Goal: Task Accomplishment & Management: Manage account settings

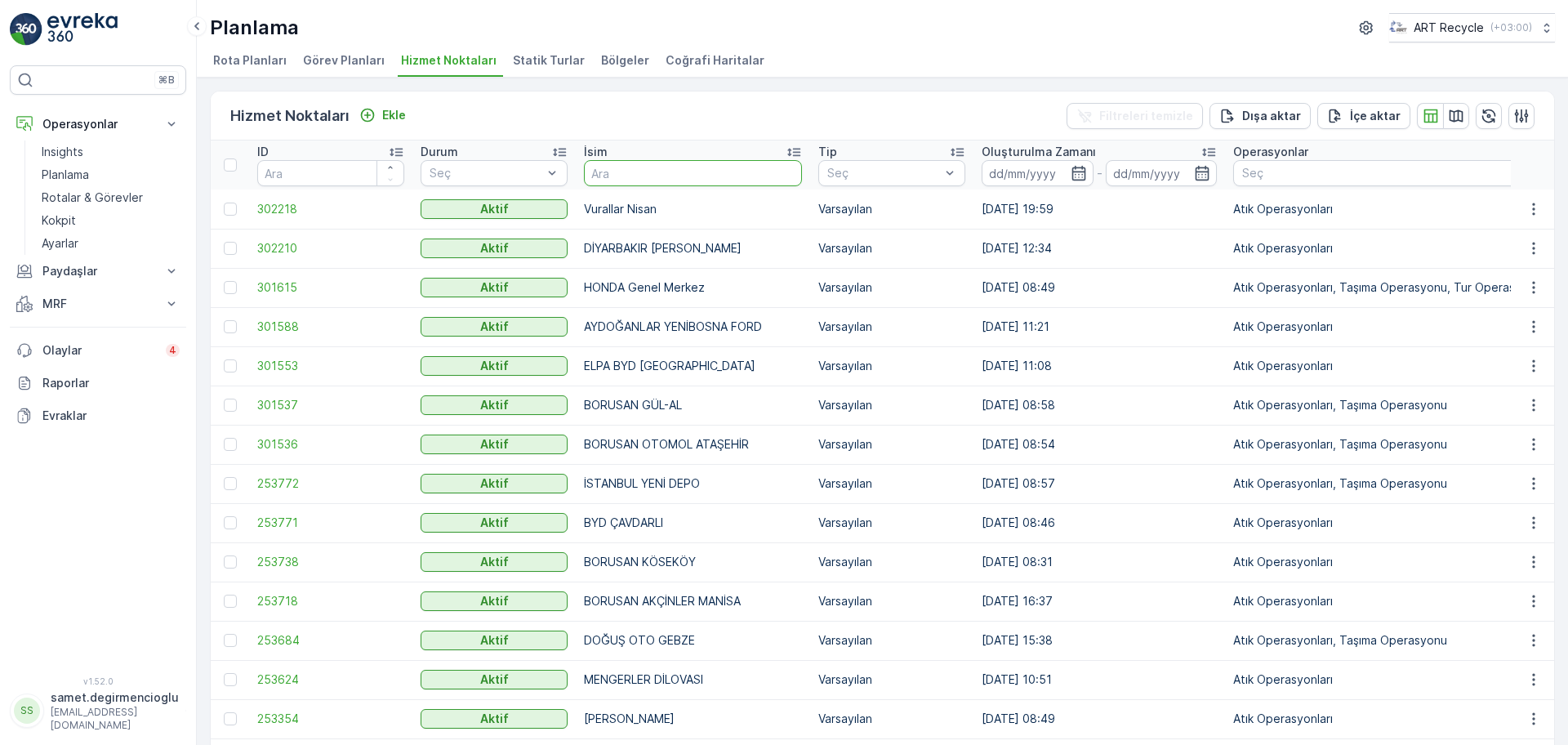
drag, startPoint x: 654, startPoint y: 163, endPoint x: 638, endPoint y: 205, distance: 44.9
click at [642, 187] on th "İsim" at bounding box center [692, 165] width 234 height 49
type input "ER KA"
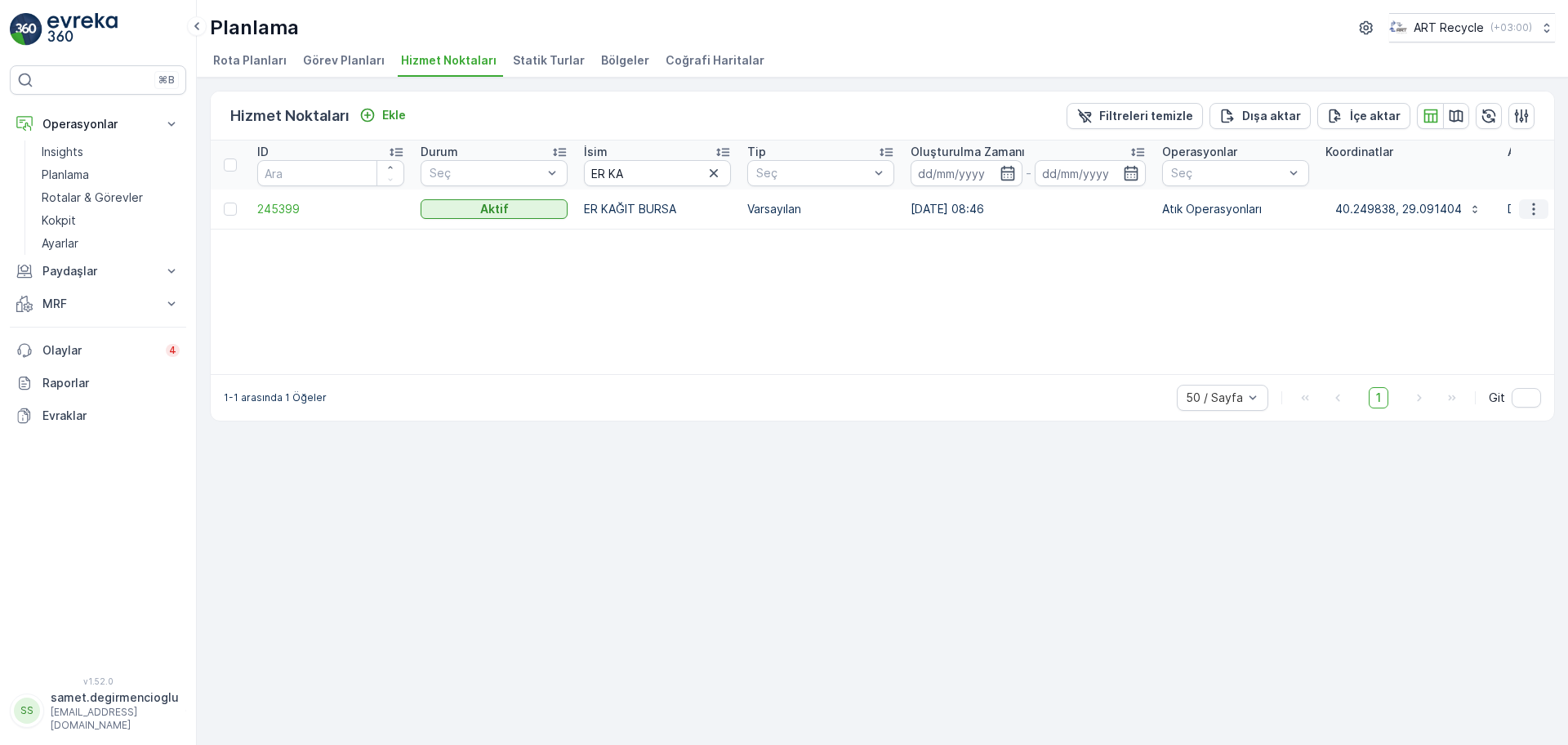
click at [1538, 205] on icon "button" at bounding box center [1532, 208] width 16 height 16
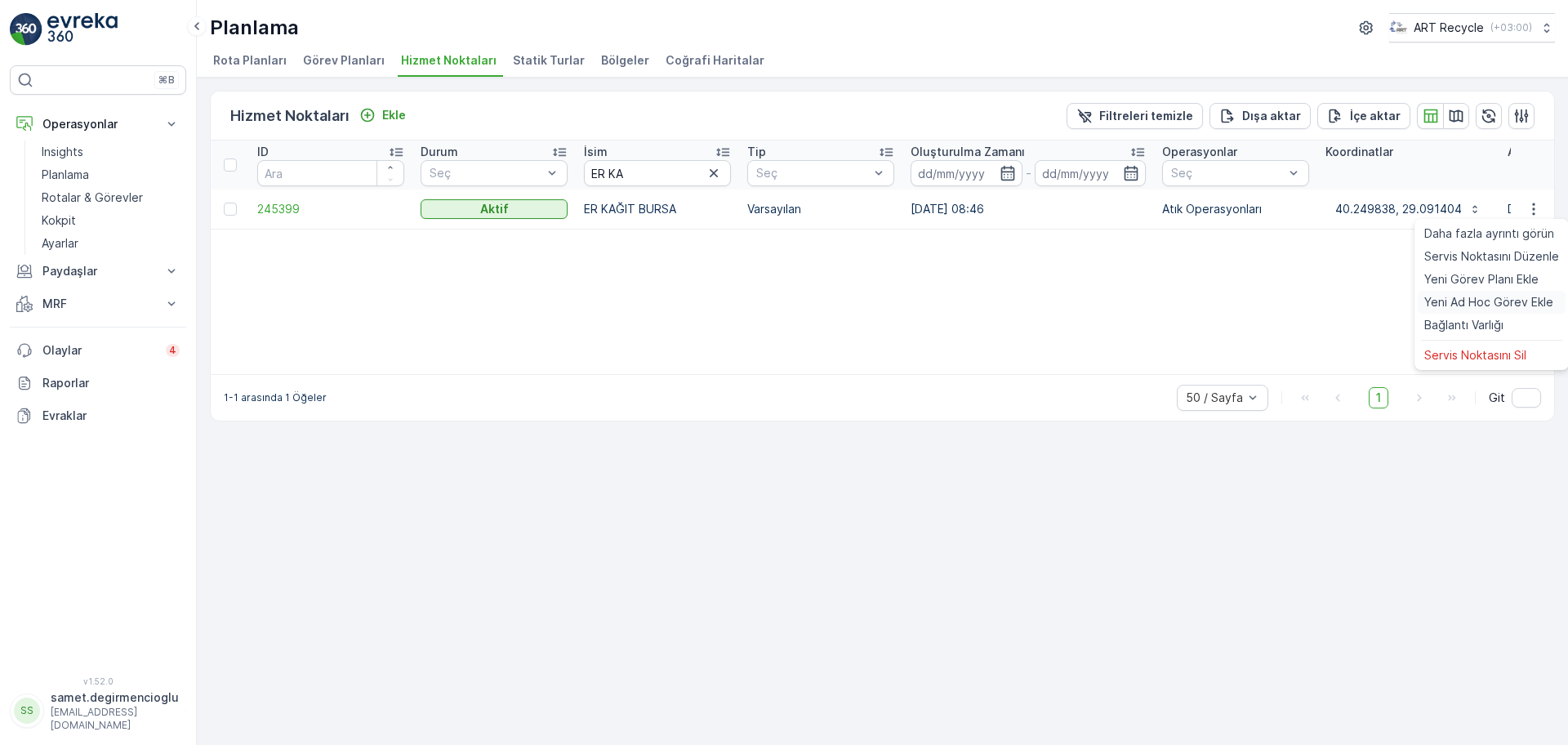
click at [1482, 294] on span "Yeni Ad Hoc Görev Ekle" at bounding box center [1488, 301] width 129 height 16
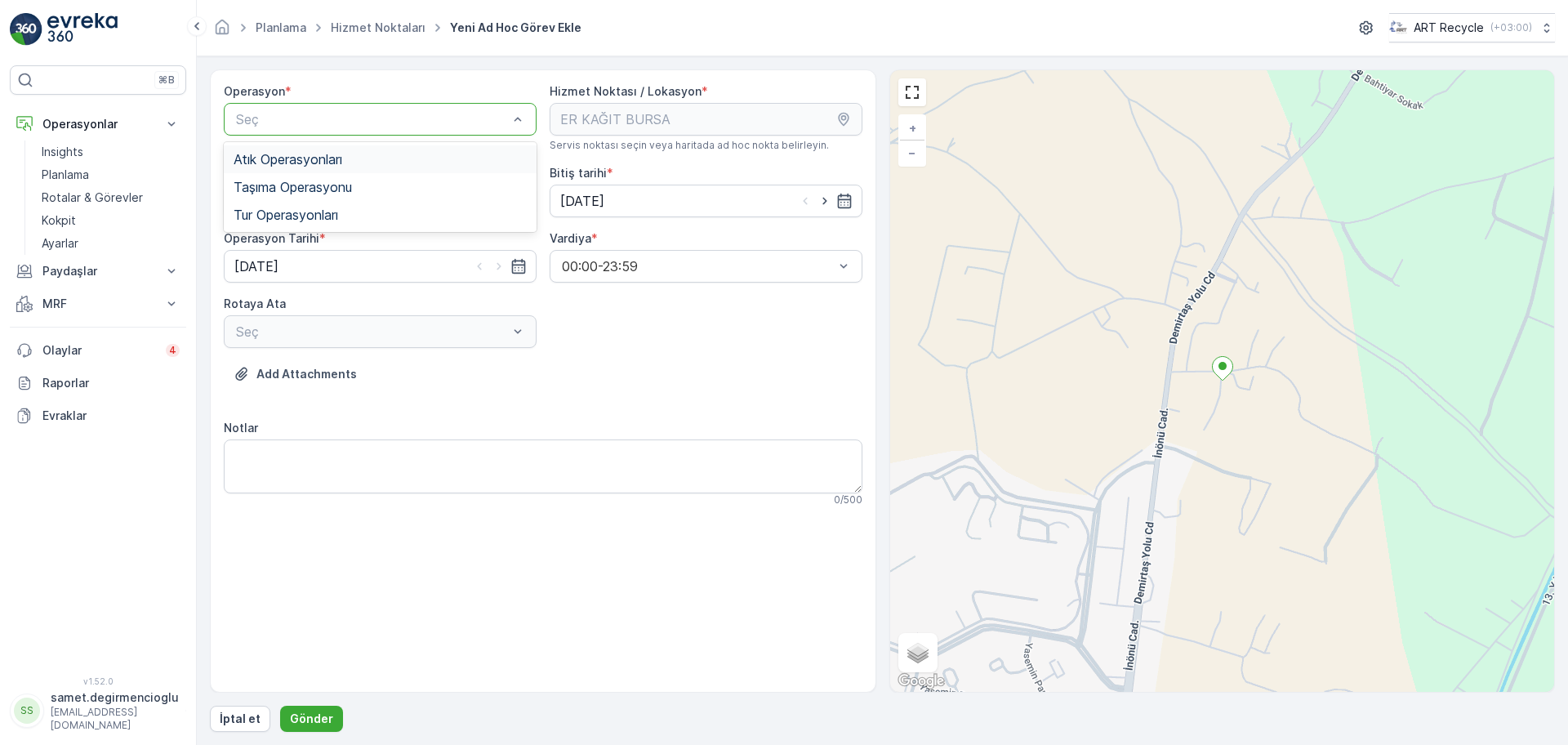
click at [291, 164] on span "Atık Operasyonları" at bounding box center [287, 159] width 108 height 15
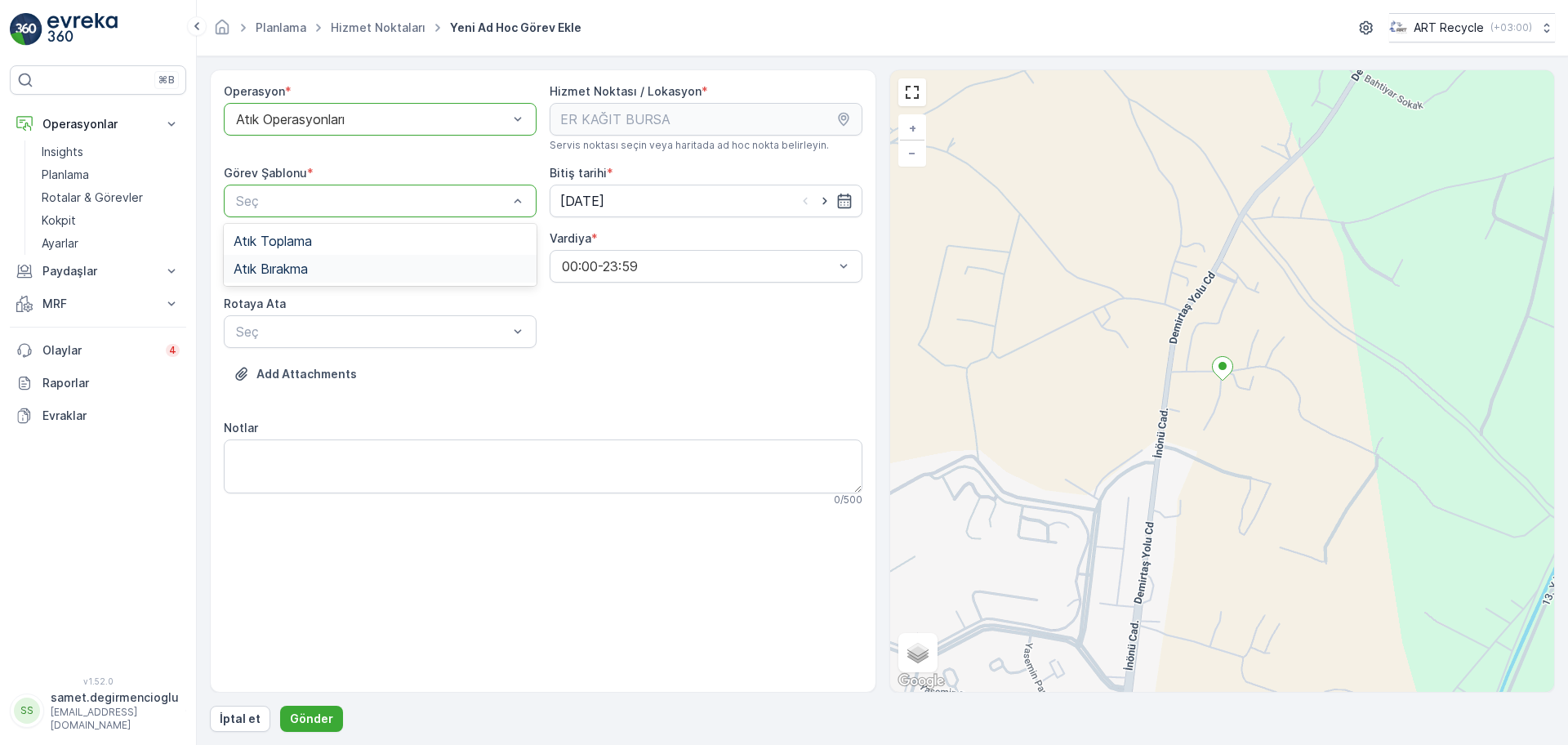
click at [313, 261] on div "Atık Bırakma" at bounding box center [380, 268] width 293 height 15
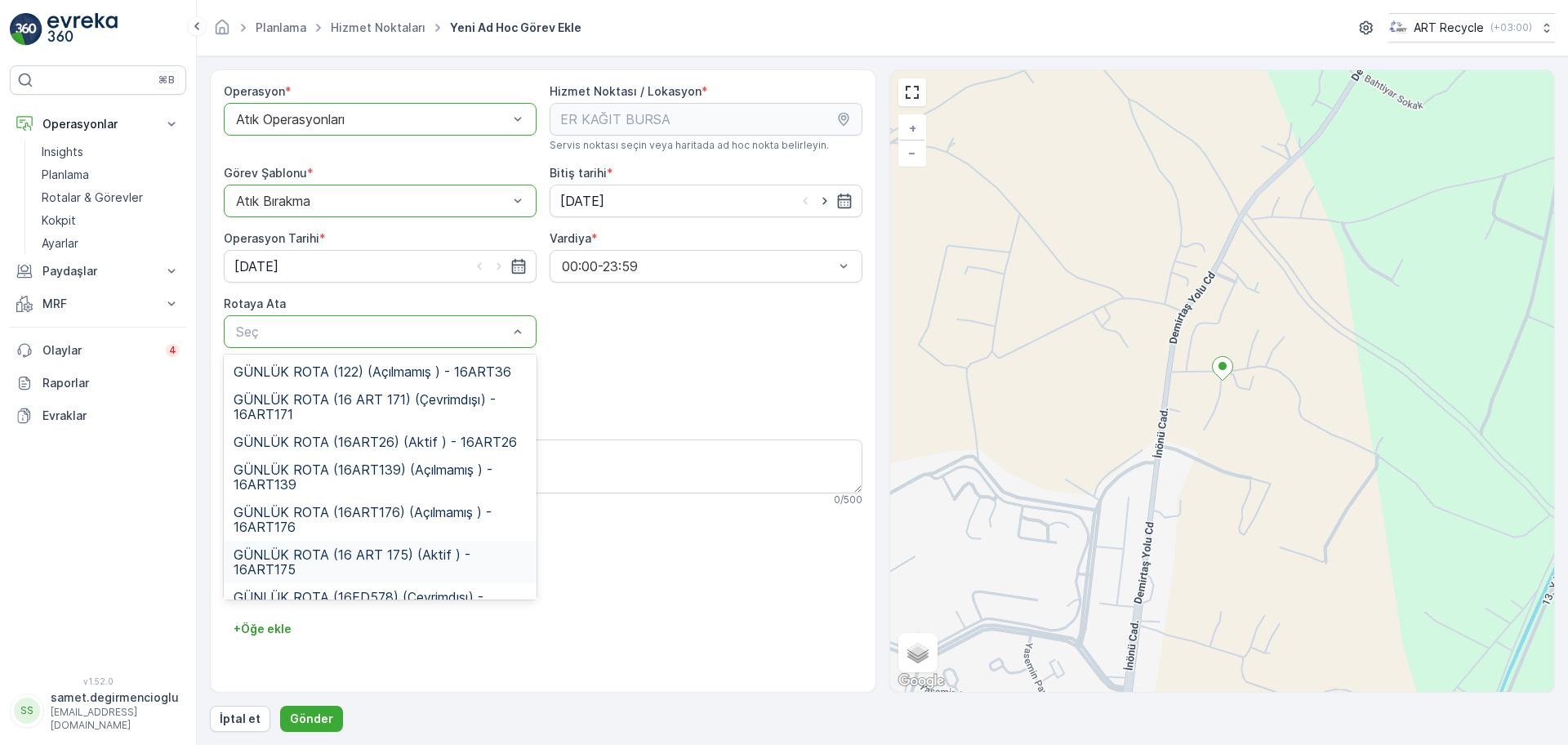
click at [395, 547] on span "GÜNLÜK ROTA (16 ART 175) (Aktif ) - 16ART175" at bounding box center [380, 561] width 293 height 29
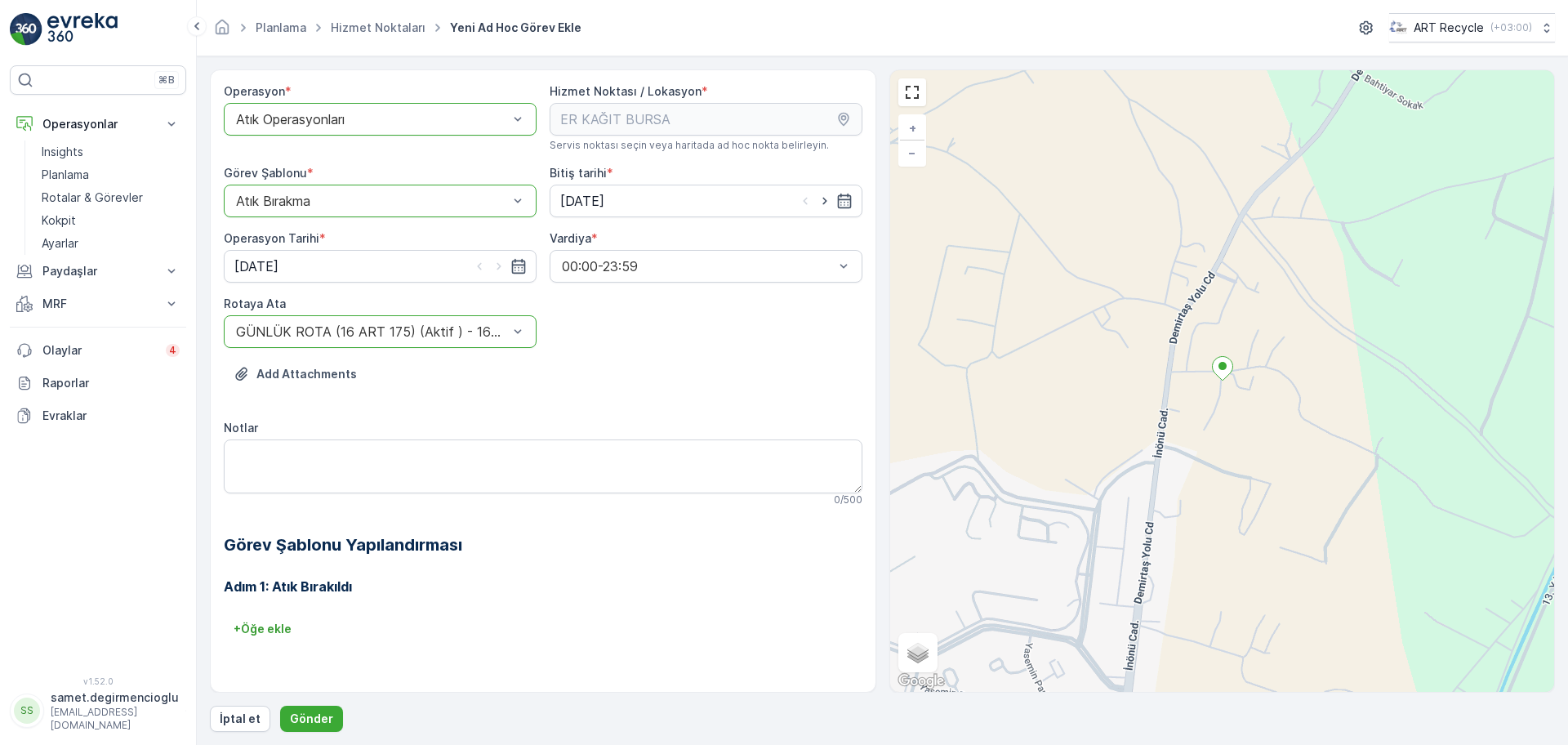
click at [635, 591] on h3 "Adım 1: Atık Bırakıldı" at bounding box center [543, 586] width 639 height 20
click at [319, 710] on p "Gönder" at bounding box center [312, 718] width 43 height 16
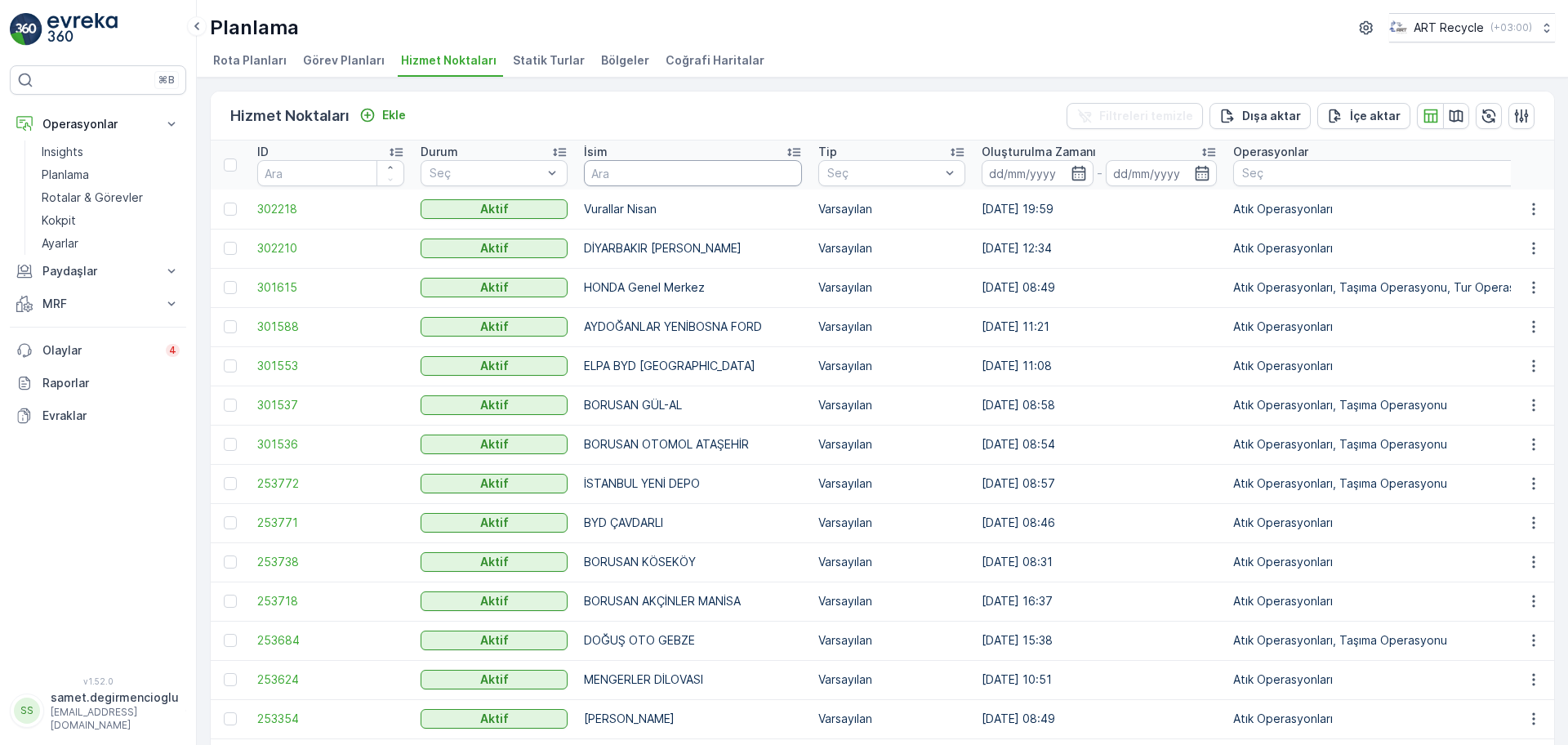
click at [648, 183] on input "text" at bounding box center [692, 173] width 218 height 26
type input "İNALLAR"
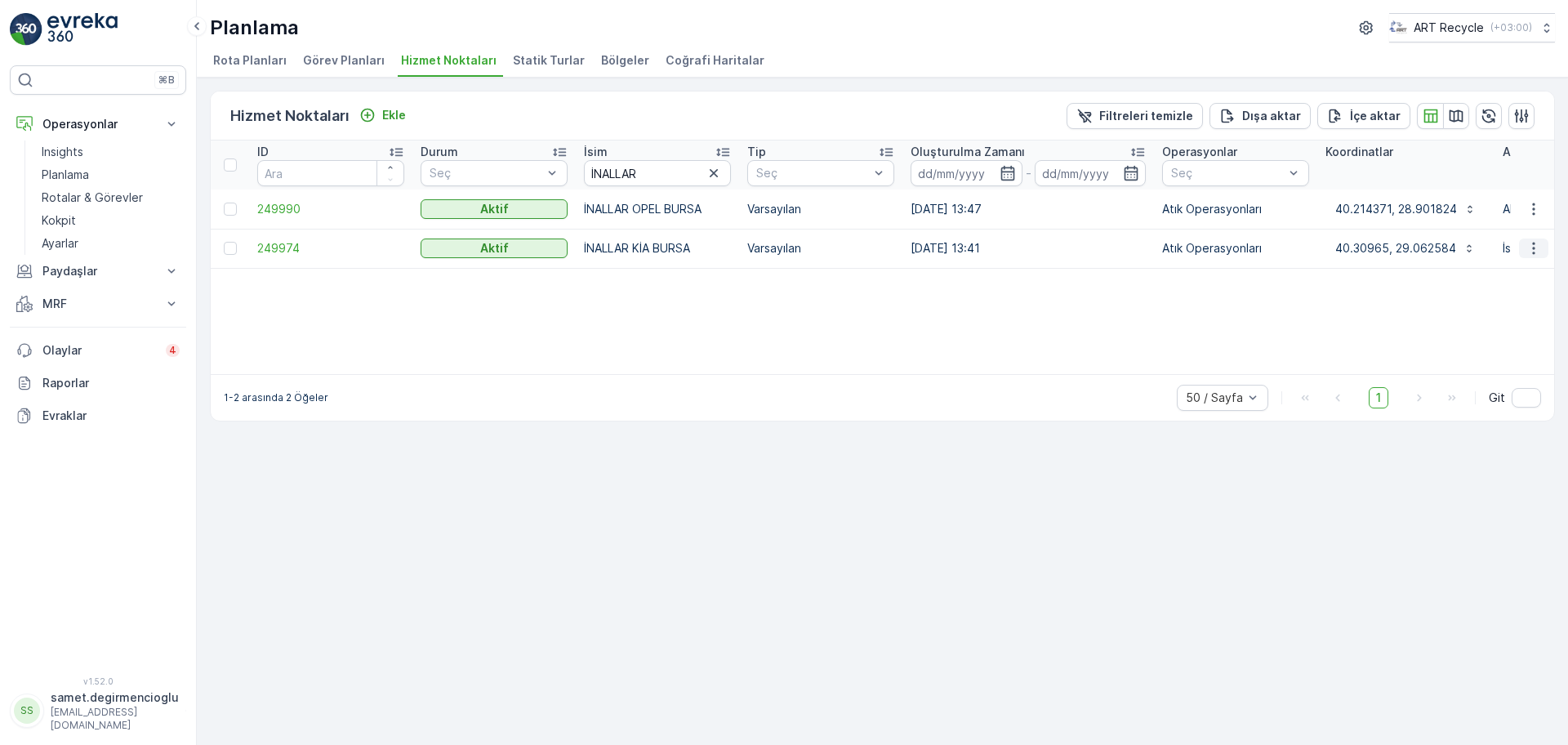
click at [1540, 249] on icon "button" at bounding box center [1532, 248] width 16 height 16
click at [1506, 338] on span "Yeni Ad Hoc Görev Ekle" at bounding box center [1488, 341] width 129 height 16
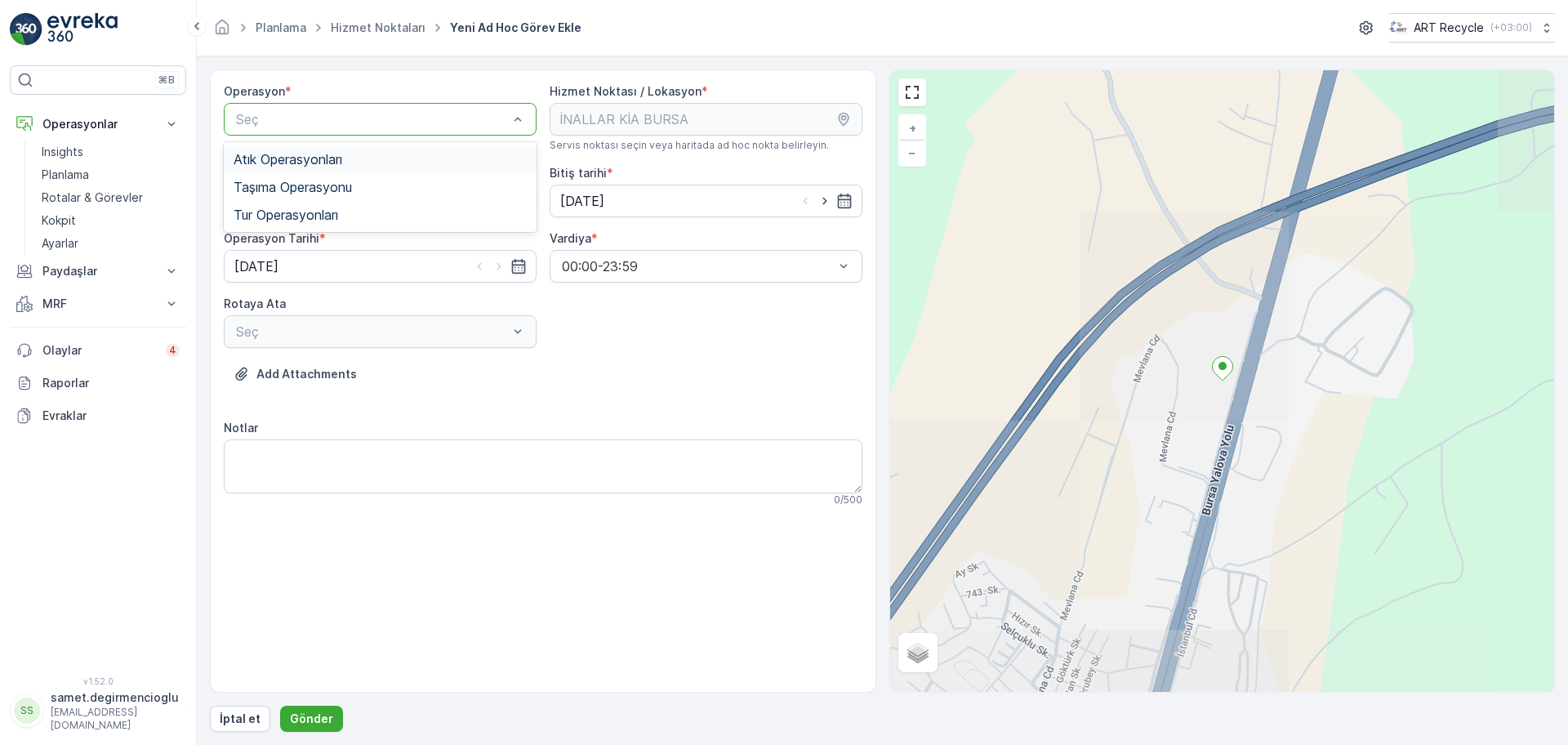
click at [348, 169] on div "Atık Operasyonları" at bounding box center [380, 158] width 313 height 27
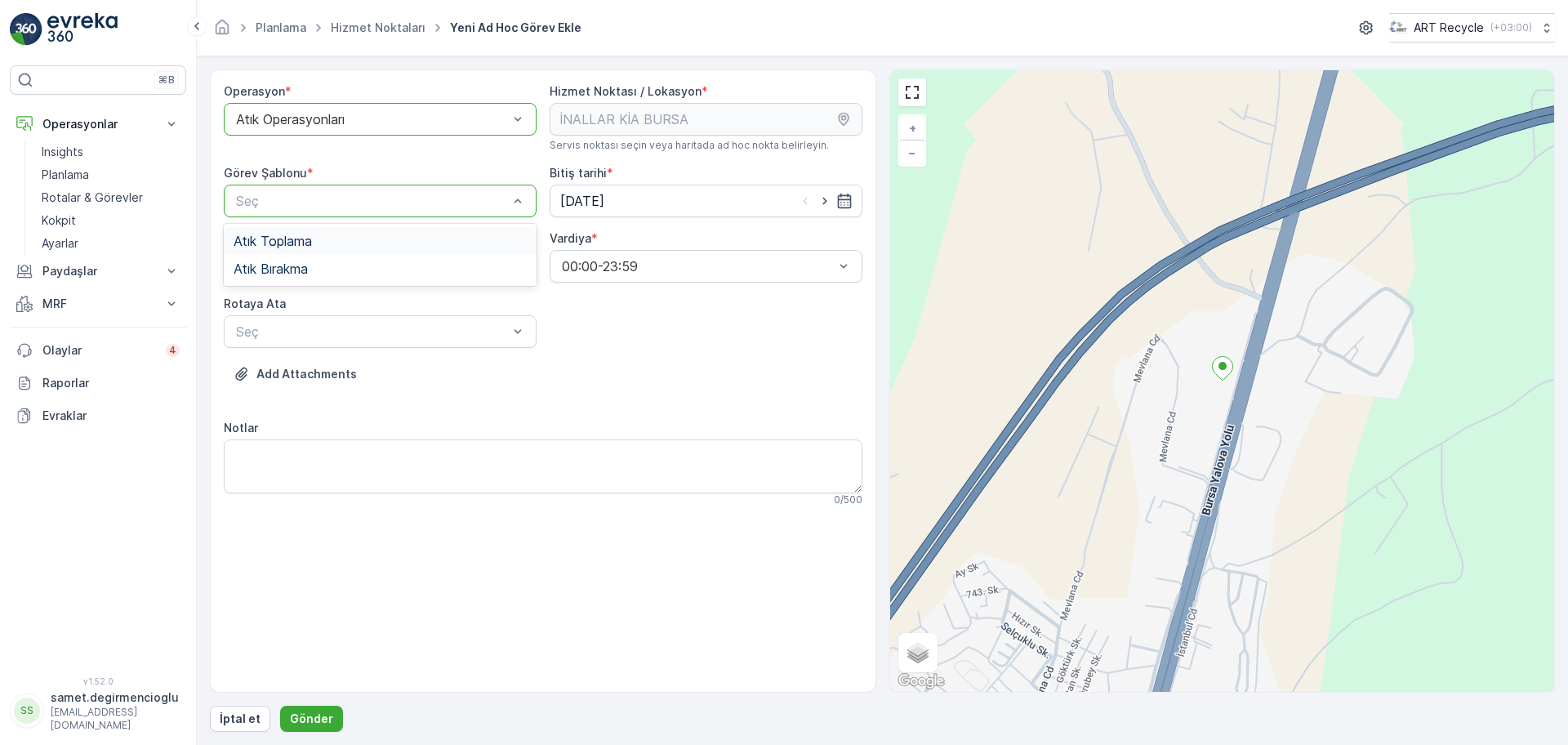
click at [339, 236] on div "Atık Toplama" at bounding box center [380, 241] width 293 height 15
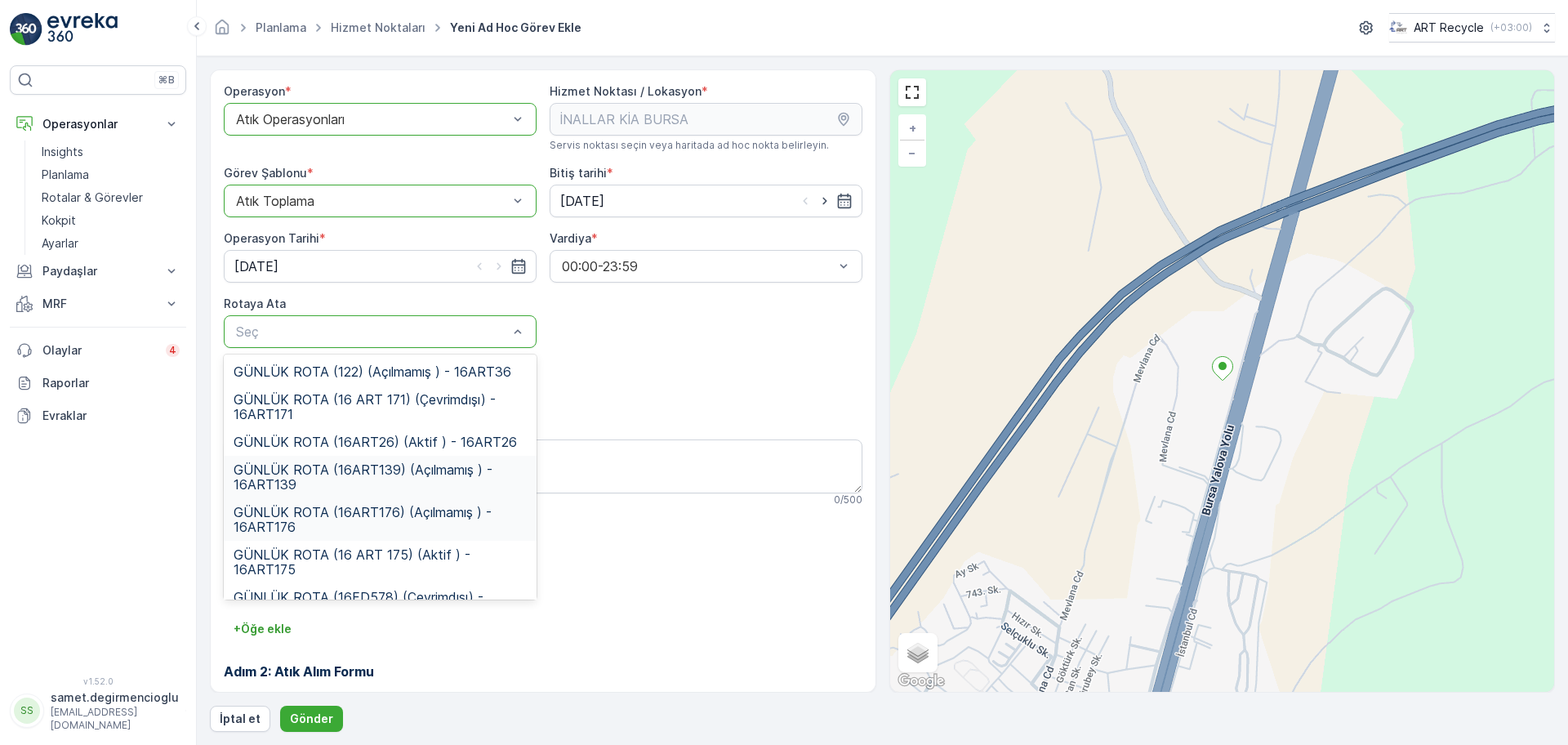
scroll to position [29, 0]
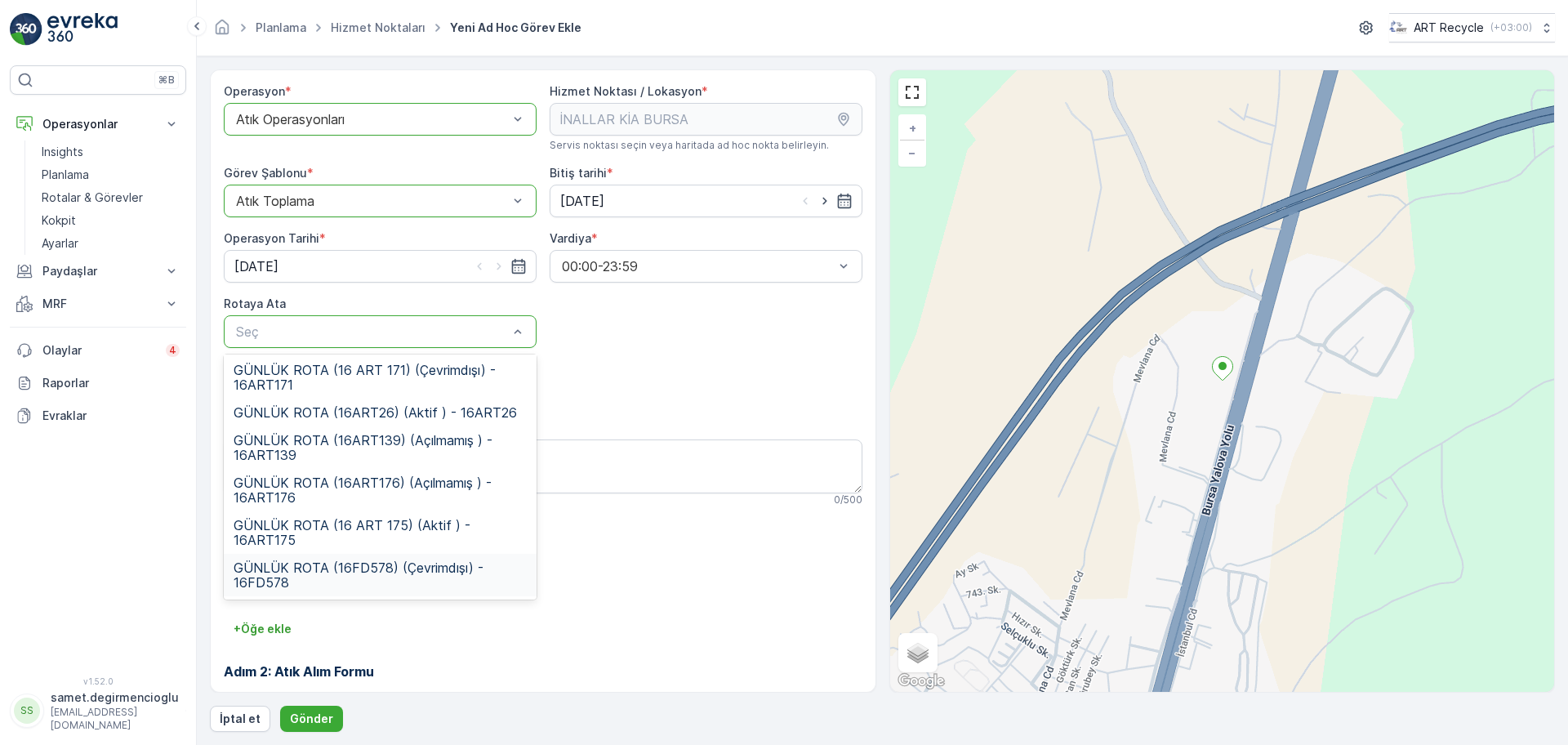
click at [381, 564] on span "GÜNLÜK ROTA (16FD578) (Çevrimdışı) - 16FD578" at bounding box center [380, 575] width 293 height 29
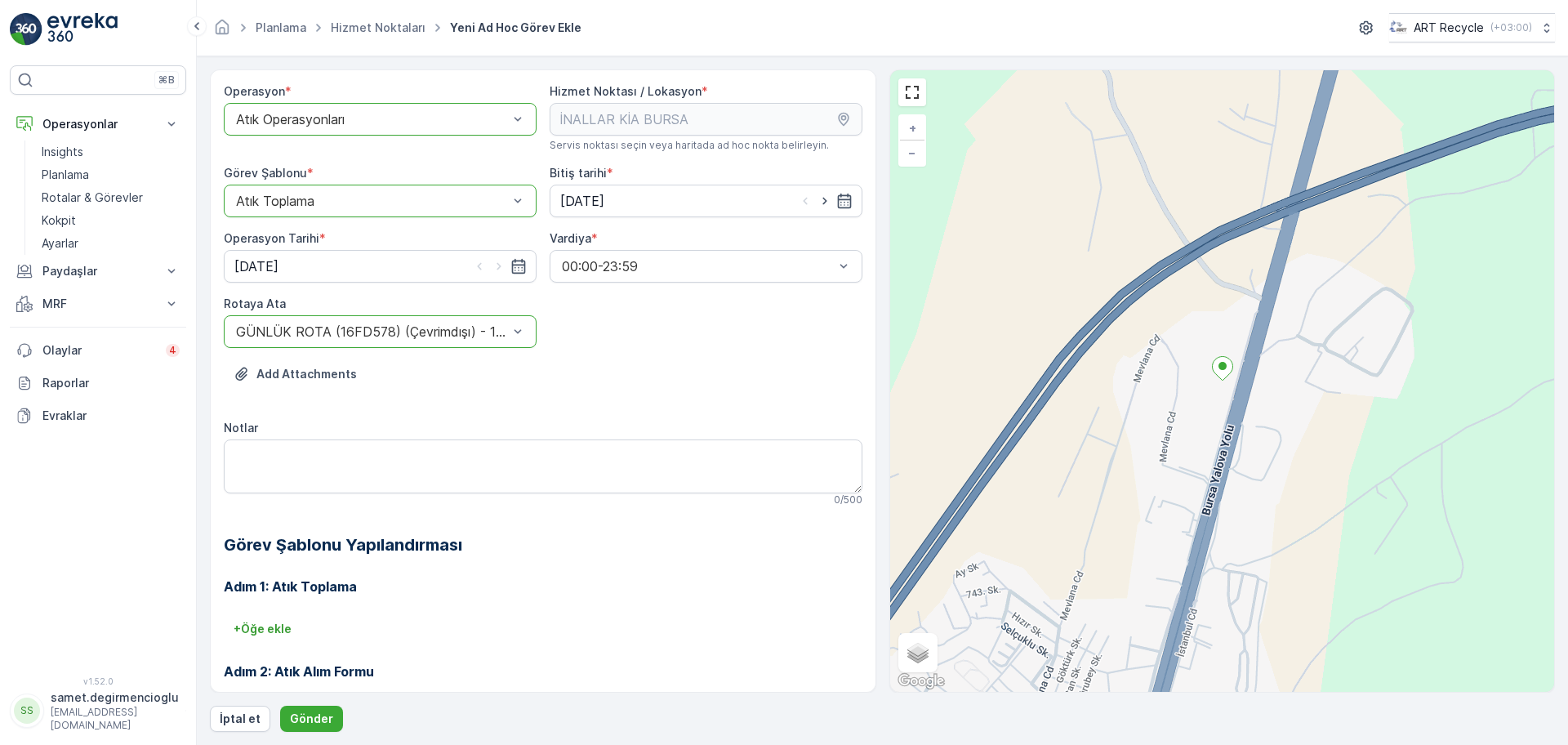
click at [464, 620] on div "+ Öğe ekle" at bounding box center [543, 629] width 639 height 26
click at [307, 715] on p "Gönder" at bounding box center [312, 718] width 43 height 16
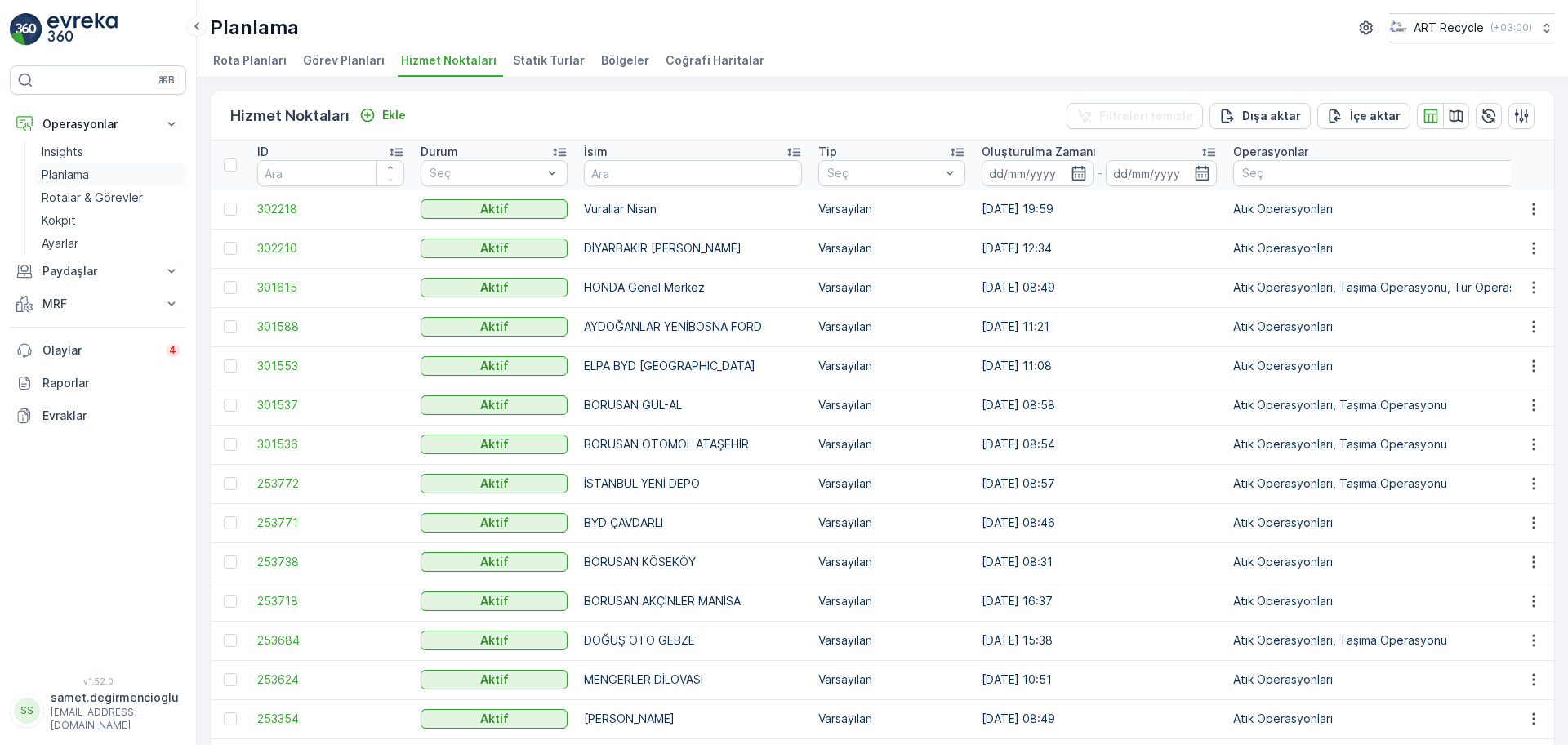
click at [63, 174] on p "Planlama" at bounding box center [65, 174] width 47 height 16
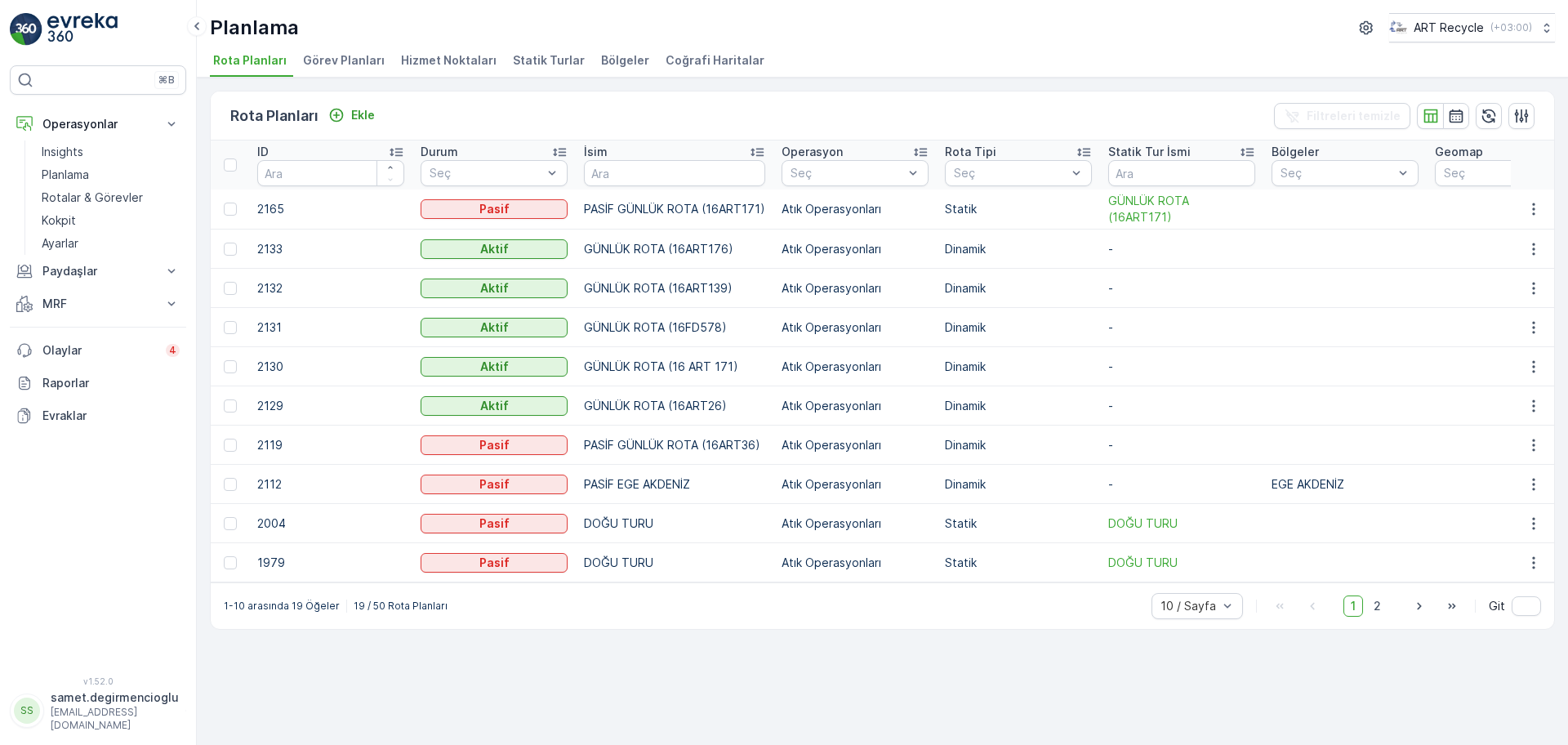
click at [401, 55] on span "Hizmet Noktaları" at bounding box center [448, 59] width 95 height 16
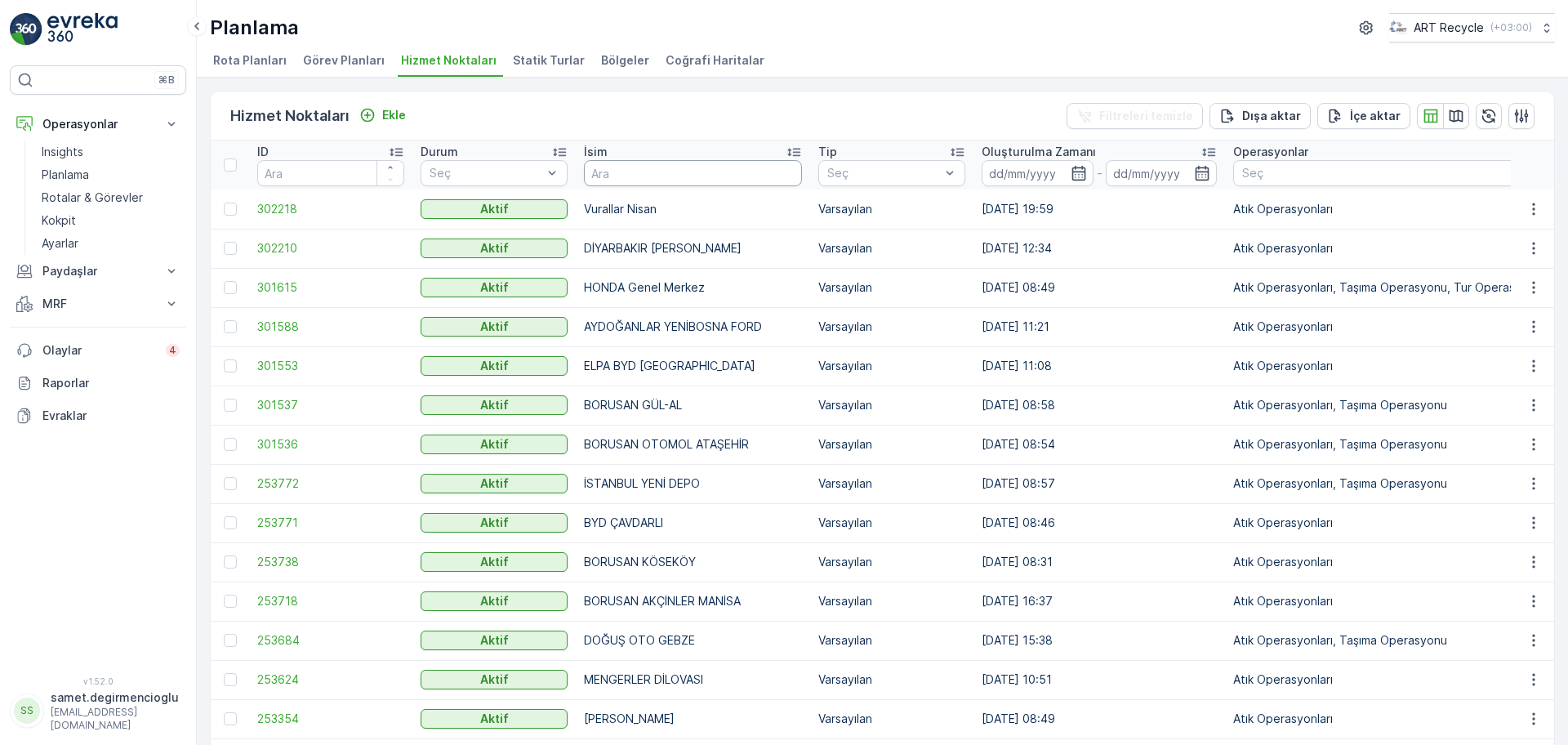
click at [635, 160] on input "text" at bounding box center [692, 173] width 218 height 26
click at [78, 300] on p "MRF" at bounding box center [98, 303] width 111 height 16
click at [83, 333] on p "Gelen & Giden" at bounding box center [81, 331] width 79 height 16
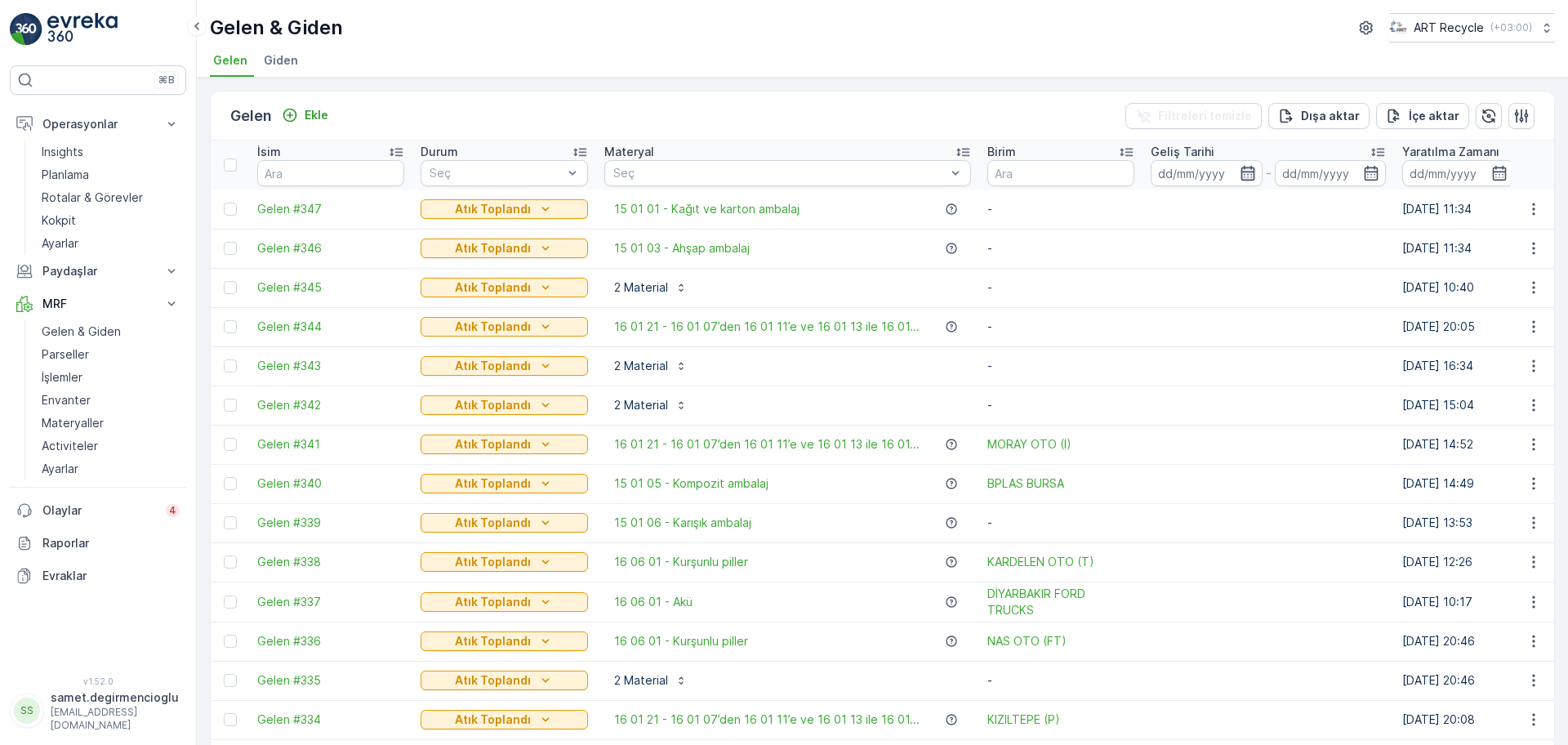
click at [1243, 169] on icon "button" at bounding box center [1247, 172] width 16 height 16
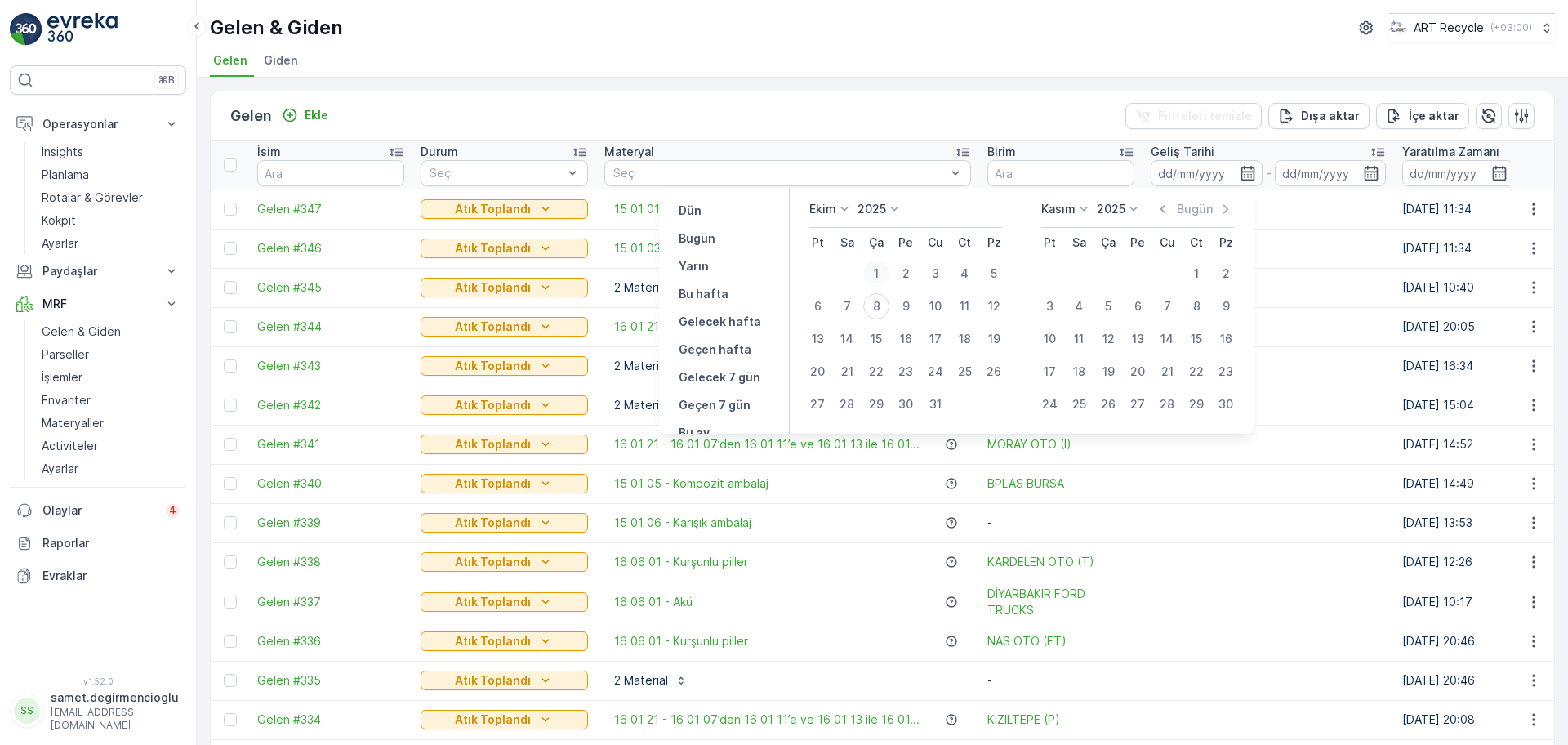
click at [876, 265] on div "1" at bounding box center [876, 274] width 26 height 26
type input "01.10.2025"
click at [881, 305] on div "8" at bounding box center [876, 306] width 26 height 26
type input "[DATE]"
click at [876, 269] on div "1" at bounding box center [876, 274] width 26 height 26
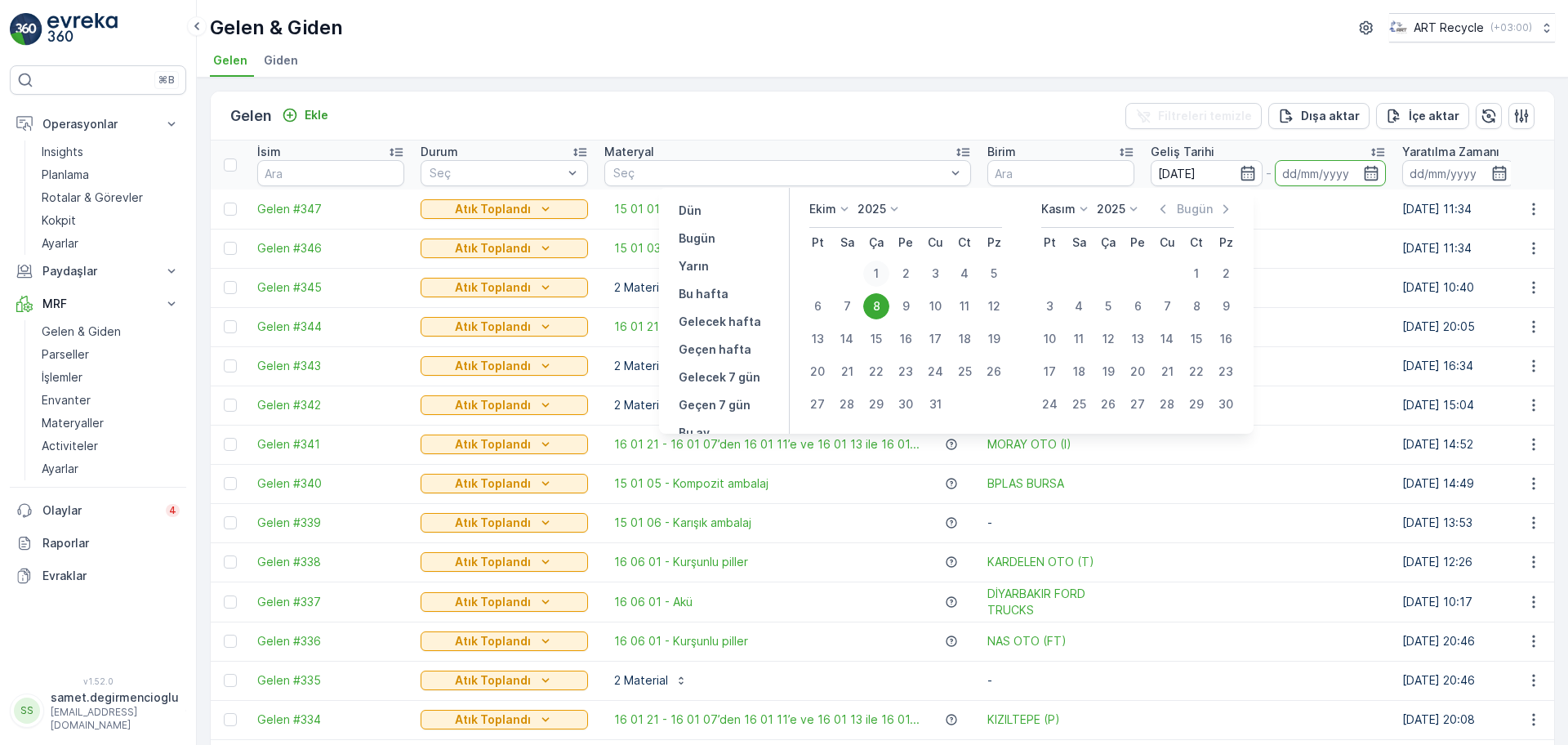
type input "01.10.2025"
click at [1165, 210] on icon "button" at bounding box center [1162, 208] width 16 height 16
type input "01.10.2025"
click at [1341, 212] on td at bounding box center [1268, 209] width 251 height 40
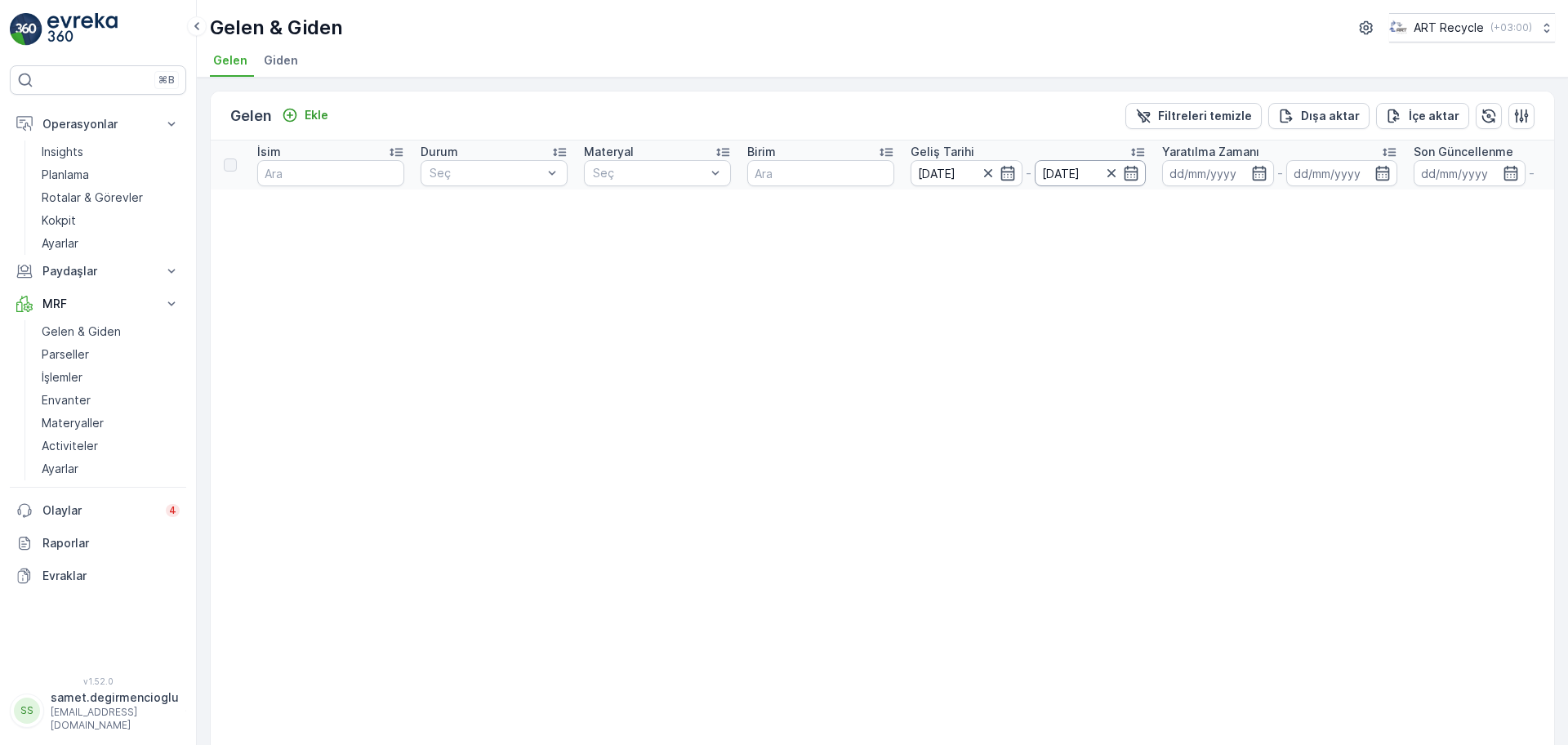
click at [1091, 174] on input "01.10.2025" at bounding box center [1090, 173] width 112 height 26
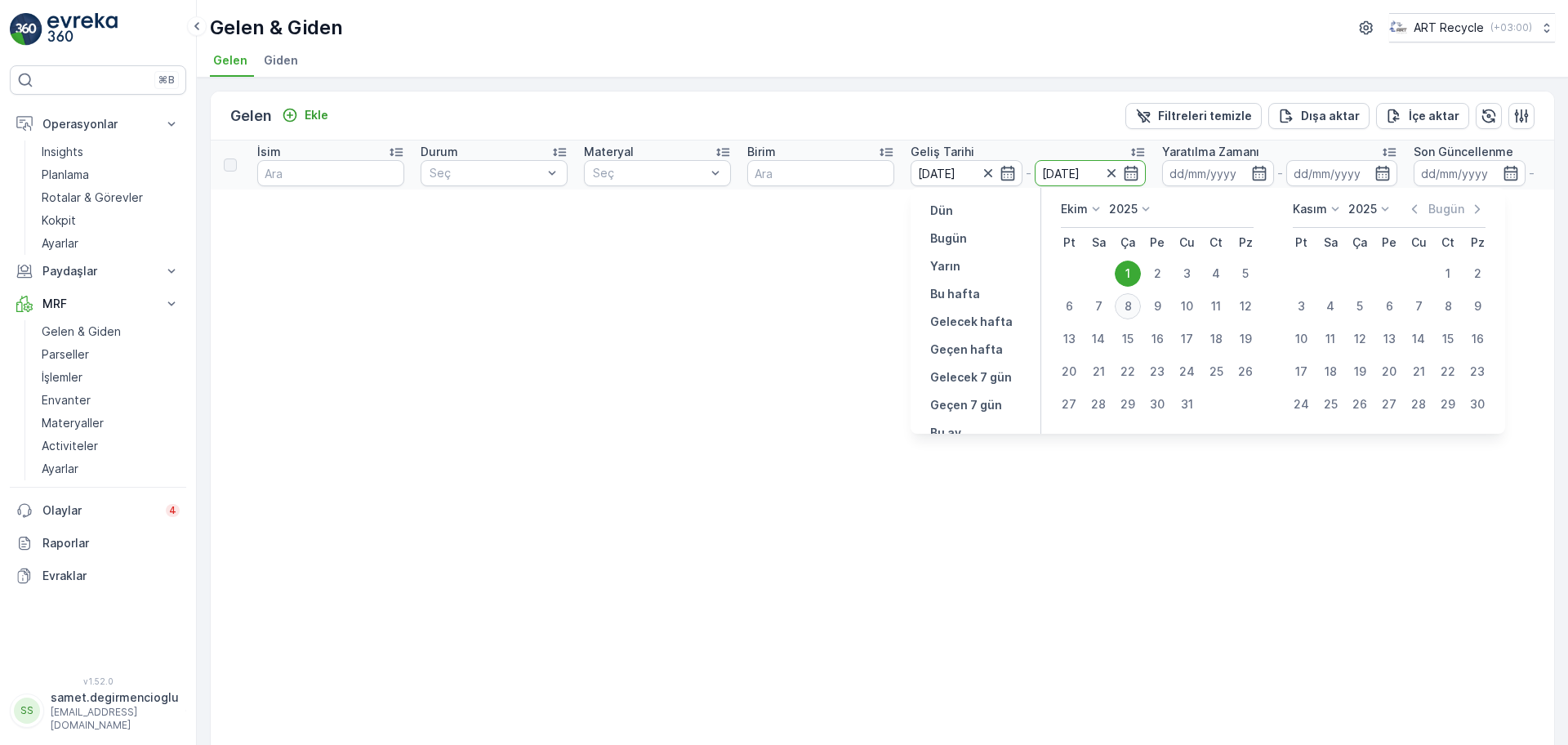
click at [1128, 299] on div "8" at bounding box center [1127, 306] width 26 height 26
type input "[DATE]"
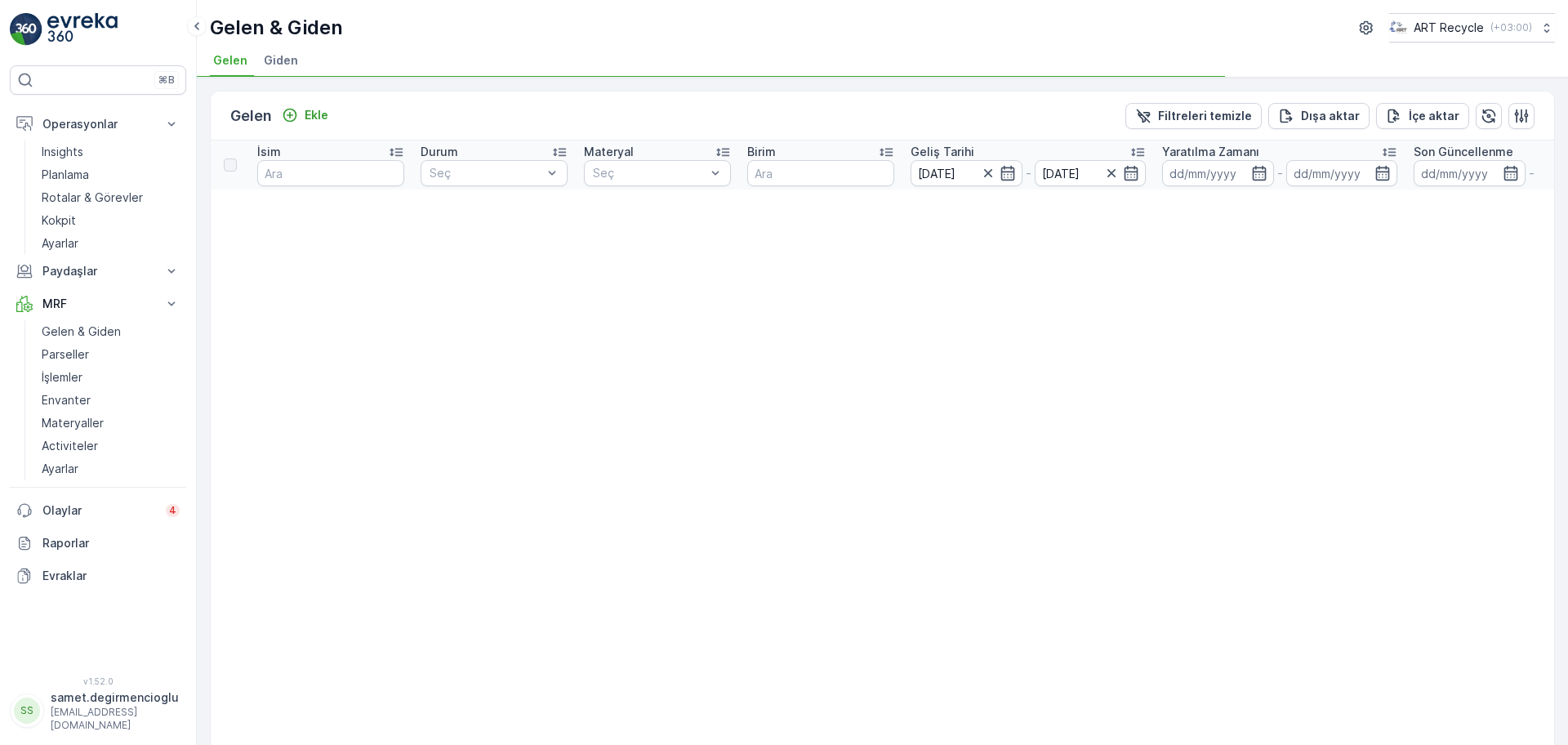
click at [989, 171] on icon "button" at bounding box center [987, 172] width 8 height 8
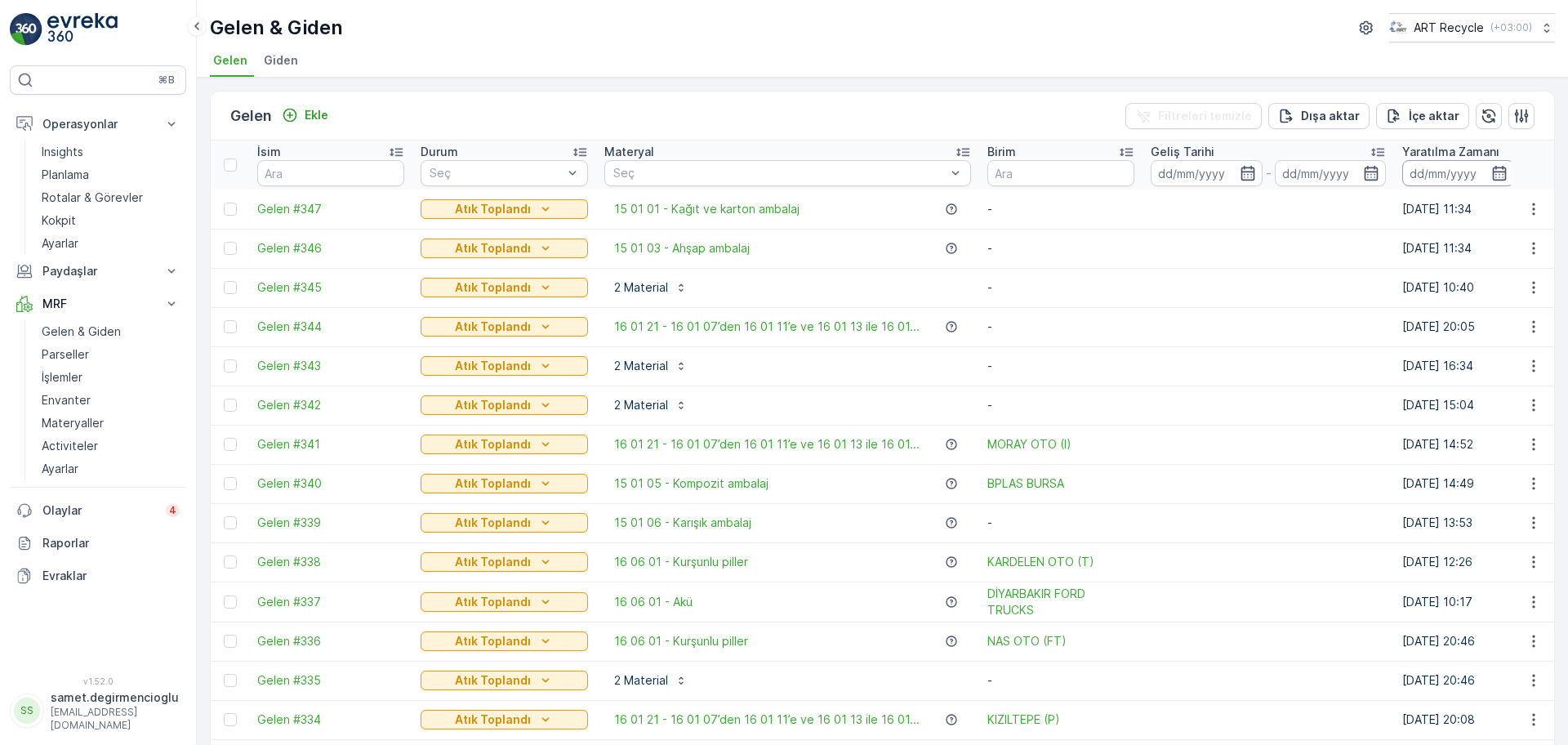
click at [1432, 170] on input at bounding box center [1458, 173] width 112 height 26
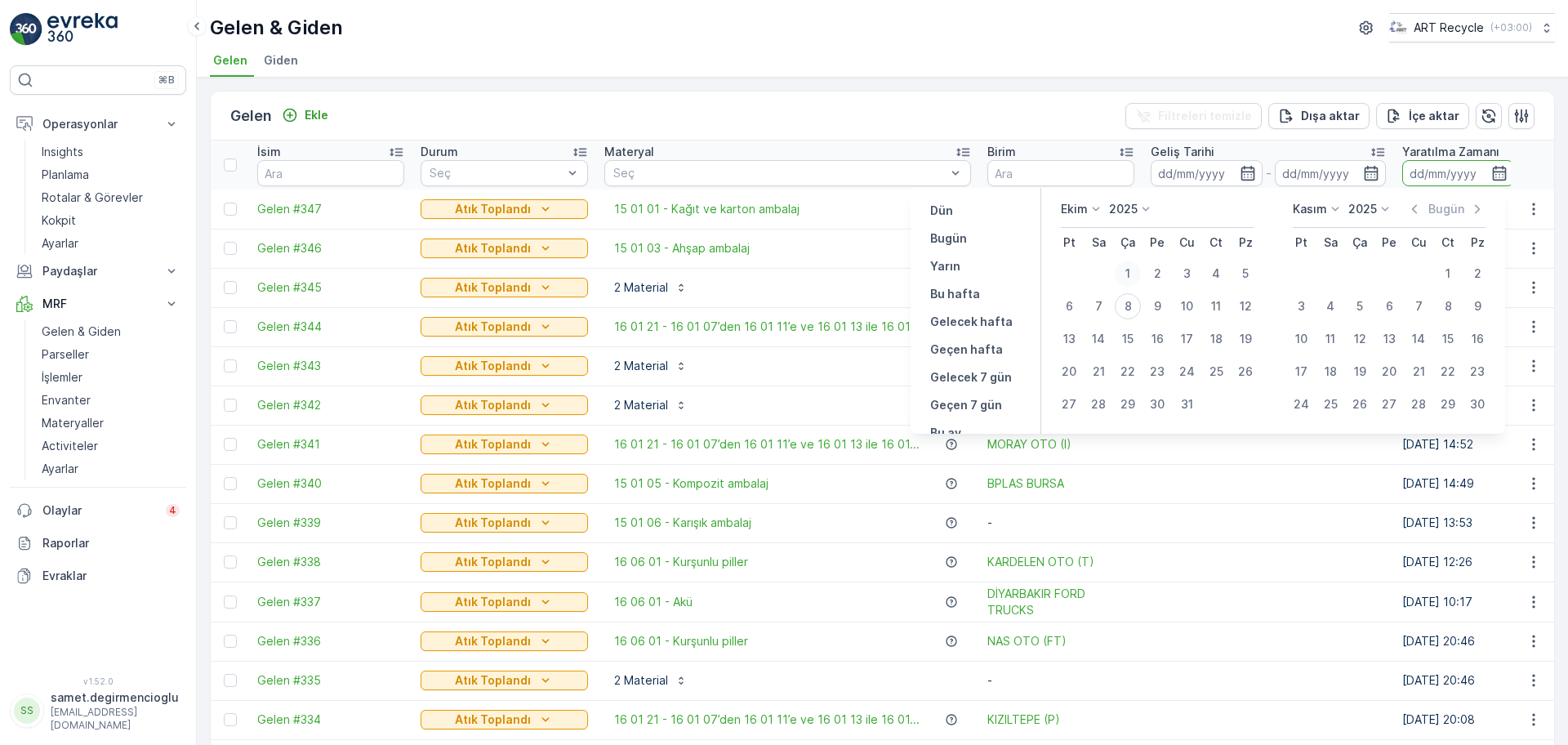
click at [1128, 267] on div "1" at bounding box center [1127, 274] width 26 height 26
type input "01.10.2025"
click at [1132, 300] on div "8" at bounding box center [1127, 306] width 26 height 26
type input "[DATE]"
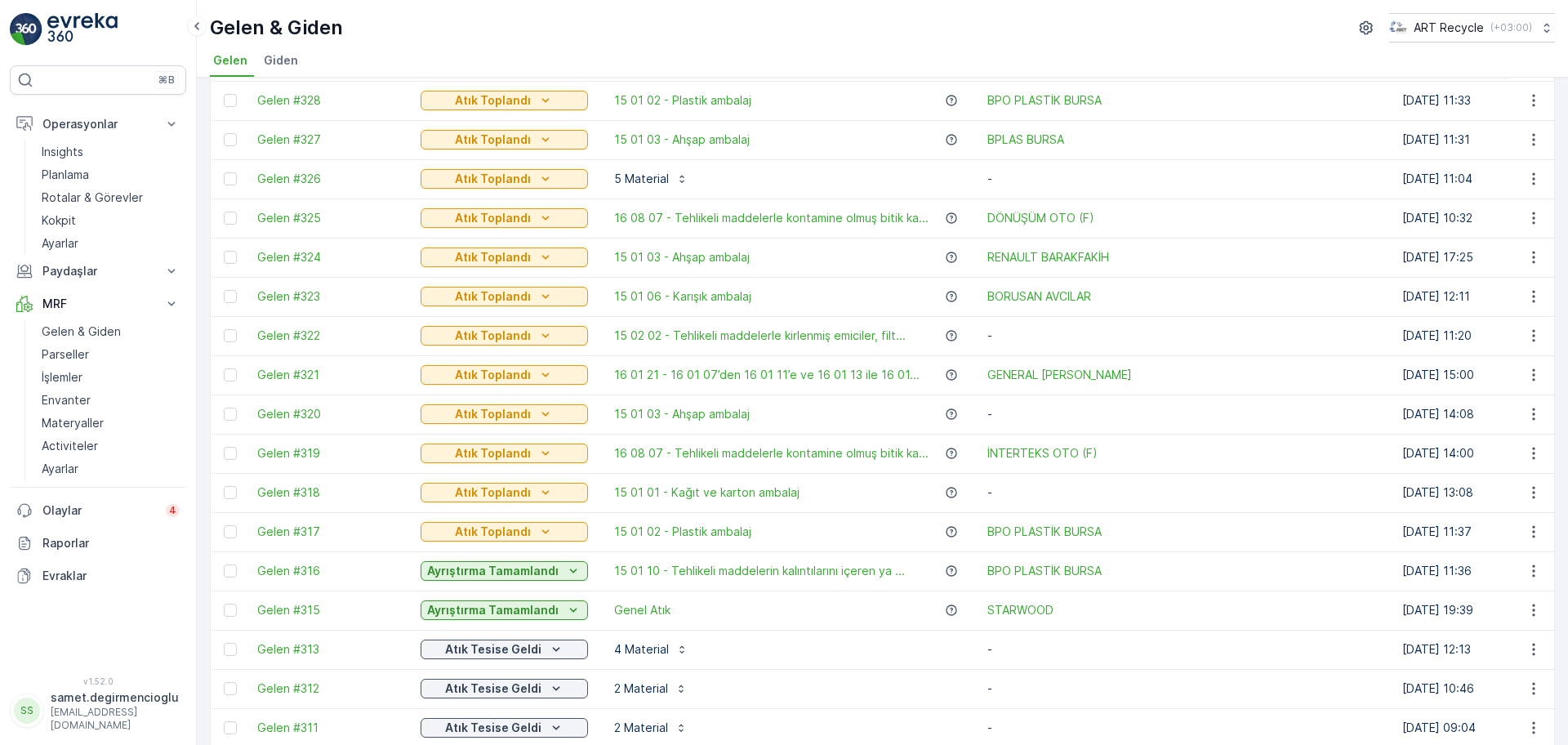
scroll to position [926, 0]
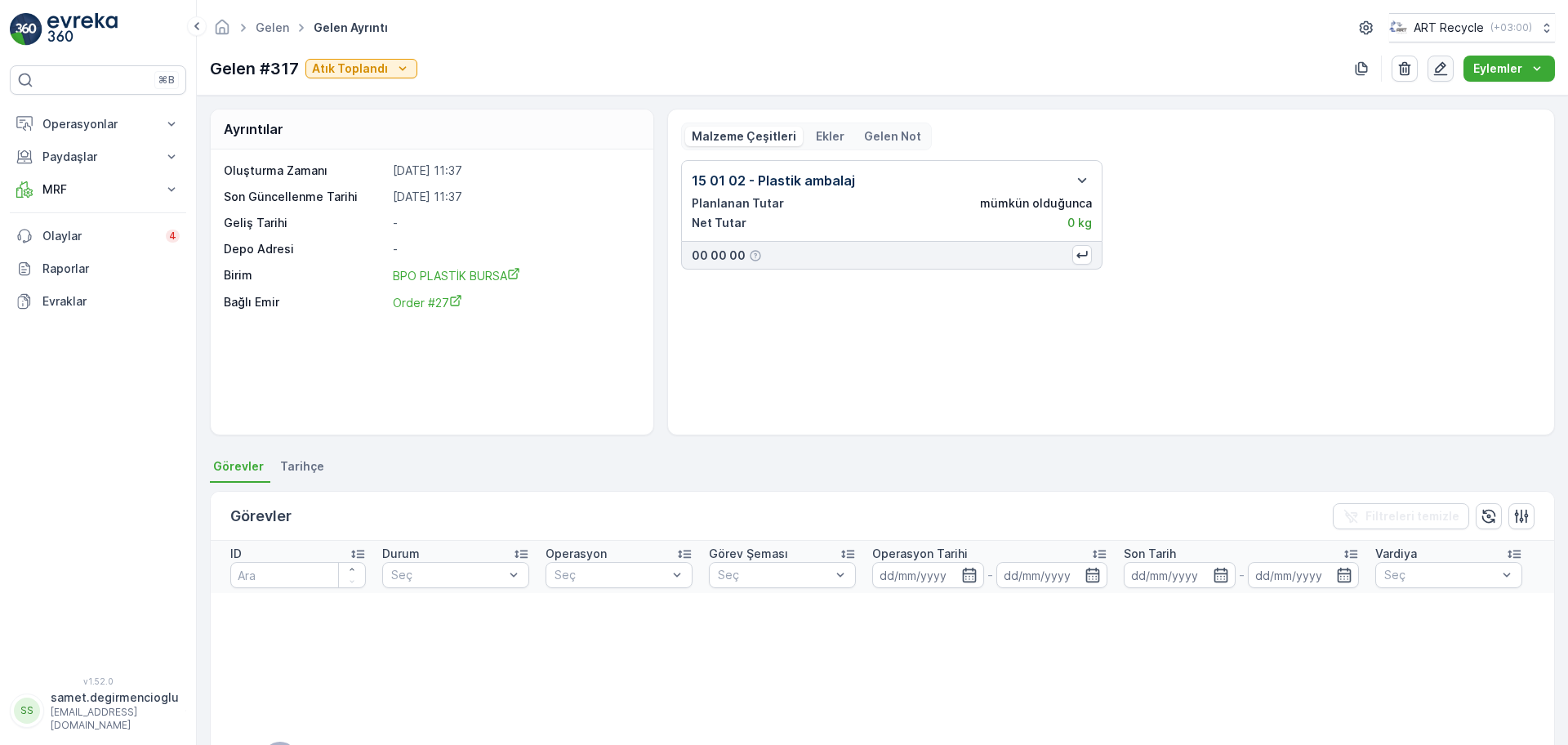
click at [1432, 66] on button "button" at bounding box center [1440, 69] width 26 height 26
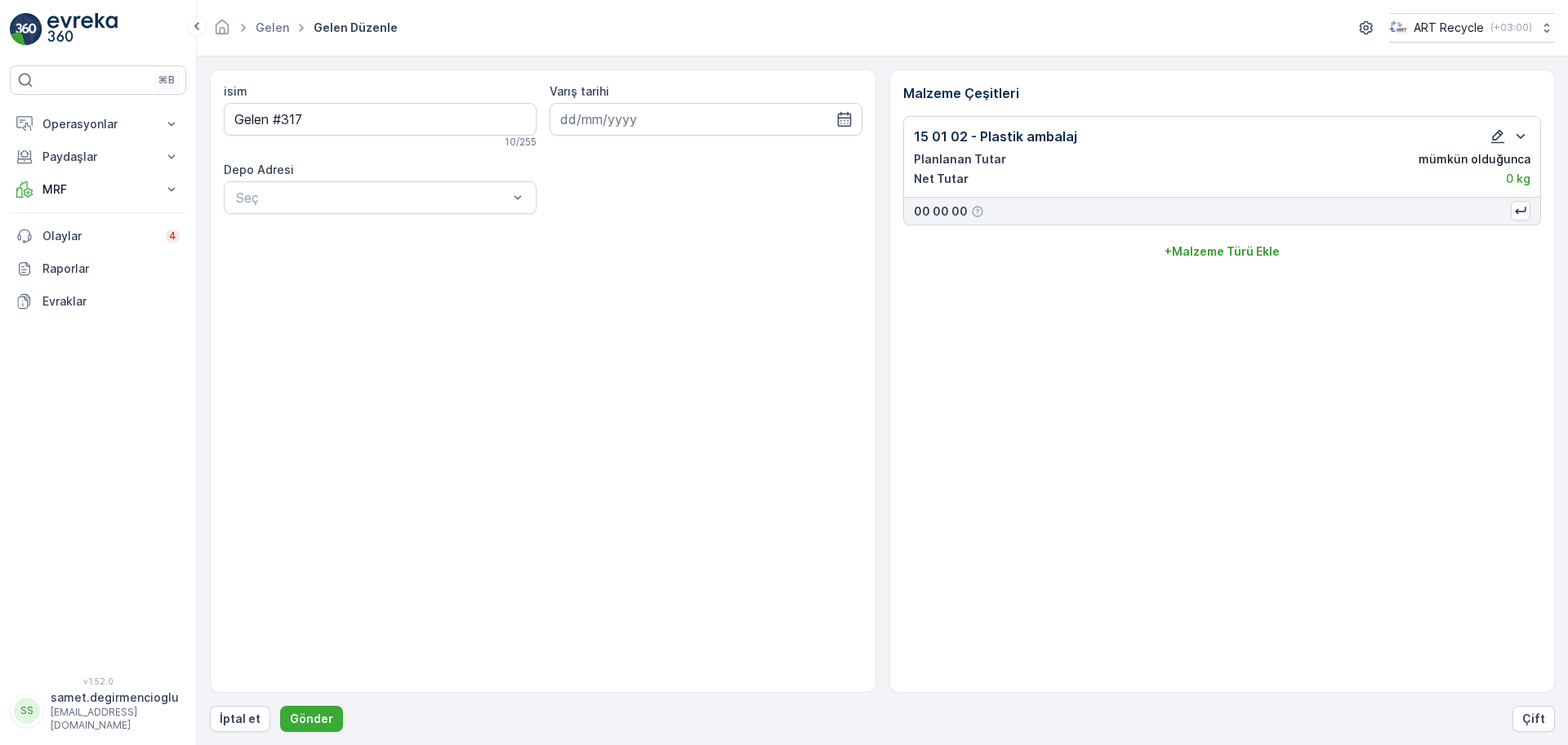
click at [1498, 126] on button "button" at bounding box center [1497, 136] width 20 height 20
click at [1490, 133] on icon "button" at bounding box center [1496, 136] width 16 height 16
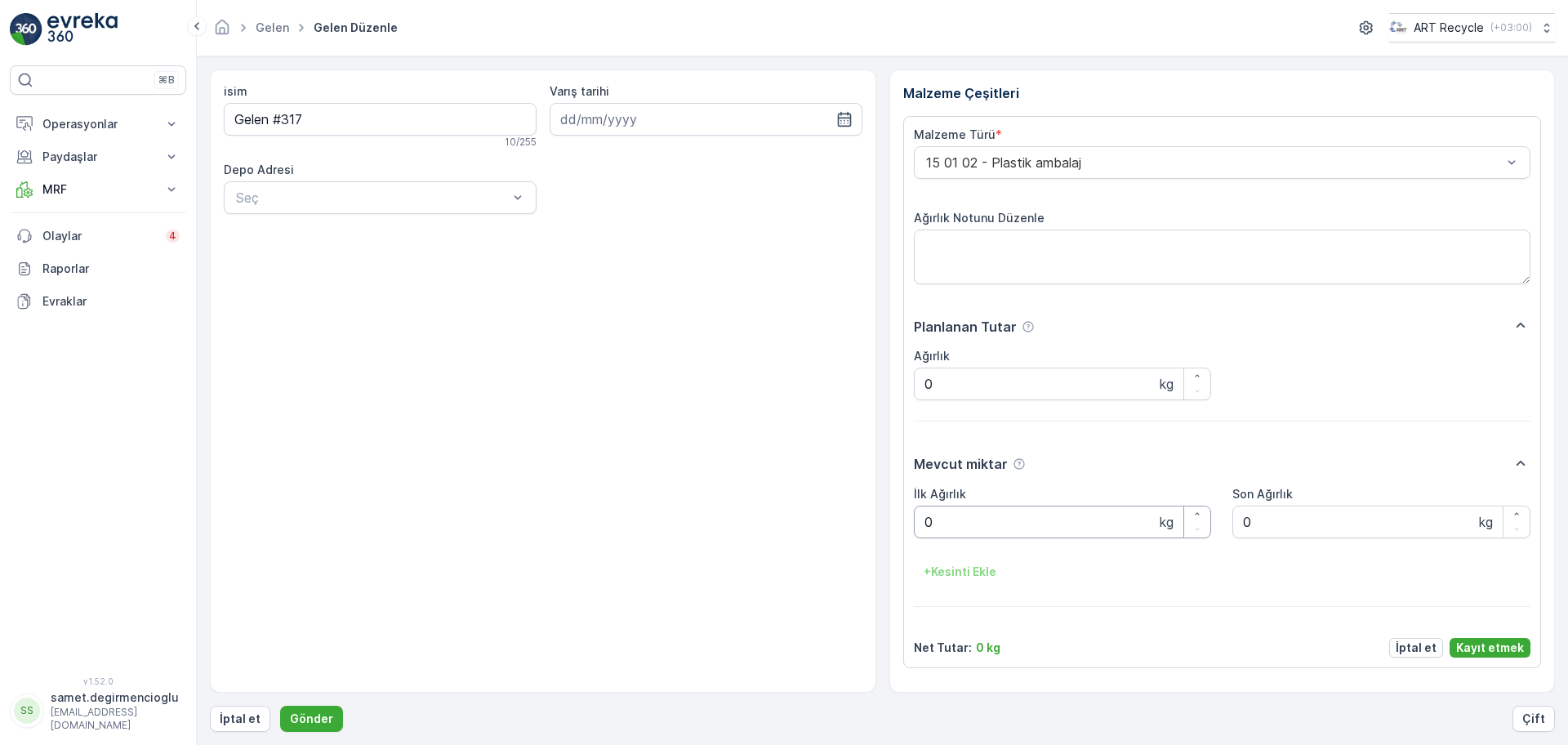
drag, startPoint x: 991, startPoint y: 536, endPoint x: 426, endPoint y: 492, distance: 566.7
click at [426, 492] on div "isim Gelen #317 10 / 255 Varış tarihi Depo Adresi Seç Malzeme Çeşitleri Malzeme…" at bounding box center [882, 381] width 1345 height 623
type Ağırlık "1880"
click at [1165, 592] on div "Mevcut miktar İlk Ağırlık 1880 kg Son Ağırlık 0 kg + Kesinti Ekle" at bounding box center [1221, 529] width 617 height 154
click at [1495, 644] on p "Kayıt etmek" at bounding box center [1490, 647] width 68 height 16
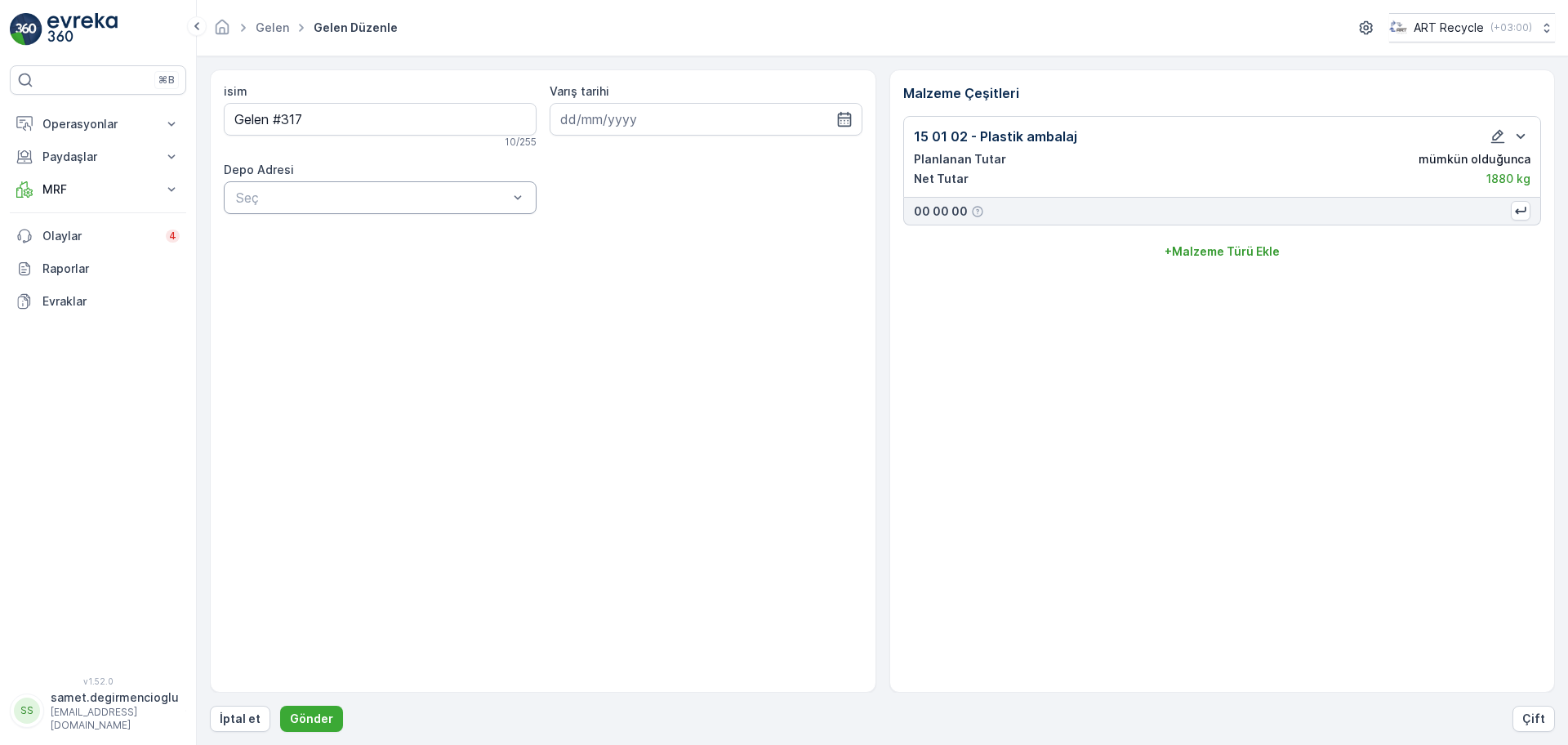
click at [405, 183] on div "Seç" at bounding box center [380, 197] width 313 height 33
click at [344, 283] on div "Bursa Depo" at bounding box center [380, 292] width 313 height 27
click at [362, 362] on div "isim Gelen #317 10 / 255 Varış tarihi Depo Adresi option Bursa Depo, selected. …" at bounding box center [542, 381] width 666 height 623
click at [321, 713] on p "Gönder" at bounding box center [312, 718] width 43 height 16
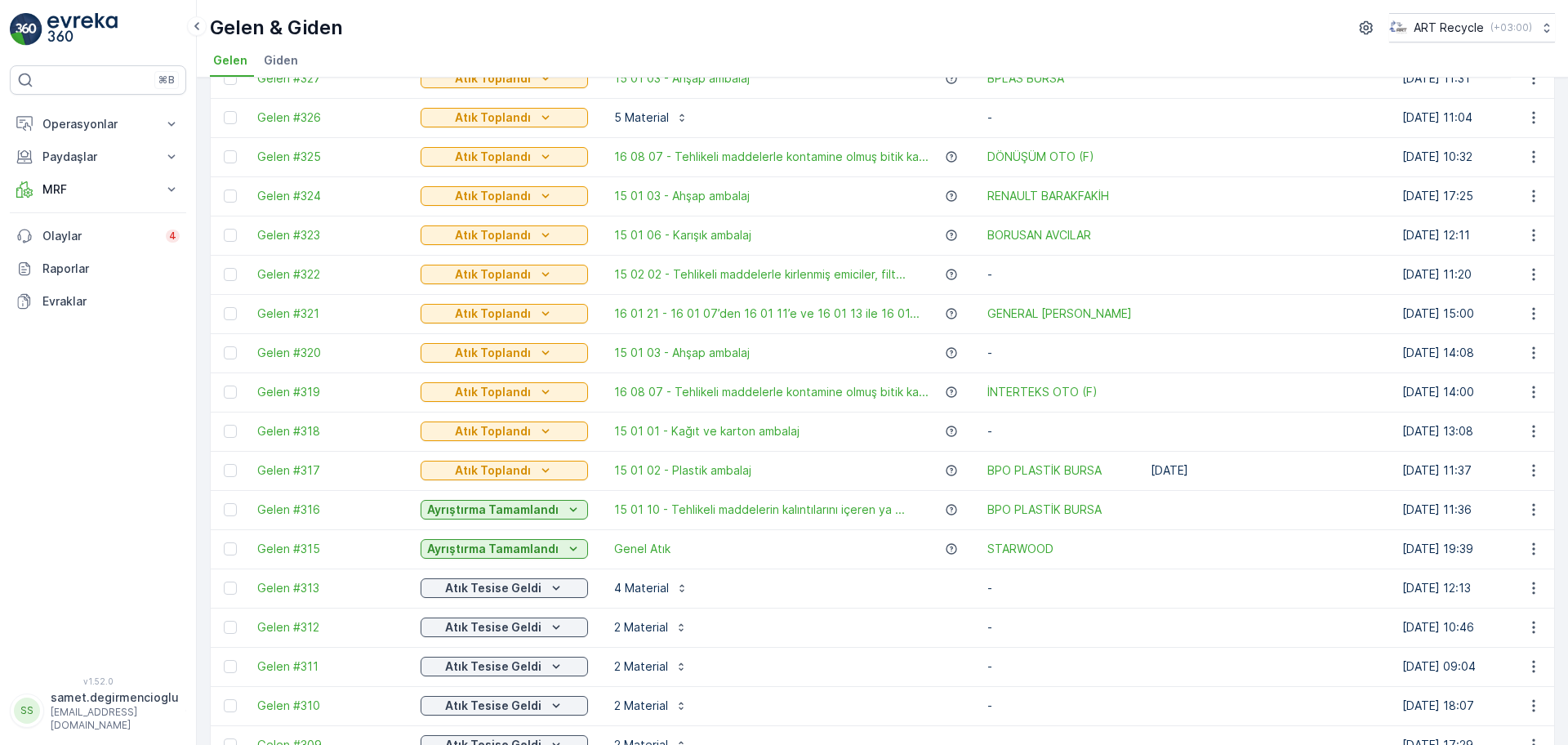
scroll to position [918, 0]
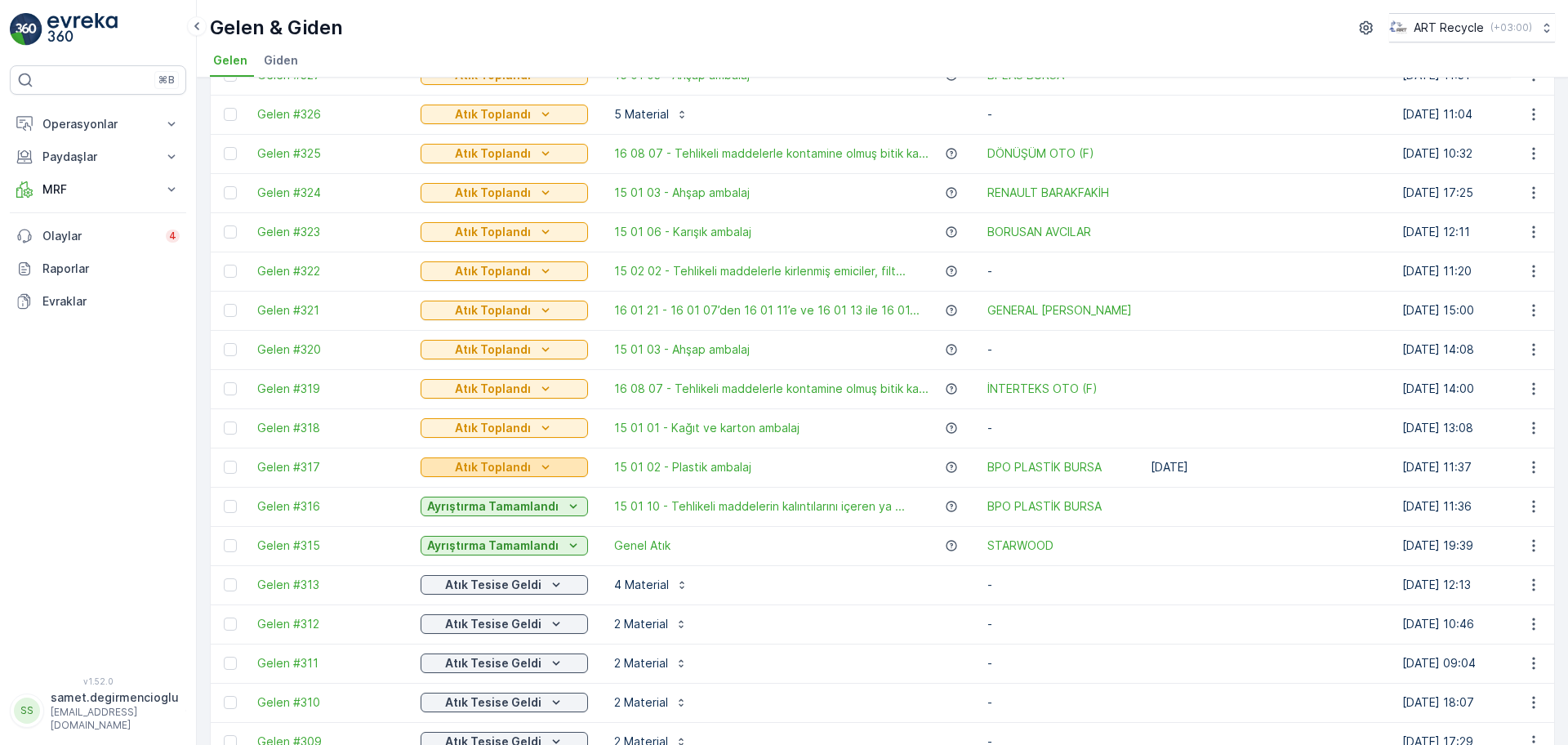
click at [486, 465] on p "Atık Toplandı" at bounding box center [493, 466] width 76 height 16
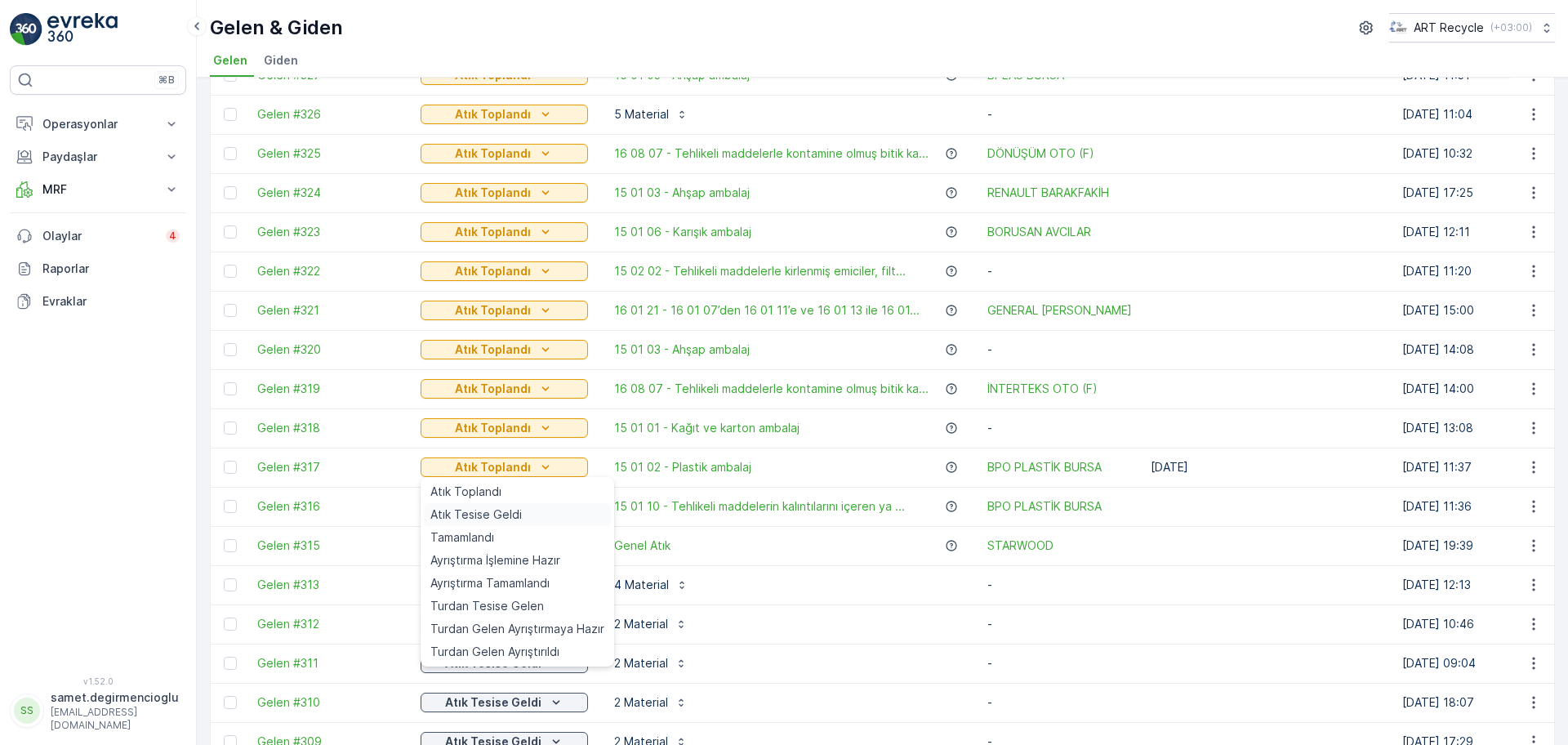
click at [488, 521] on span "Atık Tesise Geldi" at bounding box center [476, 513] width 91 height 16
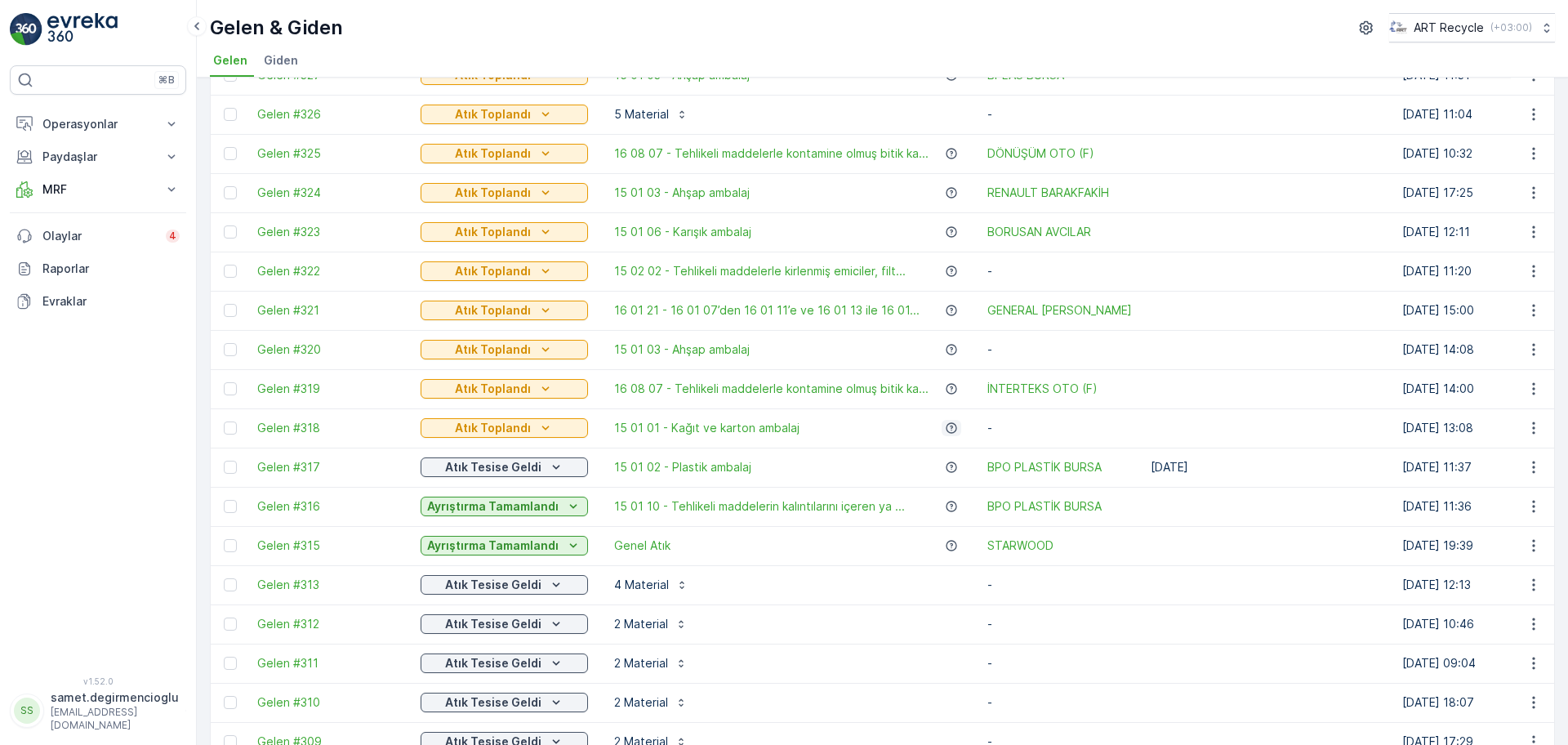
click at [946, 430] on icon "button" at bounding box center [950, 427] width 10 height 10
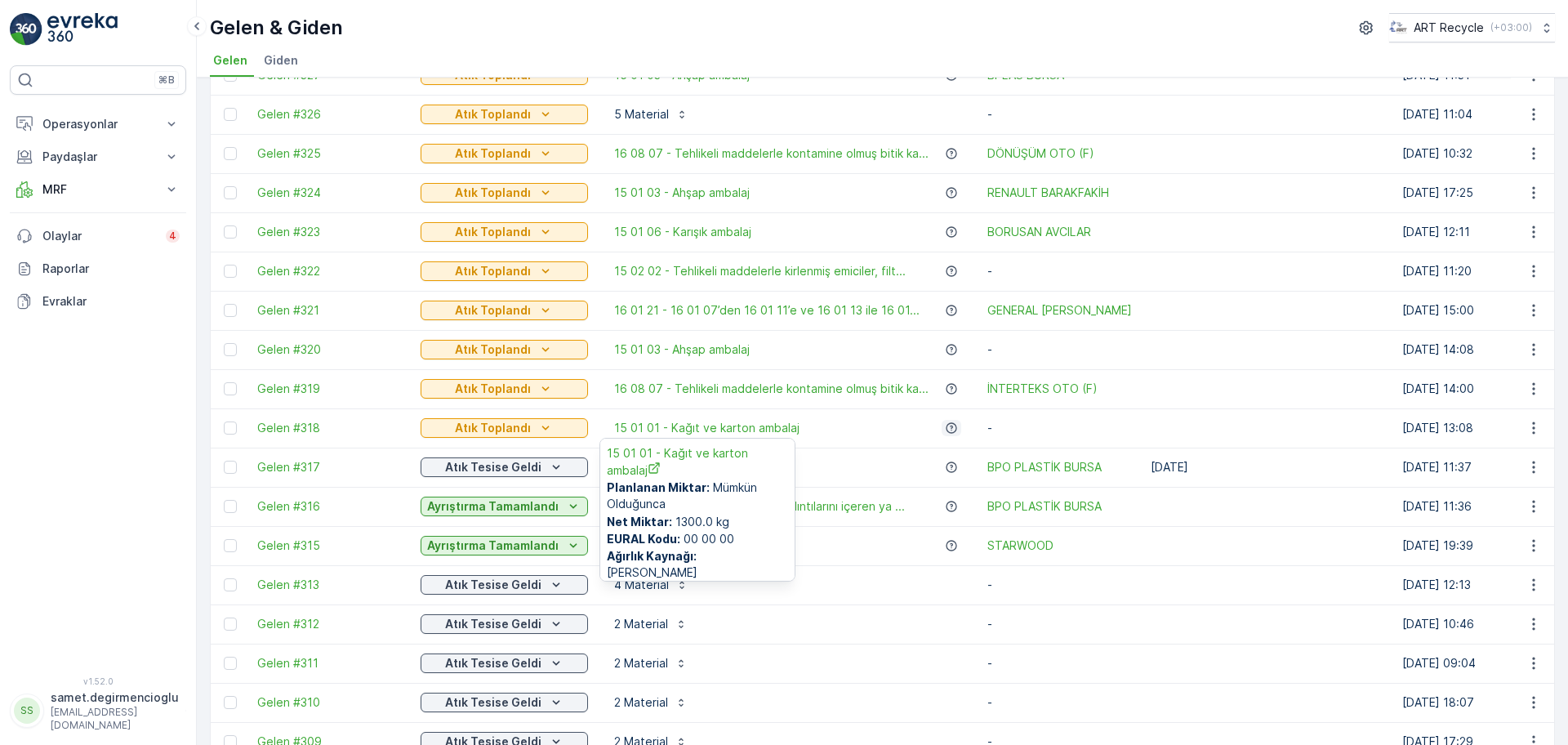
click at [946, 430] on icon "button" at bounding box center [950, 427] width 10 height 10
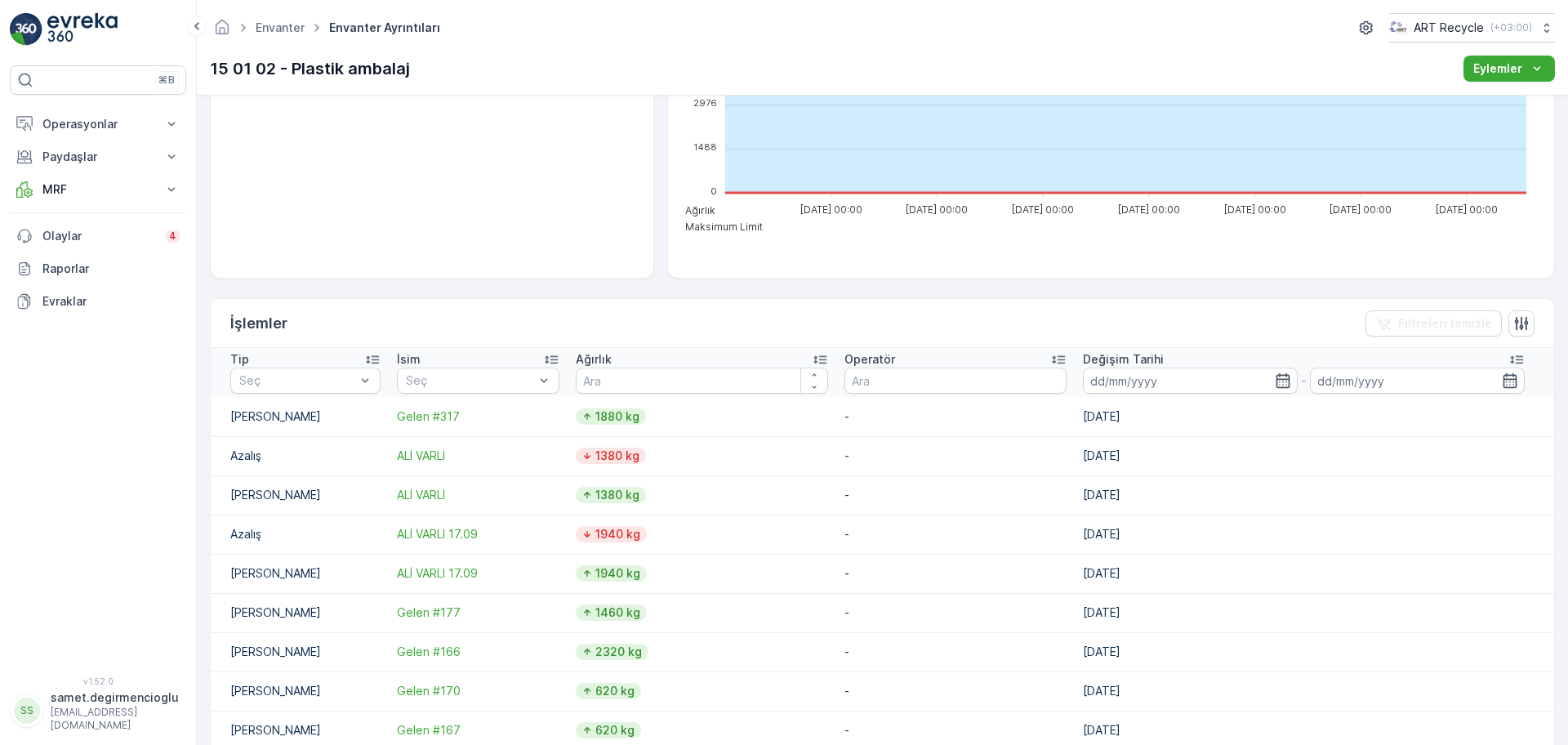
scroll to position [306, 0]
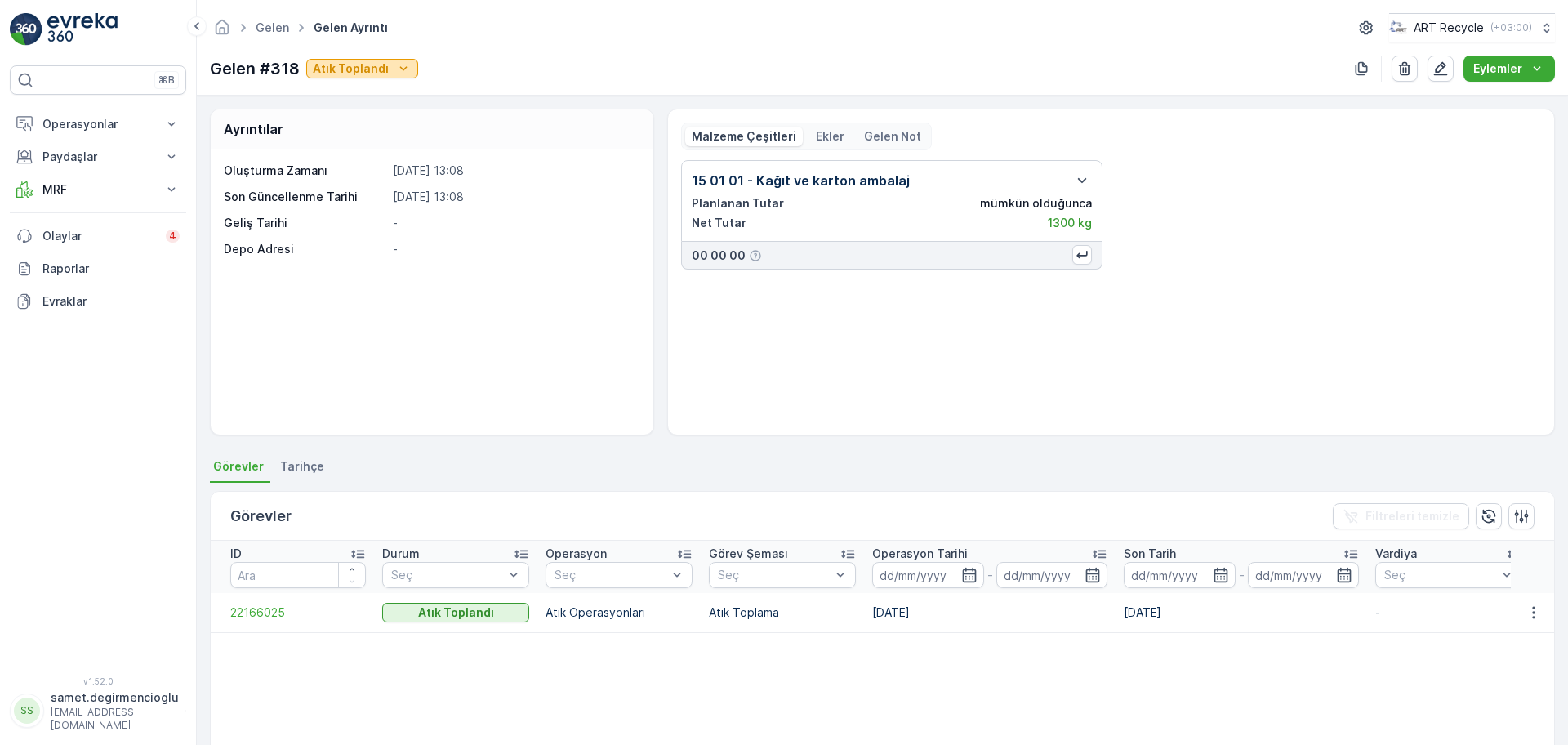
click at [361, 73] on p "Atık Toplandı" at bounding box center [350, 68] width 76 height 16
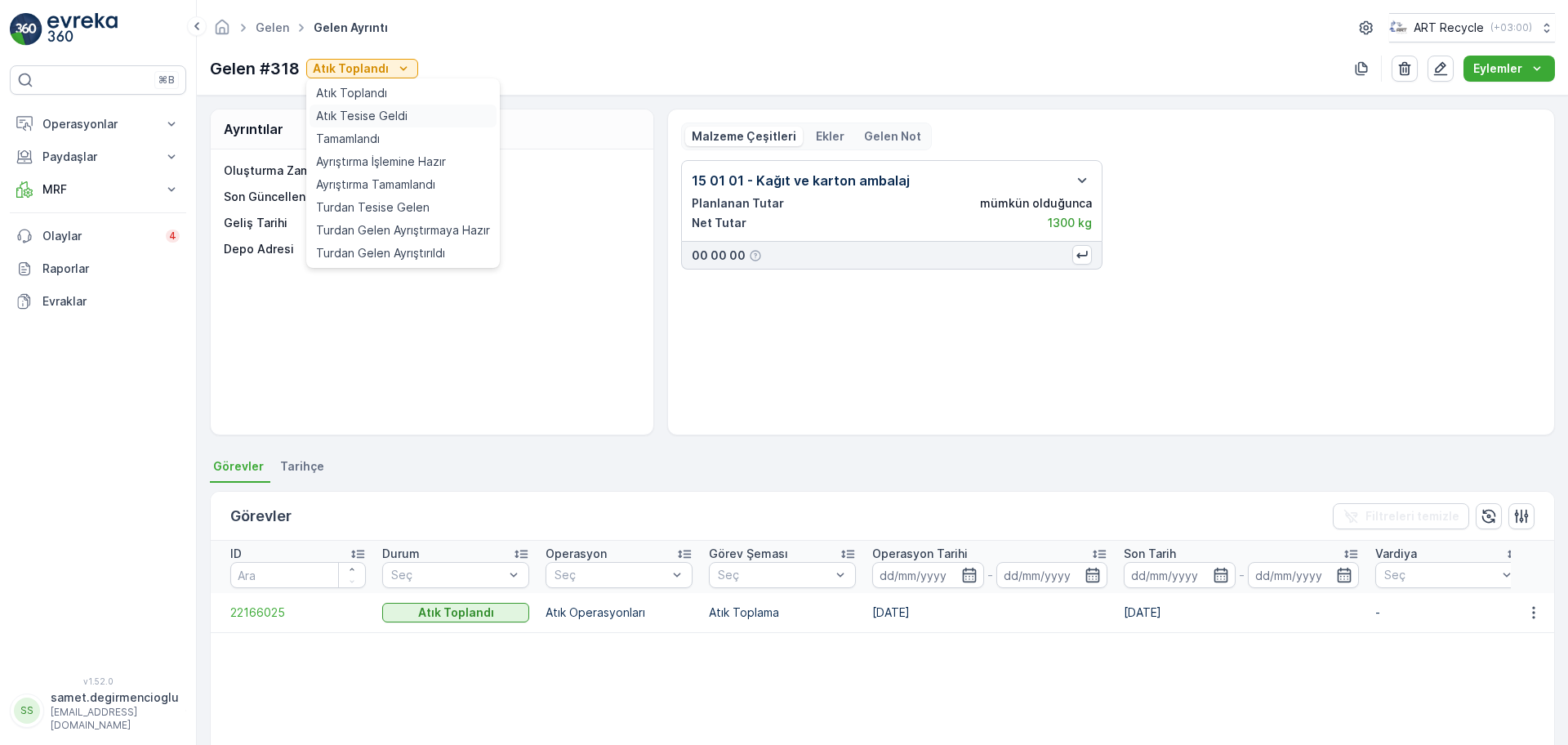
click at [370, 111] on span "Atık Tesise Geldi" at bounding box center [362, 115] width 91 height 16
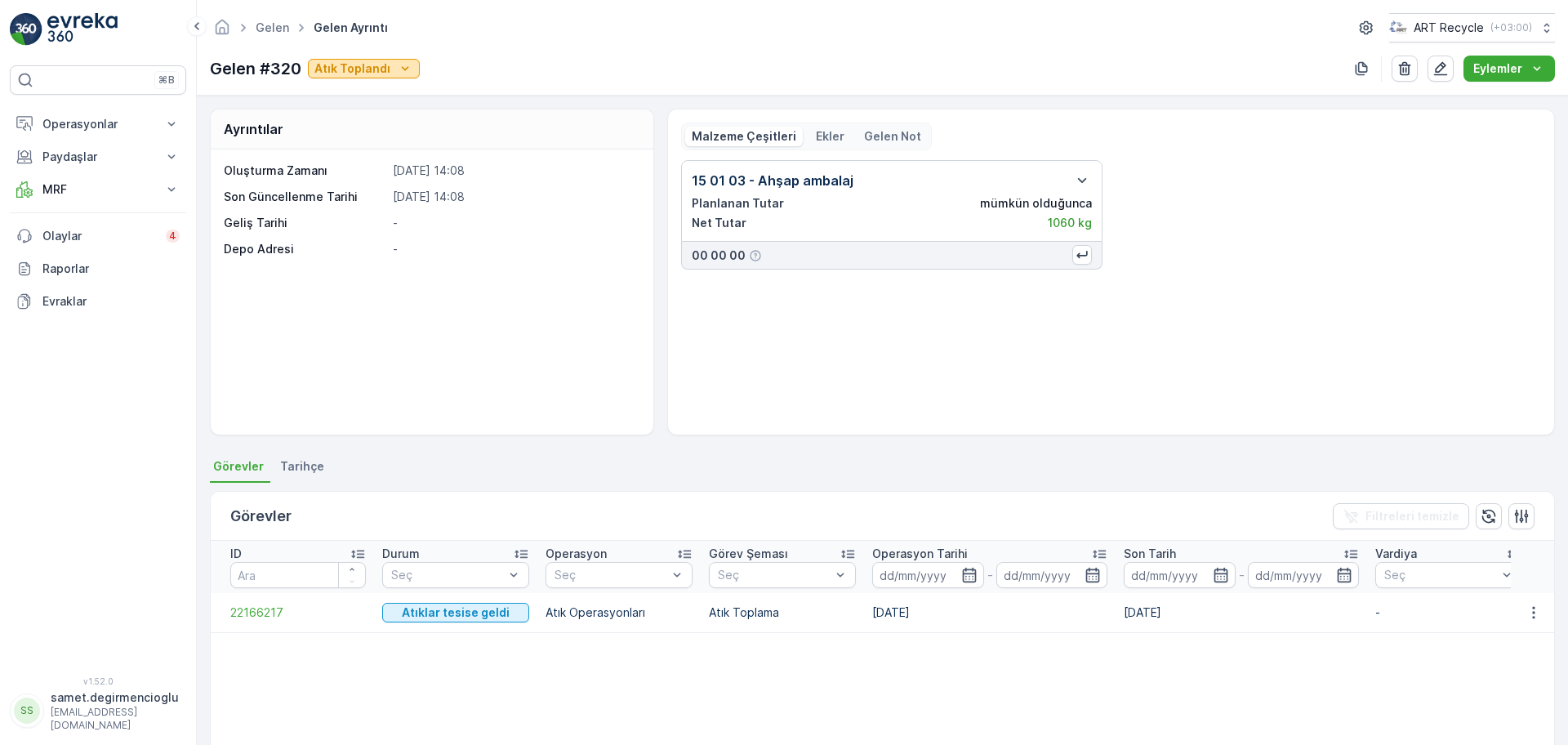
click at [347, 58] on button "Atık Toplandı" at bounding box center [364, 68] width 112 height 20
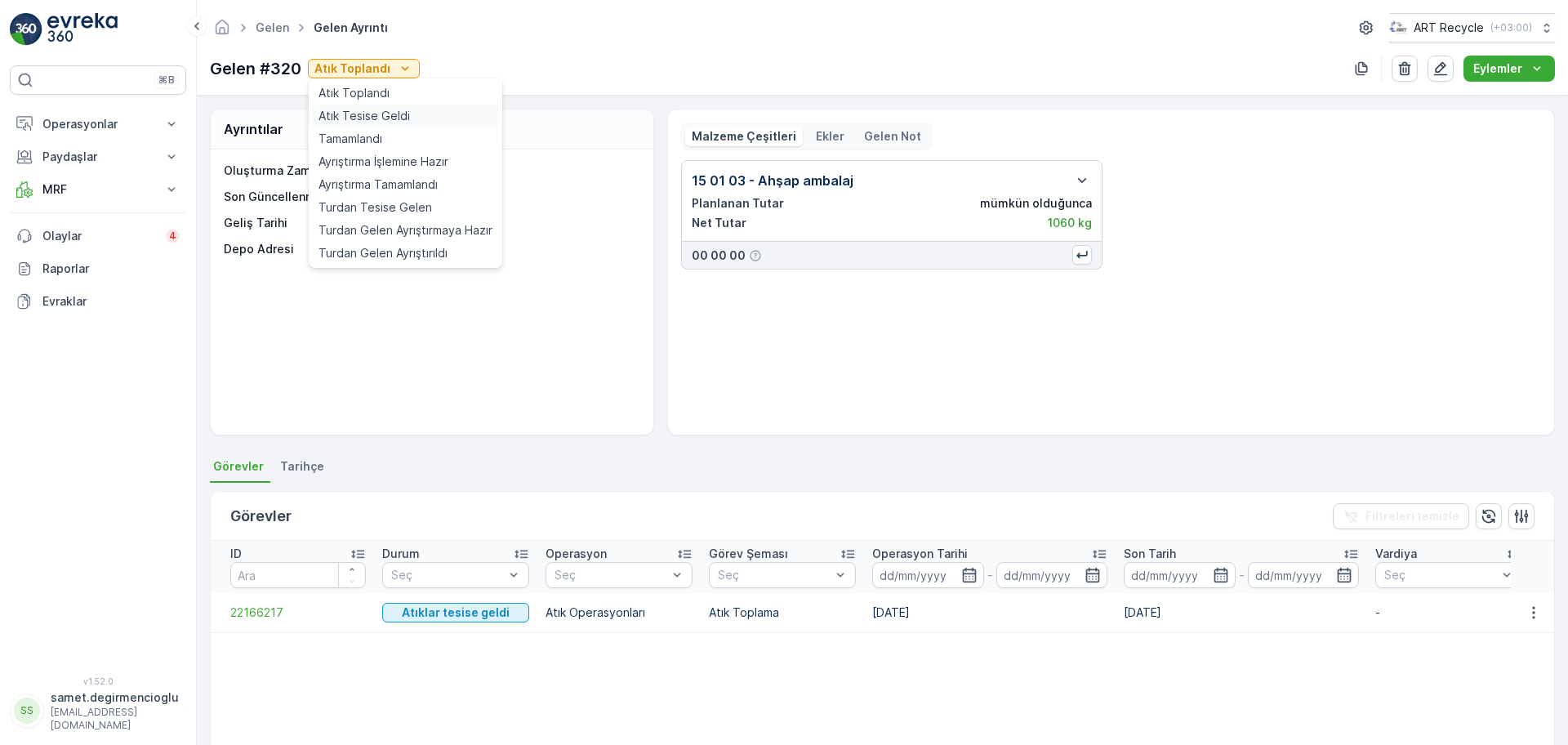
click at [401, 116] on span "Atık Tesise Geldi" at bounding box center [364, 115] width 91 height 16
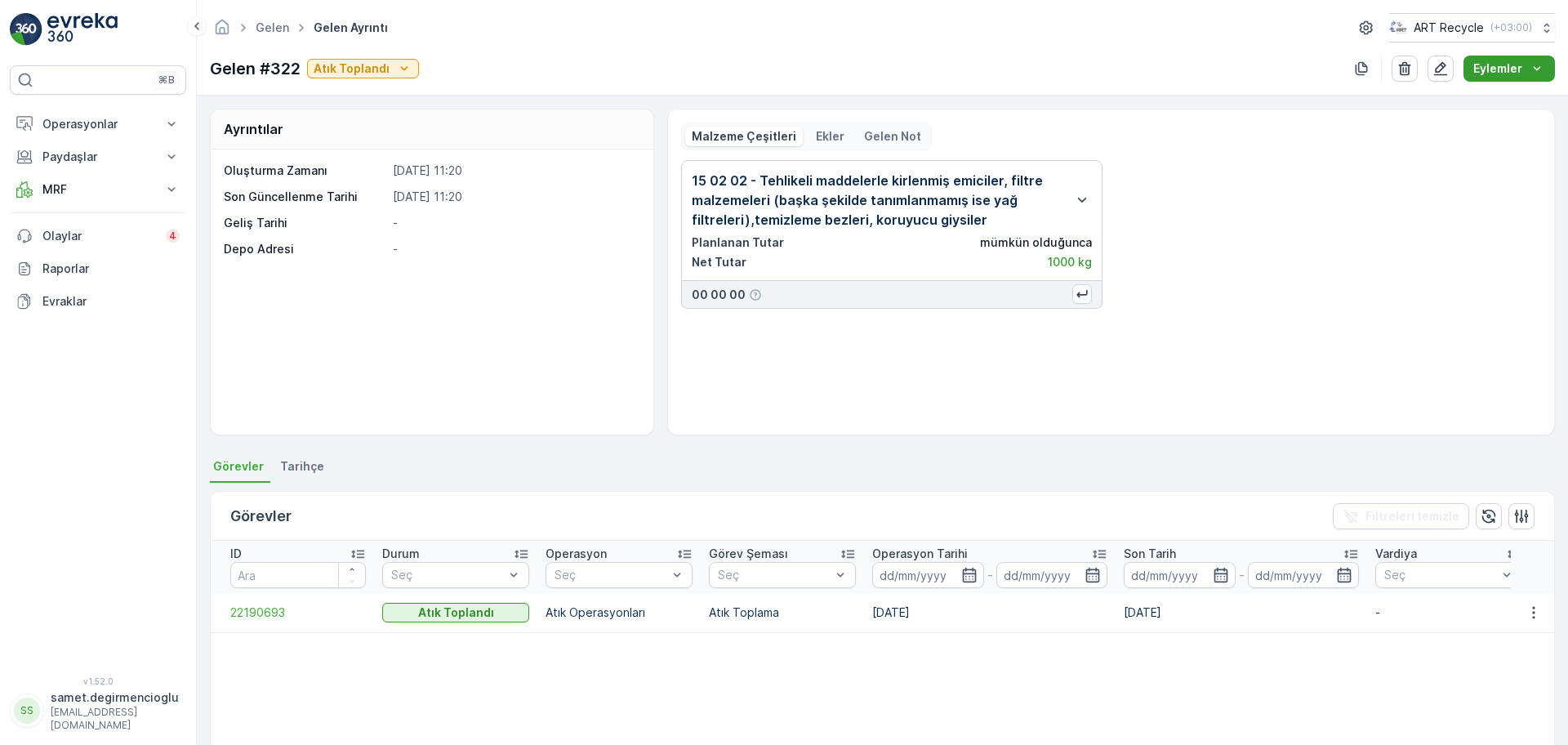
click at [1491, 64] on p "Eylemler" at bounding box center [1497, 68] width 49 height 16
click at [1447, 66] on icon "button" at bounding box center [1440, 68] width 16 height 16
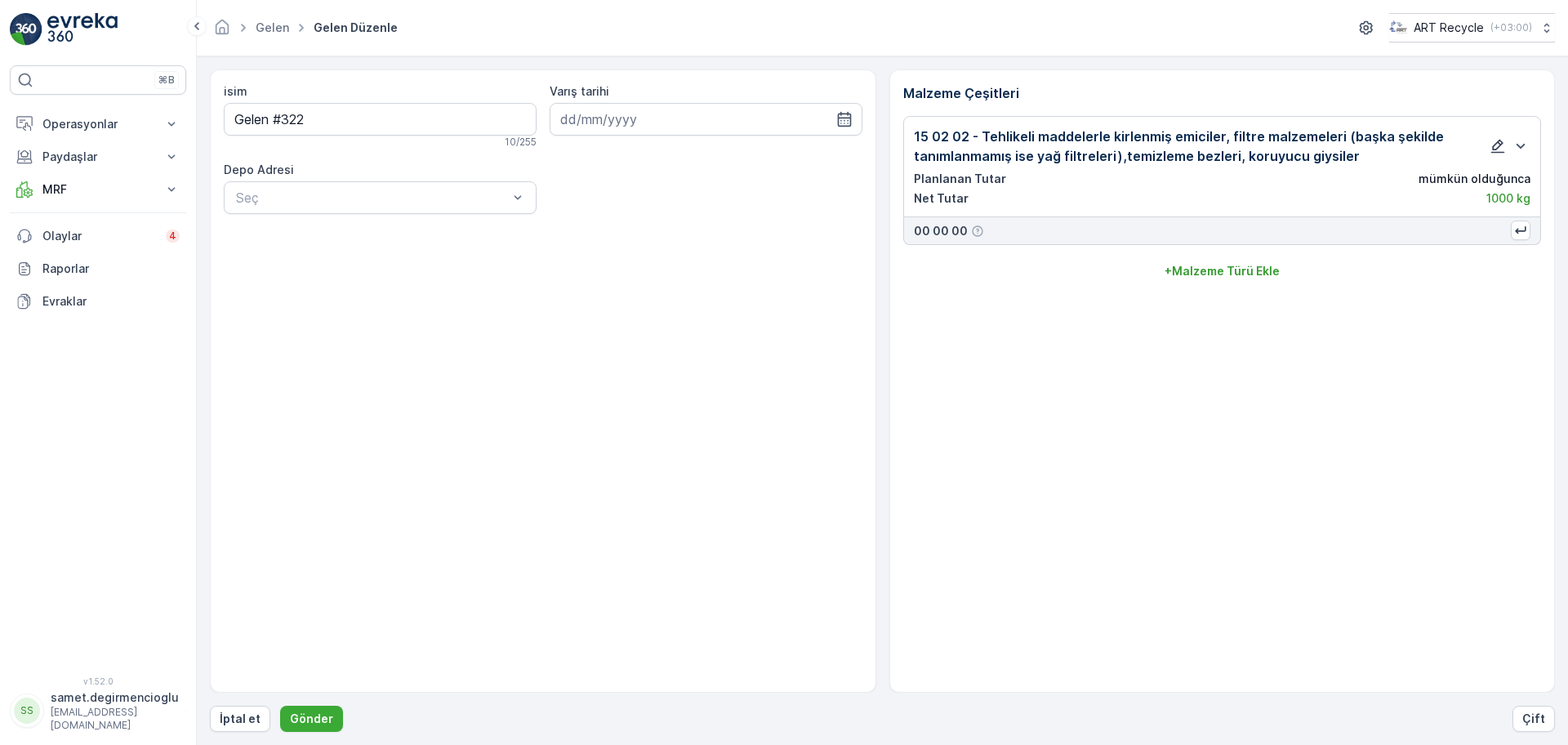
click at [1491, 151] on icon "button" at bounding box center [1496, 146] width 16 height 16
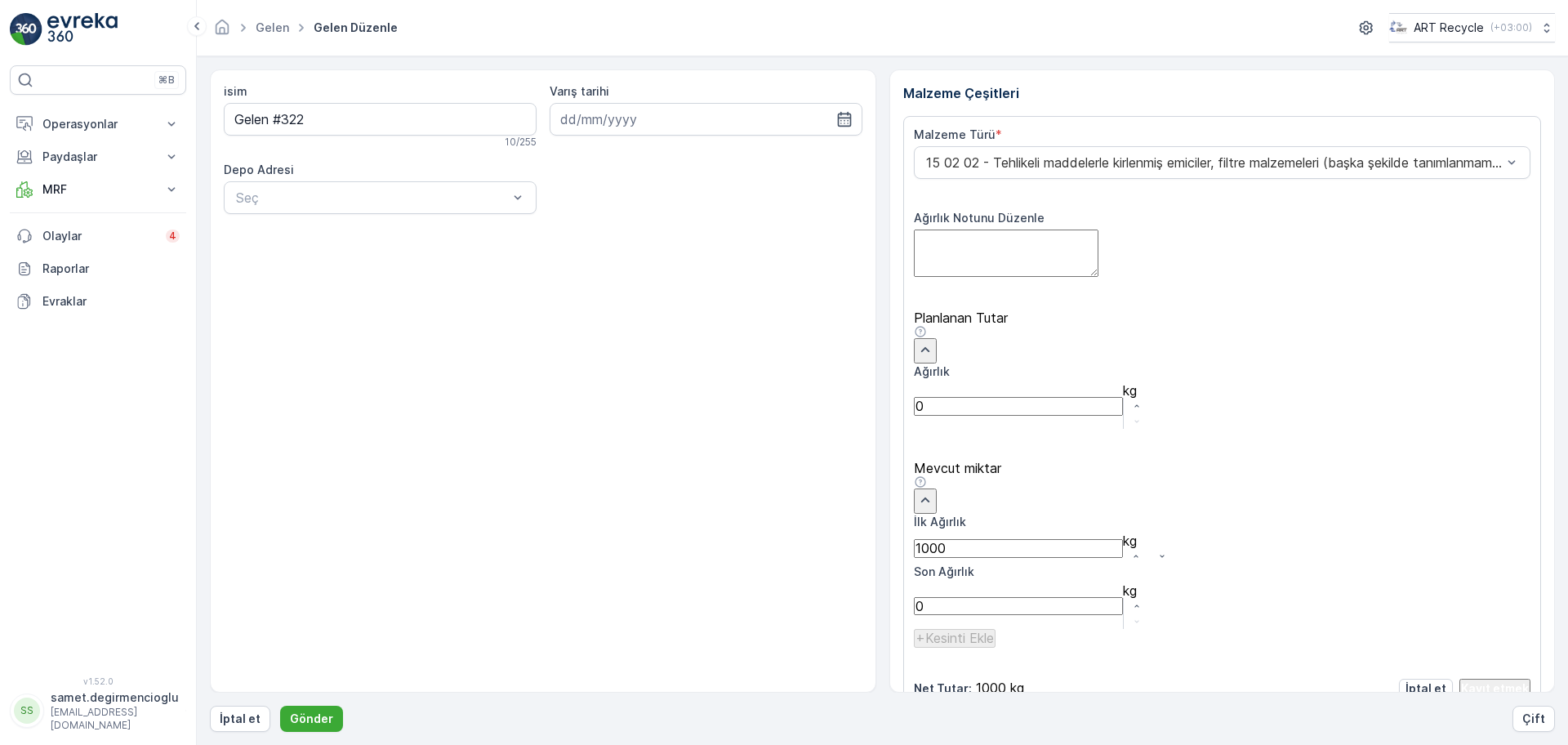
drag, startPoint x: 1026, startPoint y: 526, endPoint x: 639, endPoint y: 488, distance: 388.9
click at [639, 488] on div "isim Gelen #322 10 / 255 Varış tarihi Depo Adresi Seç Malzeme Çeşitleri Malzeme…" at bounding box center [882, 381] width 1345 height 623
drag, startPoint x: 978, startPoint y: 523, endPoint x: 731, endPoint y: 493, distance: 248.8
click at [744, 491] on div "isim Gelen #322 10 / 255 Varış tarihi Depo Adresi Seç Malzeme Çeşitleri Malzeme…" at bounding box center [882, 381] width 1345 height 623
type Ağırlık "385"
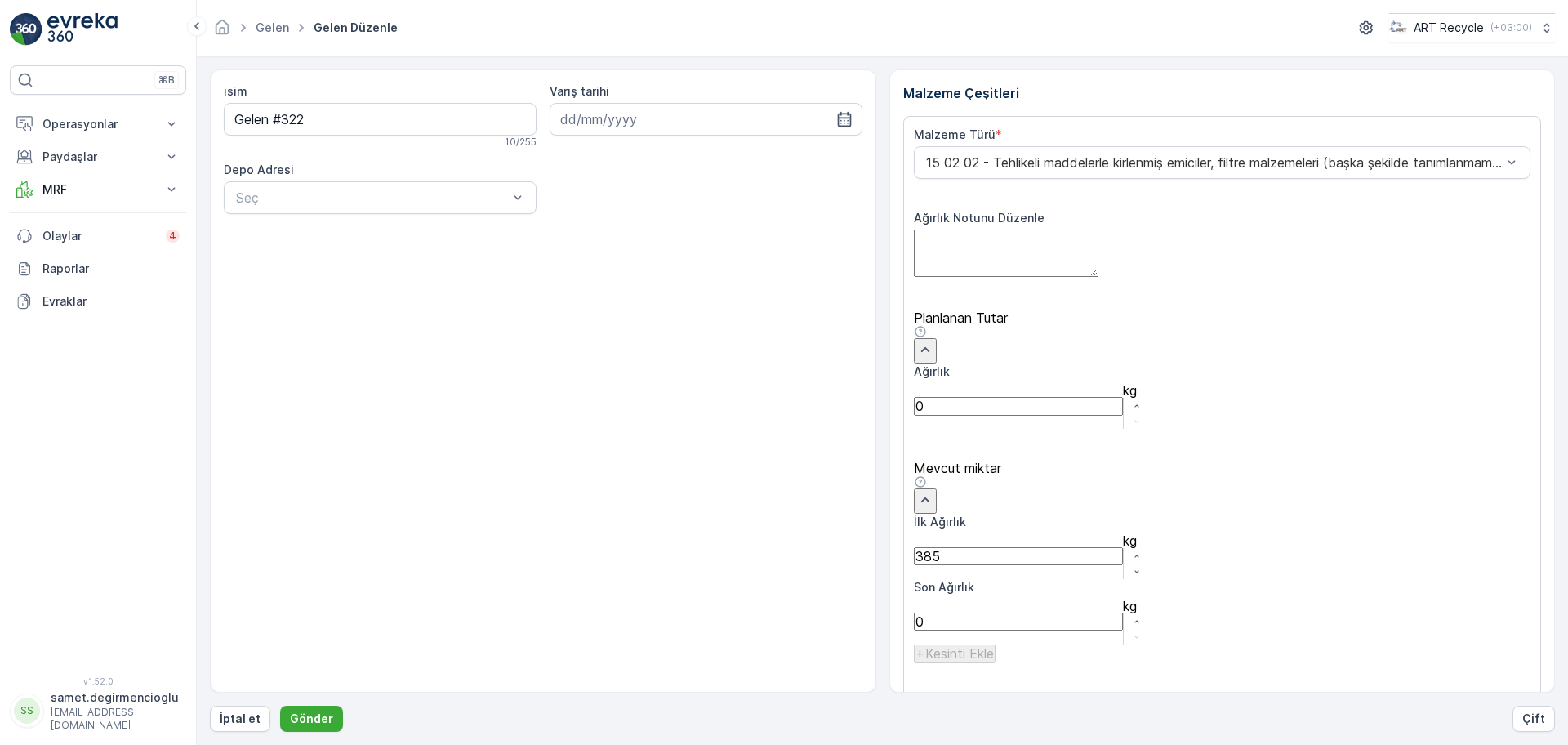
click at [1494, 696] on p "Kayıt etmek" at bounding box center [1495, 704] width 68 height 16
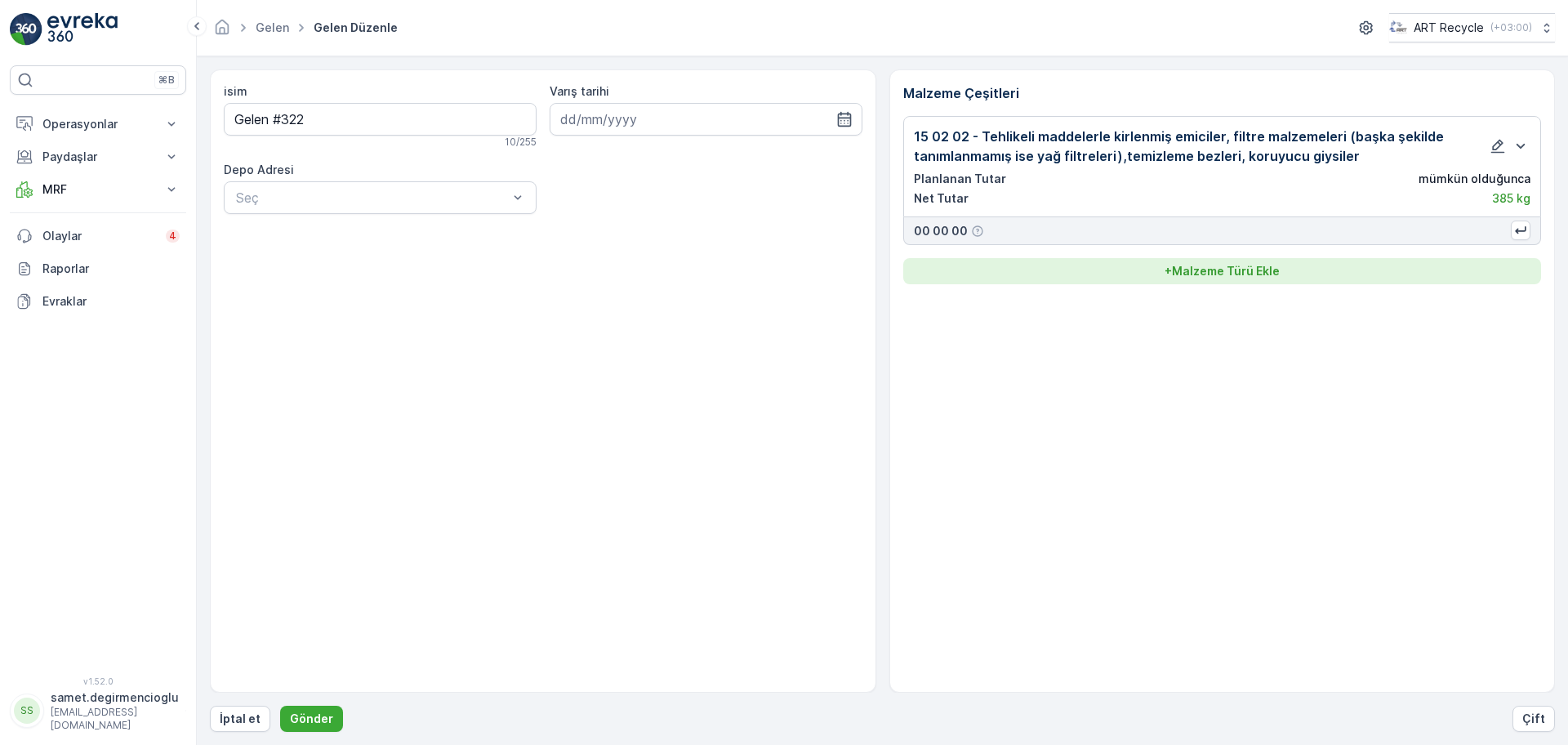
click at [1223, 279] on button "+ Malzeme Türü Ekle" at bounding box center [1222, 271] width 639 height 26
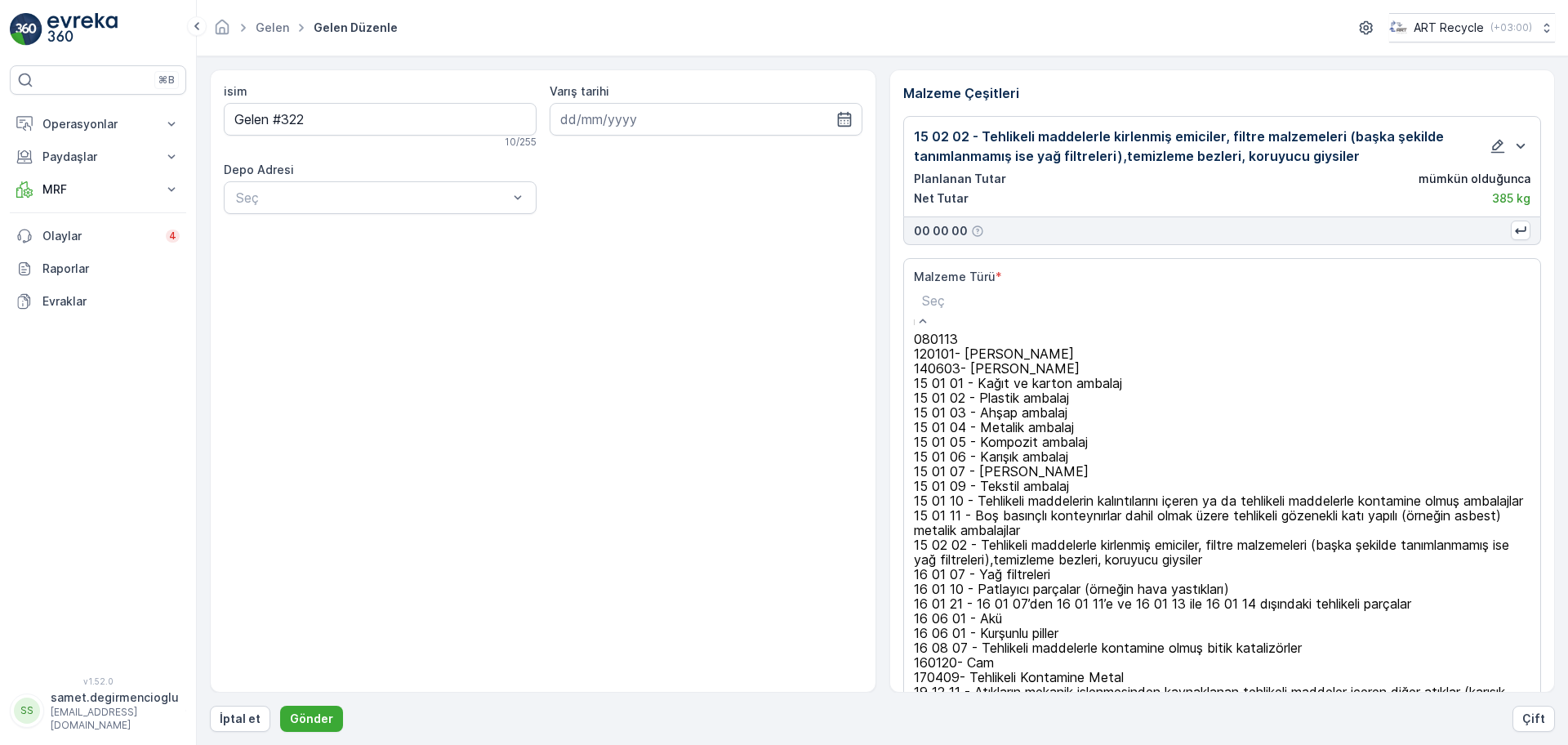
scroll to position [204, 0]
click at [1310, 507] on span "15 01 11 - Boş basınçlı konteynırlar dahil olmak üzere tehlikeli gözenekli katı…" at bounding box center [1206, 522] width 587 height 31
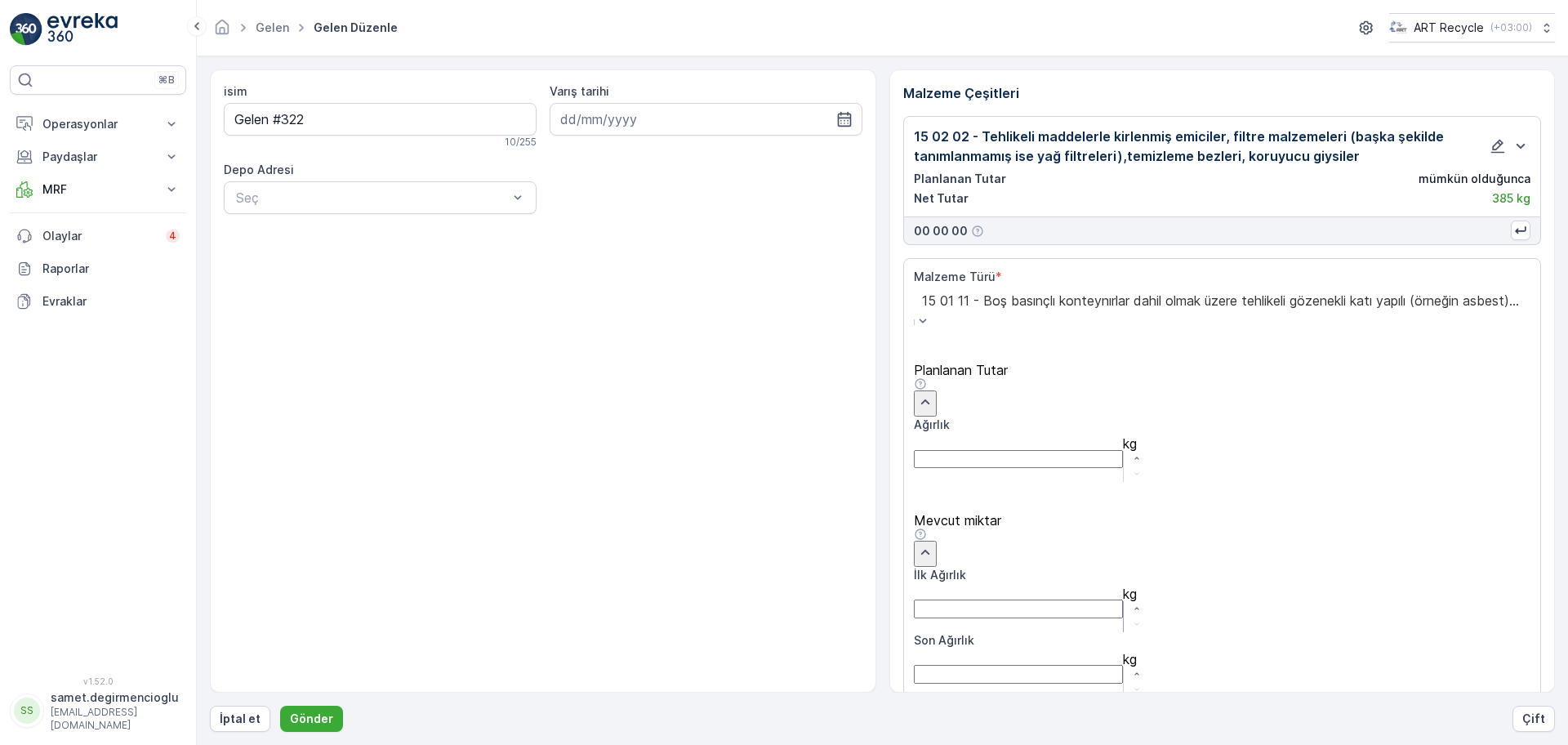
click at [1034, 599] on Ağırlık "İlk Ağırlık" at bounding box center [1018, 607] width 209 height 18
type Ağırlık "120"
click at [1514, 744] on p "Ekle" at bounding box center [1516, 755] width 24 height 16
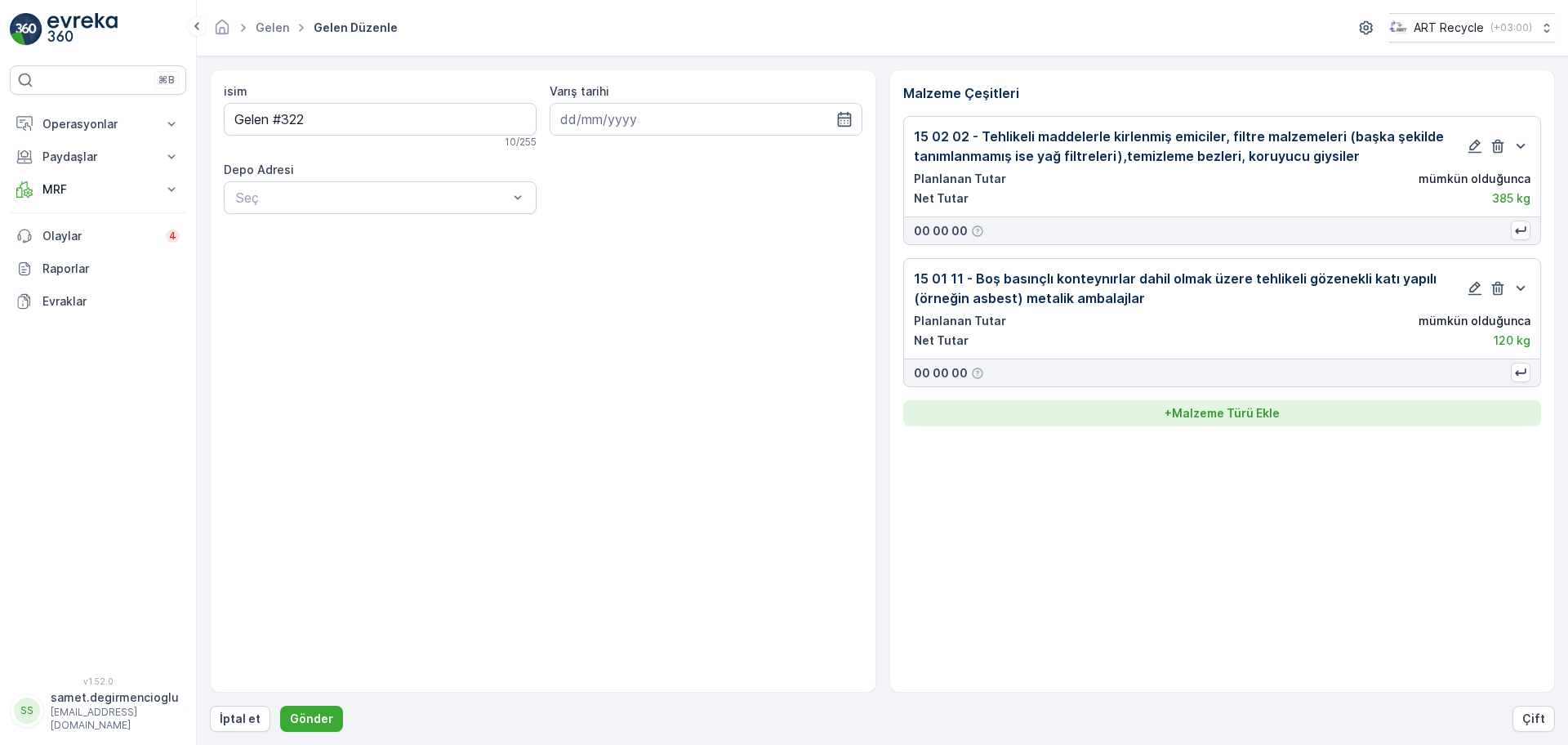
click at [1227, 414] on p "+ Malzeme Türü Ekle" at bounding box center [1221, 413] width 115 height 16
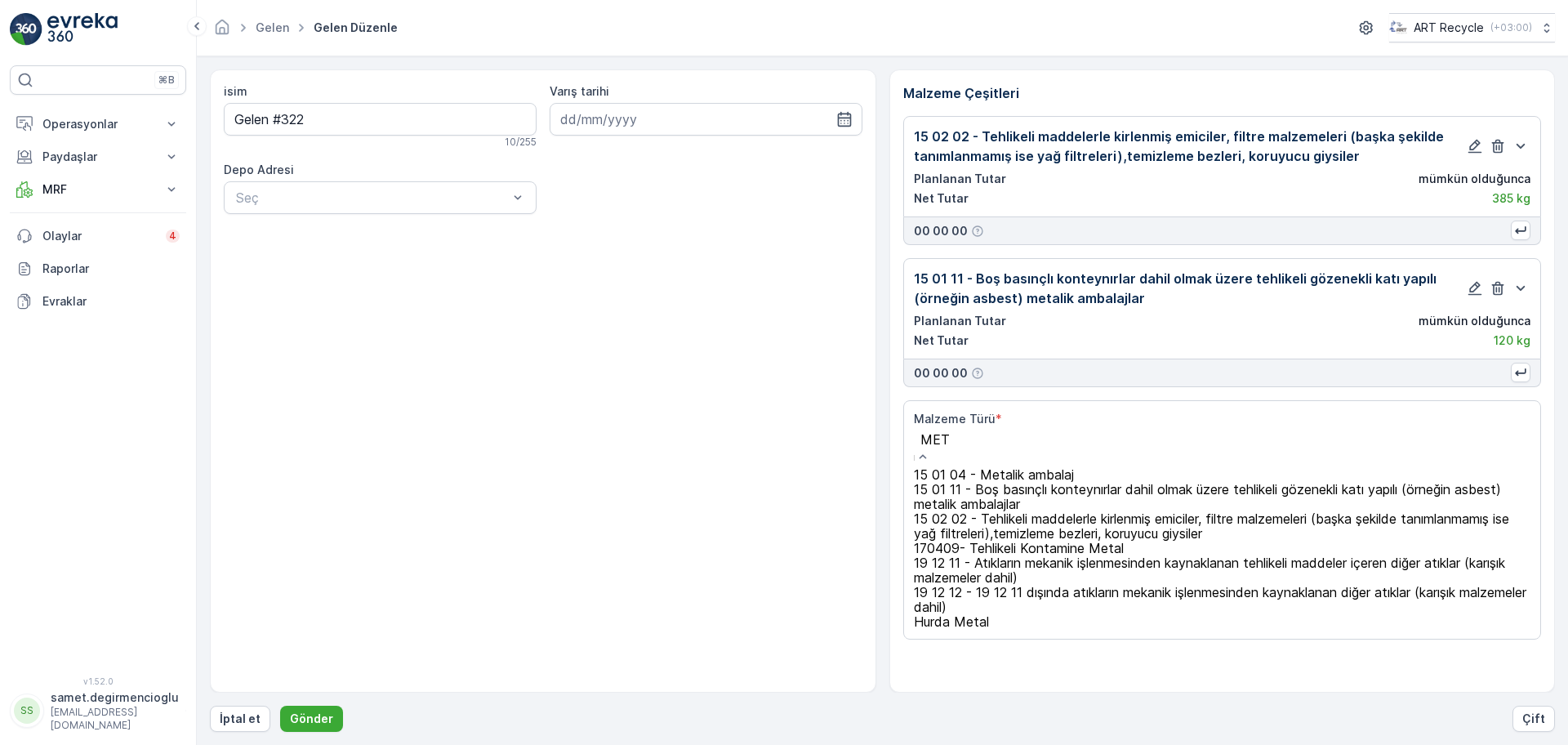
scroll to position [0, 0]
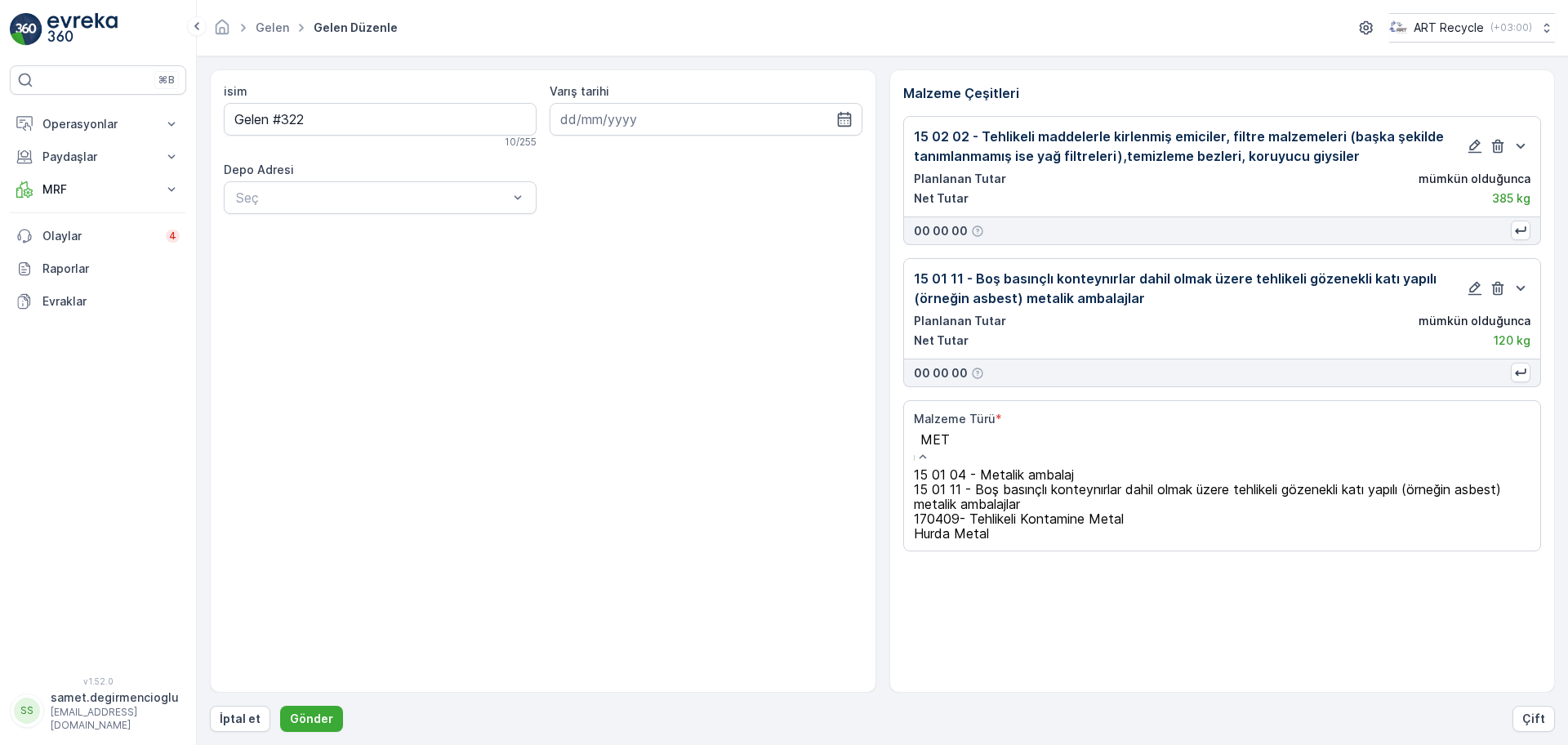
type input "META"
click at [971, 542] on span "Hurda Metal" at bounding box center [951, 532] width 75 height 16
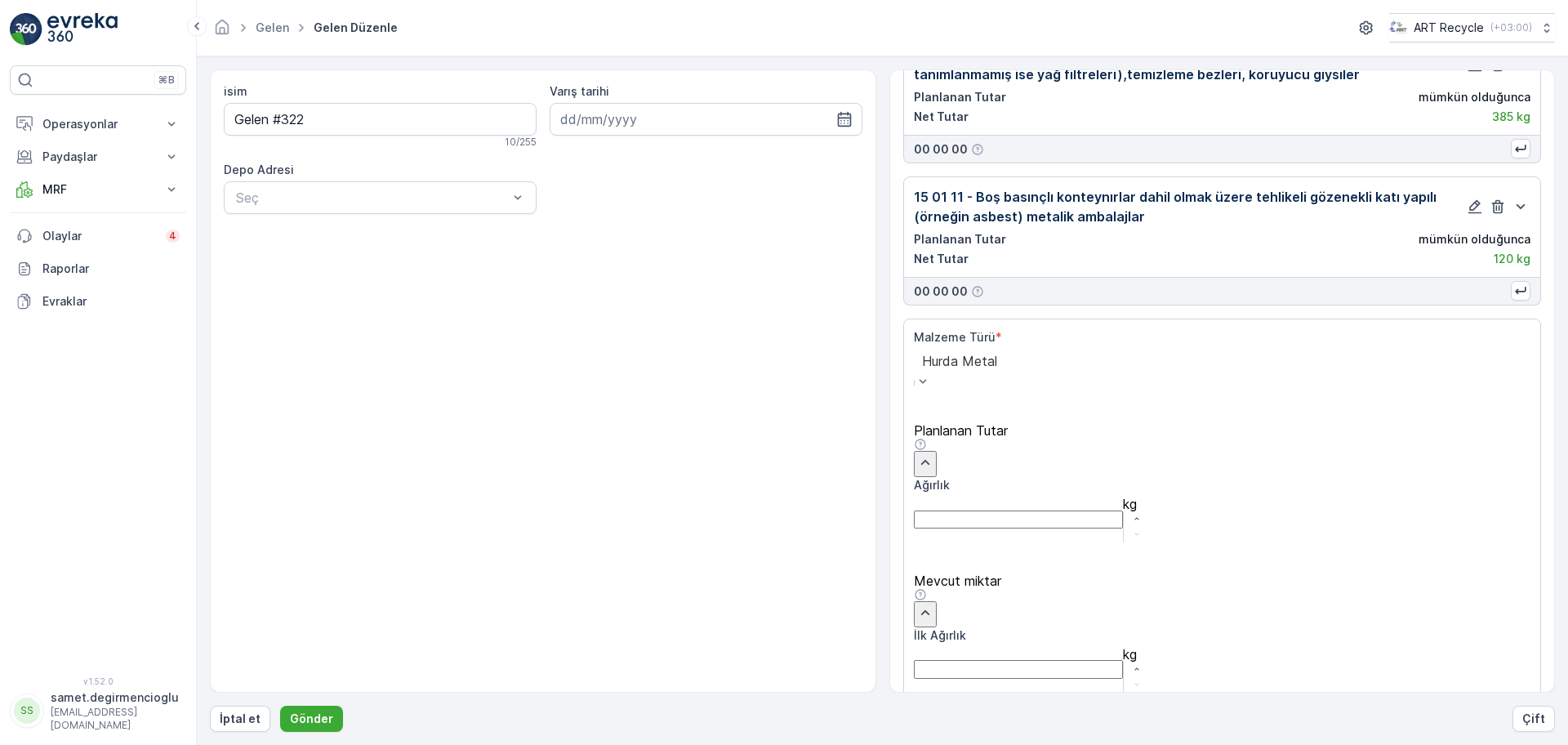
scroll to position [169, 0]
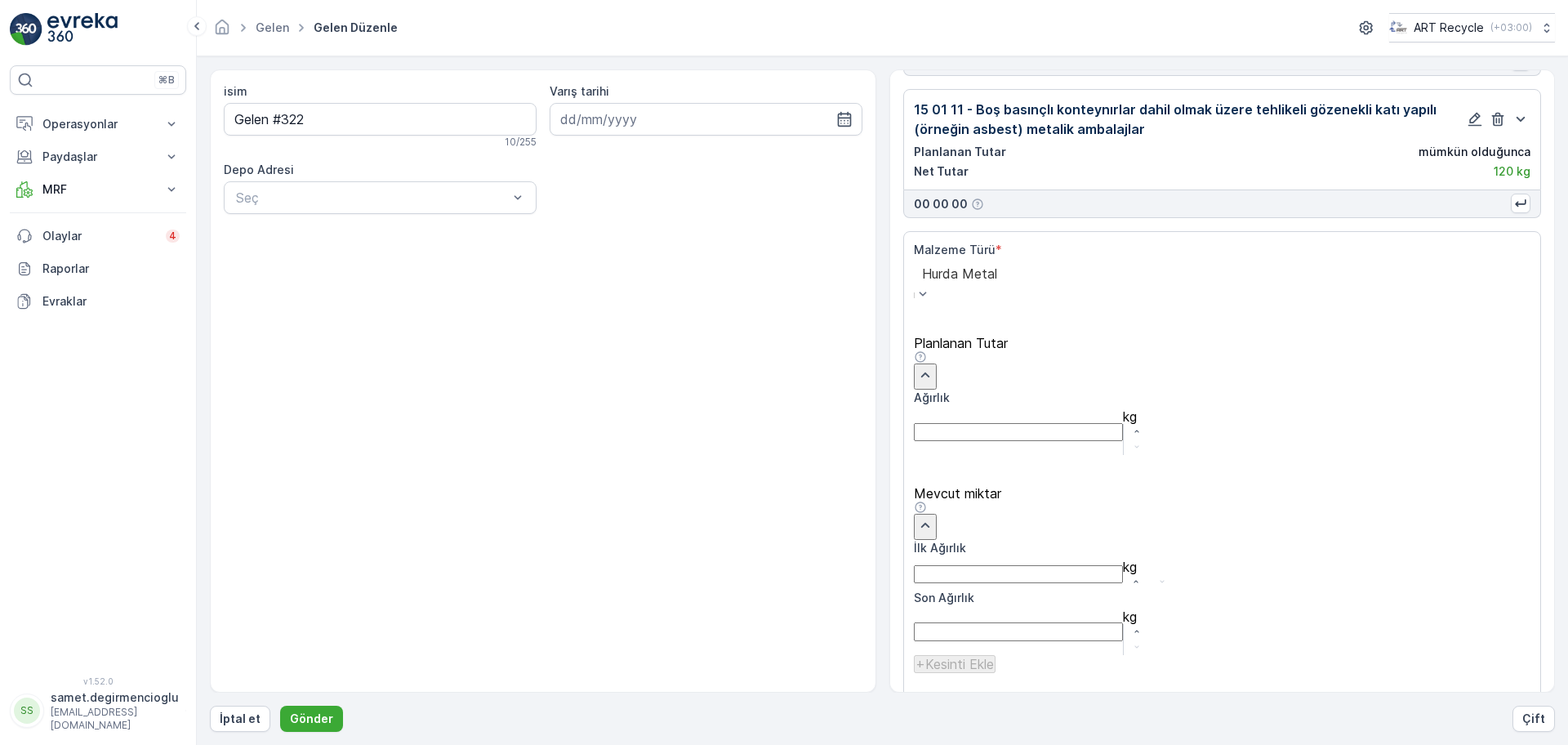
click at [1017, 565] on Ağırlık "İlk Ağırlık" at bounding box center [1018, 574] width 209 height 18
type Ağırlık "1665"
click at [1505, 705] on p "Ekle" at bounding box center [1516, 713] width 24 height 16
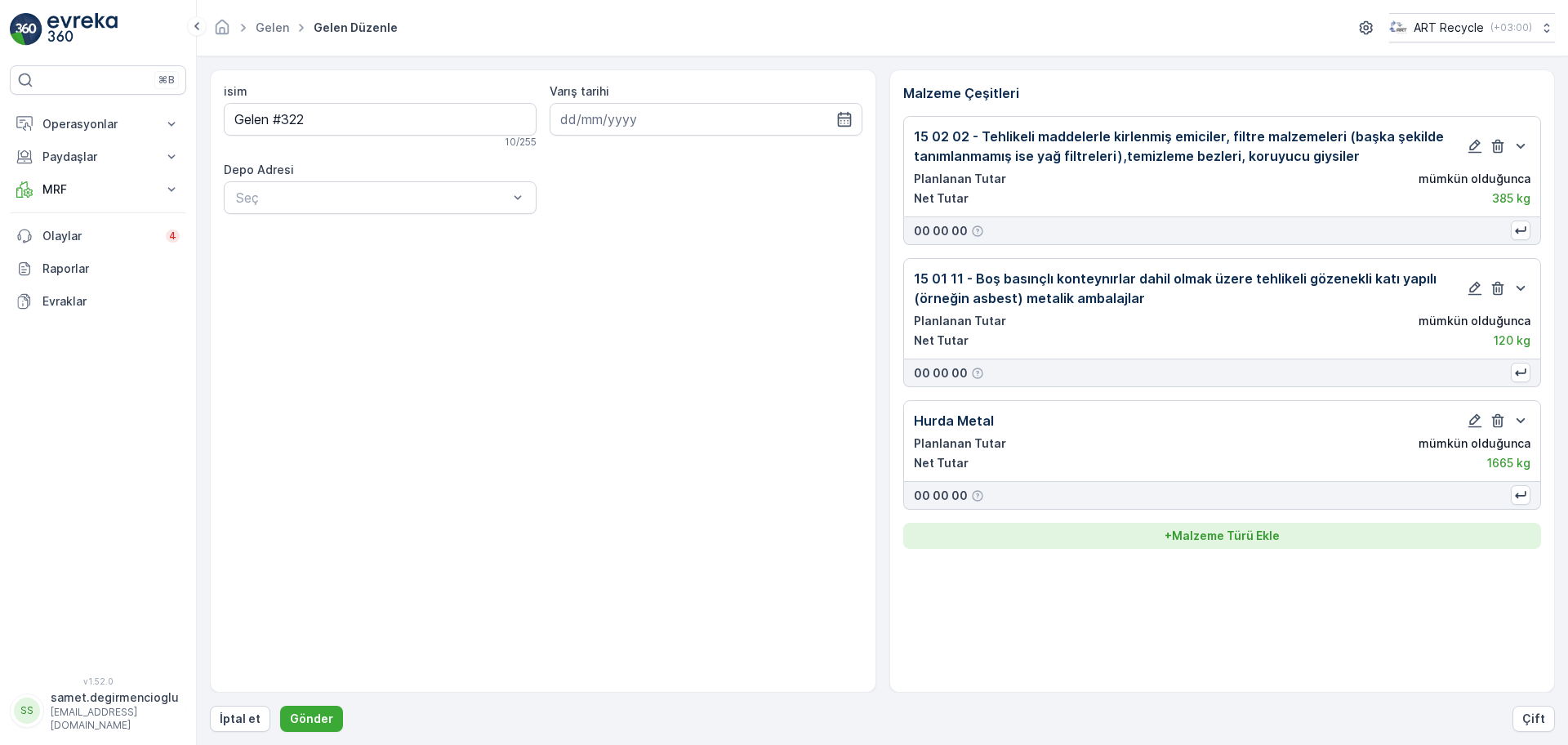
click at [1205, 535] on p "+ Malzeme Türü Ekle" at bounding box center [1221, 535] width 115 height 16
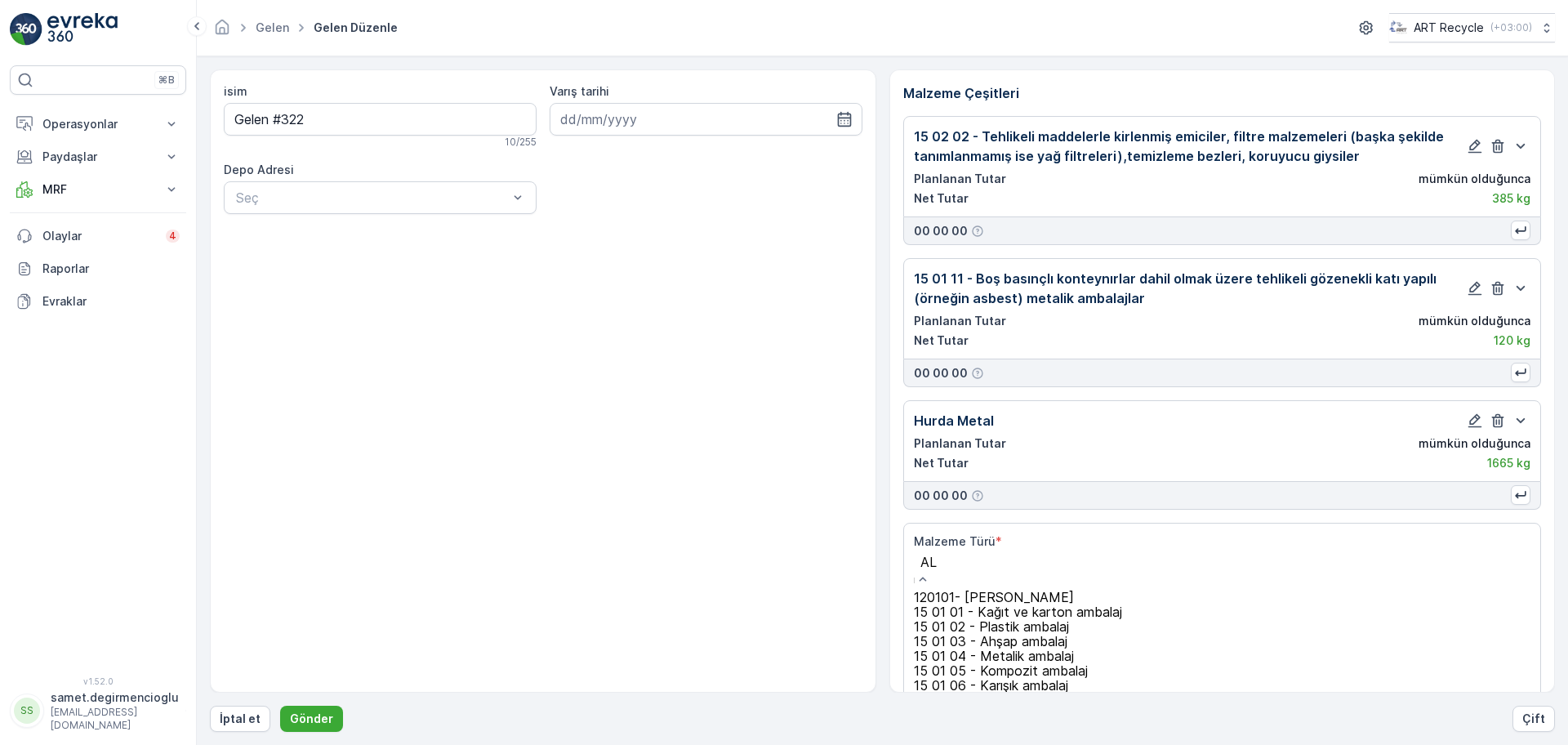
type input "ALÜ"
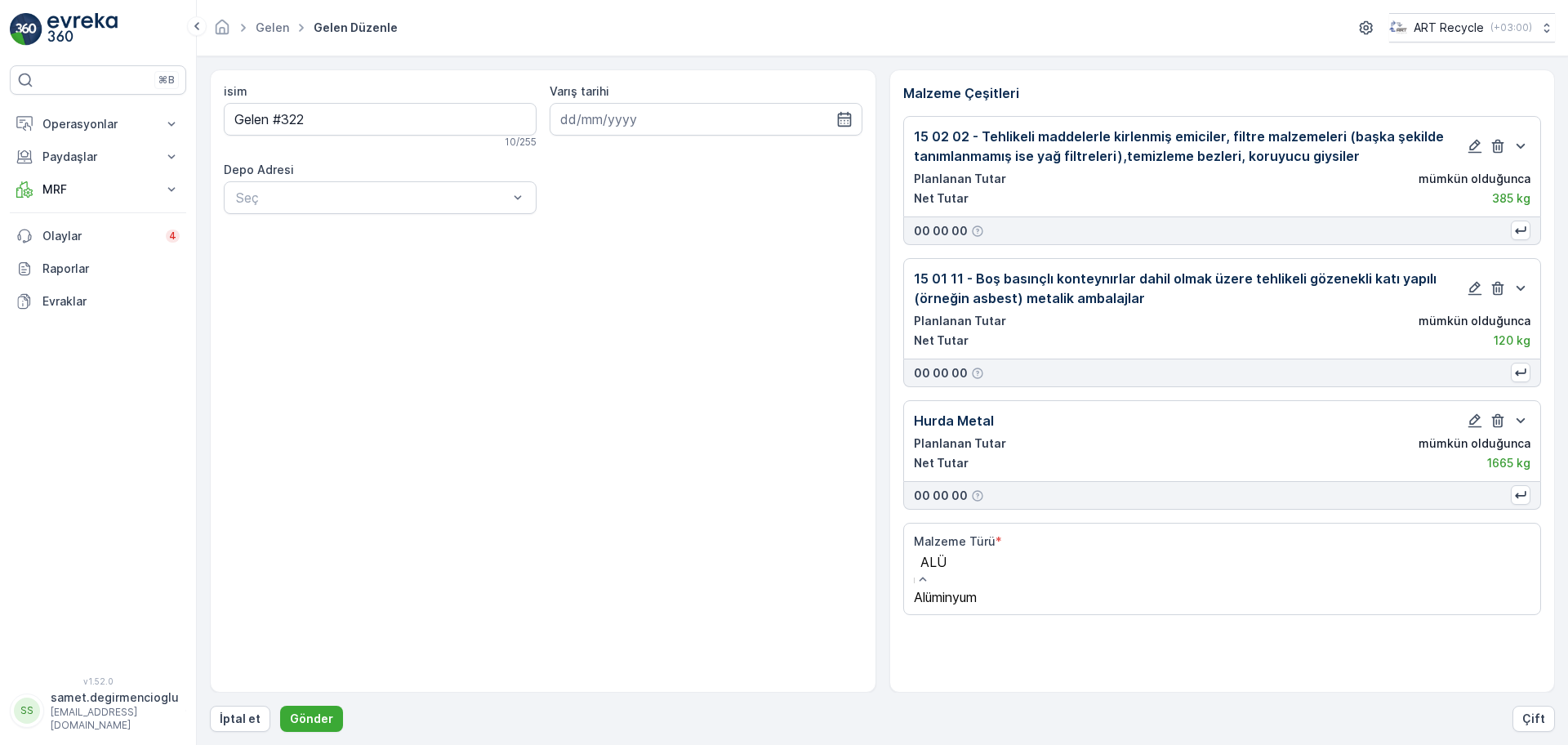
click at [1132, 604] on div "Alüminyum" at bounding box center [1023, 597] width 218 height 15
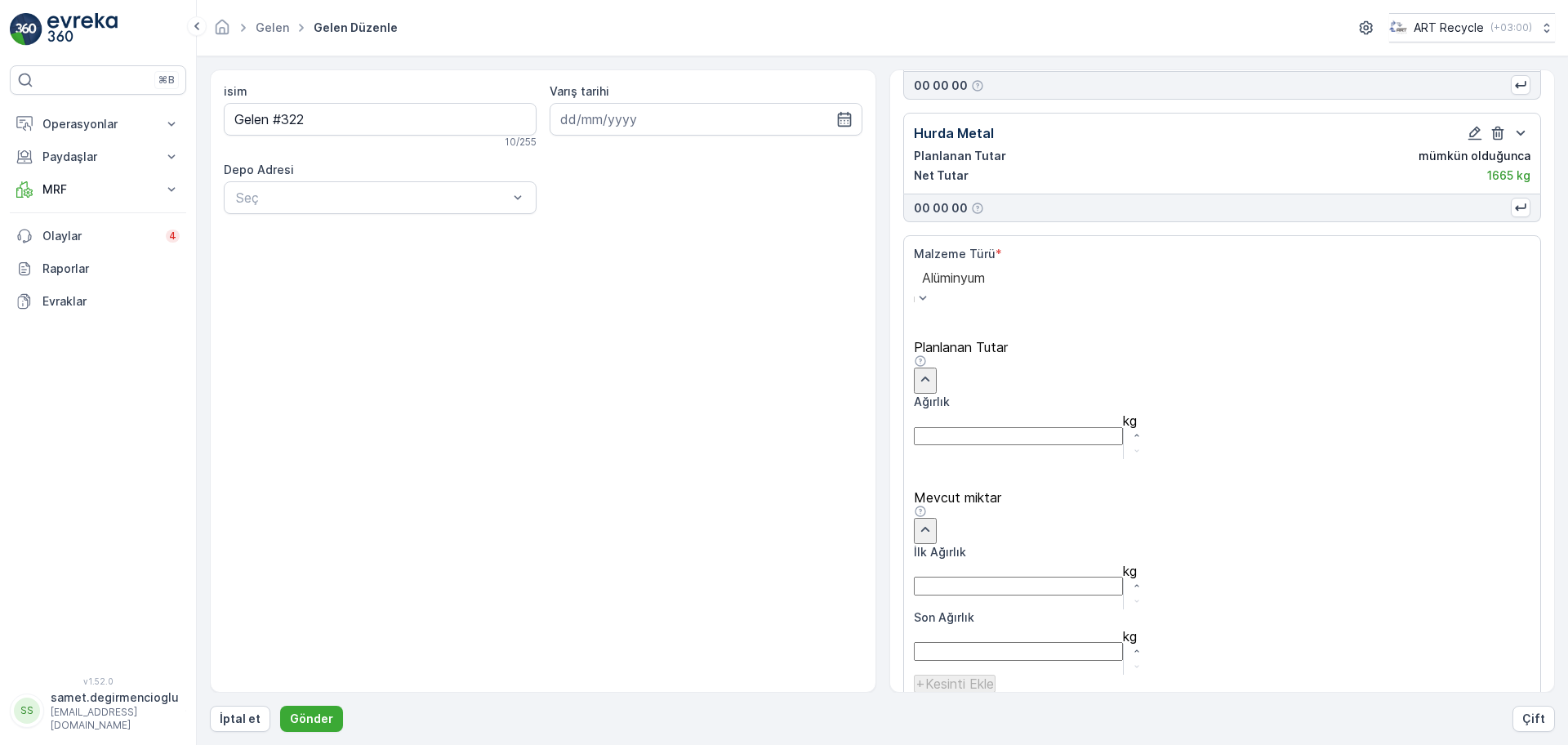
scroll to position [291, 0]
click at [1050, 565] on Ağırlık "İlk Ağırlık" at bounding box center [1018, 574] width 209 height 18
type Ağırlık "480"
click at [1511, 704] on button "Ekle" at bounding box center [1516, 713] width 27 height 20
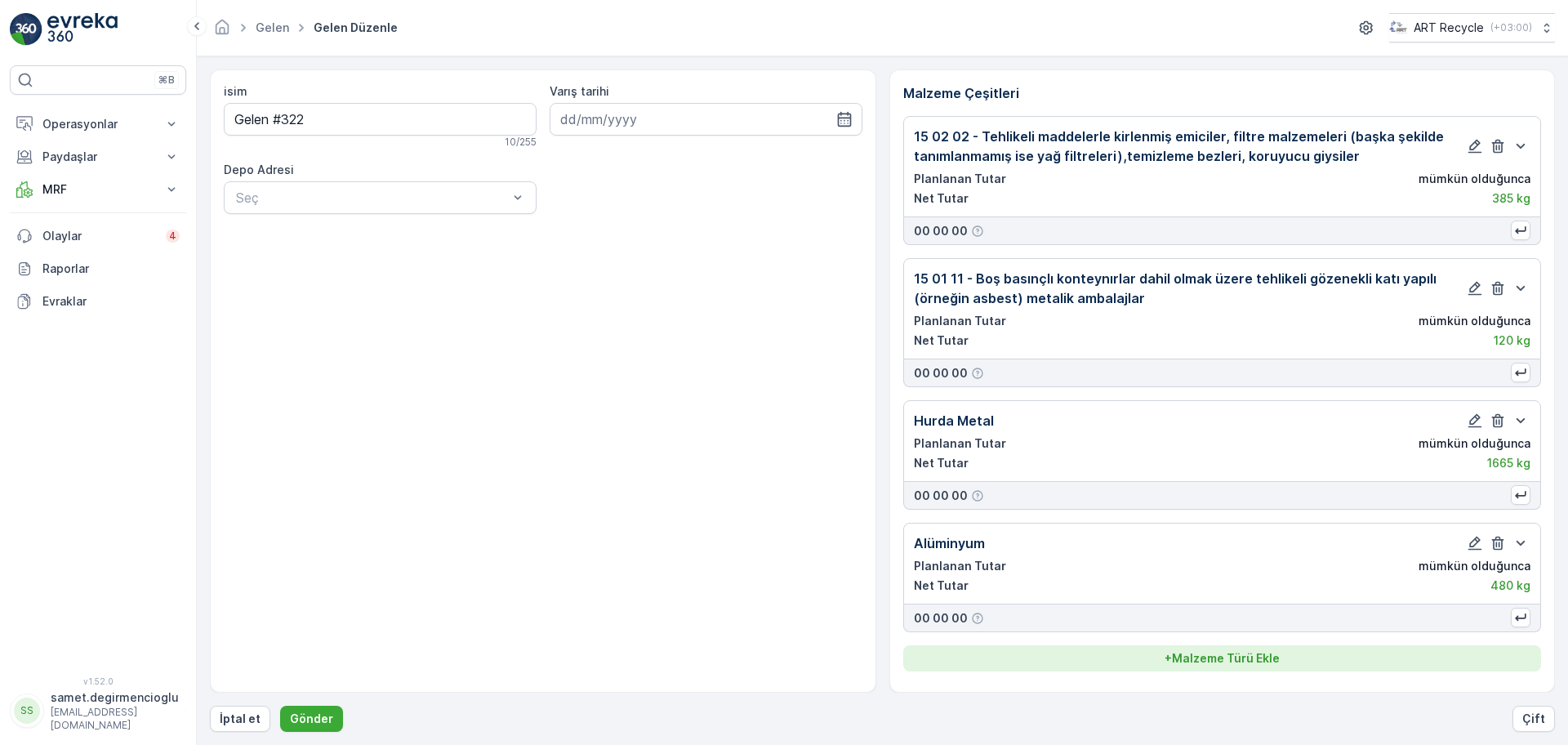
click at [1196, 661] on p "+ Malzeme Türü Ekle" at bounding box center [1221, 657] width 115 height 16
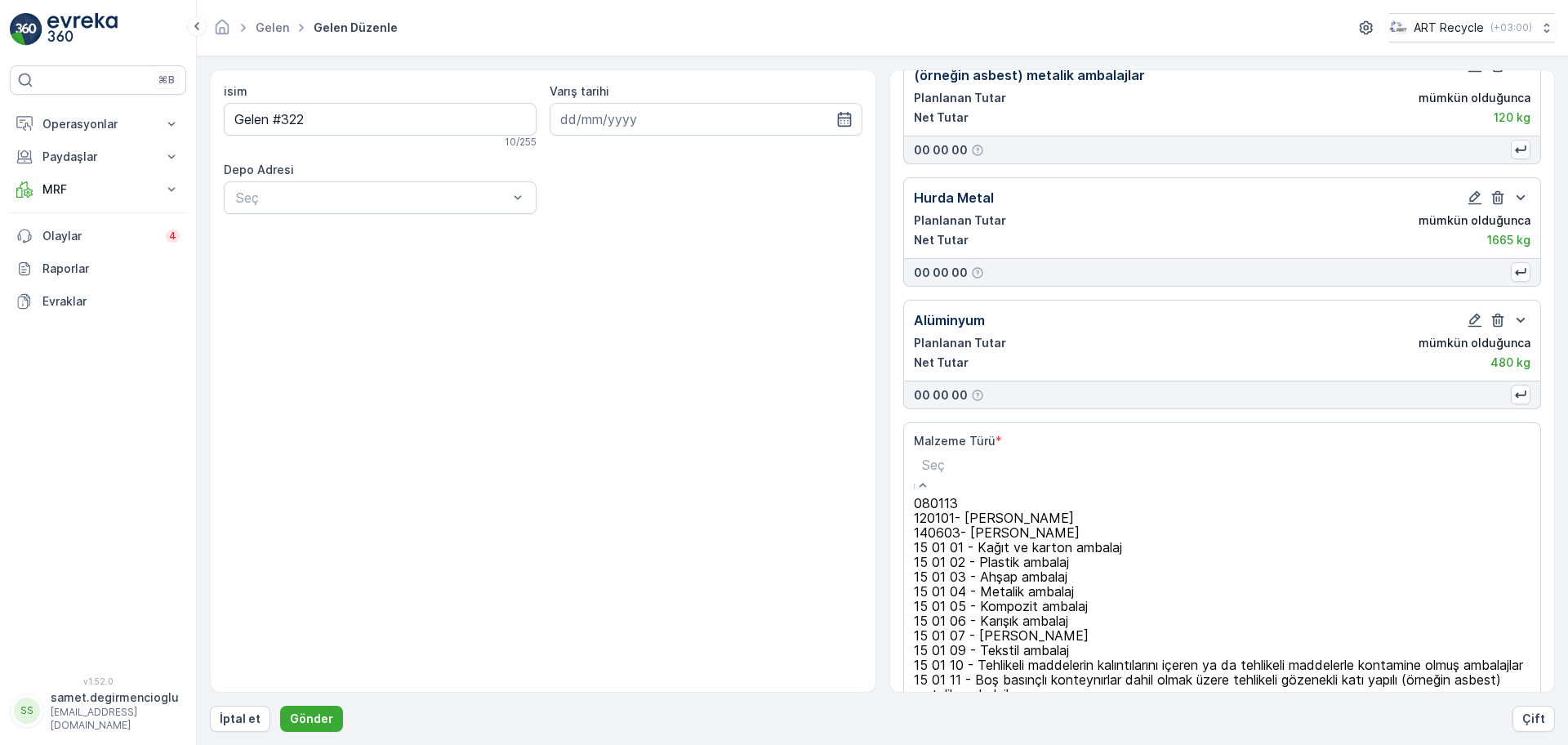
scroll to position [244, 0]
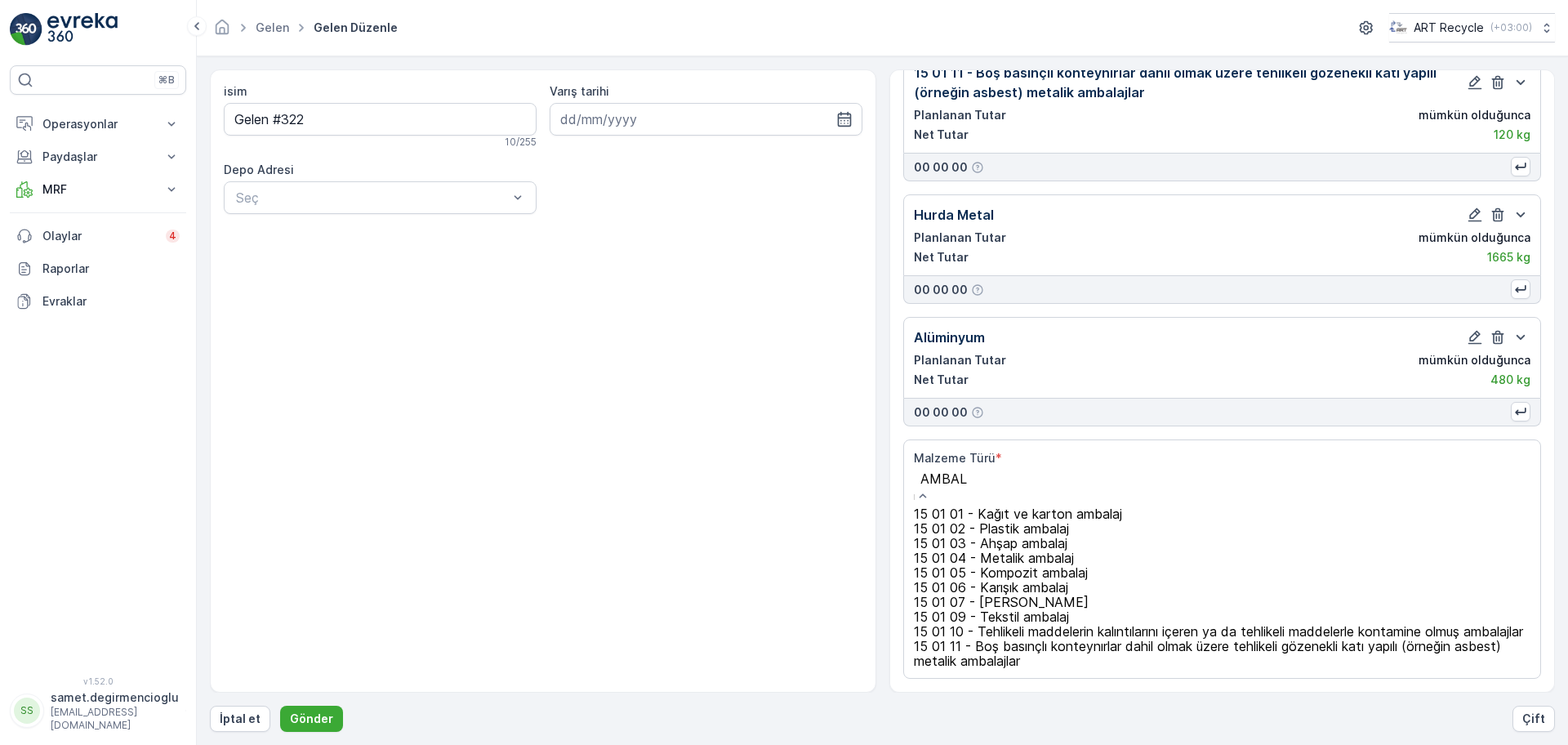
type input "AMBALA"
click at [1030, 566] on span "15 01 04 - Metalik ambalaj" at bounding box center [994, 557] width 160 height 16
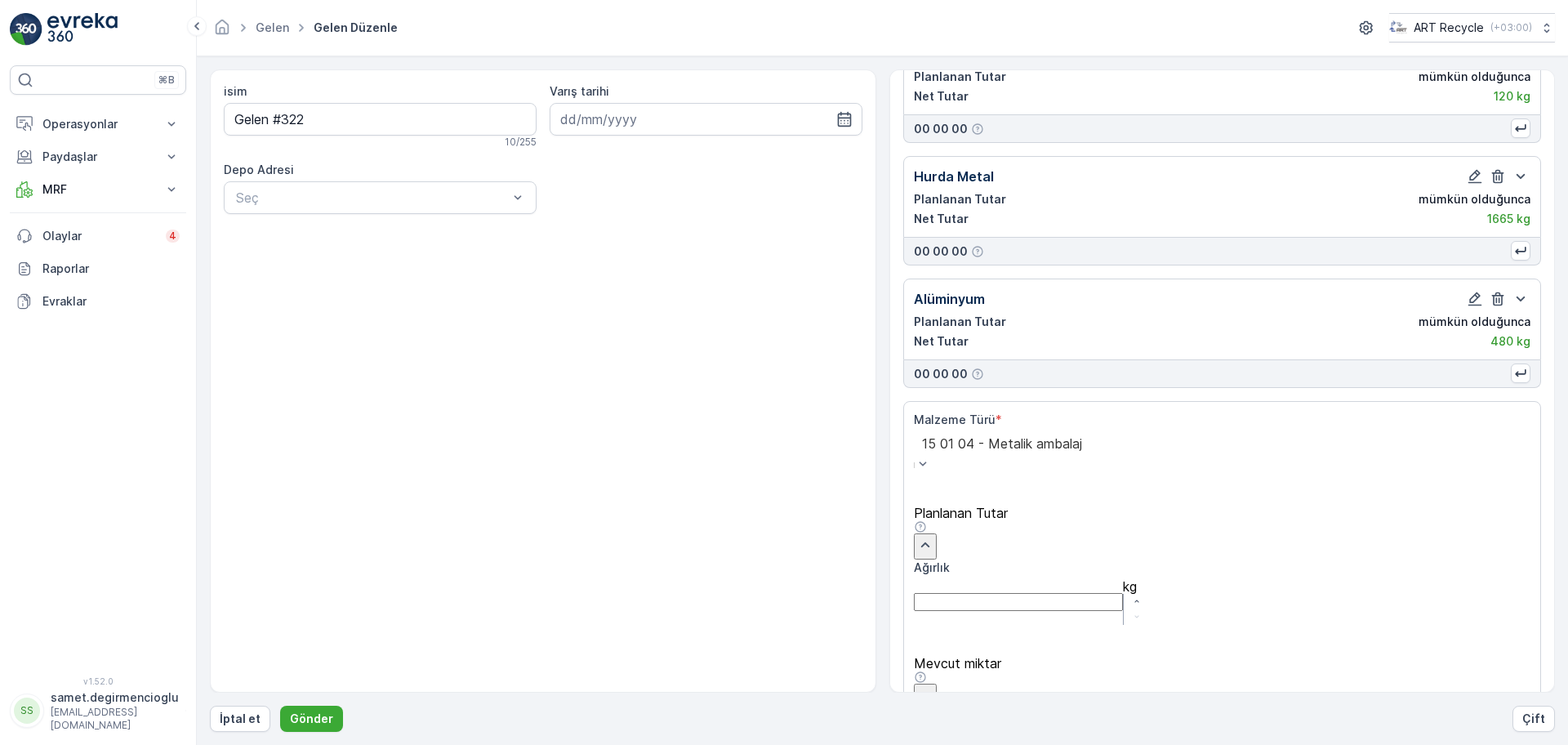
click at [1040, 592] on input "Ağırlık" at bounding box center [1018, 601] width 209 height 18
type input "400"
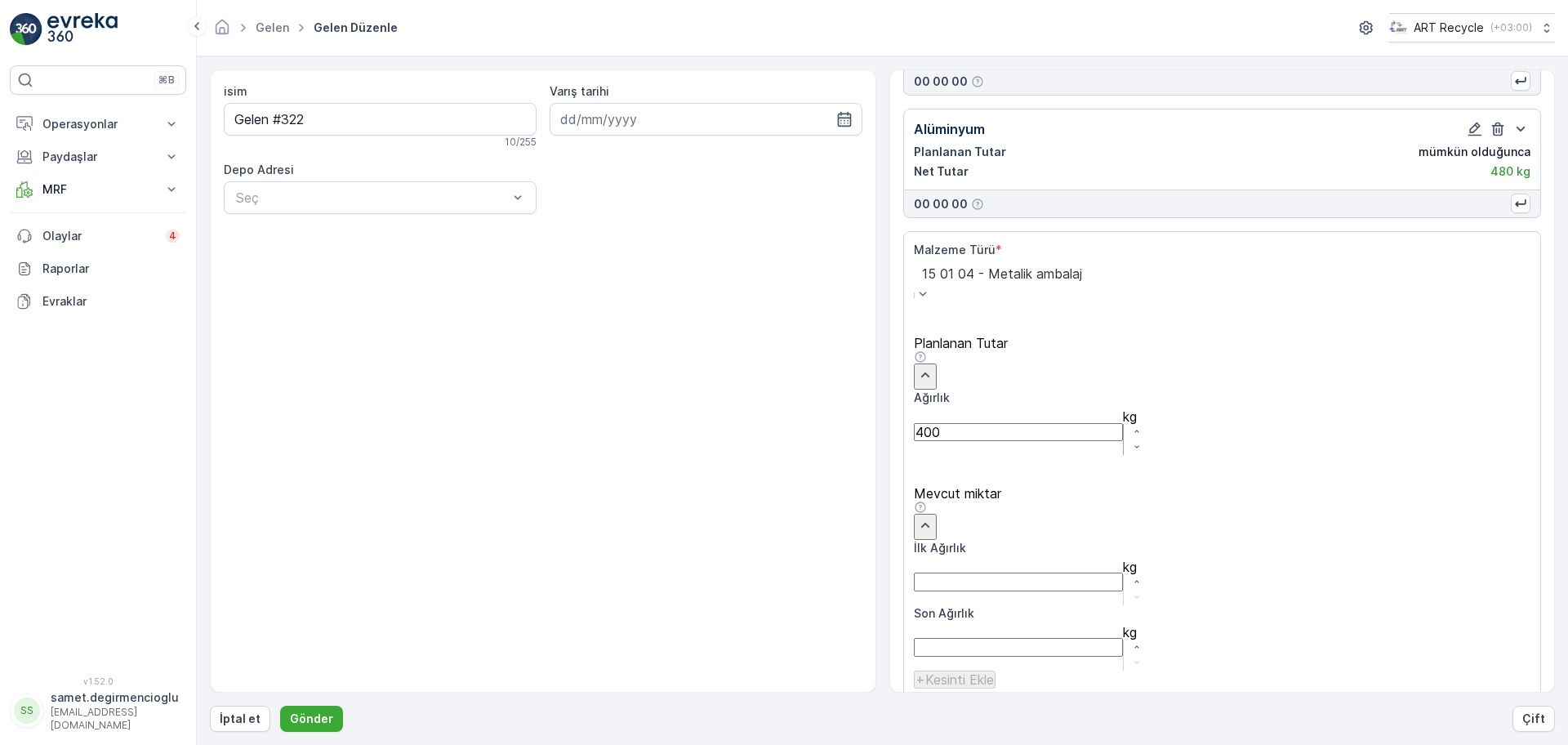
click at [879, 394] on div "isim Gelen #322 10 / 255 Varış tarihi Depo Adresi Seç Malzeme Çeşitleri 15 02 0…" at bounding box center [882, 381] width 1345 height 623
click at [1000, 573] on Ağırlık "İlk Ağırlık" at bounding box center [1018, 581] width 209 height 18
type Ağırlık "400"
click at [1510, 705] on p "Ekle" at bounding box center [1516, 713] width 24 height 16
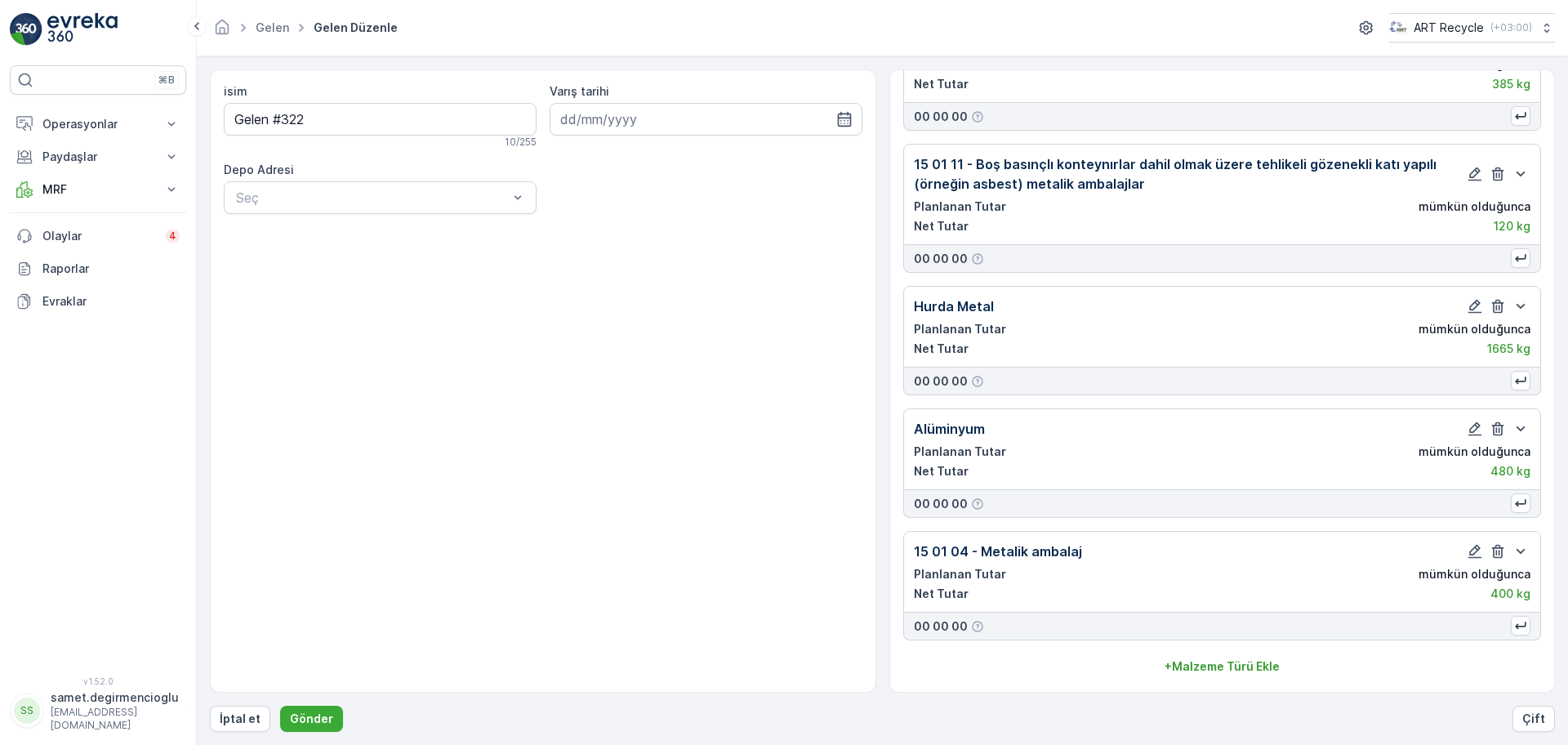
scroll to position [115, 0]
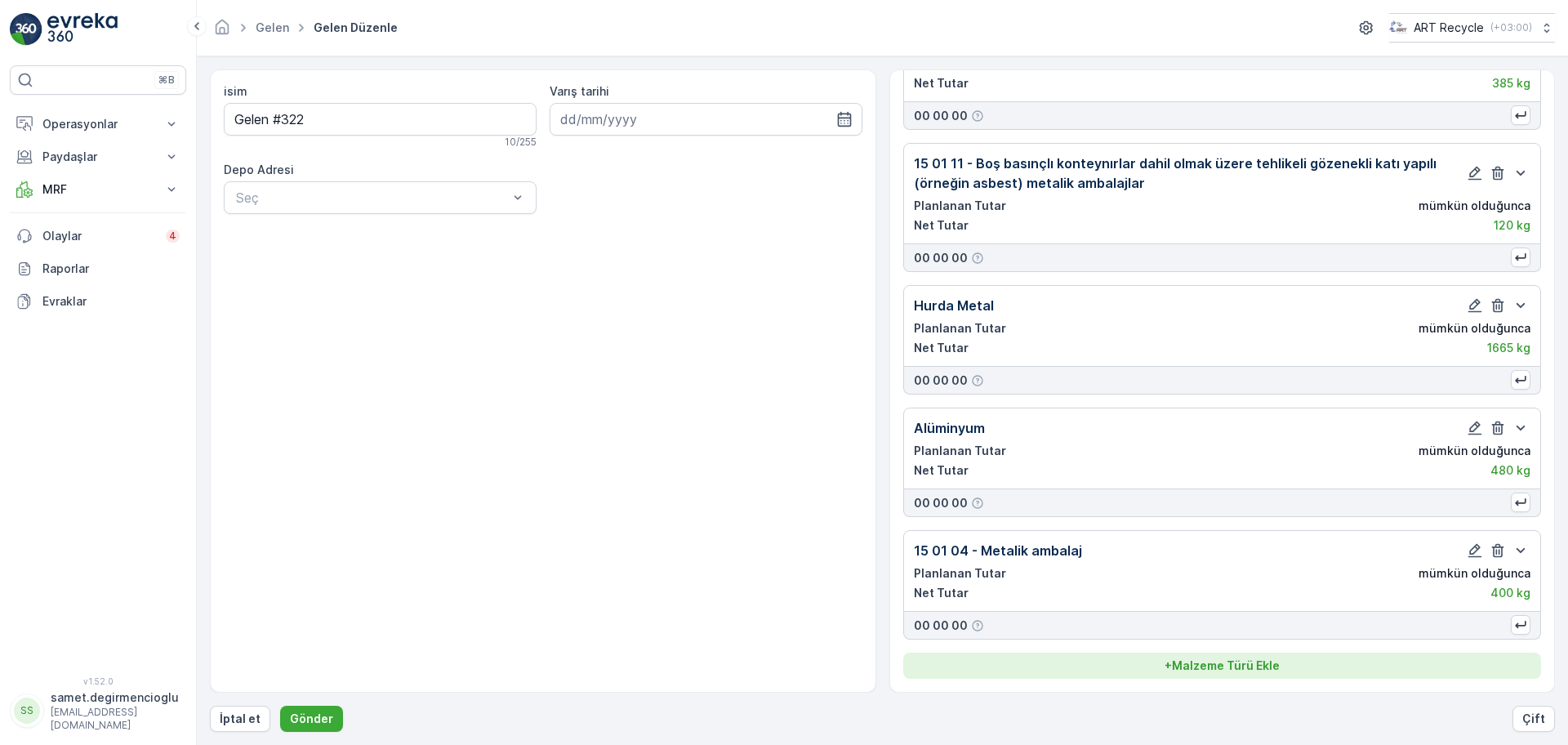
click at [1208, 658] on p "+ Malzeme Türü Ekle" at bounding box center [1221, 665] width 115 height 16
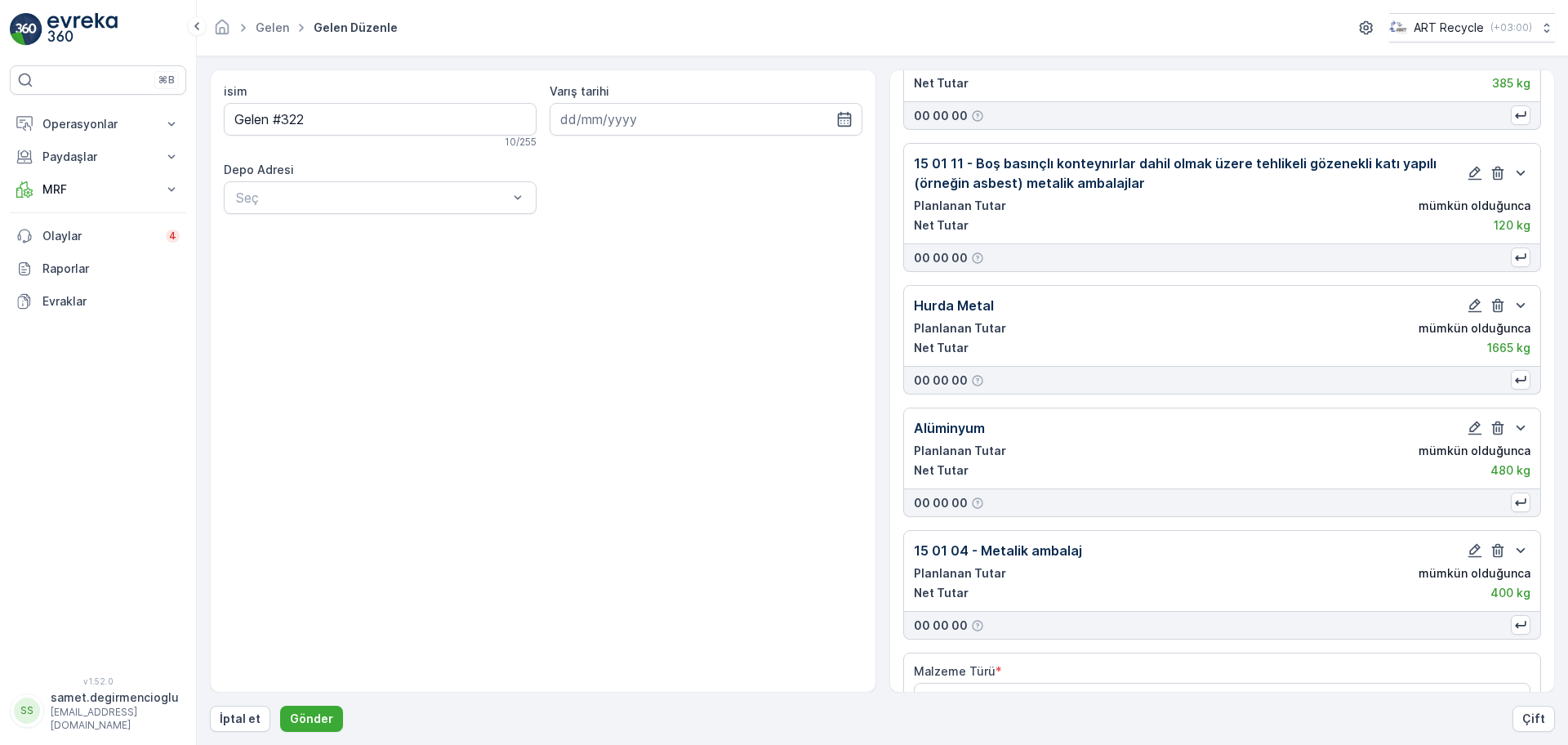
scroll to position [163, 0]
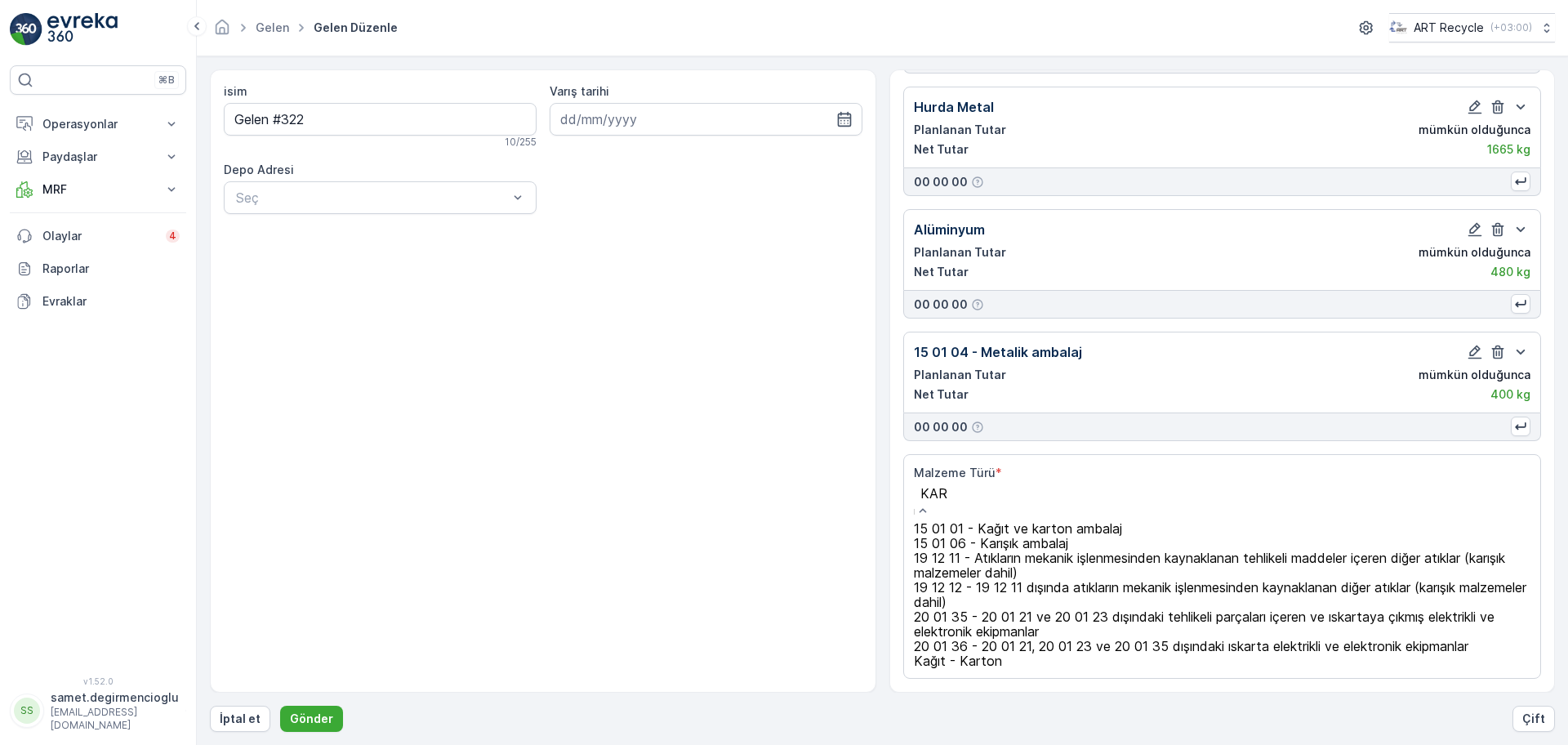
type input "KART"
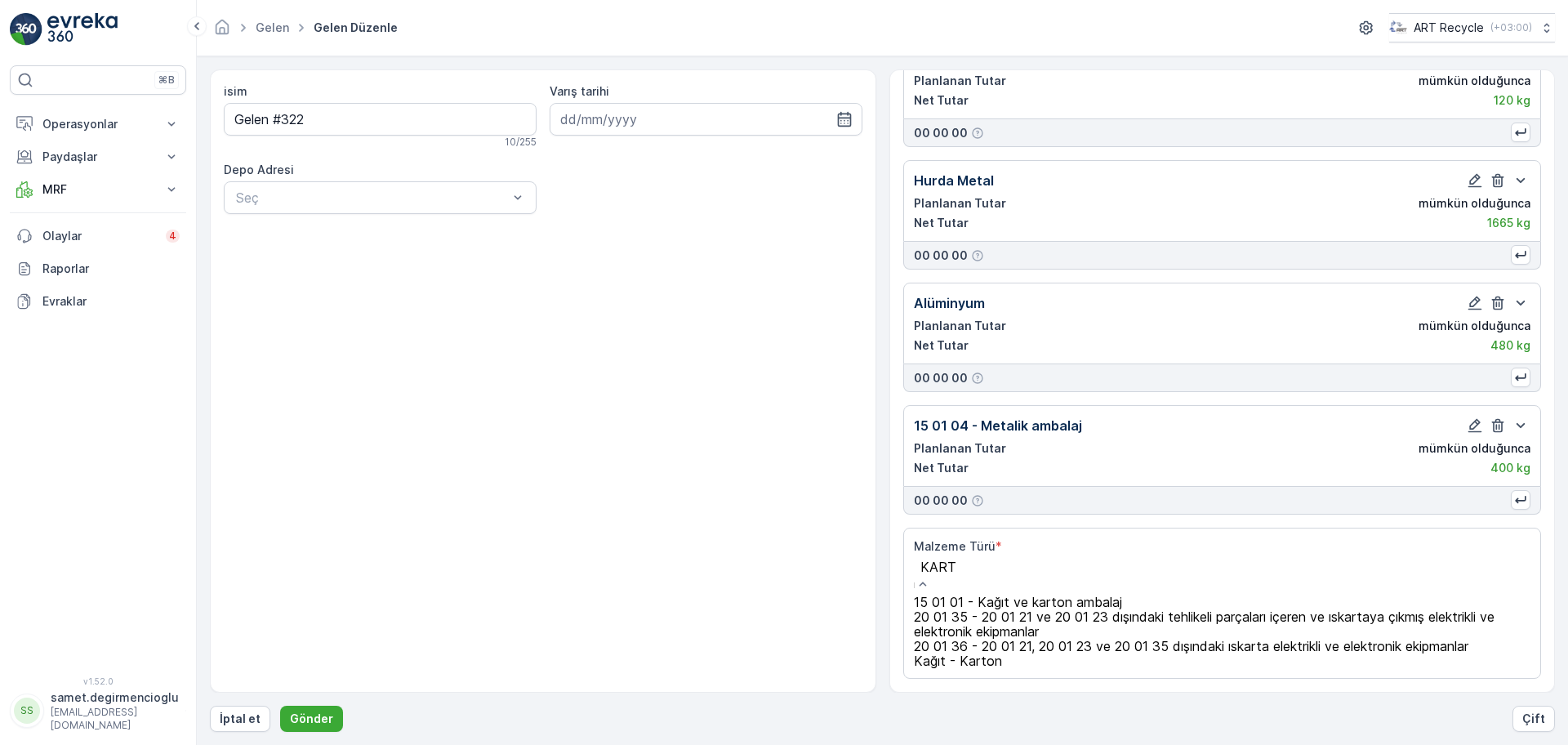
click at [1033, 593] on span "15 01 01 - Kağıt ve karton ambalaj" at bounding box center [1017, 601] width 208 height 16
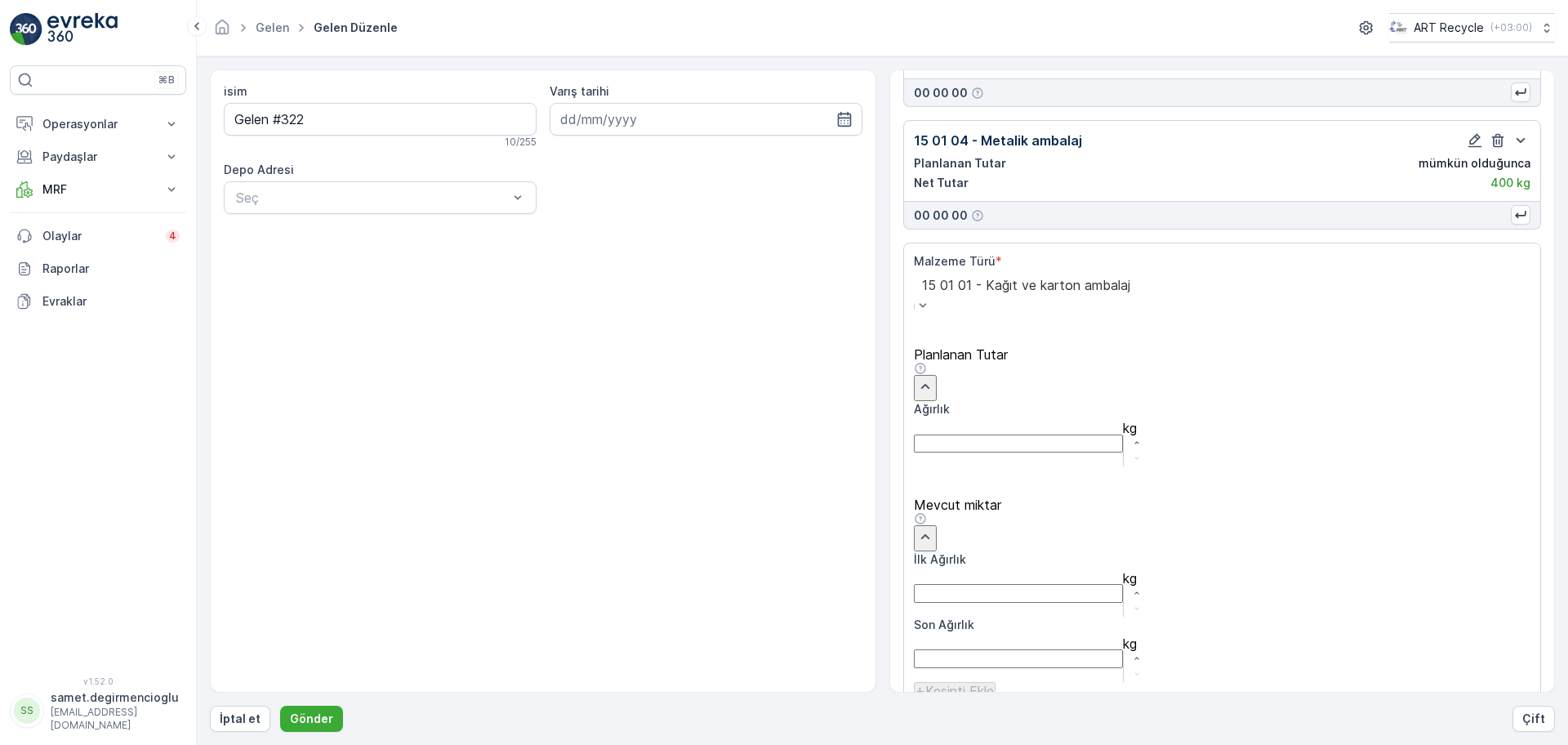
scroll to position [537, 0]
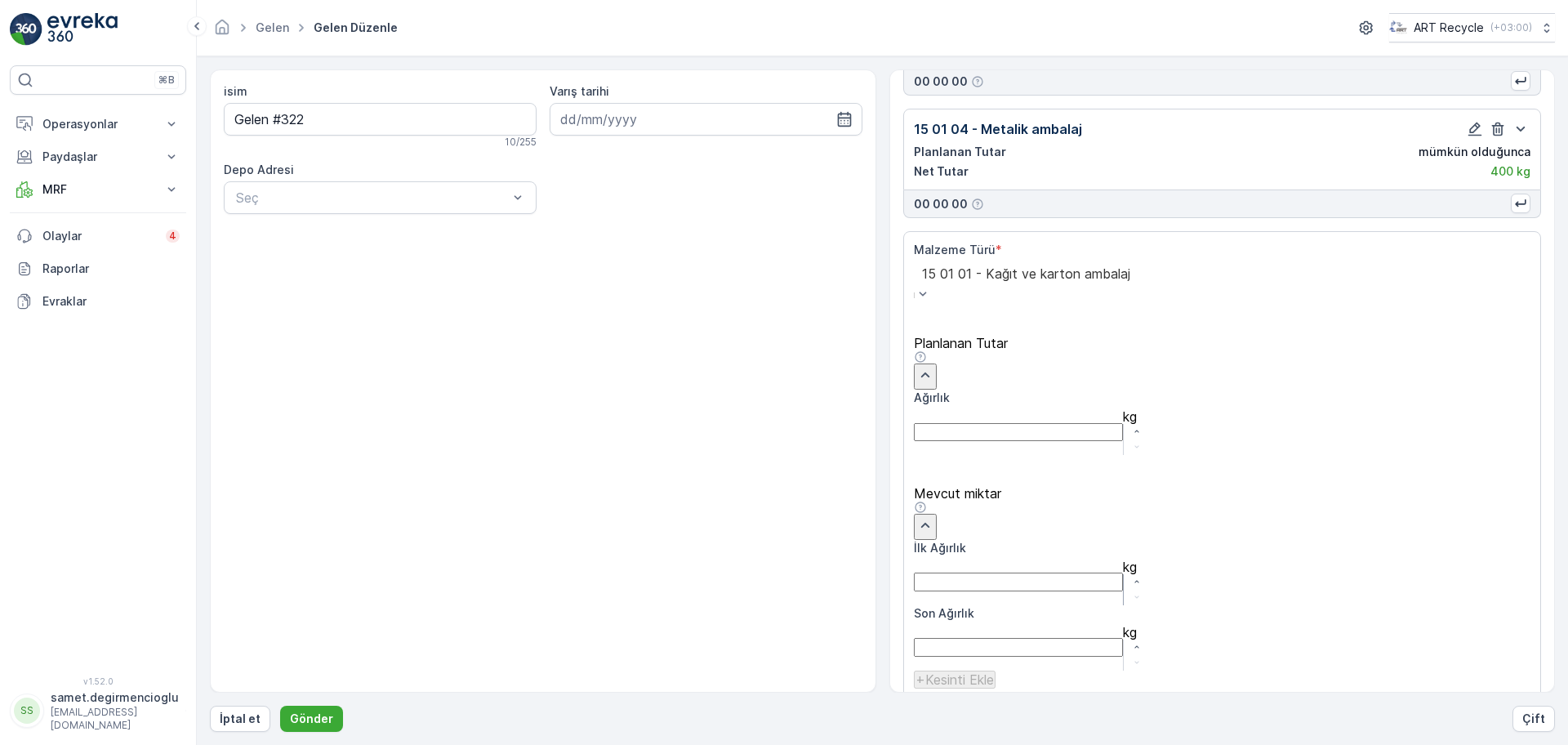
click at [993, 573] on Ağırlık "İlk Ağırlık" at bounding box center [1018, 581] width 209 height 18
type Ağırlık "260"
click at [1505, 705] on p "Ekle" at bounding box center [1516, 713] width 24 height 16
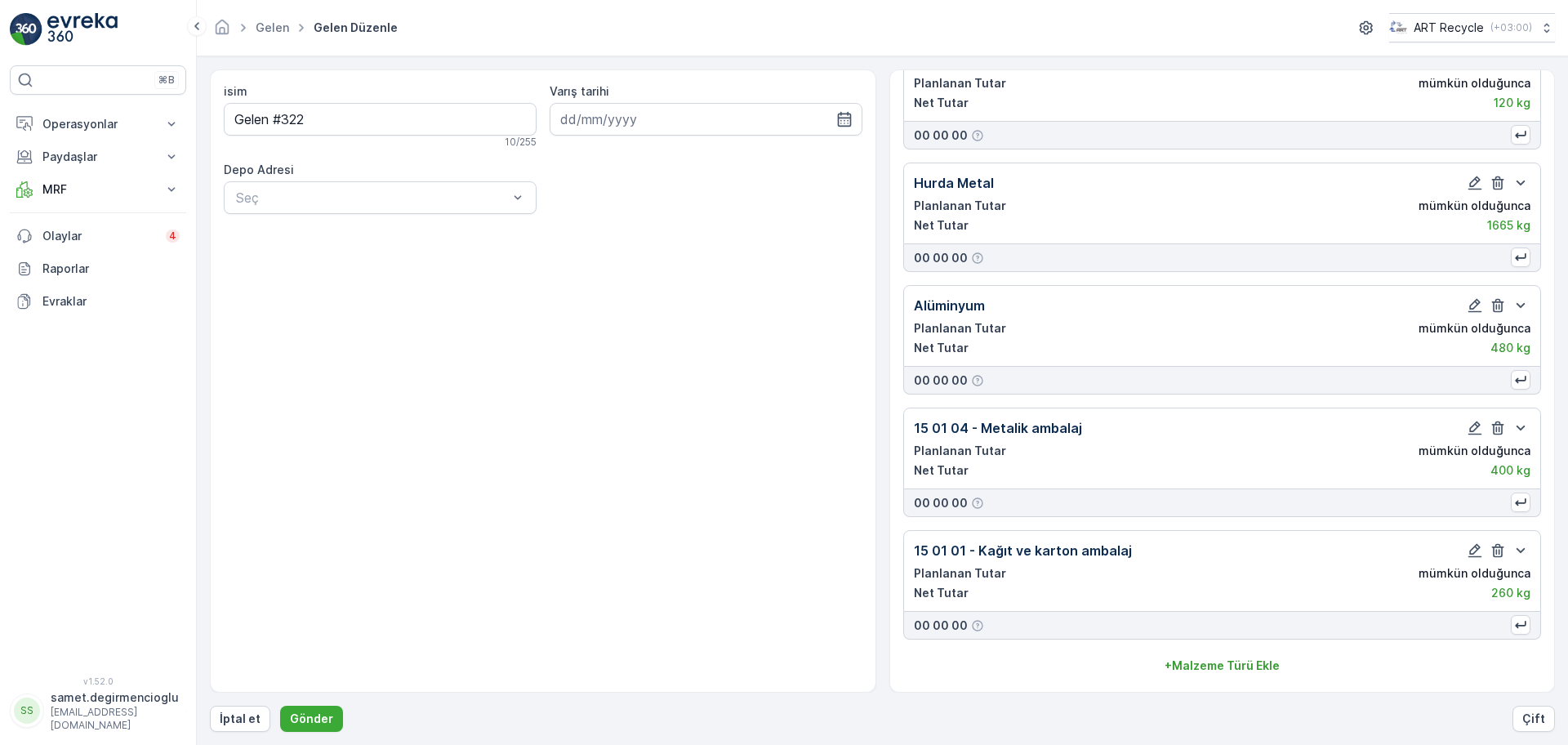
scroll to position [237, 0]
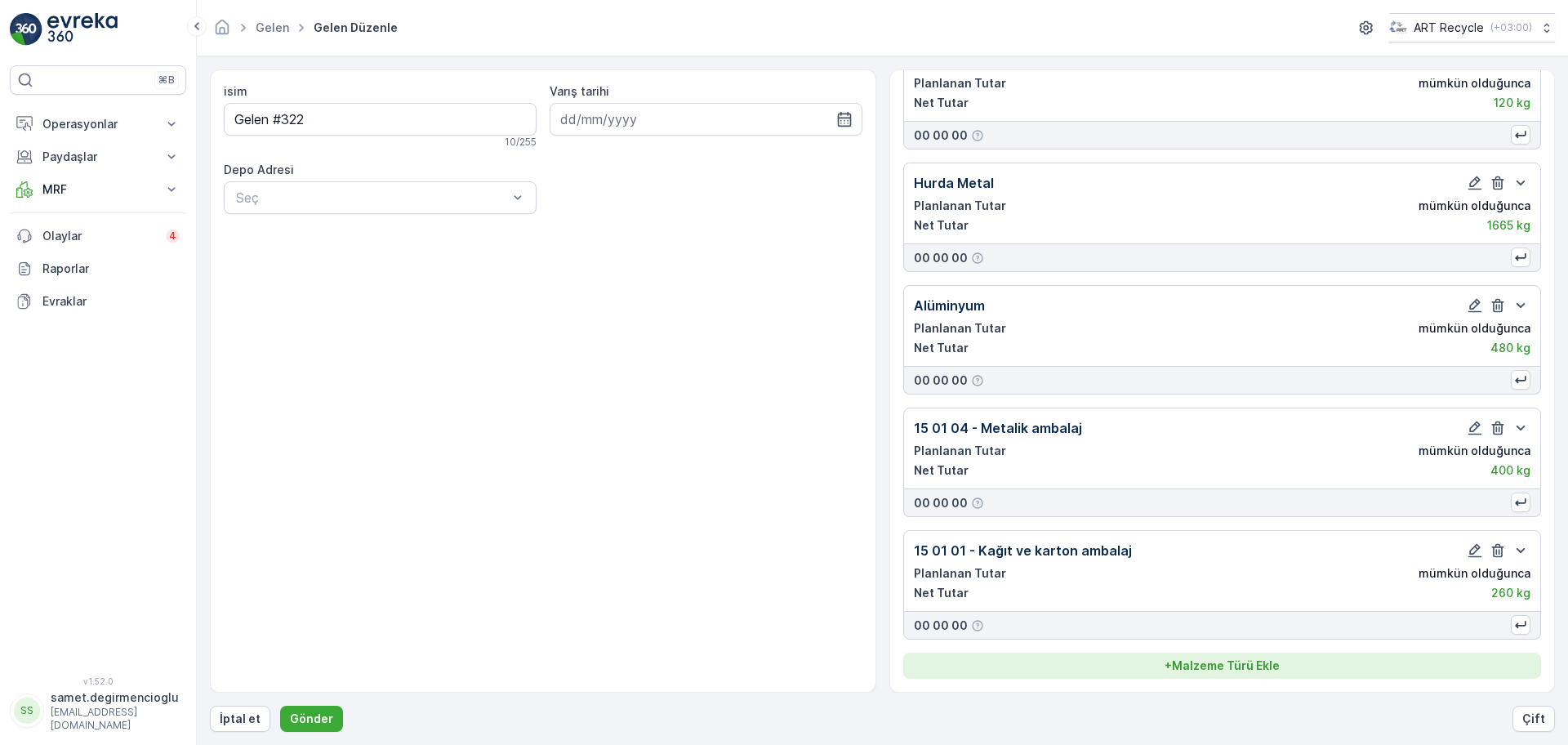
click at [1237, 663] on p "+ Malzeme Türü Ekle" at bounding box center [1221, 665] width 115 height 16
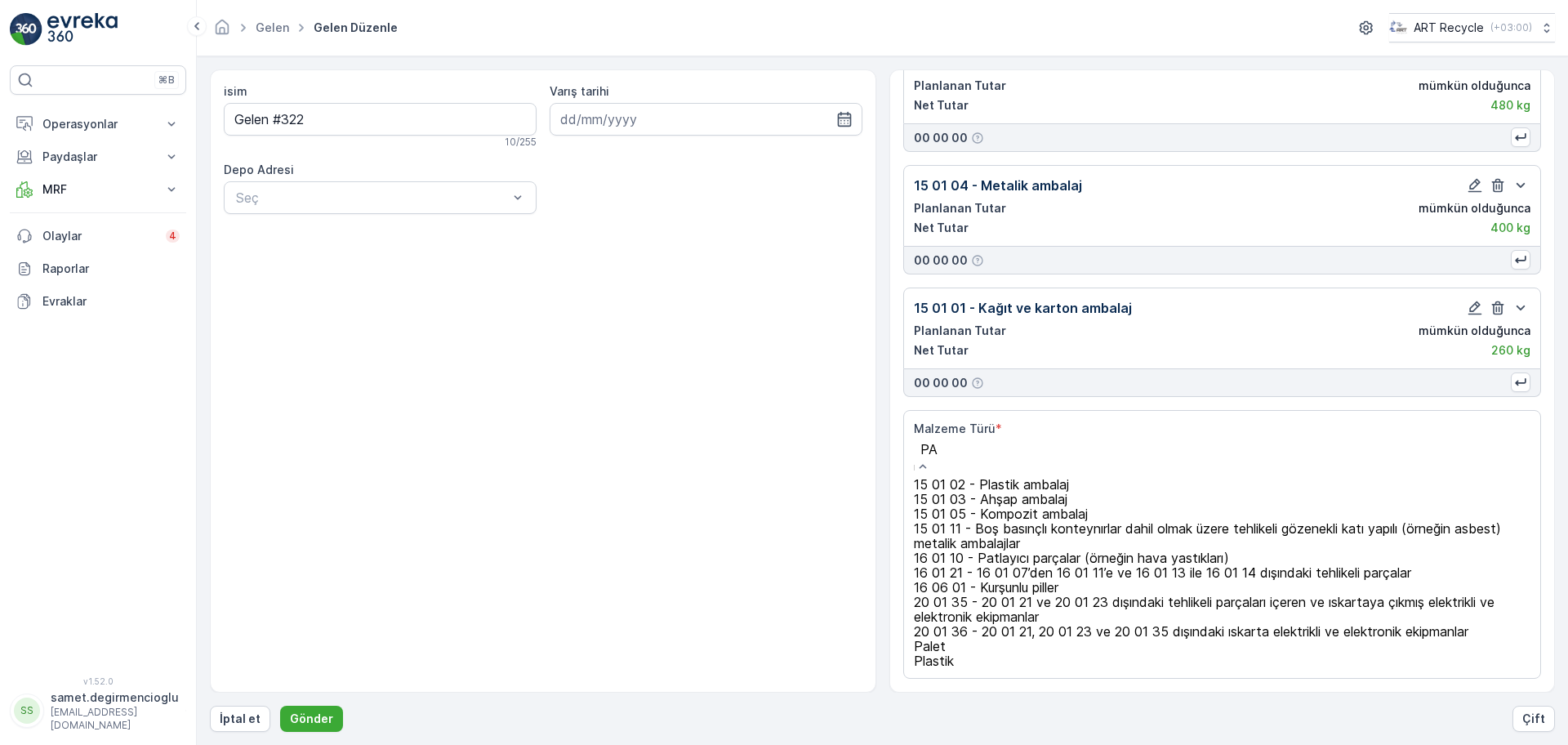
scroll to position [302, 0]
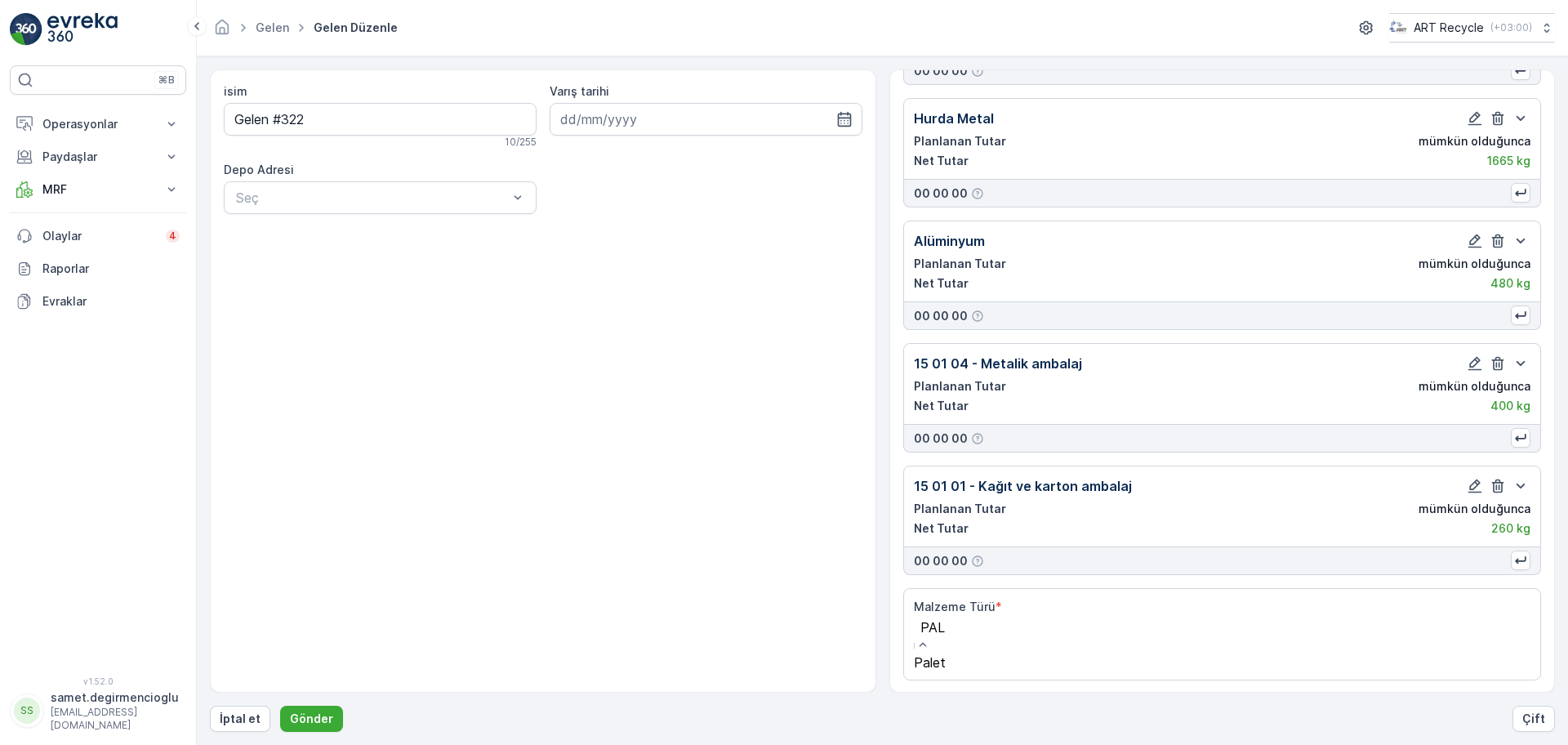
type input "PALE"
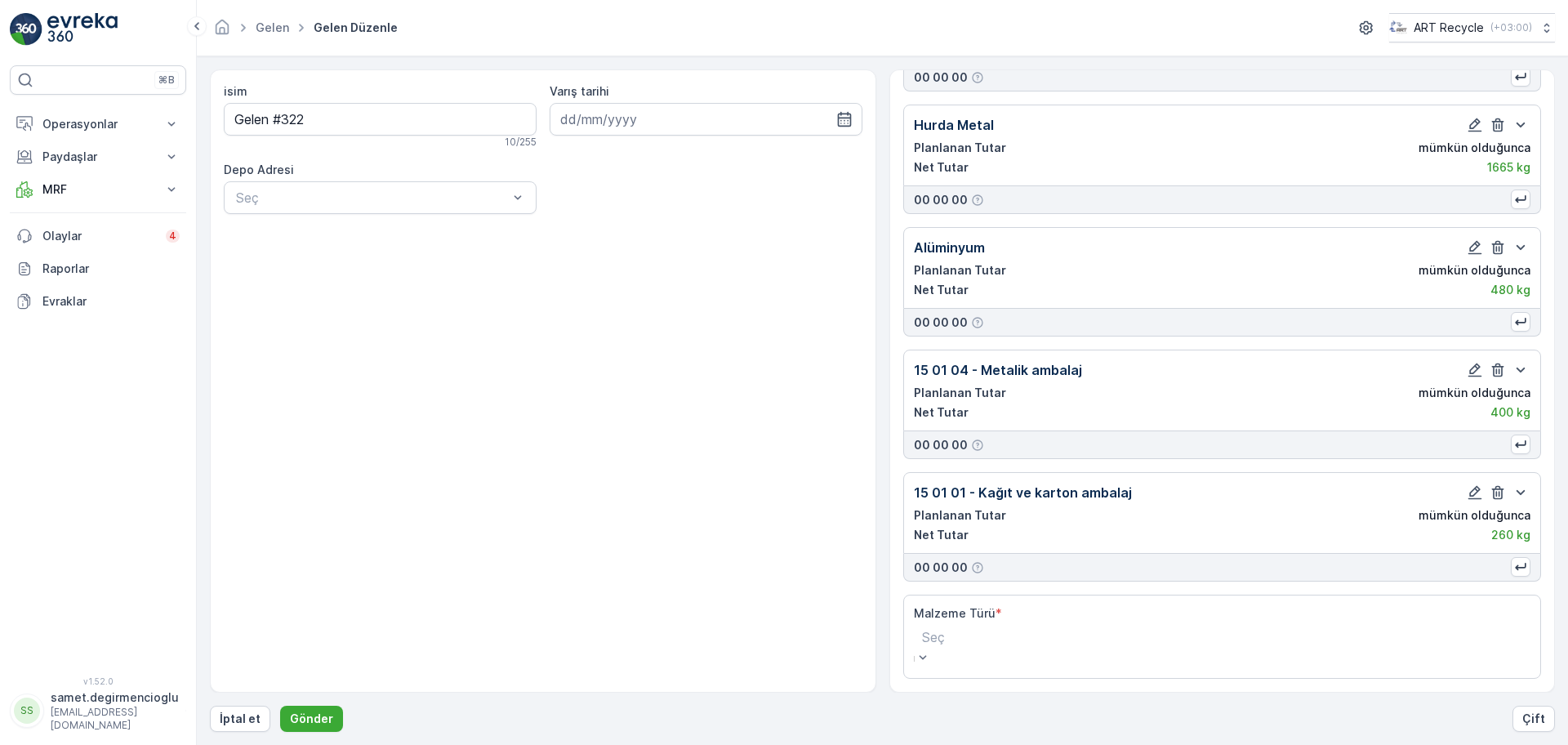
scroll to position [285, 0]
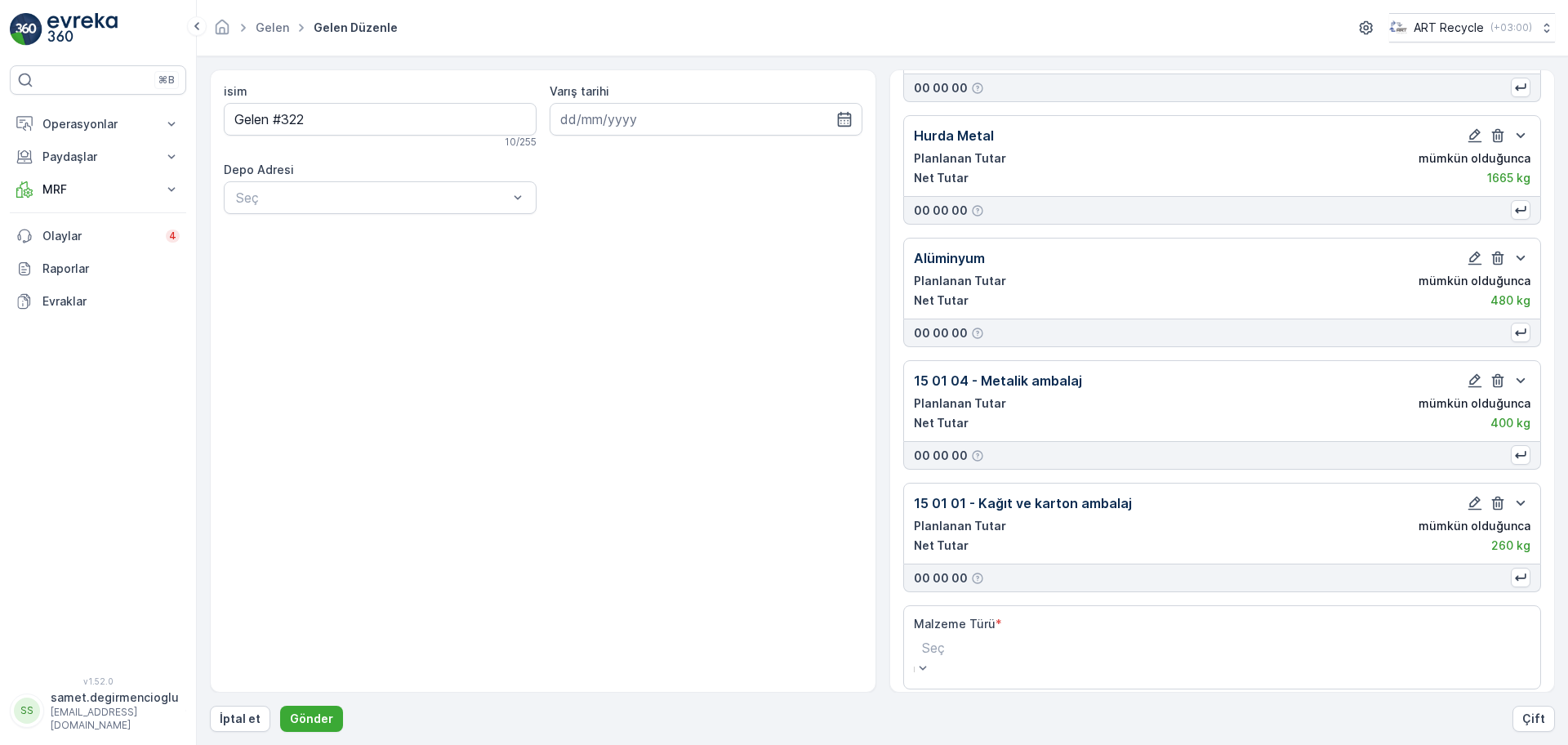
drag, startPoint x: 1070, startPoint y: 627, endPoint x: 1022, endPoint y: 629, distance: 48.0
click at [1022, 629] on div "Malzeme Türü * Seç" at bounding box center [1221, 647] width 617 height 63
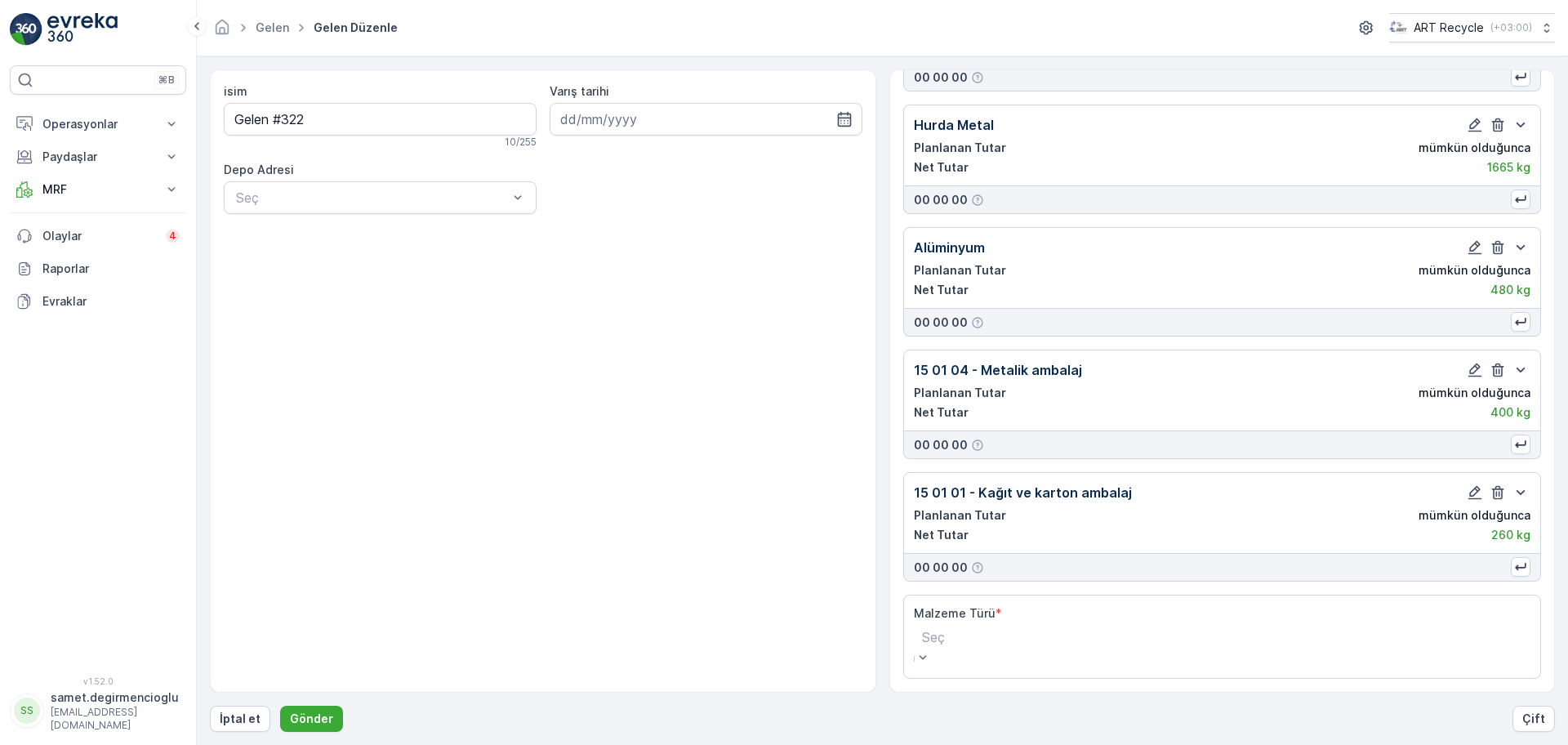
click at [953, 641] on Türü "Seç" at bounding box center [933, 646] width 40 height 43
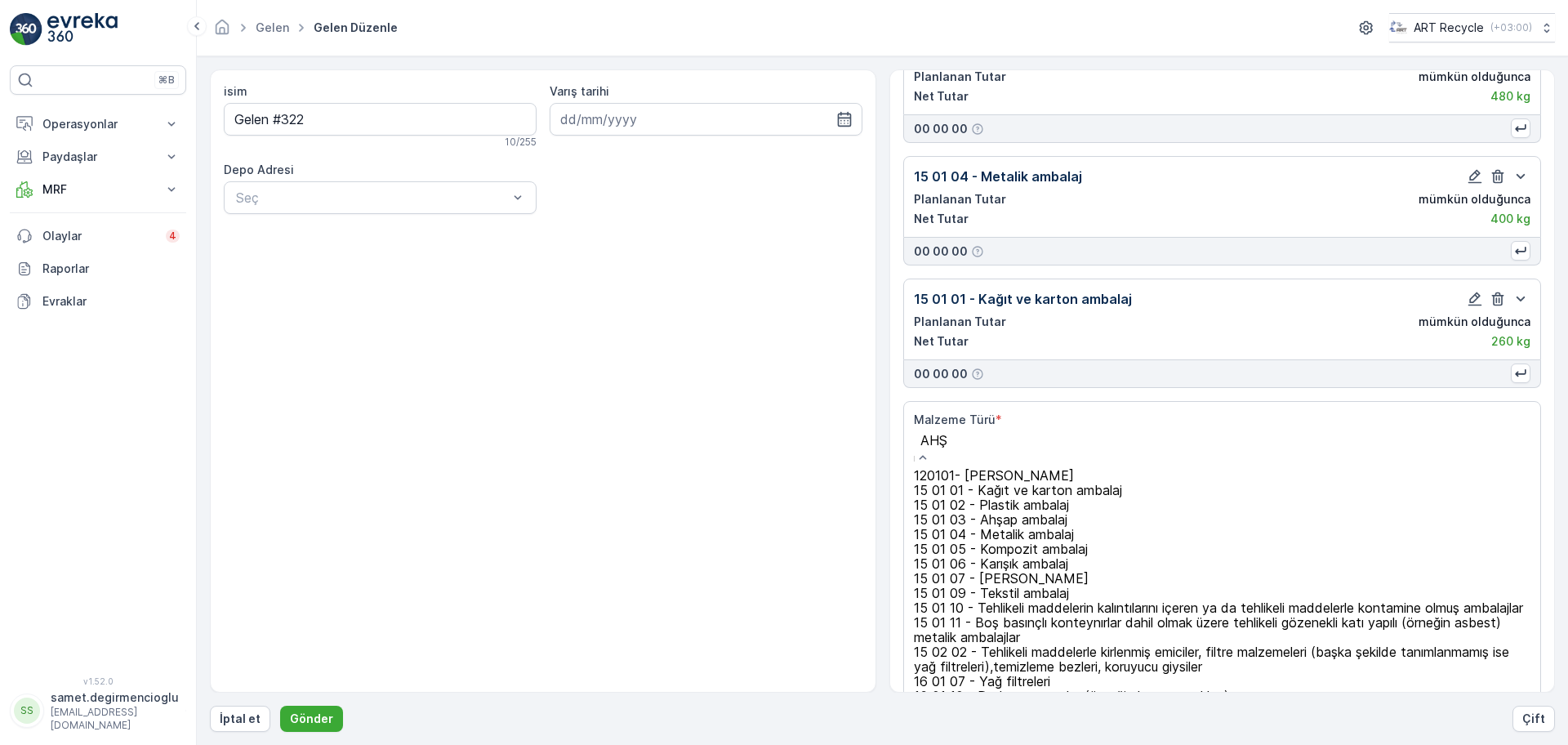
scroll to position [302, 0]
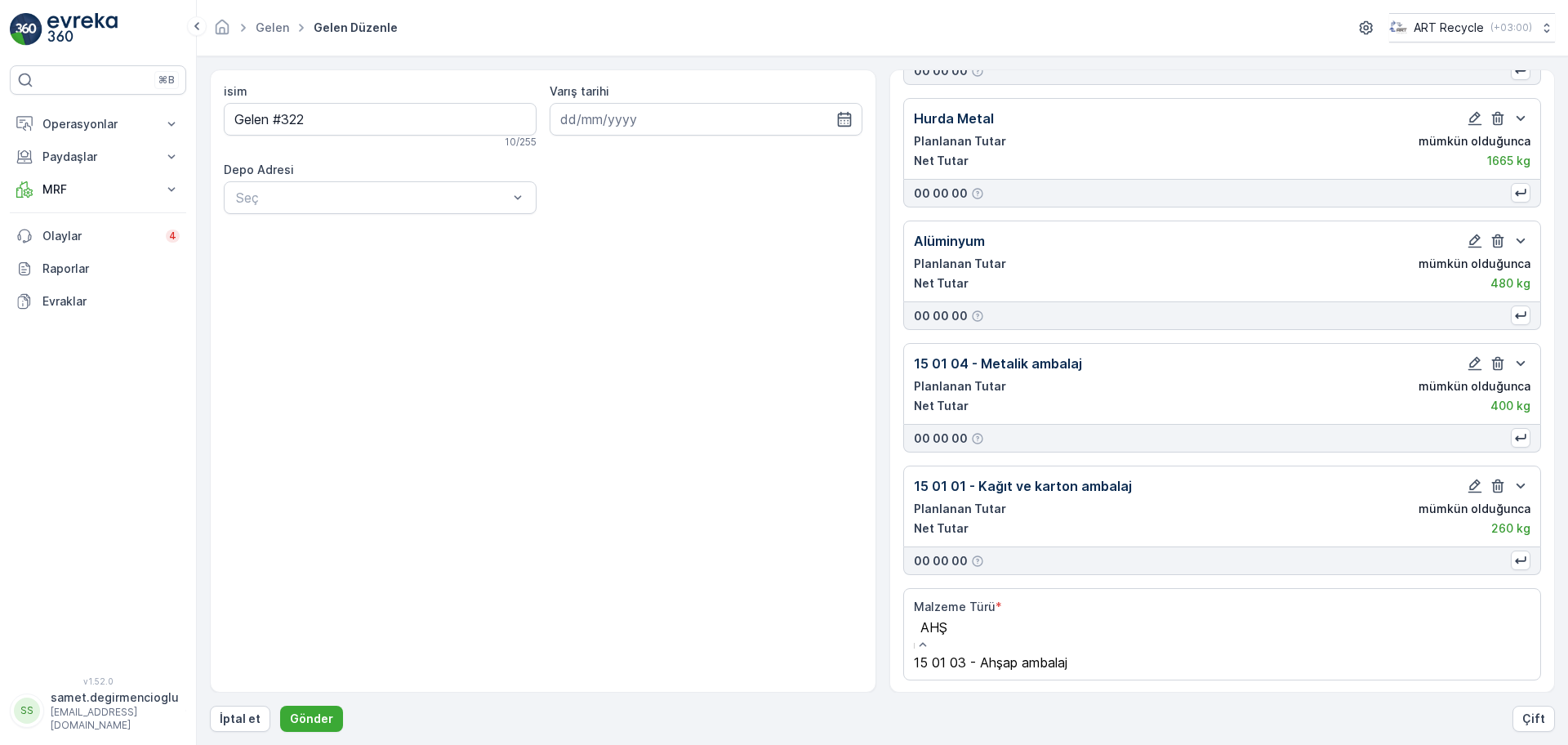
type input "AHŞA"
click at [1052, 662] on div "15 01 03 - Ahşap ambalaj" at bounding box center [1023, 662] width 218 height 15
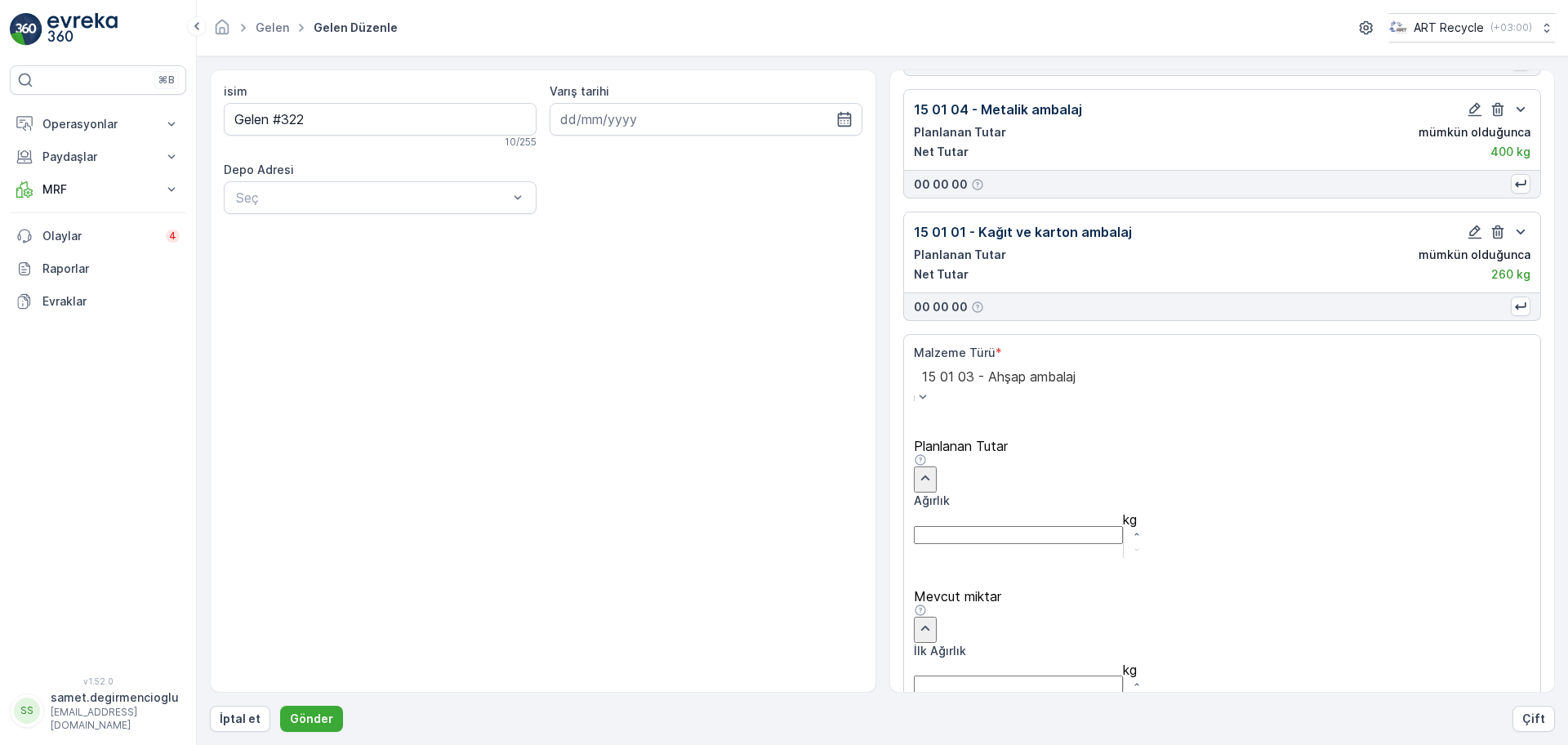
scroll to position [576, 0]
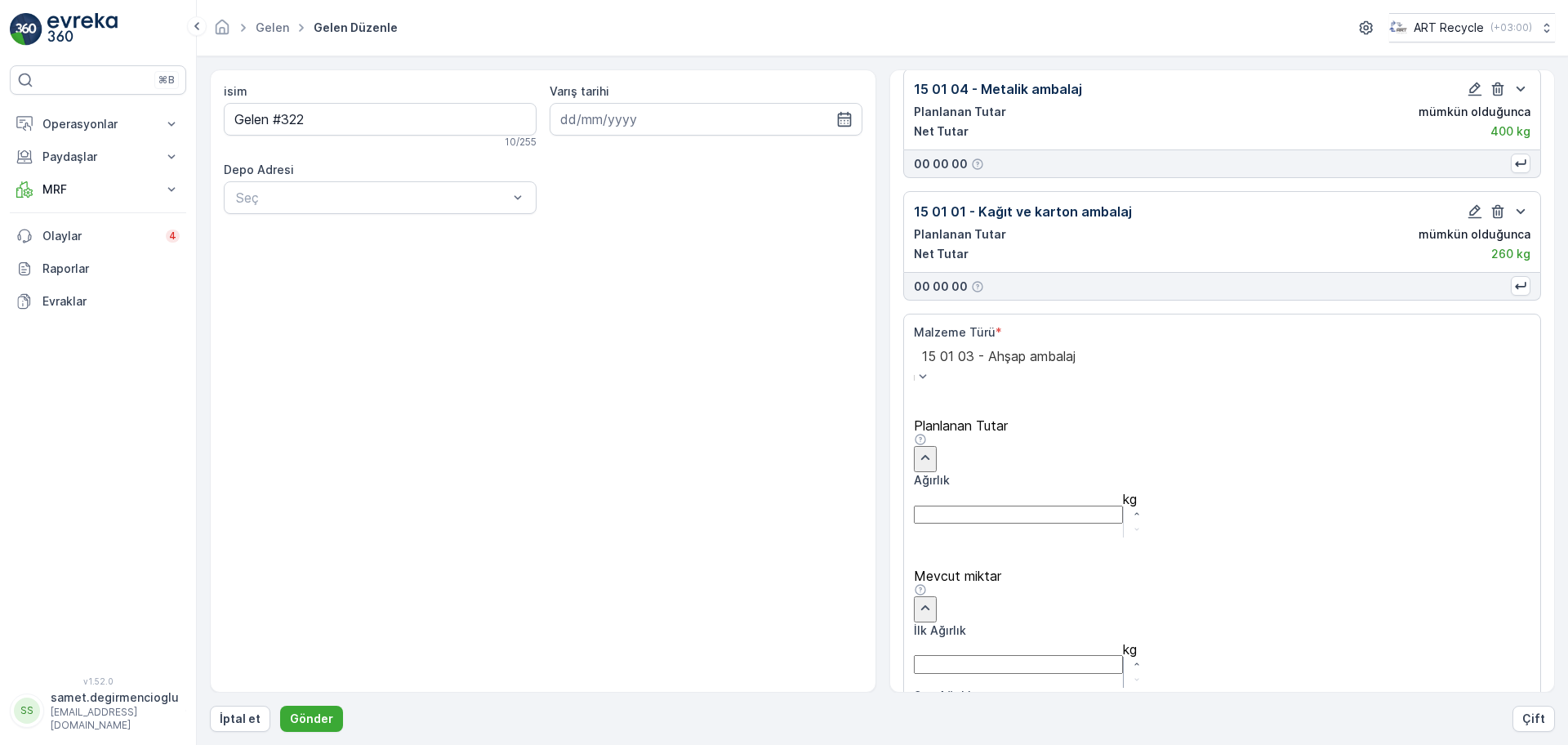
click at [1088, 655] on Ağırlık "İlk Ağırlık" at bounding box center [1018, 663] width 209 height 18
type Ağırlık "400"
click at [1341, 737] on div "+ Kesinti Ekle" at bounding box center [1221, 746] width 617 height 18
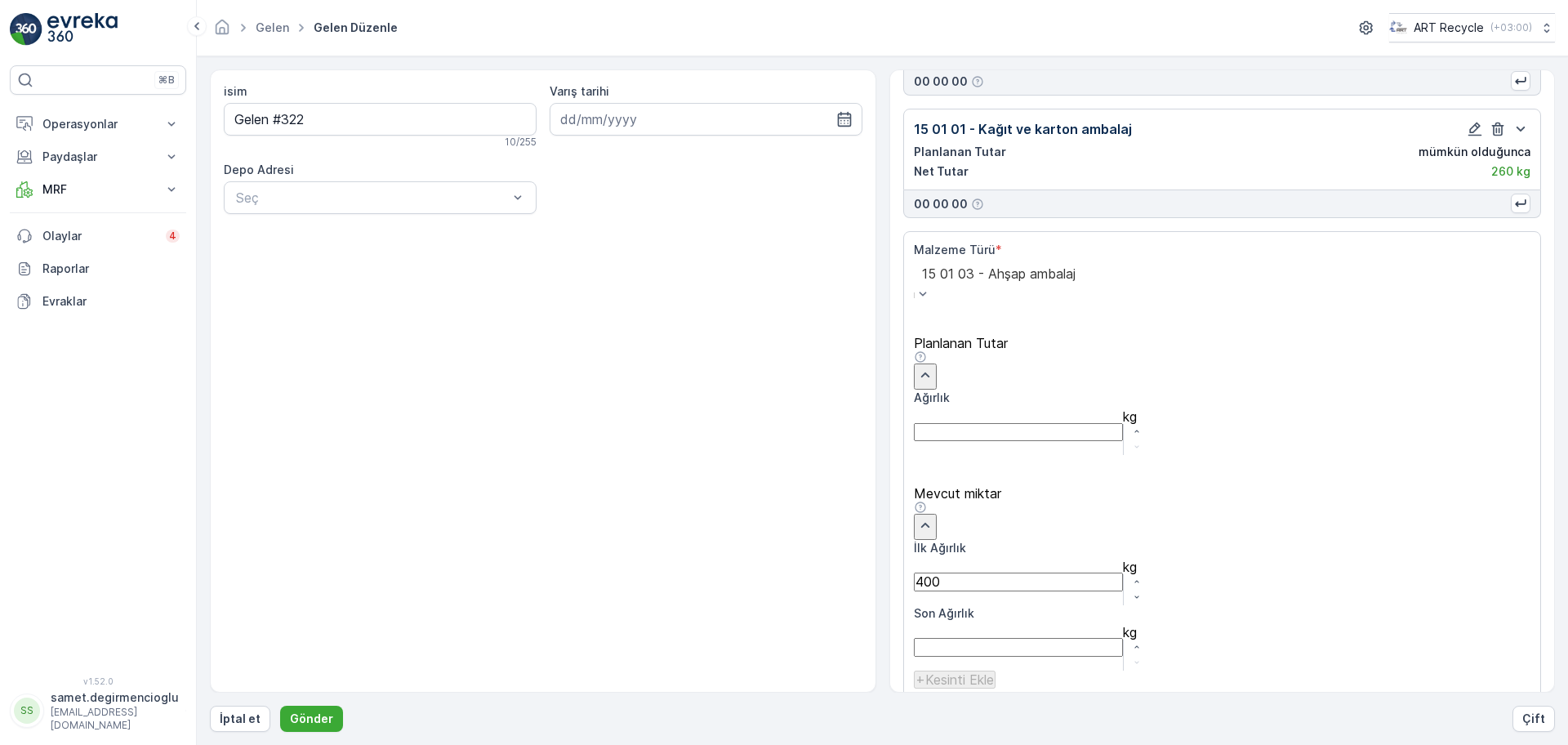
click at [1512, 721] on p "Ekle" at bounding box center [1516, 728] width 24 height 16
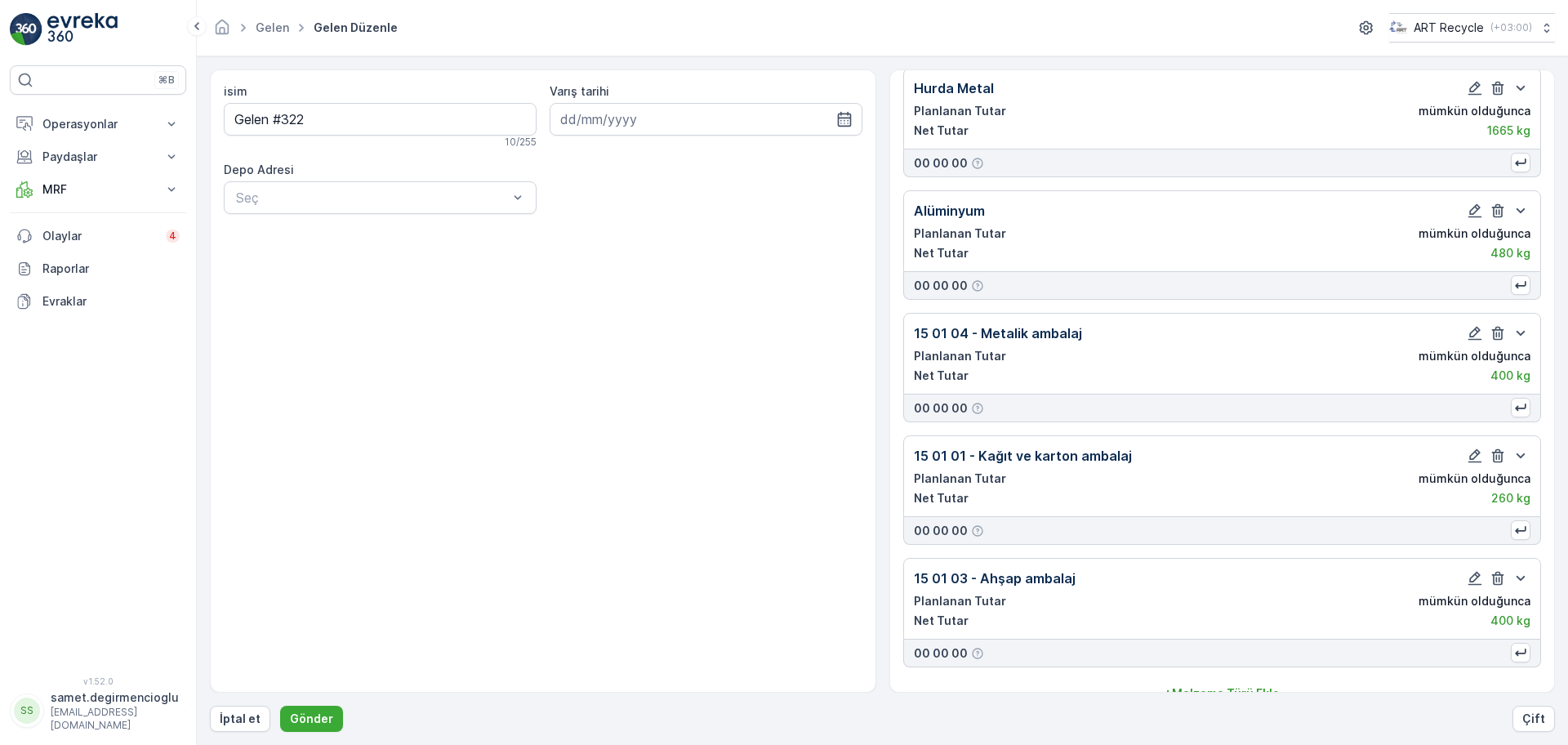
scroll to position [360, 0]
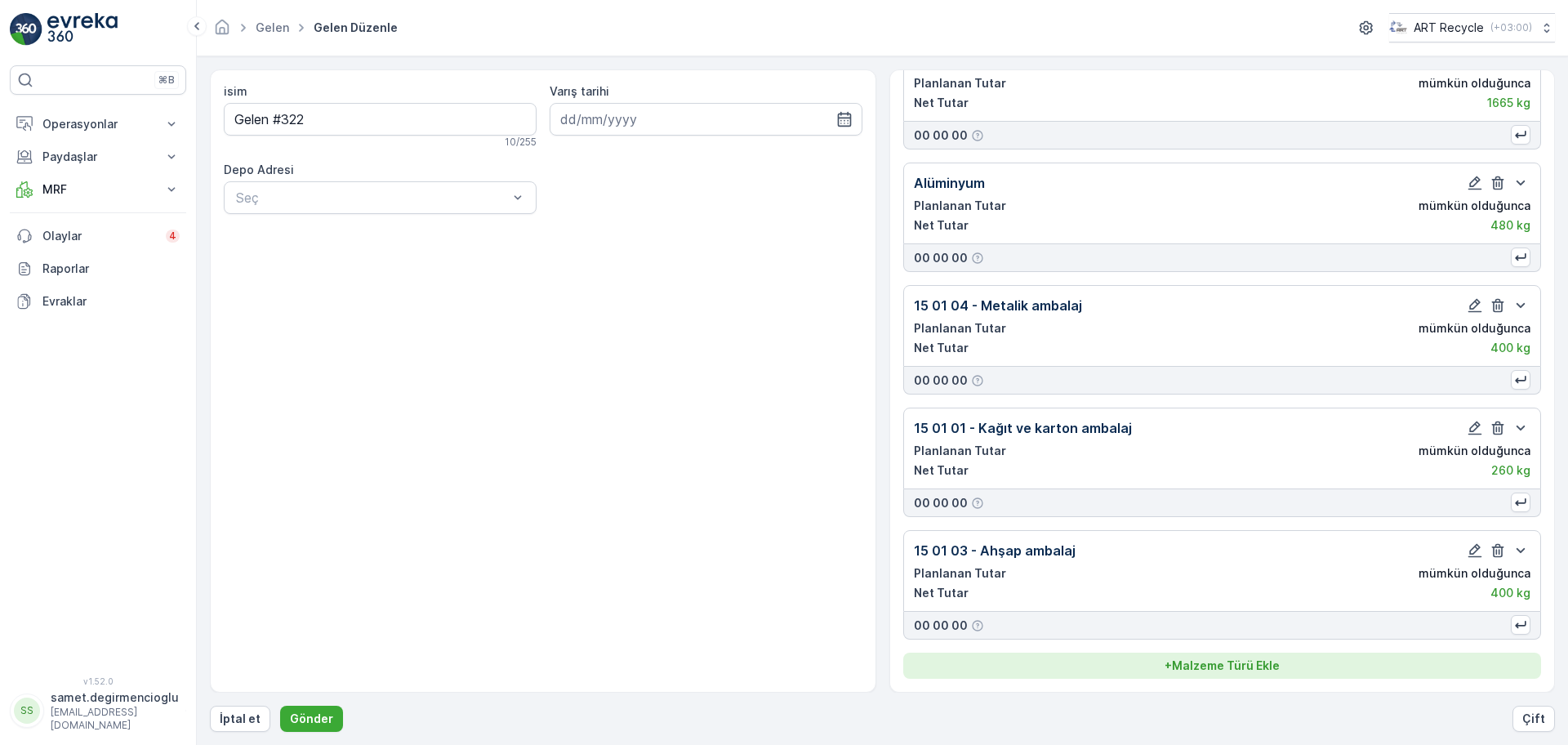
click at [1195, 657] on p "+ Malzeme Türü Ekle" at bounding box center [1221, 665] width 115 height 16
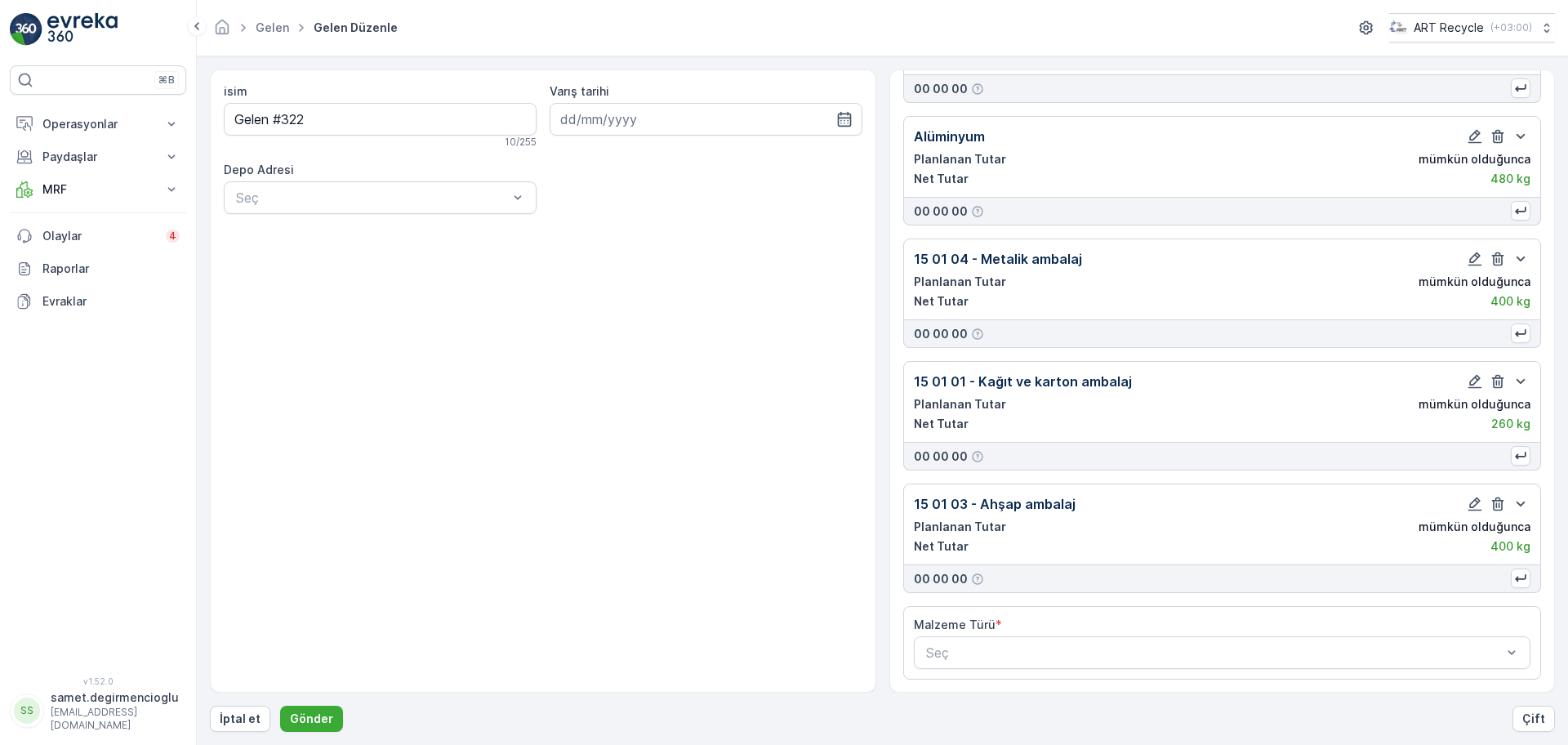
scroll to position [408, 0]
click at [1034, 663] on div "Seç" at bounding box center [1221, 651] width 617 height 33
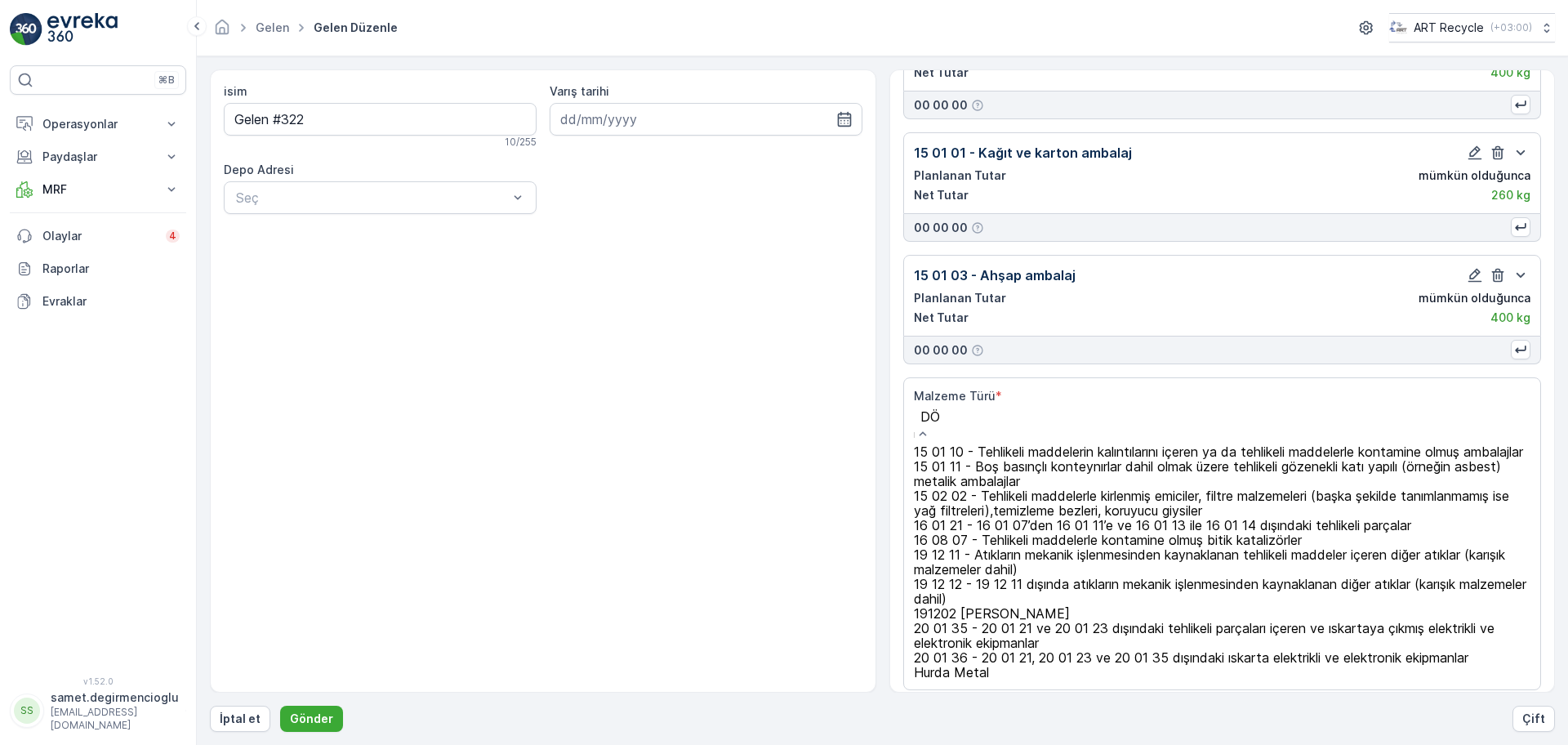
scroll to position [427, 0]
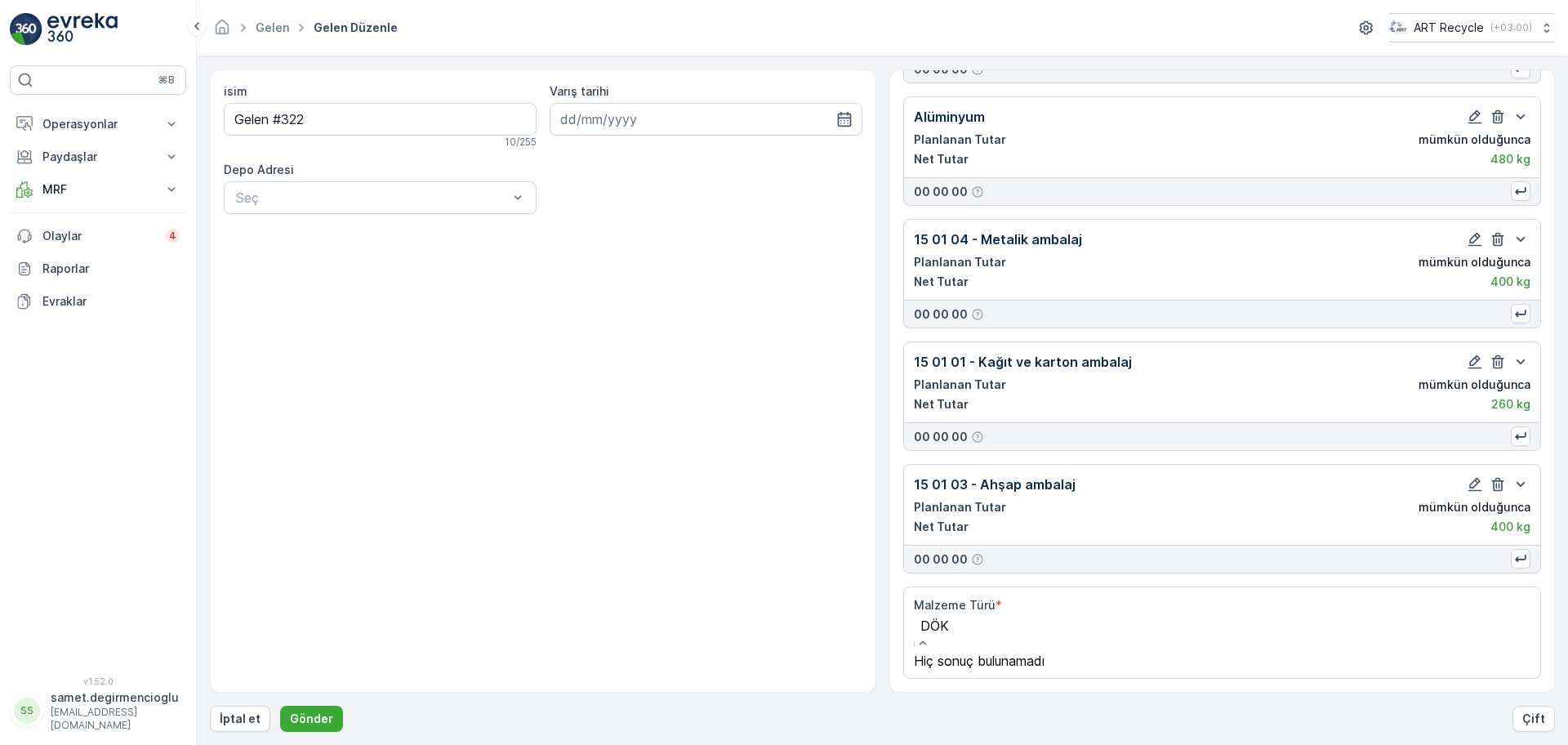
type input "DÖKÜ"
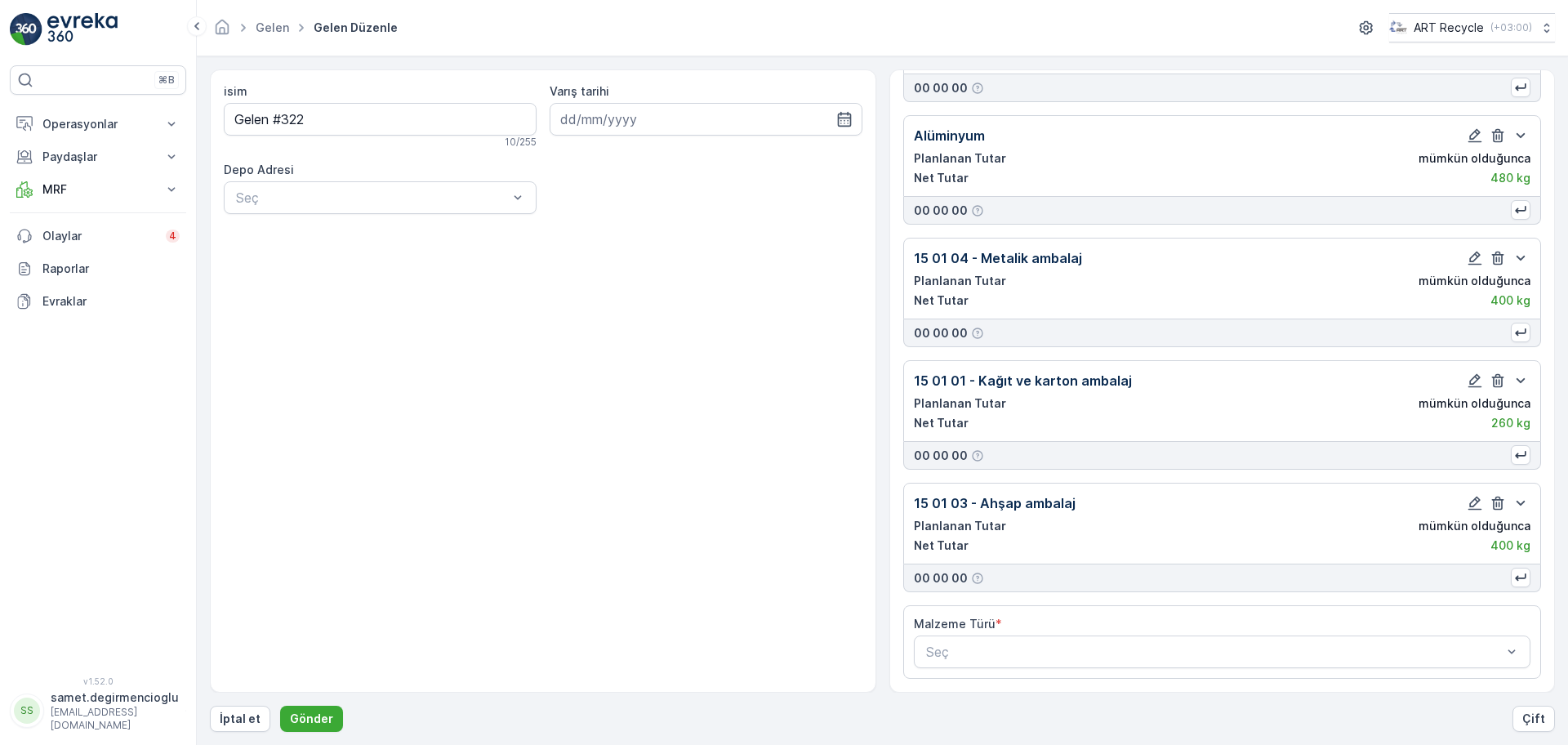
click at [670, 513] on div "isim Gelen #322 10 / 255 Varış tarihi Depo Adresi Seç" at bounding box center [542, 381] width 666 height 623
click at [1128, 636] on div "Seç" at bounding box center [1221, 651] width 617 height 33
click at [1076, 627] on div "Malzeme Türü *" at bounding box center [1221, 624] width 617 height 16
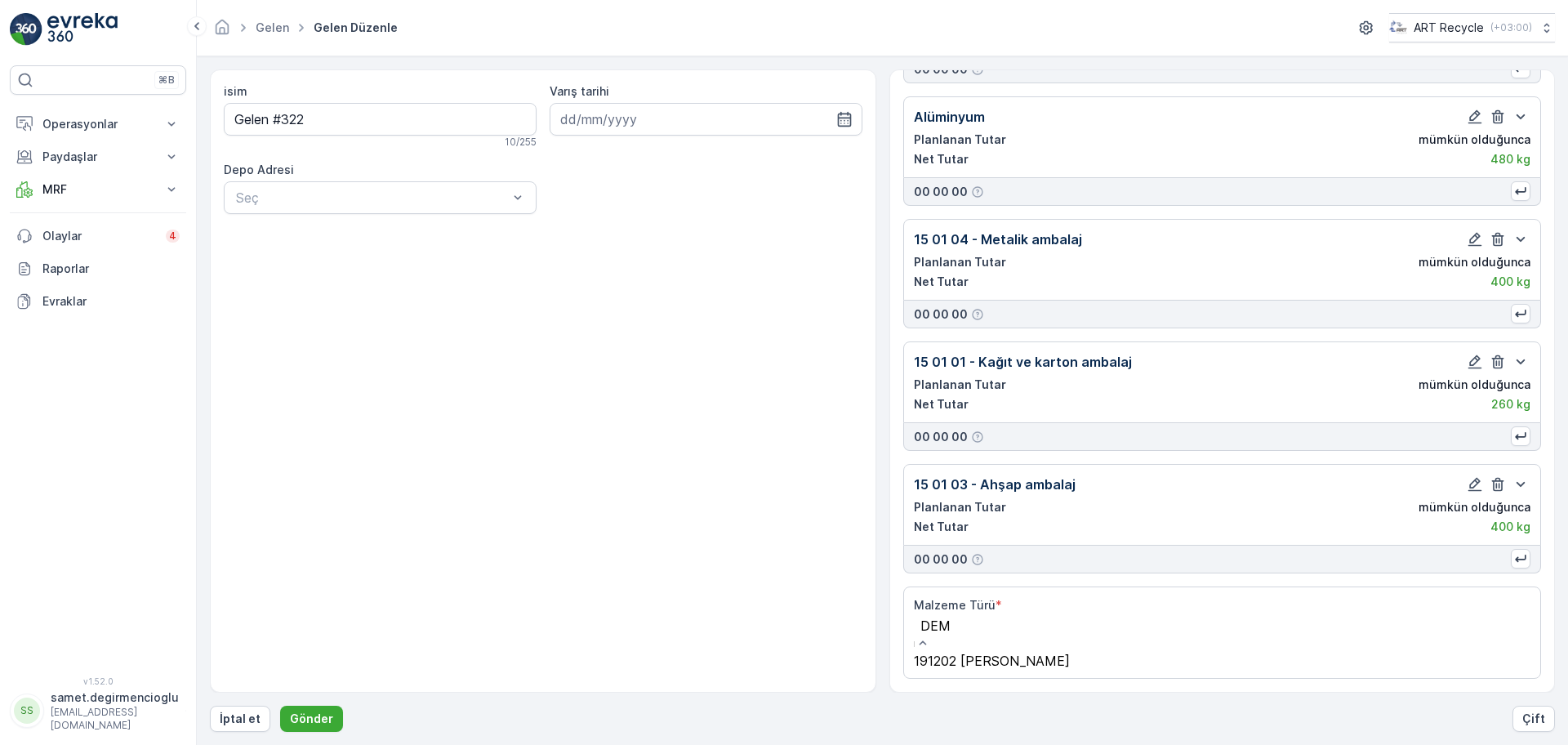
scroll to position [425, 0]
type input "DEMİ"
click at [1013, 661] on div "191202 HURDA DEMİR" at bounding box center [1023, 662] width 218 height 15
click at [696, 532] on div "isim Gelen #322 10 / 255 Varış tarihi Depo Adresi Seç" at bounding box center [542, 381] width 666 height 623
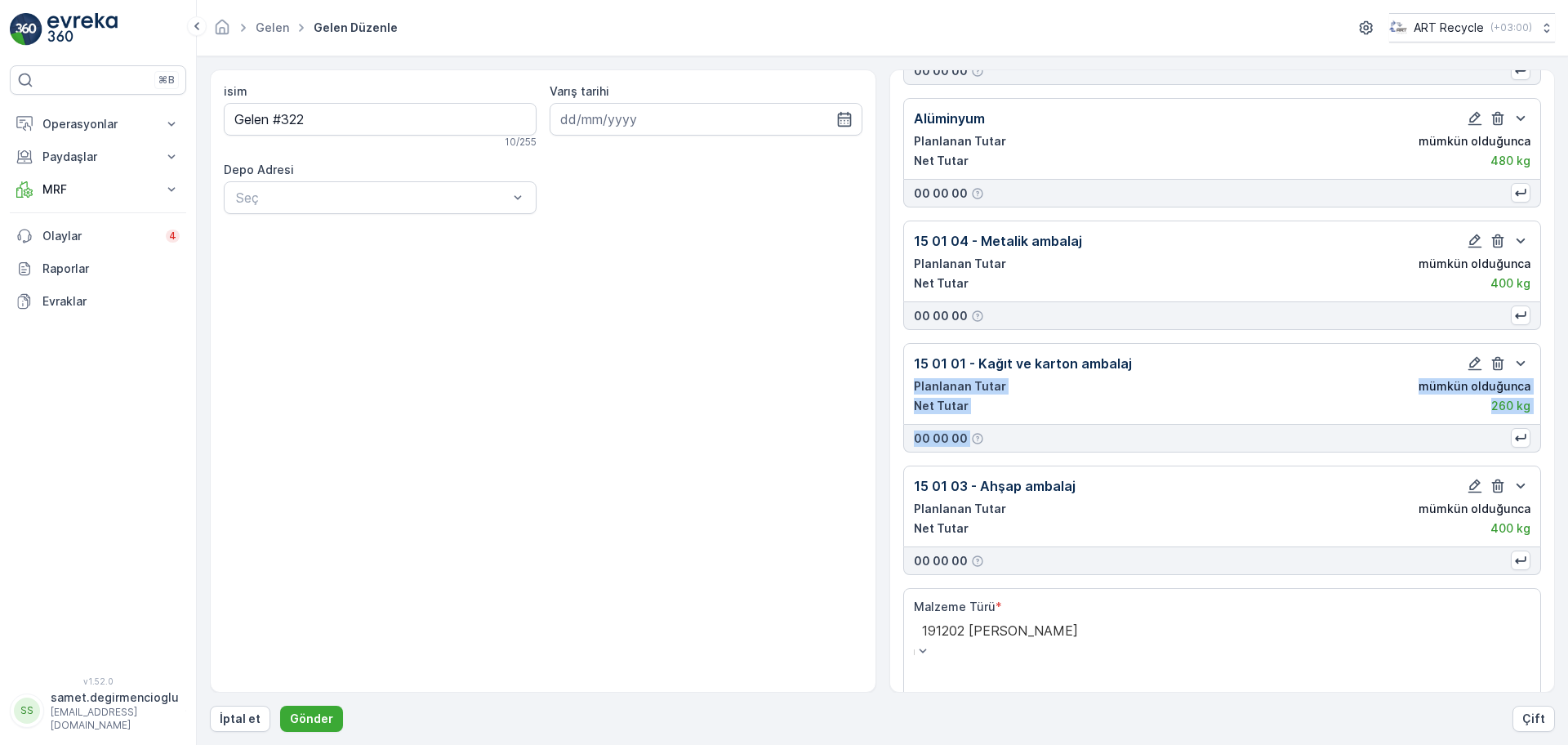
drag, startPoint x: 1554, startPoint y: 368, endPoint x: 1560, endPoint y: 443, distance: 75.2
click at [1560, 443] on form "isim Gelen #322 10 / 255 Varış tarihi Depo Adresi Seç Malzeme Çeşitleri 15 02 0…" at bounding box center [882, 400] width 1371 height 688
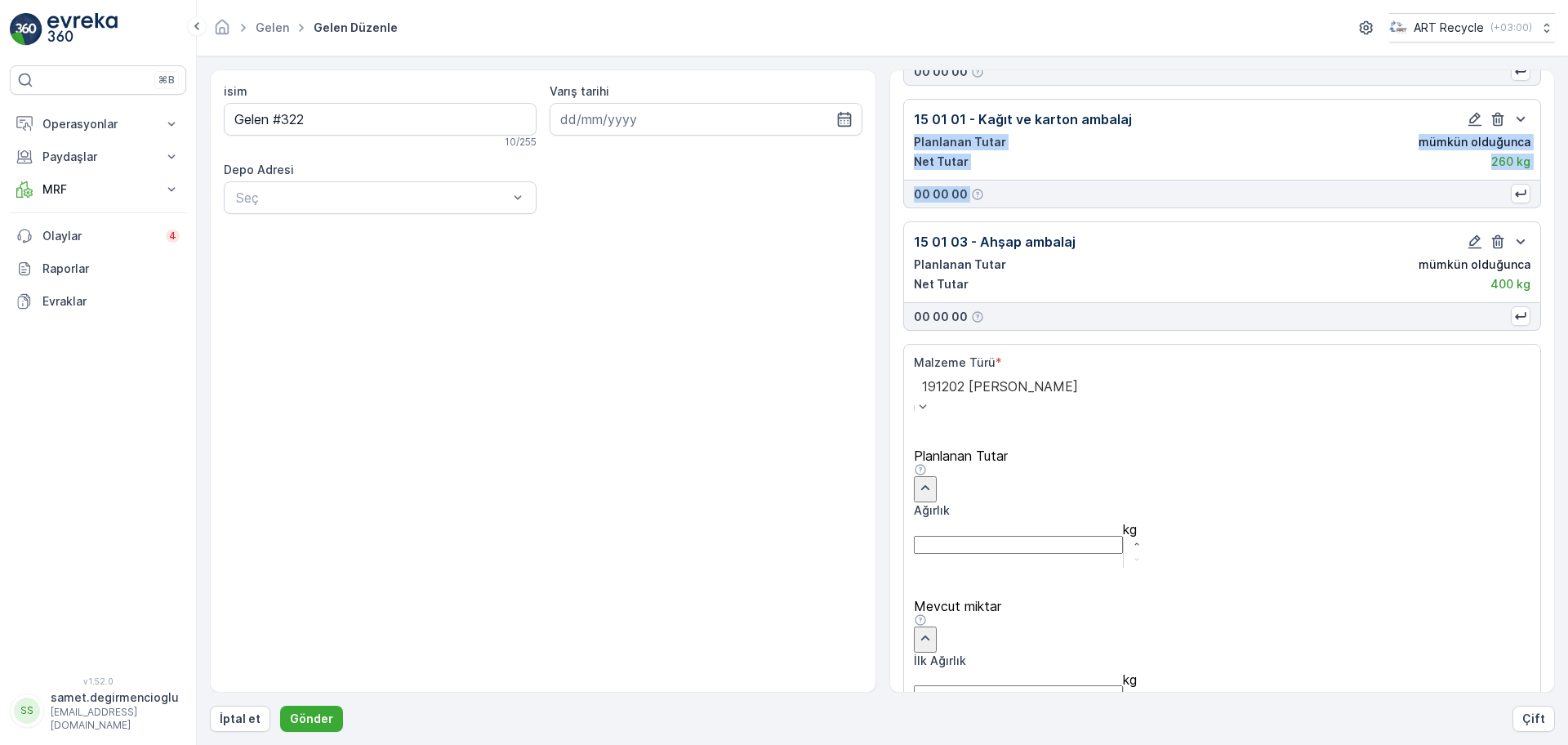
scroll to position [734, 0]
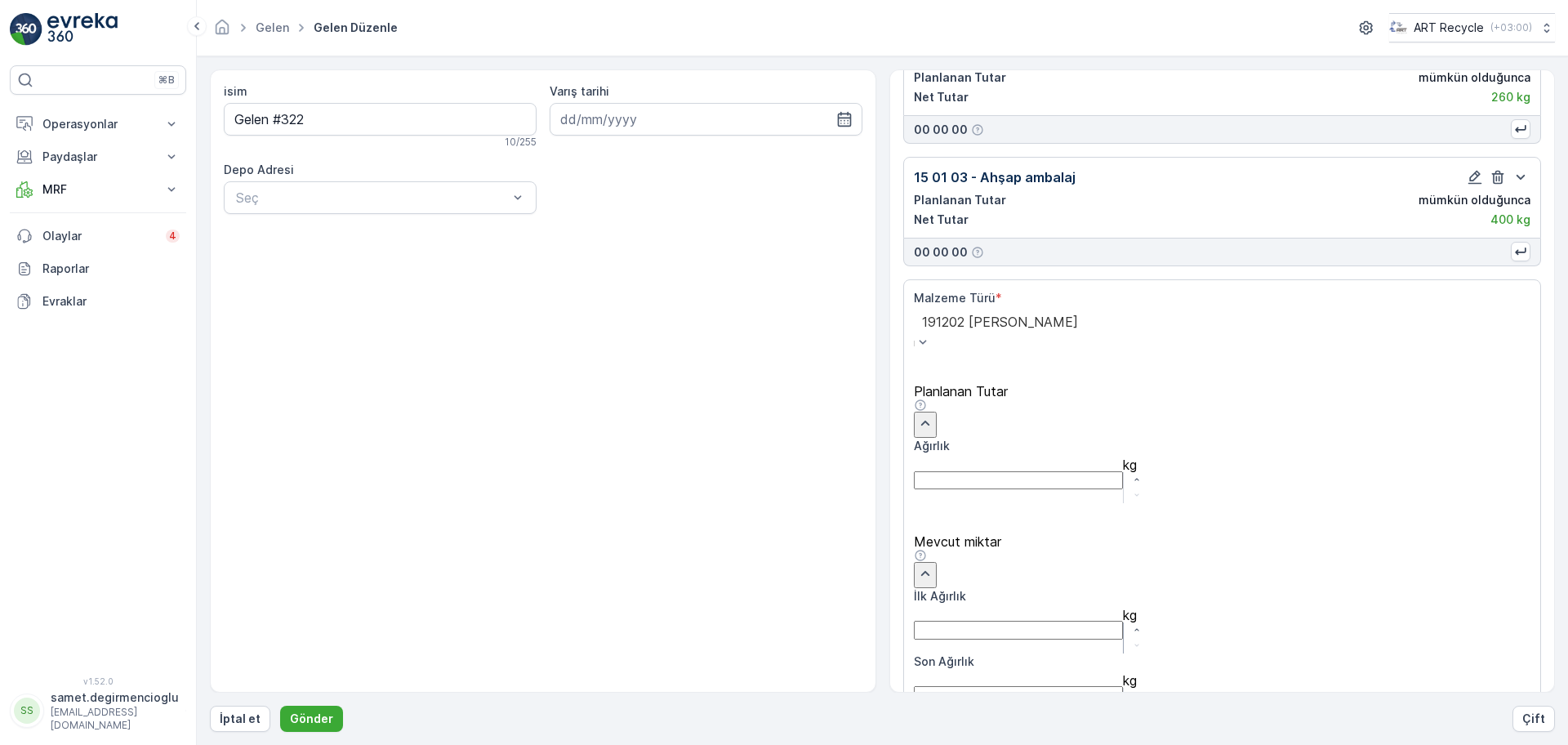
click at [1095, 621] on Ağırlık "İlk Ağırlık" at bounding box center [1018, 629] width 209 height 18
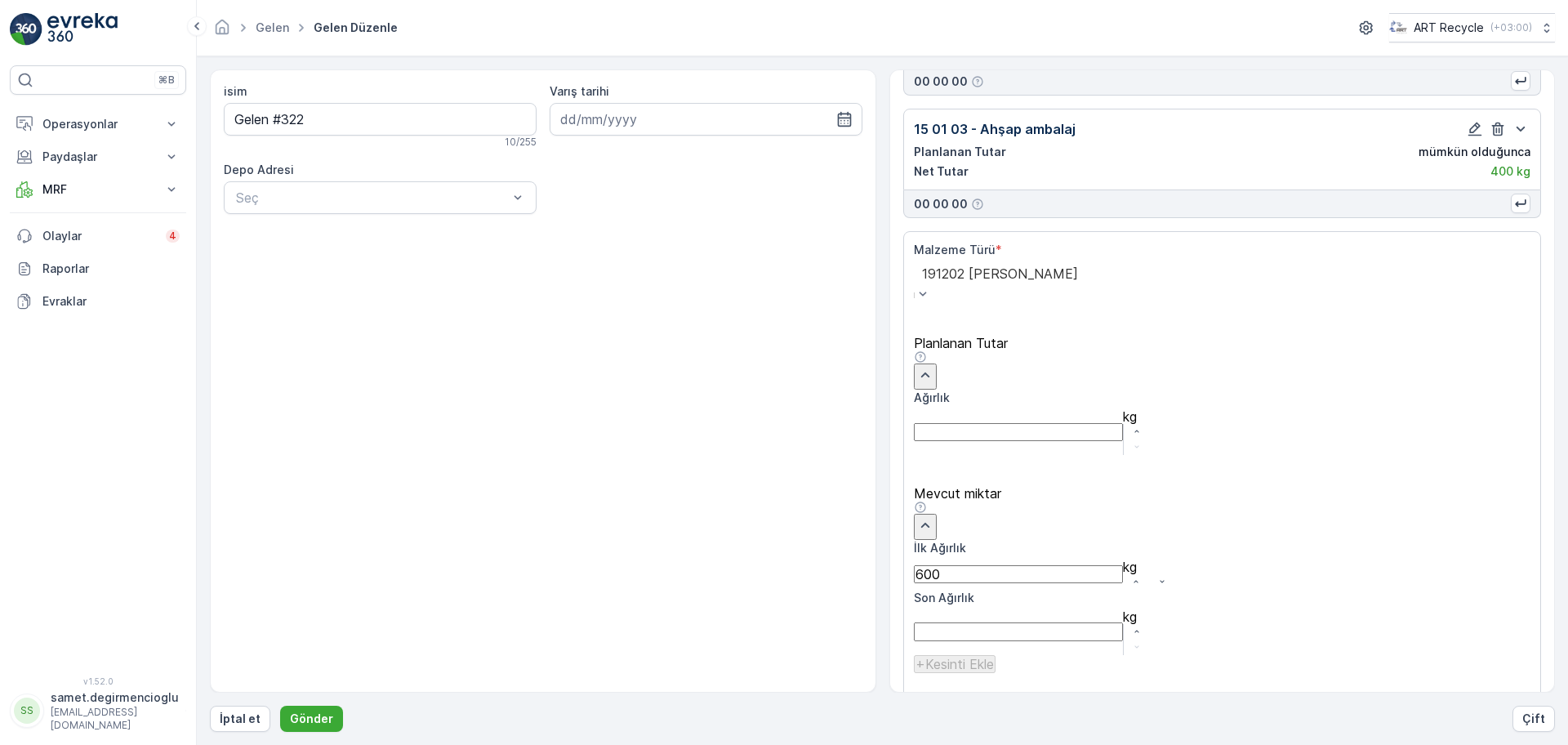
type Ağırlık "600"
click at [1505, 721] on p "Ekle" at bounding box center [1516, 728] width 24 height 16
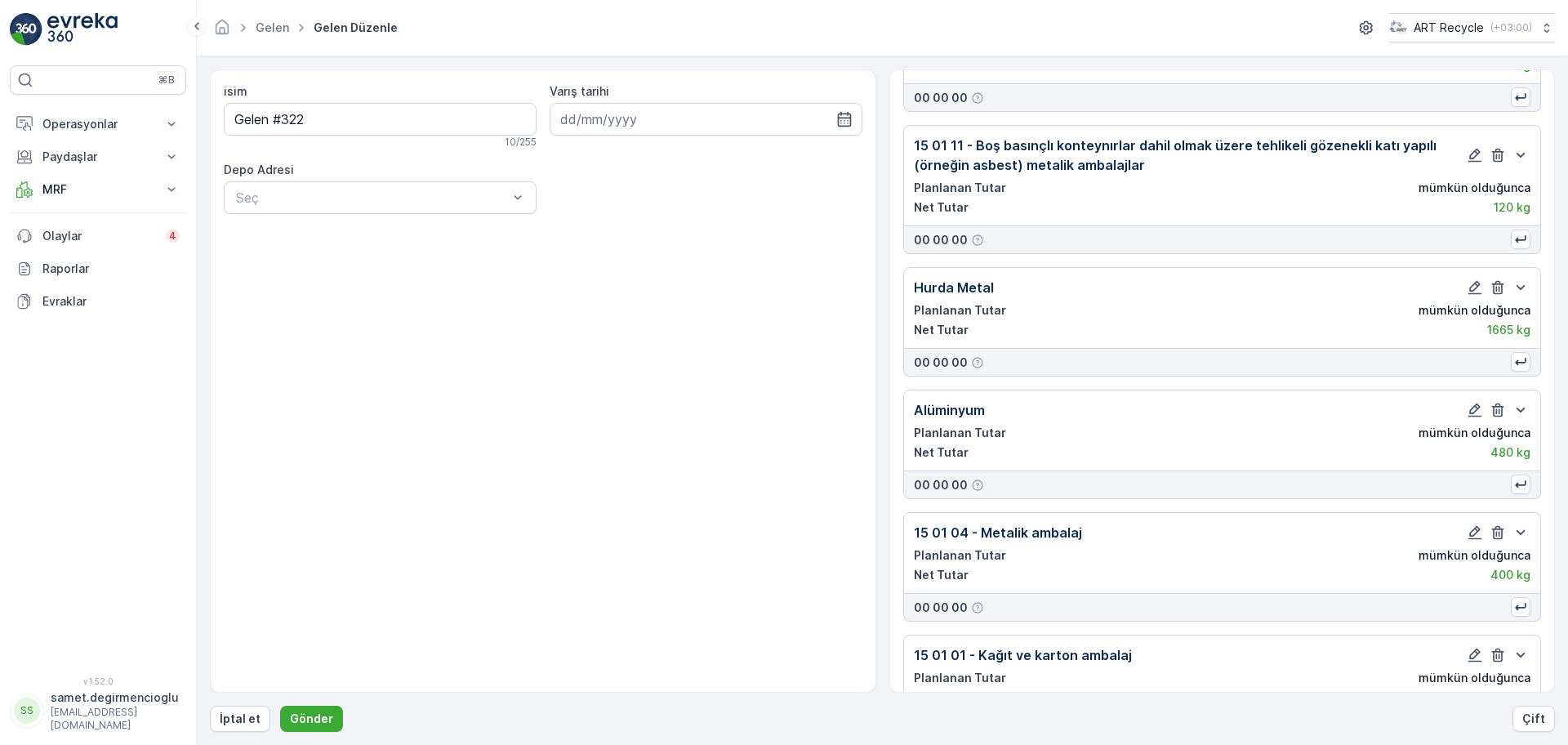
scroll to position [0, 0]
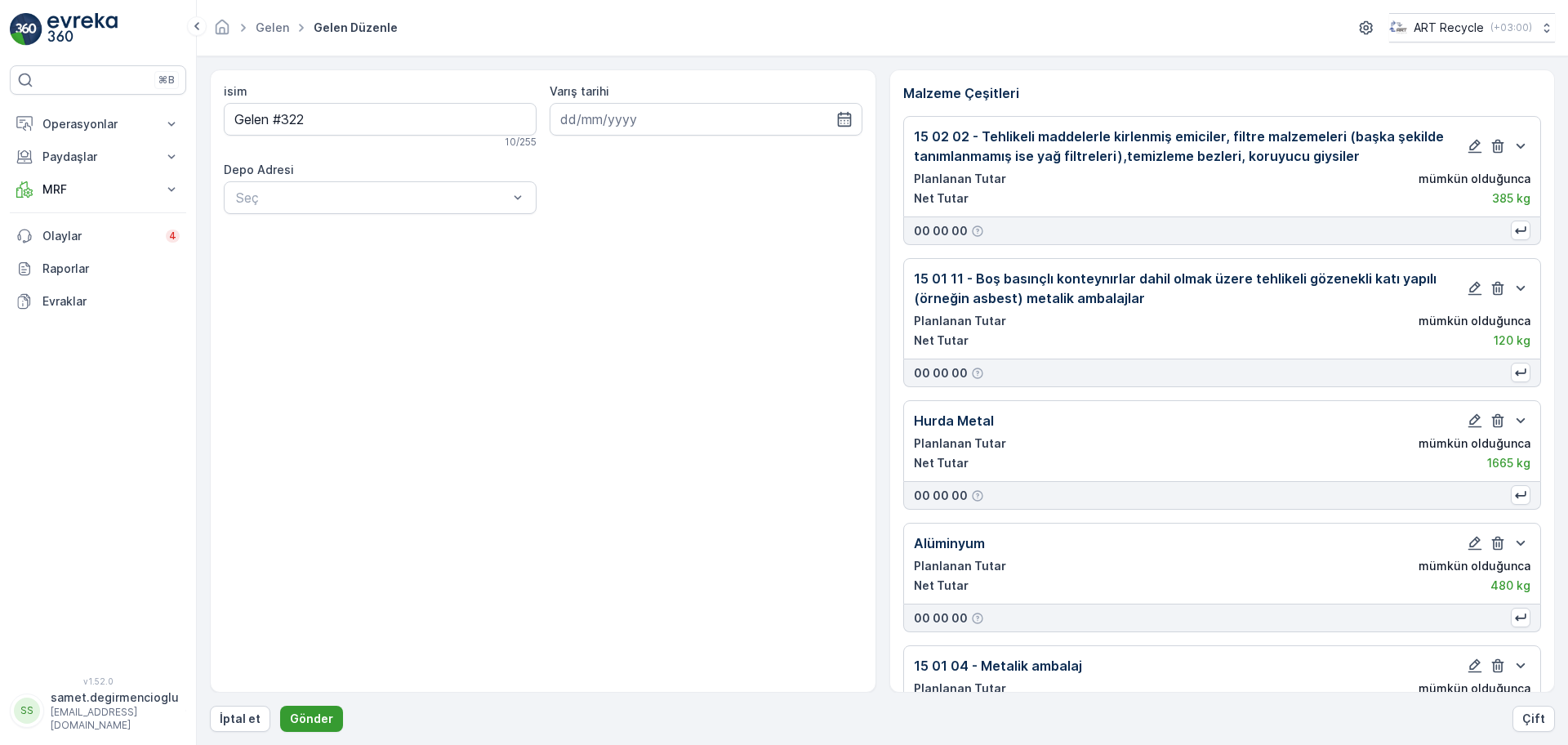
click at [315, 720] on p "Gönder" at bounding box center [312, 718] width 43 height 16
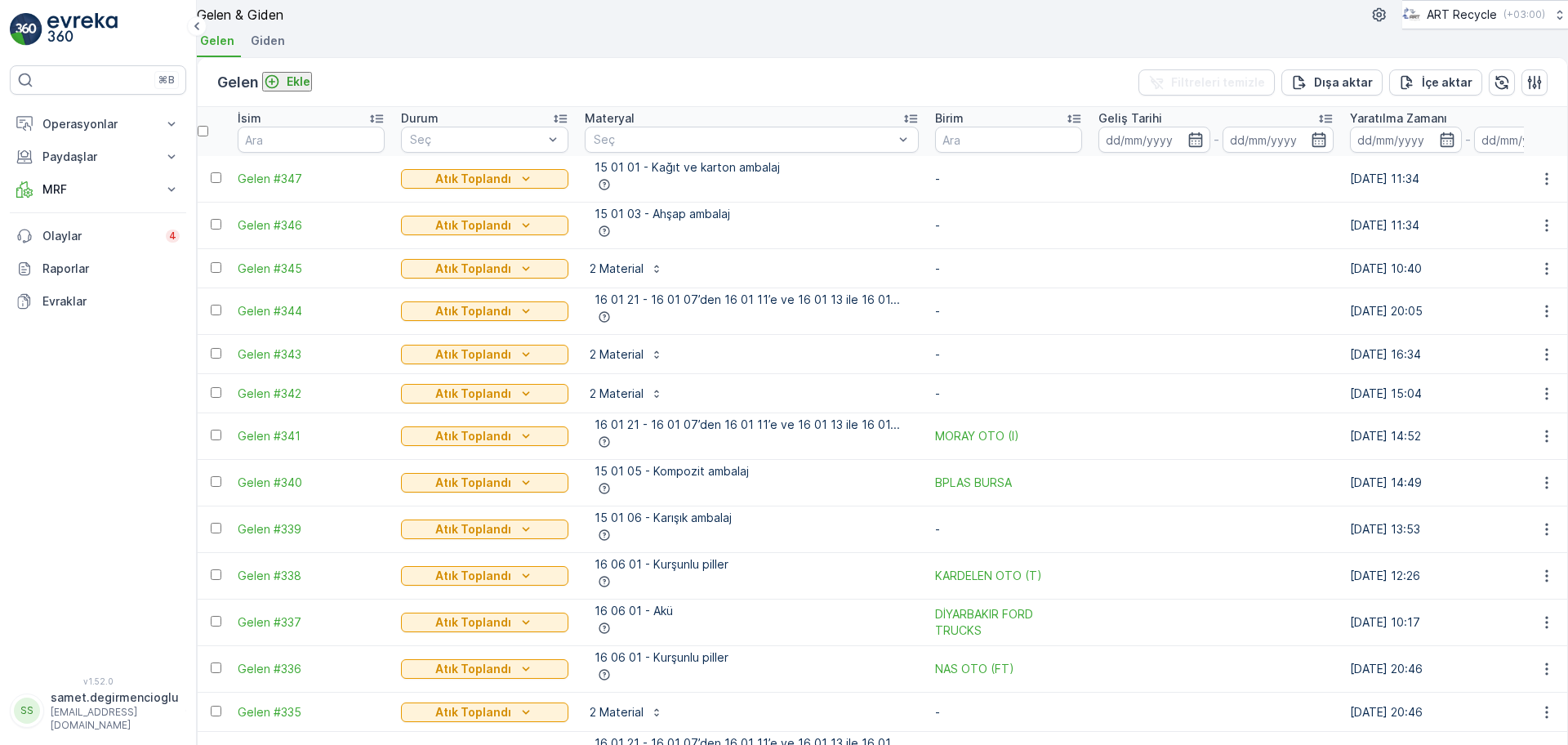
scroll to position [817, 0]
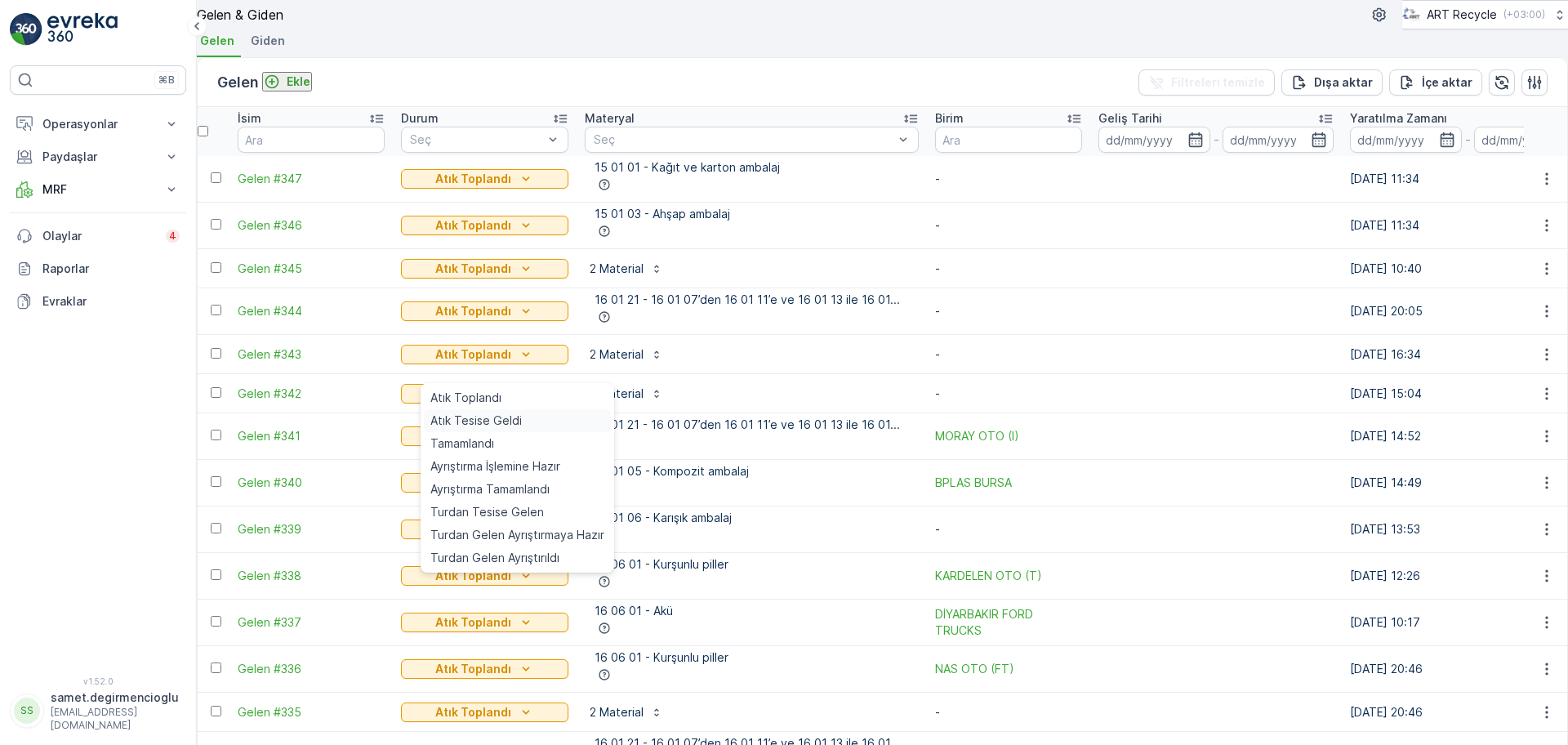
click at [532, 414] on div "Atık Tesise Geldi" at bounding box center [517, 420] width 187 height 23
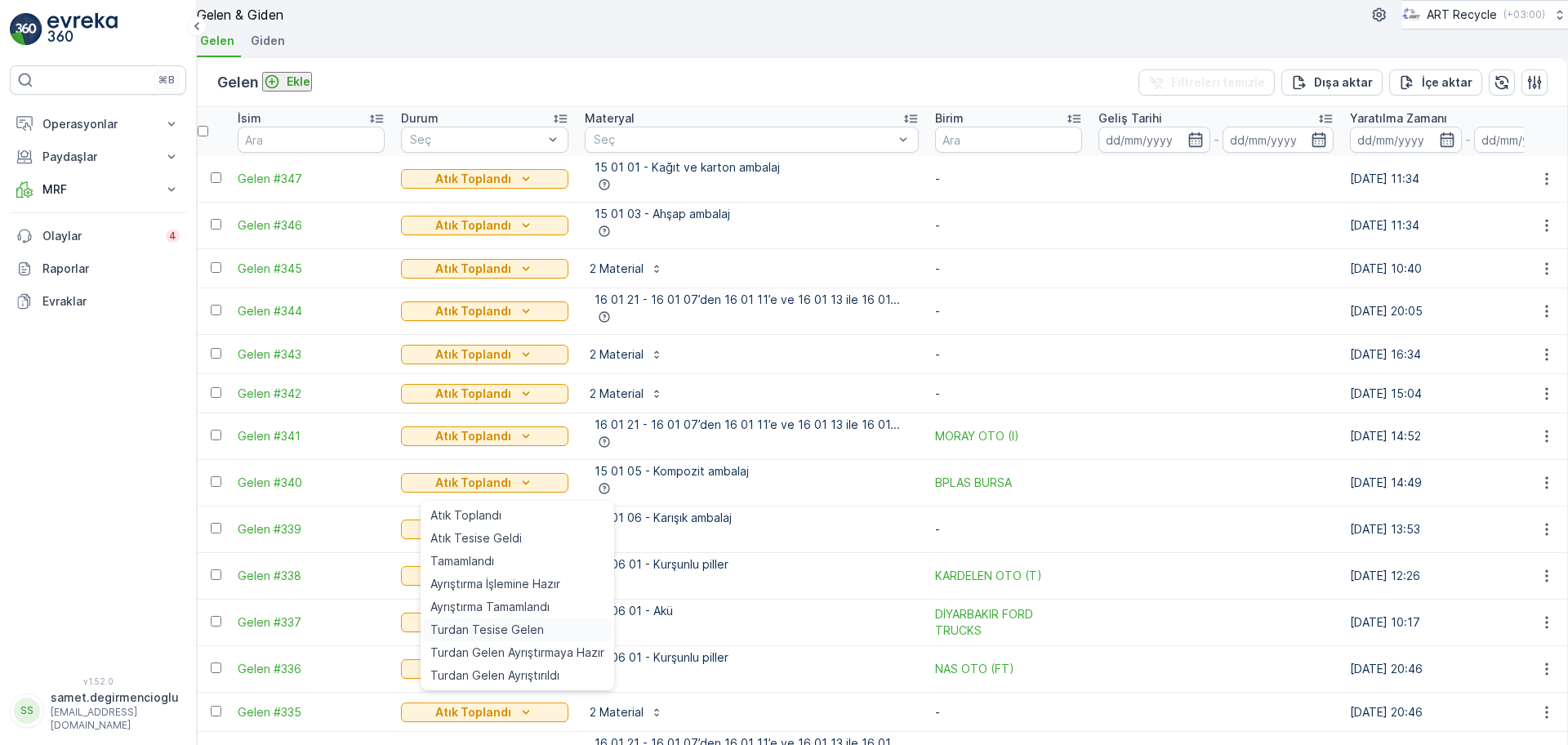
click at [504, 624] on span "Turdan Tesise Gelen" at bounding box center [487, 629] width 114 height 16
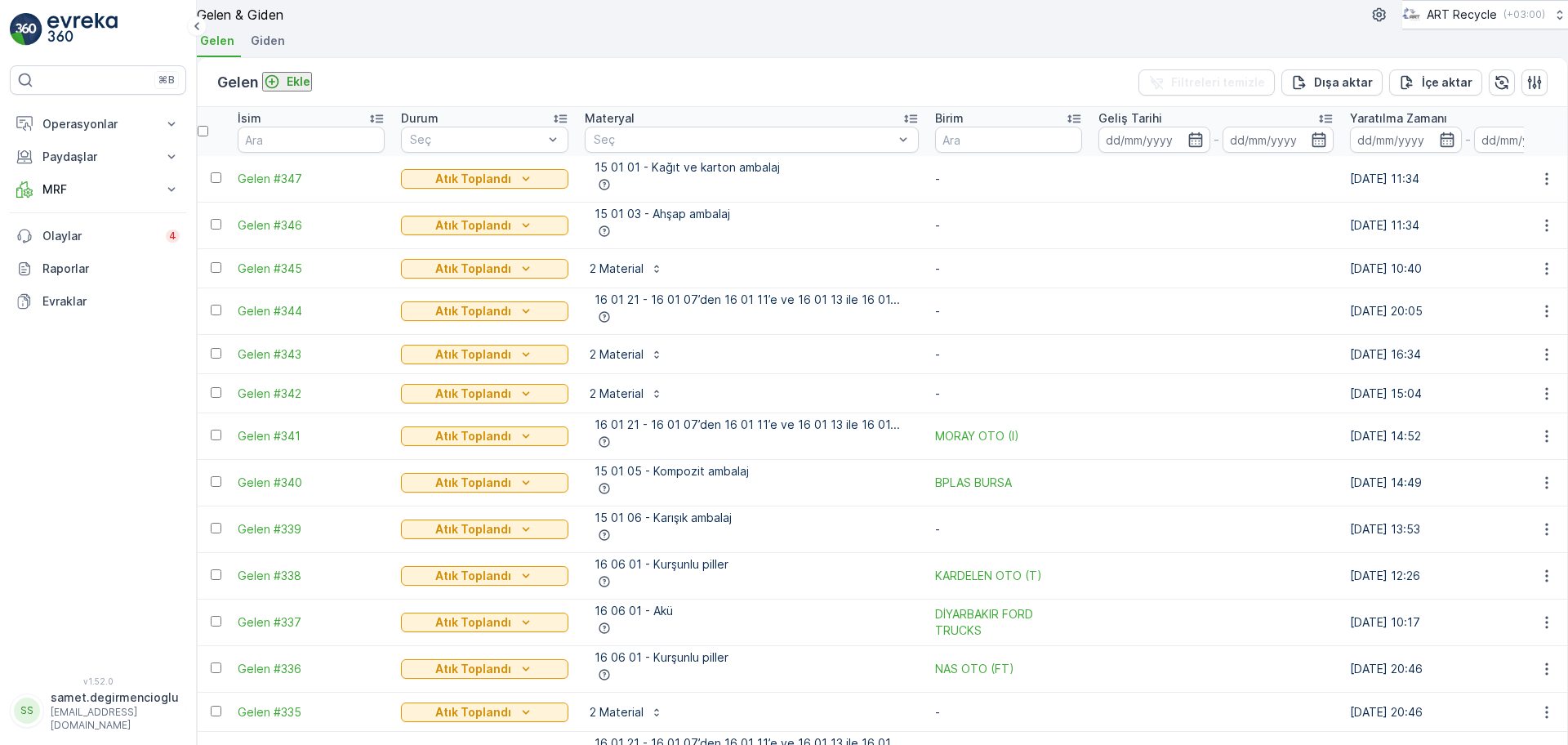
scroll to position [918, 0]
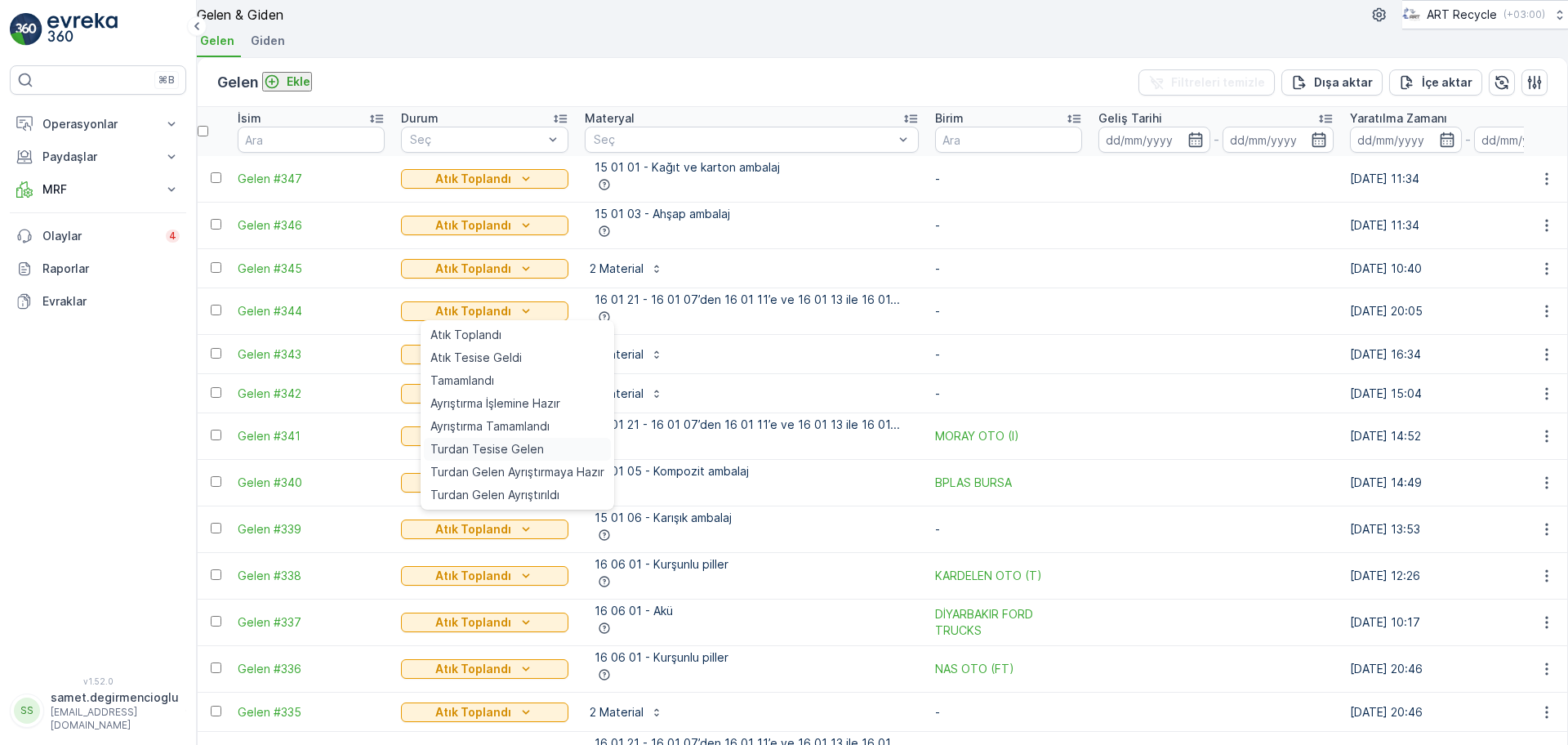
click at [482, 445] on span "Turdan Tesise Gelen" at bounding box center [487, 448] width 114 height 16
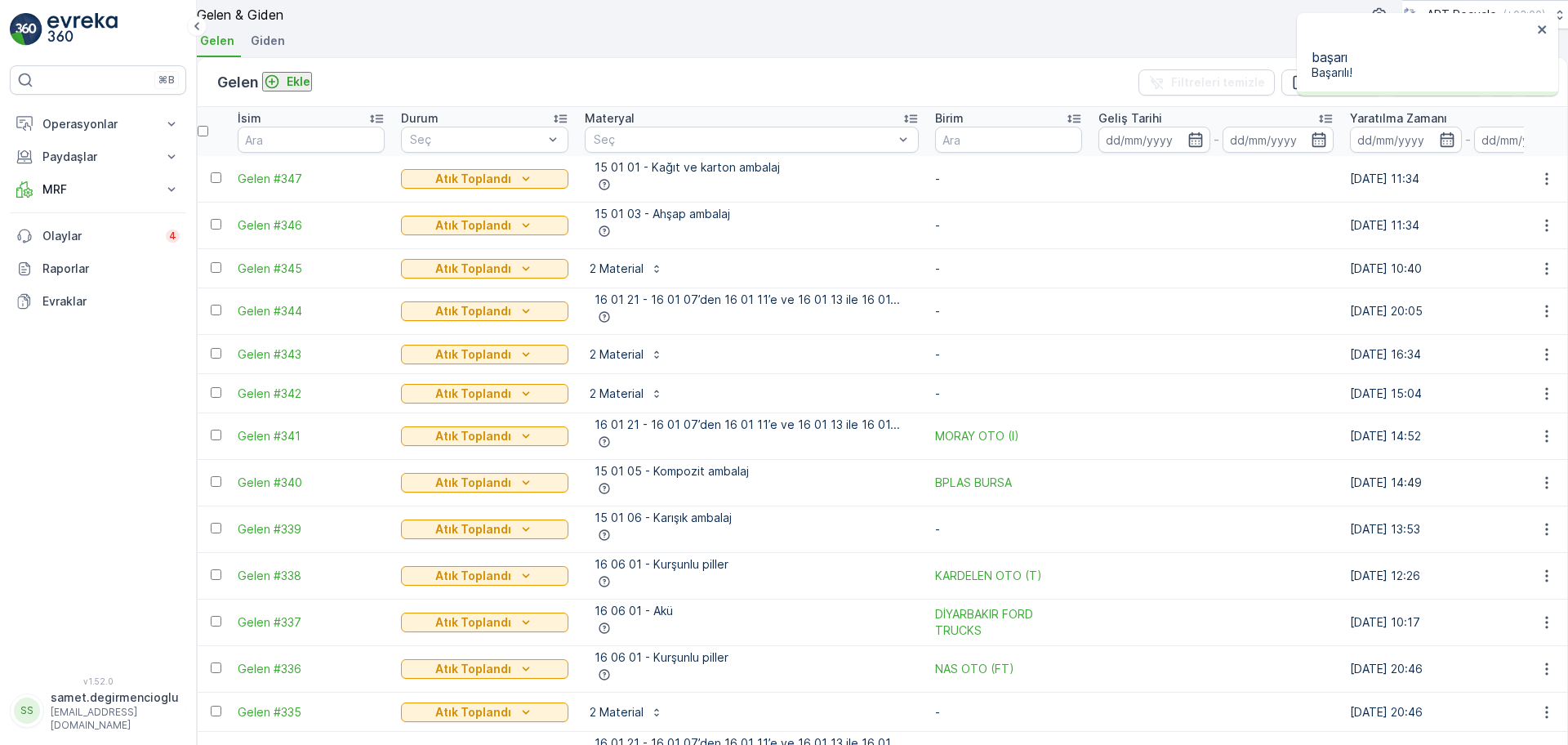
scroll to position [817, 0]
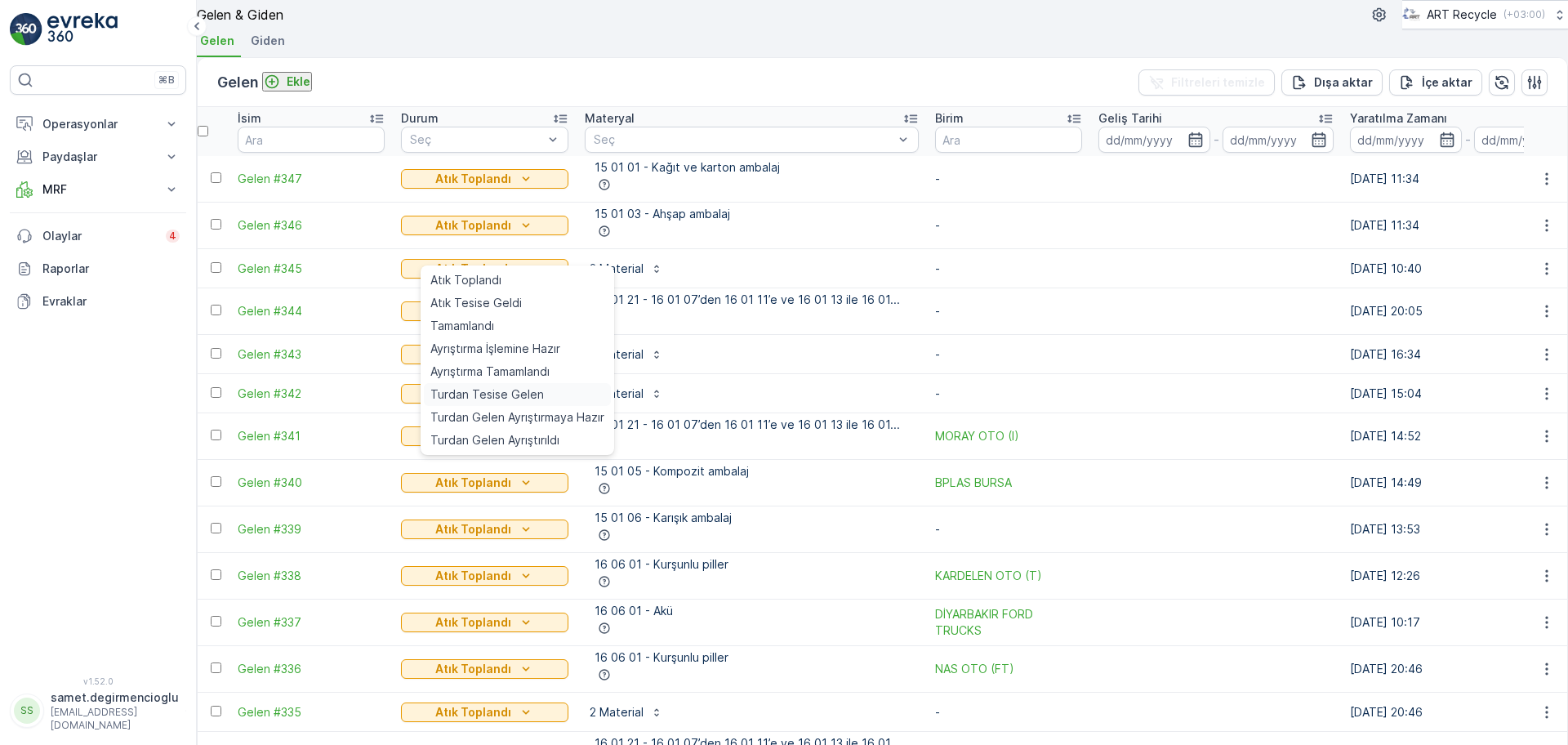
click at [503, 392] on span "Turdan Tesise Gelen" at bounding box center [487, 394] width 114 height 16
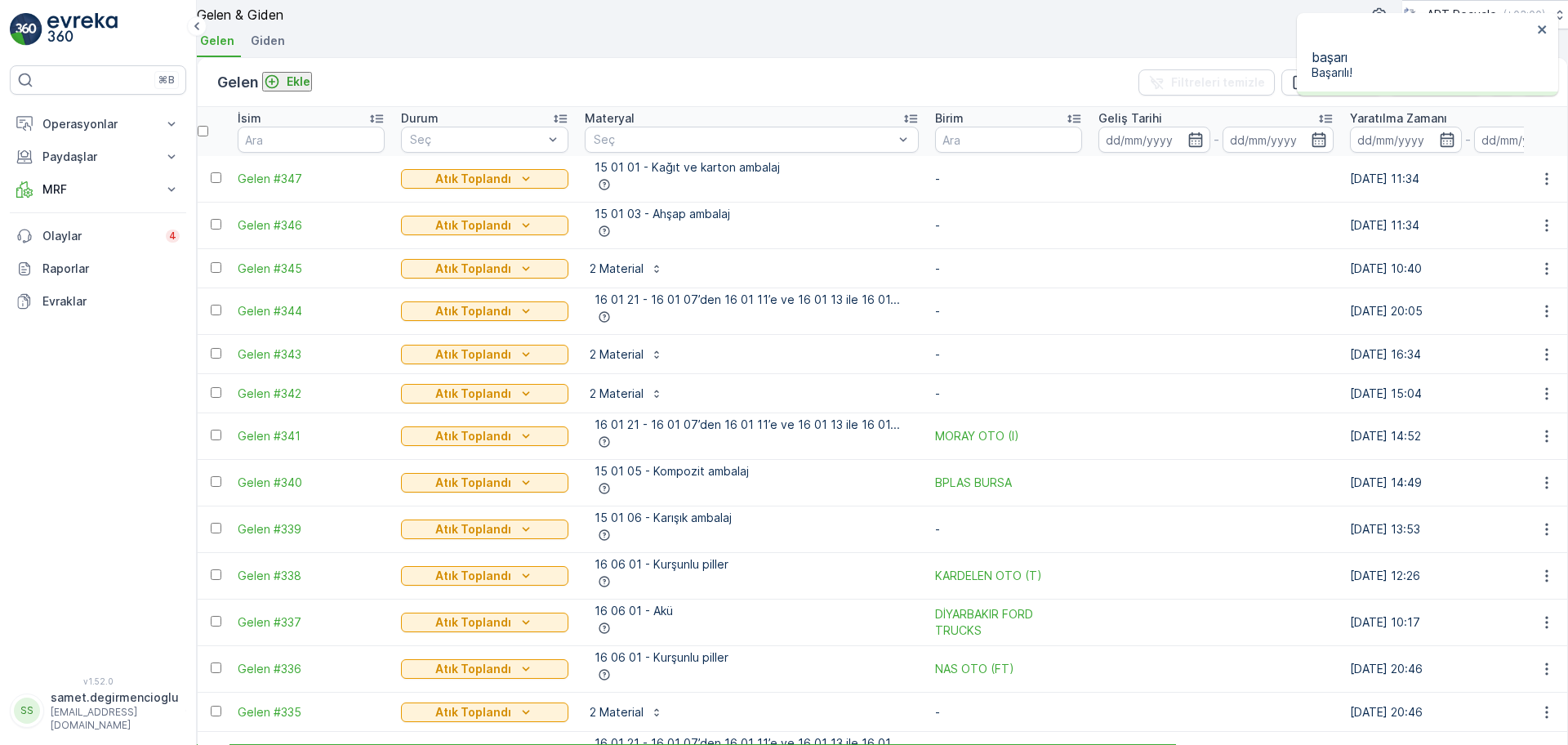
scroll to position [715, 0]
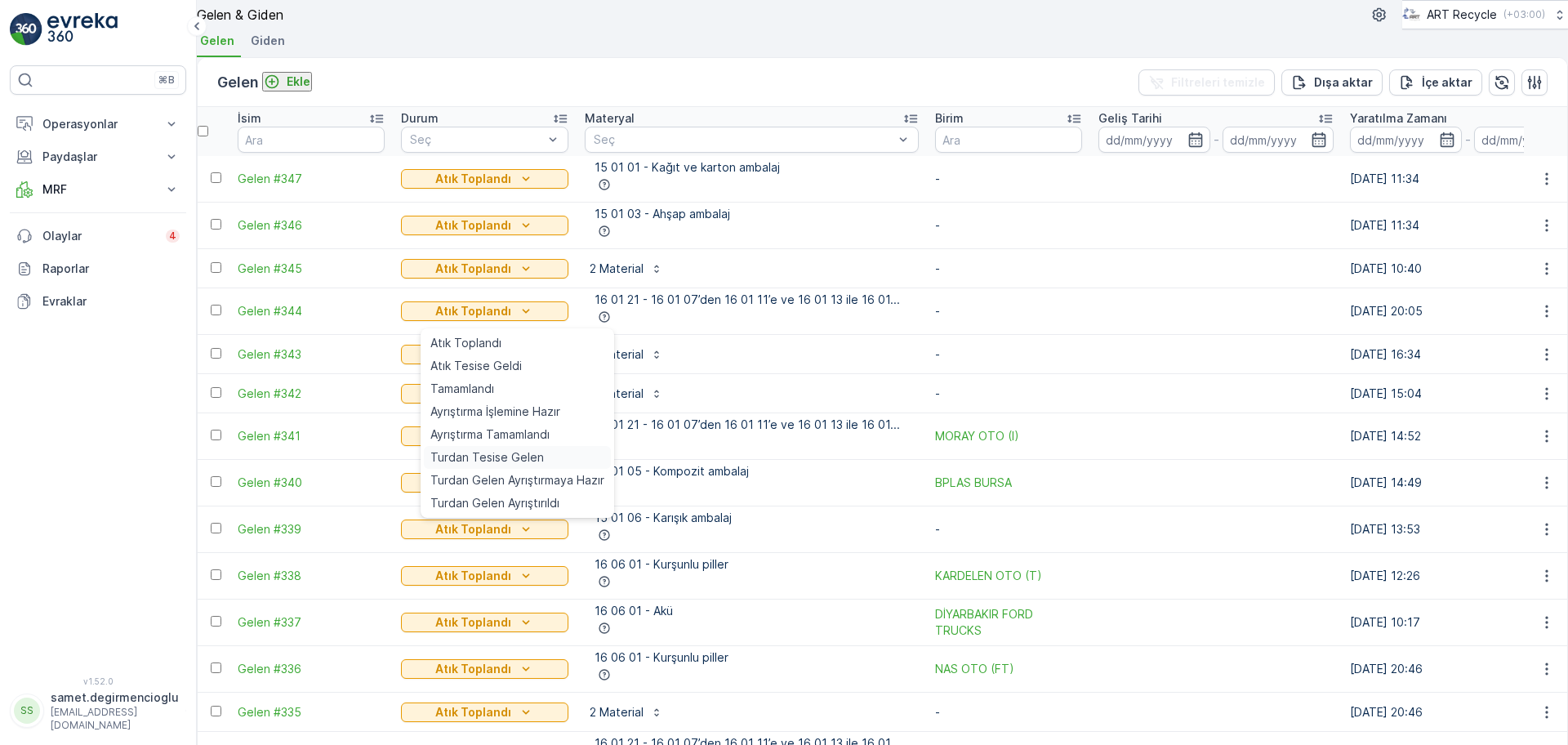
click at [523, 459] on span "Turdan Tesise Gelen" at bounding box center [487, 457] width 114 height 16
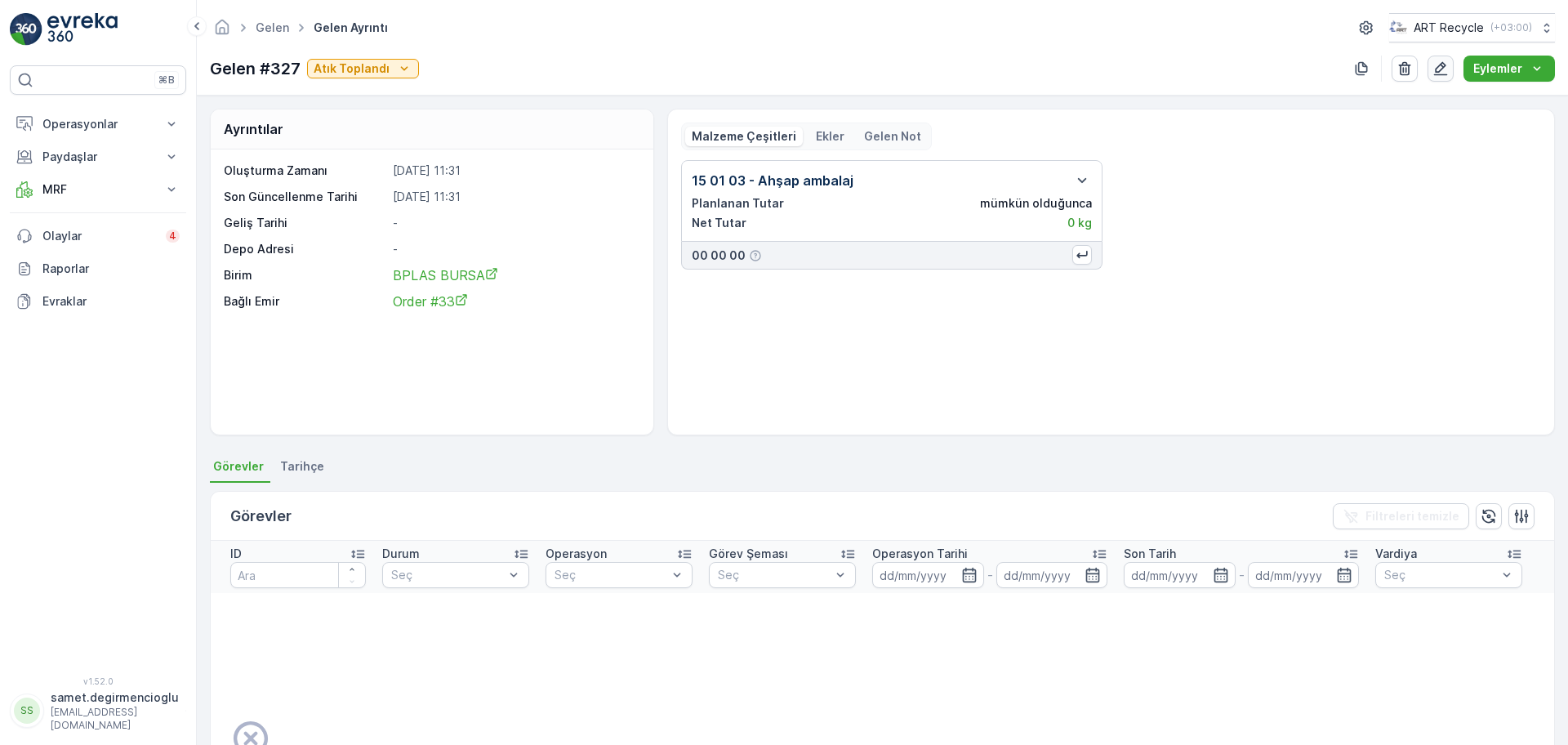
click at [1443, 64] on icon "button" at bounding box center [1440, 69] width 14 height 14
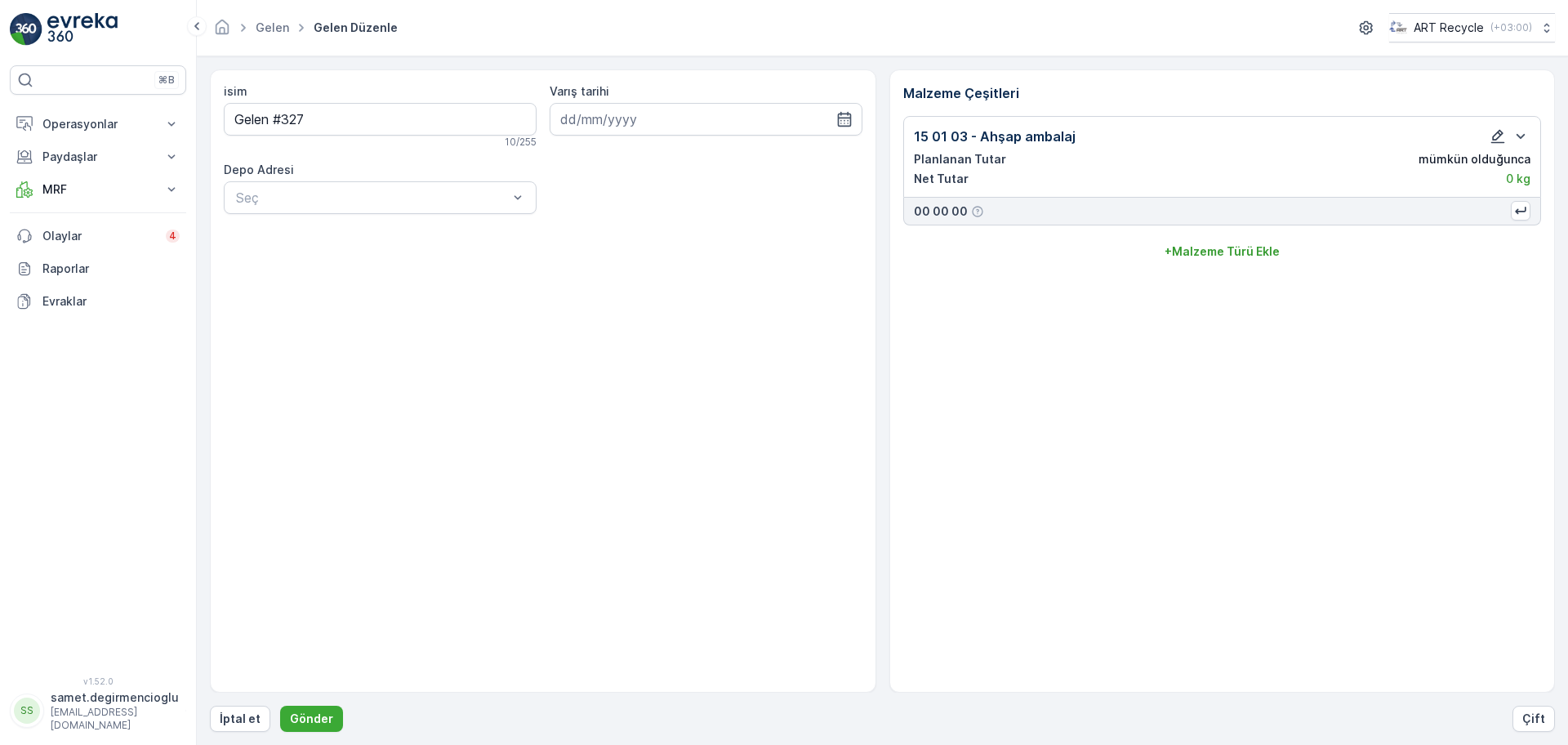
click at [1497, 138] on icon "button" at bounding box center [1497, 137] width 14 height 14
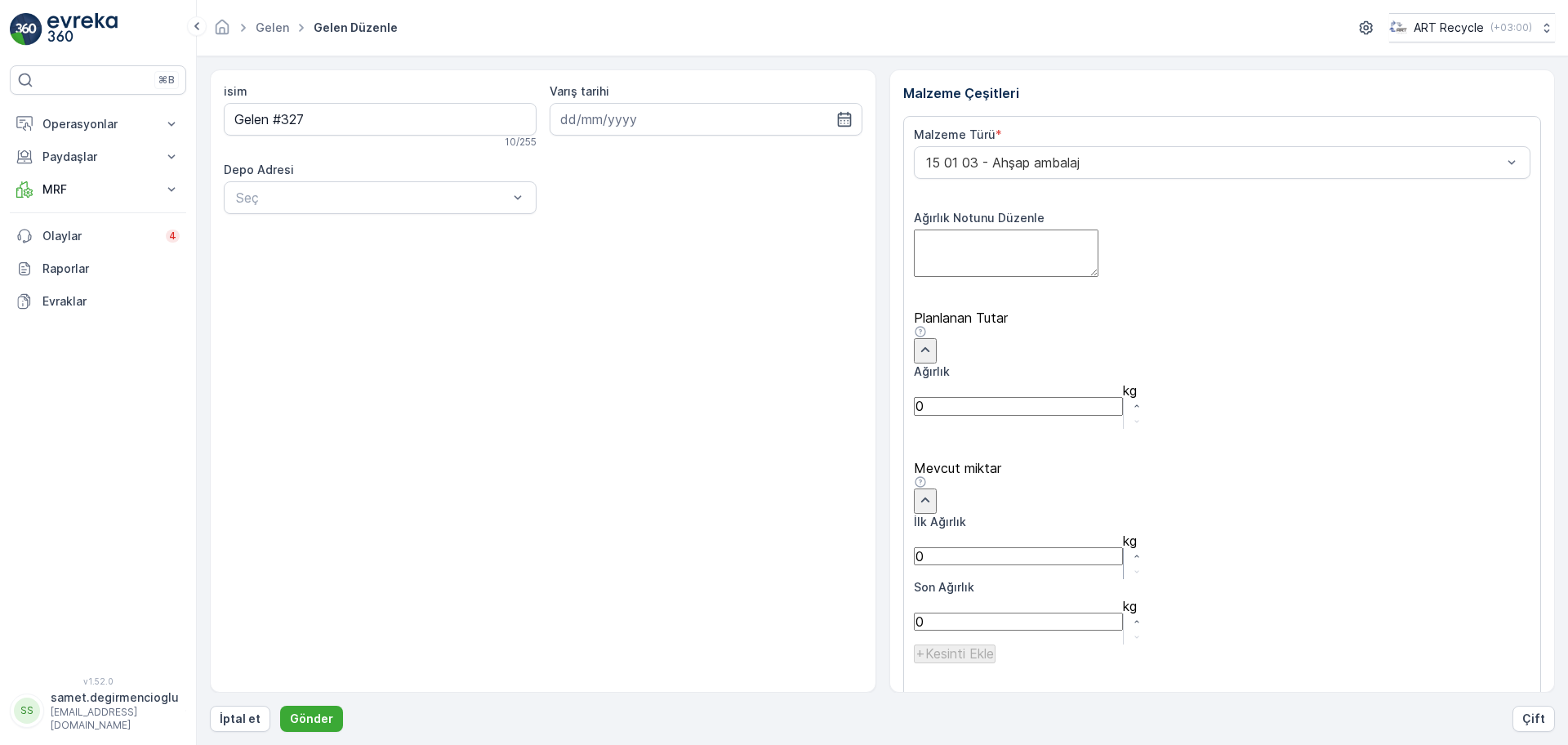
click at [997, 547] on Ağırlık "0" at bounding box center [1018, 556] width 209 height 18
type Ağırlık "1880"
click at [1503, 680] on p "Kayıt etmek" at bounding box center [1495, 688] width 68 height 16
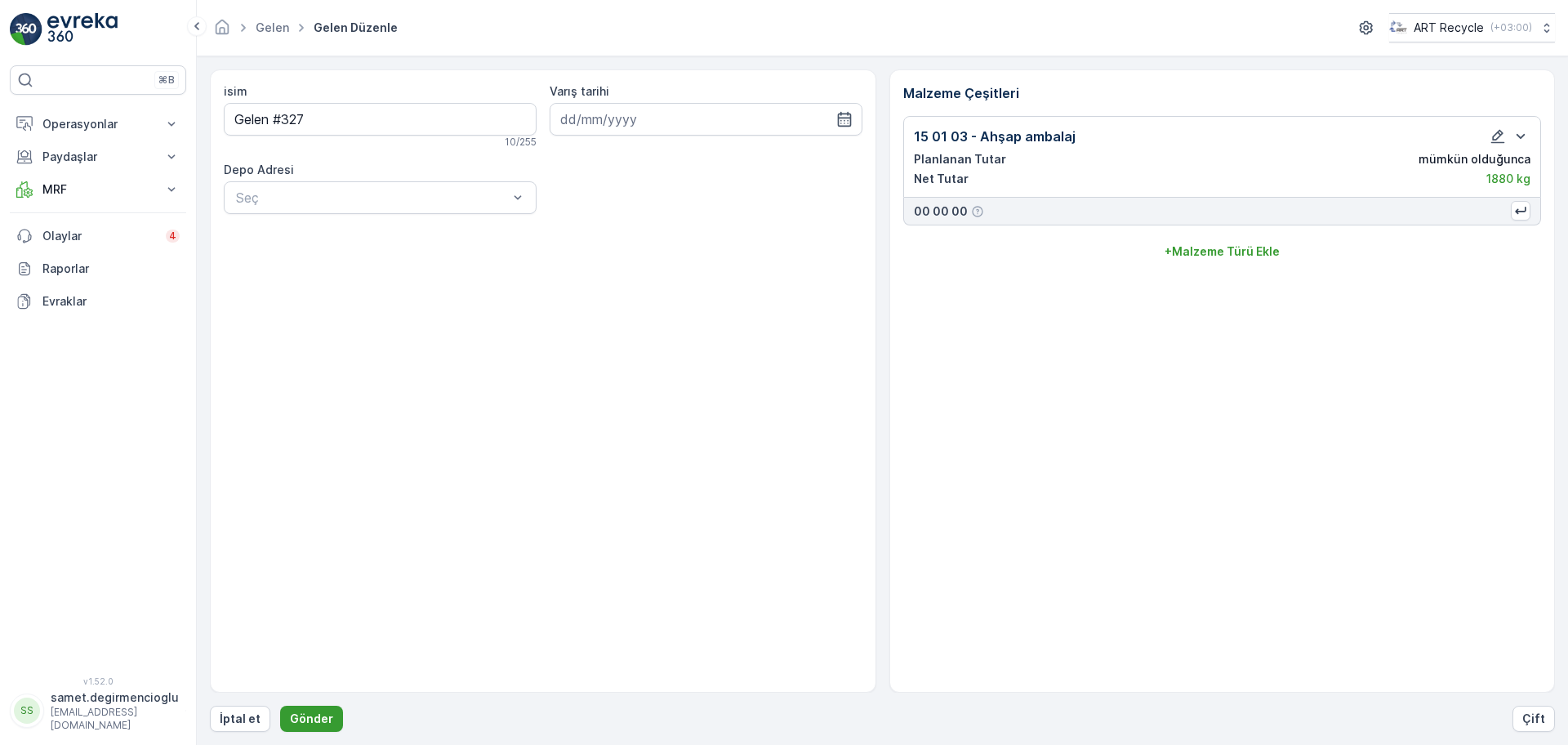
click at [311, 713] on p "Gönder" at bounding box center [312, 718] width 43 height 16
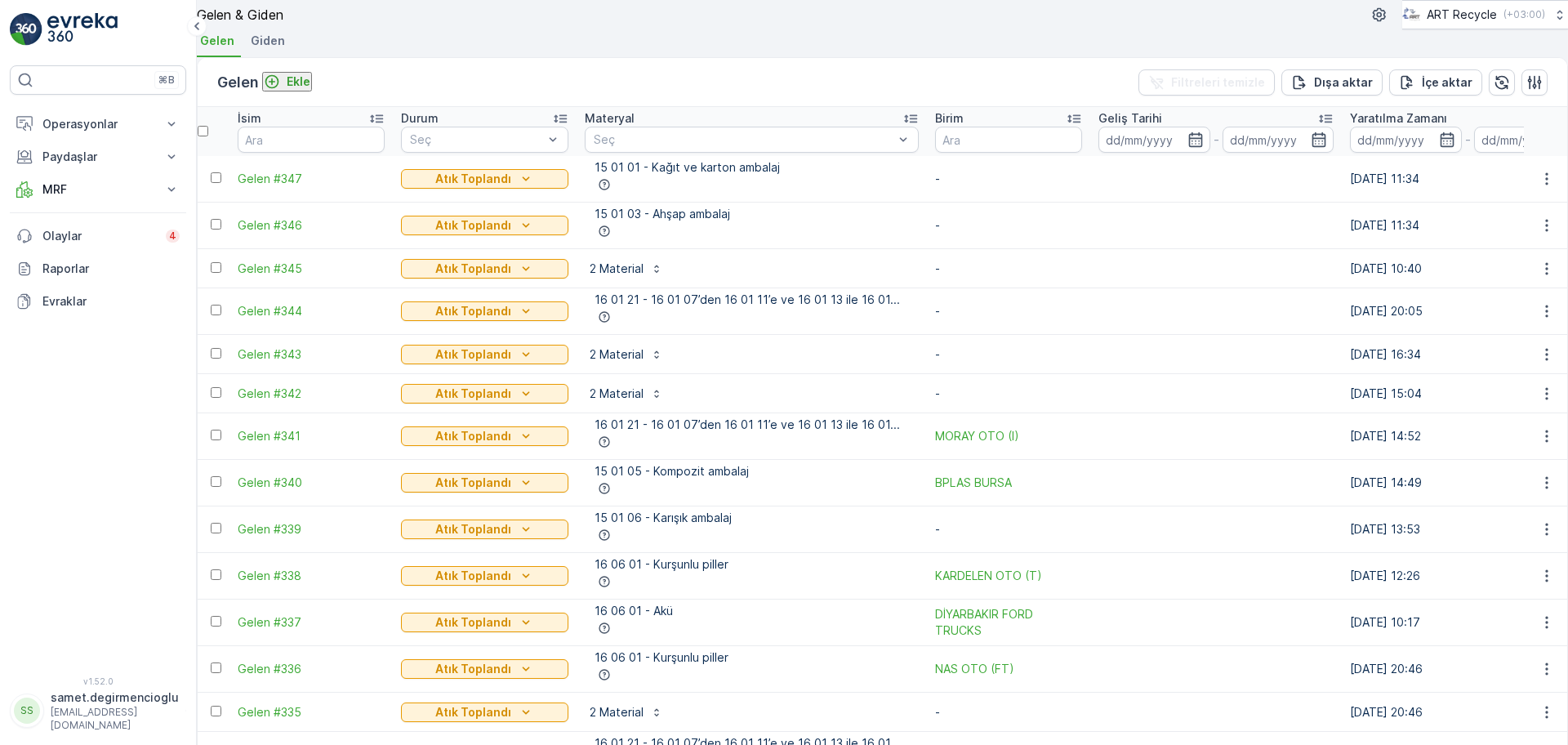
scroll to position [408, 0]
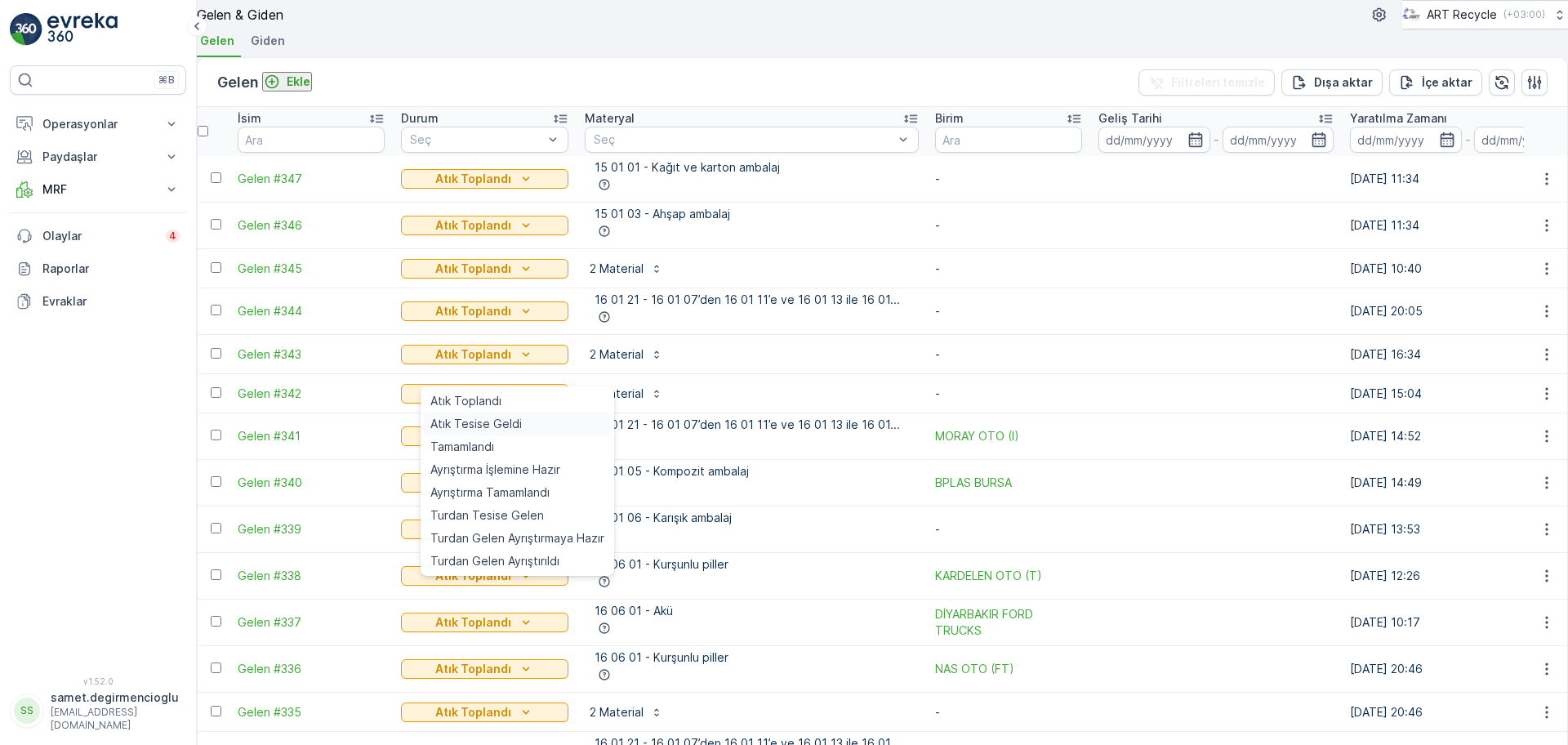
click at [469, 418] on span "Atık Tesise Geldi" at bounding box center [476, 423] width 91 height 16
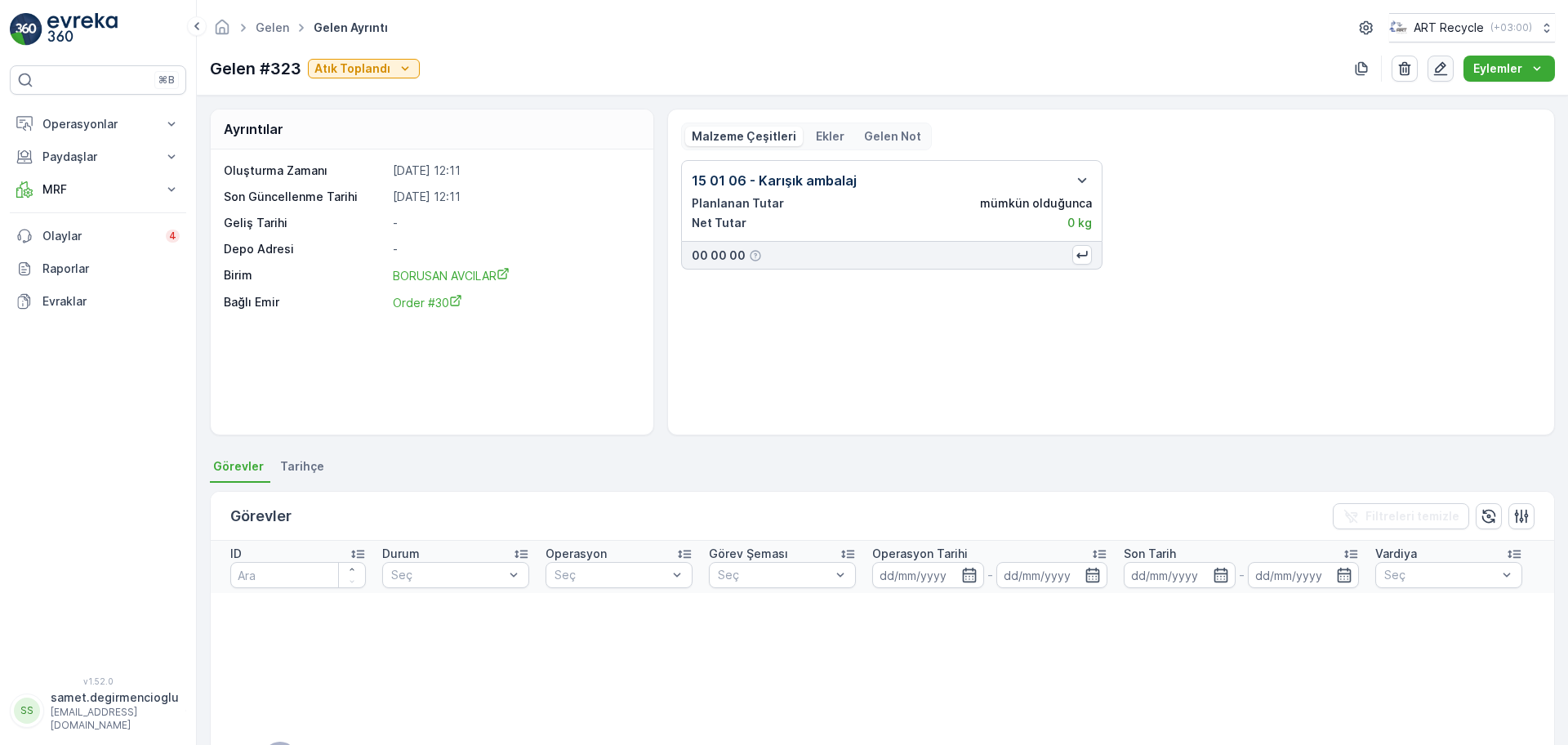
click at [1442, 70] on icon "button" at bounding box center [1440, 69] width 14 height 14
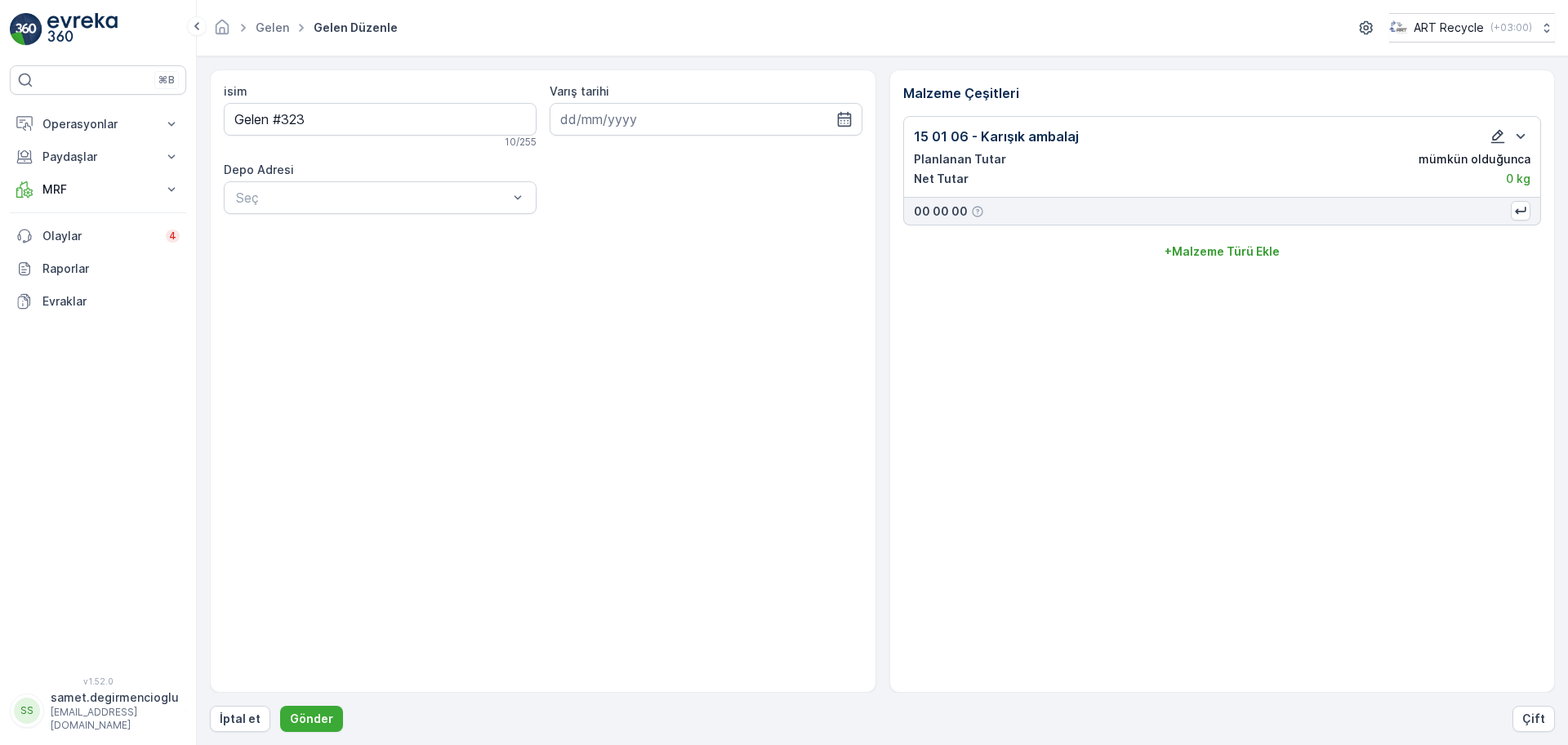
click at [1500, 135] on icon "button" at bounding box center [1497, 137] width 14 height 14
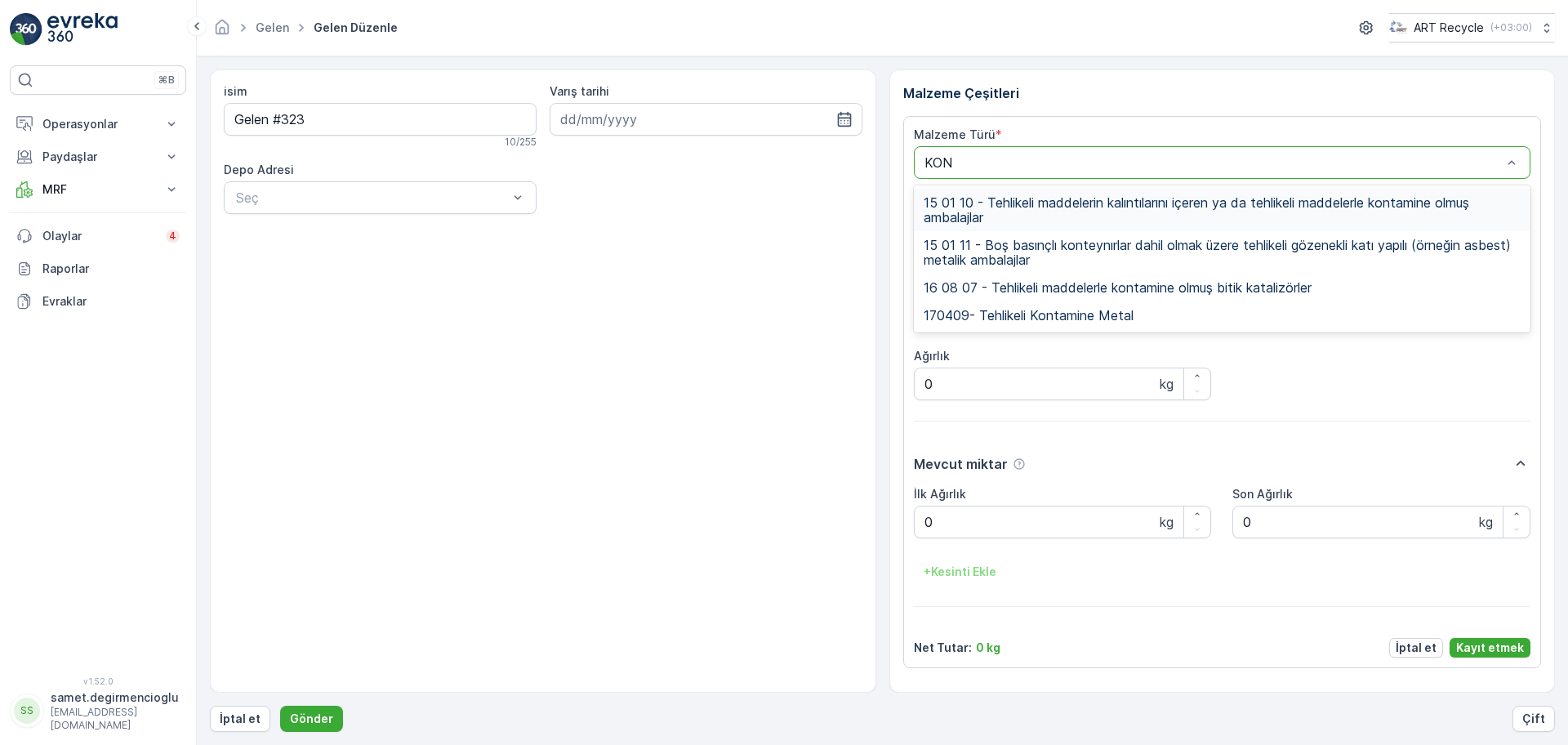
type input "KONT"
click at [1023, 195] on span "15 01 10 - Tehlikeli maddelerin kalıntılarını içeren ya da tehlikeli maddelerle…" at bounding box center [1221, 209] width 598 height 29
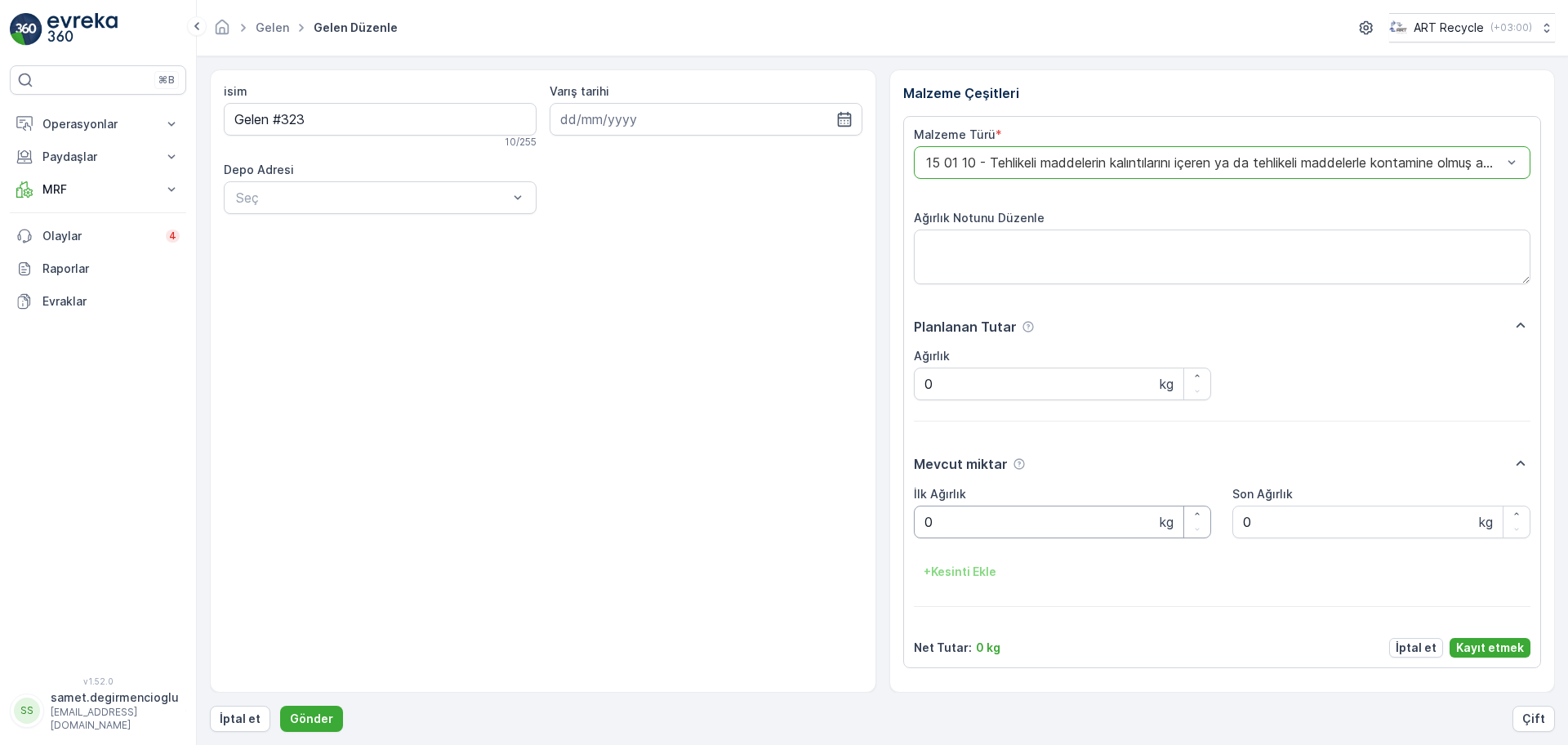
click at [1069, 516] on Ağırlık "0" at bounding box center [1062, 522] width 298 height 33
type Ağırlık "0"
type Ağırlık "2"
type Ağırlık "170"
click at [1481, 648] on p "Kayıt etmek" at bounding box center [1490, 647] width 68 height 16
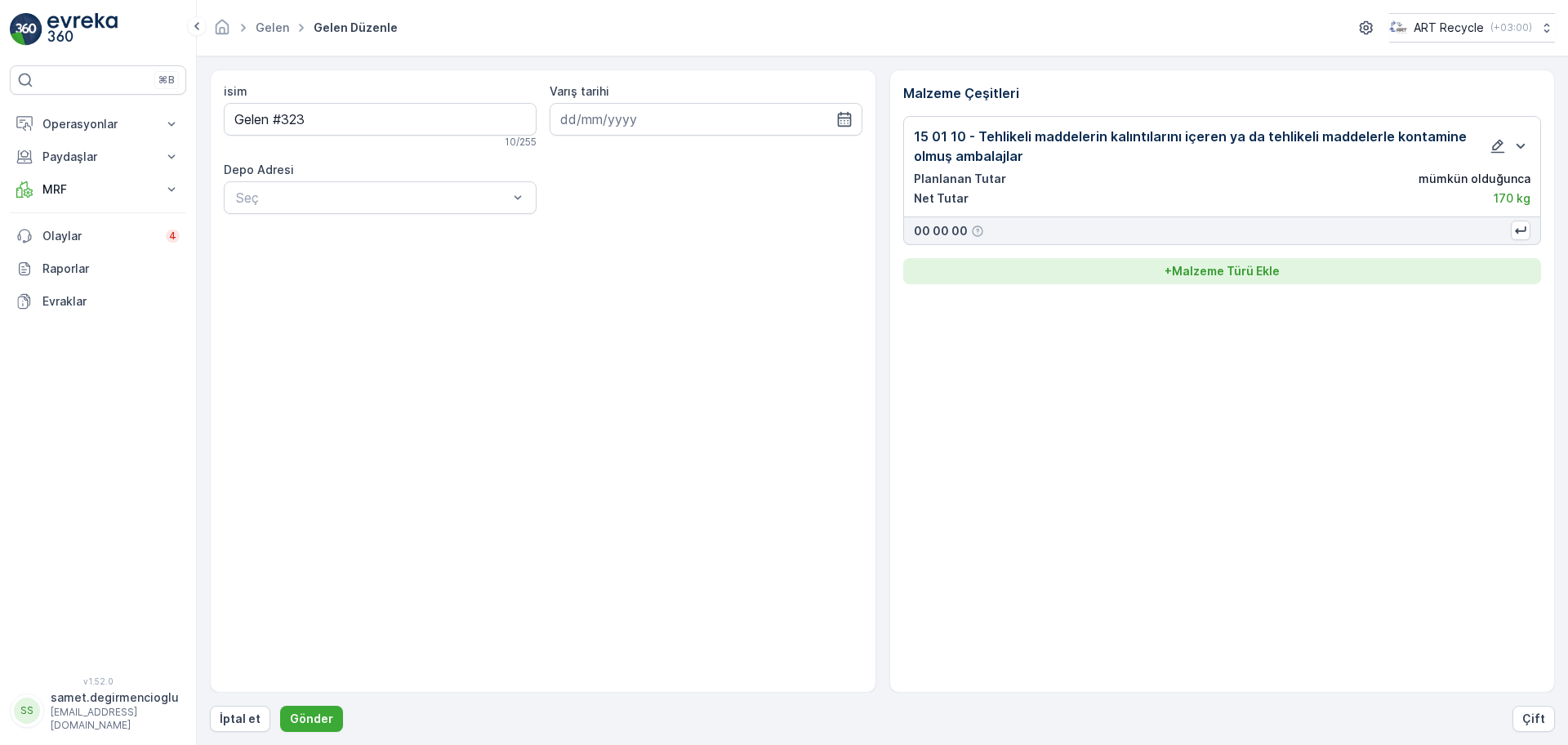
click at [1209, 279] on button "+ Malzeme Türü Ekle" at bounding box center [1222, 271] width 639 height 26
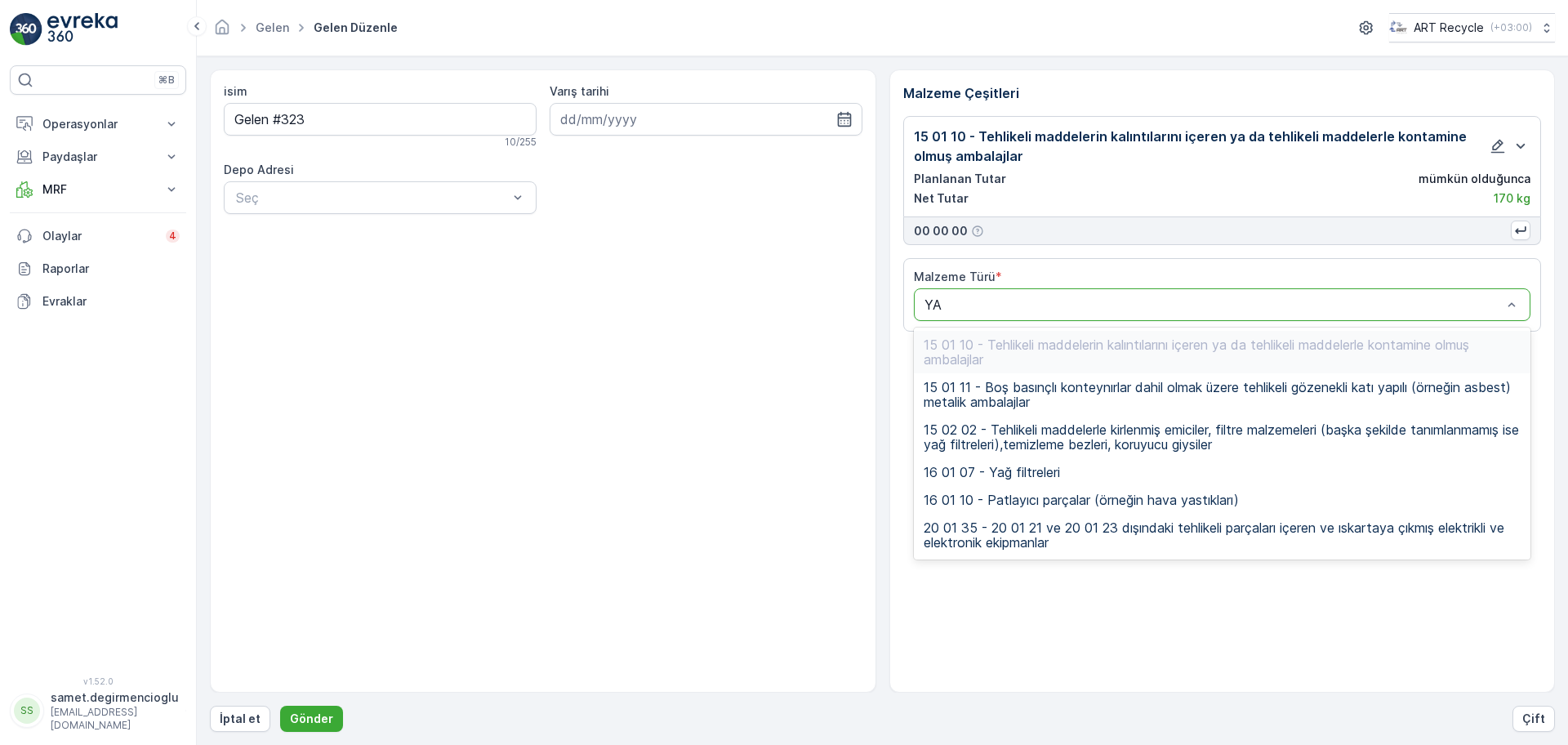
type input "YAĞ"
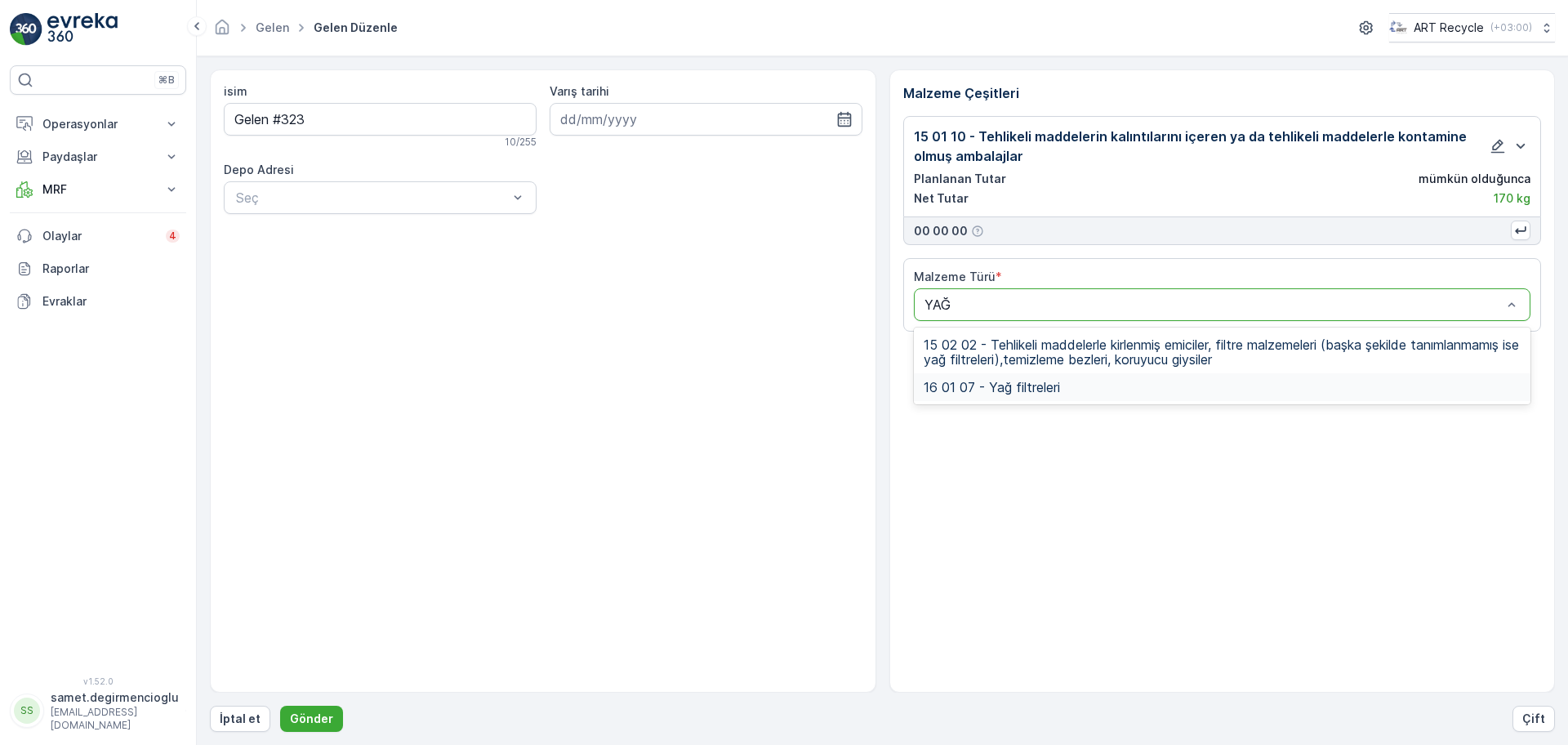
click at [1048, 380] on span "16 01 07 - Yağ filtreleri" at bounding box center [991, 387] width 137 height 15
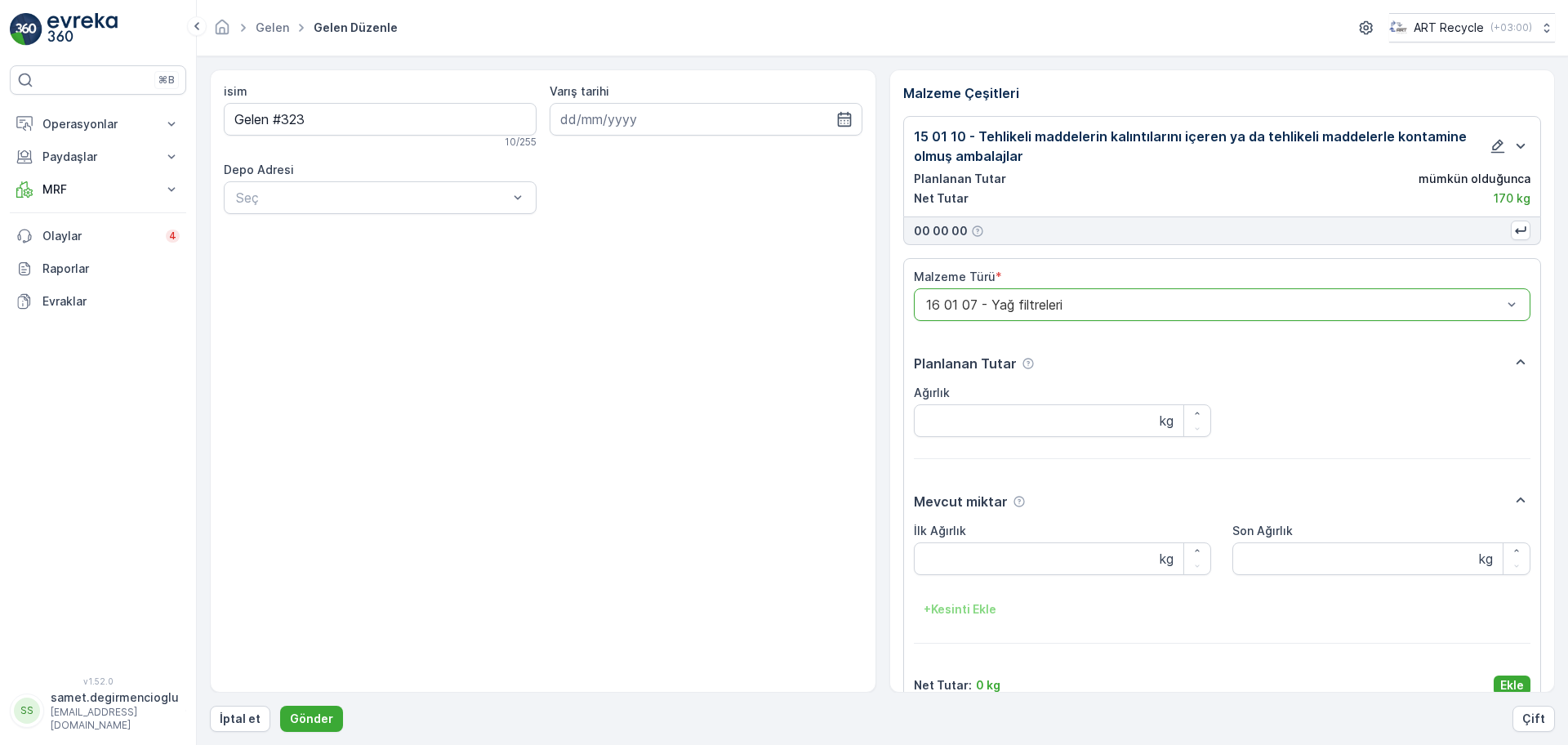
click at [973, 540] on div "İlk Ağırlık kg" at bounding box center [1062, 548] width 298 height 52
click at [977, 544] on Ağırlık "İlk Ağırlık" at bounding box center [1062, 559] width 298 height 33
type Ağırlık "60"
click at [1090, 638] on div "Mevcut miktar İlk Ağırlık 60 kg Son Ağırlık kg + Kesinti Ekle" at bounding box center [1221, 566] width 617 height 154
click at [1513, 679] on p "Ekle" at bounding box center [1511, 685] width 24 height 16
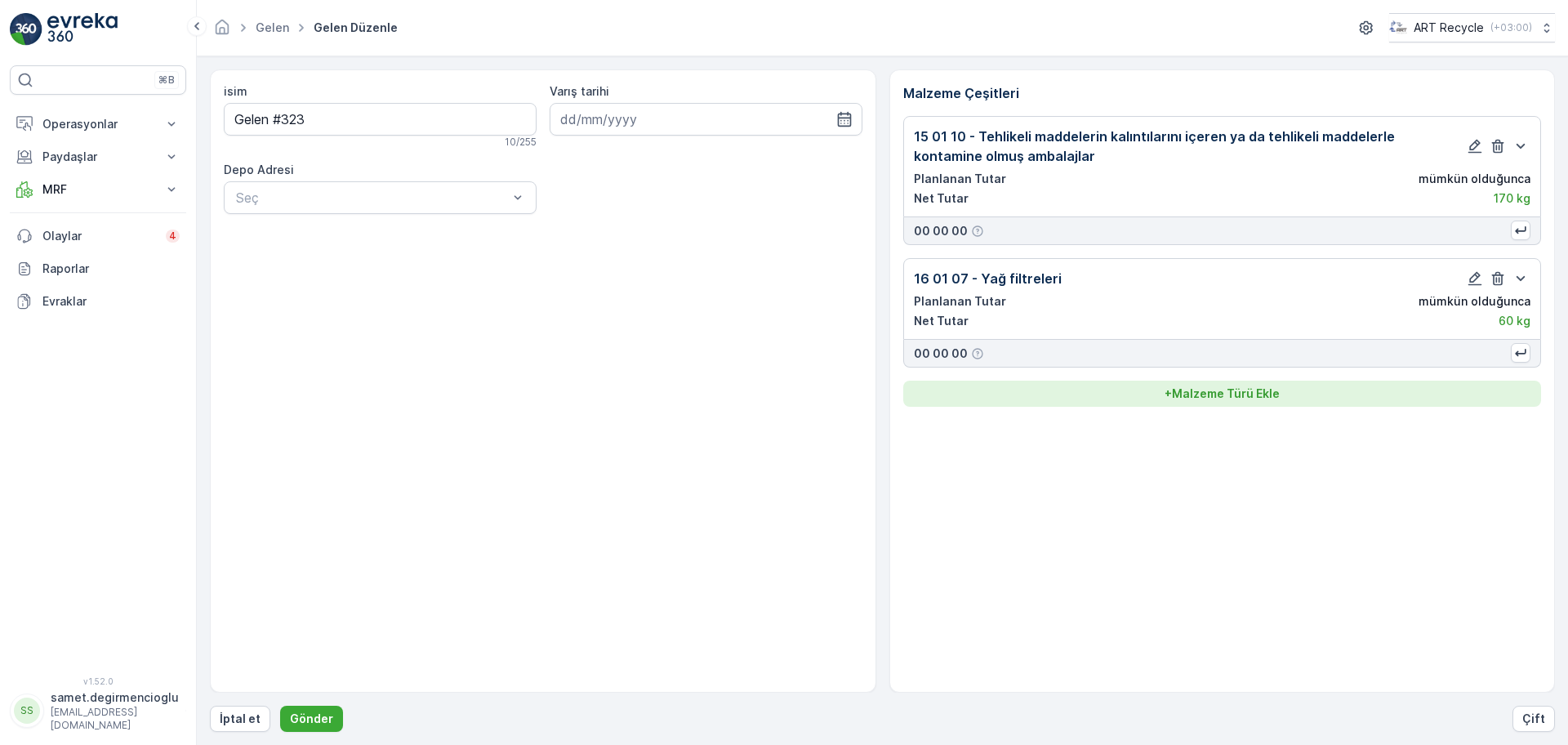
click at [1204, 400] on button "+ Malzeme Türü Ekle" at bounding box center [1222, 394] width 639 height 26
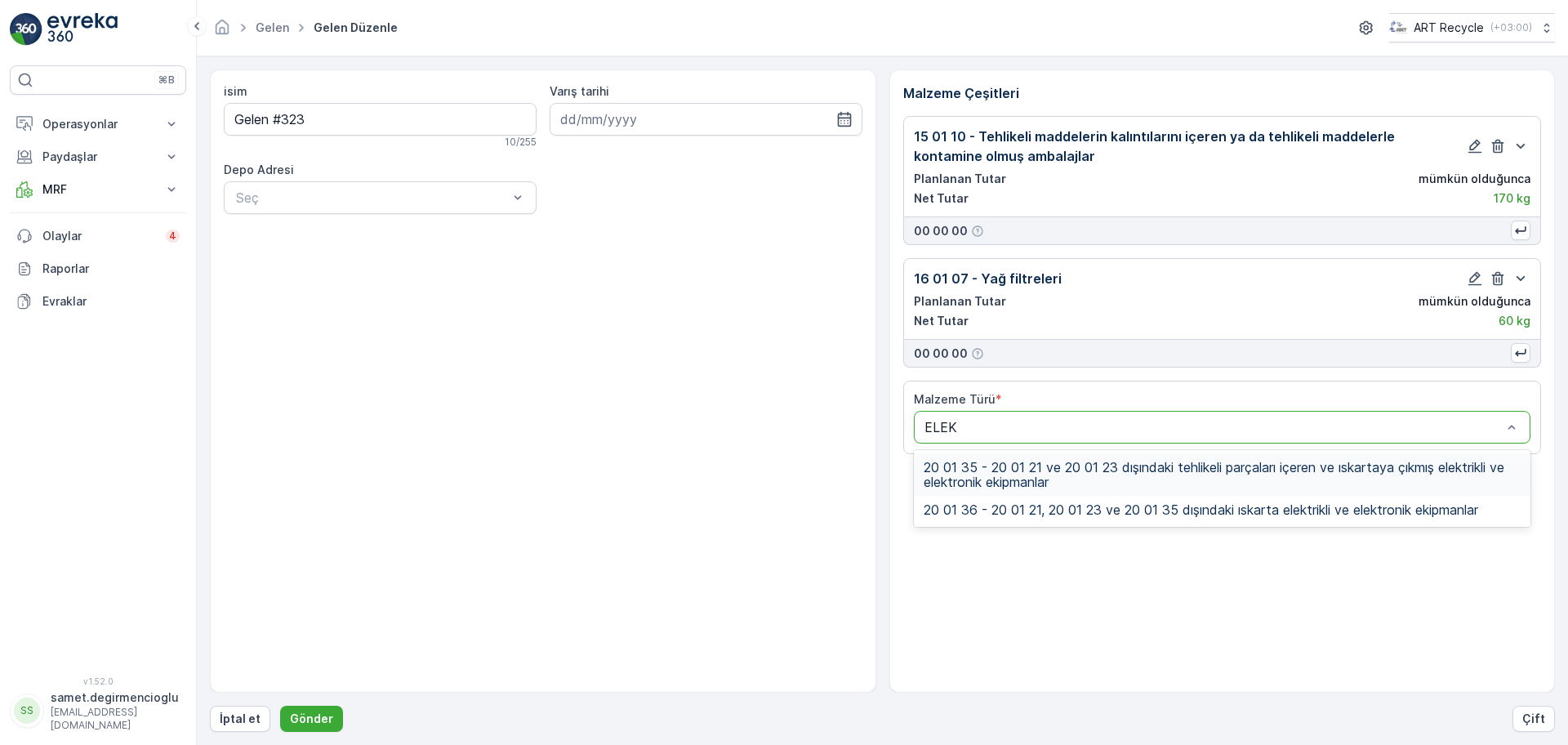
type input "ELEKT"
click at [1067, 503] on span "20 01 36 - 20 01 21, 20 01 23 ve 20 01 35 dışındaki ıskarta elektrikli ve elekt…" at bounding box center [1200, 510] width 555 height 15
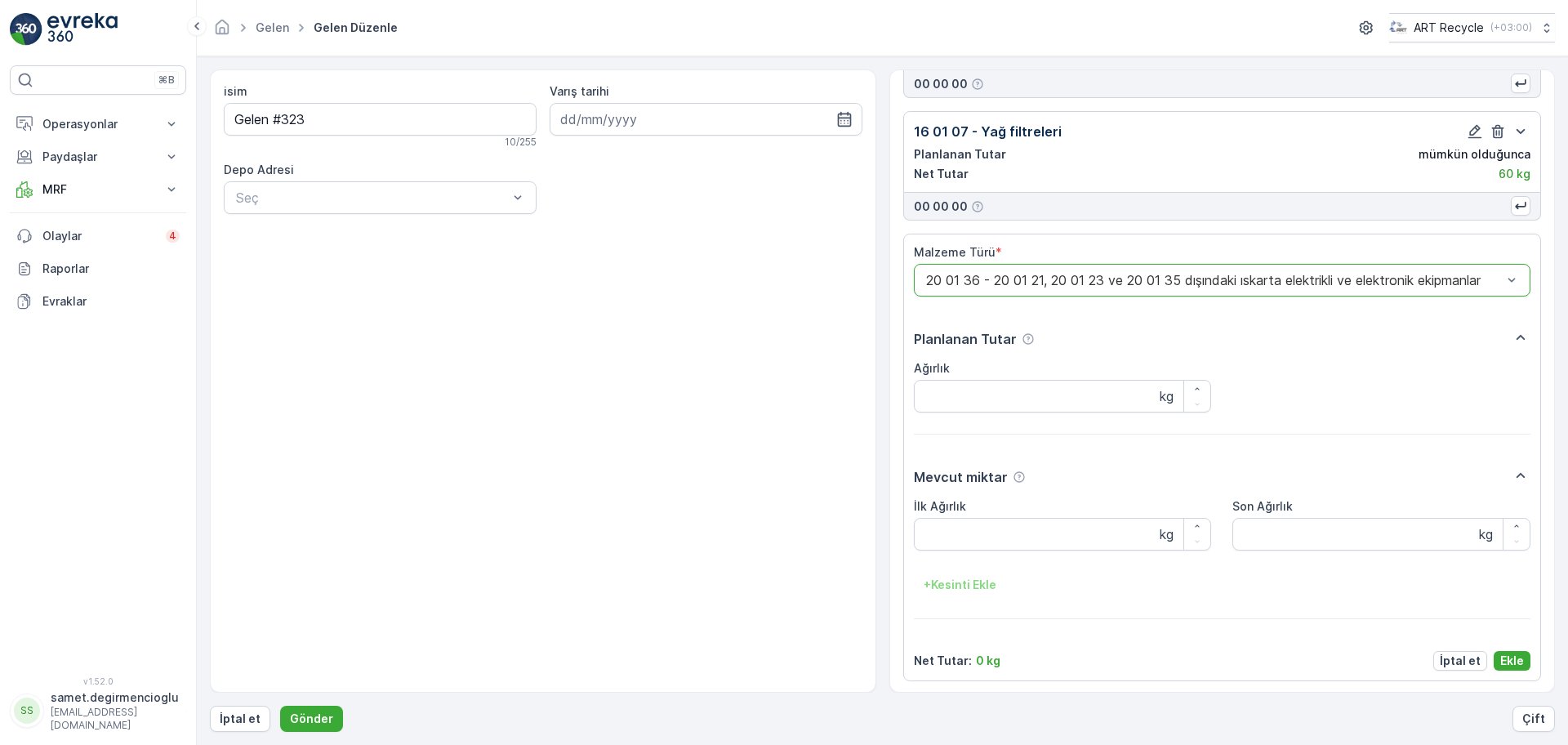
scroll to position [150, 0]
click at [1023, 537] on Ağırlık "İlk Ağırlık" at bounding box center [1062, 531] width 298 height 33
type Ağırlık "160"
click at [1513, 660] on p "Ekle" at bounding box center [1511, 657] width 24 height 16
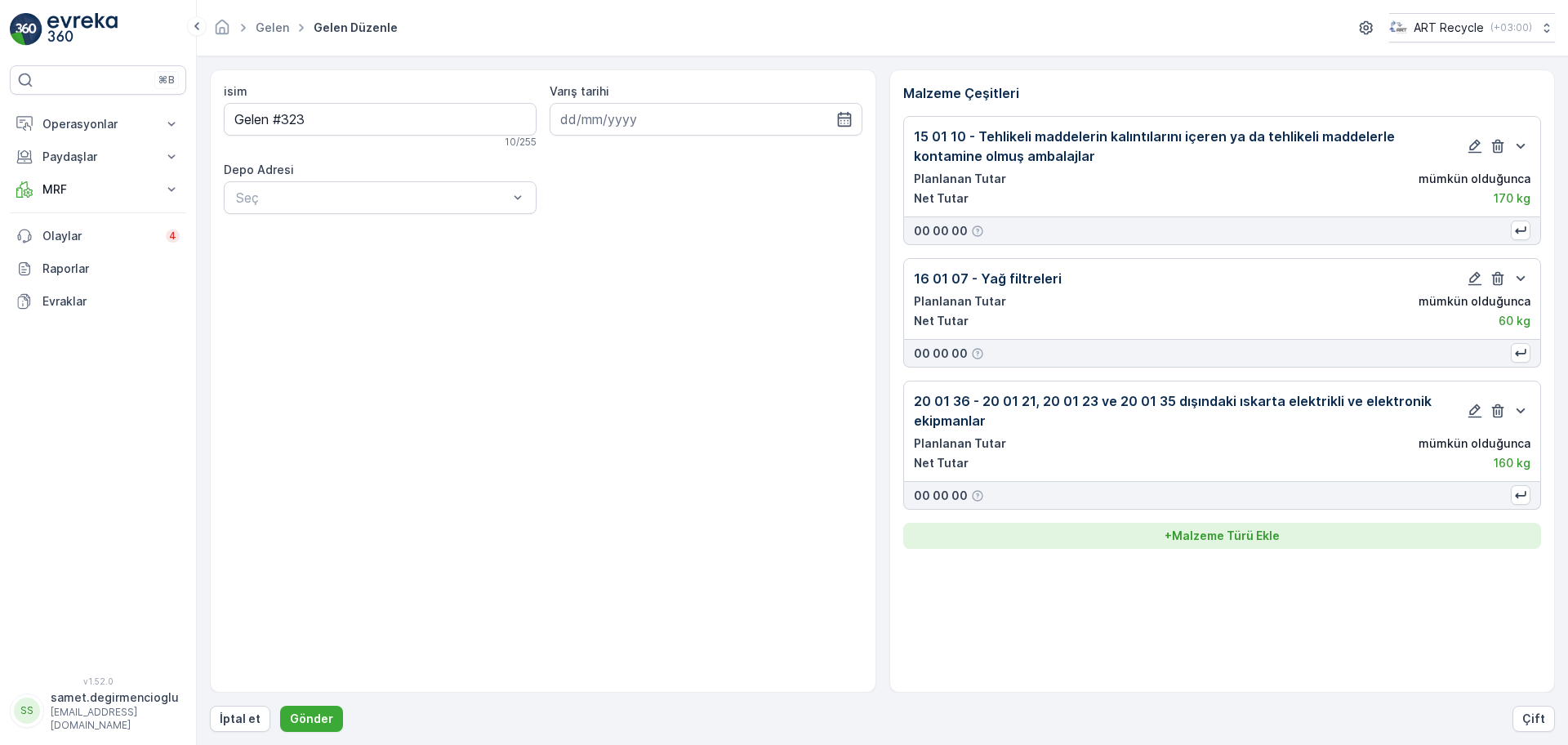
click at [1217, 524] on button "+ Malzeme Türü Ekle" at bounding box center [1222, 536] width 639 height 26
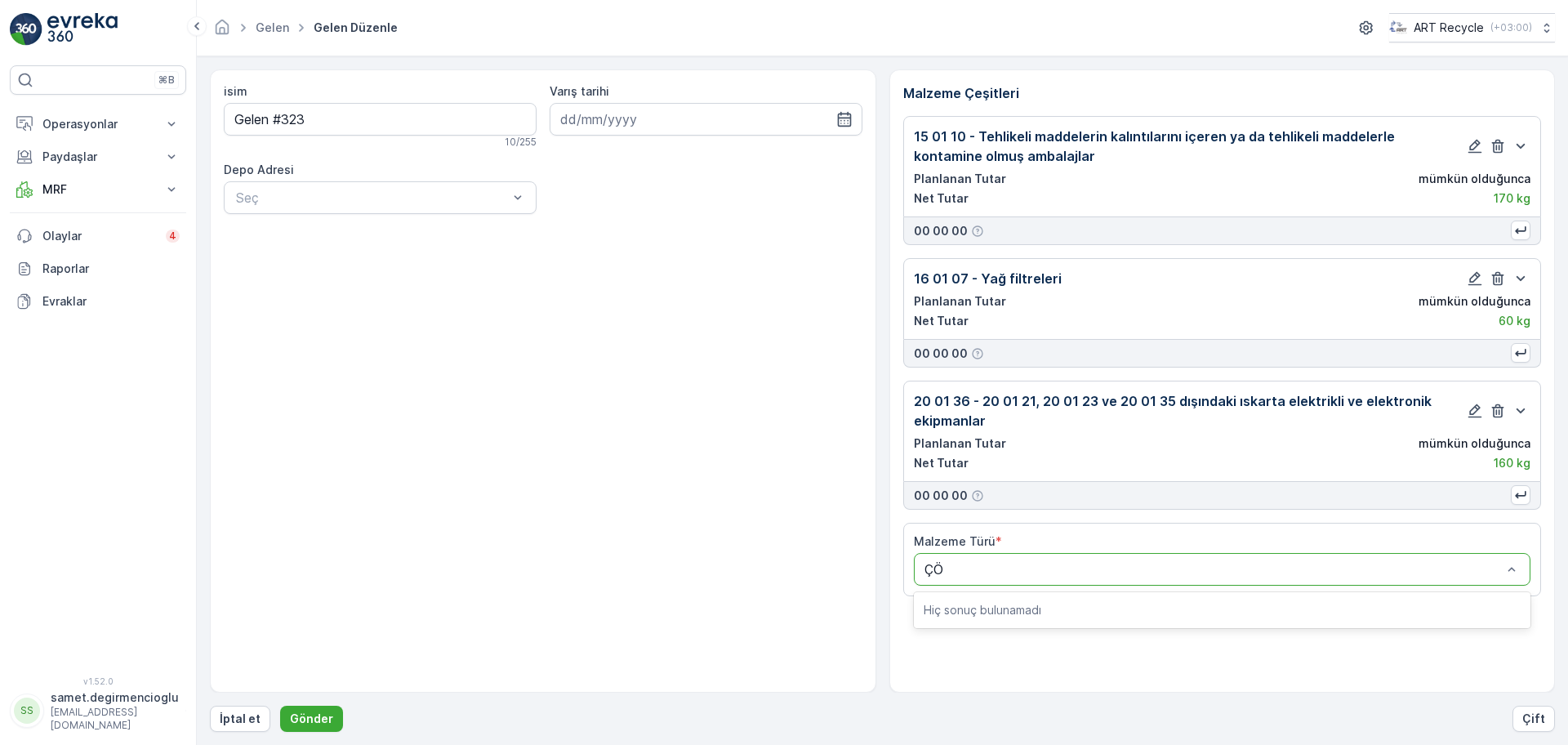
type input "Ç"
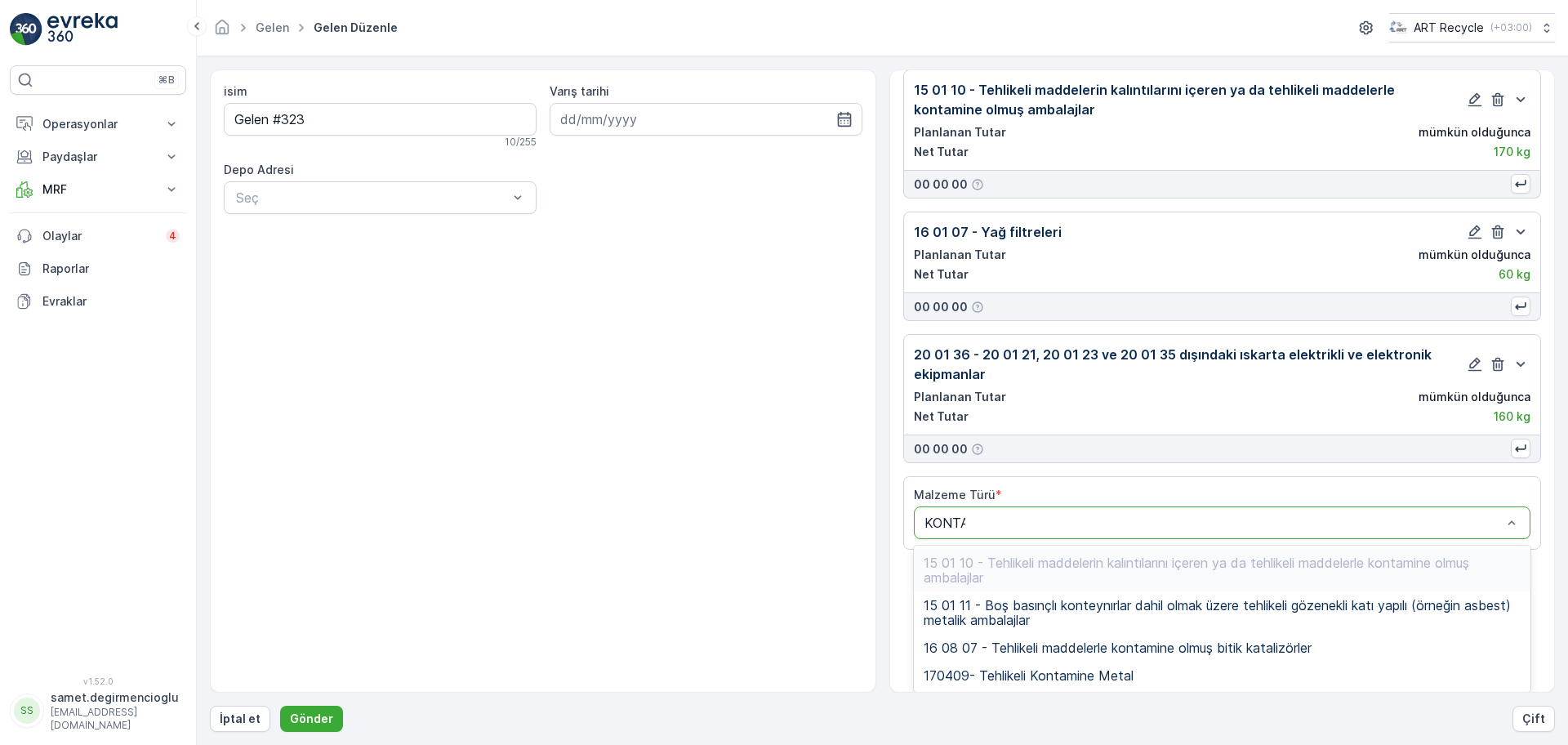
scroll to position [5, 0]
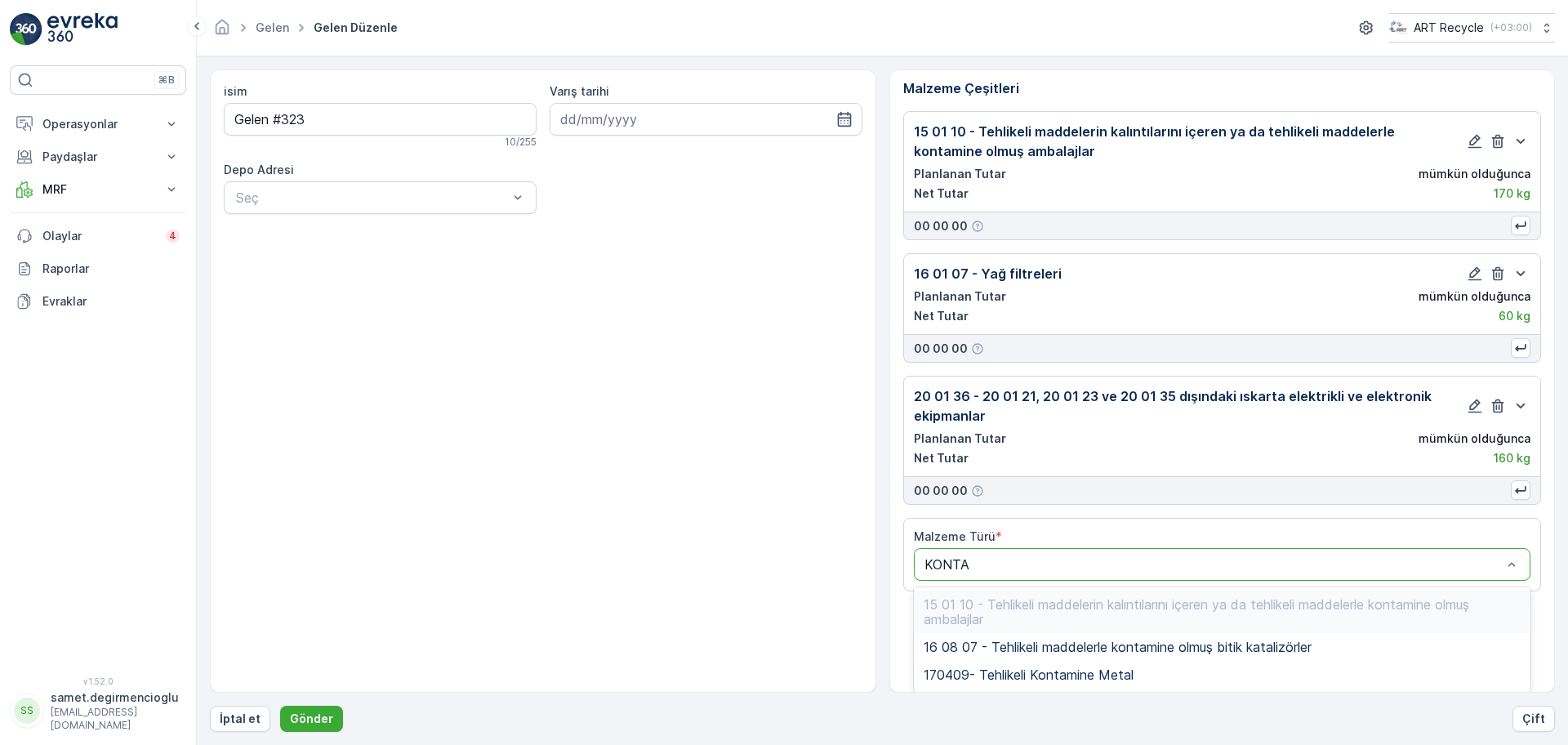
type input "KONTAM"
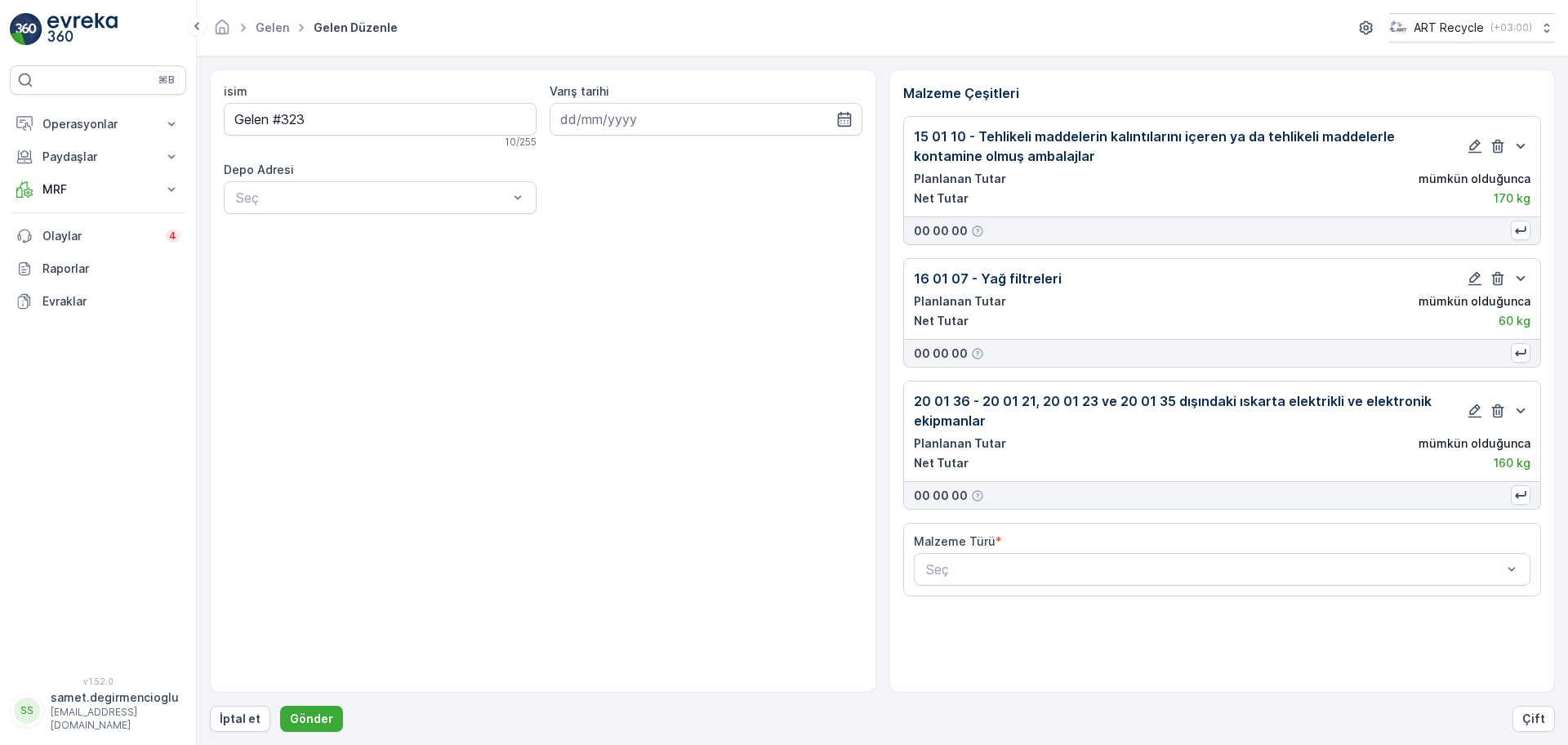
scroll to position [0, 0]
drag, startPoint x: 1553, startPoint y: 384, endPoint x: 1556, endPoint y: 416, distance: 32.1
click at [1556, 416] on form "isim Gelen #323 10 / 255 Varış tarihi Depo Adresi Seç Malzeme Çeşitleri 15 01 1…" at bounding box center [882, 400] width 1371 height 688
click at [1556, 419] on form "isim Gelen #323 10 / 255 Varış tarihi Depo Adresi Seç Malzeme Çeşitleri 15 01 1…" at bounding box center [882, 400] width 1371 height 688
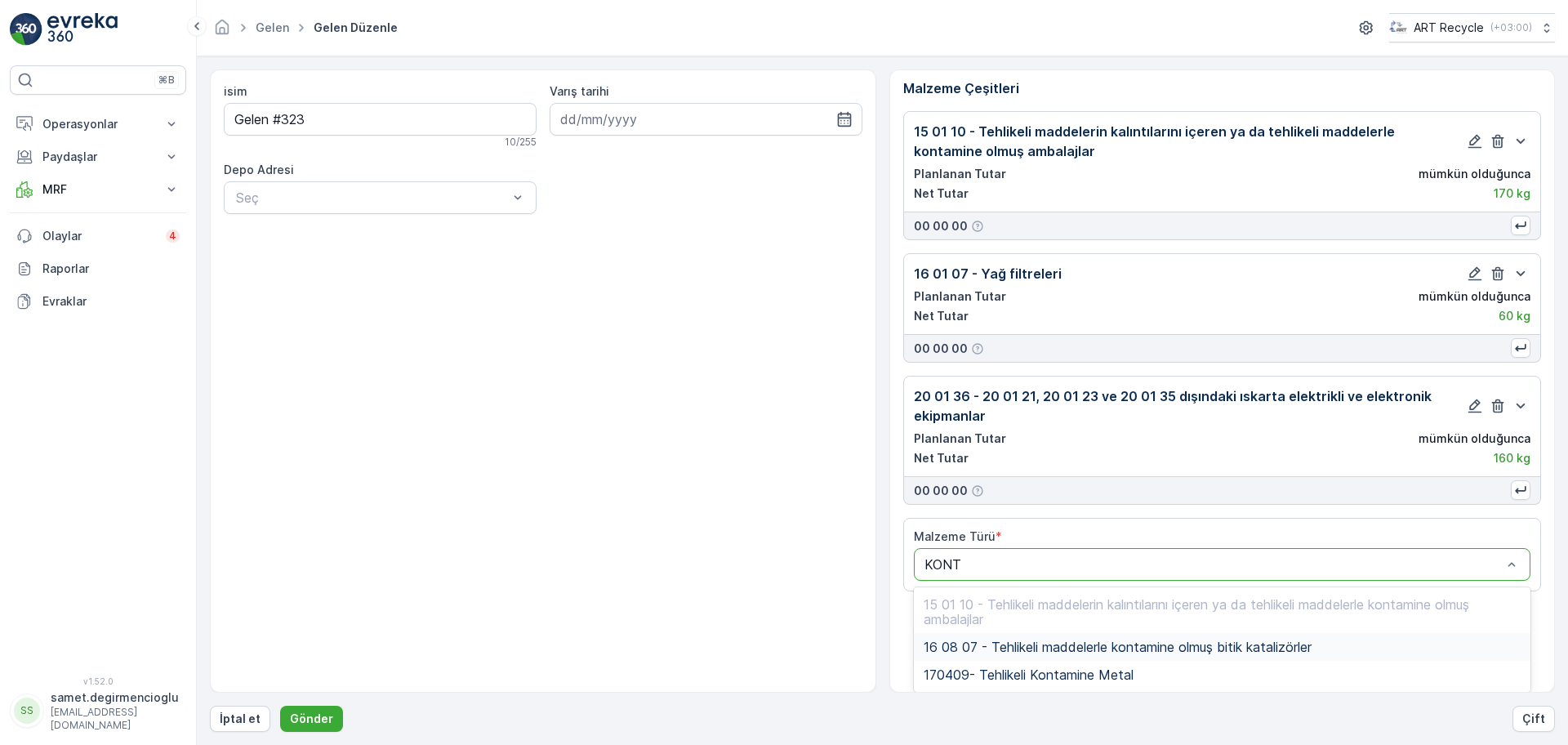
scroll to position [46, 0]
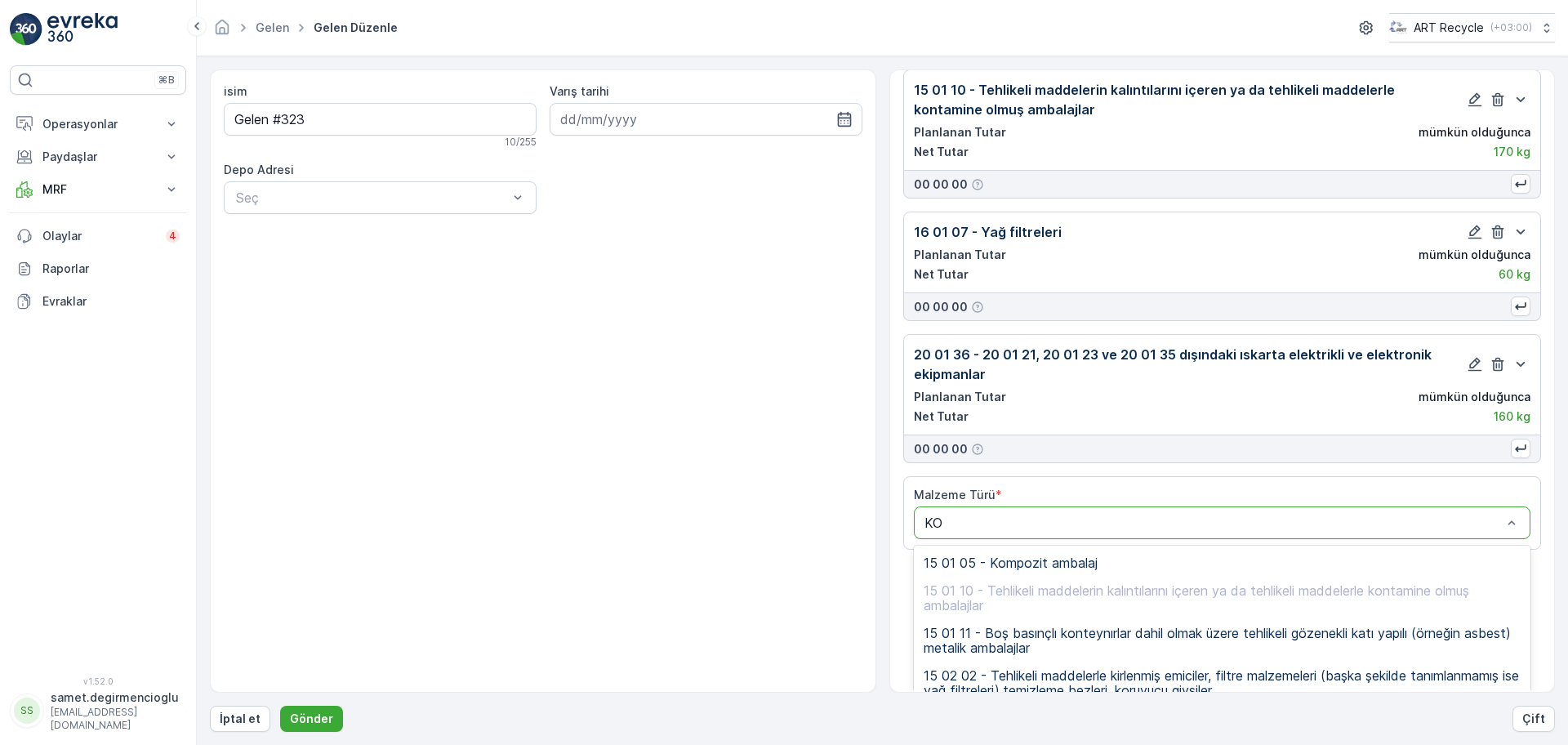
type input "K"
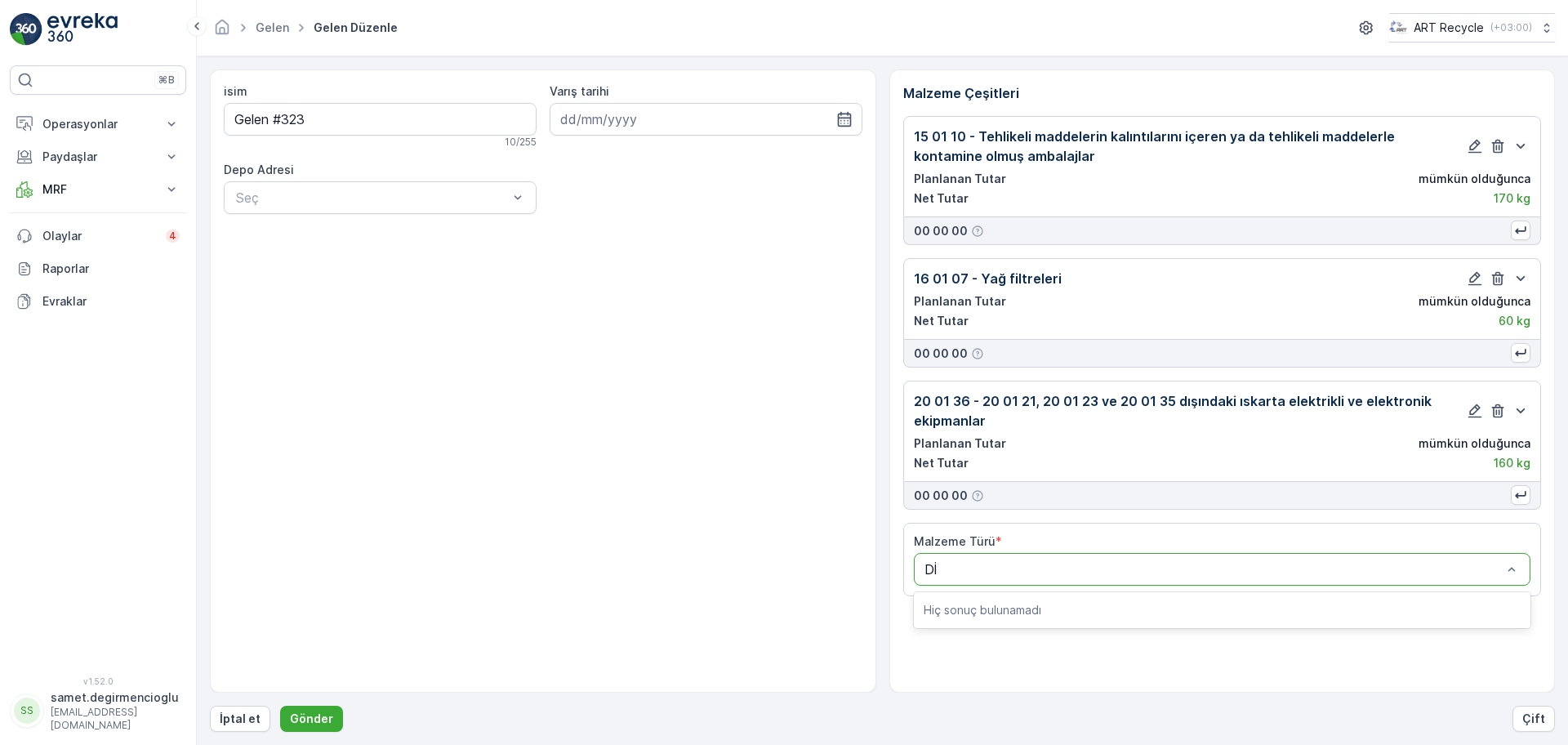
scroll to position [0, 0]
type input "D"
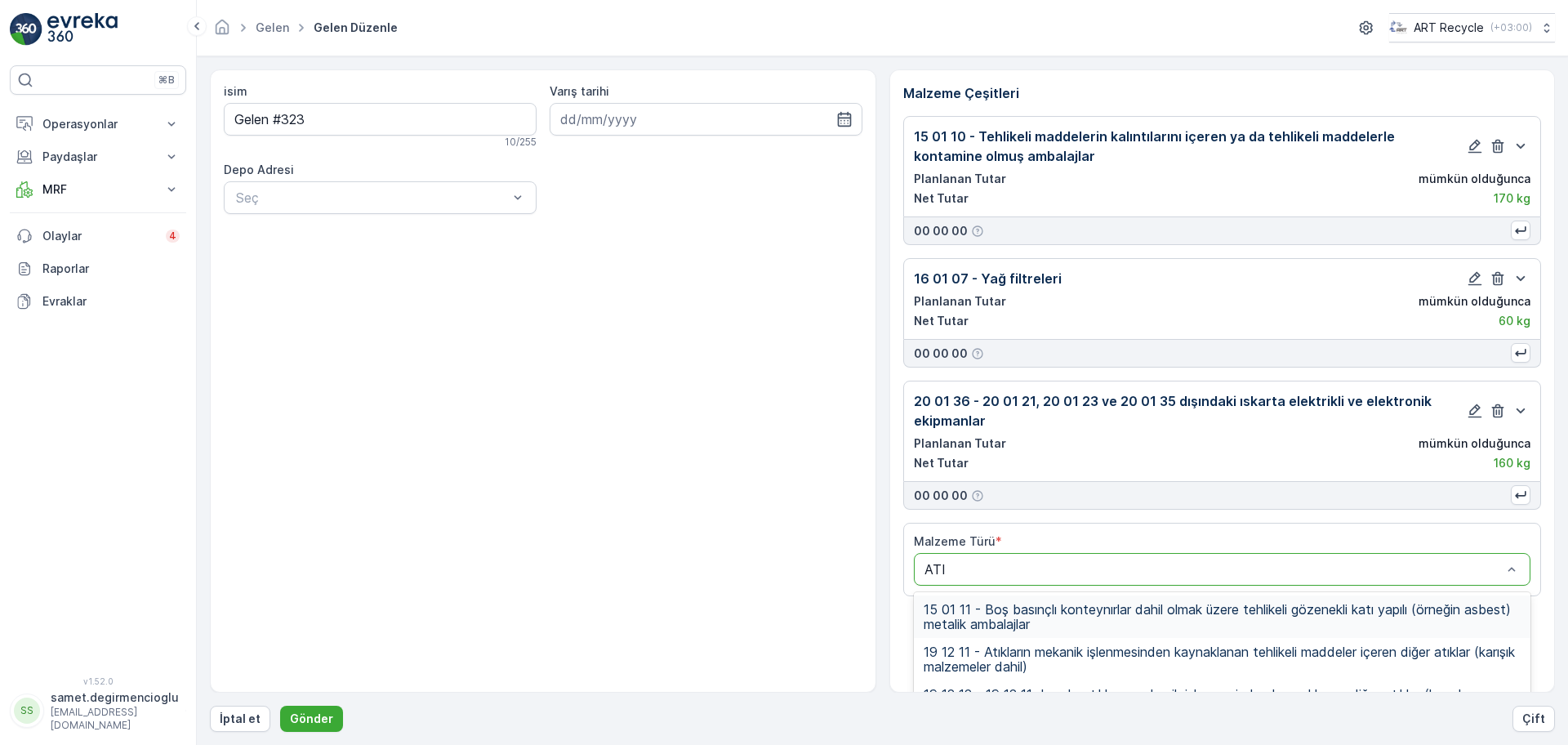
type input "ATIK"
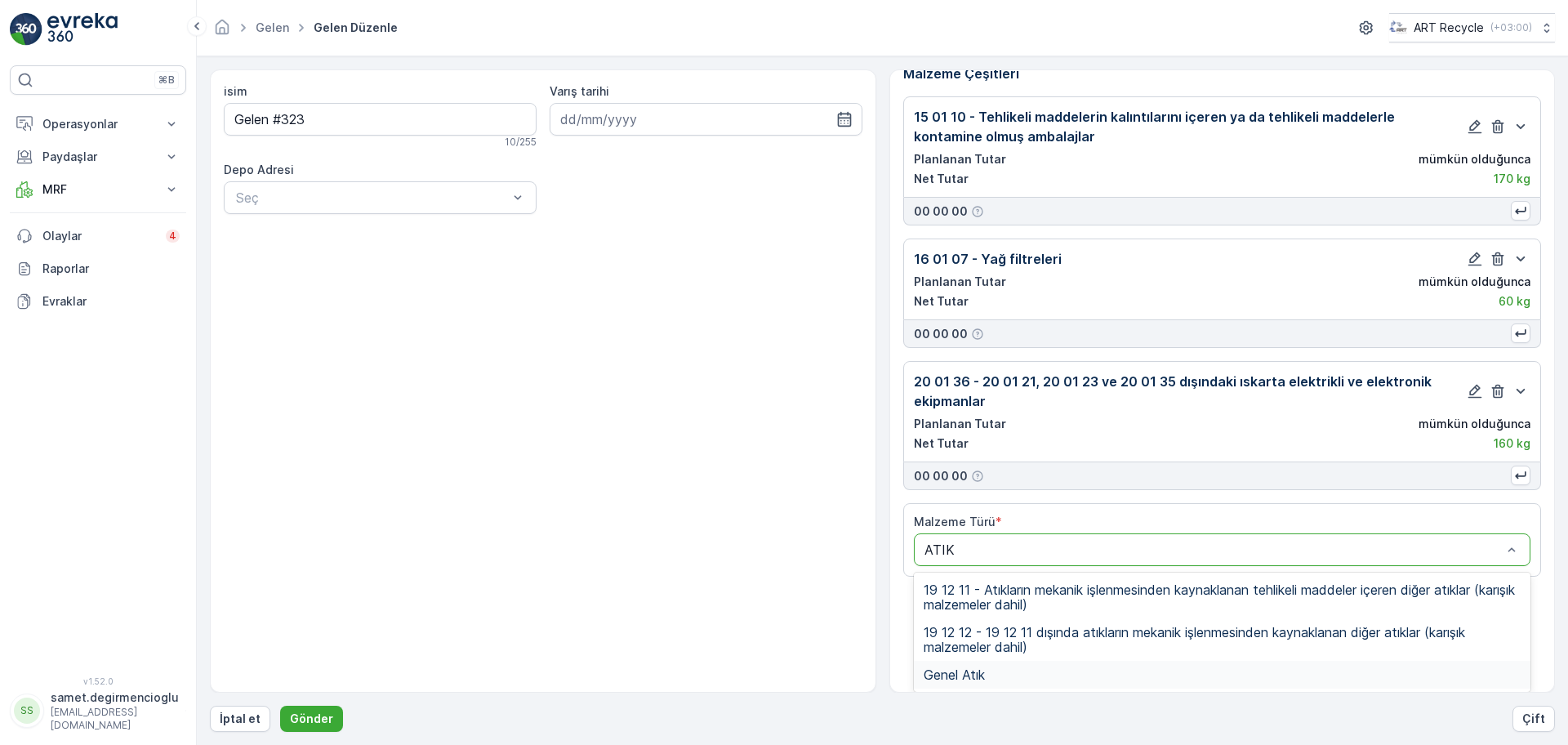
click at [1128, 674] on div "Genel Atık" at bounding box center [1221, 674] width 598 height 15
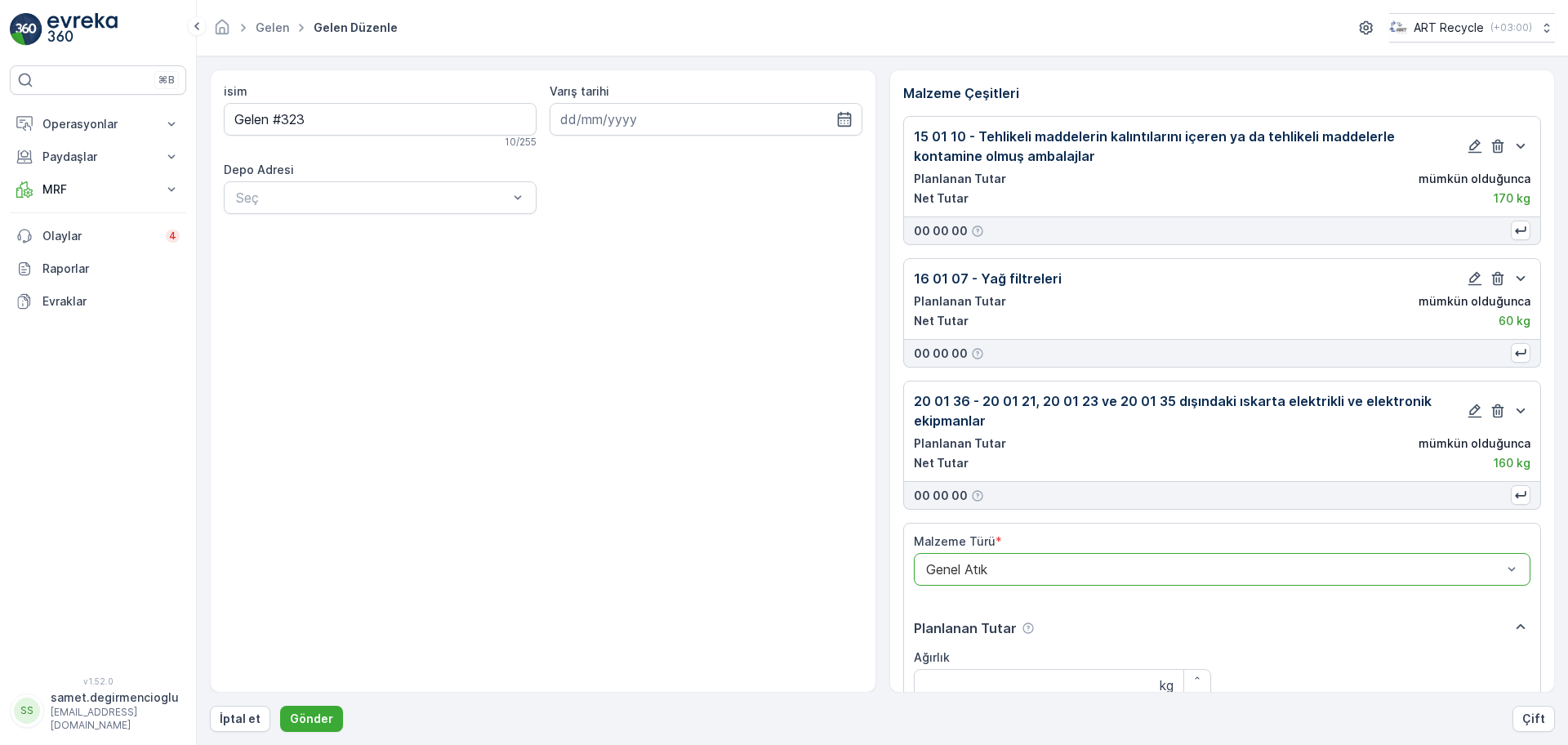
click at [571, 501] on div "isim Gelen #323 10 / 255 Varış tarihi Depo Adresi Seç" at bounding box center [542, 381] width 666 height 623
drag, startPoint x: 712, startPoint y: 483, endPoint x: 720, endPoint y: 478, distance: 9.4
click at [720, 478] on div "isim Gelen #323 10 / 255 Varış tarihi Depo Adresi Seç" at bounding box center [542, 381] width 666 height 623
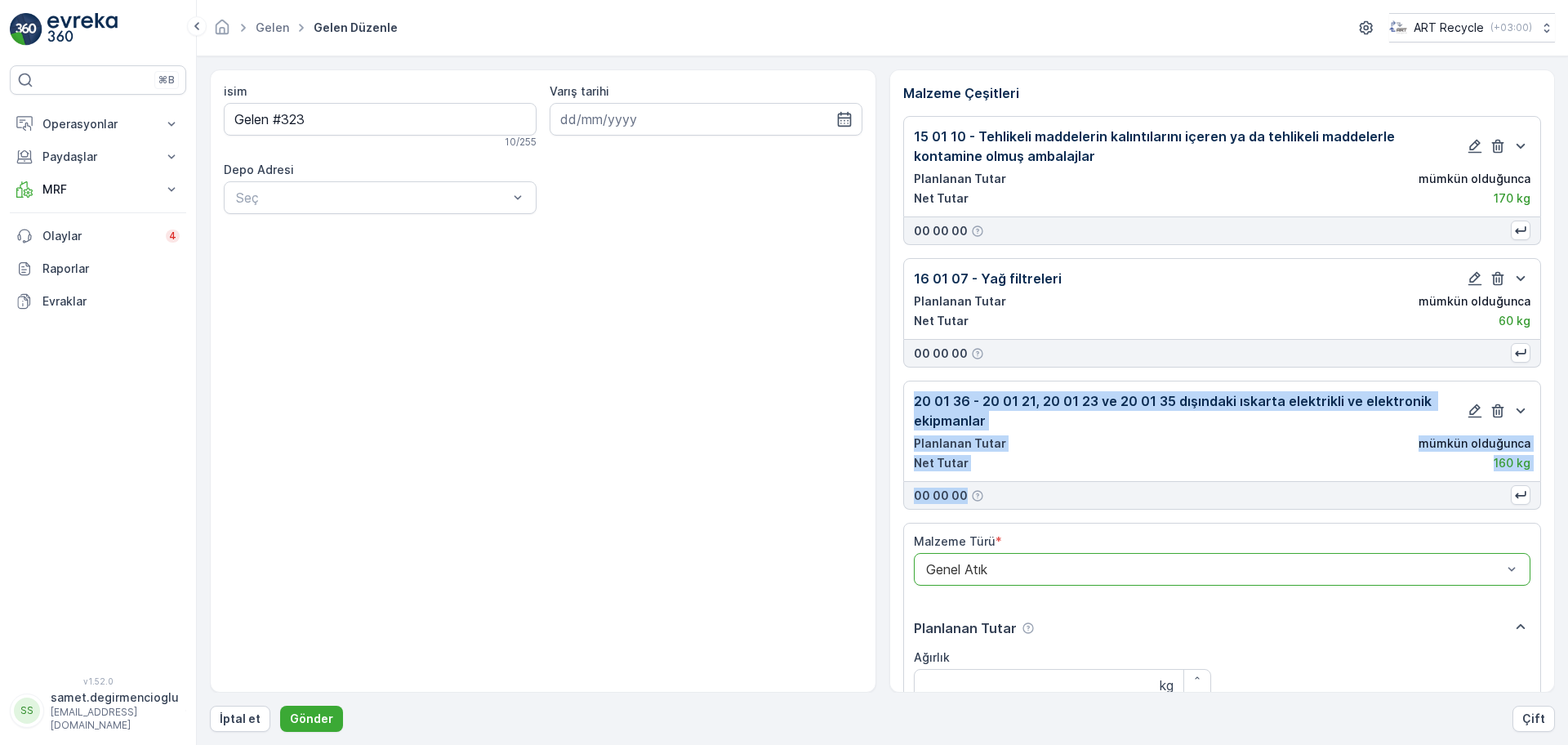
drag, startPoint x: 1548, startPoint y: 362, endPoint x: 1559, endPoint y: 494, distance: 132.5
click at [1559, 494] on form "isim Gelen #323 10 / 255 Varış tarihi Depo Adresi Seç Malzeme Çeşitleri 15 01 1…" at bounding box center [882, 400] width 1371 height 688
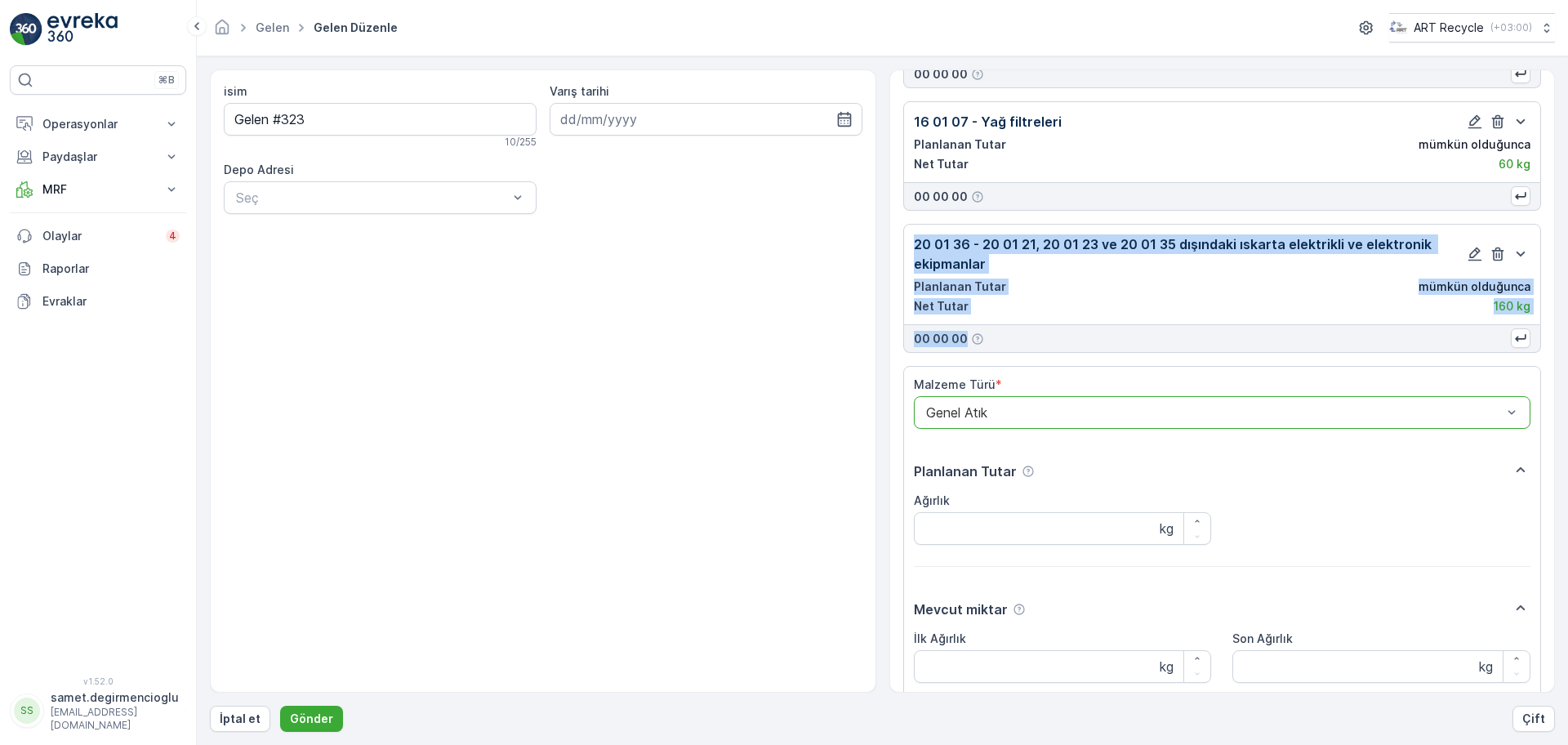
scroll to position [158, 0]
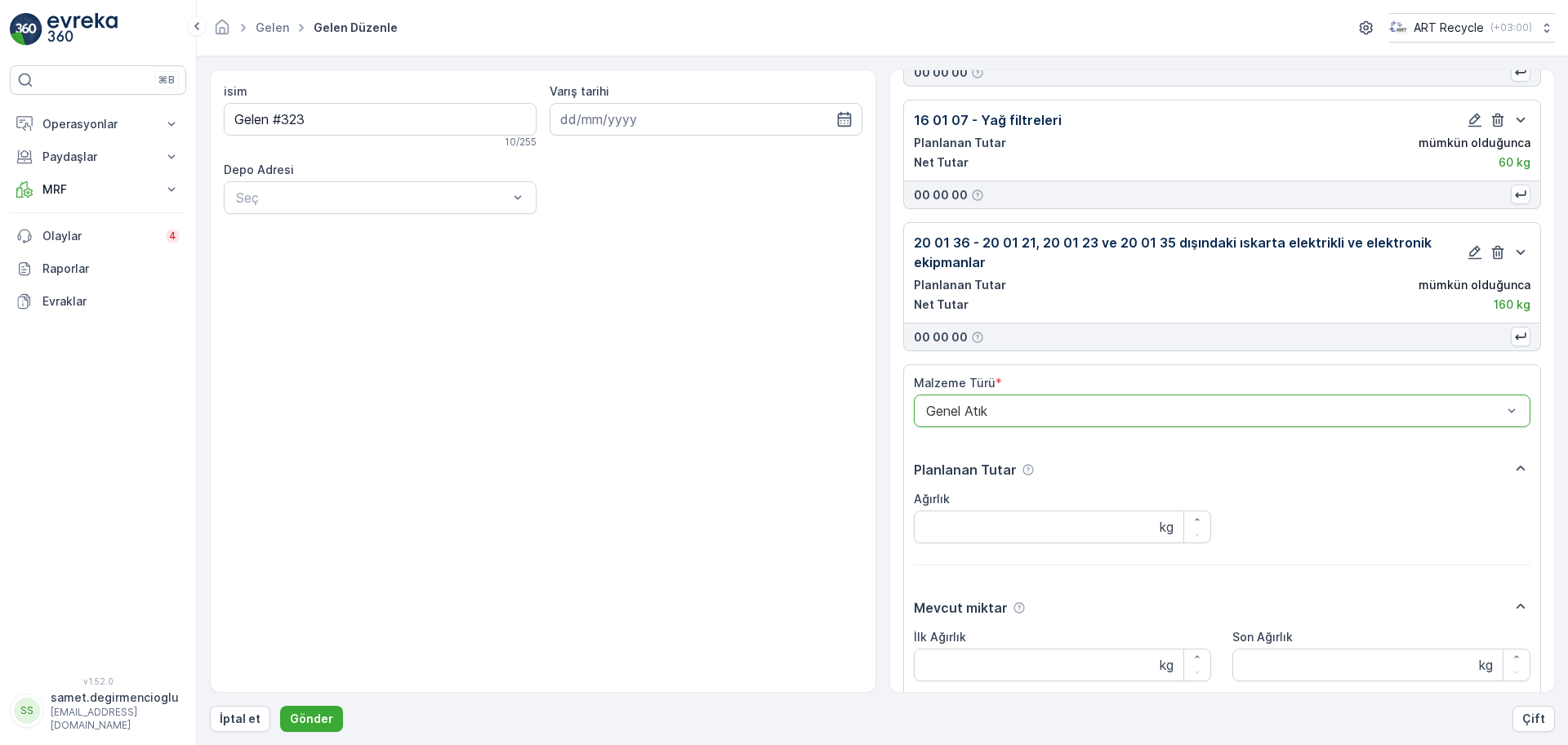
click at [1371, 543] on div "Planlanan Tutar Ağırlık kg" at bounding box center [1221, 510] width 617 height 106
click at [984, 676] on Ağırlık "İlk Ağırlık" at bounding box center [1062, 664] width 298 height 33
type Ağırlık "1400"
click at [759, 499] on div "isim Gelen #323 10 / 255 Varış tarihi Depo Adresi Seç" at bounding box center [542, 381] width 666 height 623
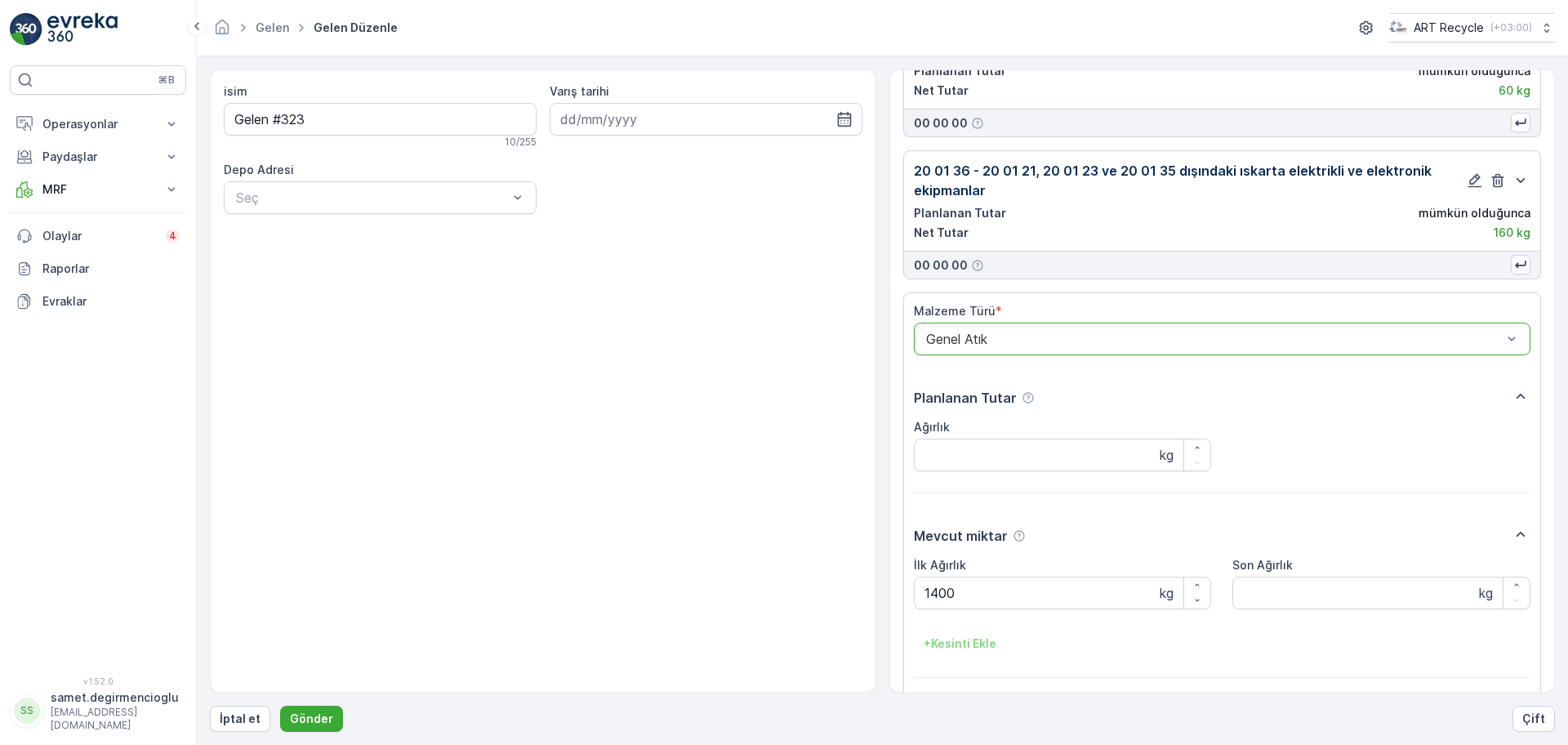
scroll to position [291, 0]
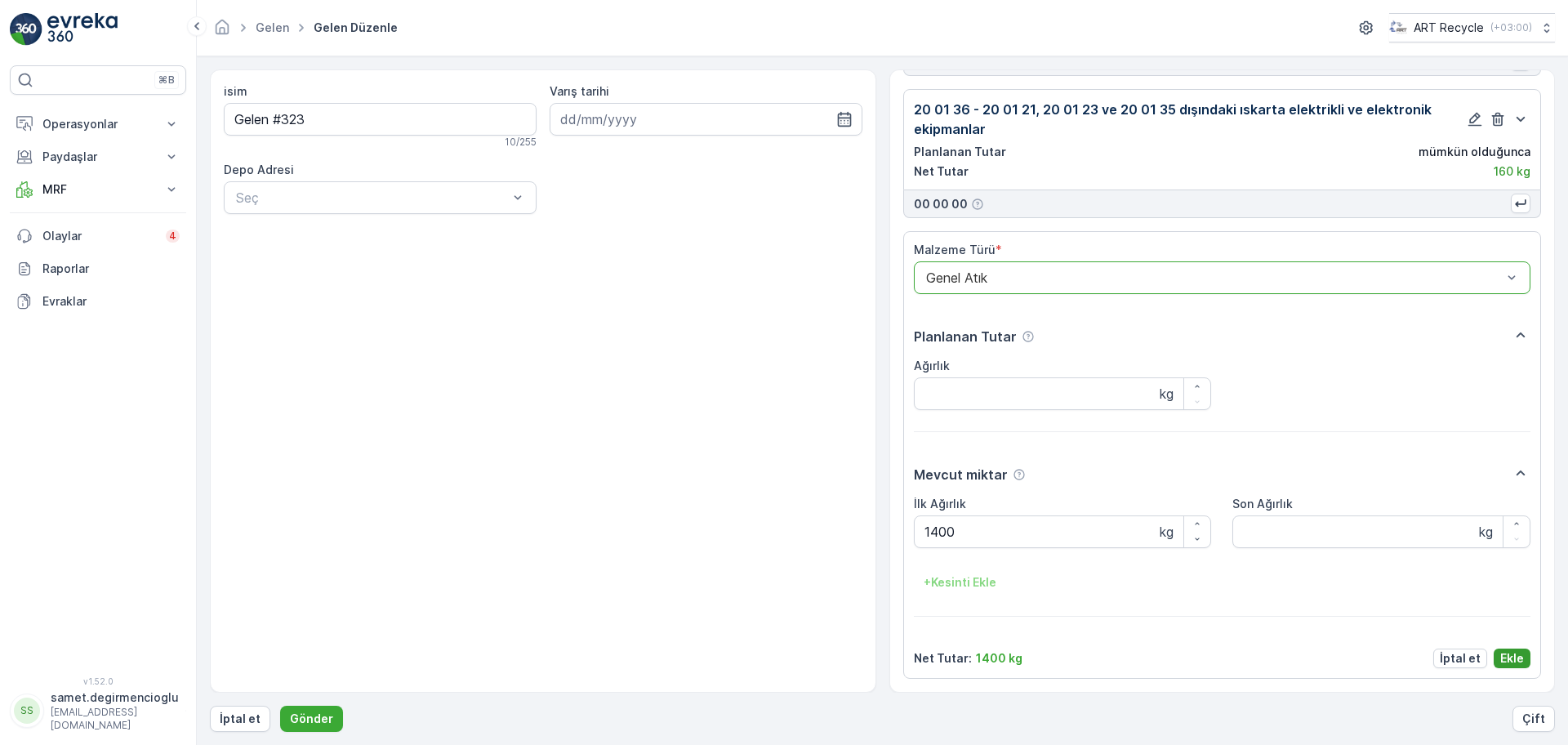
click at [1511, 661] on p "Ekle" at bounding box center [1511, 657] width 24 height 16
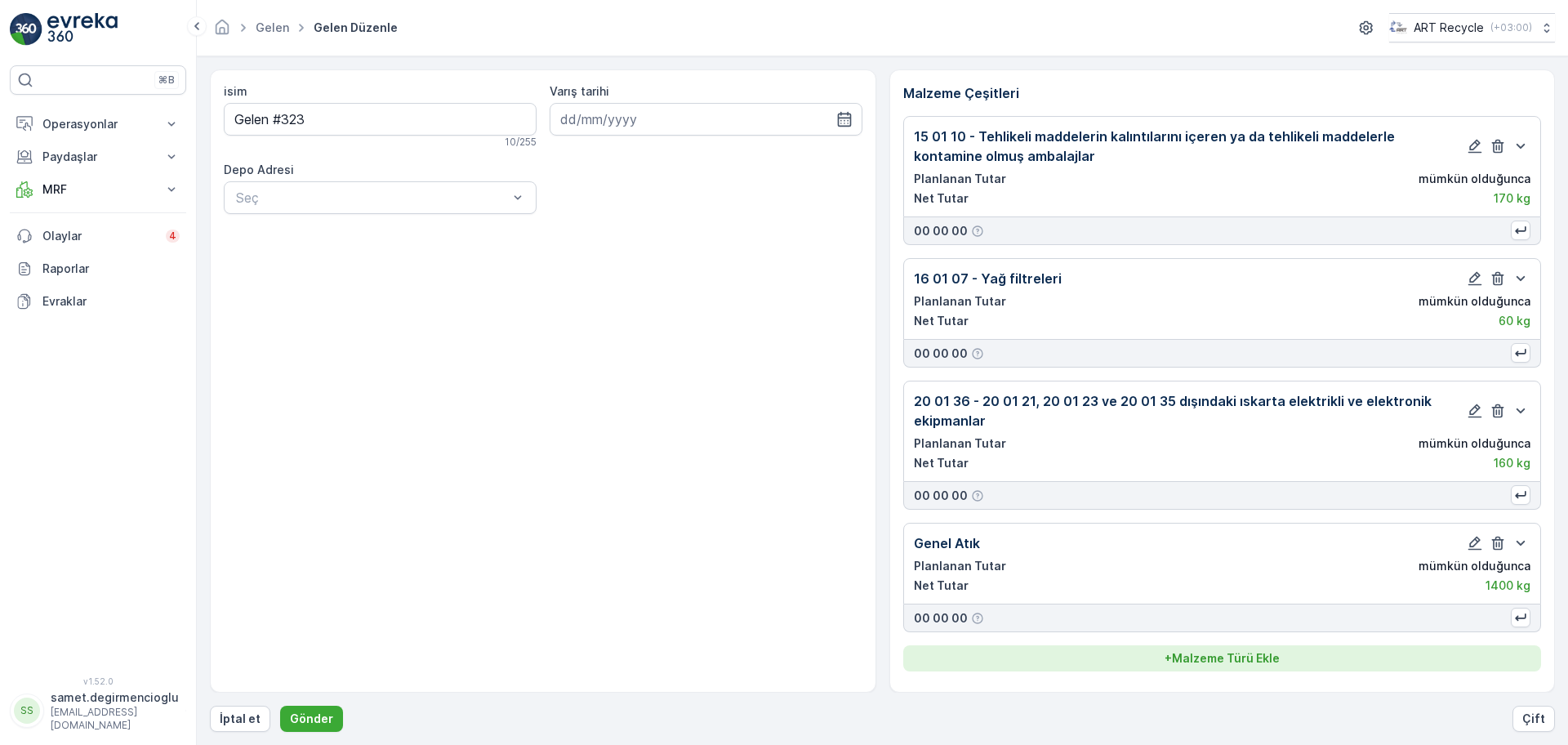
click at [1202, 654] on p "+ Malzeme Türü Ekle" at bounding box center [1221, 657] width 115 height 16
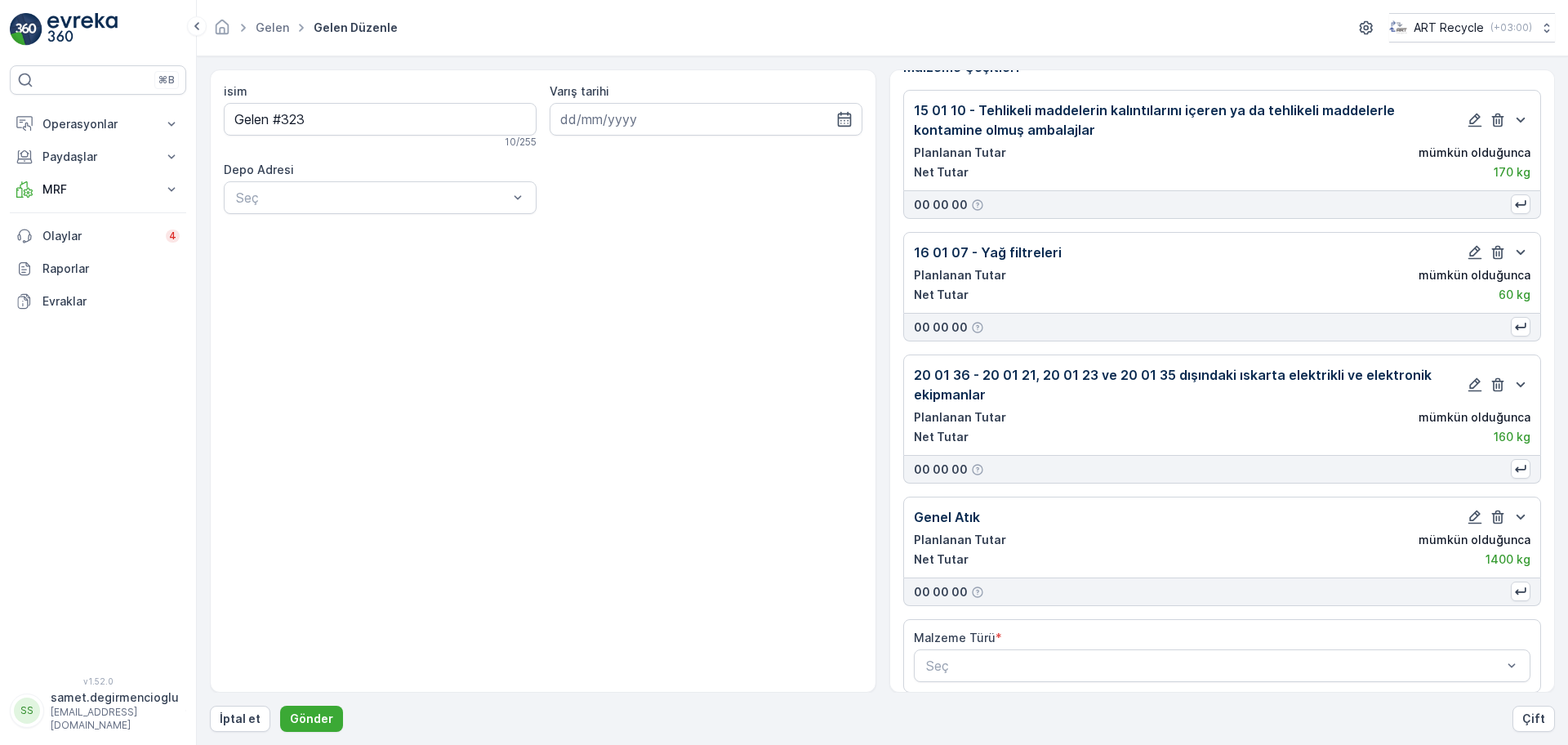
scroll to position [40, 0]
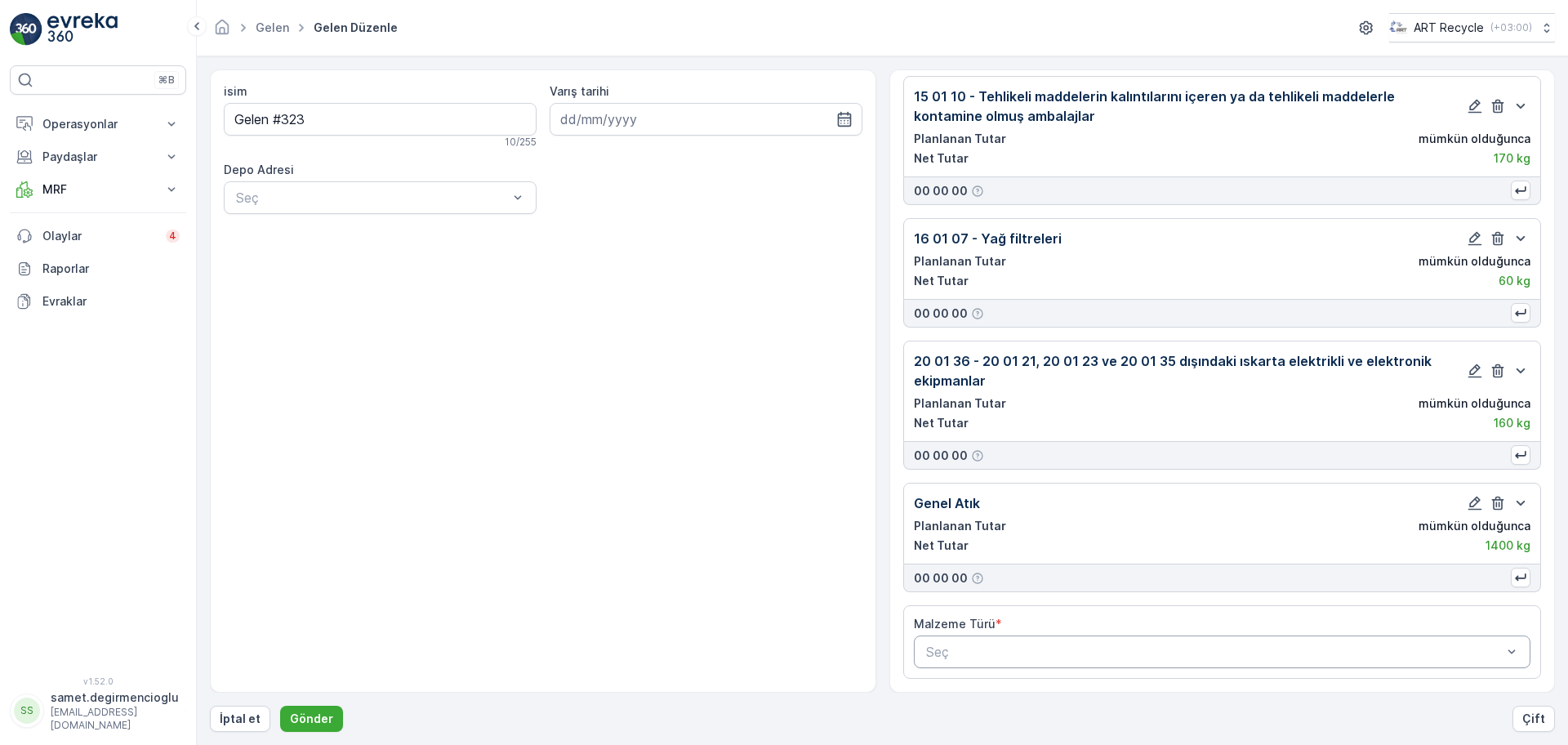
click at [1005, 637] on div "Seç" at bounding box center [1221, 651] width 617 height 33
type input "METAL"
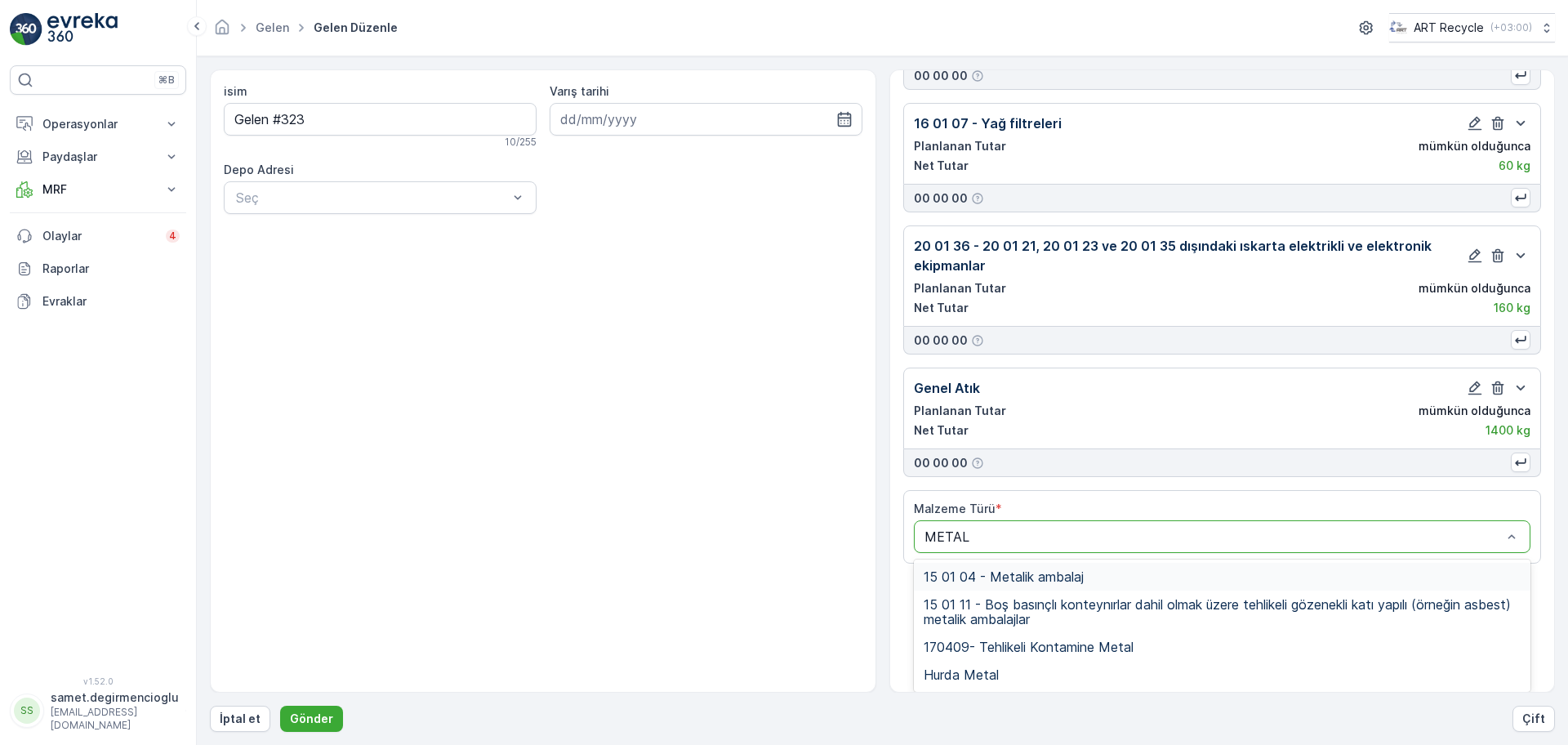
click at [1023, 575] on span "15 01 04 - Metalik ambalaj" at bounding box center [1003, 576] width 160 height 15
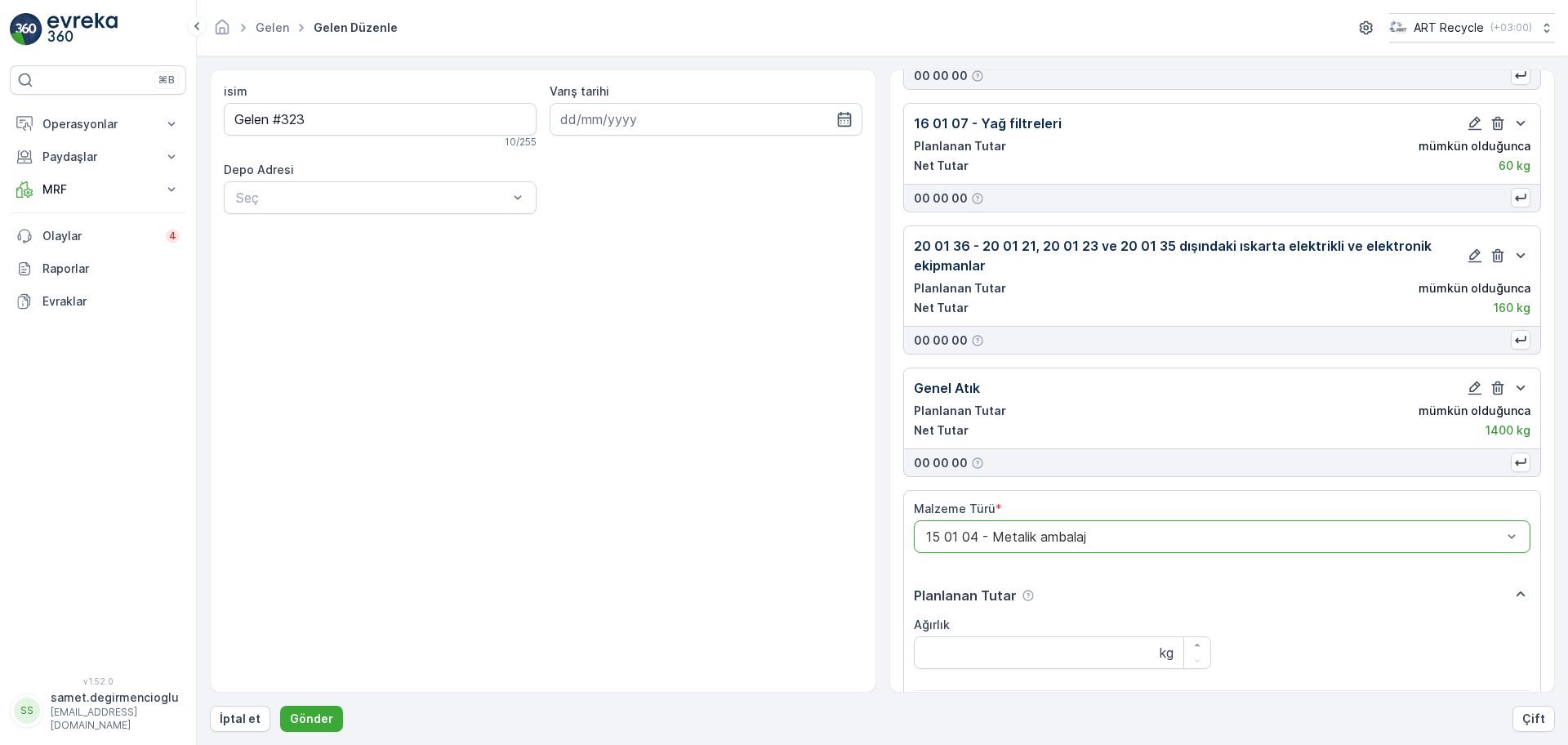
scroll to position [414, 0]
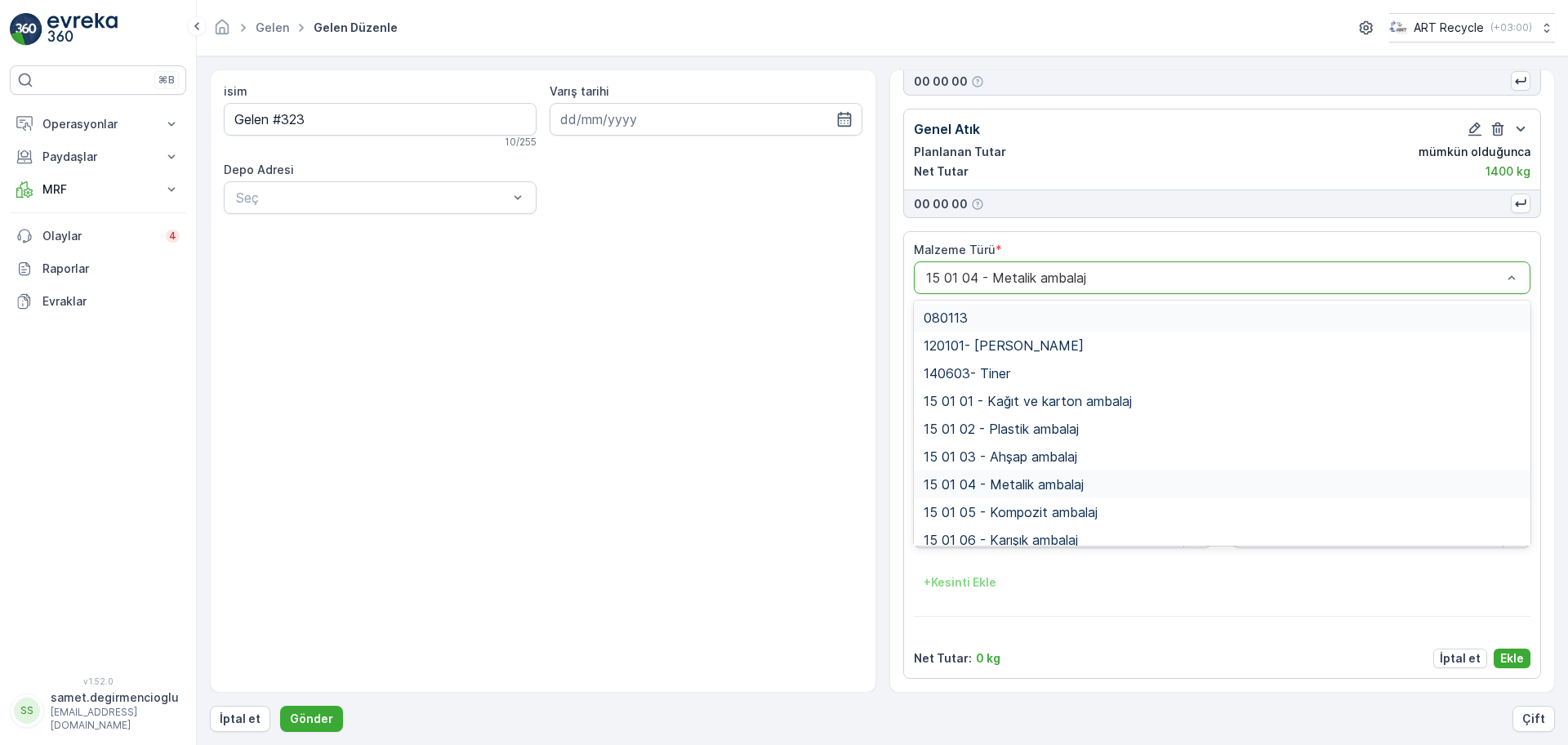
click at [1027, 285] on div "15 01 04 - Metalik ambalaj" at bounding box center [1221, 277] width 617 height 33
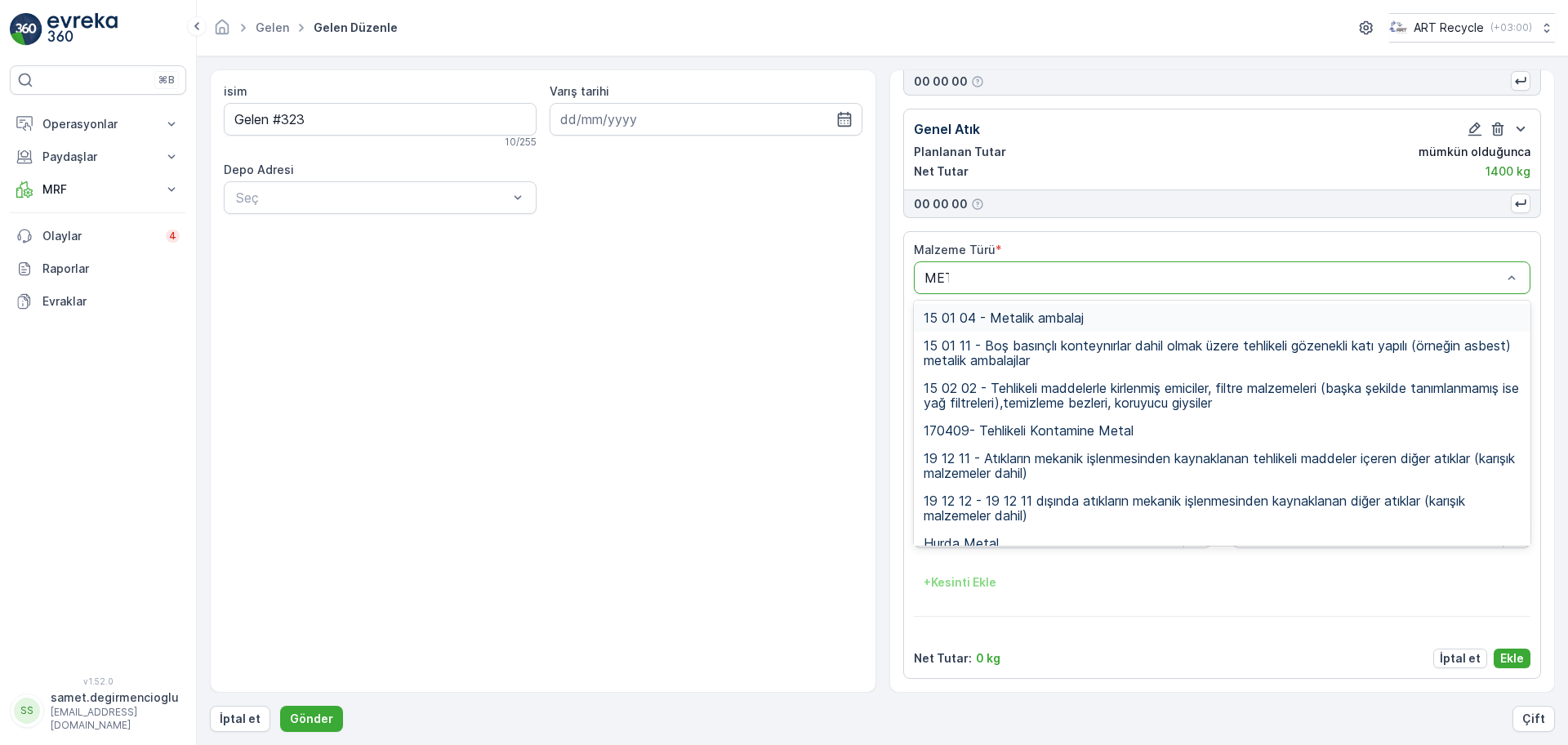
type input "METAL"
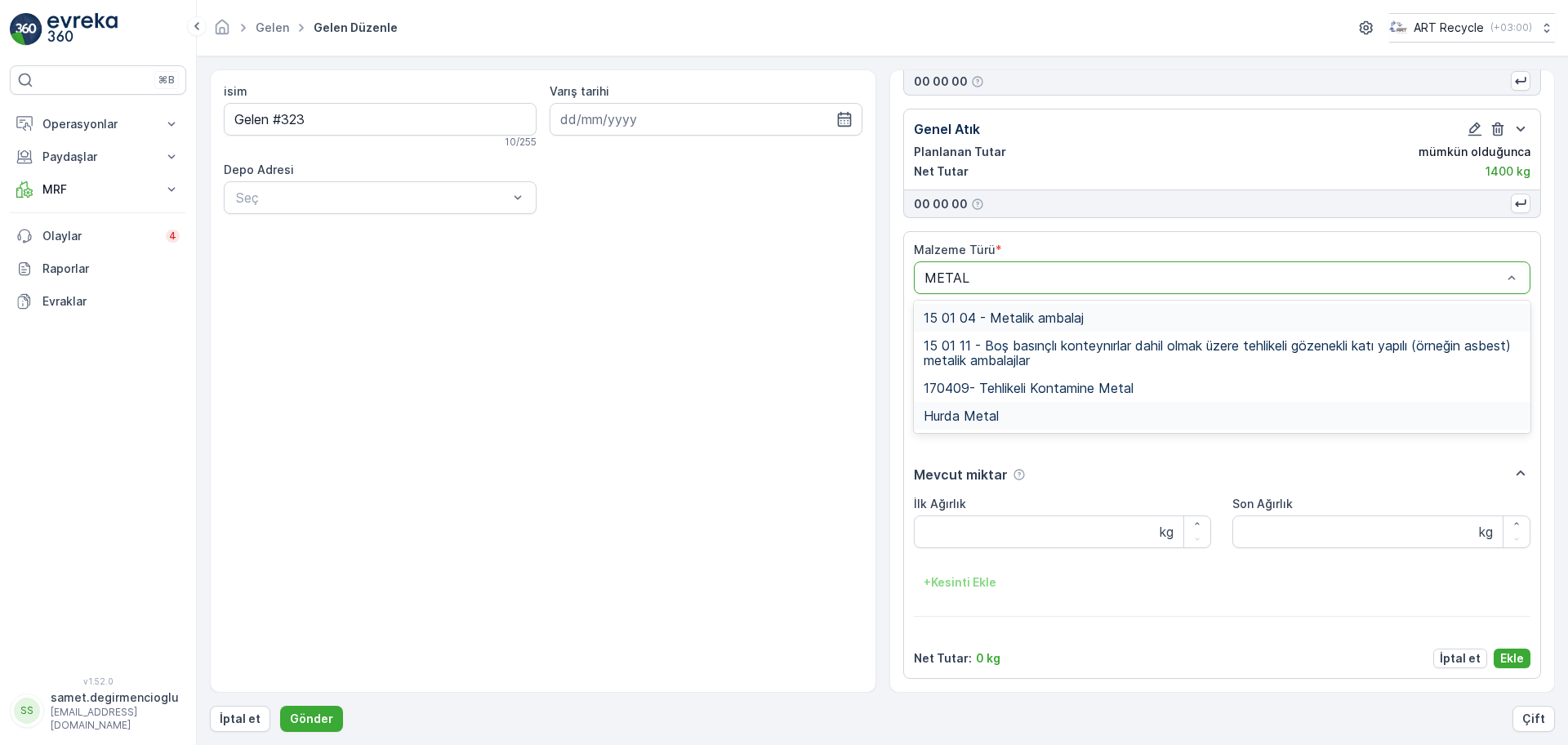
click at [1052, 413] on div "Hurda Metal" at bounding box center [1221, 415] width 598 height 15
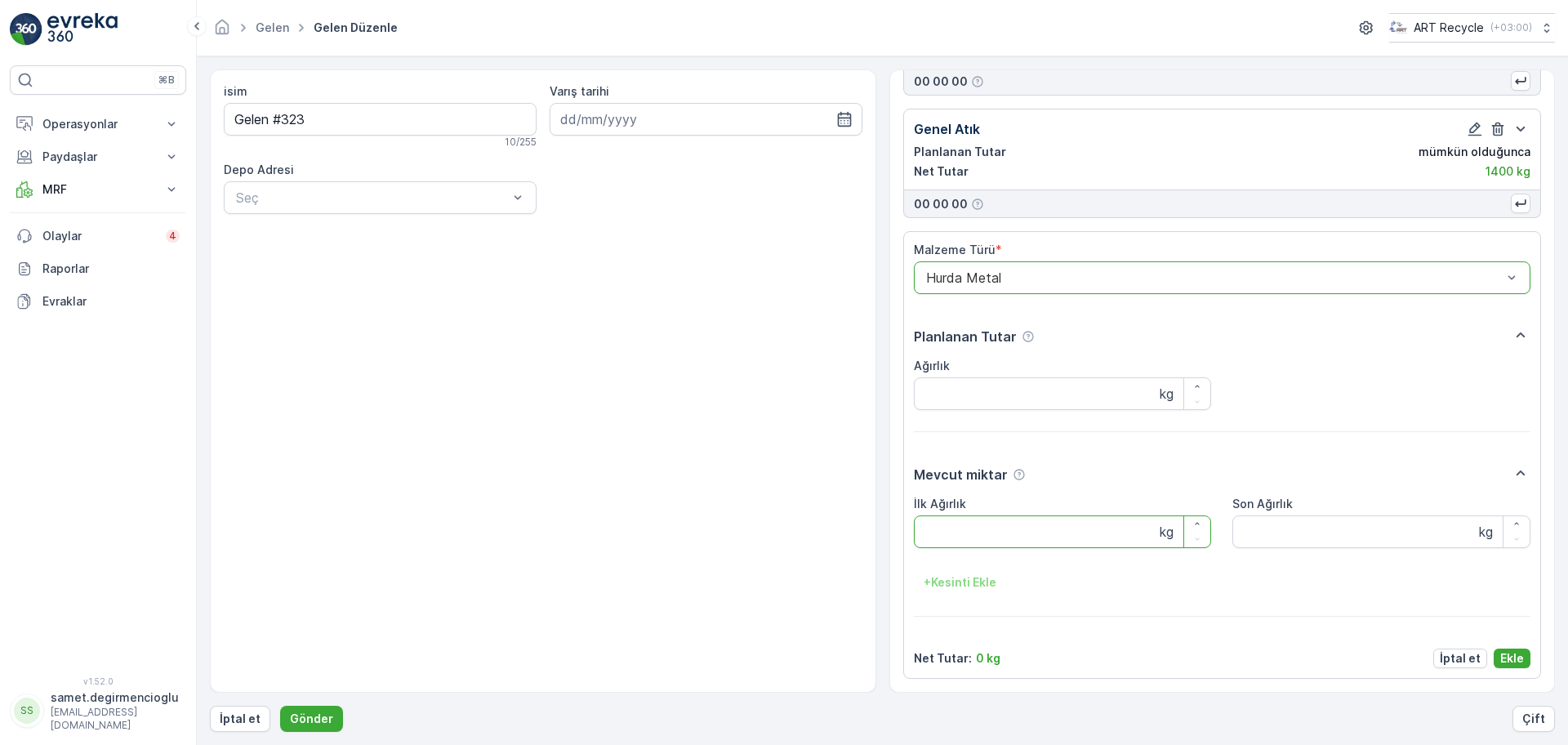
click at [1026, 538] on Ağırlık "İlk Ağırlık" at bounding box center [1062, 531] width 298 height 33
type Ağırlık "190"
click at [1501, 656] on p "Ekle" at bounding box center [1511, 657] width 24 height 16
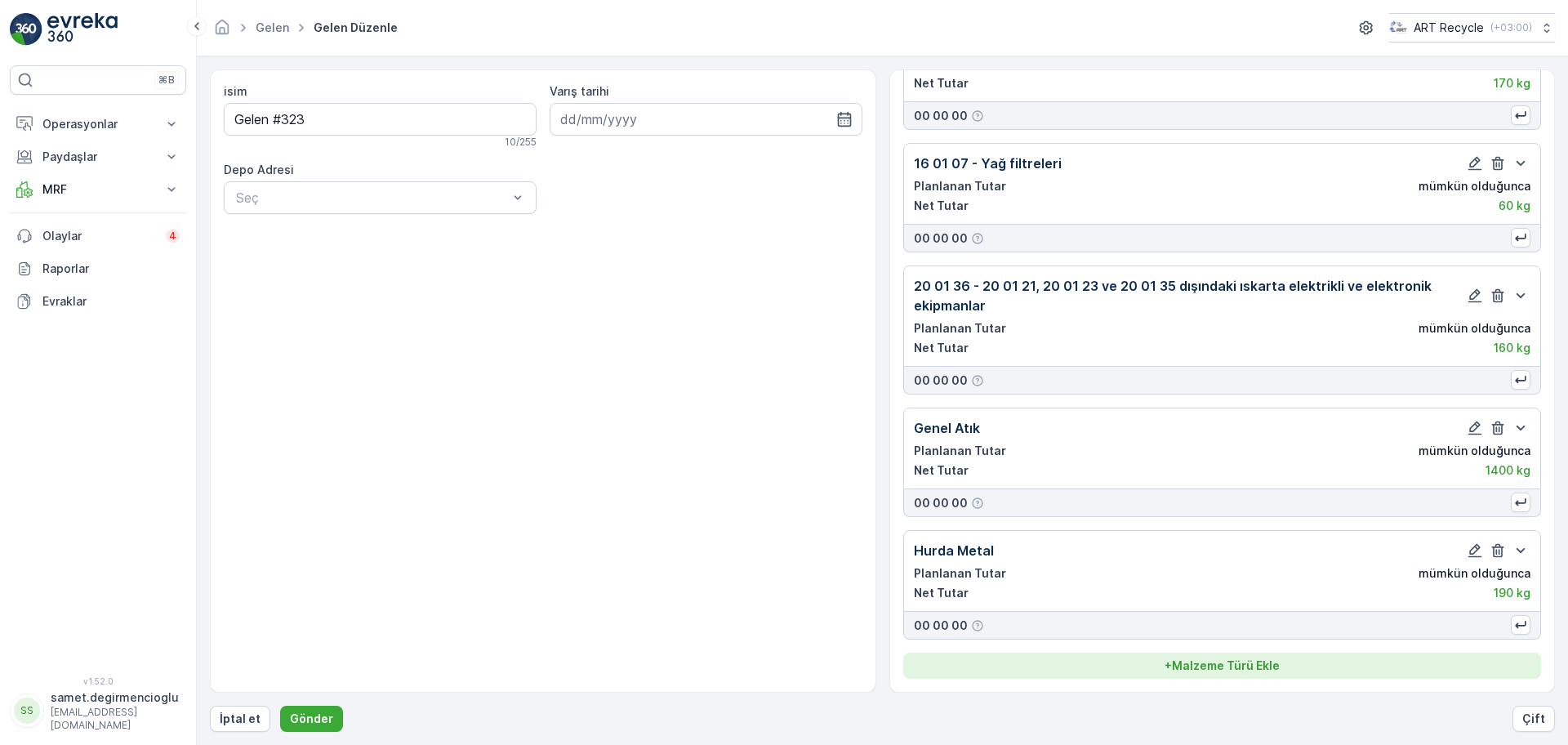
click at [1218, 661] on p "+ Malzeme Türü Ekle" at bounding box center [1221, 665] width 115 height 16
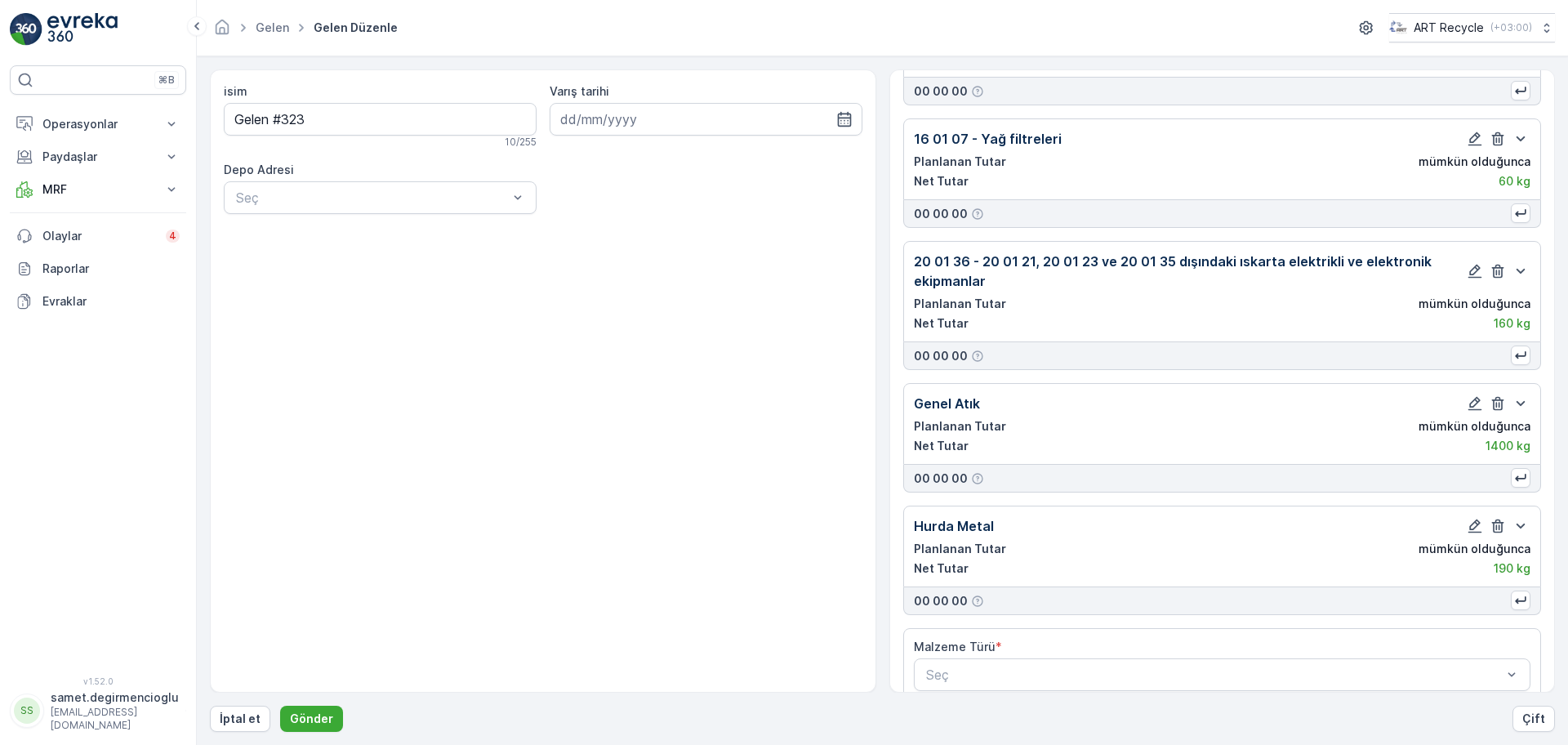
scroll to position [163, 0]
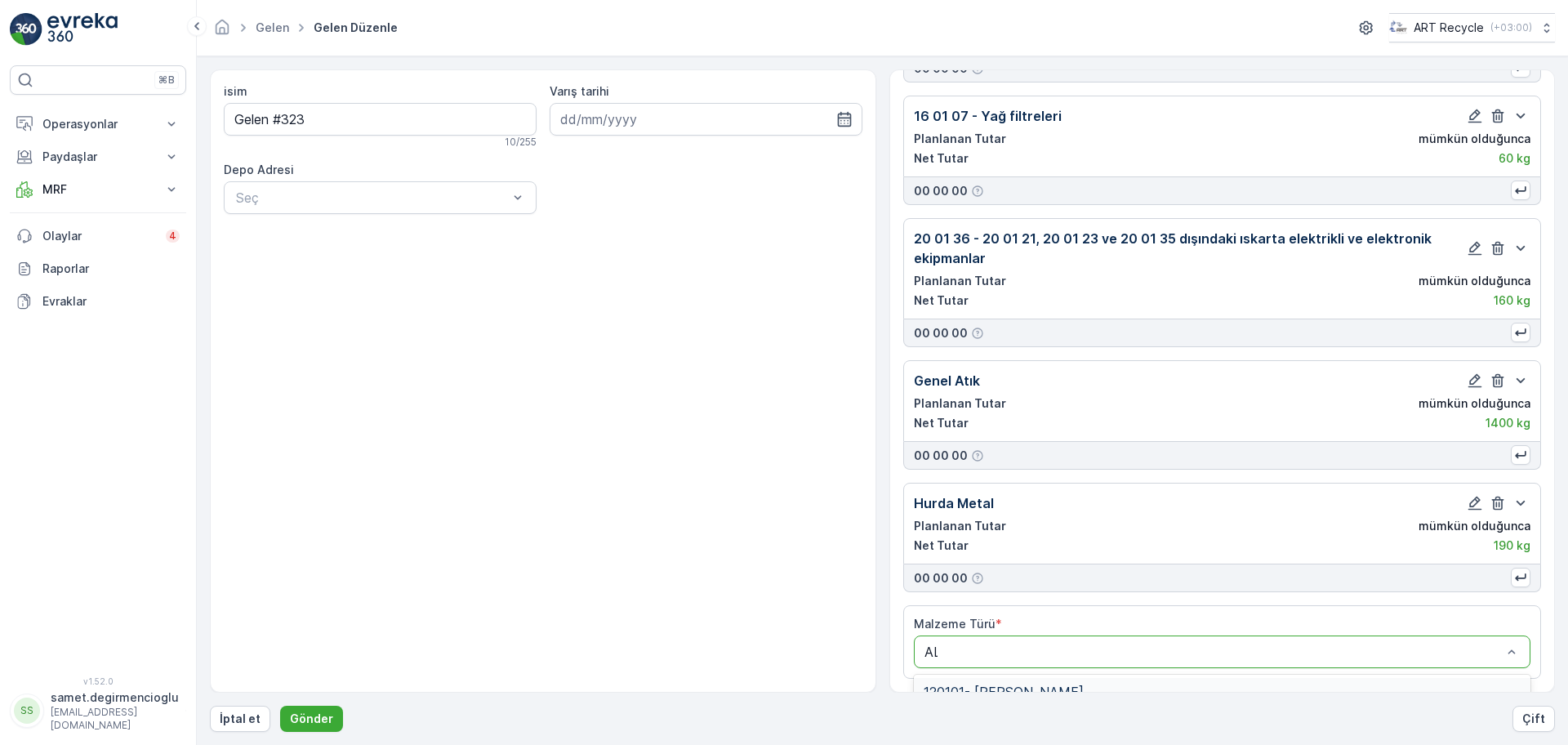
type input "ALÜ"
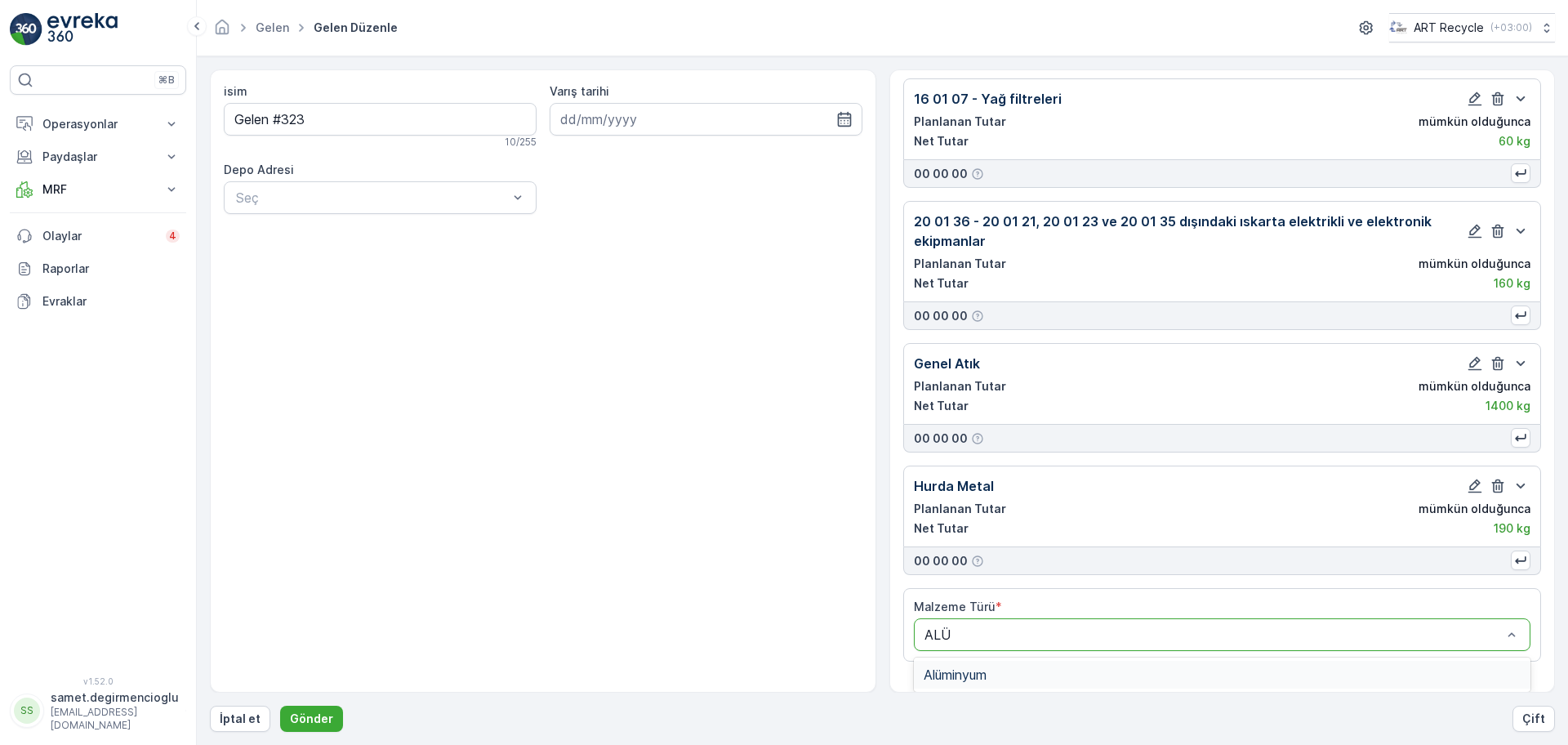
click at [1024, 668] on div "Alüminyum" at bounding box center [1221, 674] width 598 height 15
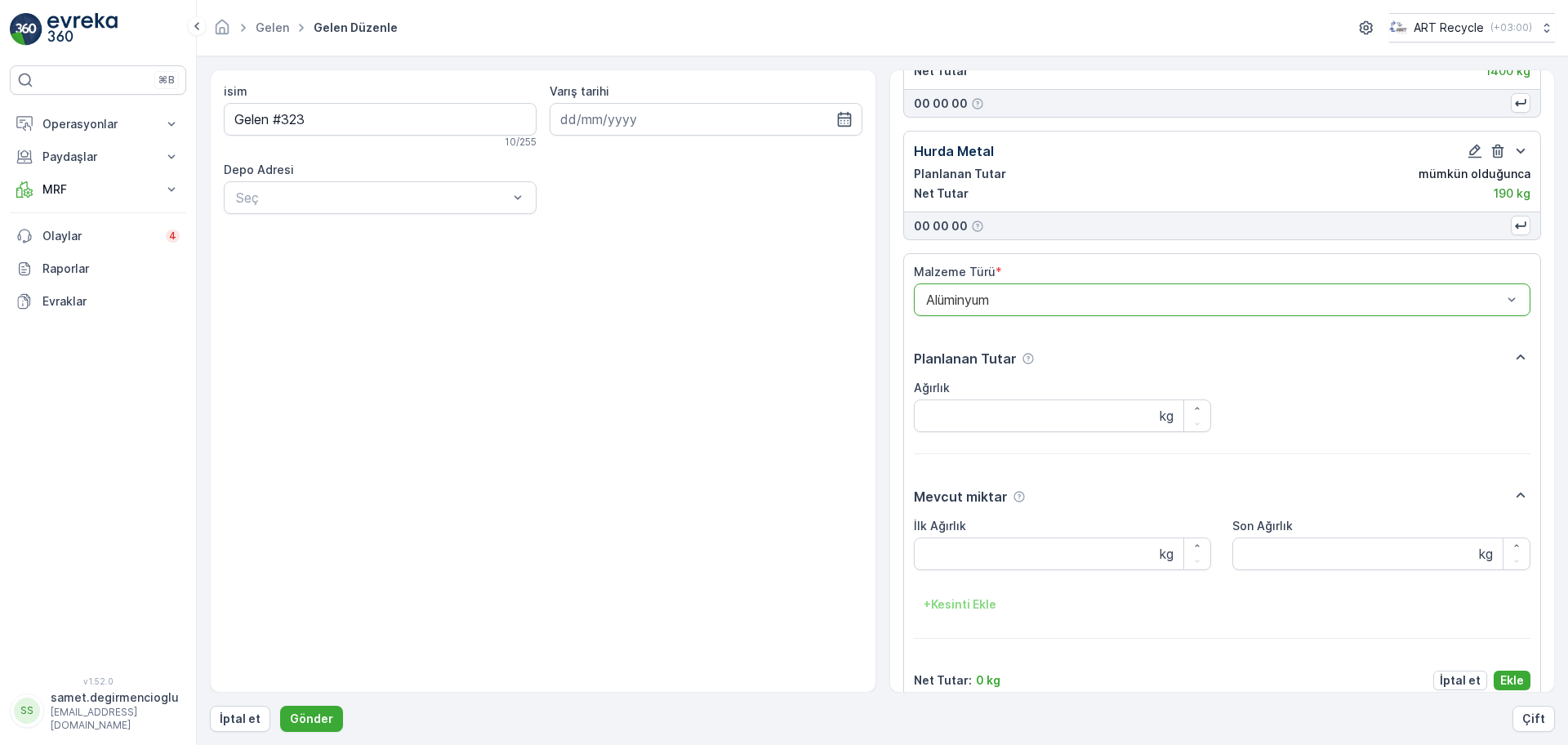
scroll to position [537, 0]
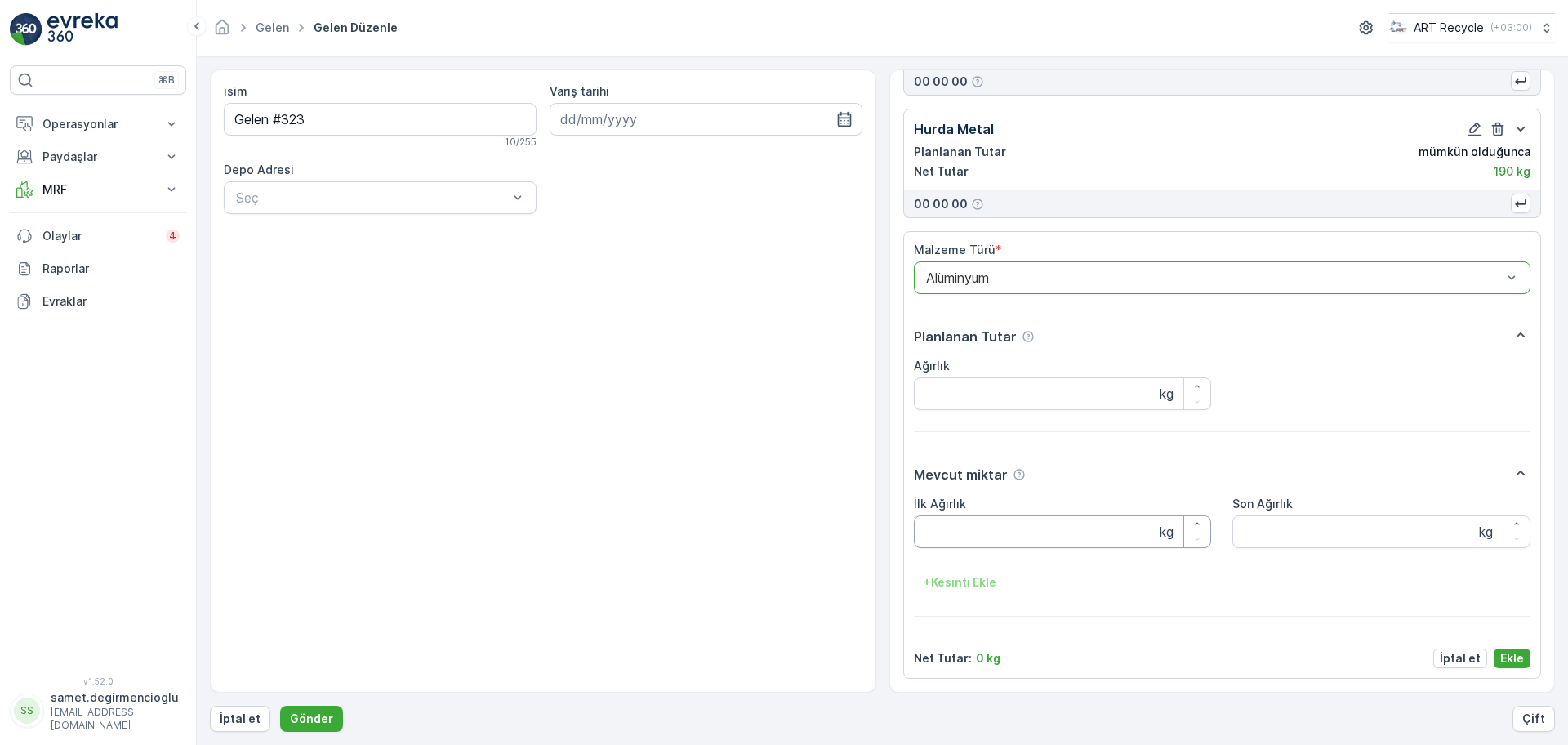
click at [1040, 516] on Ağırlık "İlk Ağırlık" at bounding box center [1062, 531] width 298 height 33
type Ağırlık "35"
click at [1516, 658] on p "Ekle" at bounding box center [1511, 657] width 24 height 16
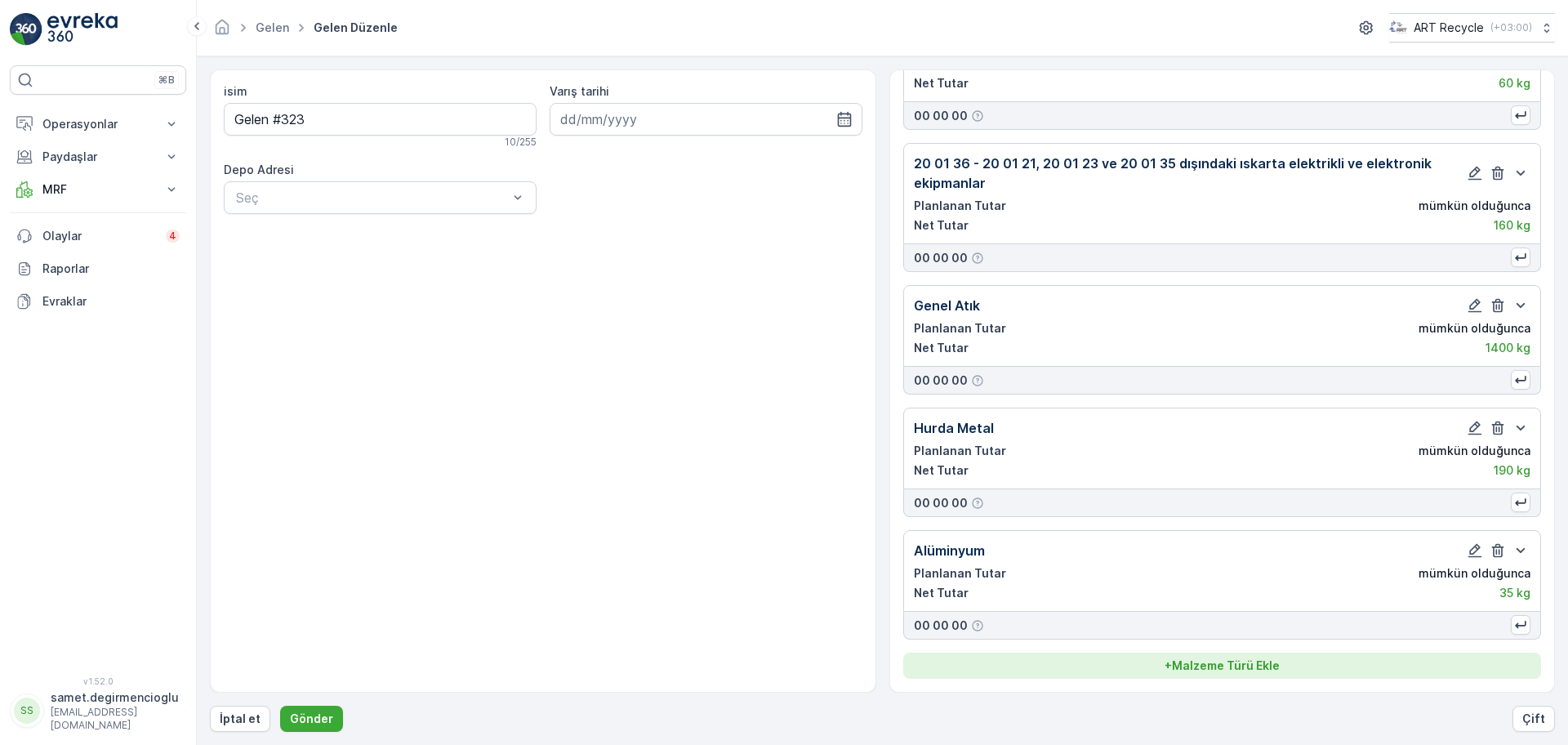
click at [1259, 668] on p "+ Malzeme Türü Ekle" at bounding box center [1221, 665] width 115 height 16
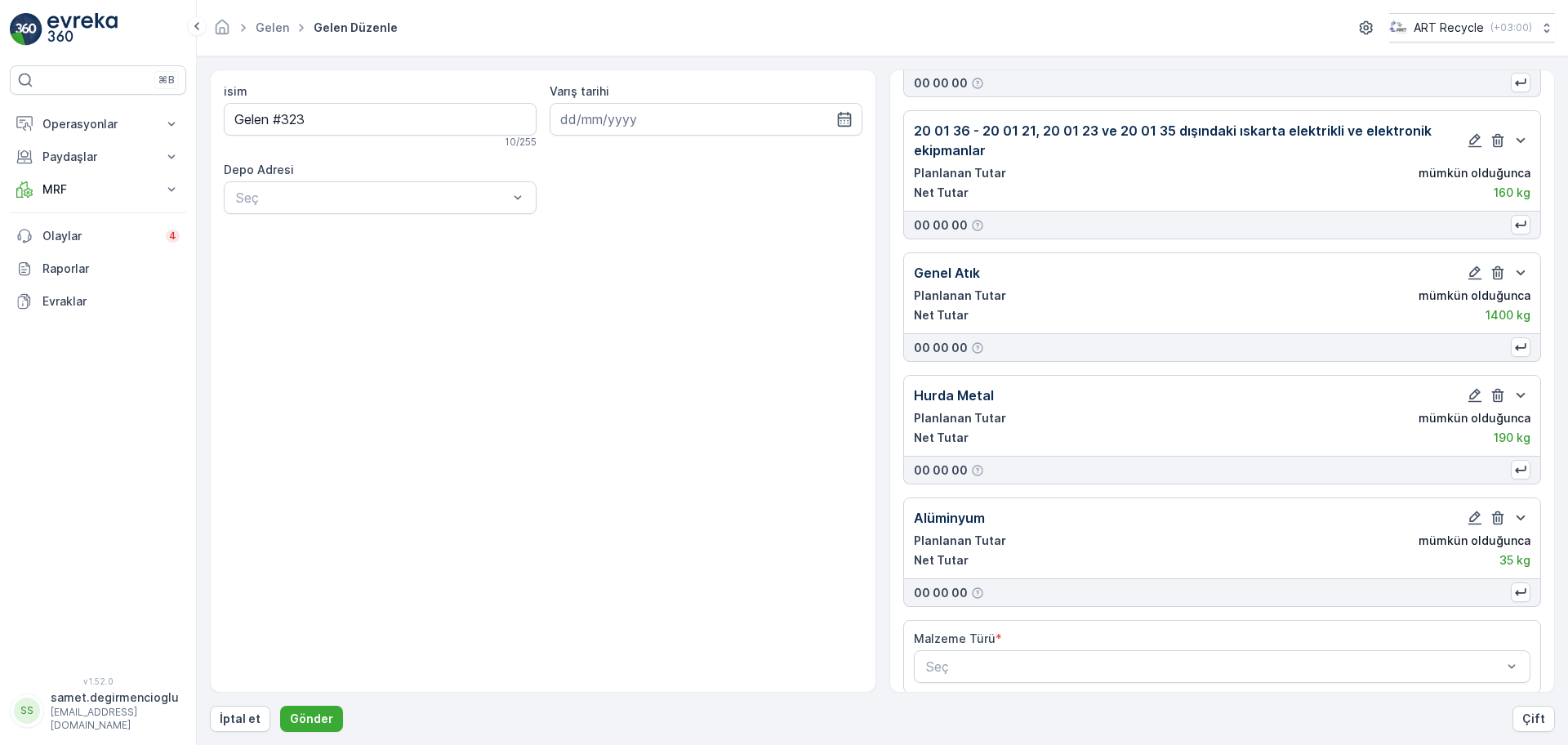
scroll to position [285, 0]
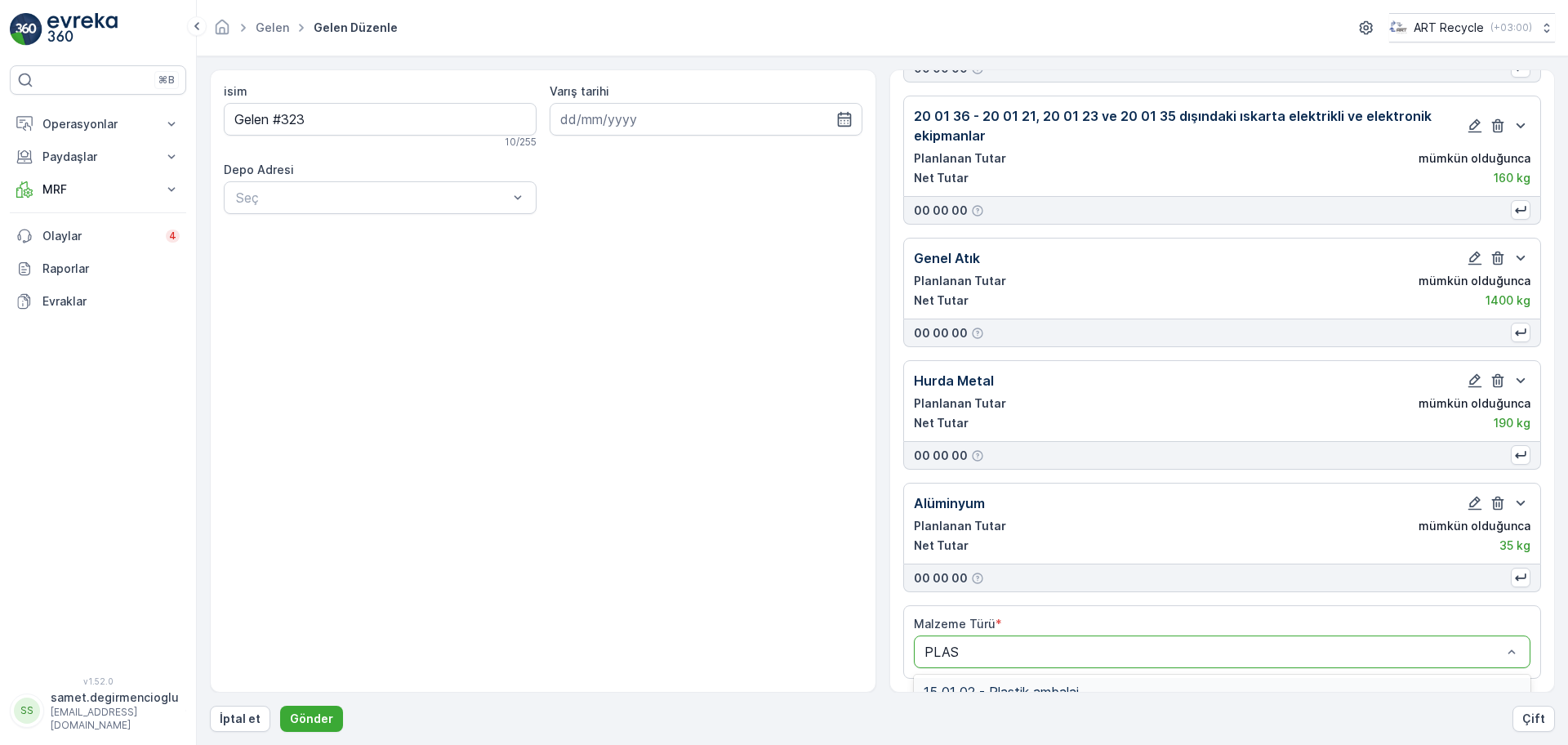
type input "PLAST"
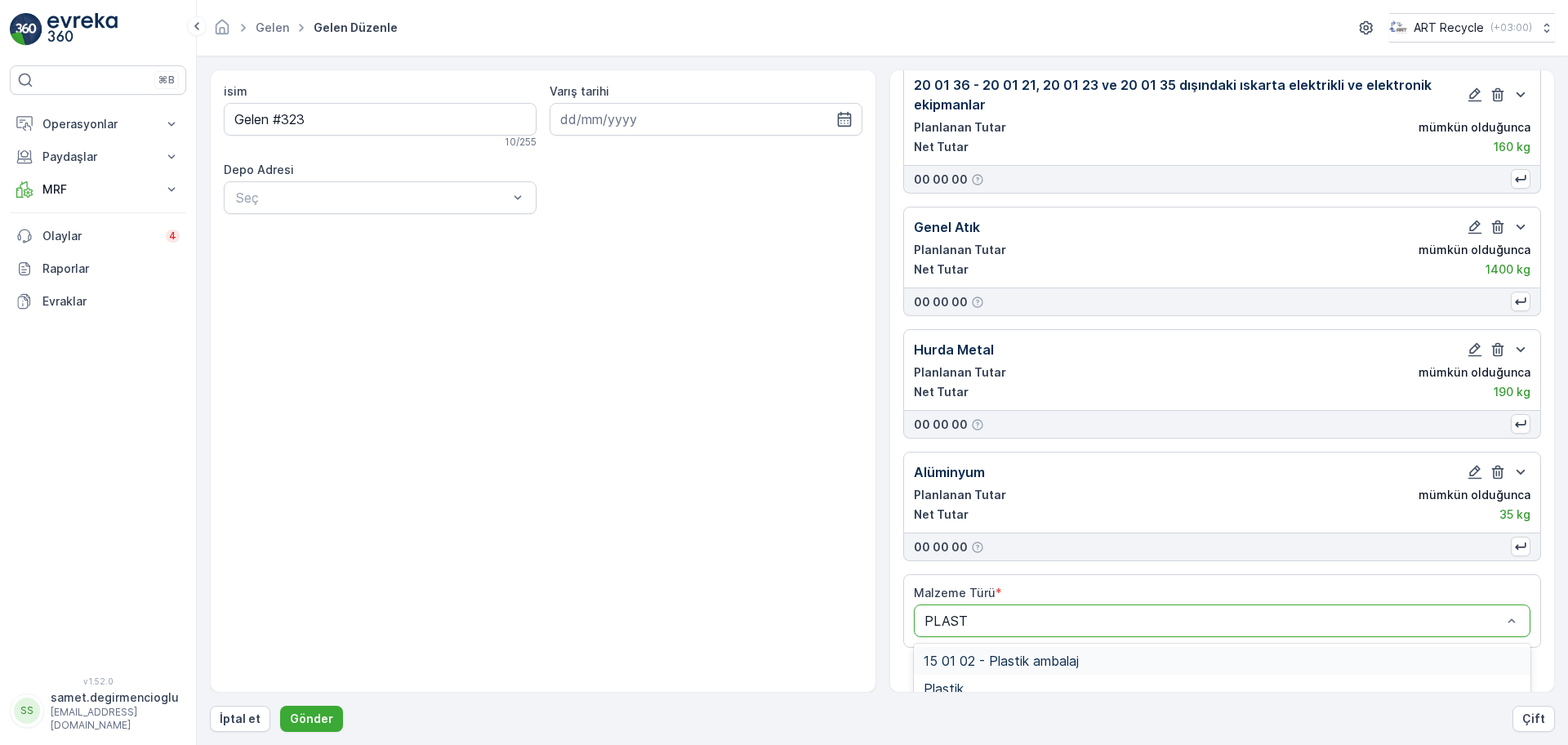
scroll to position [330, 0]
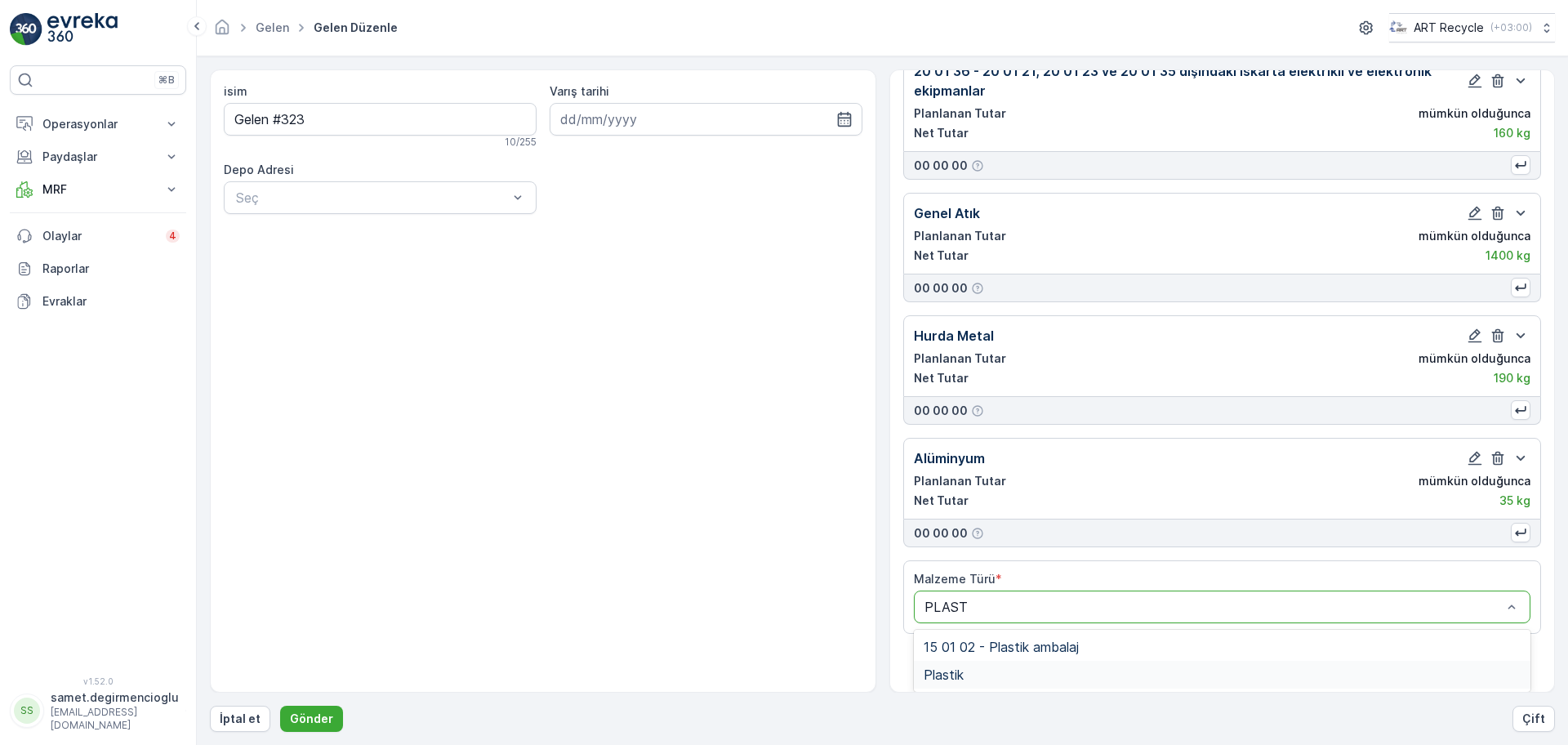
click at [1055, 673] on div "Plastik" at bounding box center [1221, 674] width 598 height 15
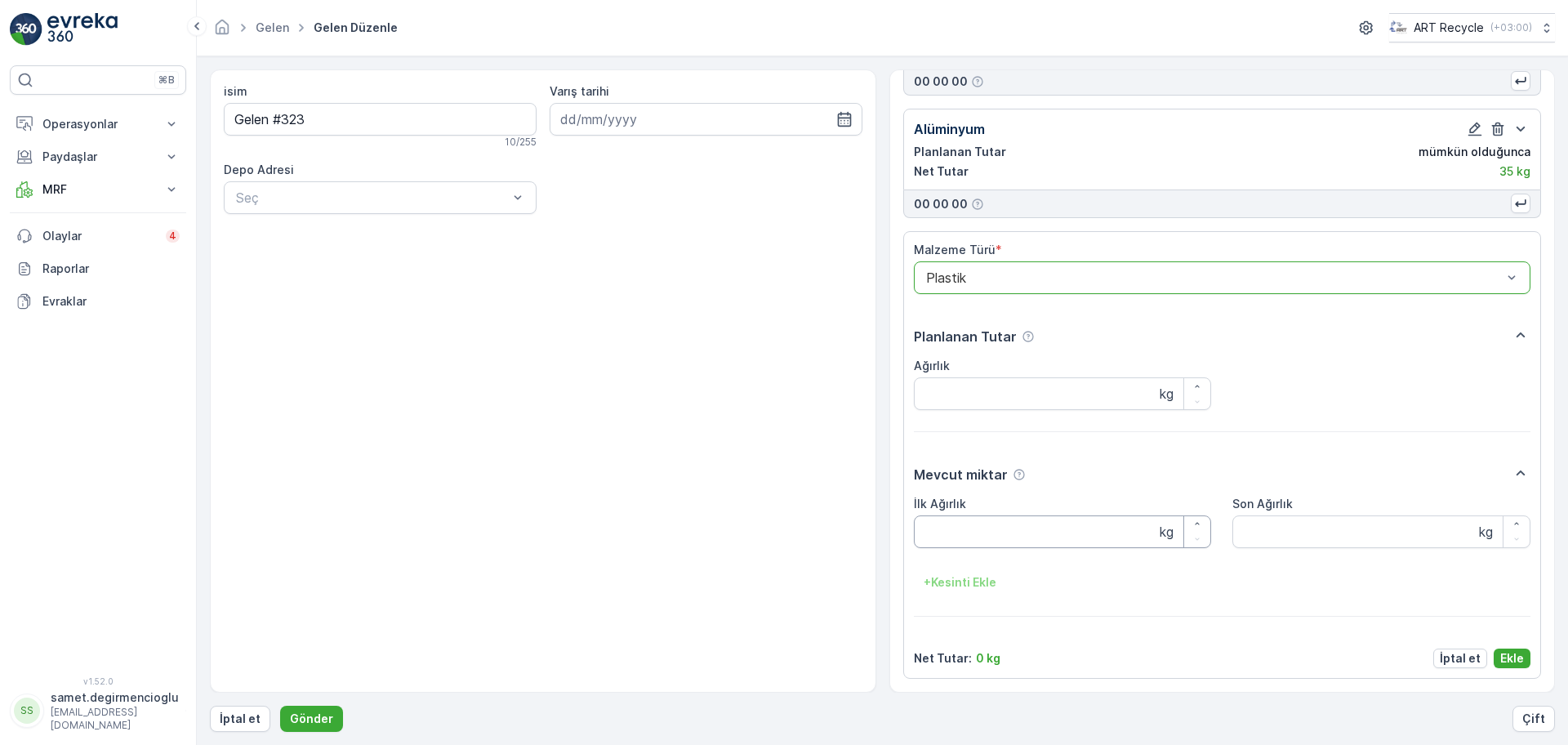
click at [1052, 526] on Ağırlık "İlk Ağırlık" at bounding box center [1062, 531] width 298 height 33
type Ağırlık "40"
click at [1520, 654] on button "Ekle" at bounding box center [1511, 657] width 37 height 20
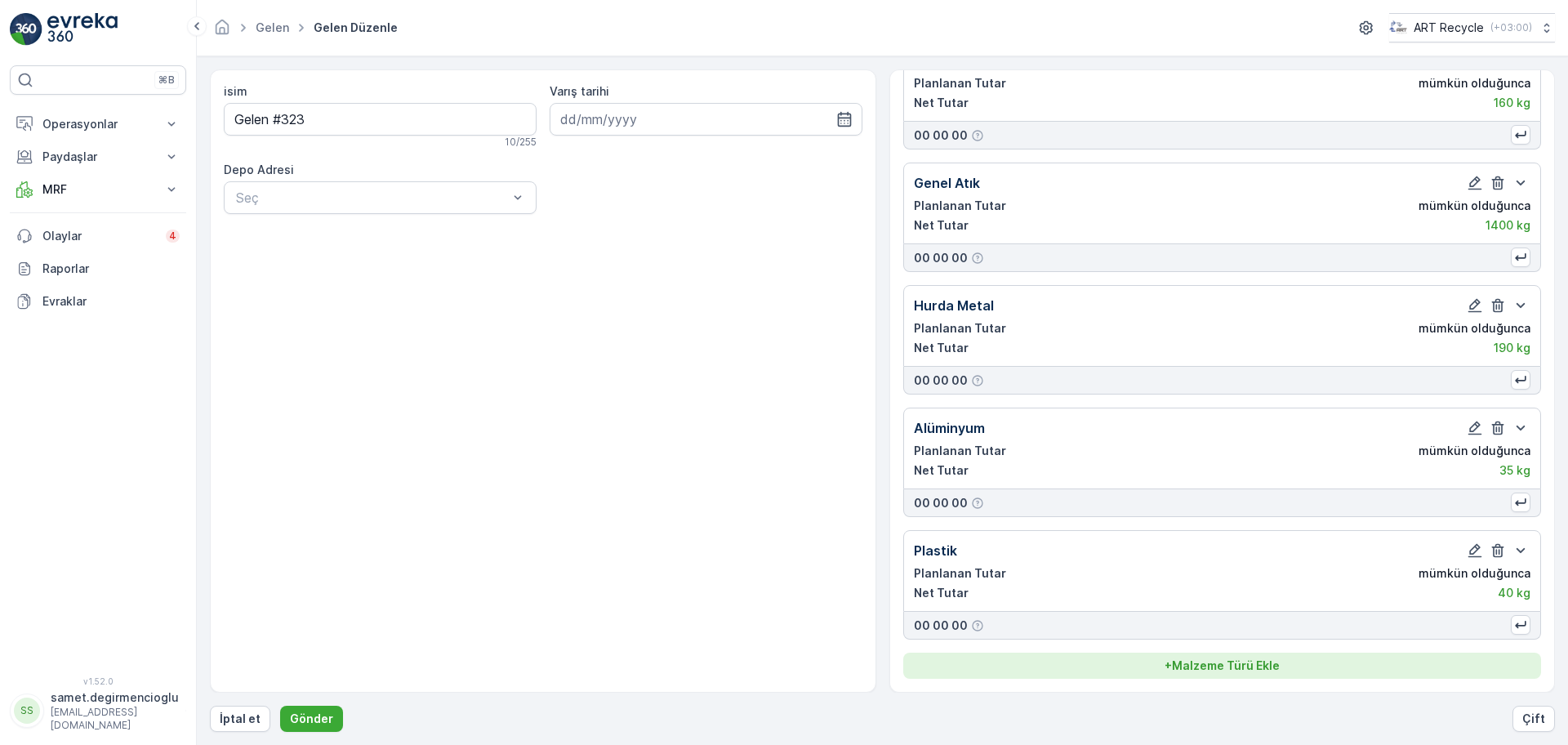
click at [1179, 666] on p "+ Malzeme Türü Ekle" at bounding box center [1221, 665] width 115 height 16
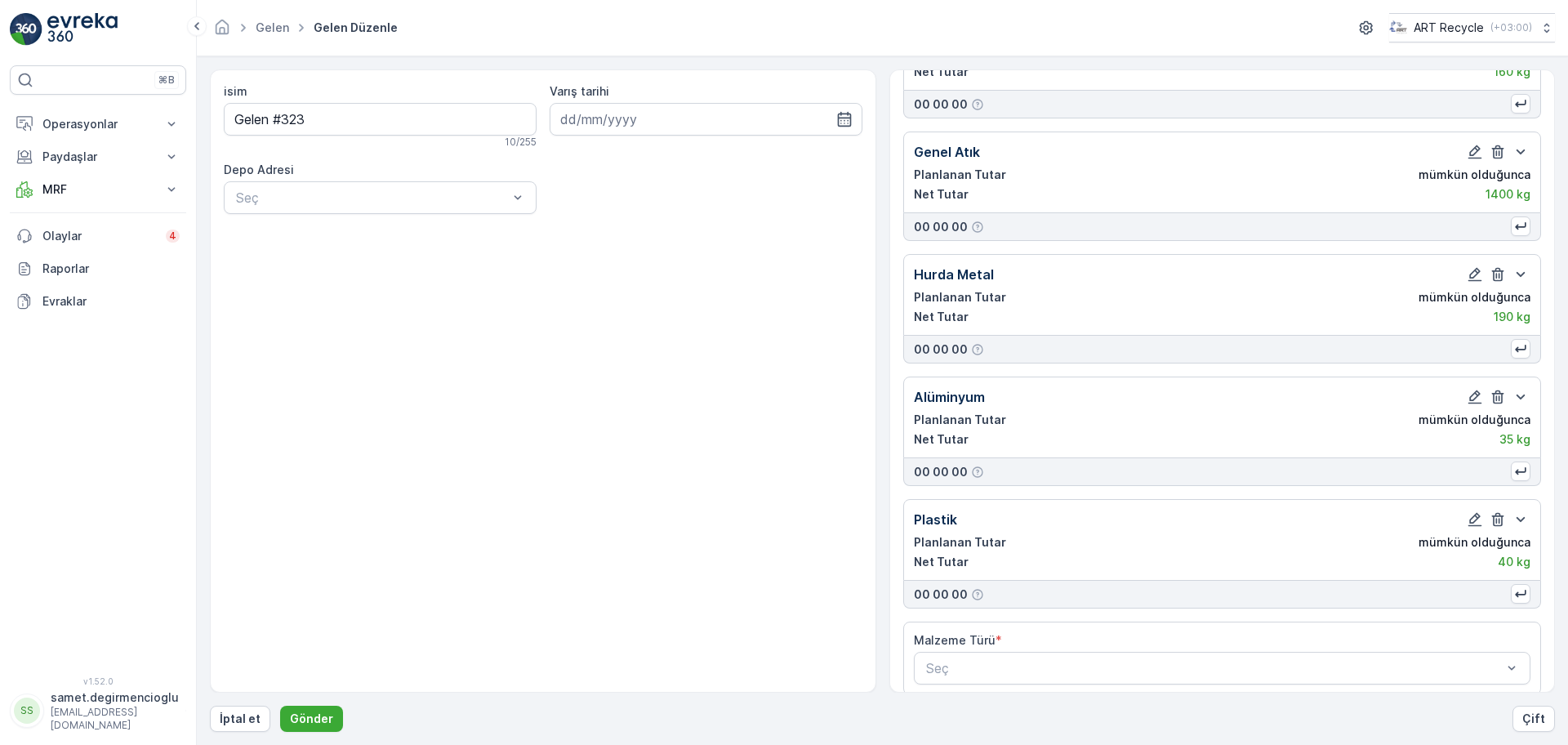
scroll to position [408, 0]
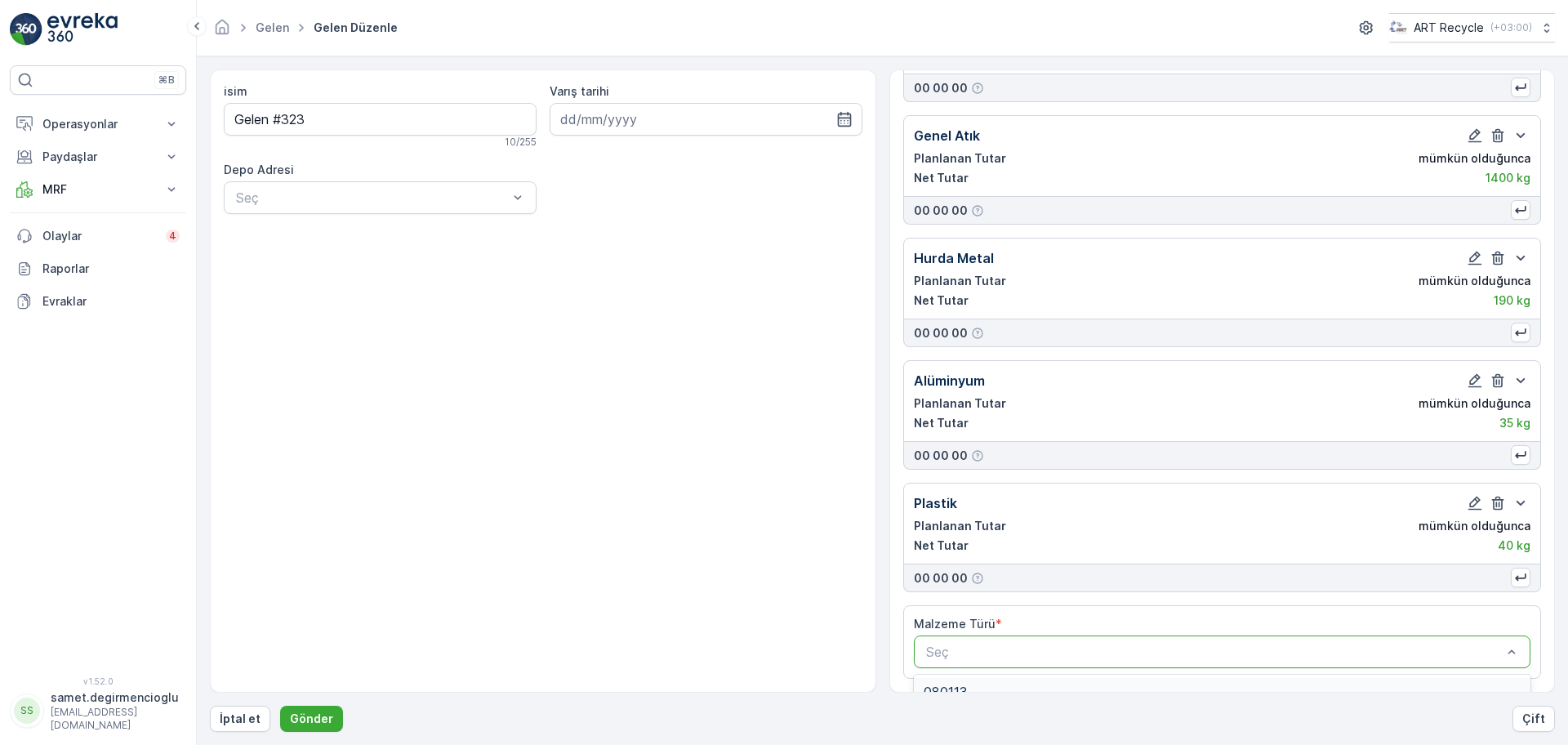
click at [1057, 656] on div at bounding box center [1214, 652] width 580 height 15
type input "DEMİR"
drag, startPoint x: 1079, startPoint y: 685, endPoint x: 1071, endPoint y: 672, distance: 15.3
click at [1080, 685] on div "191202 HURDA DEMİR" at bounding box center [1221, 691] width 598 height 15
click at [665, 465] on div "isim Gelen #323 10 / 255 Varış tarihi Depo Adresi Seç" at bounding box center [542, 381] width 666 height 623
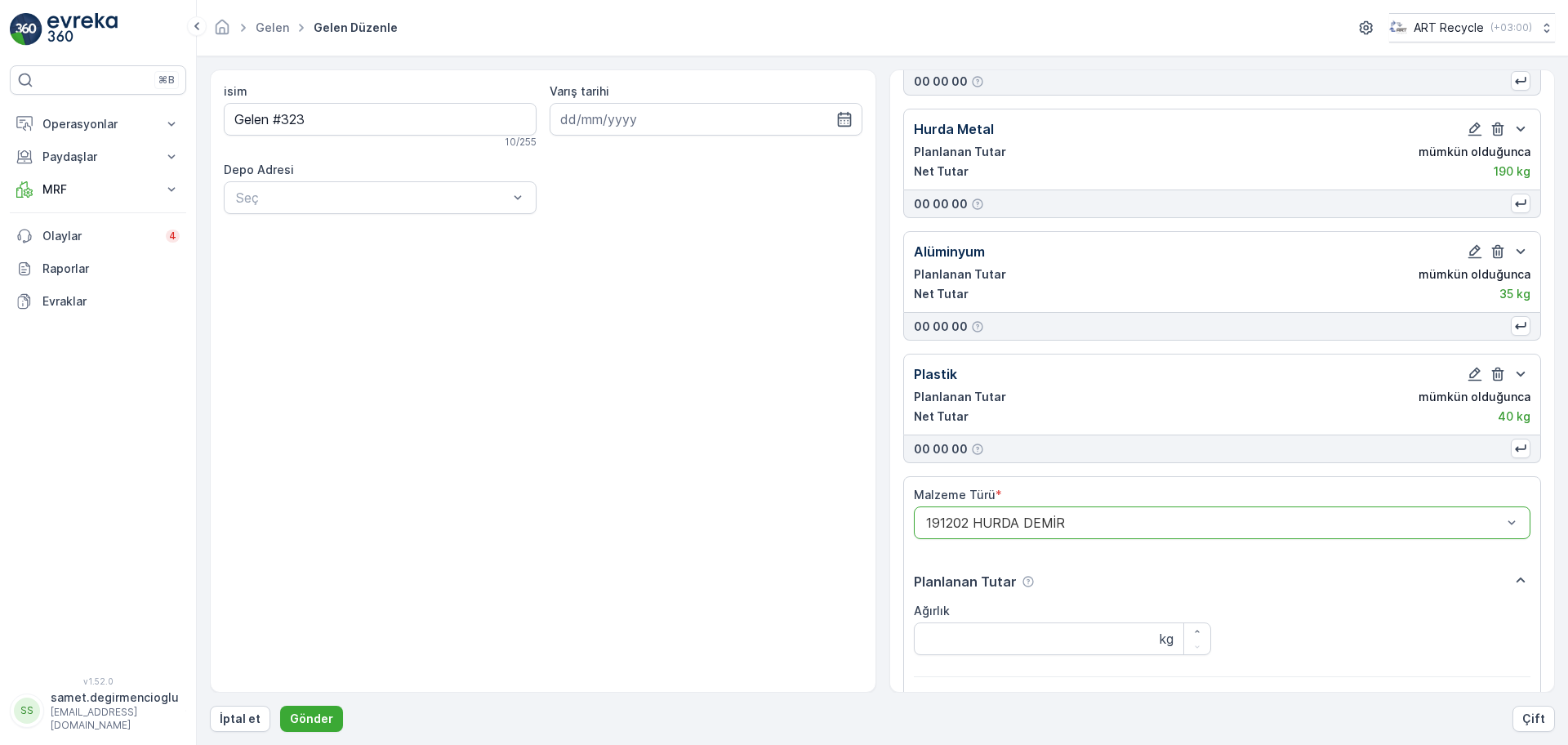
scroll to position [538, 0]
click at [1083, 635] on input "Ağırlık" at bounding box center [1062, 637] width 298 height 33
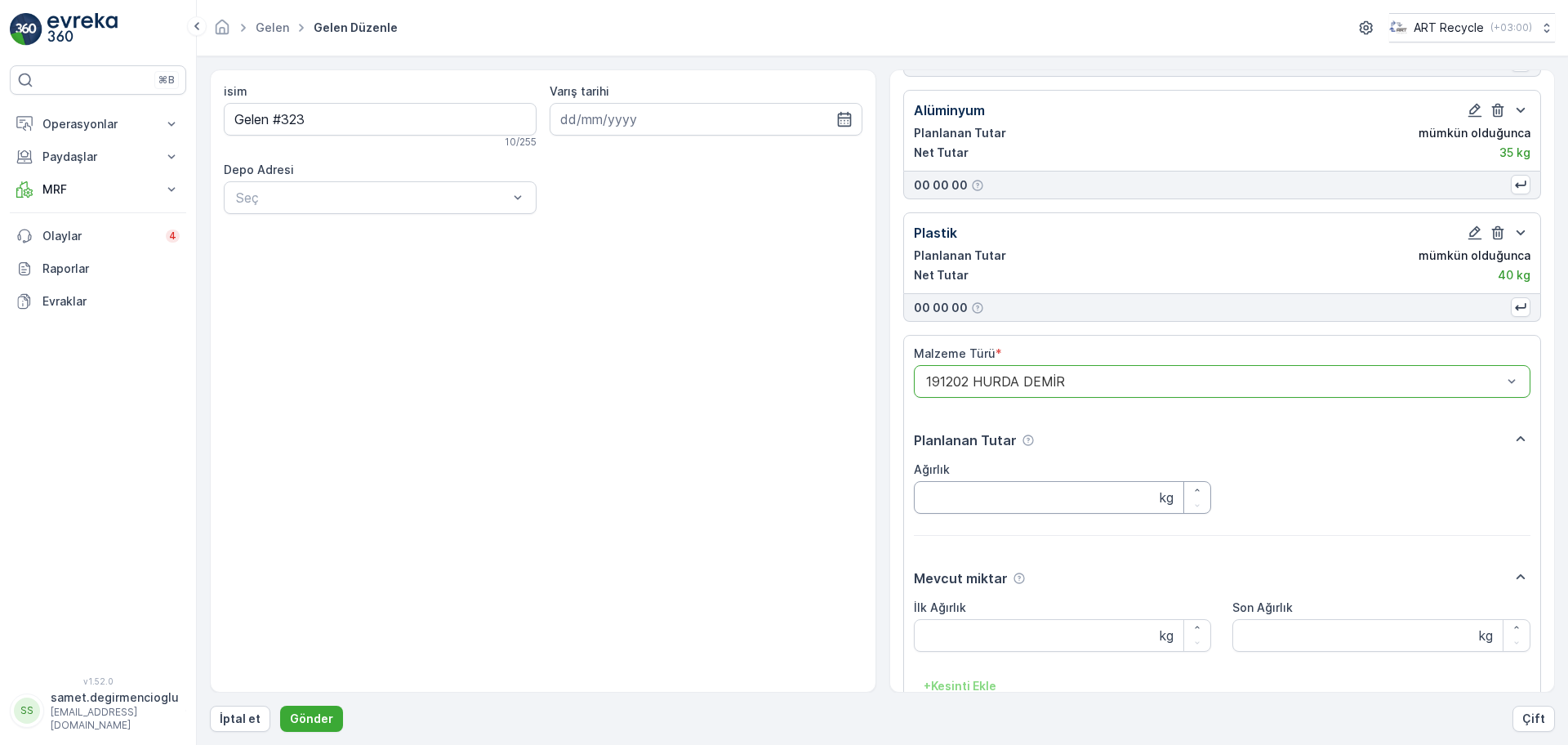
scroll to position [782, 0]
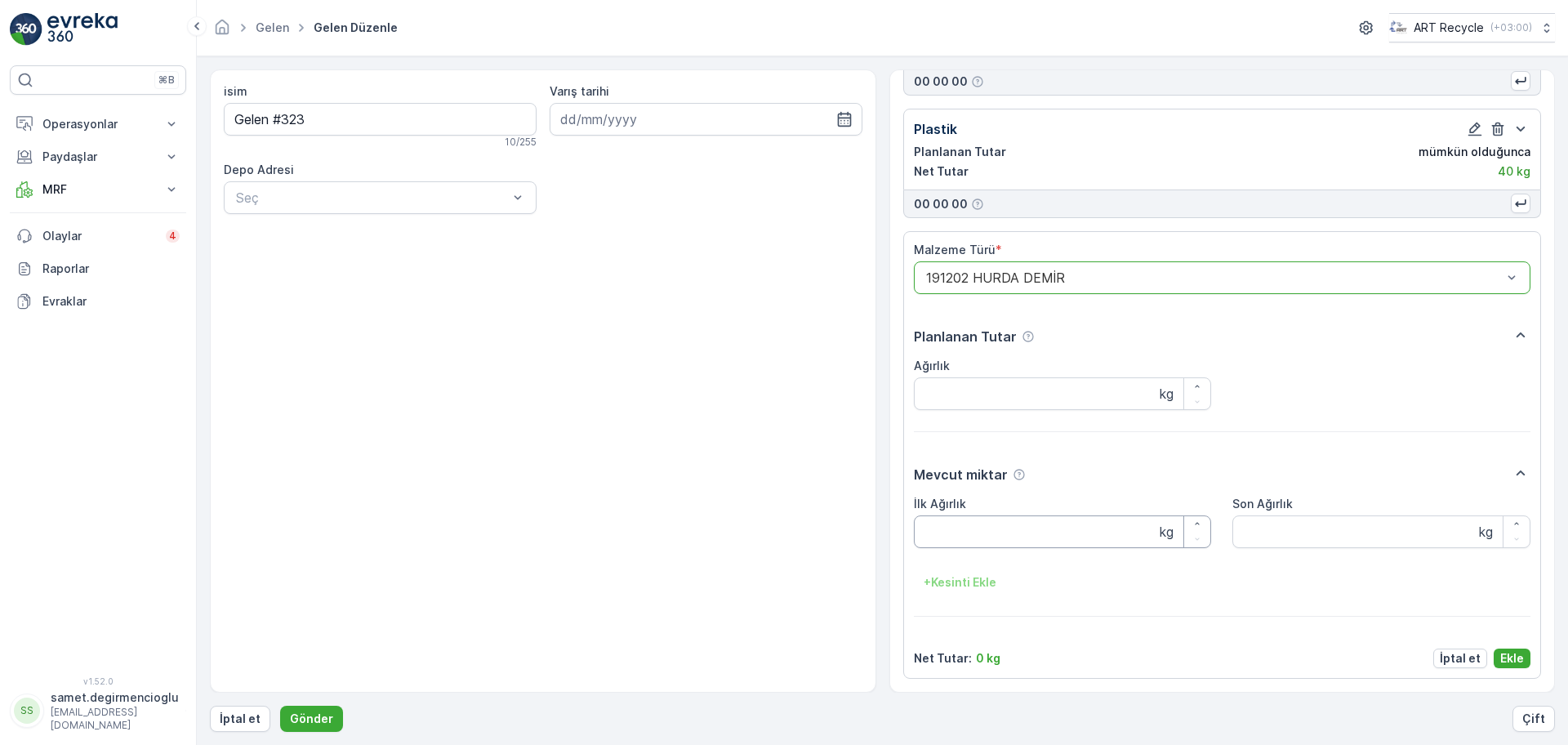
click at [1026, 537] on Ağırlık "İlk Ağırlık" at bounding box center [1062, 531] width 298 height 33
type Ağırlık "890"
click at [1522, 659] on button "Ekle" at bounding box center [1511, 657] width 37 height 20
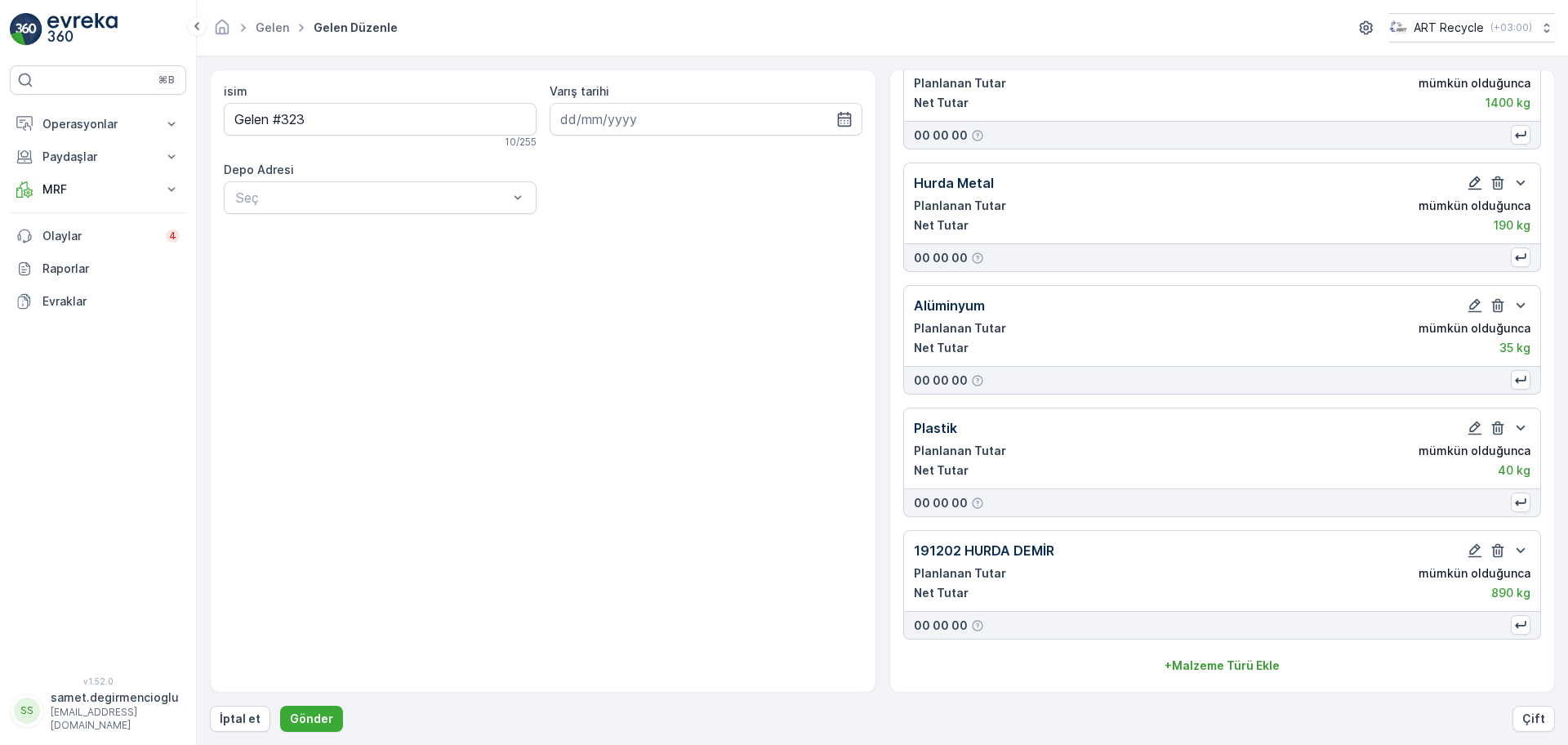
click at [1468, 181] on icon "button" at bounding box center [1475, 183] width 14 height 14
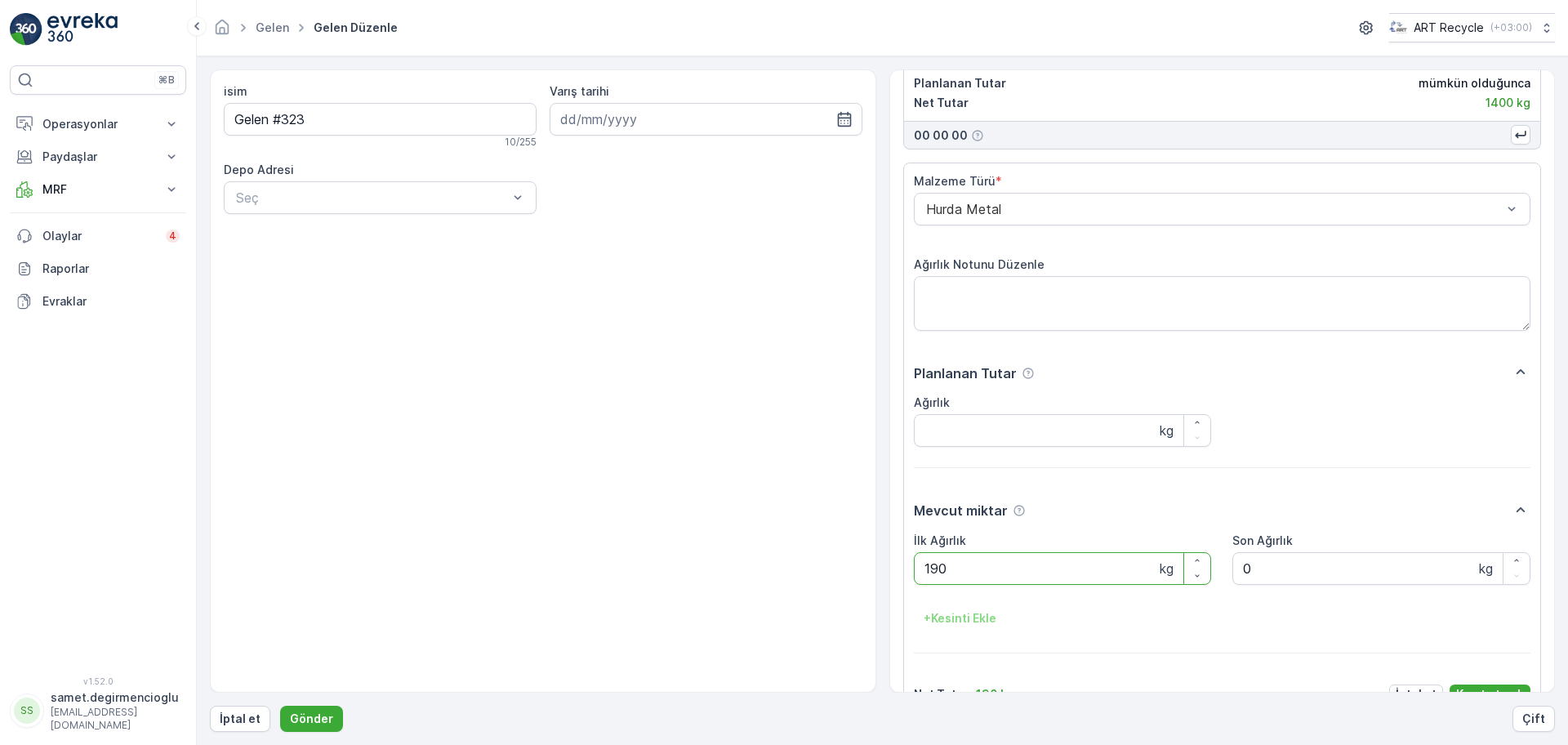
drag, startPoint x: 1027, startPoint y: 580, endPoint x: 788, endPoint y: 537, distance: 242.8
click at [788, 537] on div "isim Gelen #323 10 / 255 Varış tarihi Depo Adresi Seç Malzeme Çeşitleri 15 01 1…" at bounding box center [882, 381] width 1345 height 623
type Ağırlık "310"
click at [789, 537] on div "isim Gelen #323 10 / 255 Varış tarihi Depo Adresi Seç" at bounding box center [542, 381] width 666 height 623
click at [1489, 684] on button "Kayıt etmek" at bounding box center [1490, 693] width 81 height 20
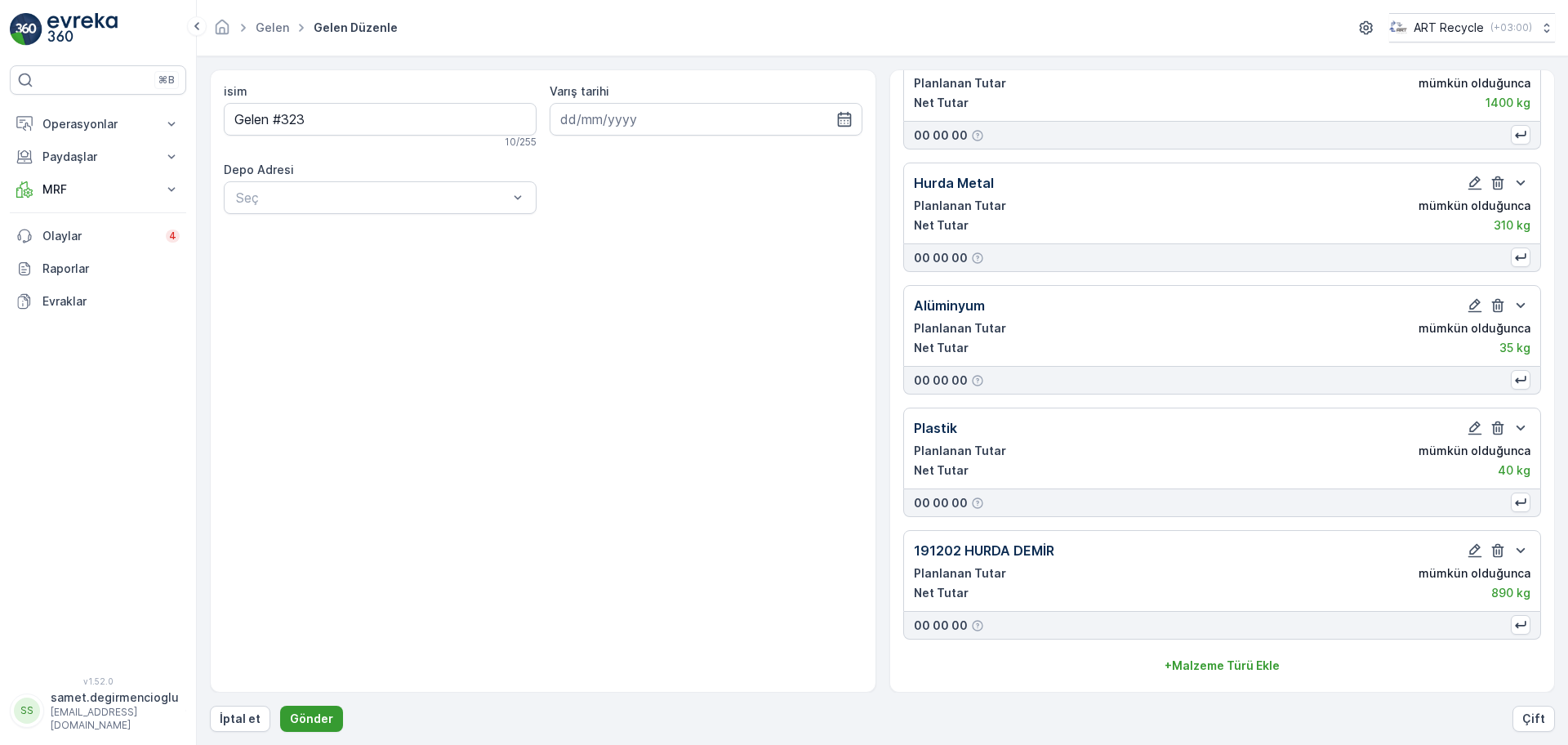
click at [327, 710] on p "Gönder" at bounding box center [312, 718] width 43 height 16
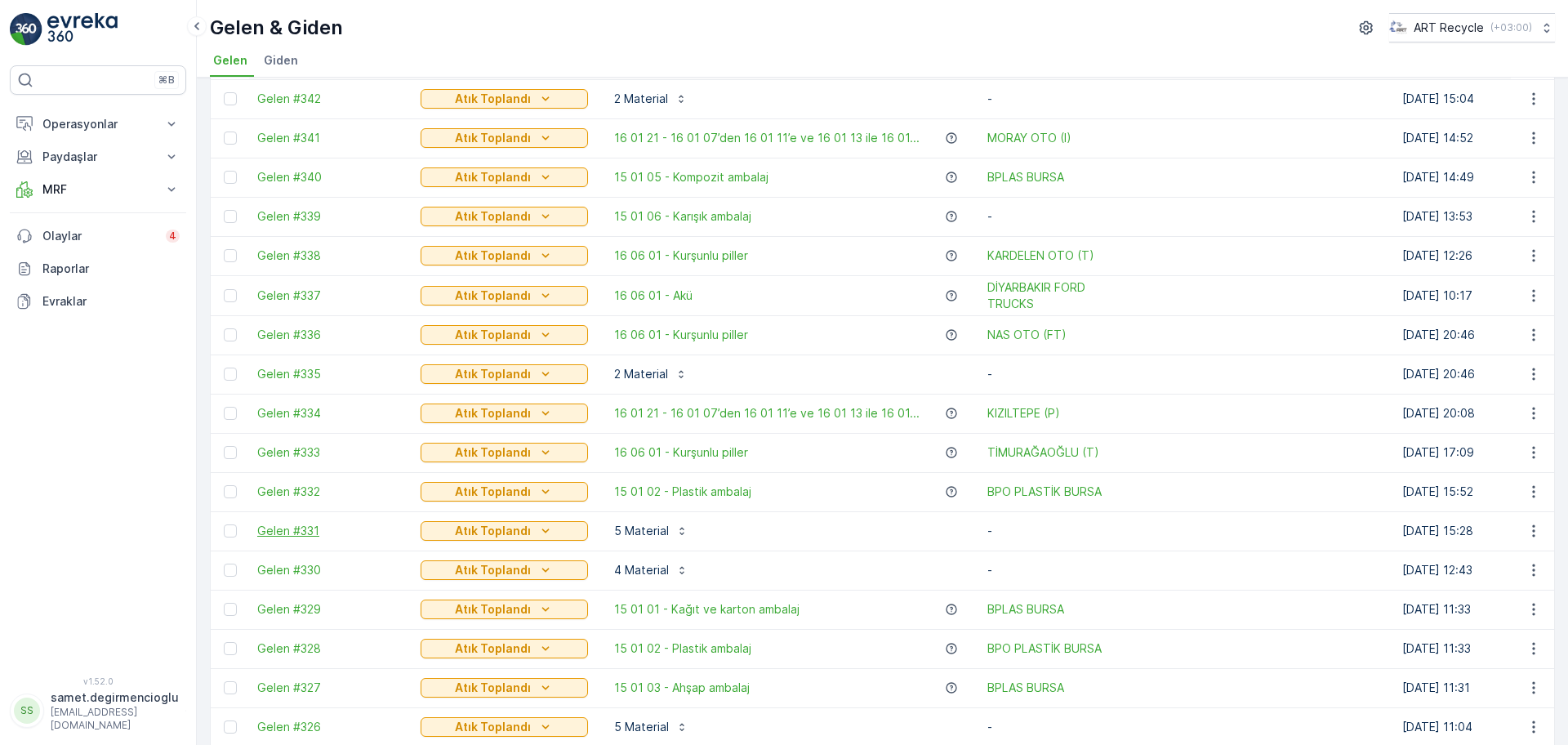
scroll to position [510, 0]
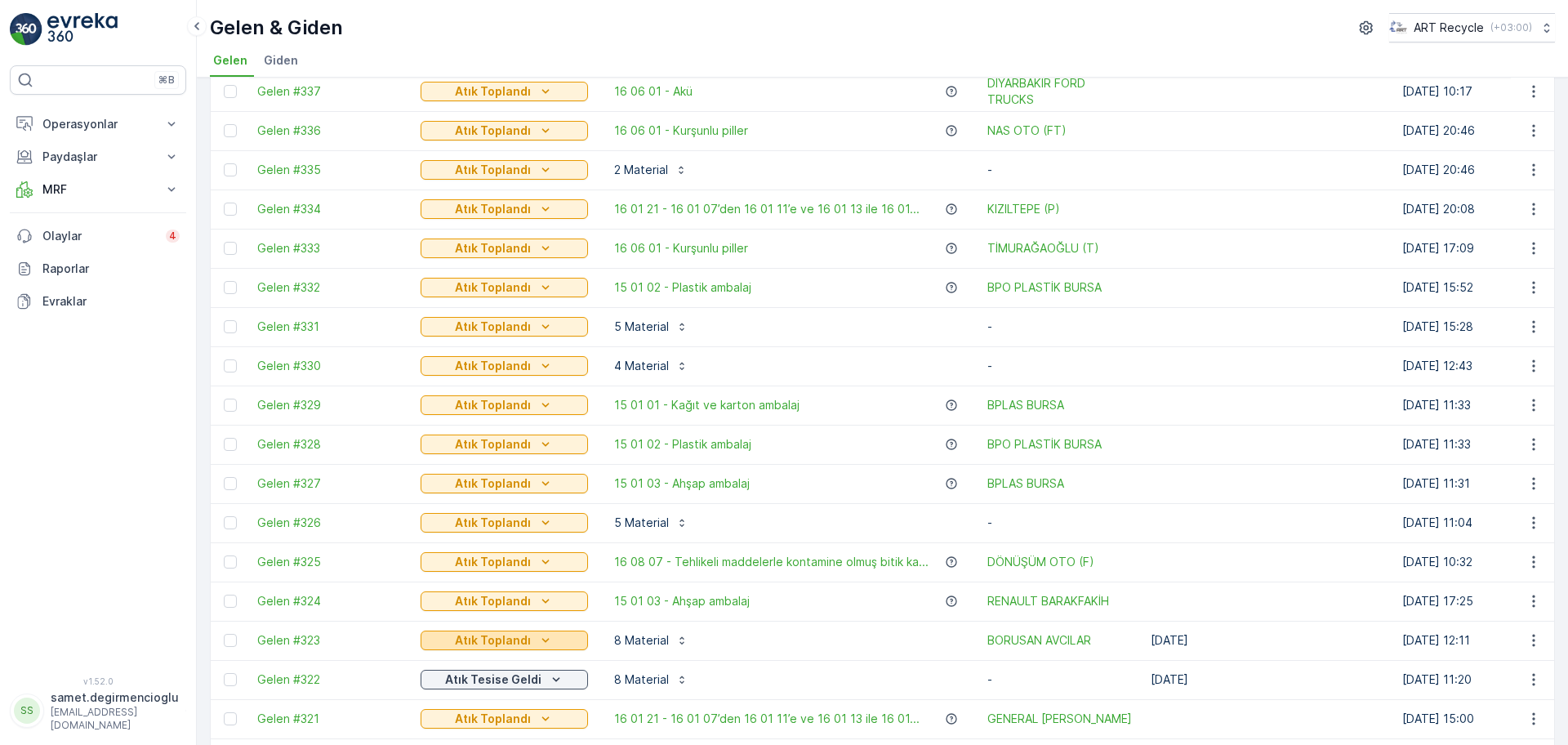
click at [553, 647] on div "Atık Toplandı" at bounding box center [504, 640] width 154 height 16
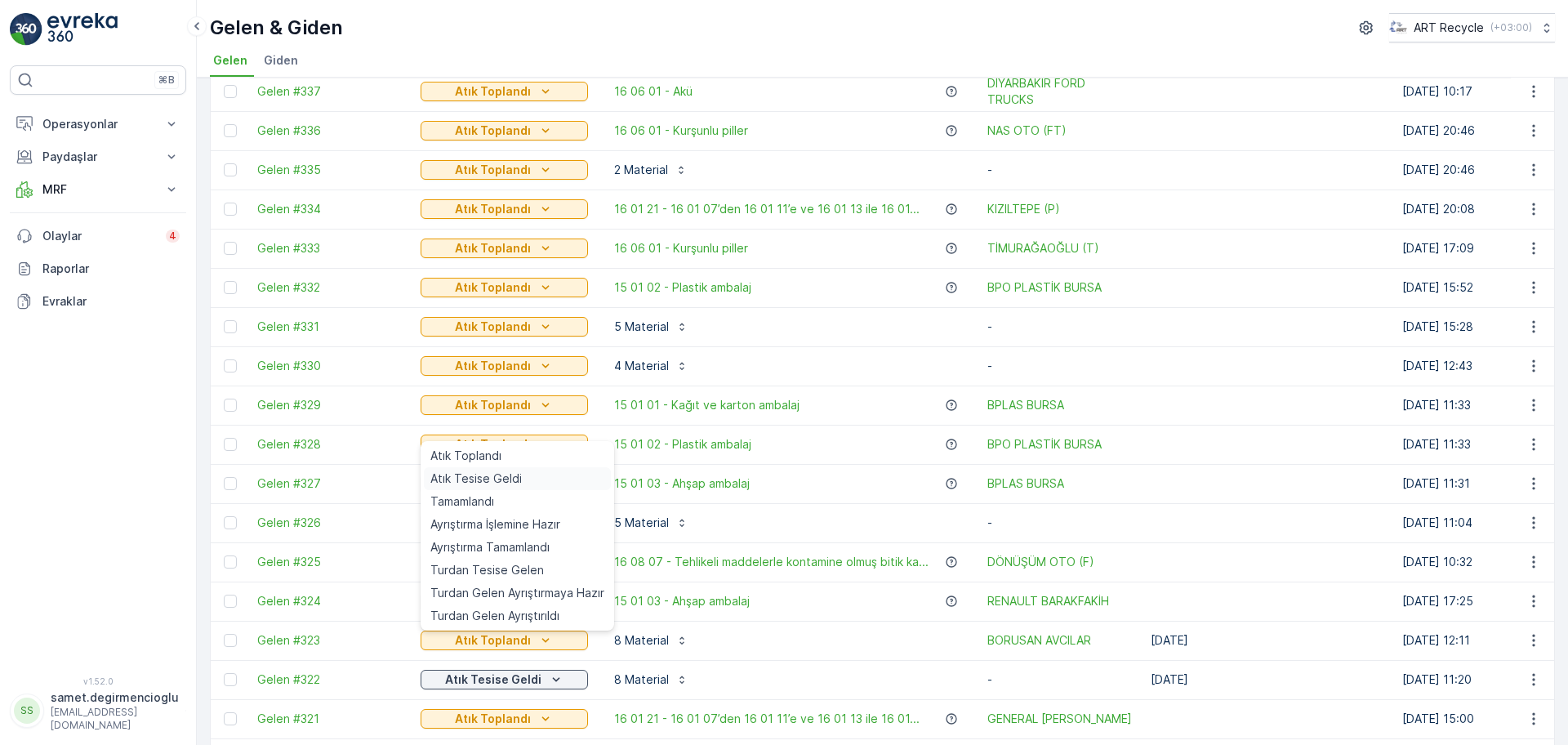
click at [526, 476] on div "Atık Tesise Geldi" at bounding box center [517, 478] width 187 height 23
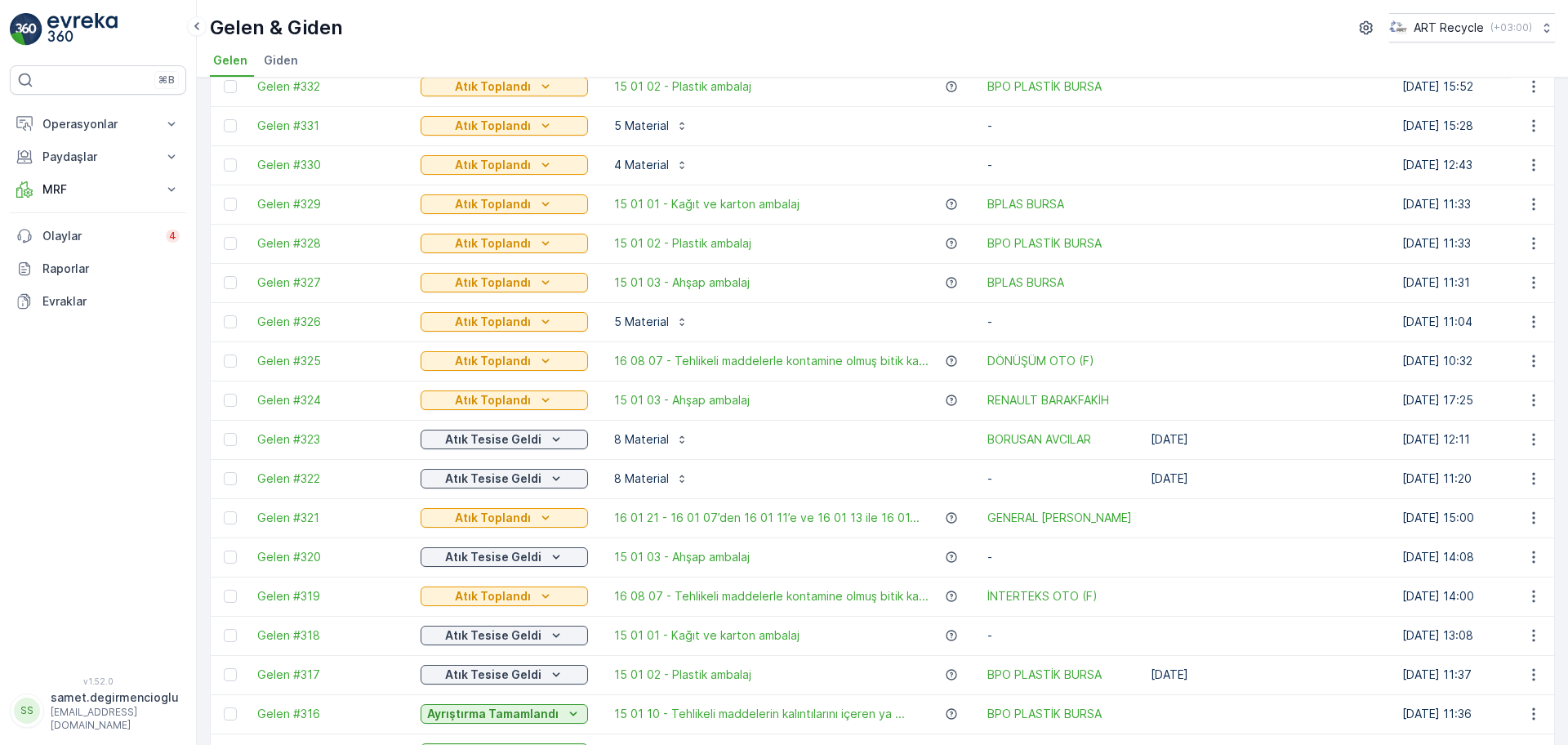
scroll to position [715, 0]
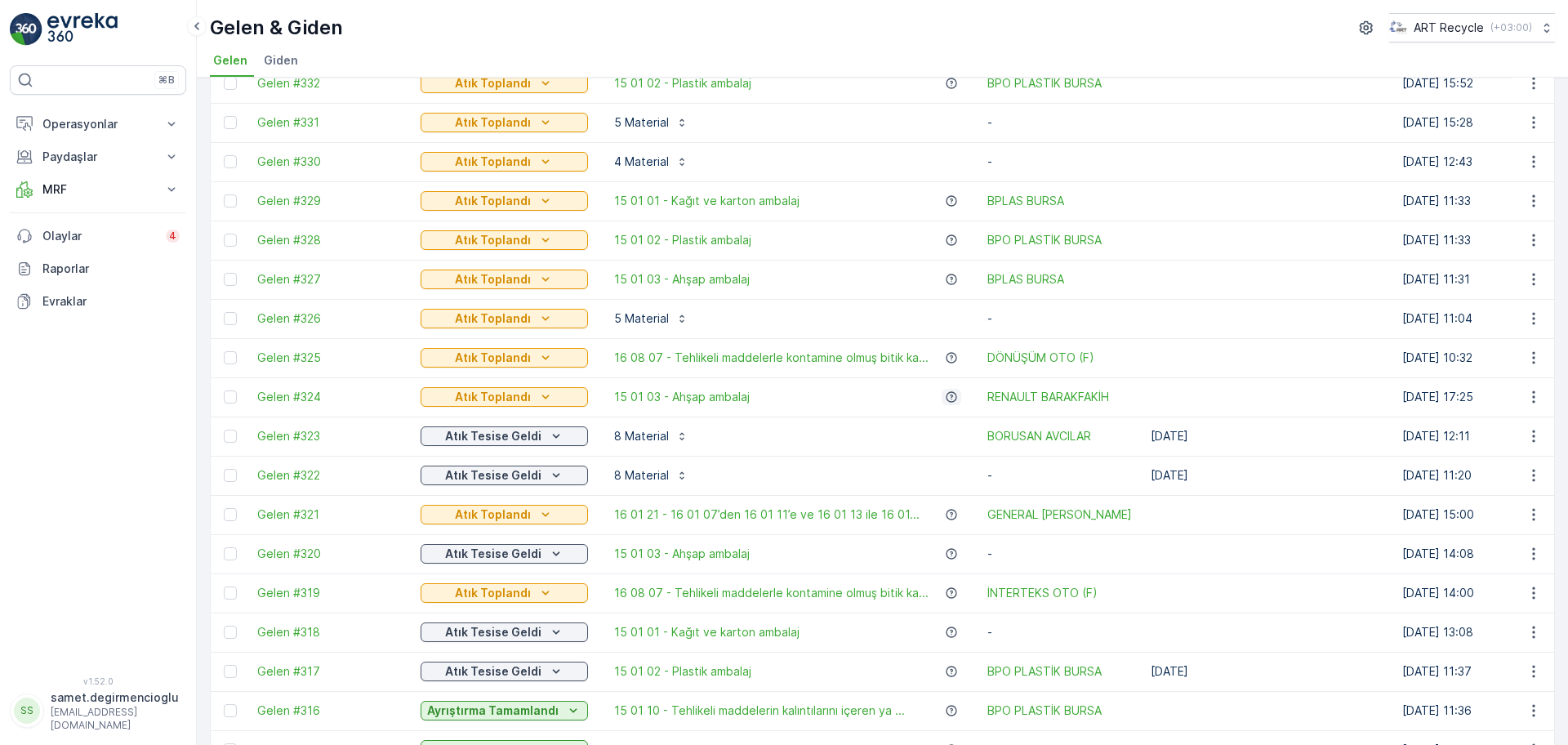
click at [947, 399] on icon "button" at bounding box center [950, 396] width 10 height 10
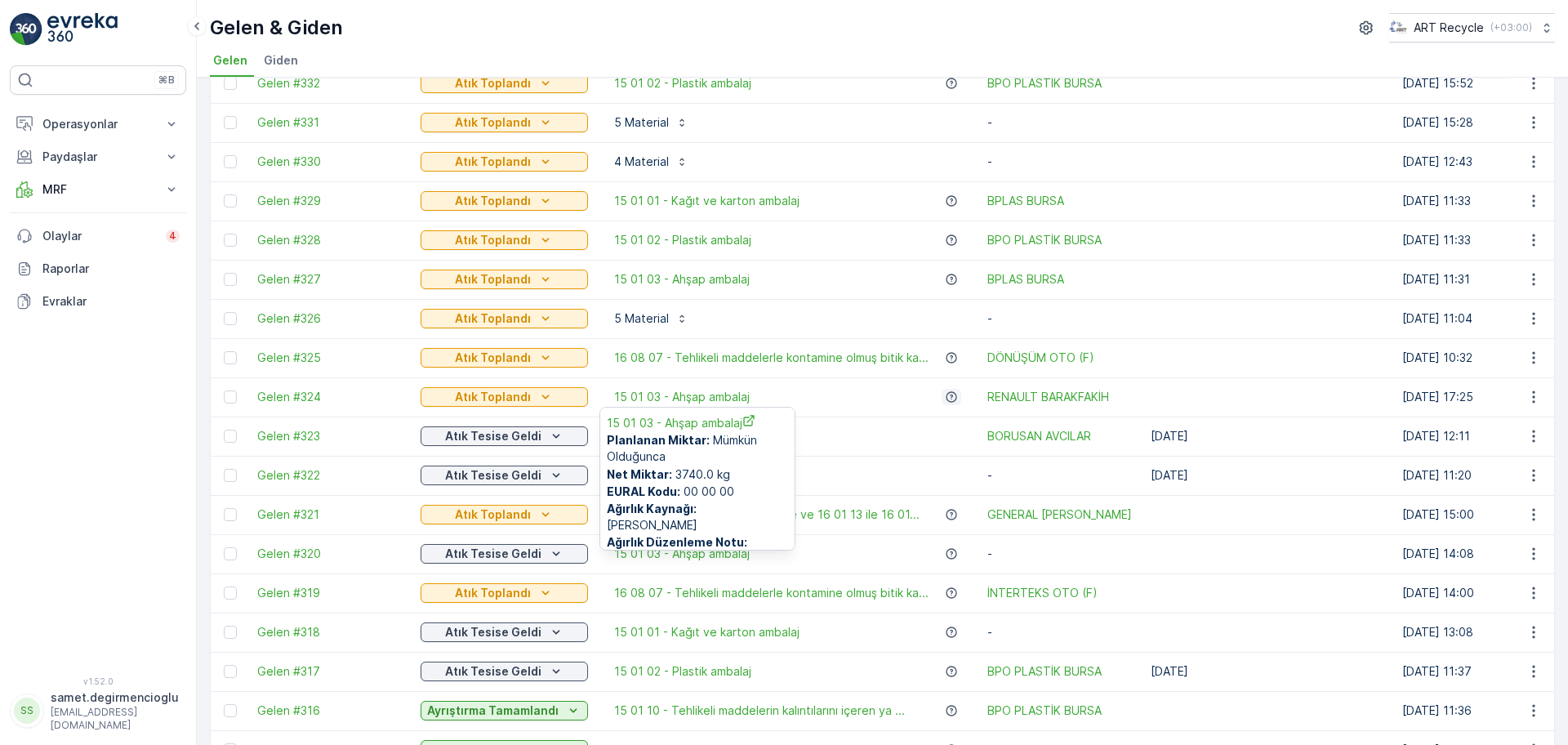
click at [947, 399] on icon "button" at bounding box center [950, 396] width 10 height 10
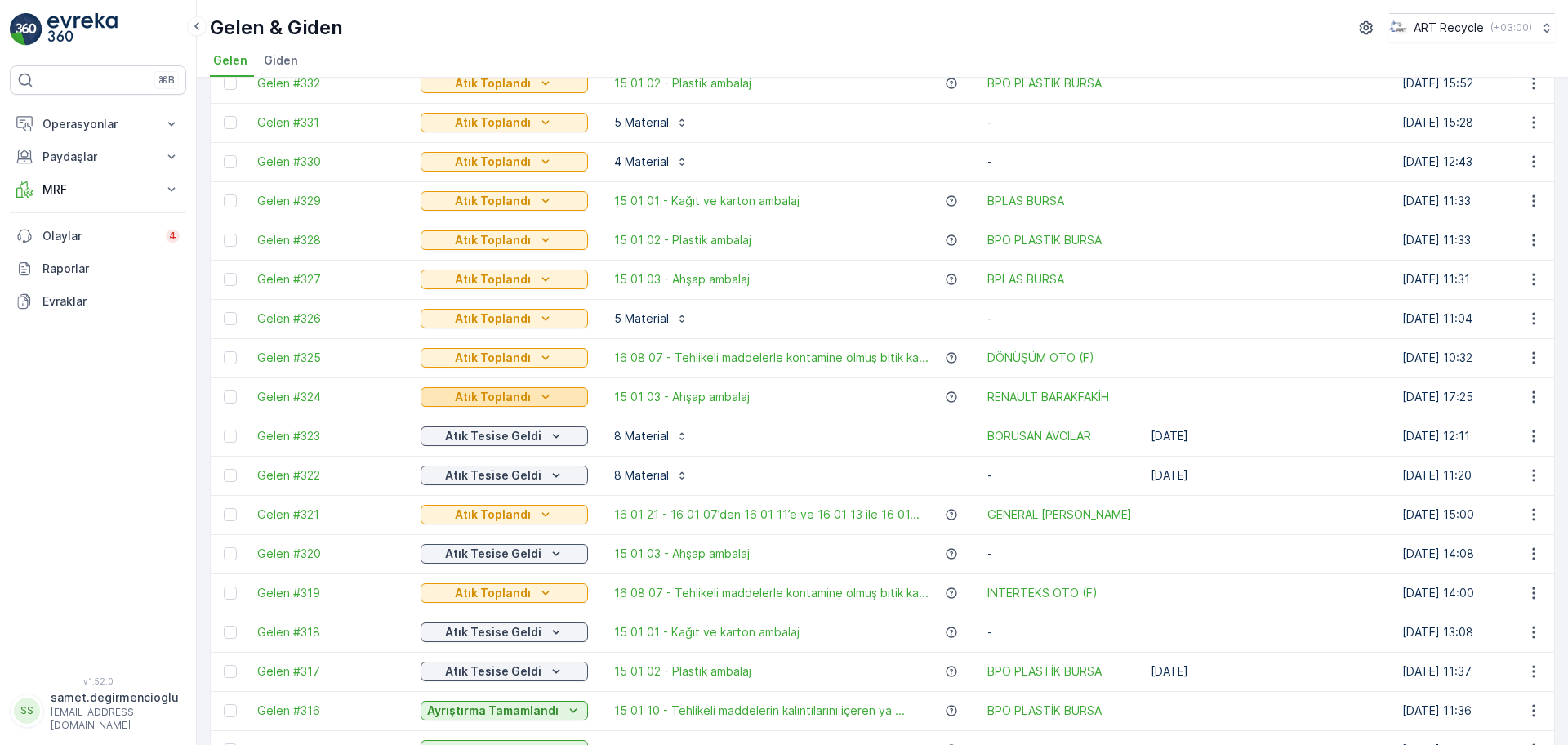
click at [477, 394] on p "Atık Toplandı" at bounding box center [493, 397] width 76 height 16
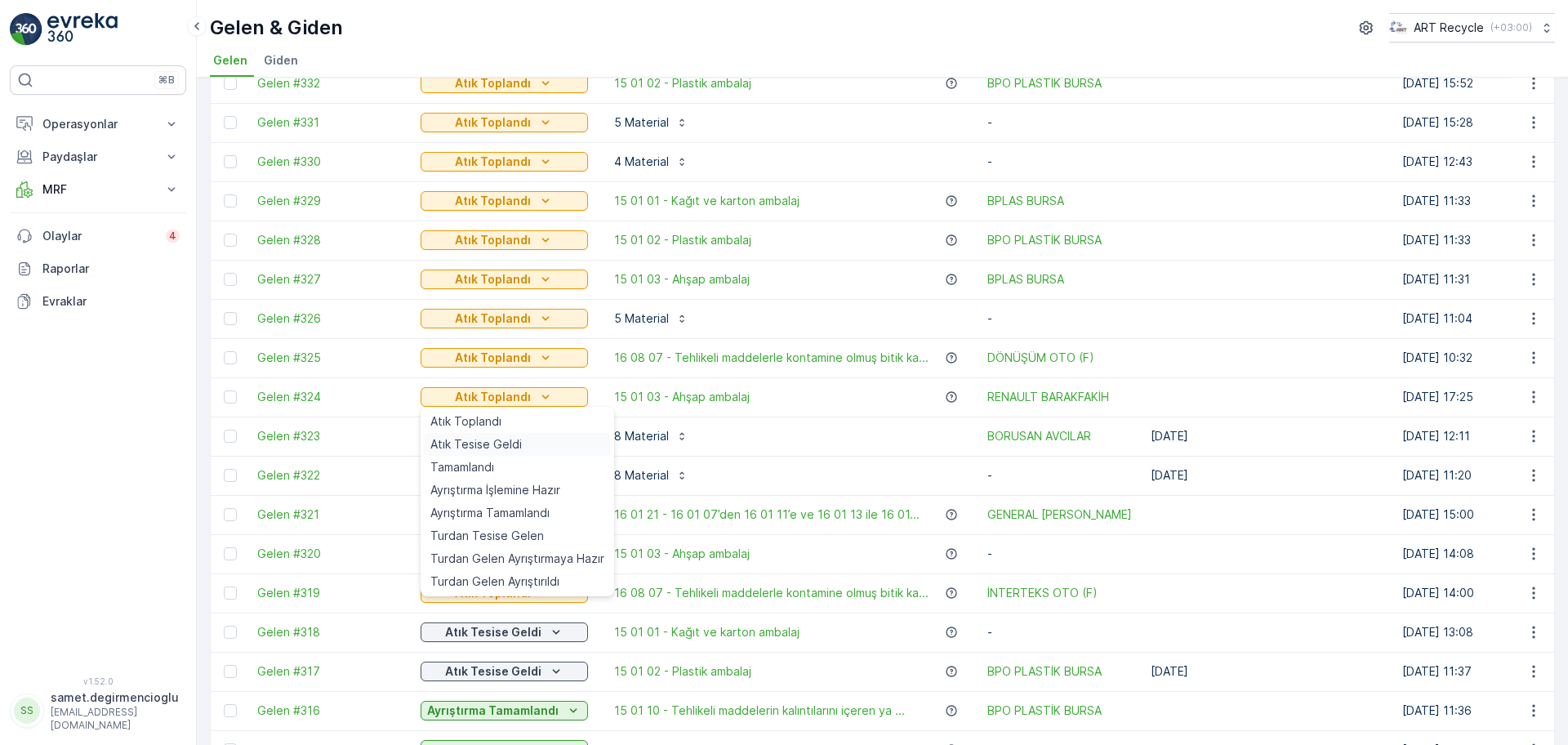
click at [476, 436] on span "Atık Tesise Geldi" at bounding box center [476, 444] width 91 height 16
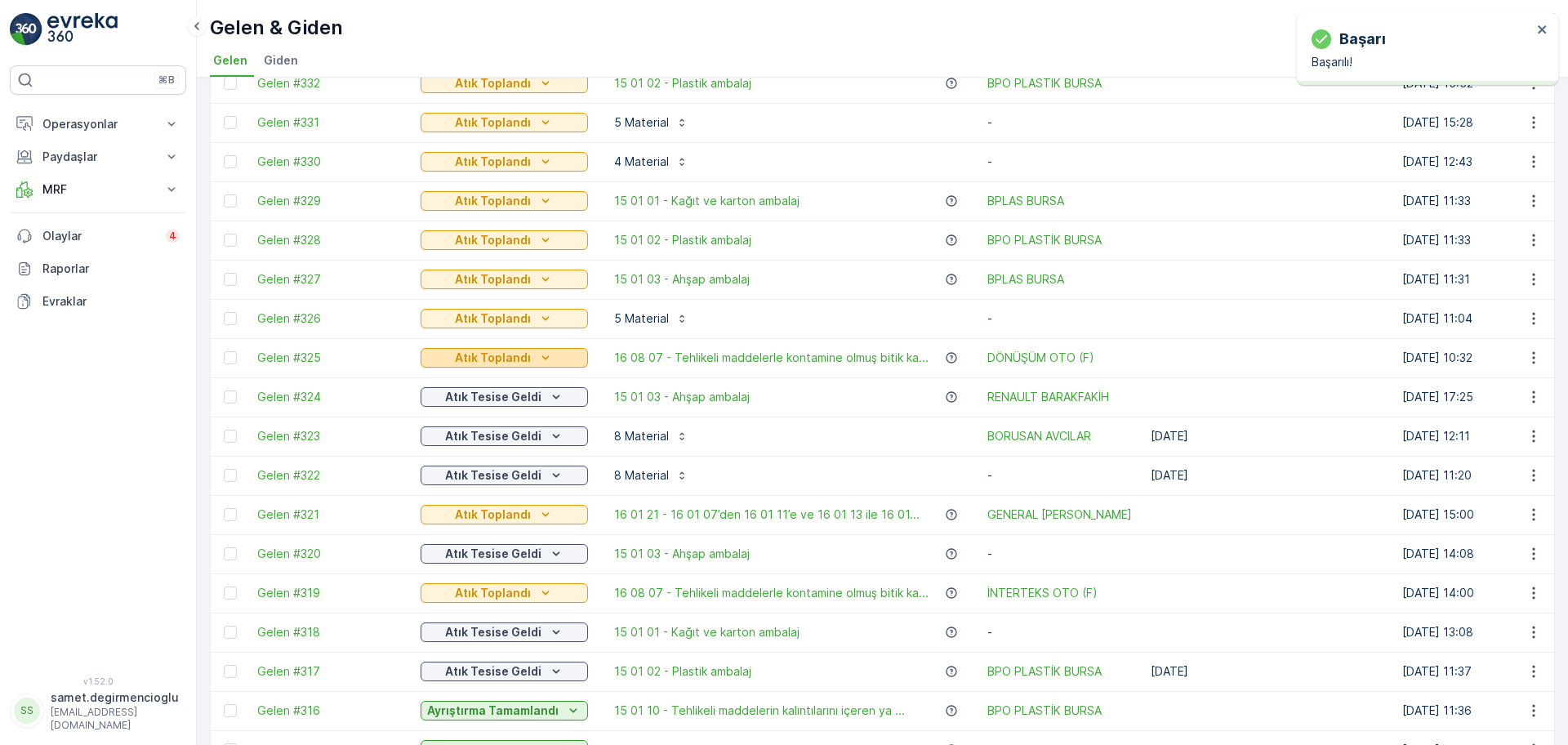
click at [543, 358] on icon "Atık Toplandı" at bounding box center [544, 357] width 16 height 16
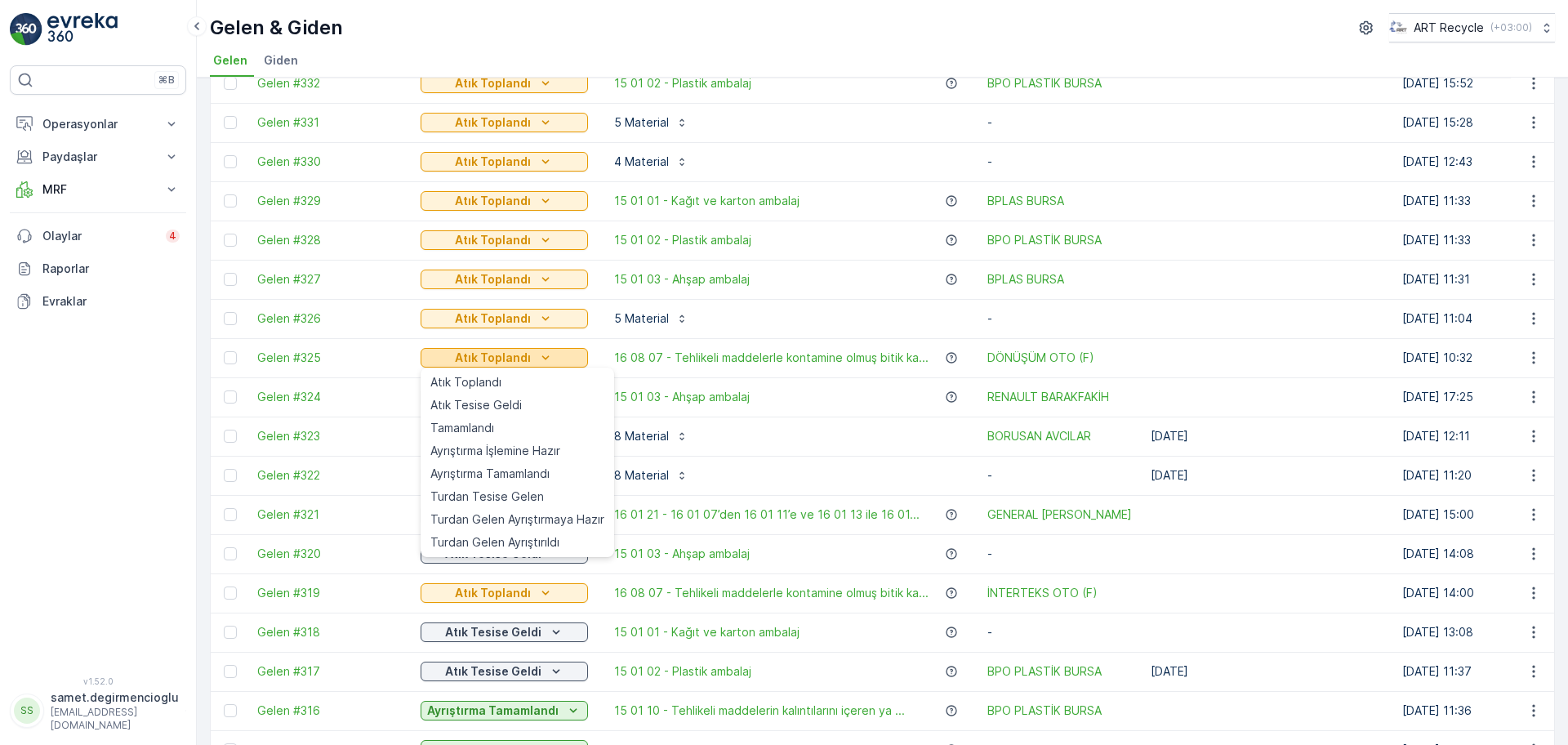
click at [543, 358] on icon "Atık Toplandı" at bounding box center [544, 357] width 16 height 16
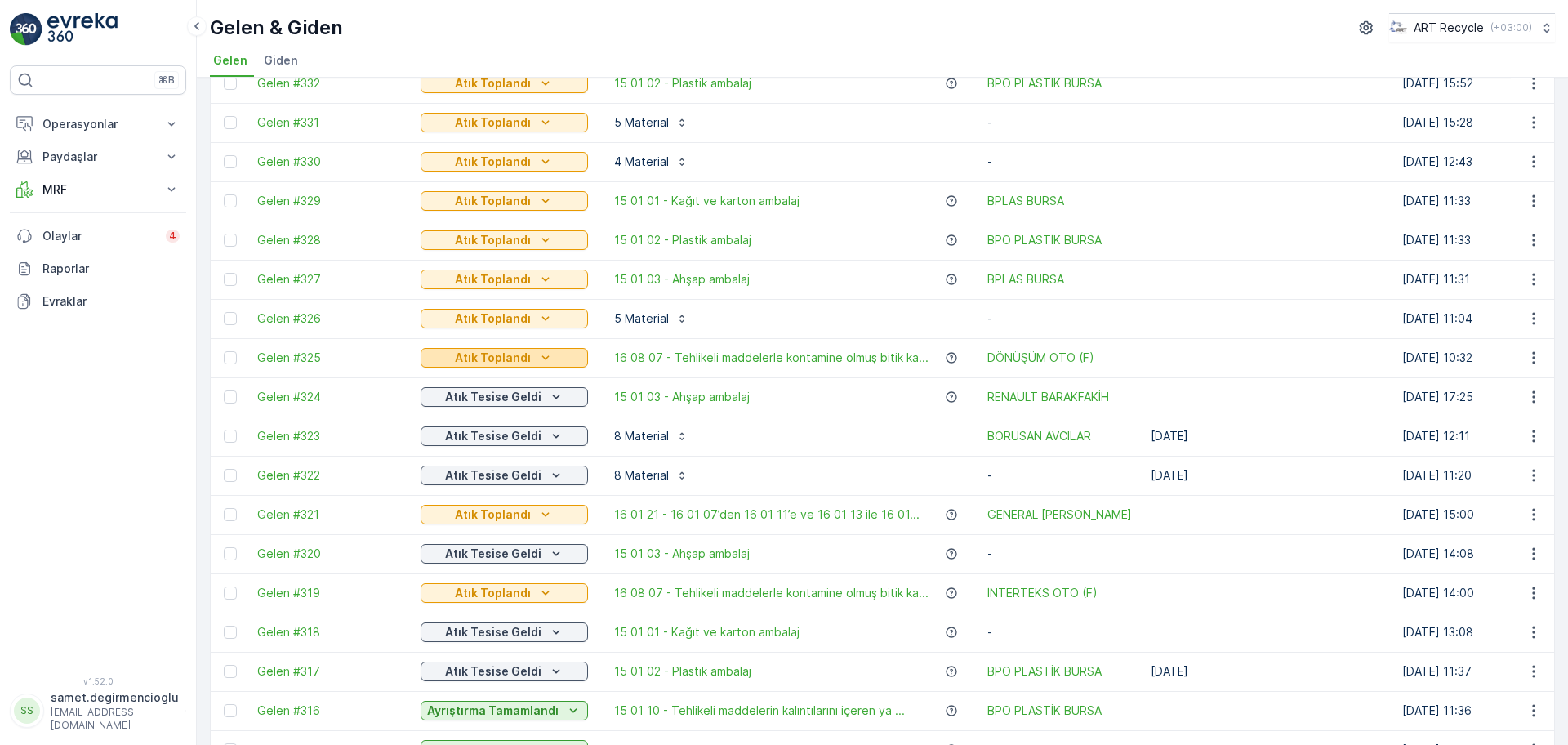
click at [545, 357] on icon "Atık Toplandı" at bounding box center [544, 357] width 16 height 16
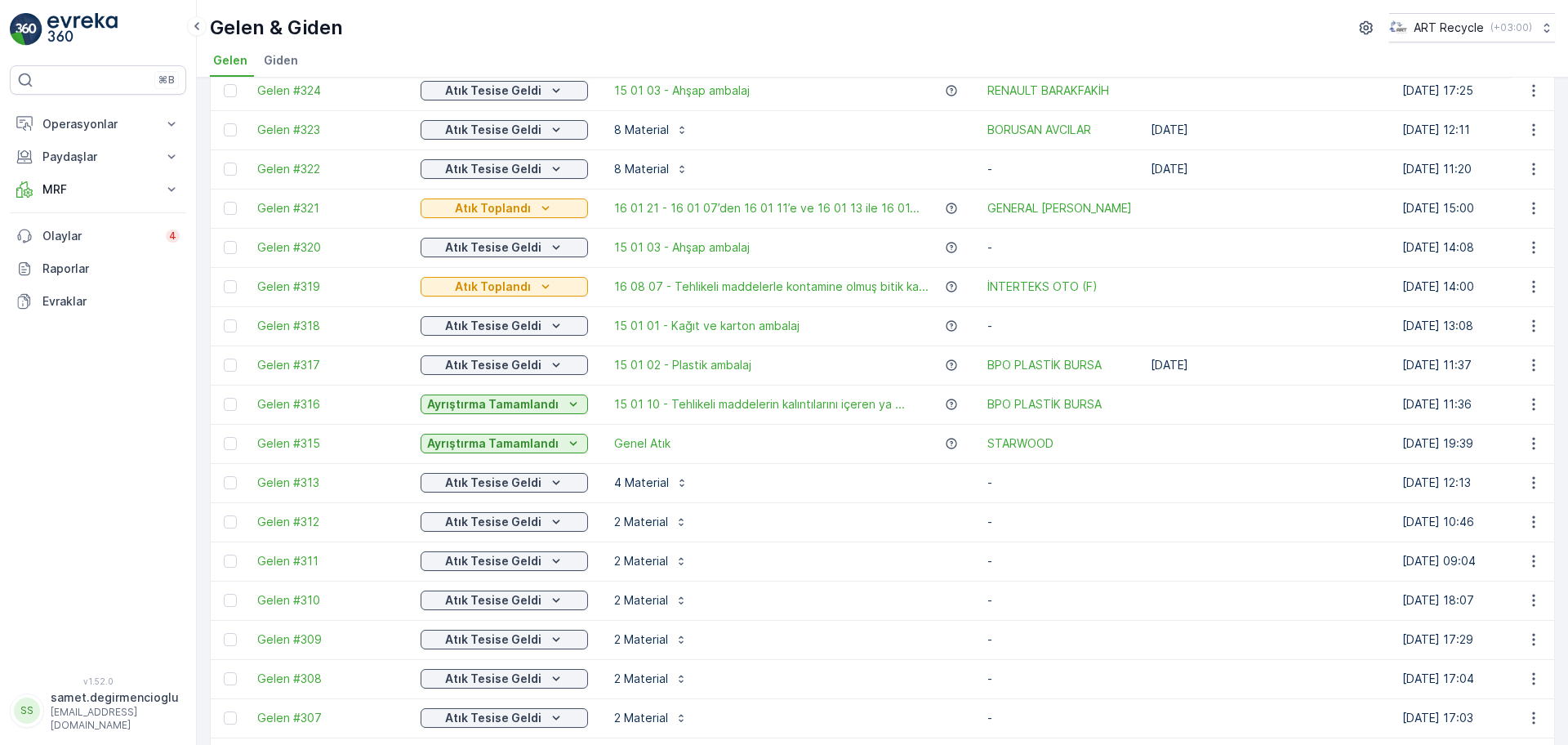
scroll to position [918, 0]
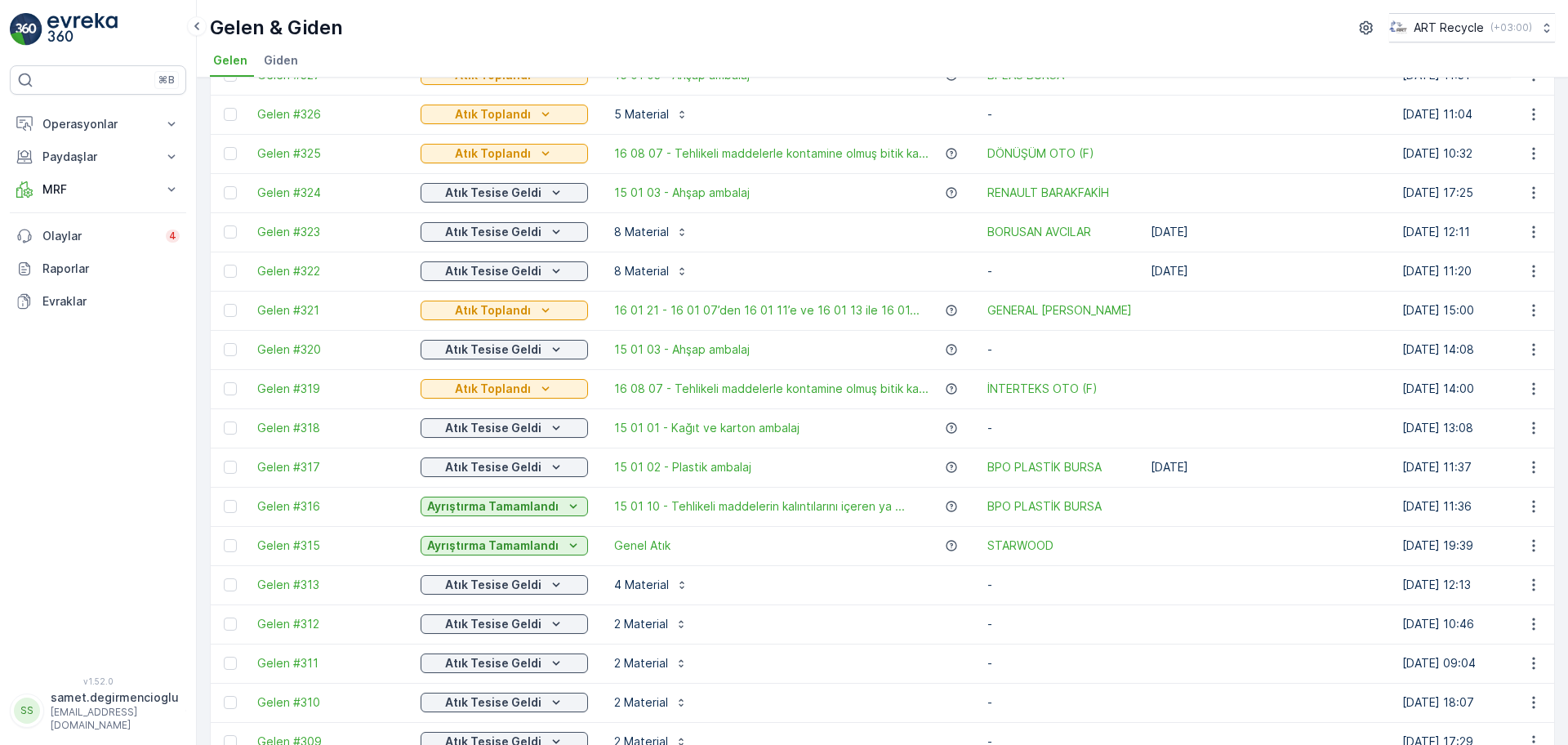
click at [530, 381] on div "Atık Toplandı" at bounding box center [504, 388] width 154 height 16
click at [524, 383] on p "Atık Toplandı" at bounding box center [493, 388] width 76 height 16
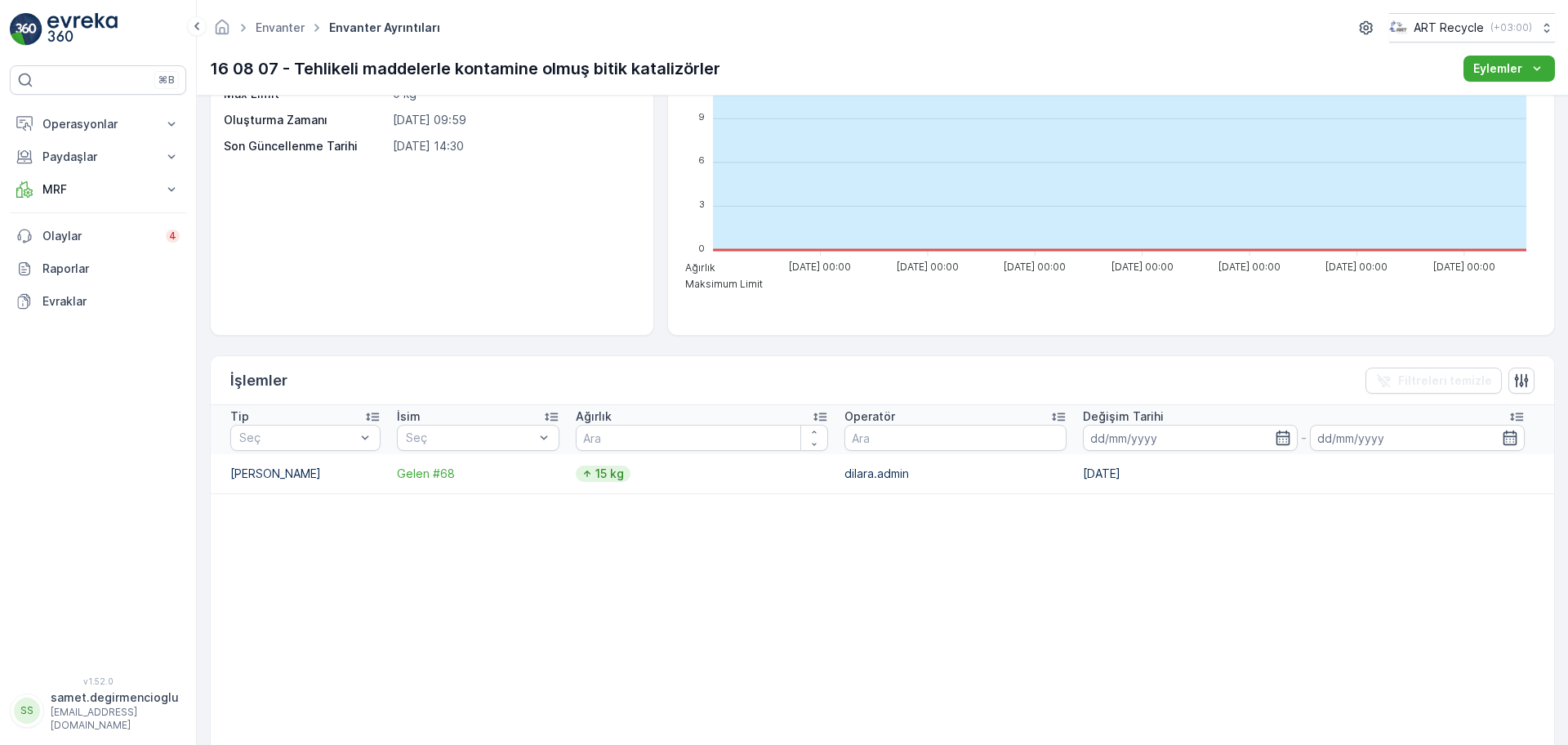
scroll to position [204, 0]
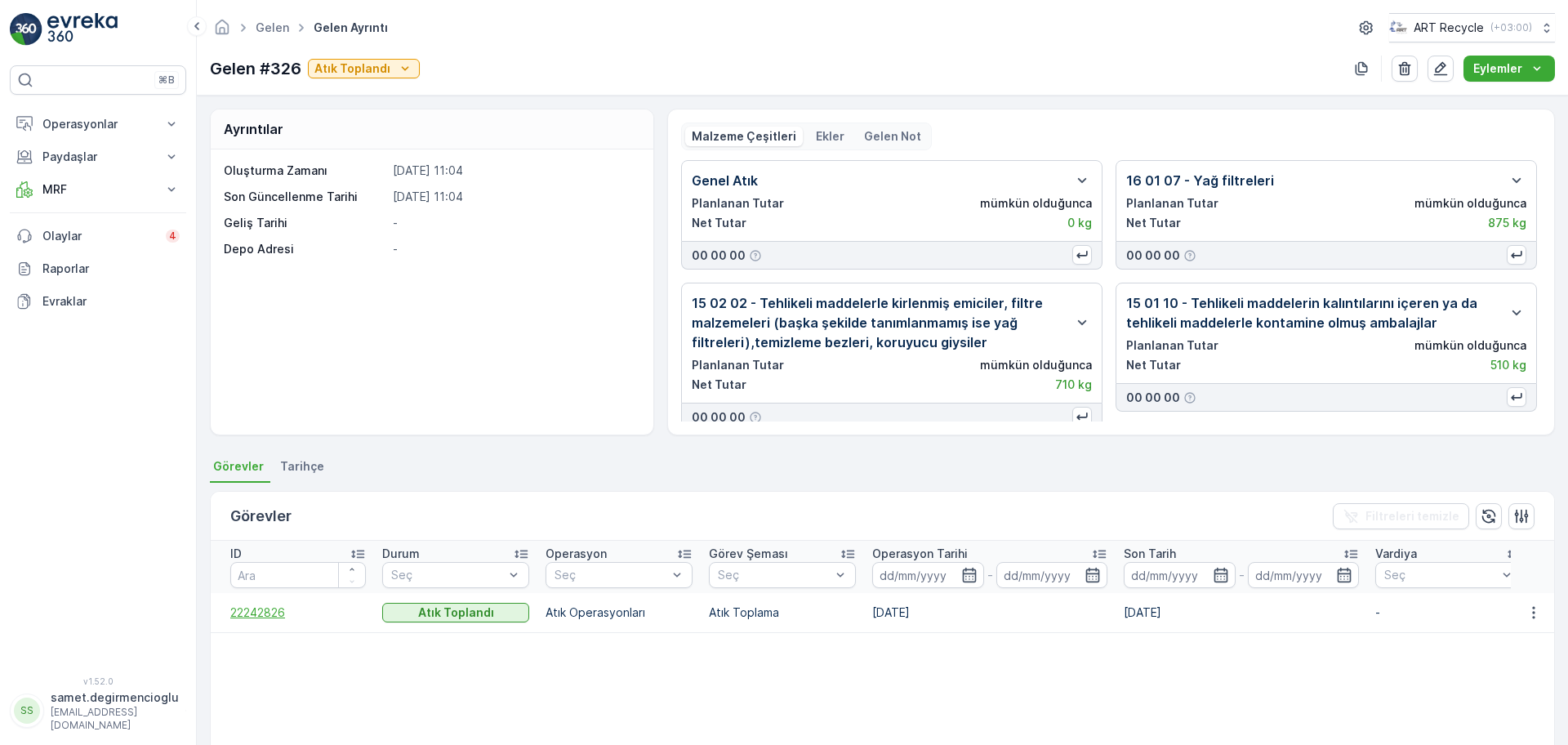
click at [258, 614] on span "22242826" at bounding box center [298, 612] width 136 height 16
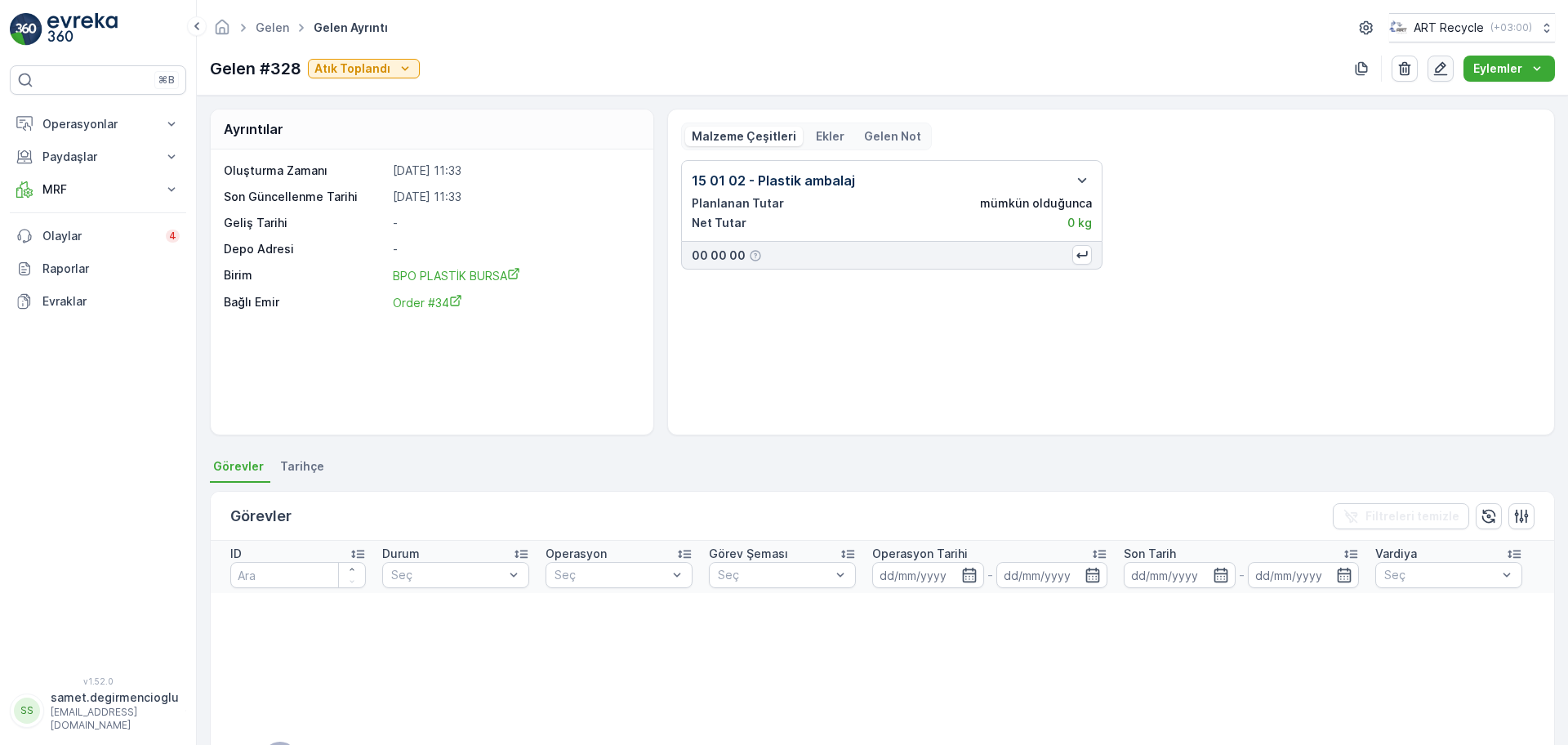
click at [1438, 68] on icon "button" at bounding box center [1440, 69] width 14 height 14
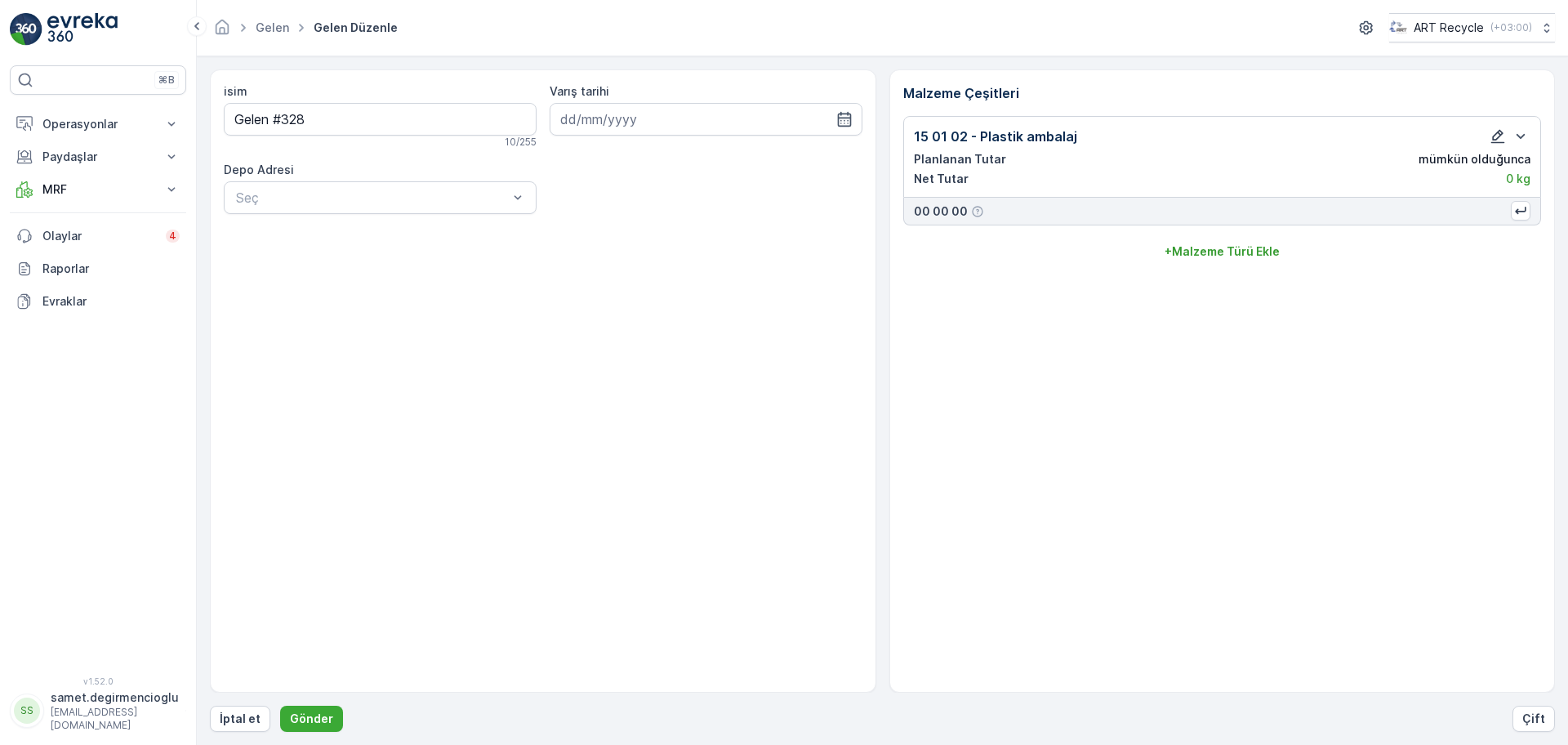
click at [1494, 132] on icon "button" at bounding box center [1496, 136] width 16 height 16
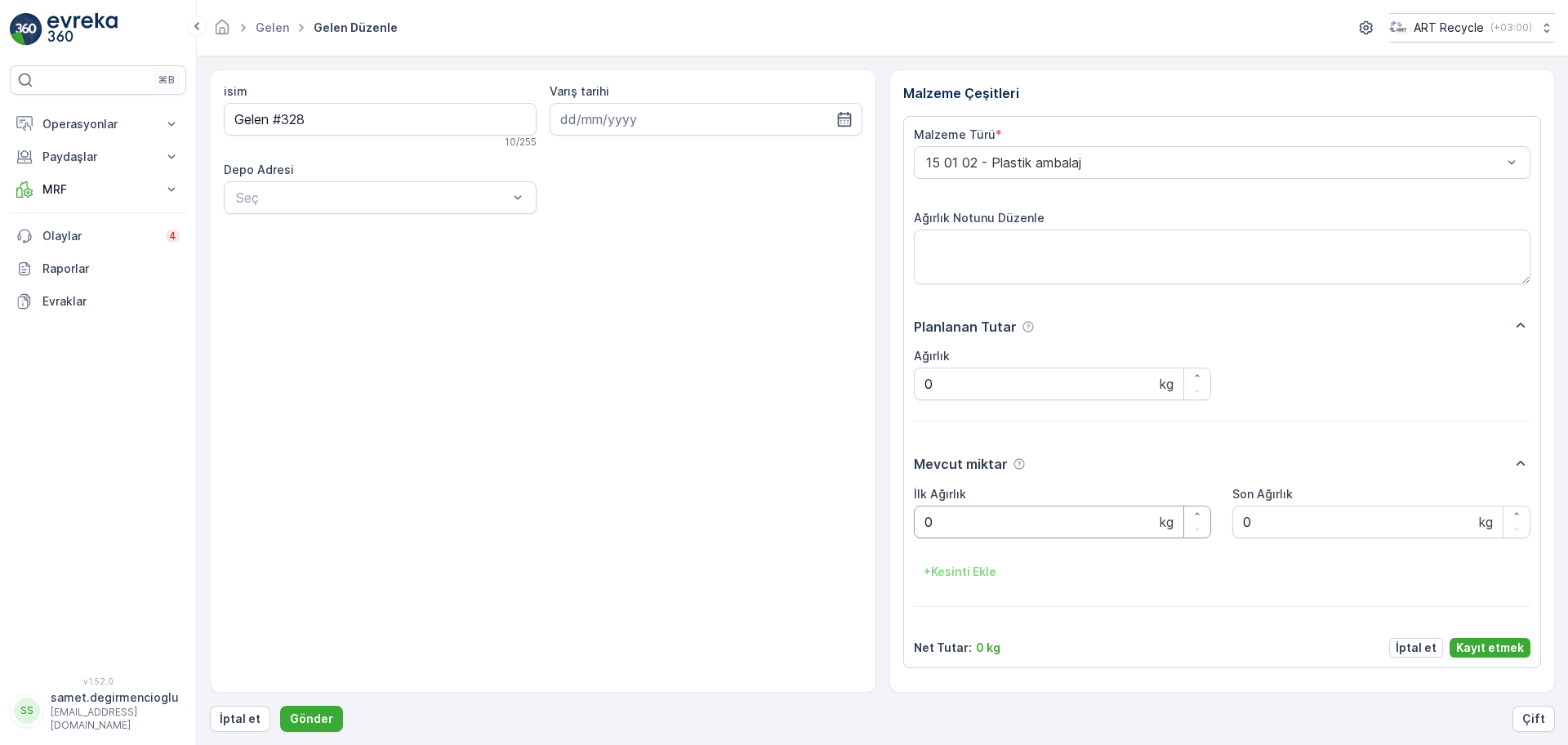
click at [1046, 515] on Ağırlık "0" at bounding box center [1062, 522] width 298 height 33
drag, startPoint x: 1044, startPoint y: 515, endPoint x: 844, endPoint y: 502, distance: 200.4
click at [844, 502] on div "isim Gelen #328 10 / 255 Varış tarihi Depo Adresi Seç Malzeme Çeşitleri Malzeme…" at bounding box center [882, 381] width 1345 height 623
type Ağırlık "2400"
click at [1500, 652] on p "Kayıt etmek" at bounding box center [1490, 647] width 68 height 16
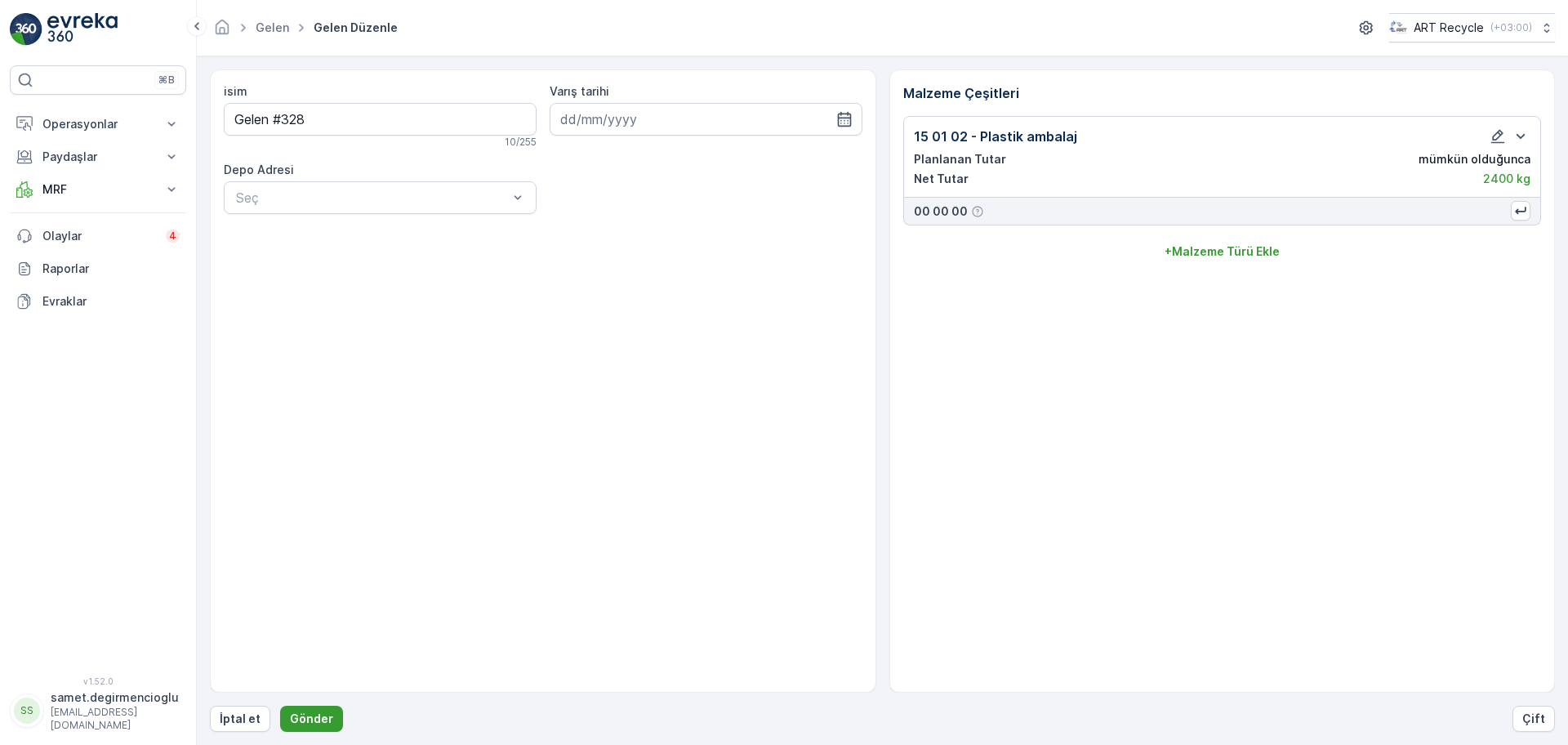
click at [308, 710] on p "Gönder" at bounding box center [312, 718] width 43 height 16
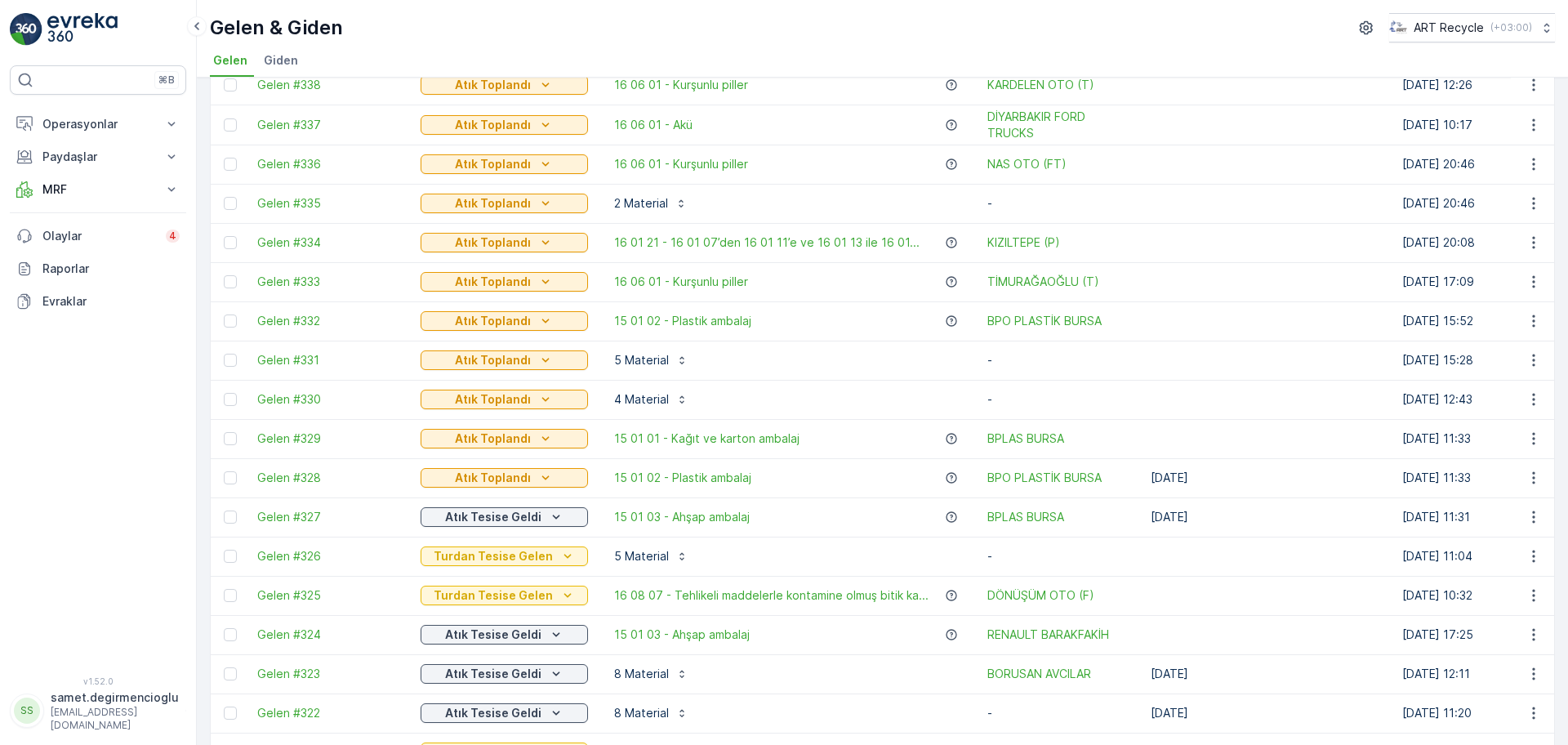
scroll to position [510, 0]
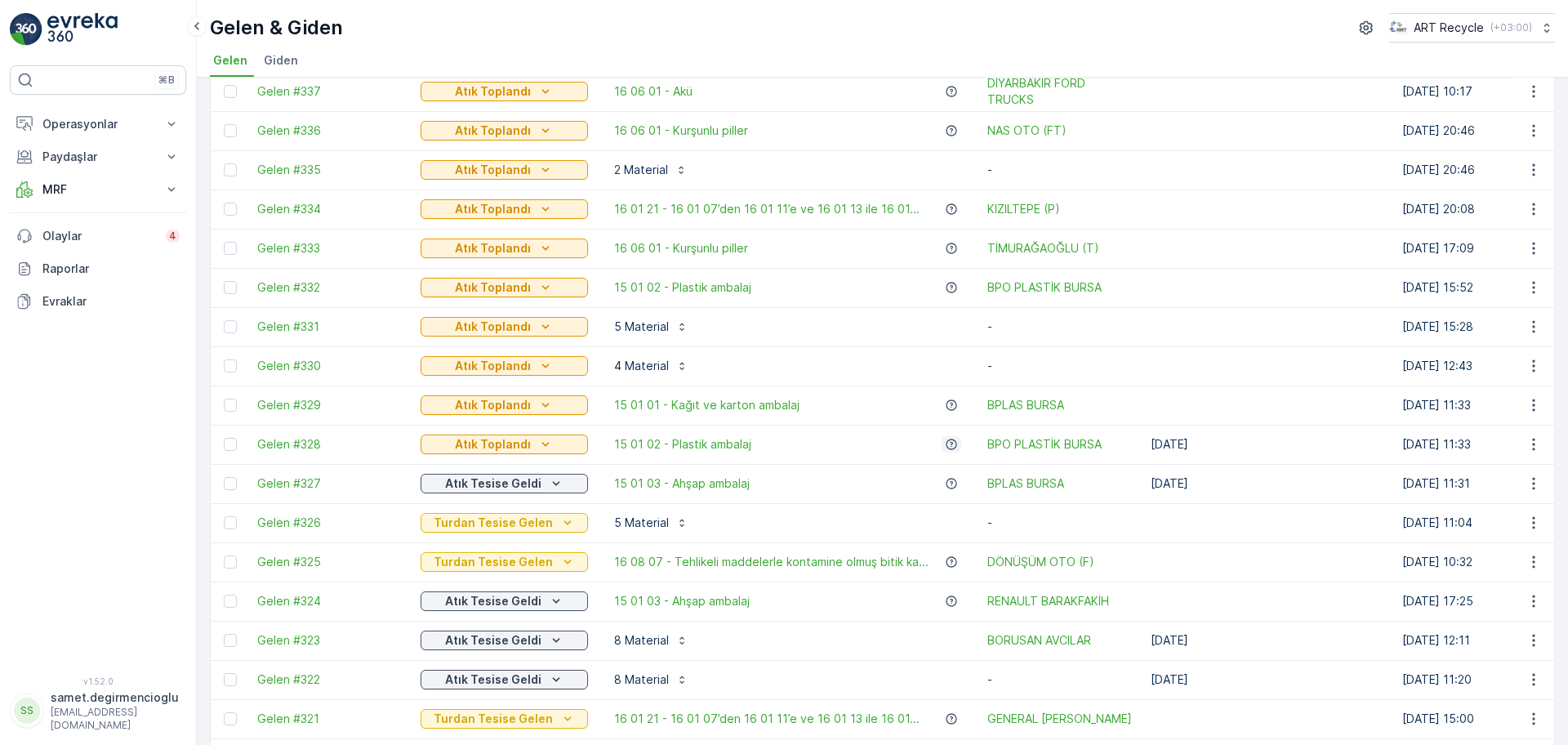
click at [945, 438] on icon "button" at bounding box center [951, 445] width 13 height 13
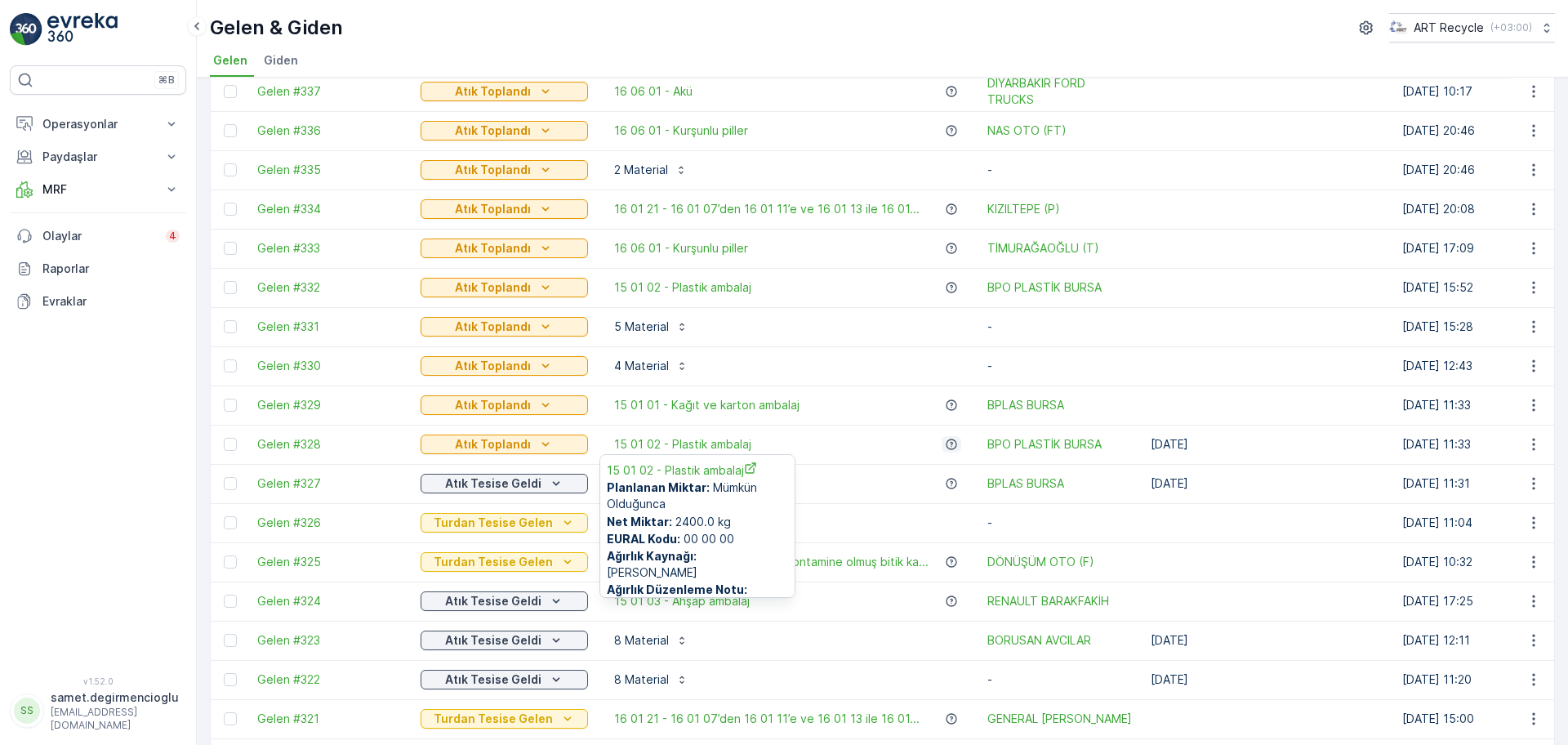
click at [945, 438] on icon "button" at bounding box center [951, 445] width 13 height 13
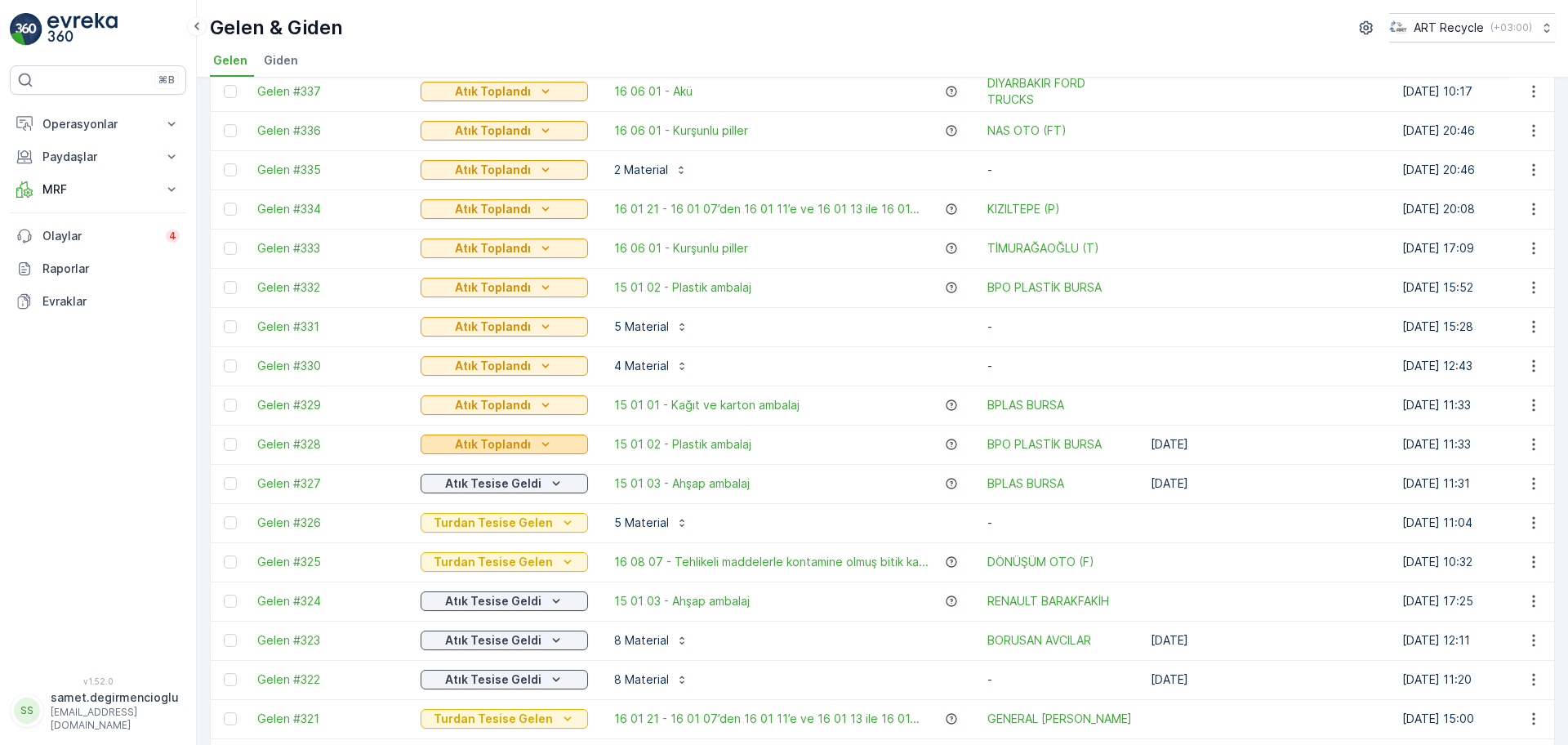
click at [494, 436] on p "Atık Toplandı" at bounding box center [493, 444] width 76 height 16
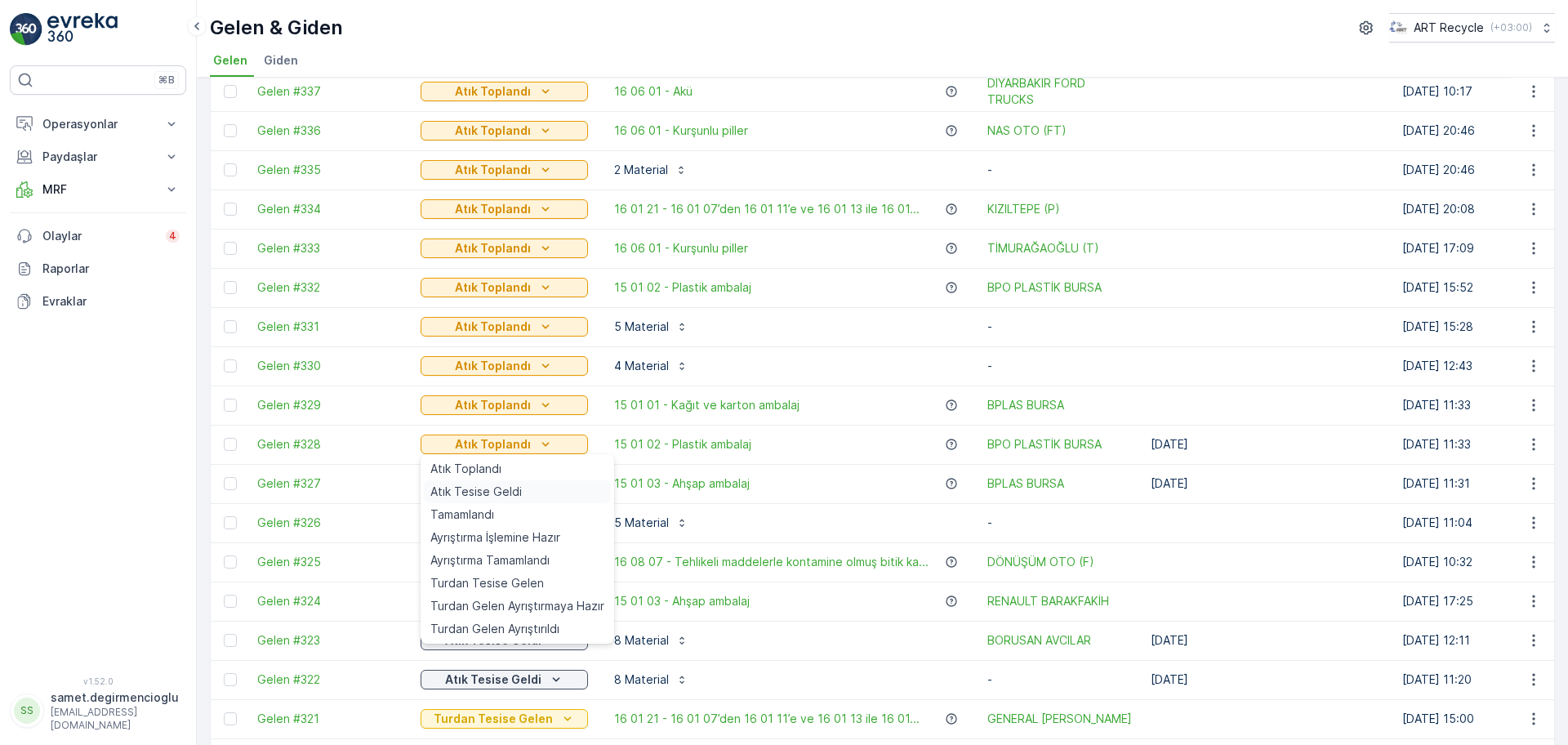
click at [497, 484] on span "Atık Tesise Geldi" at bounding box center [476, 491] width 91 height 16
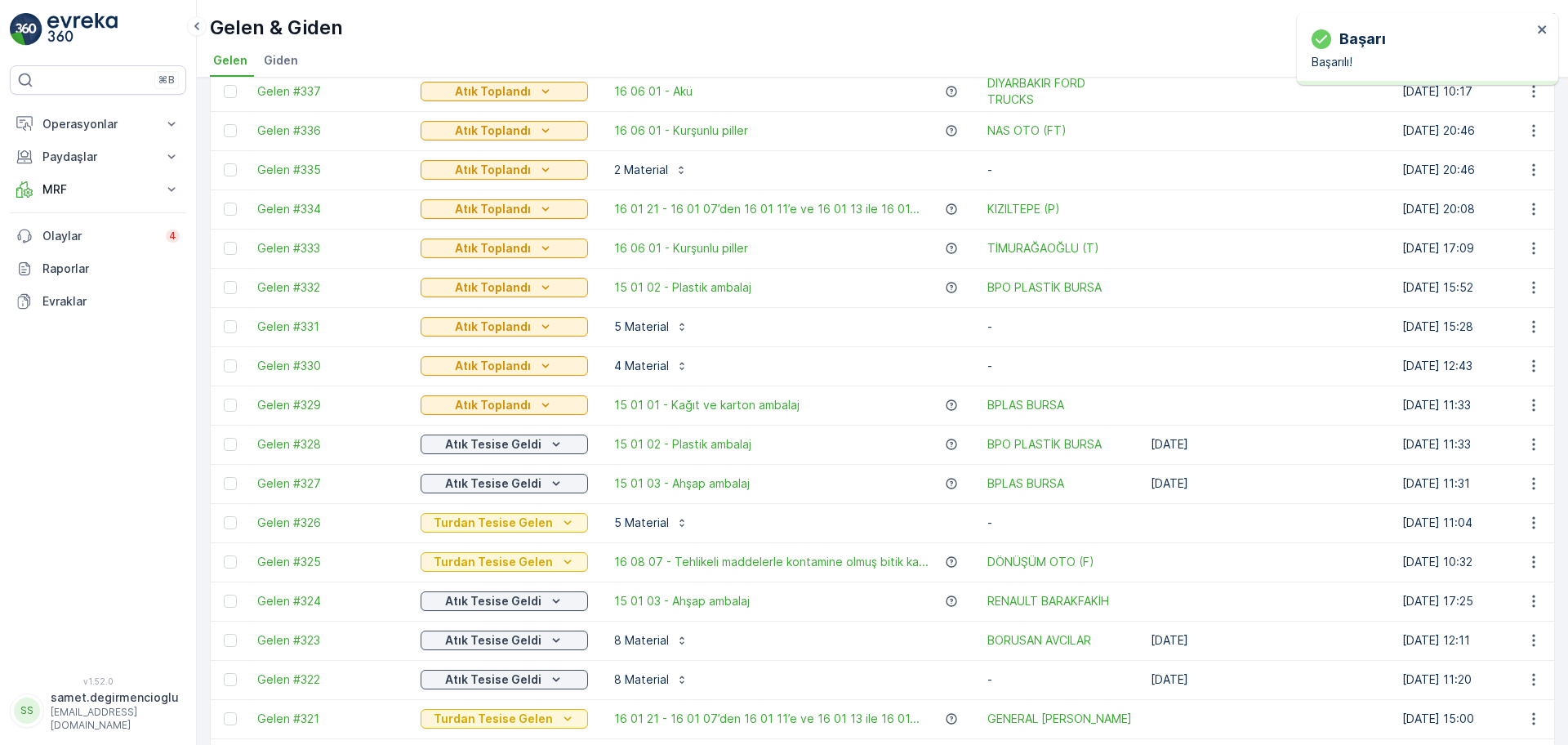
click at [954, 412] on div "15 01 01 - Kağıt ve karton ambalaj" at bounding box center [787, 404] width 366 height 16
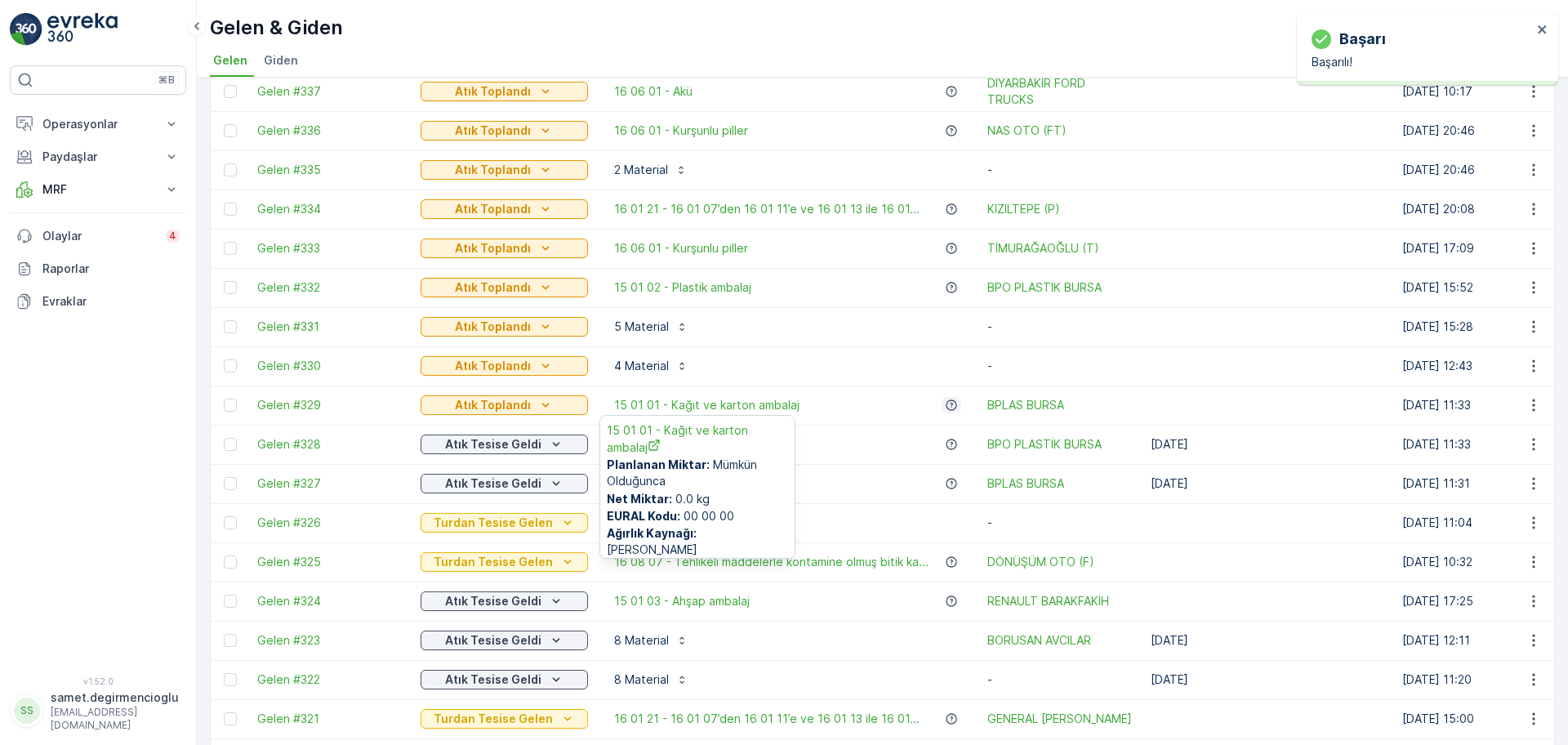
click at [946, 405] on icon "button" at bounding box center [951, 405] width 13 height 13
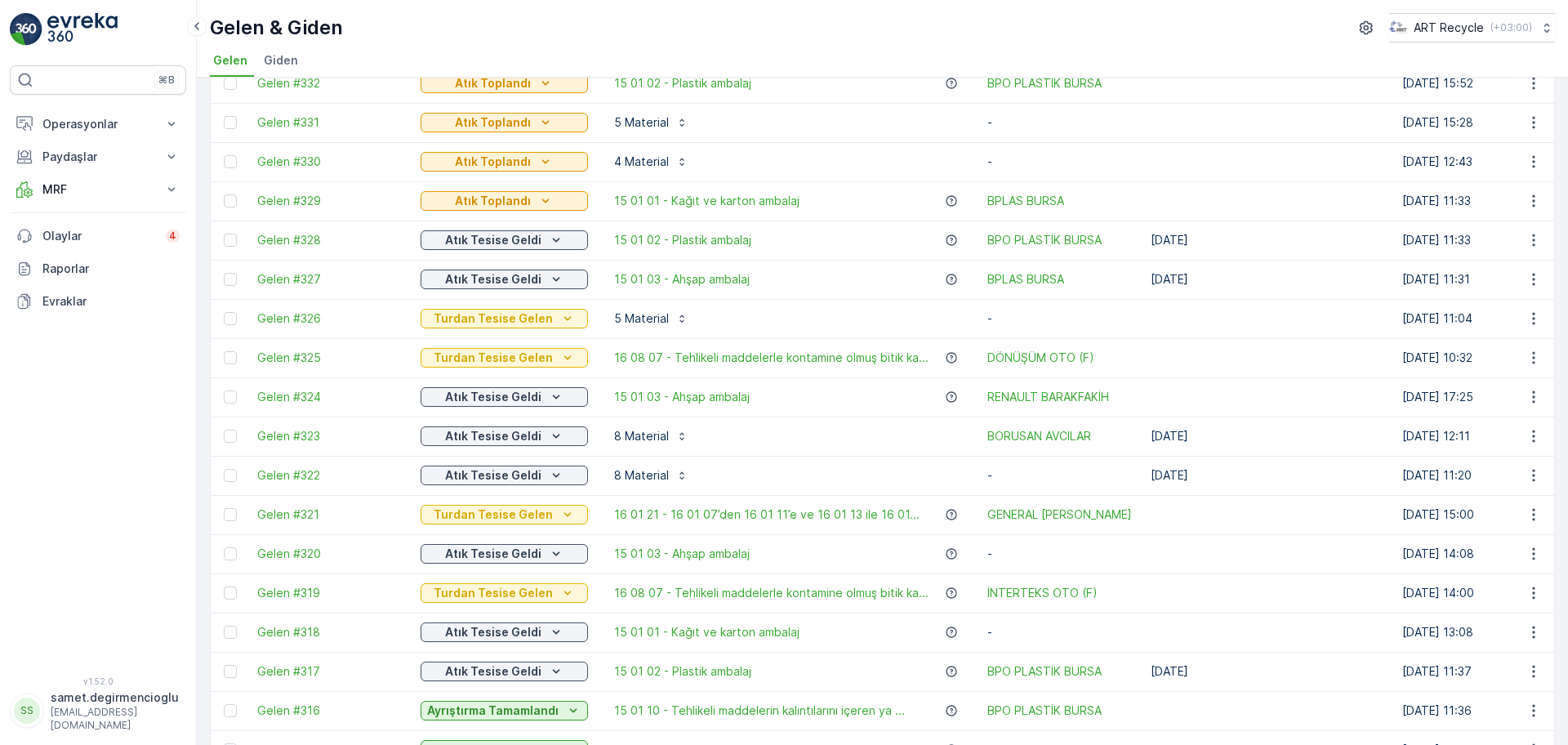
scroll to position [817, 0]
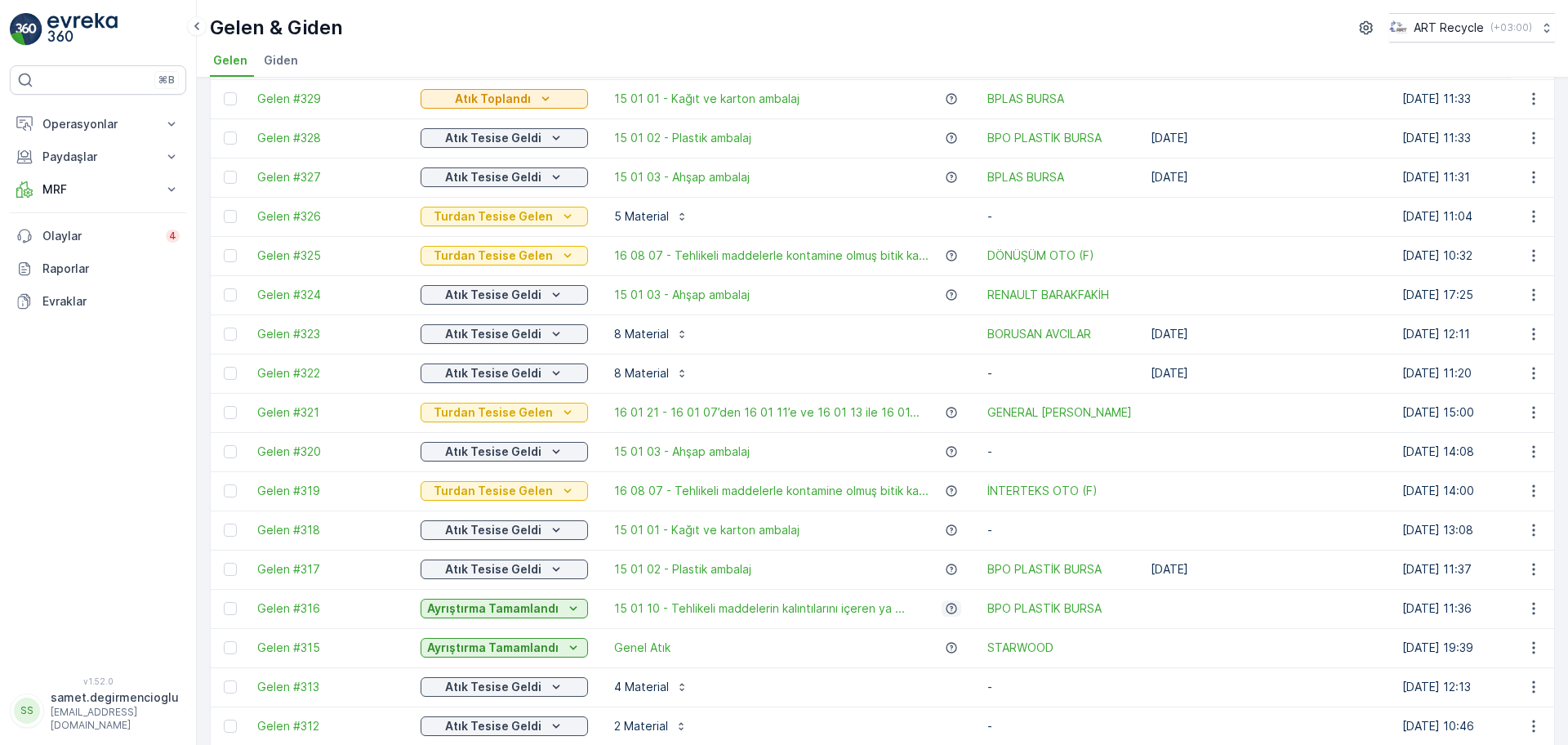
click at [945, 605] on icon "button" at bounding box center [951, 608] width 13 height 13
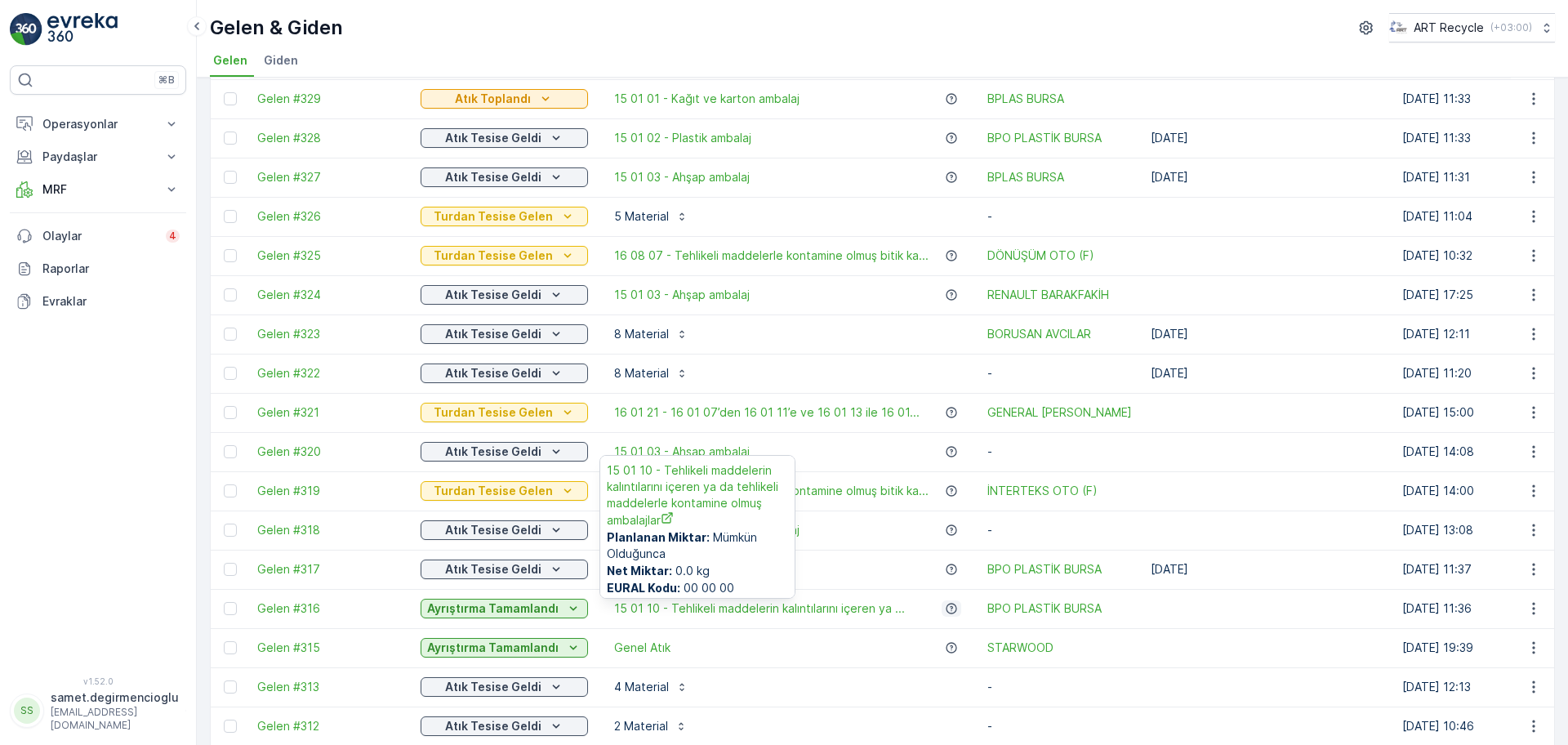
click at [945, 605] on icon "button" at bounding box center [951, 608] width 13 height 13
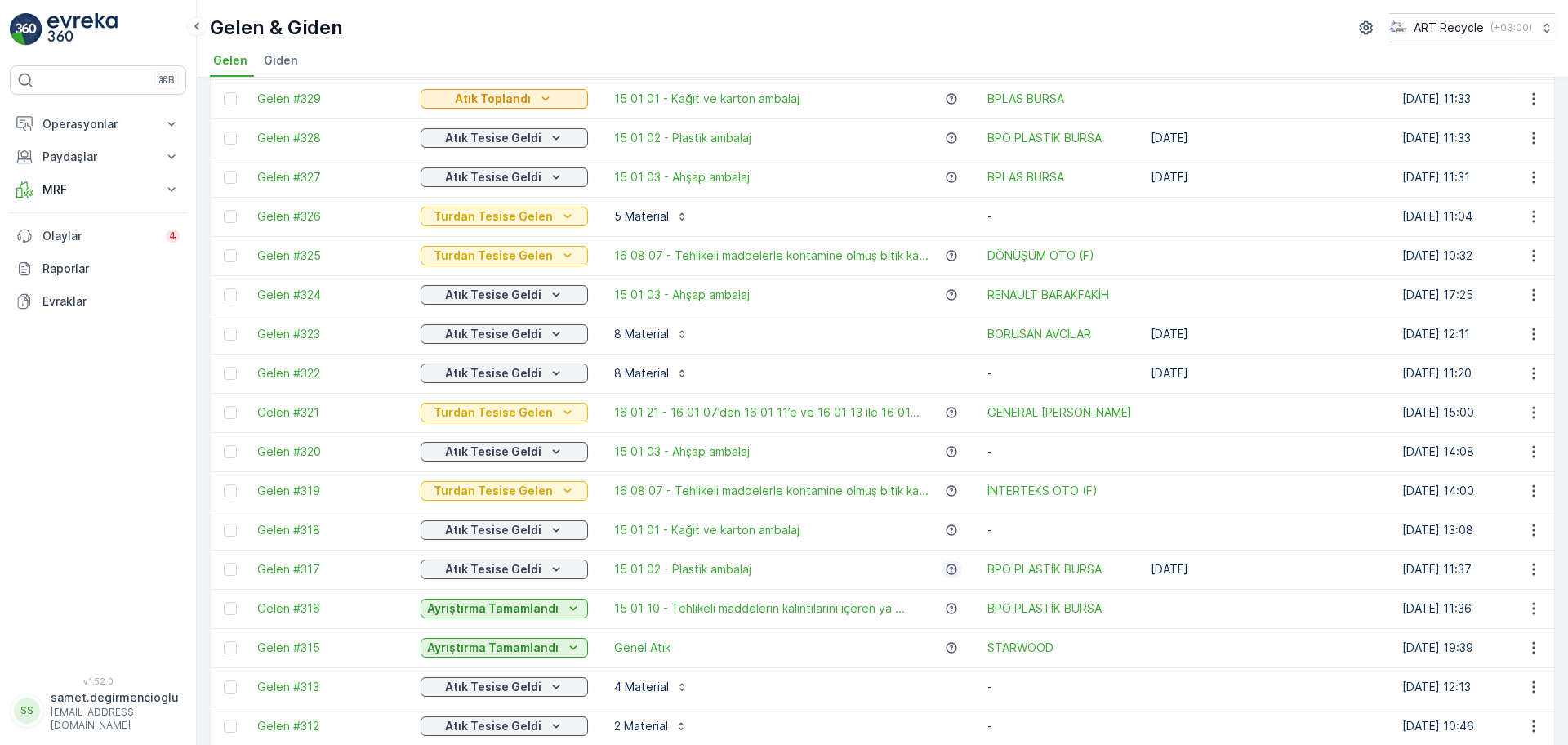
click at [948, 571] on icon "button" at bounding box center [951, 569] width 13 height 13
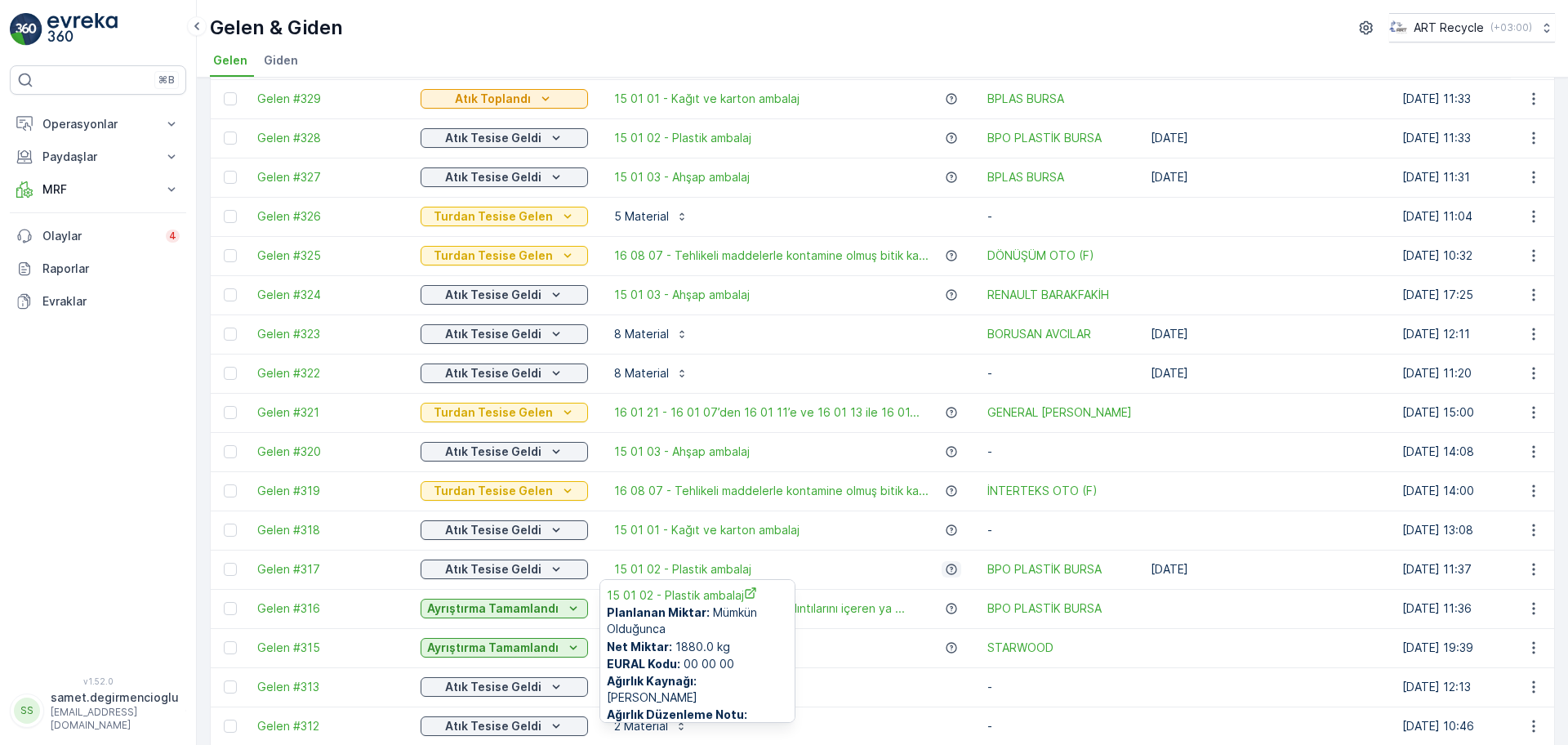
click at [948, 571] on icon "button" at bounding box center [951, 569] width 13 height 13
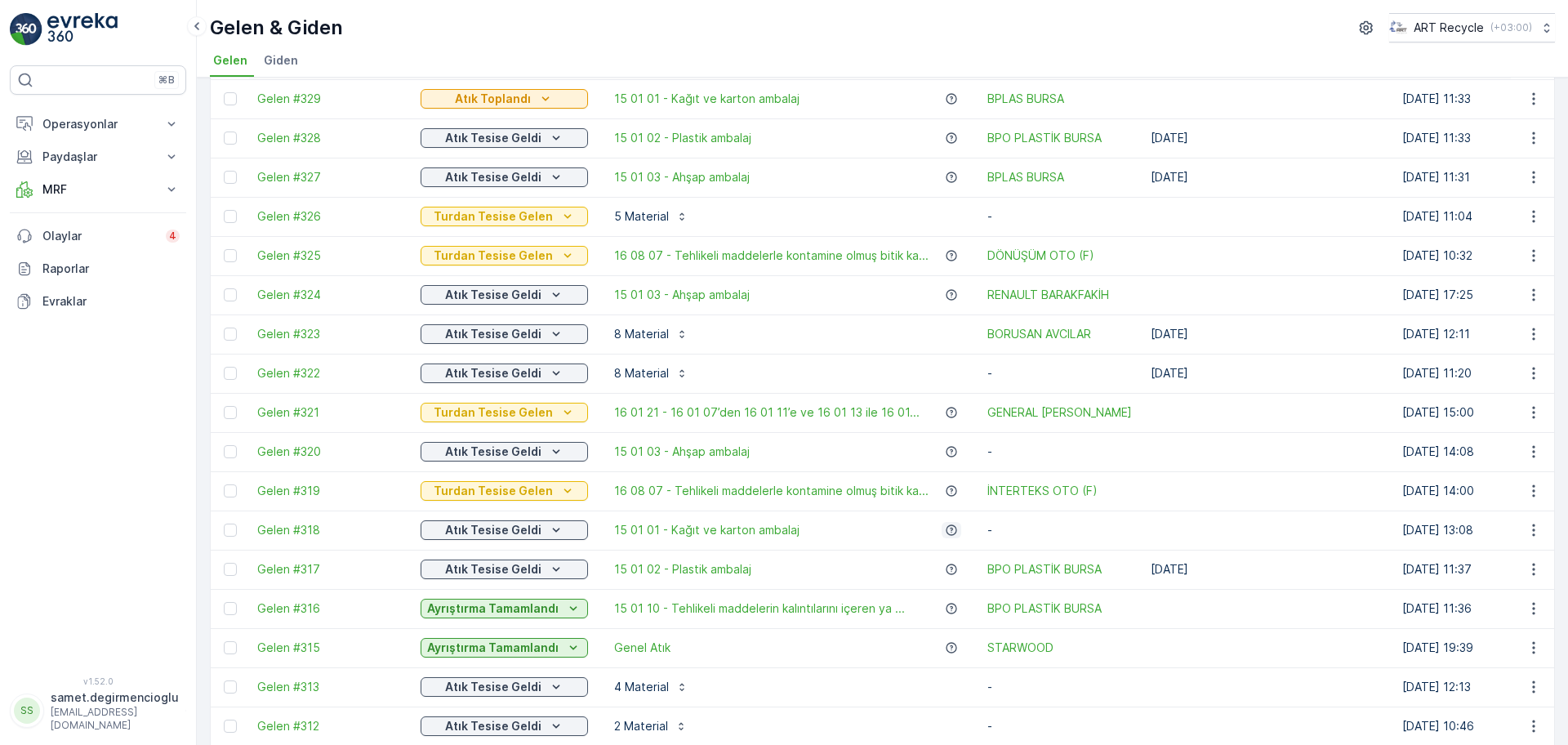
click at [946, 531] on icon "button" at bounding box center [950, 529] width 10 height 10
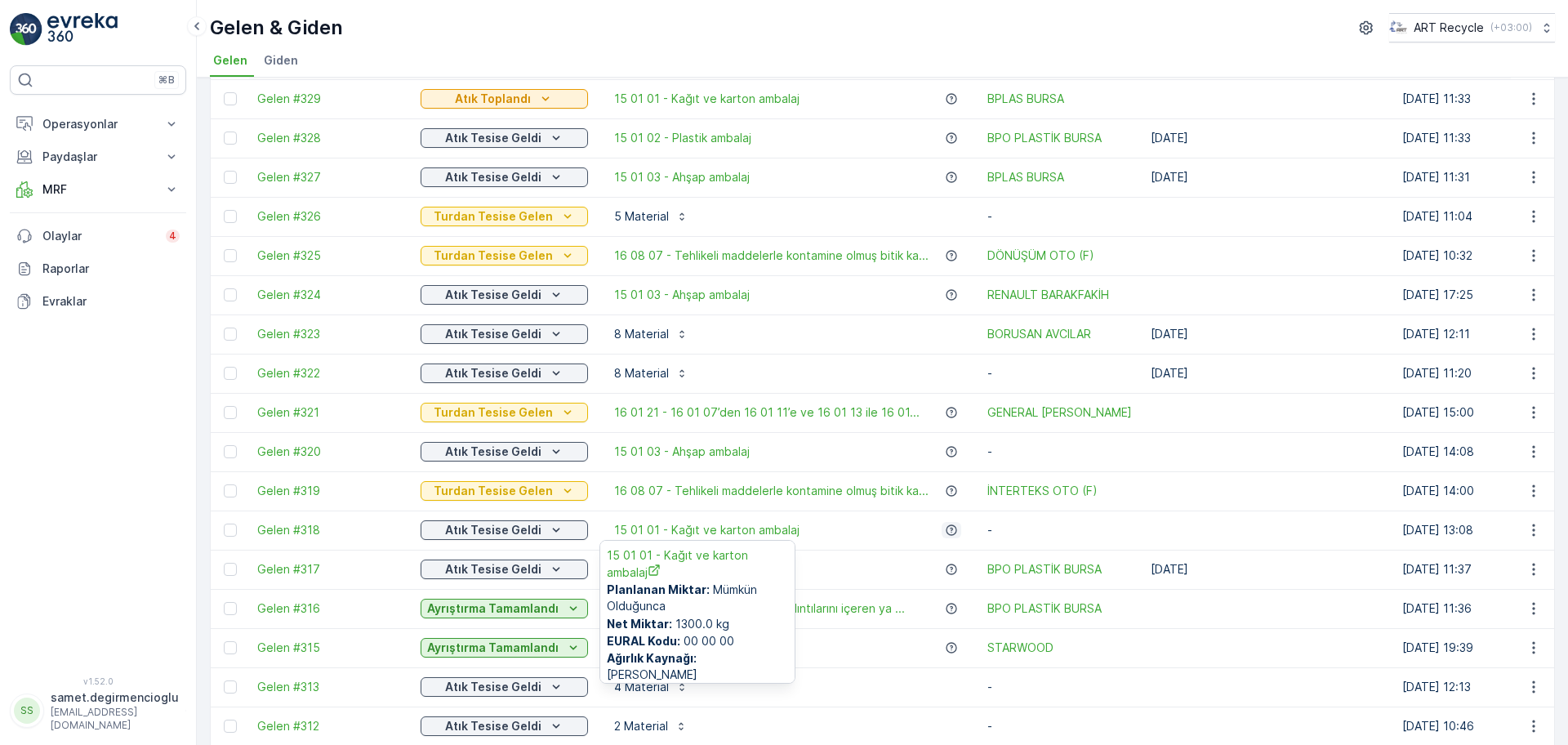
click at [946, 531] on icon "button" at bounding box center [950, 529] width 10 height 10
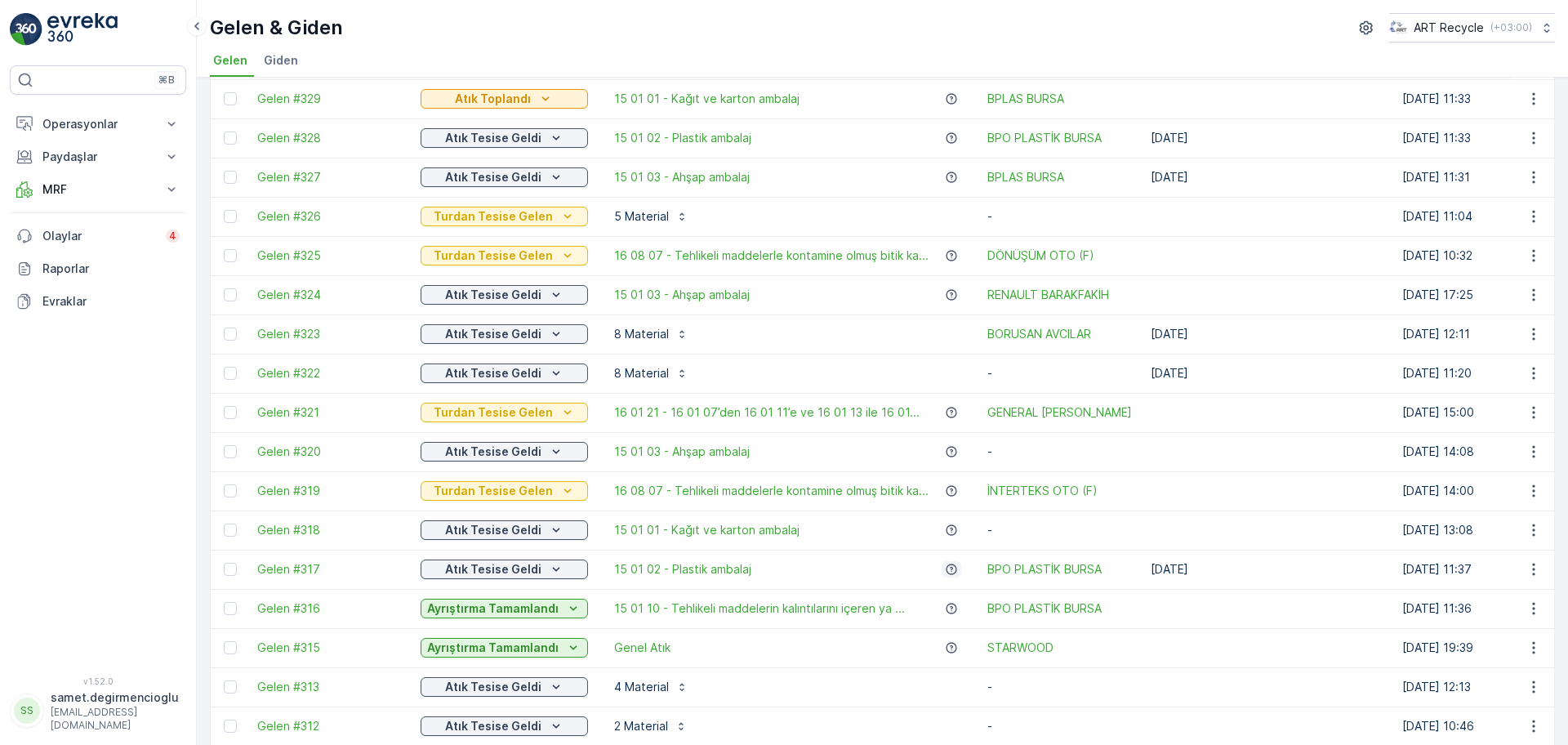
click at [945, 564] on icon "button" at bounding box center [951, 569] width 13 height 13
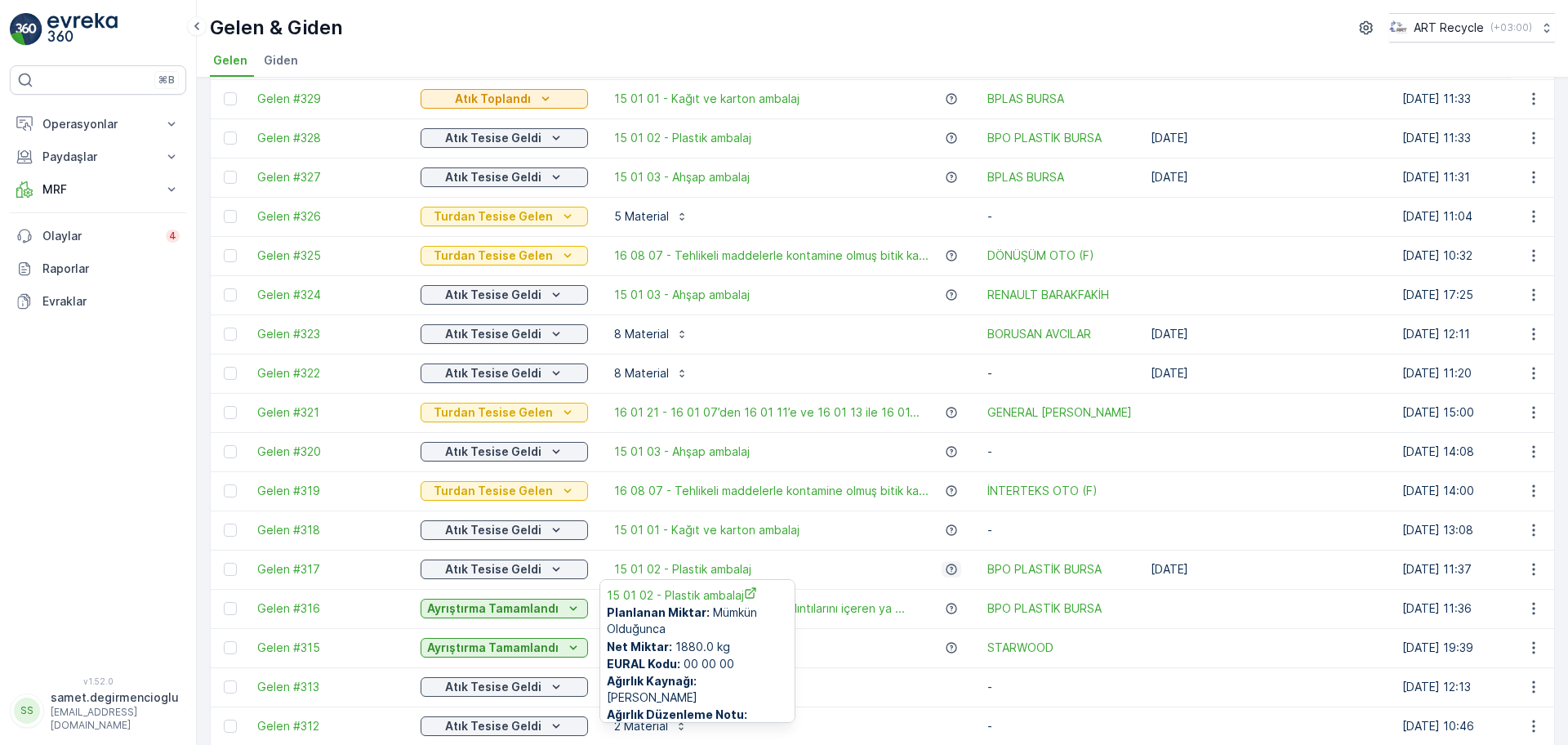
click at [945, 564] on icon "button" at bounding box center [951, 569] width 13 height 13
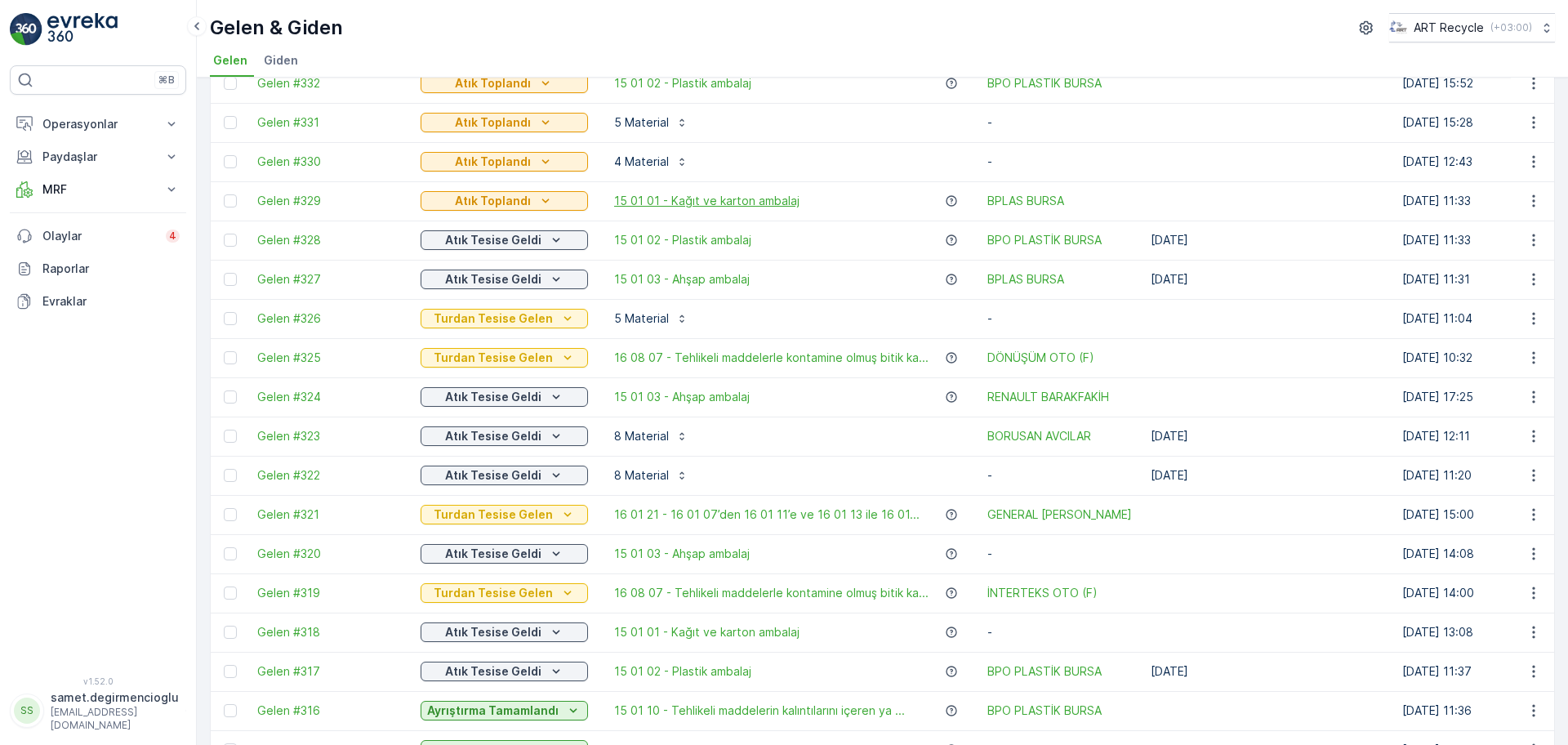
scroll to position [612, 0]
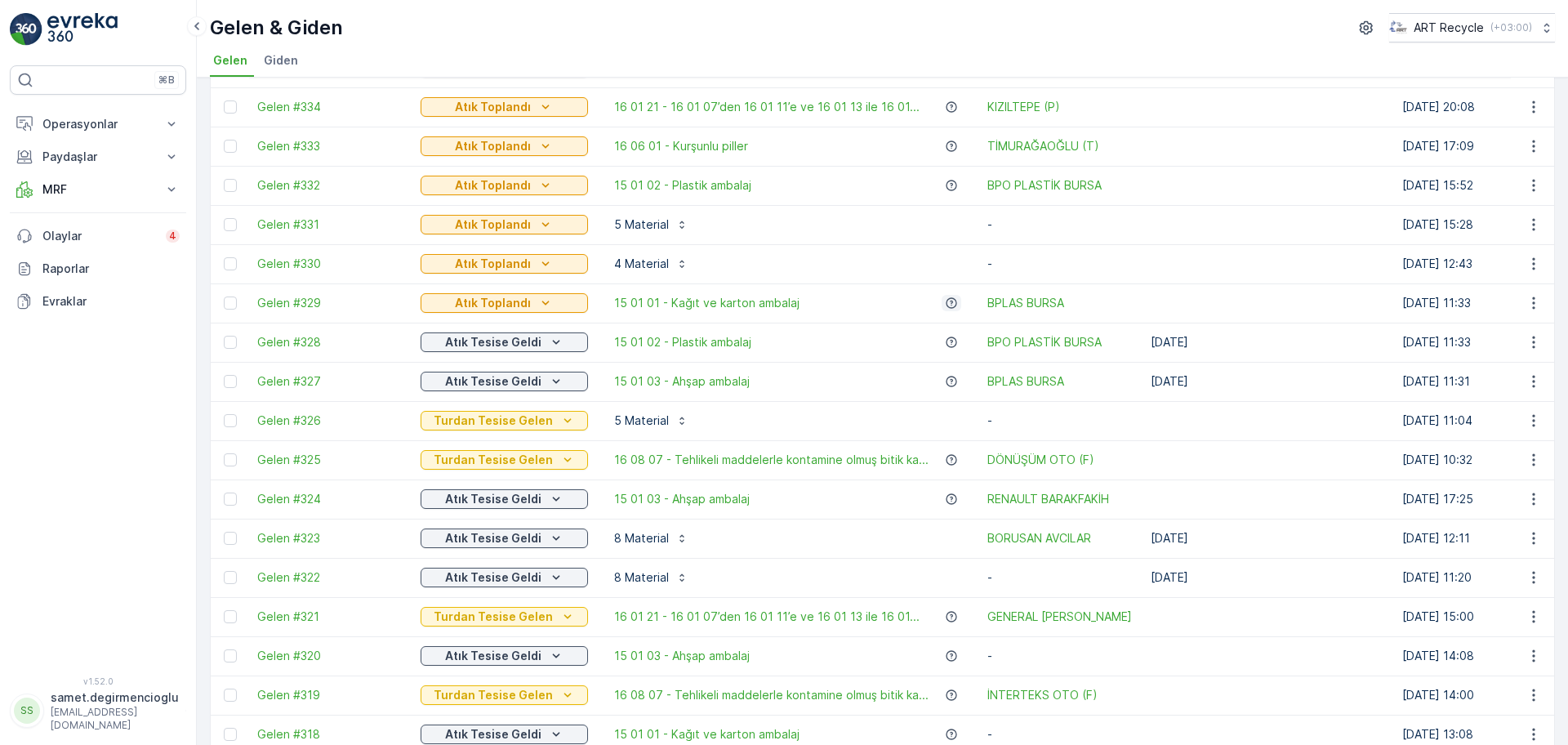
click at [945, 297] on icon "button" at bounding box center [951, 303] width 13 height 13
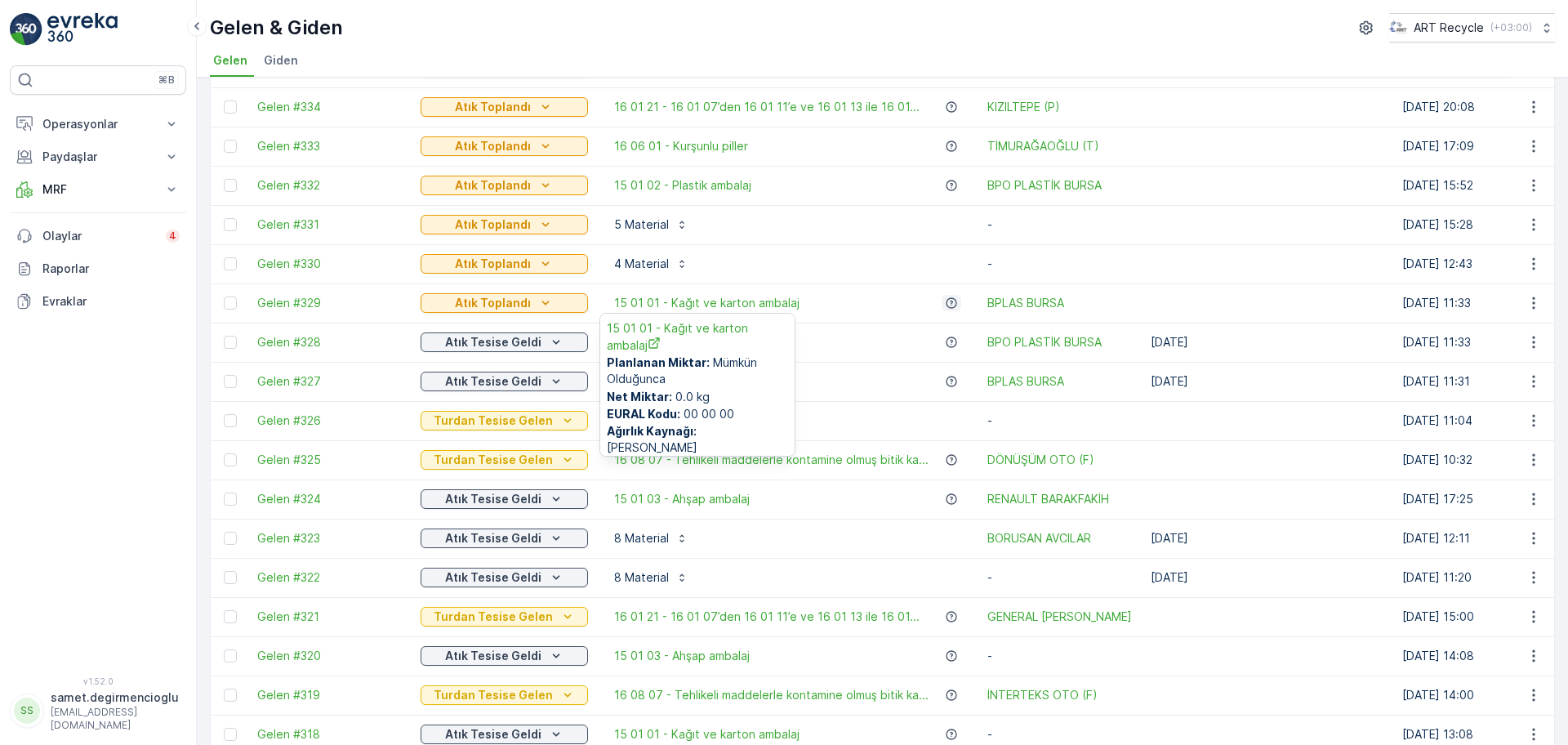
click at [945, 297] on icon "button" at bounding box center [951, 303] width 13 height 13
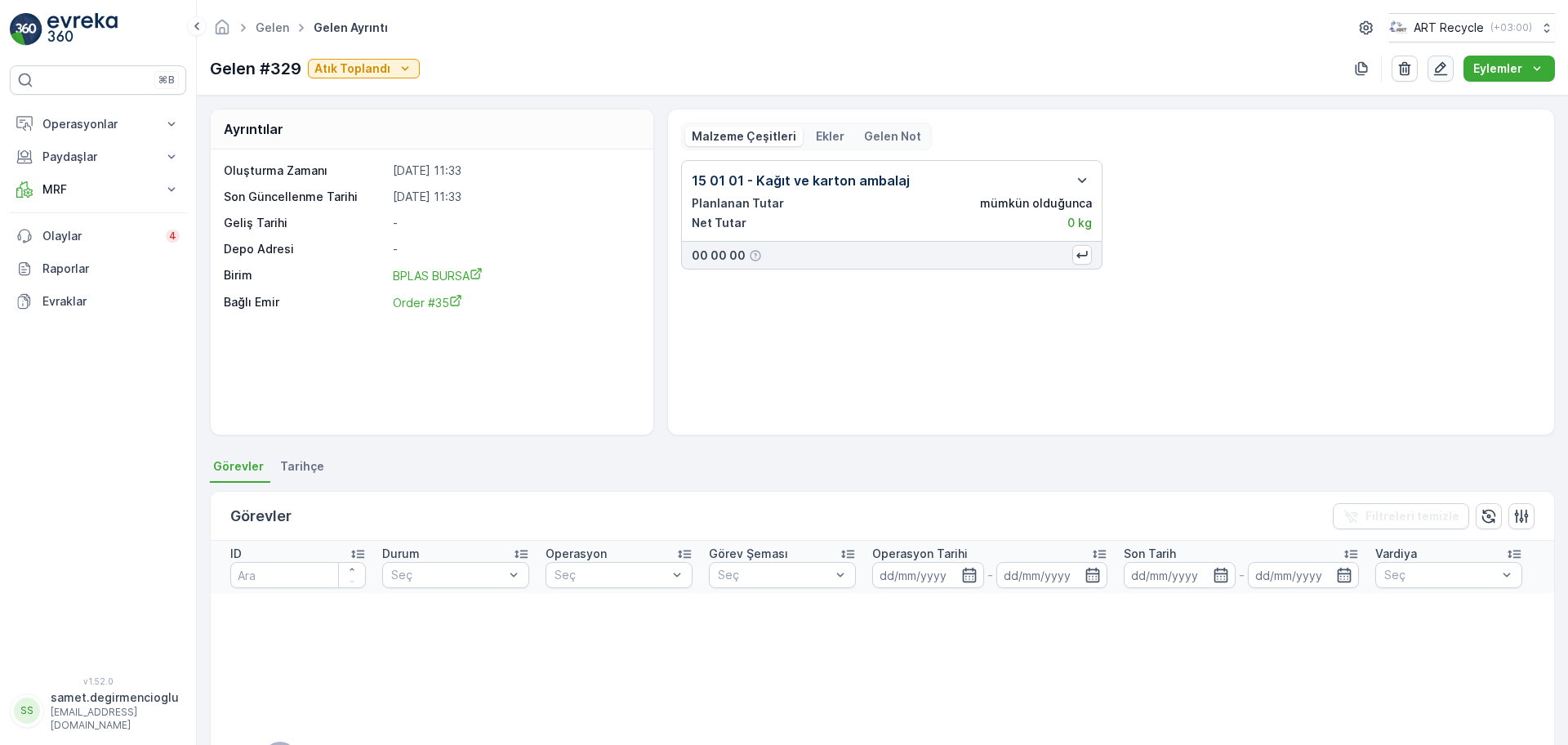
click at [1439, 68] on icon "button" at bounding box center [1440, 68] width 16 height 16
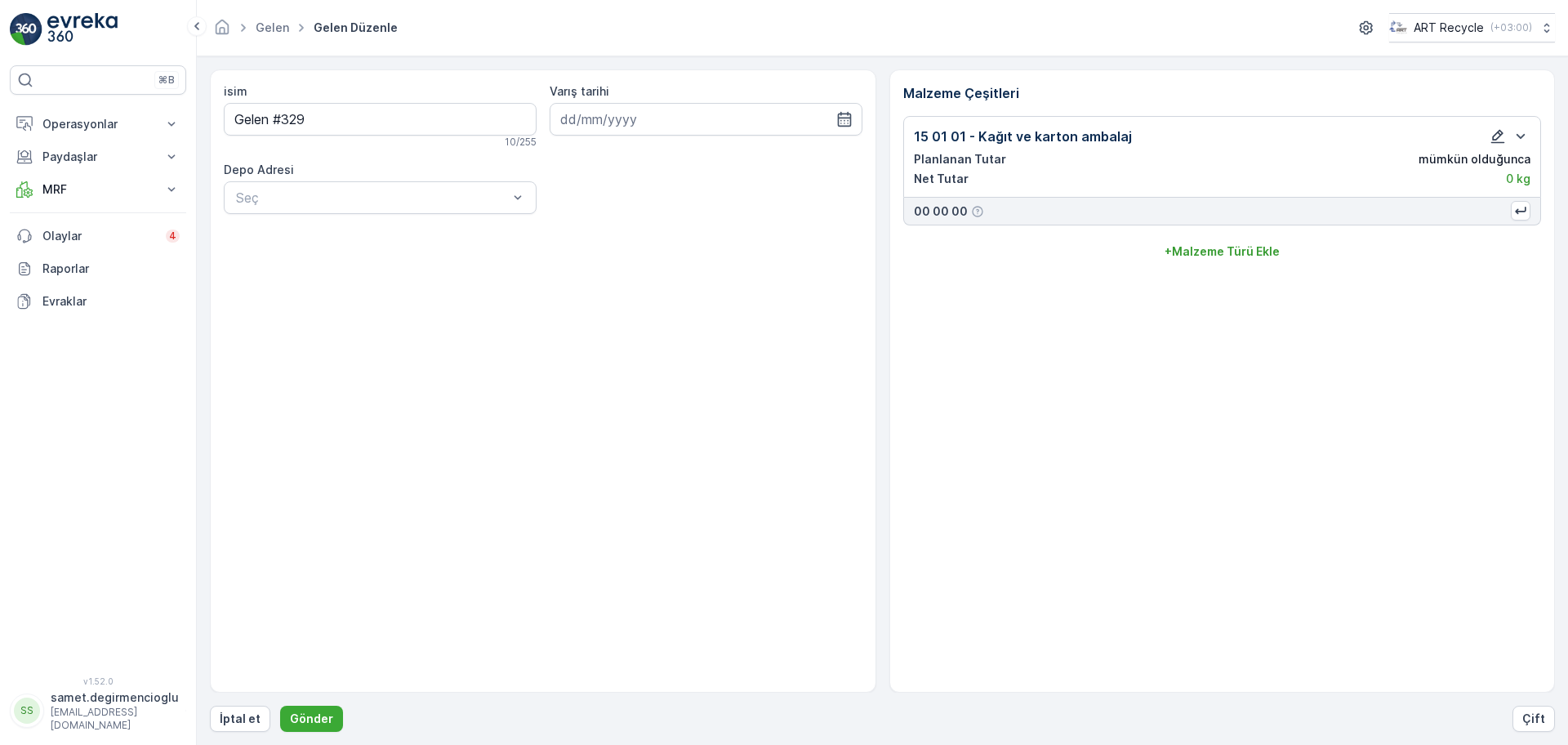
click at [1496, 130] on icon "button" at bounding box center [1496, 136] width 16 height 16
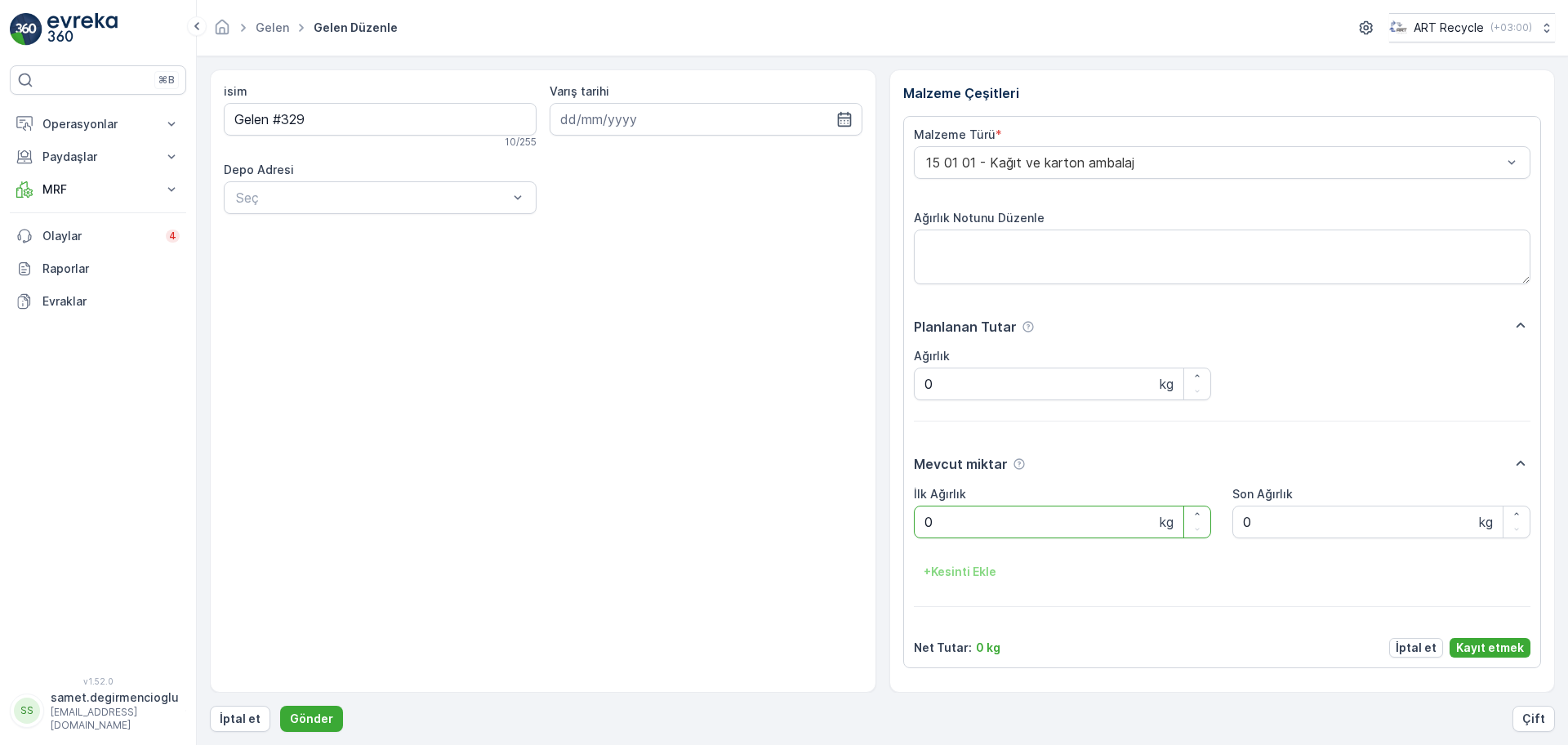
click at [975, 514] on Ağırlık "0" at bounding box center [1062, 522] width 298 height 33
type Ağırlık "1680"
click at [1512, 638] on button "Kayıt etmek" at bounding box center [1490, 647] width 81 height 20
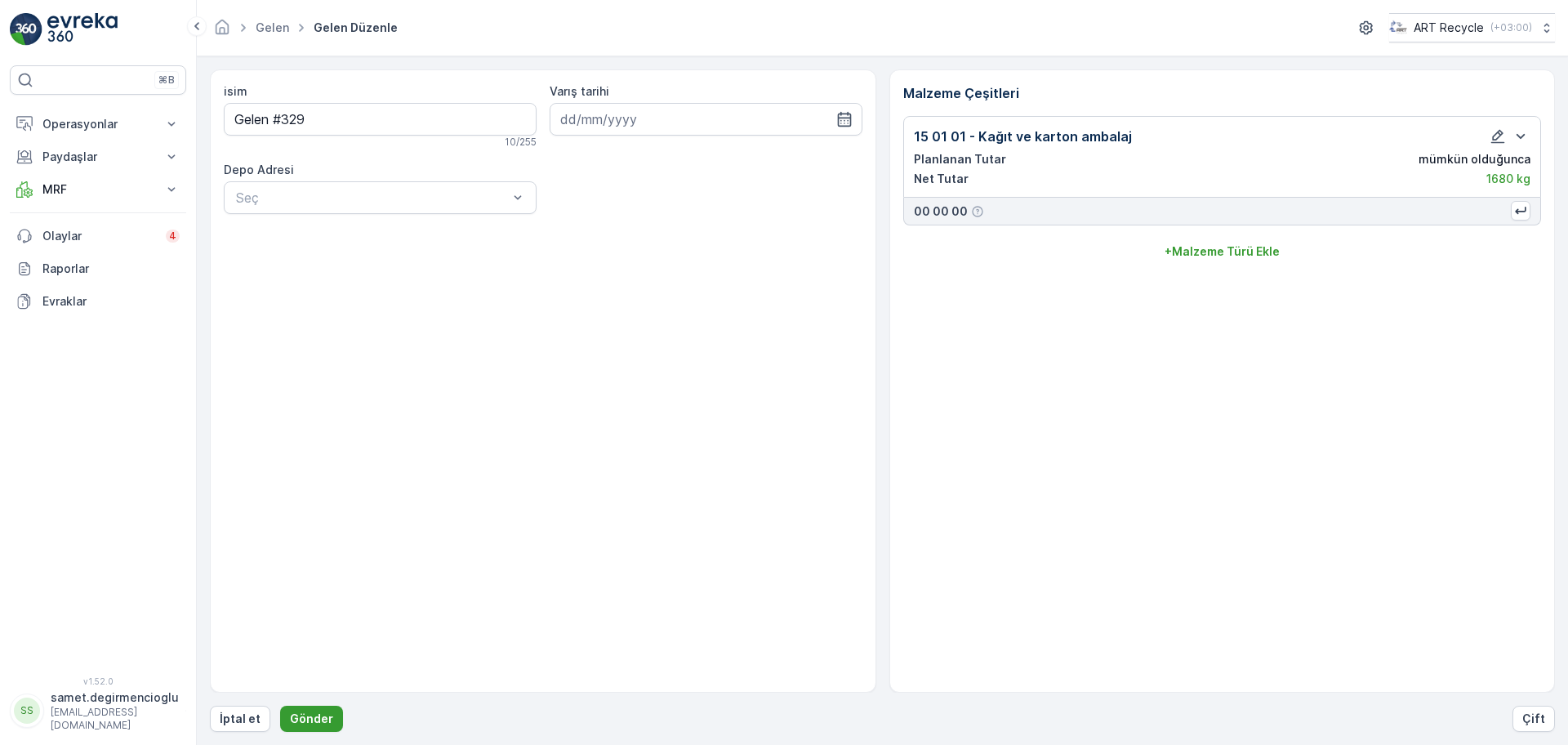
click at [316, 725] on p "Gönder" at bounding box center [312, 718] width 43 height 16
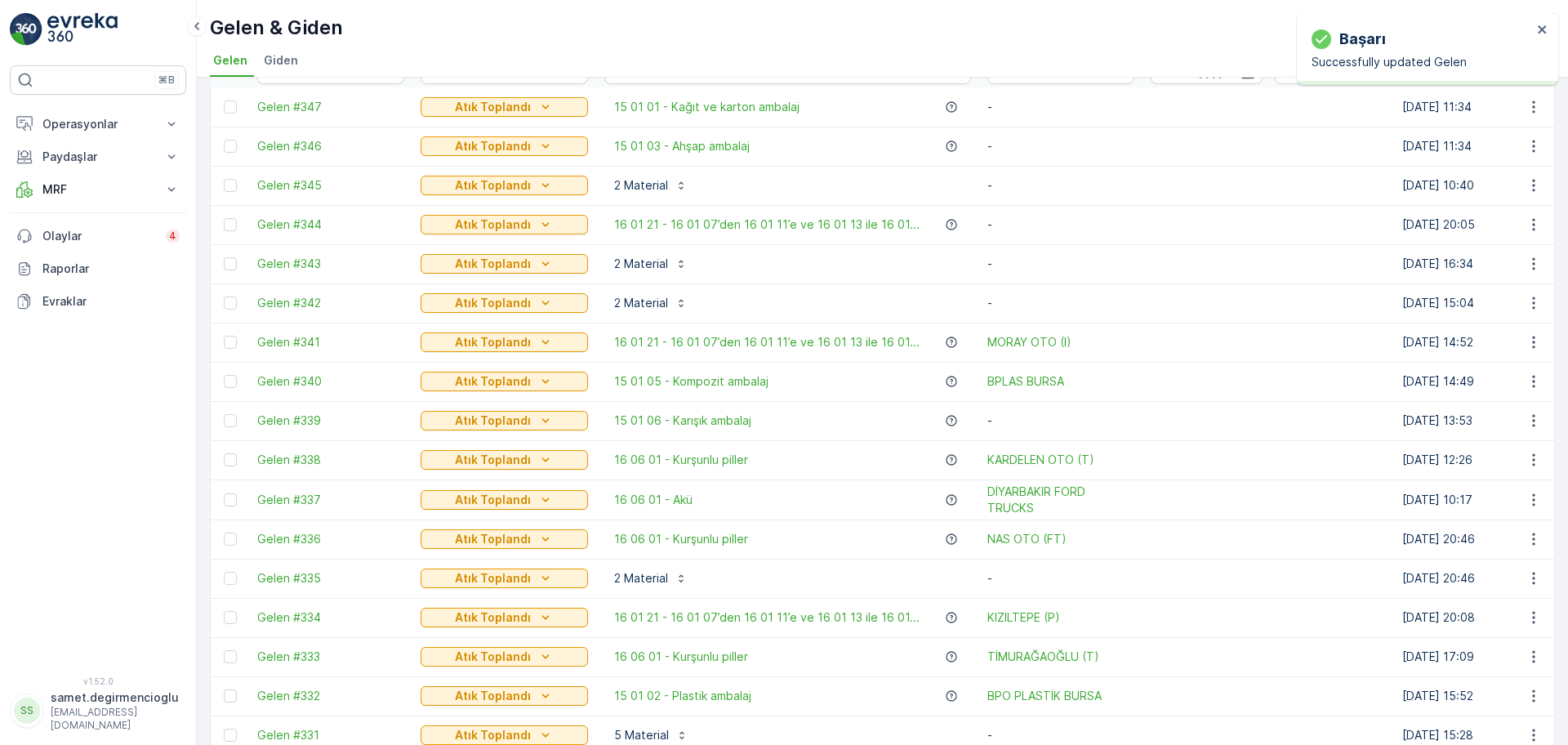
scroll to position [408, 0]
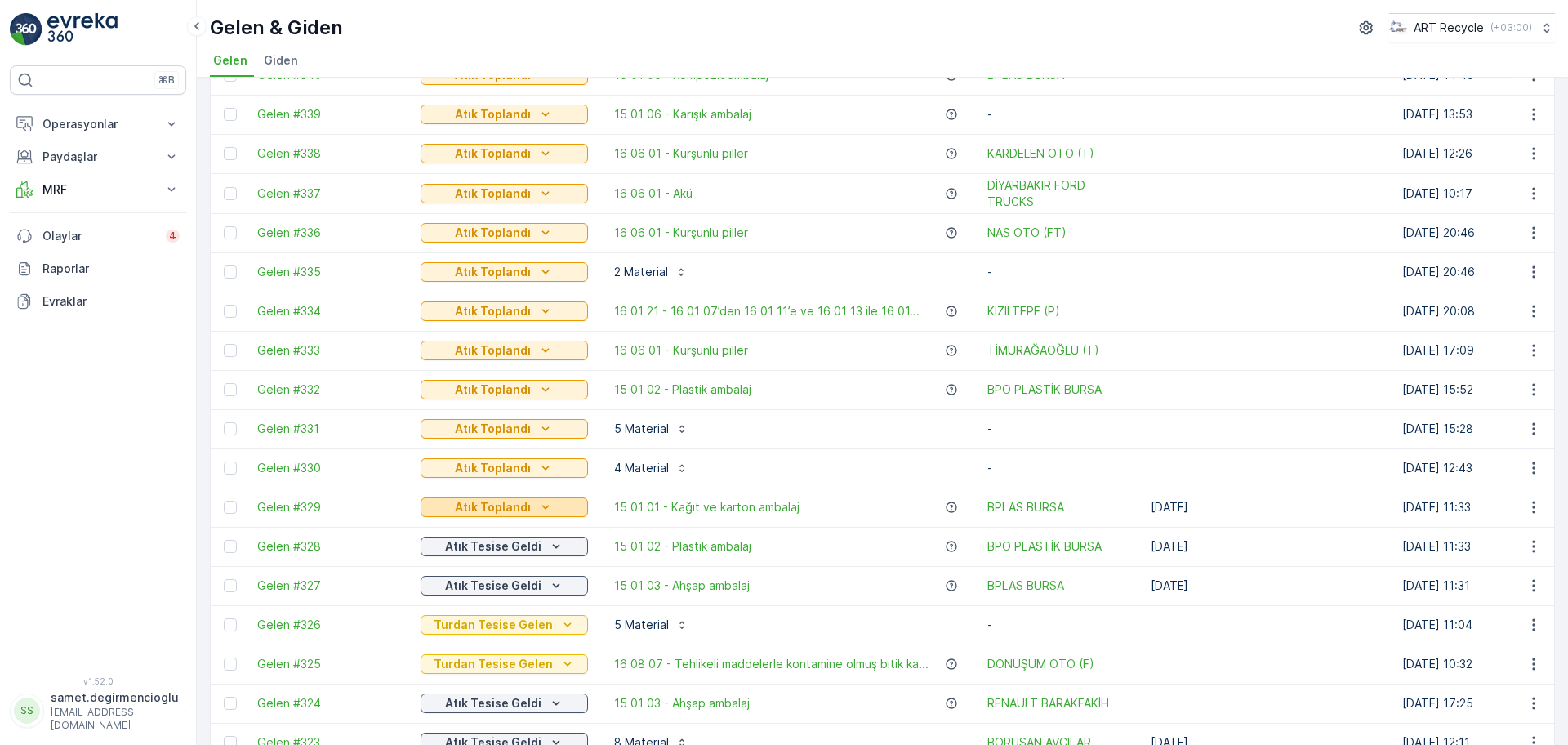
click at [483, 502] on p "Atık Toplandı" at bounding box center [493, 507] width 76 height 16
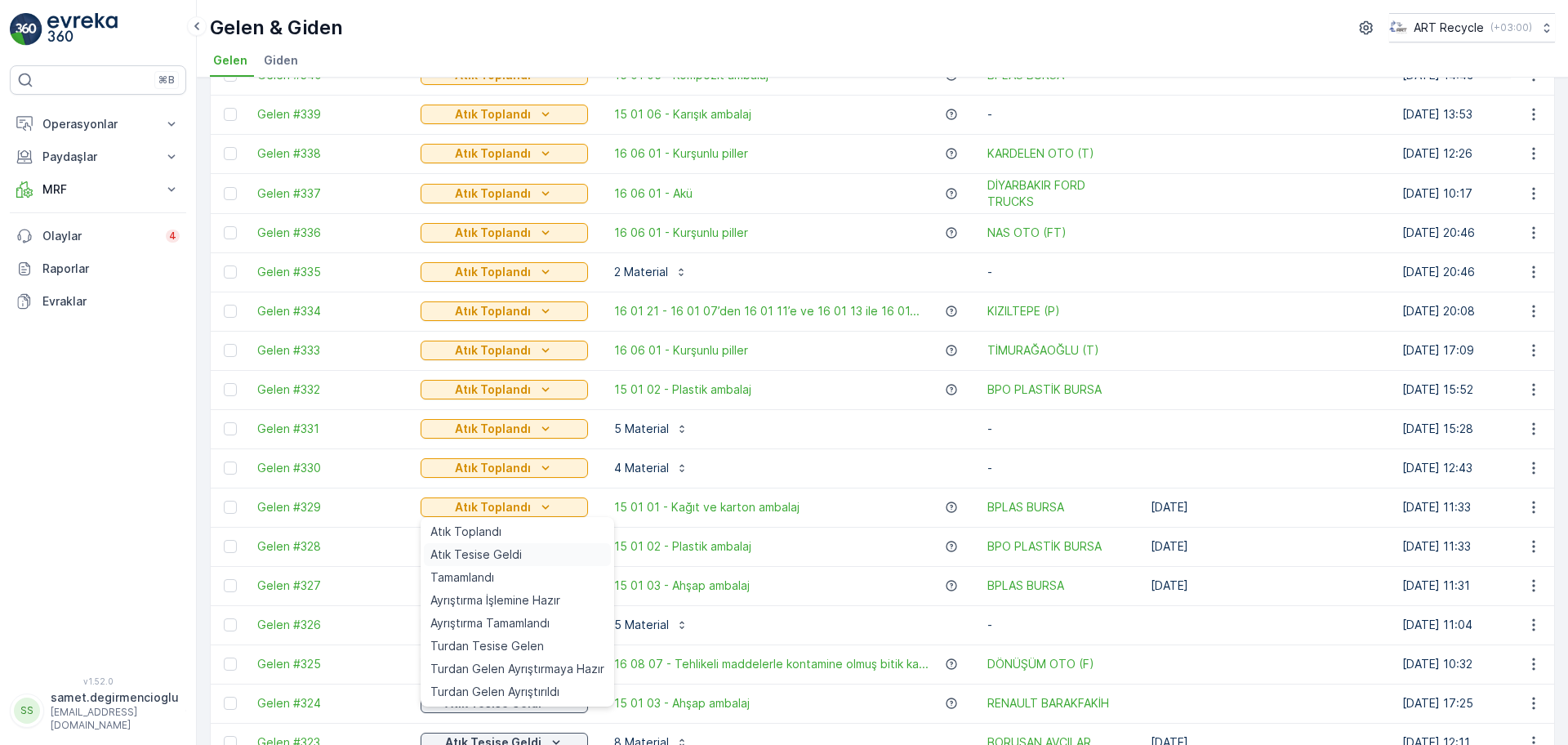
click at [493, 543] on div "Atık Tesise Geldi" at bounding box center [517, 555] width 187 height 23
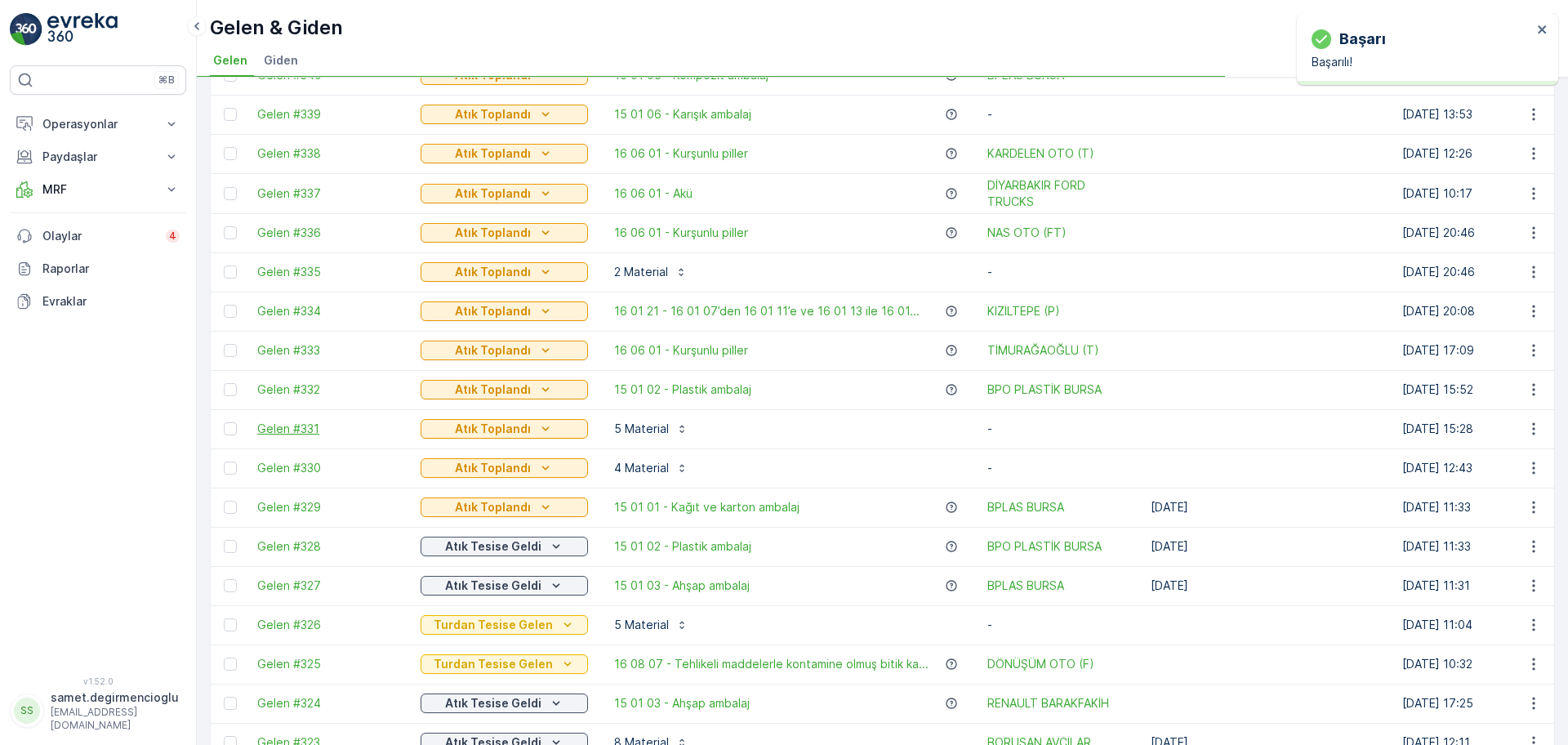
scroll to position [510, 0]
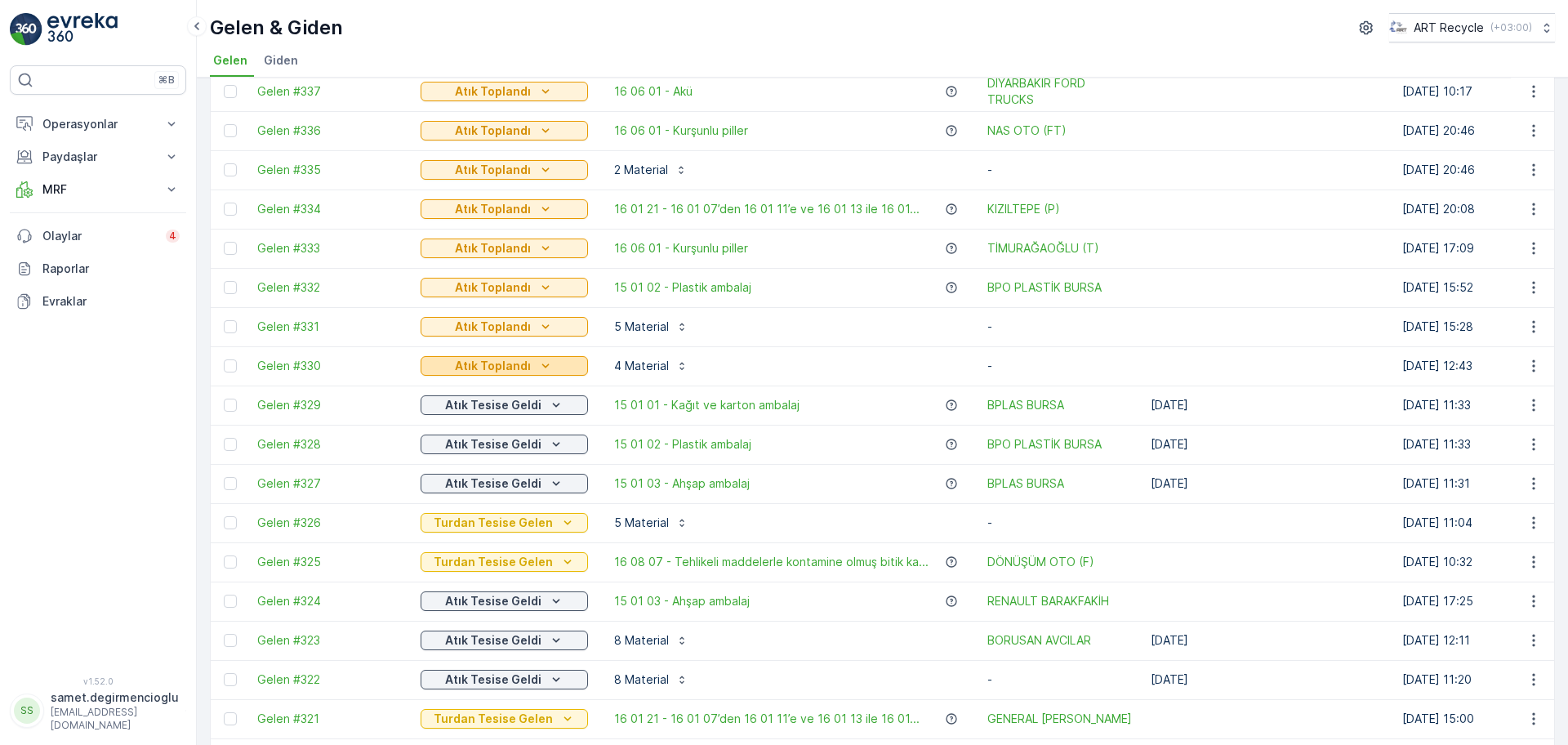
click at [476, 361] on p "Atık Toplandı" at bounding box center [493, 365] width 76 height 16
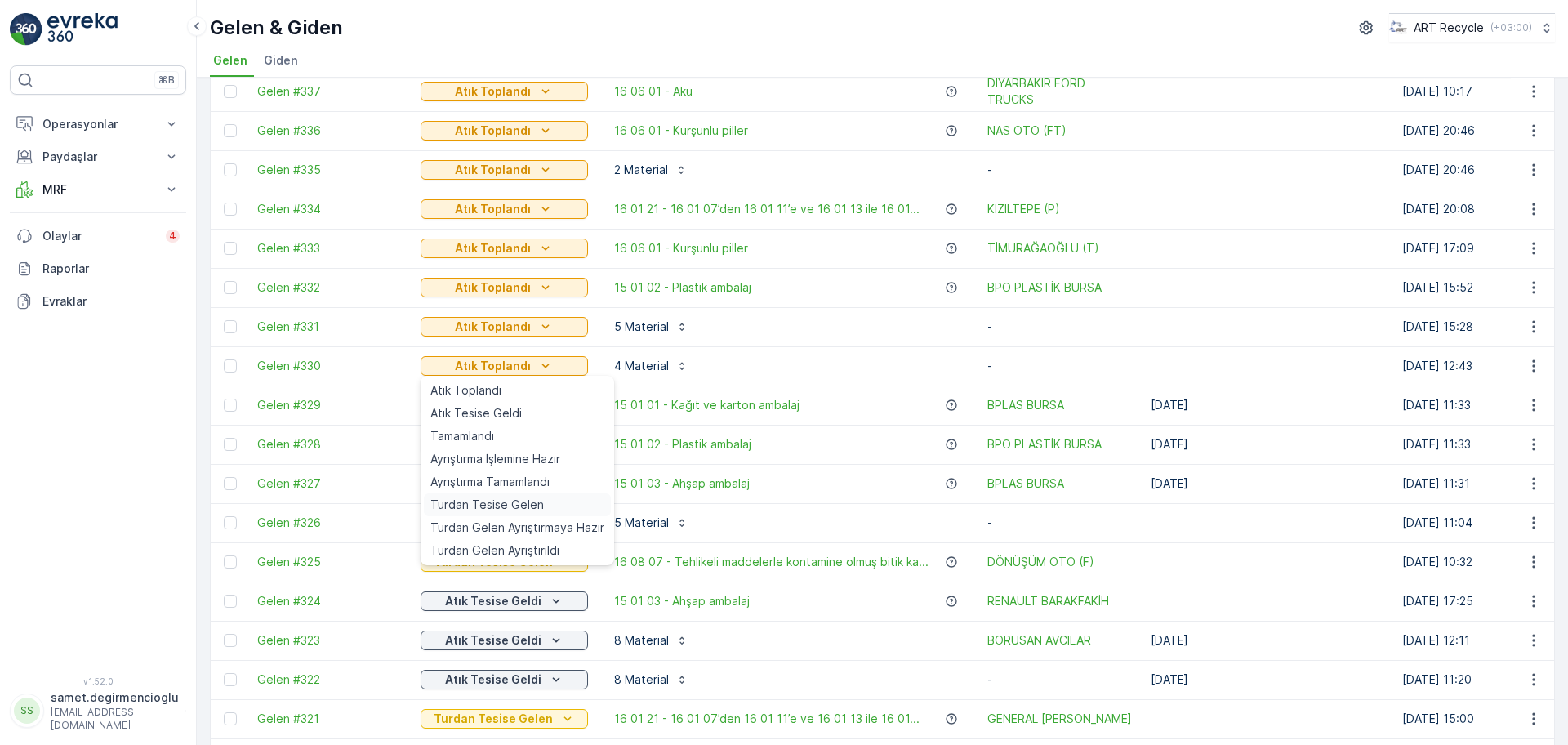
click at [493, 506] on span "Turdan Tesise Gelen" at bounding box center [487, 504] width 114 height 16
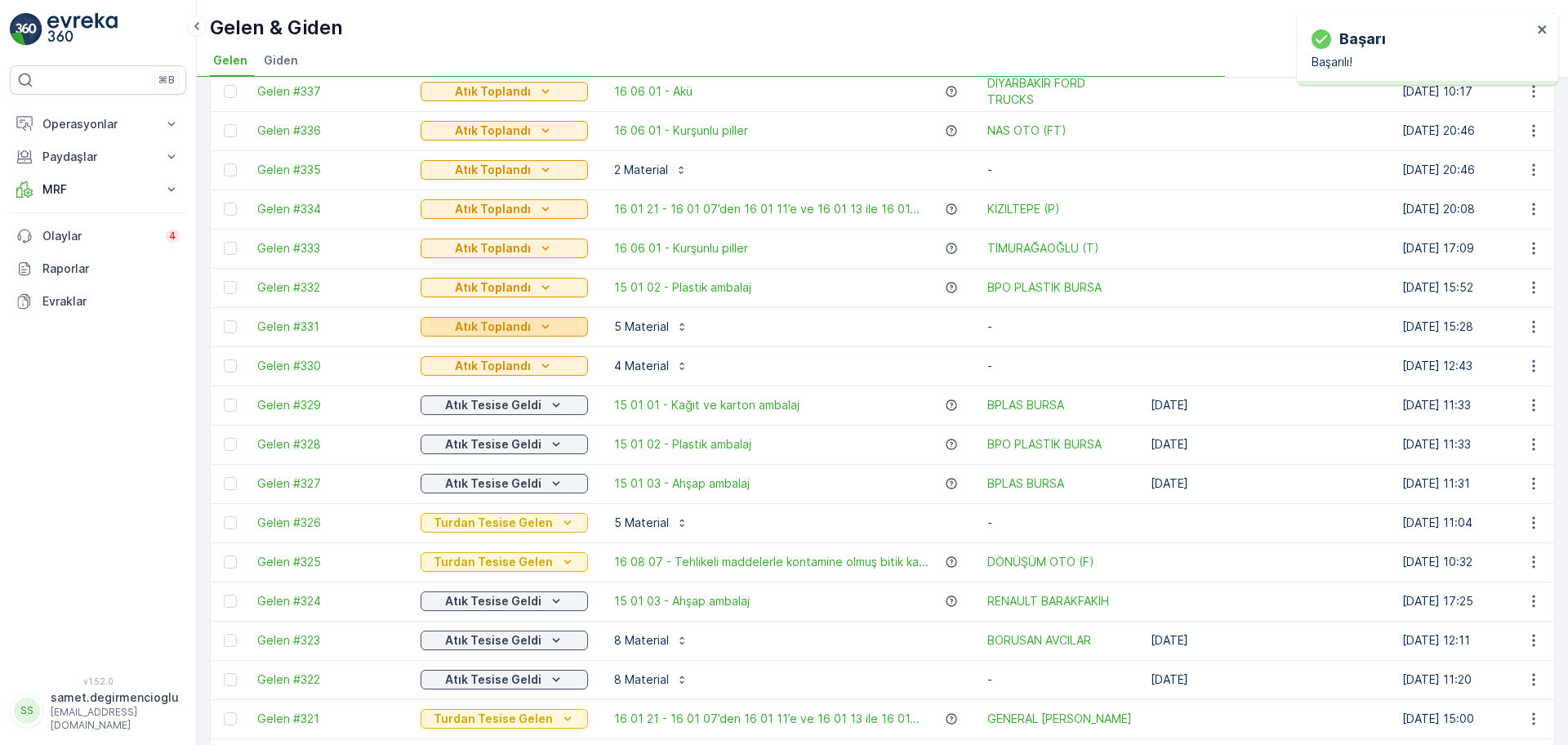
click at [496, 316] on button "Atık Toplandı" at bounding box center [504, 326] width 168 height 20
click at [487, 322] on p "Atık Toplandı" at bounding box center [493, 326] width 76 height 16
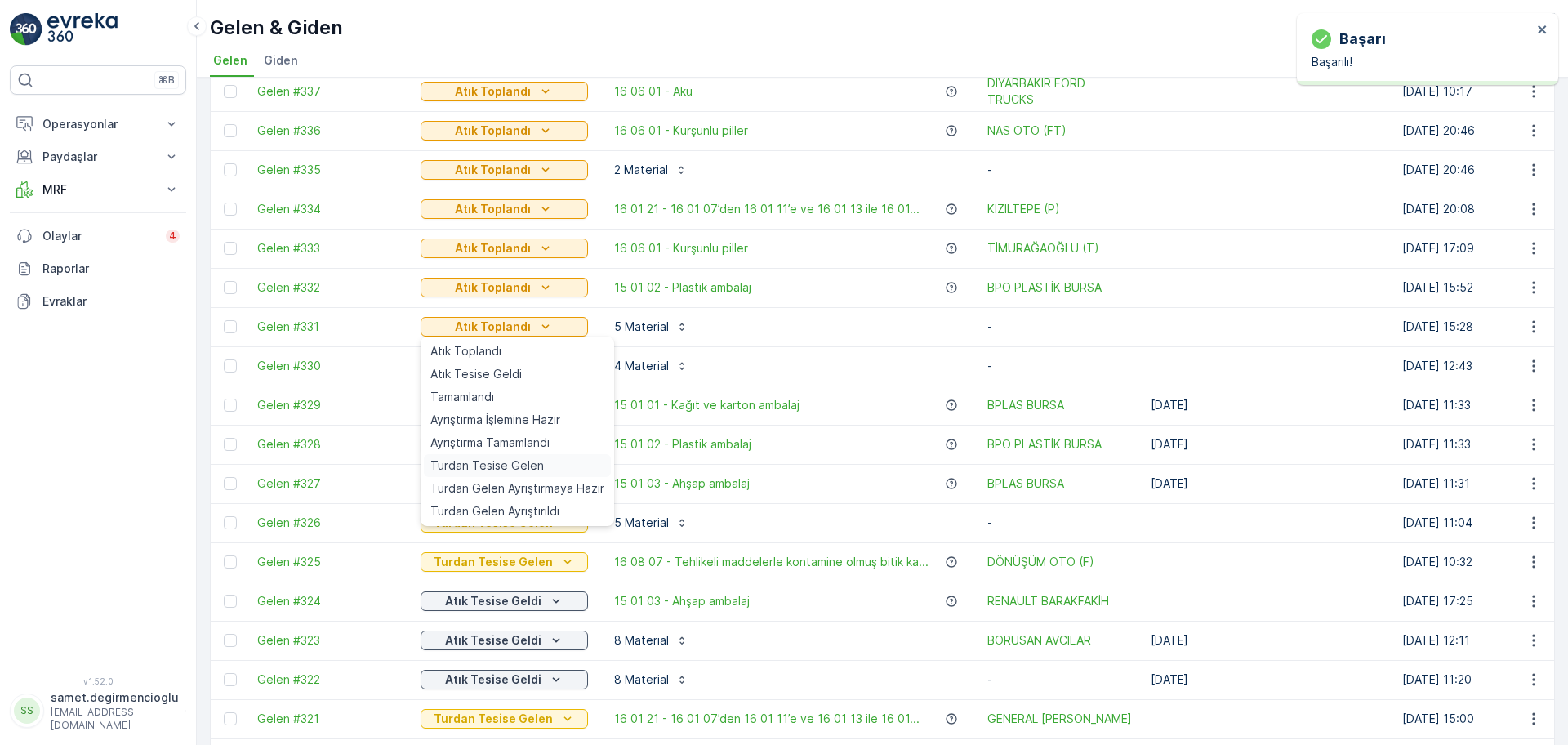
click at [476, 457] on span "Turdan Tesise Gelen" at bounding box center [487, 464] width 114 height 16
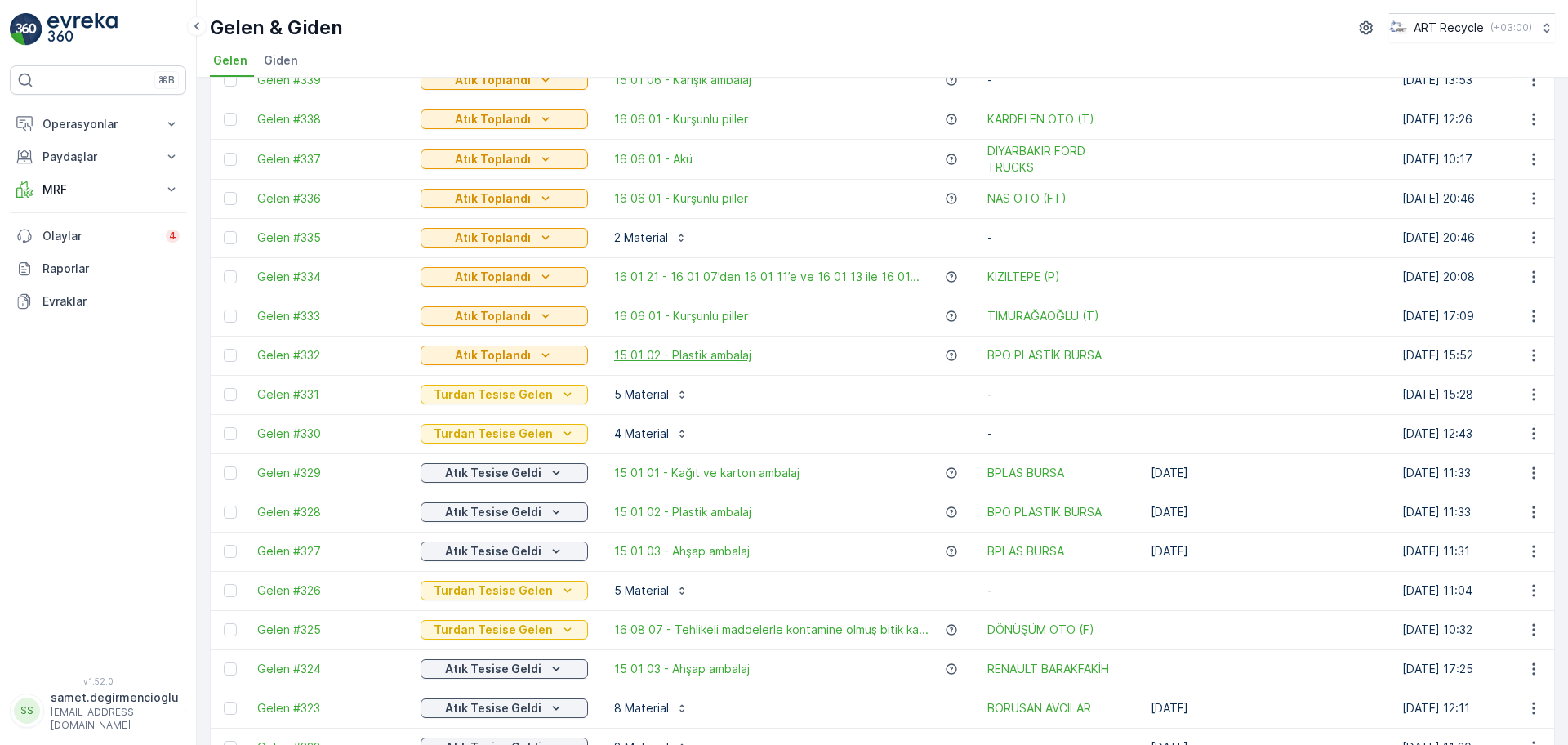
scroll to position [408, 0]
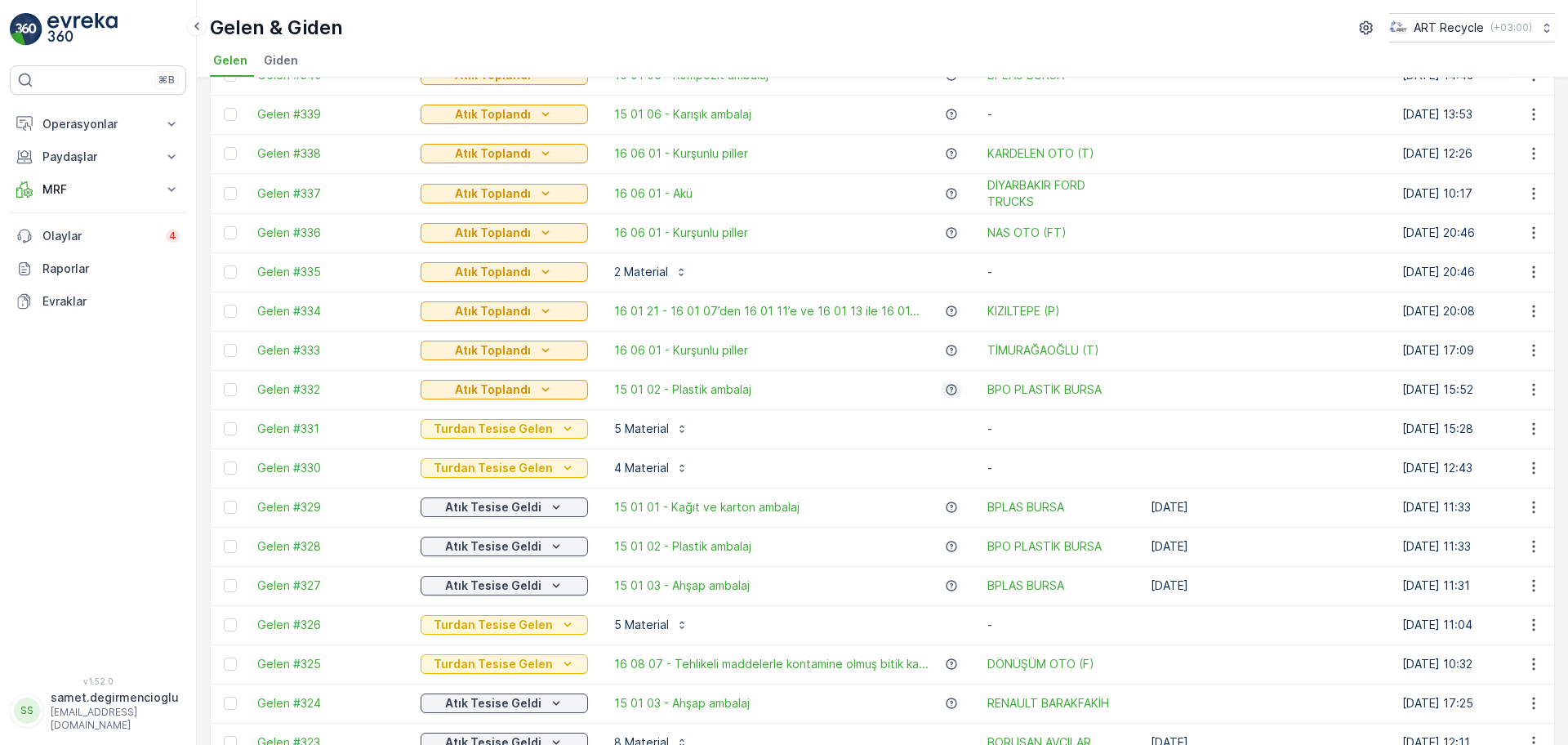
click at [945, 385] on icon "button" at bounding box center [951, 390] width 13 height 13
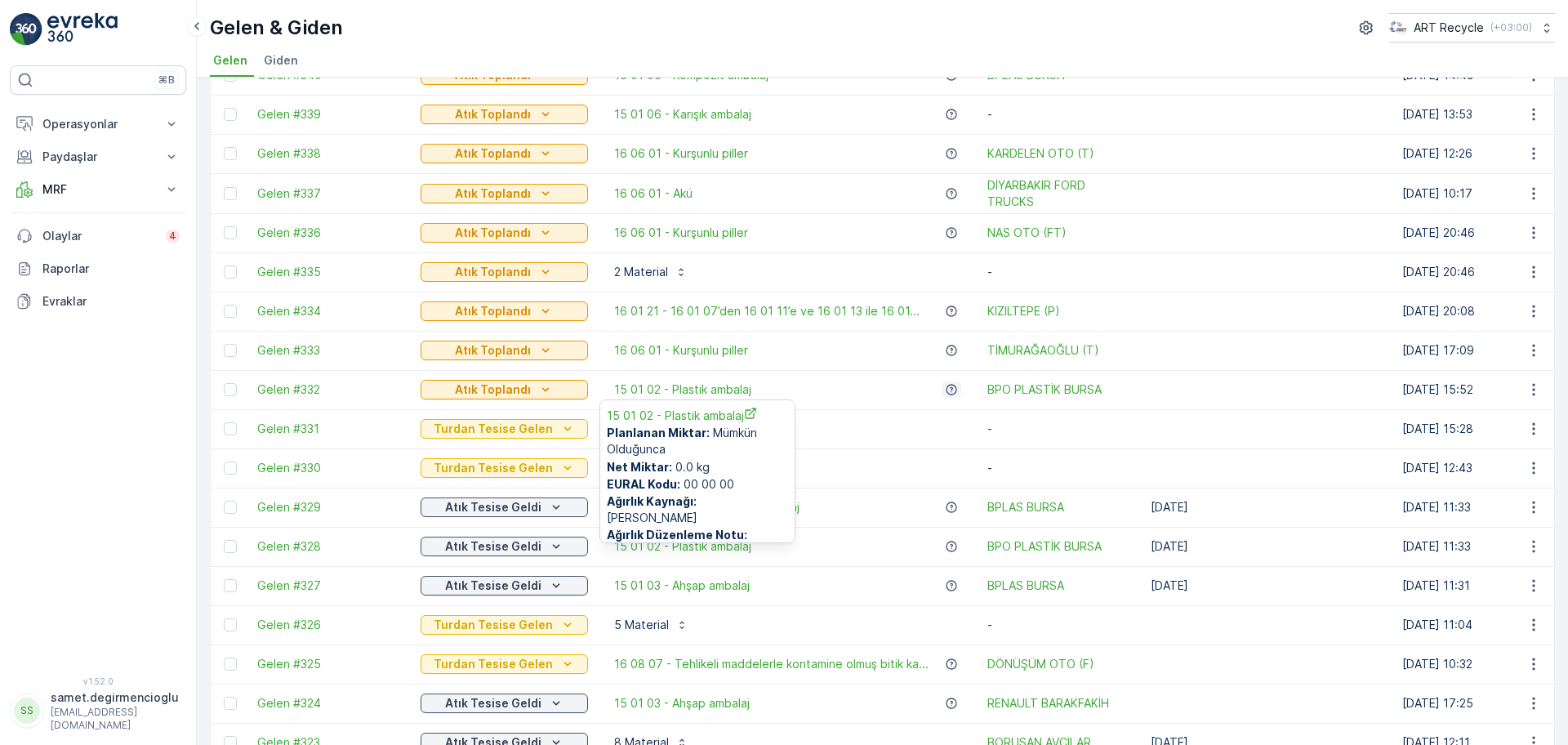
click at [945, 385] on icon "button" at bounding box center [951, 390] width 13 height 13
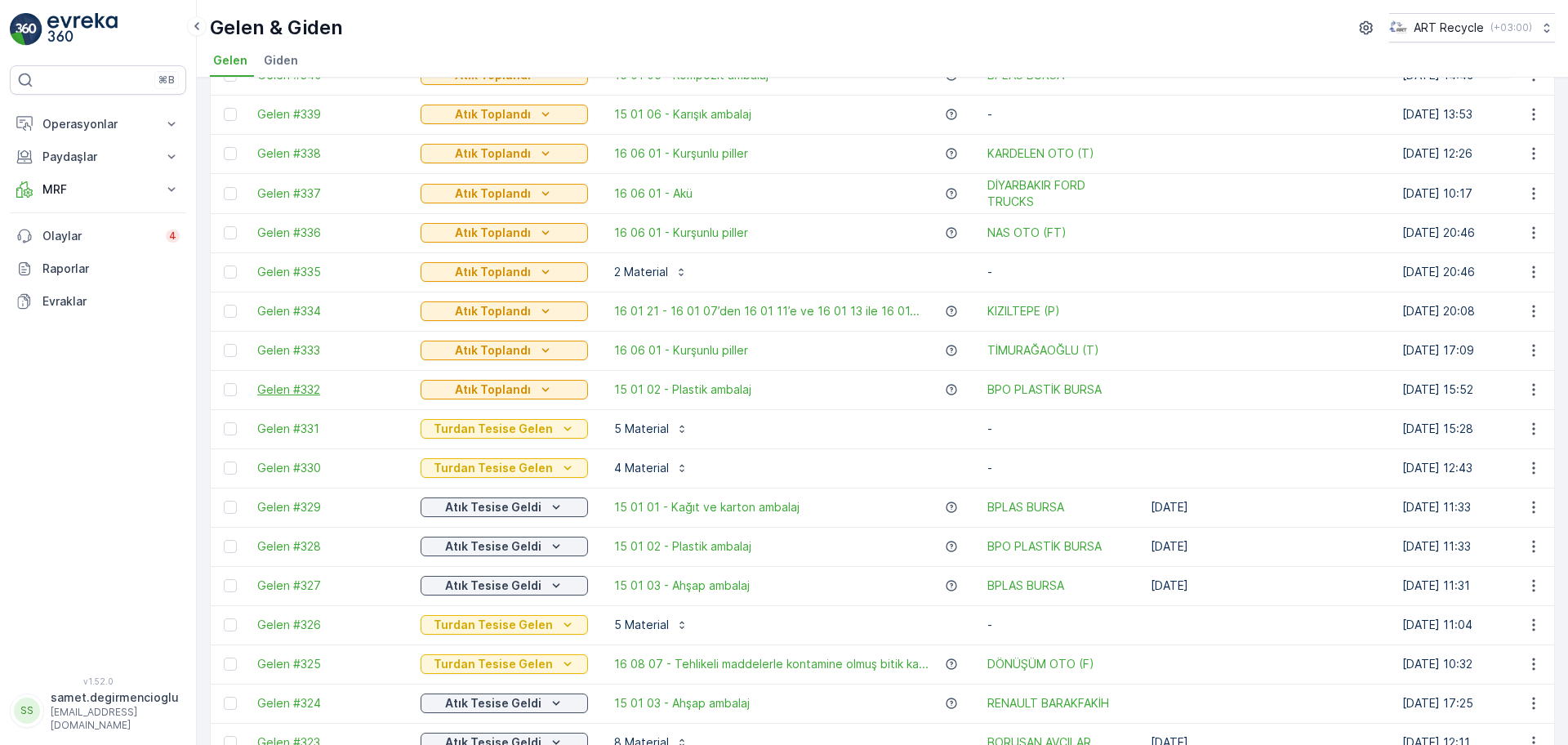
drag, startPoint x: 316, startPoint y: 387, endPoint x: 309, endPoint y: 391, distance: 8.1
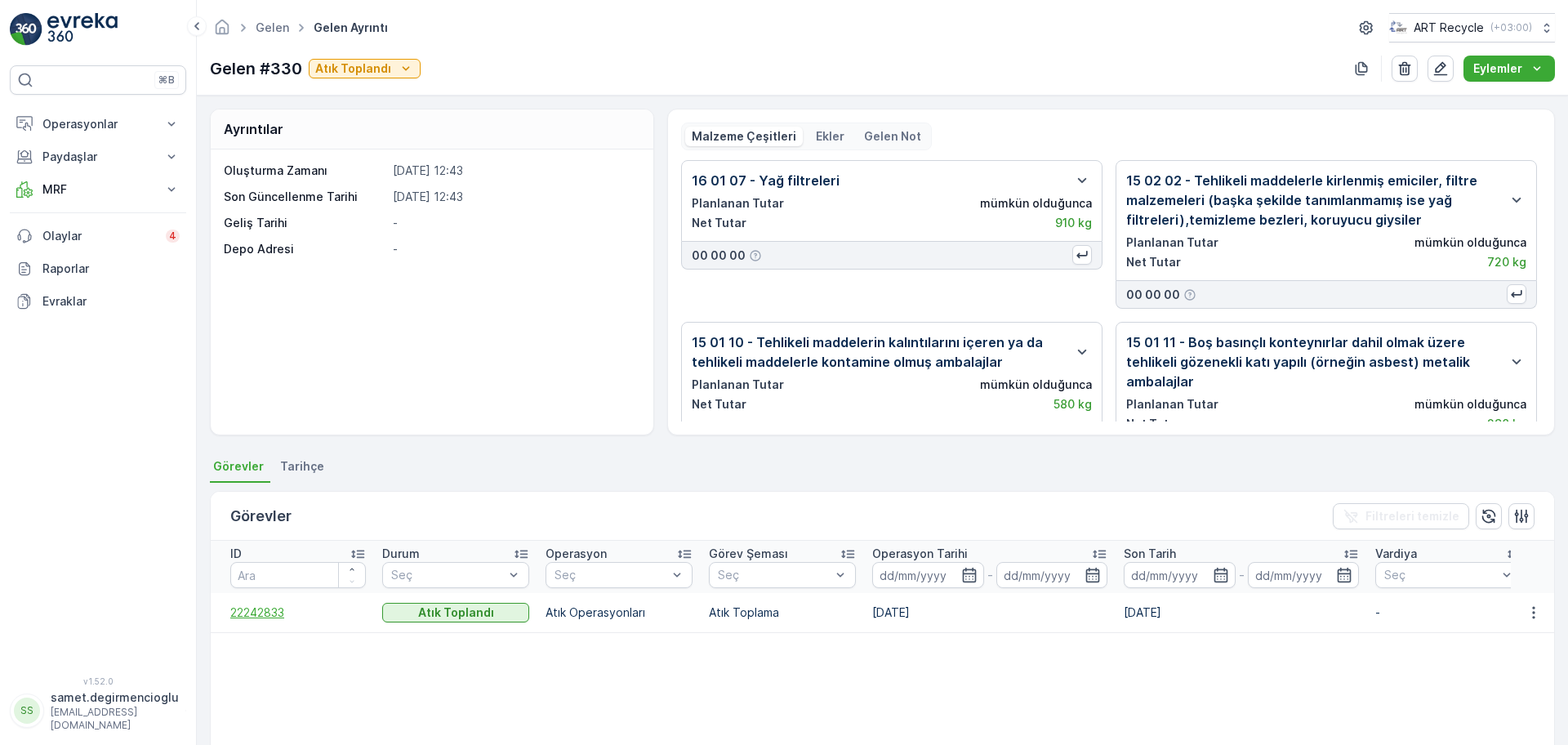
click at [236, 605] on span "22242833" at bounding box center [298, 612] width 136 height 16
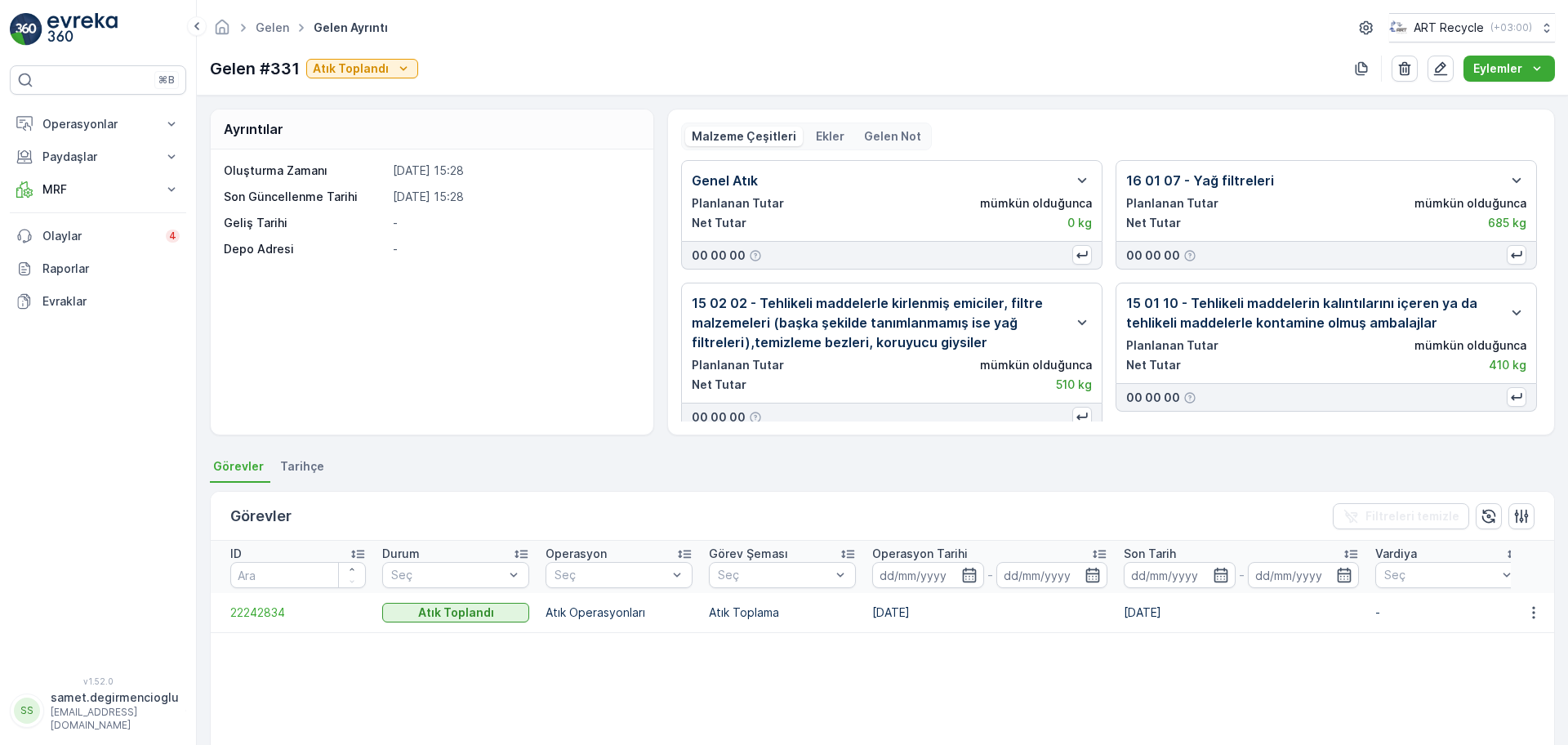
click at [261, 621] on td "22242834" at bounding box center [292, 612] width 163 height 40
click at [264, 618] on span "22242834" at bounding box center [298, 612] width 136 height 16
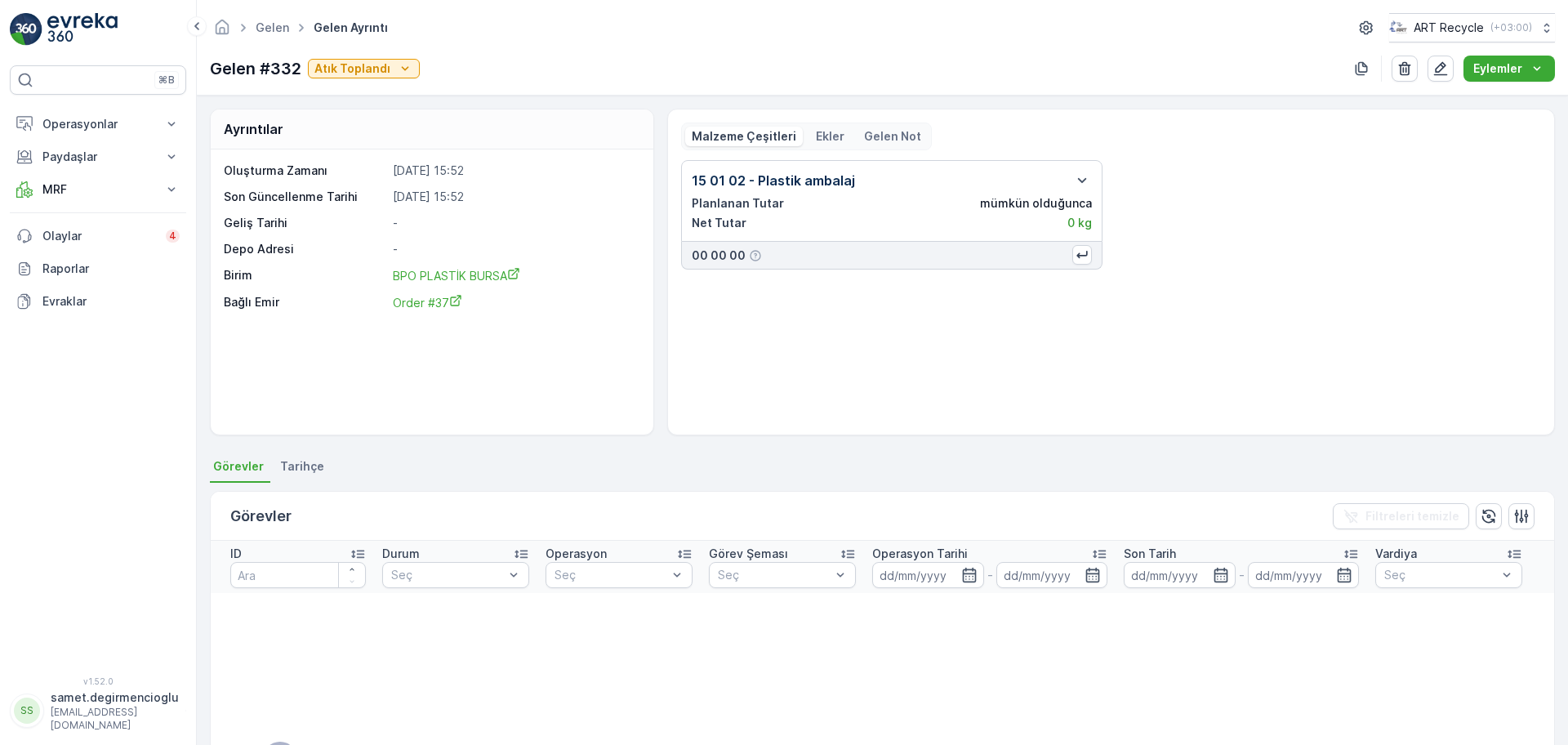
click at [1068, 180] on div at bounding box center [1078, 180] width 26 height 20
click at [1443, 62] on icon "button" at bounding box center [1440, 69] width 14 height 14
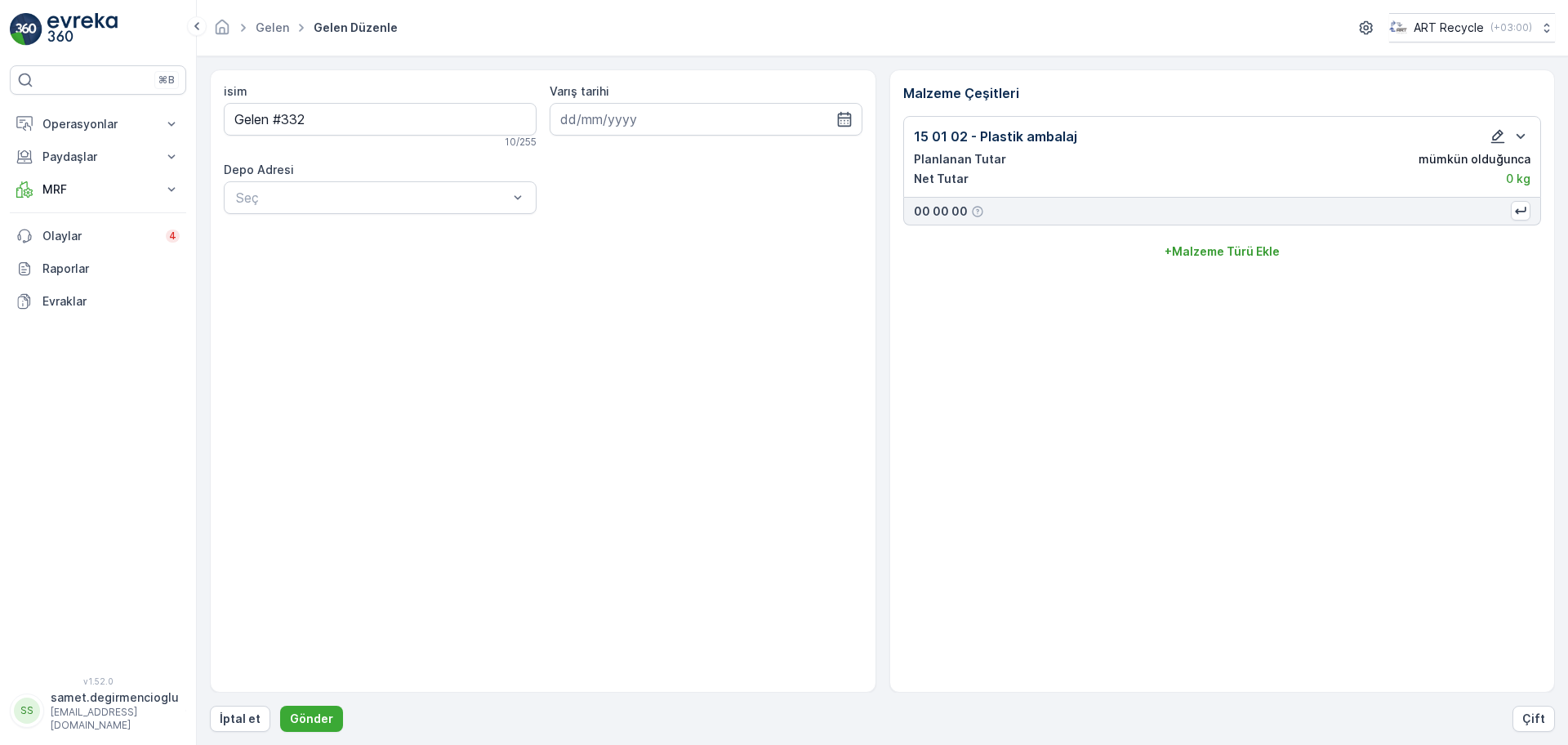
click at [1494, 128] on icon "button" at bounding box center [1496, 136] width 16 height 16
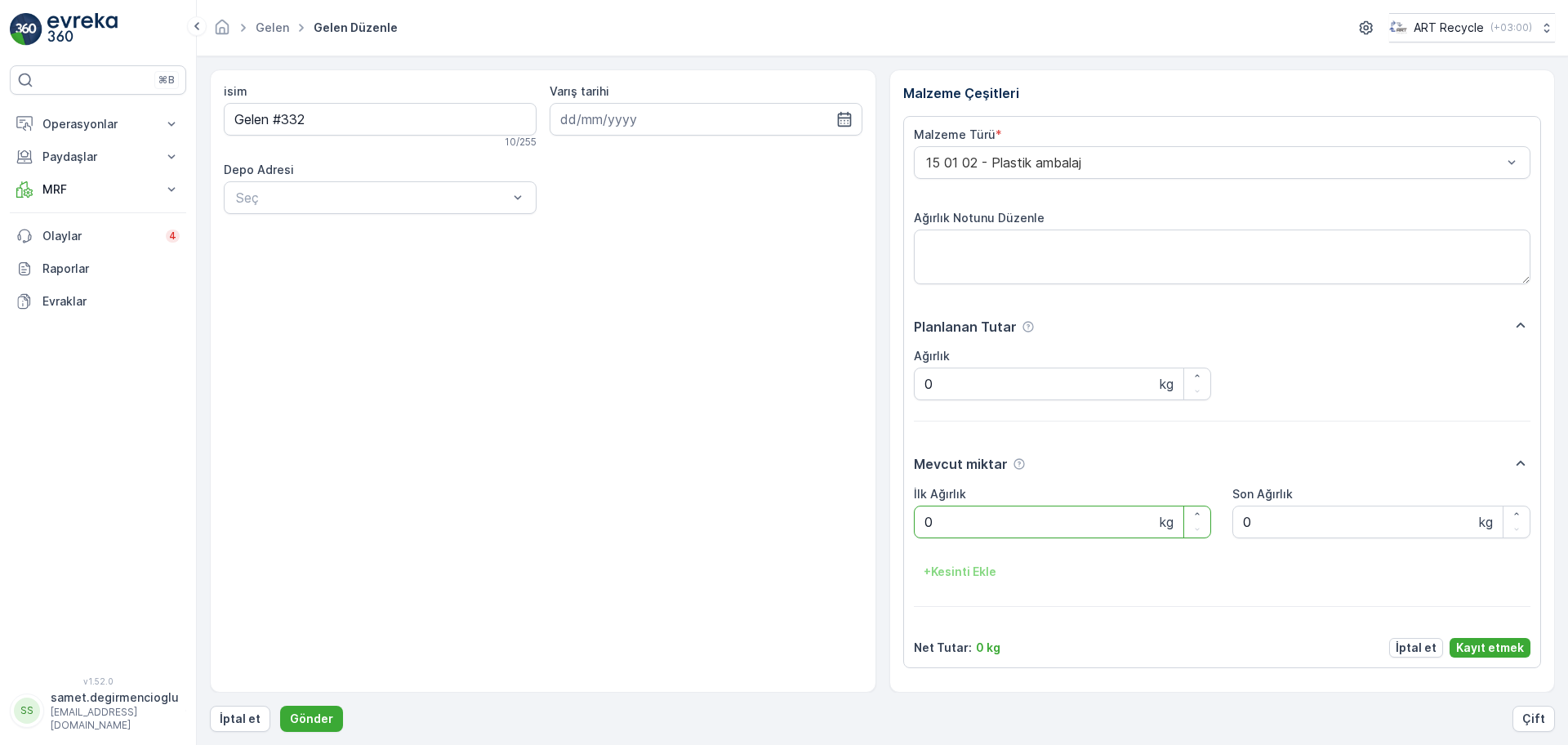
drag, startPoint x: 965, startPoint y: 521, endPoint x: 649, endPoint y: 514, distance: 316.1
click at [651, 514] on div "isim Gelen #332 10 / 255 Varış tarihi Depo Adresi Seç Malzeme Çeşitleri Malzeme…" at bounding box center [882, 381] width 1345 height 623
type Ağırlık "1420"
click at [1496, 650] on p "Kayıt etmek" at bounding box center [1490, 647] width 68 height 16
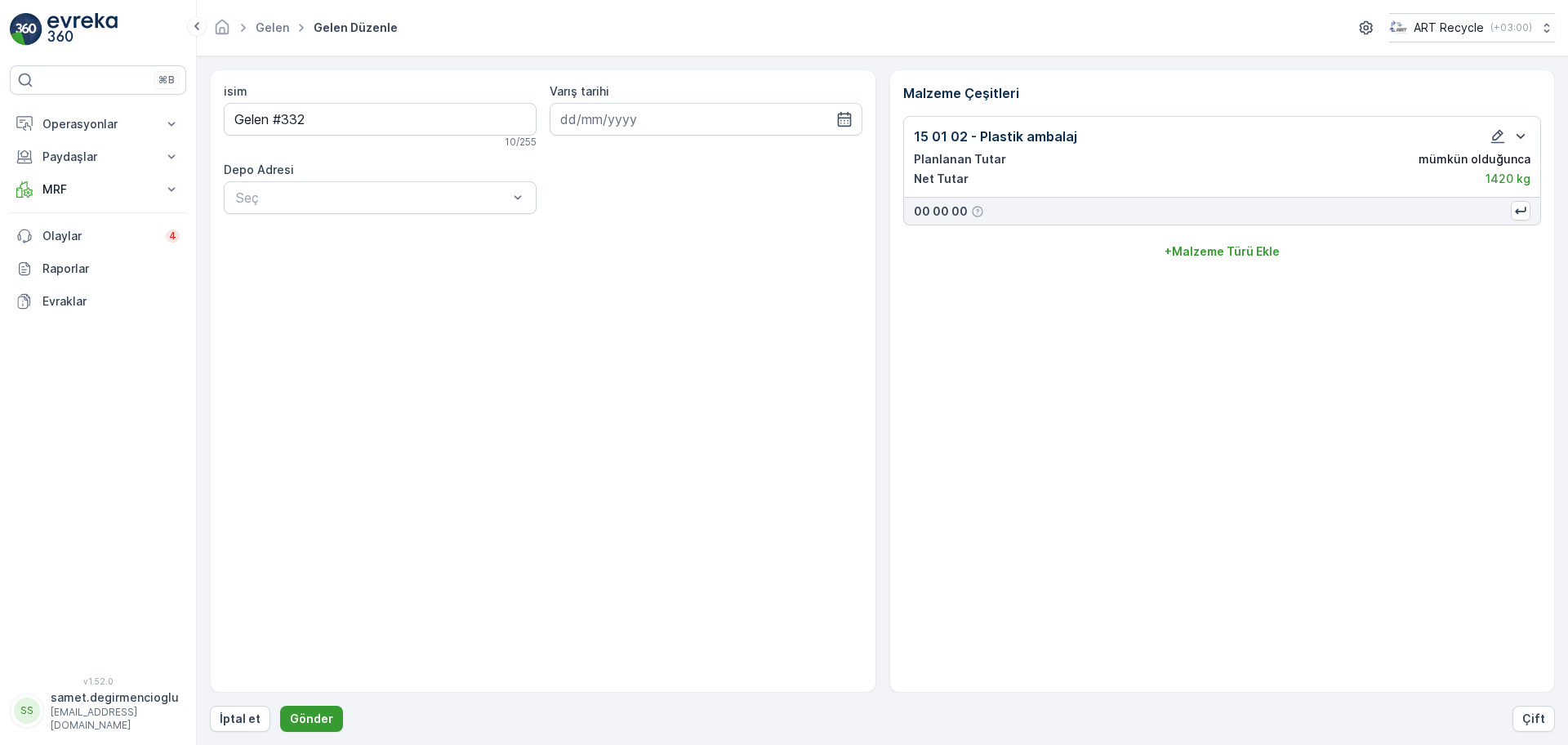
click at [314, 712] on p "Gönder" at bounding box center [312, 718] width 43 height 16
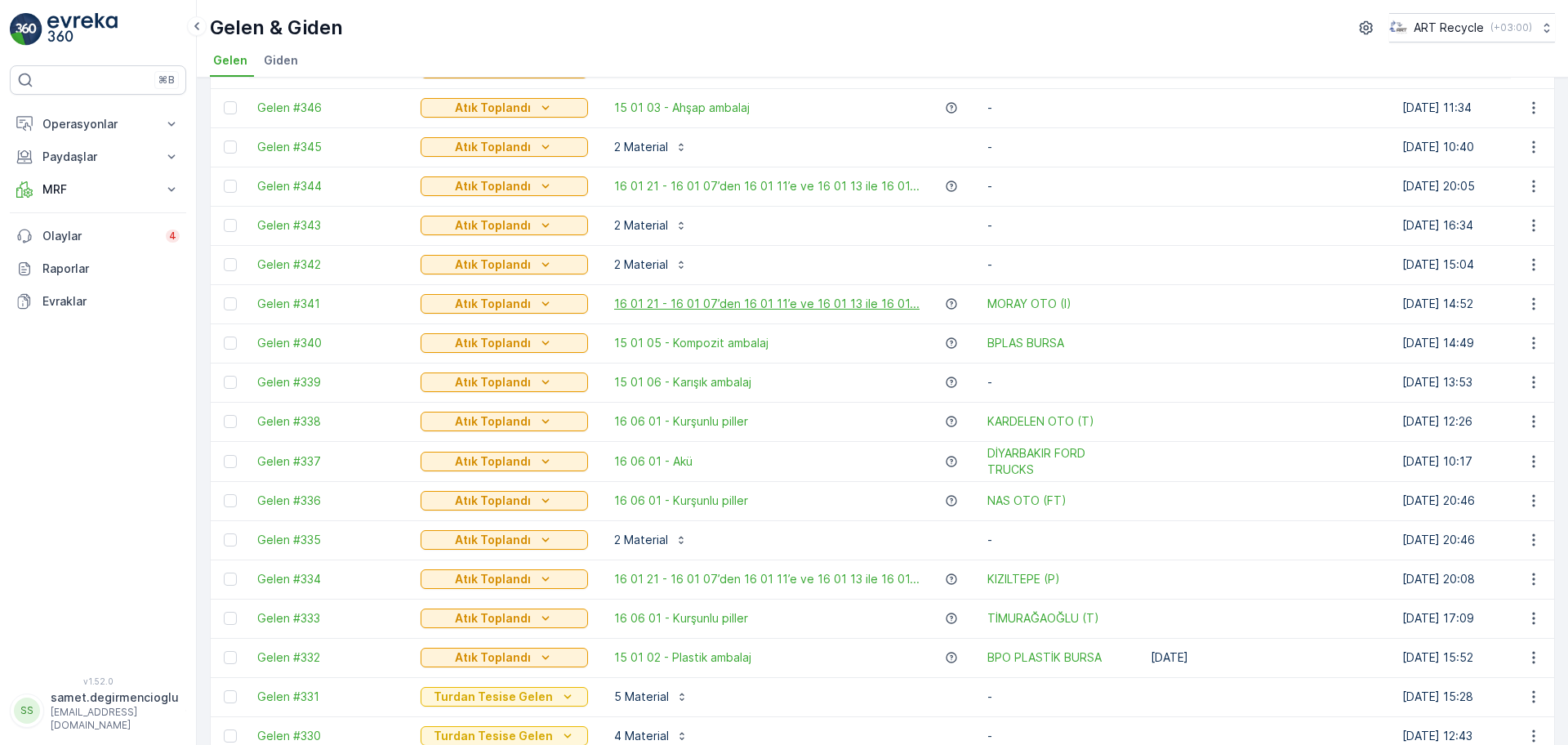
scroll to position [306, 0]
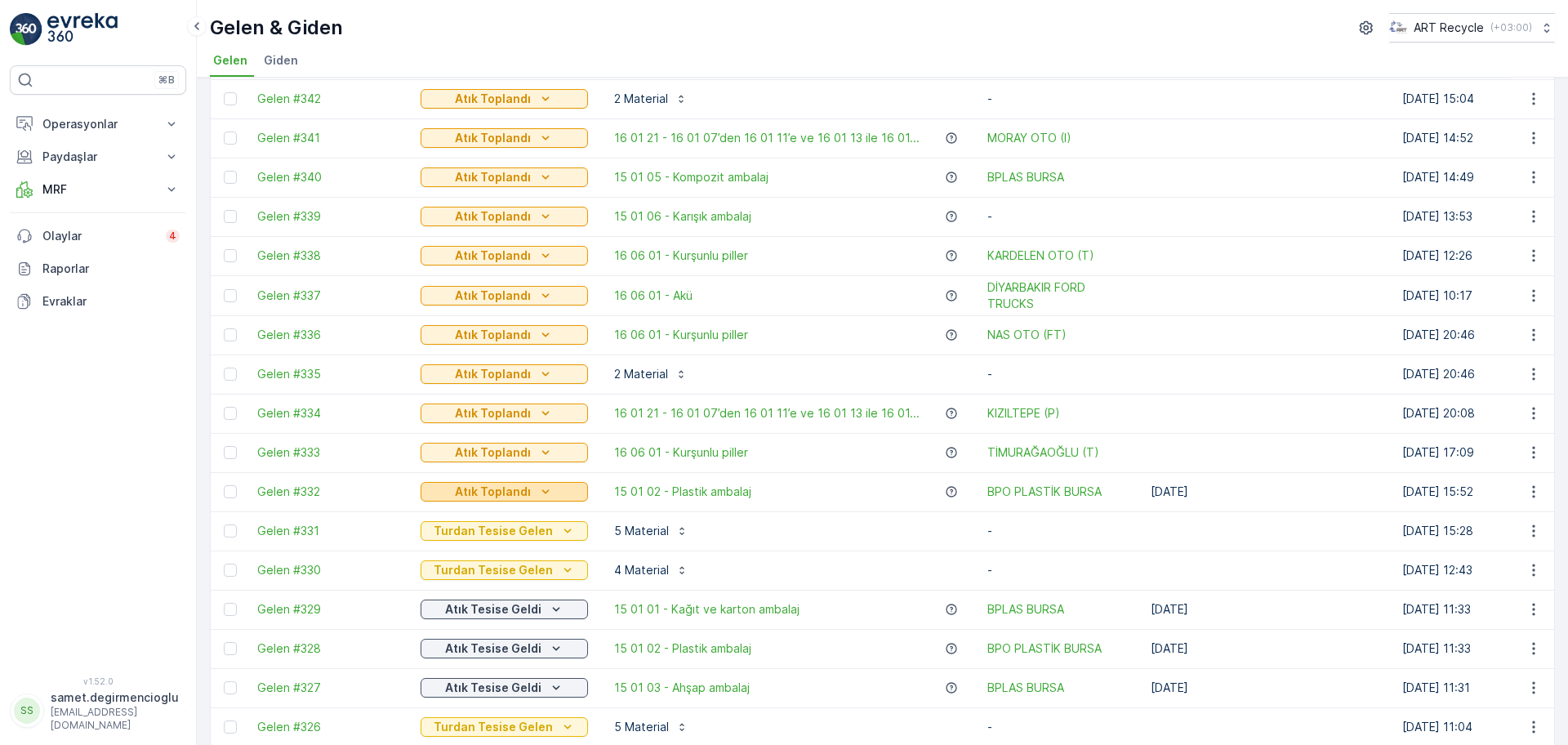
click at [546, 481] on button "Atık Toplandı" at bounding box center [504, 491] width 168 height 20
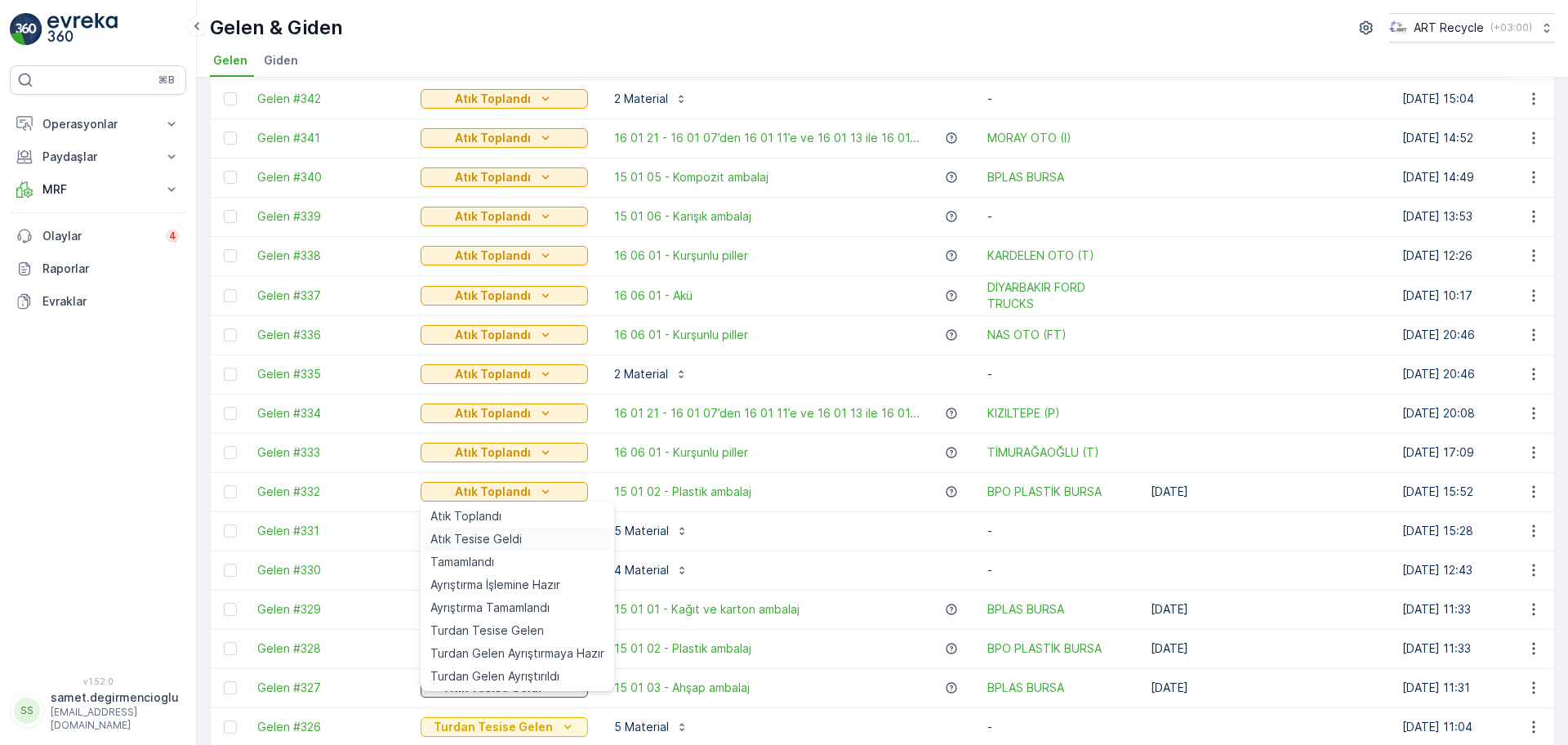
click at [511, 531] on span "Atık Tesise Geldi" at bounding box center [476, 539] width 91 height 16
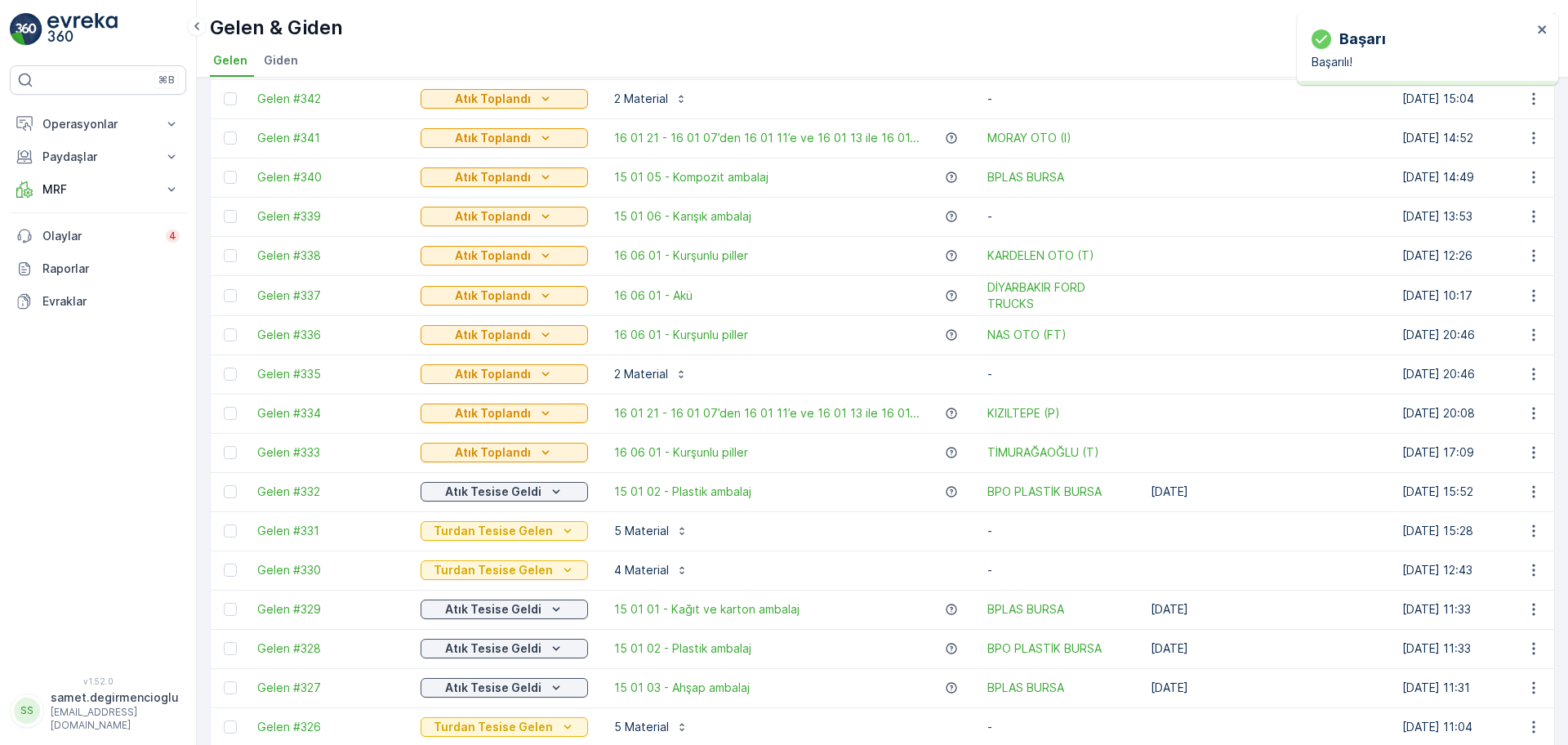
click at [495, 447] on p "Atık Toplandı" at bounding box center [493, 452] width 76 height 16
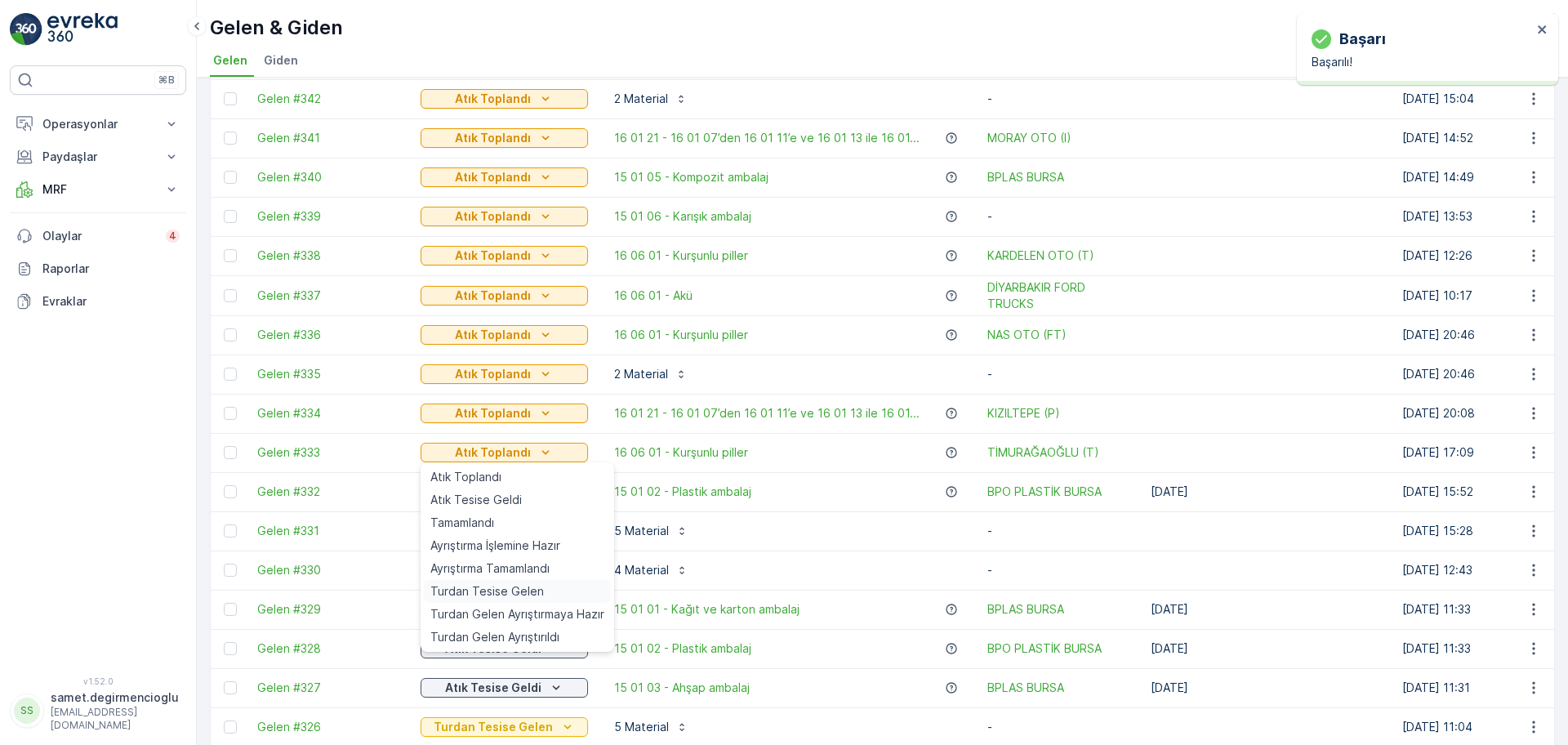
click at [508, 591] on span "Turdan Tesise Gelen" at bounding box center [487, 591] width 114 height 16
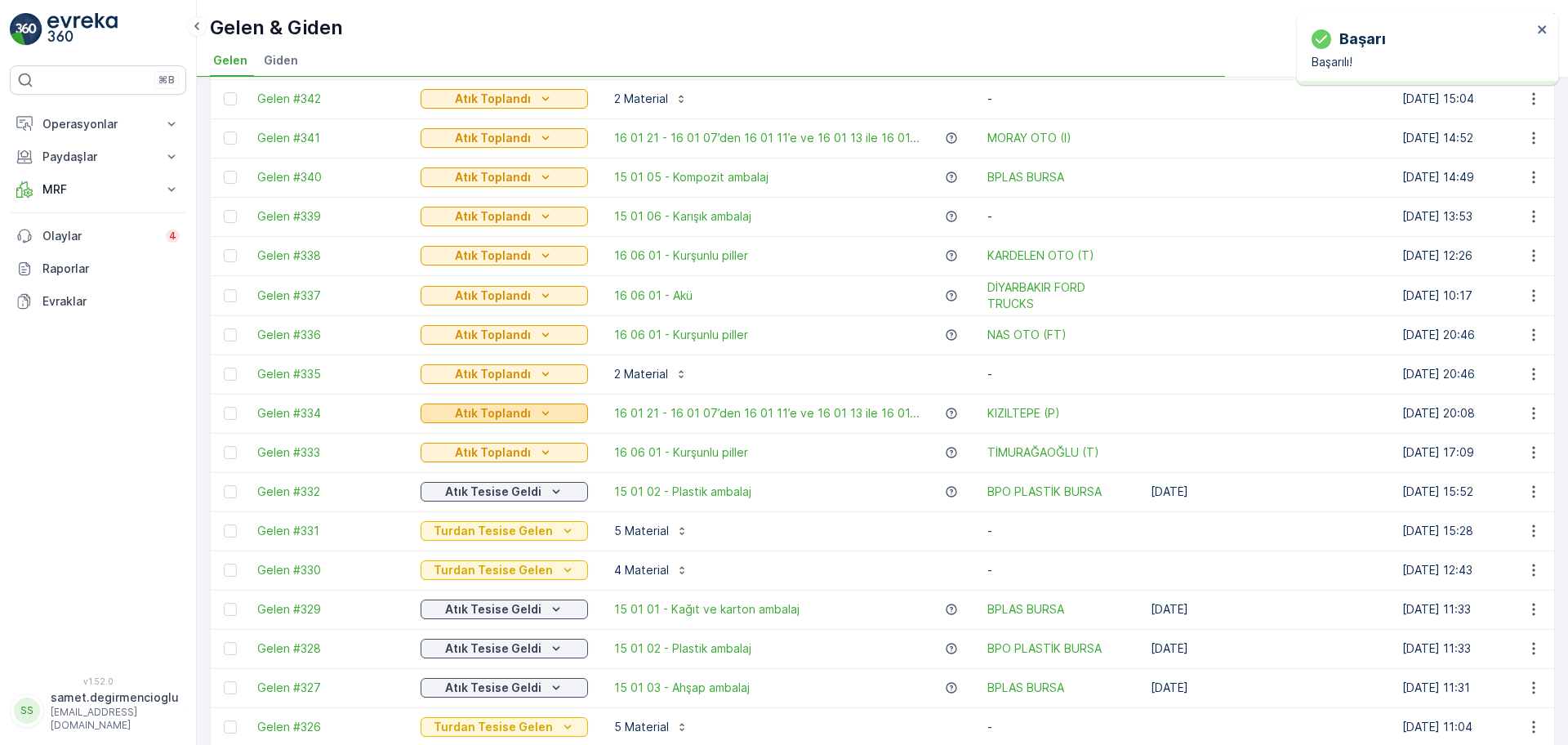
click at [500, 414] on p "Atık Toplandı" at bounding box center [493, 413] width 76 height 16
click at [498, 409] on p "Atık Toplandı" at bounding box center [493, 413] width 76 height 16
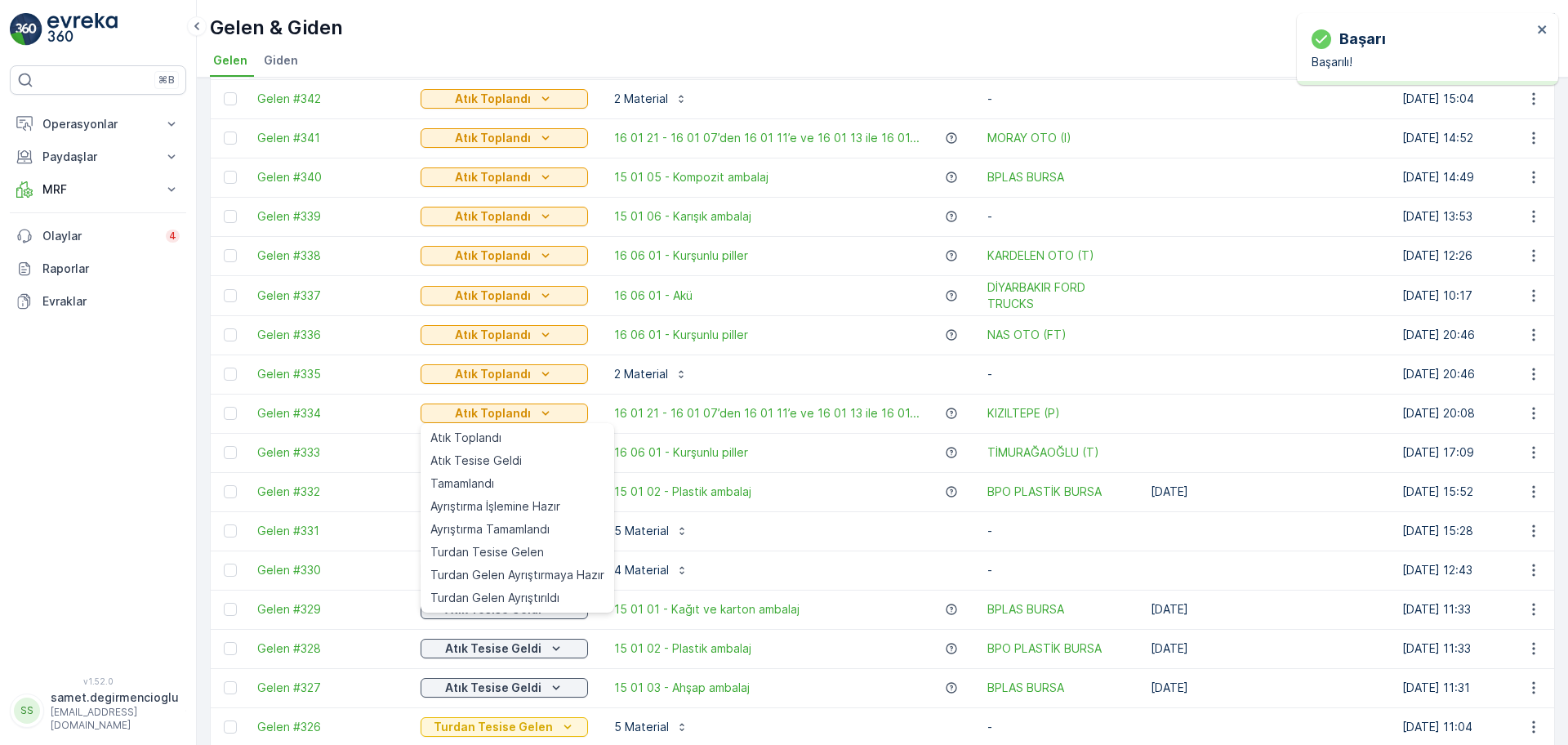
click at [506, 547] on span "Turdan Tesise Gelen" at bounding box center [487, 551] width 114 height 16
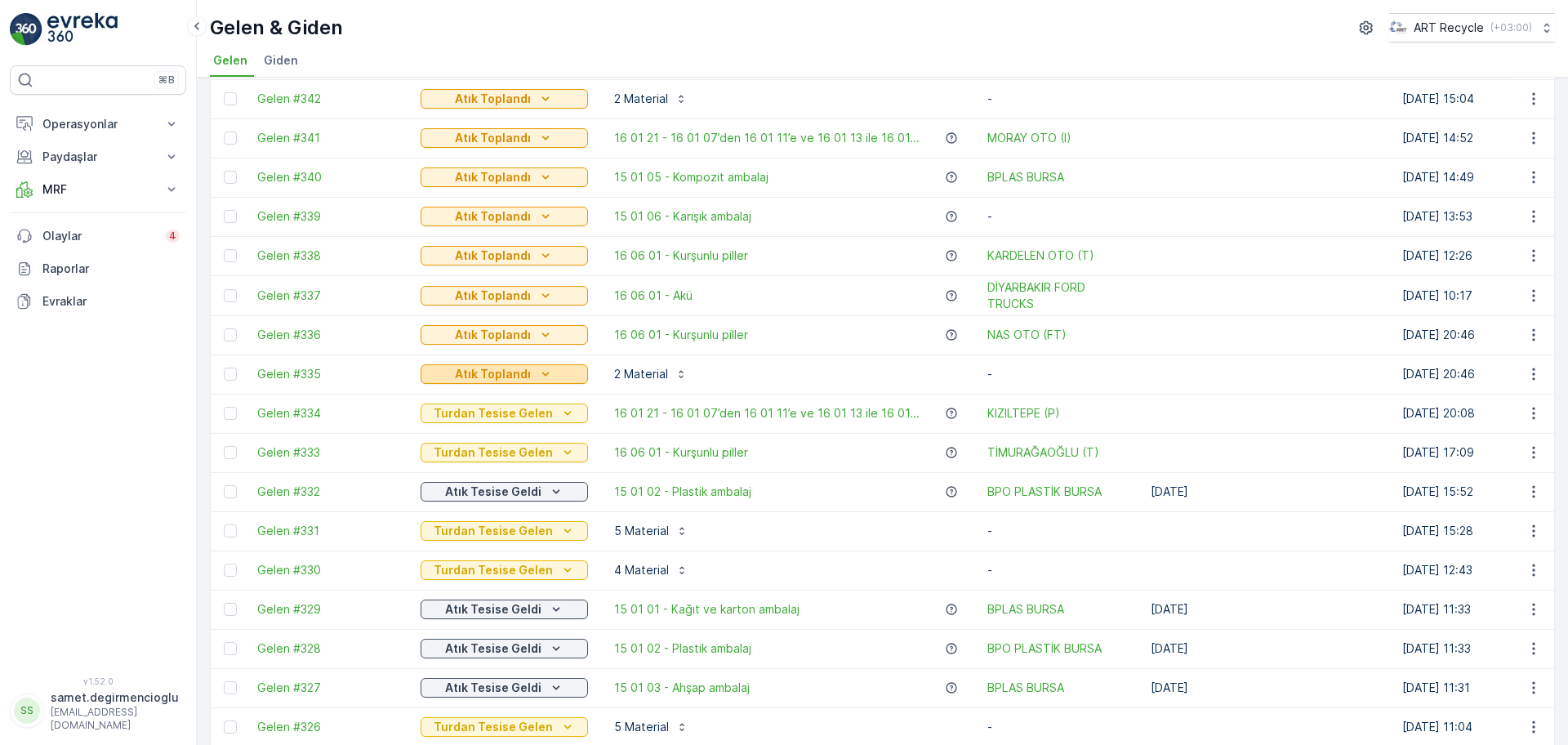
click at [541, 380] on icon "Atık Toplandı" at bounding box center [544, 373] width 16 height 16
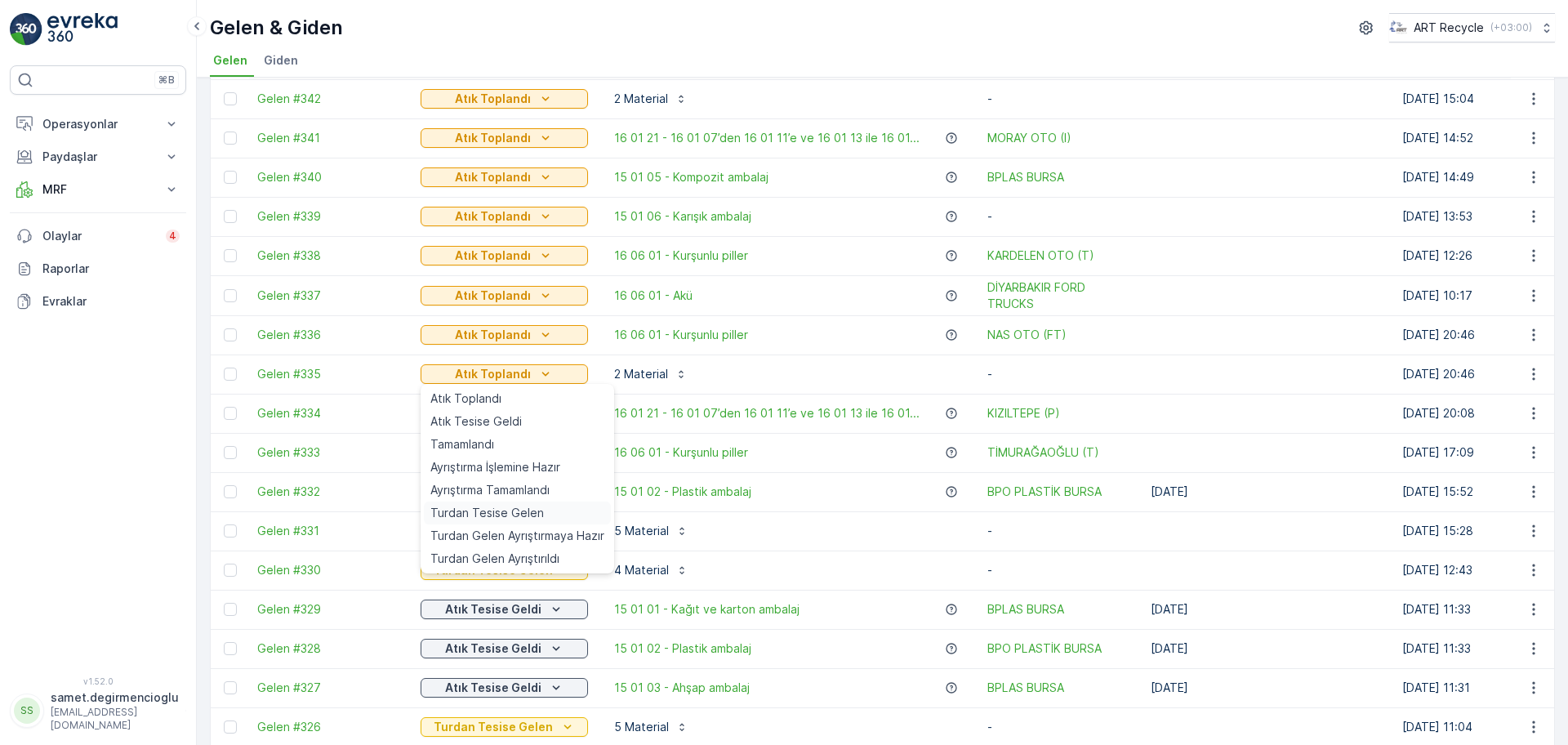
click at [510, 512] on span "Turdan Tesise Gelen" at bounding box center [487, 512] width 114 height 16
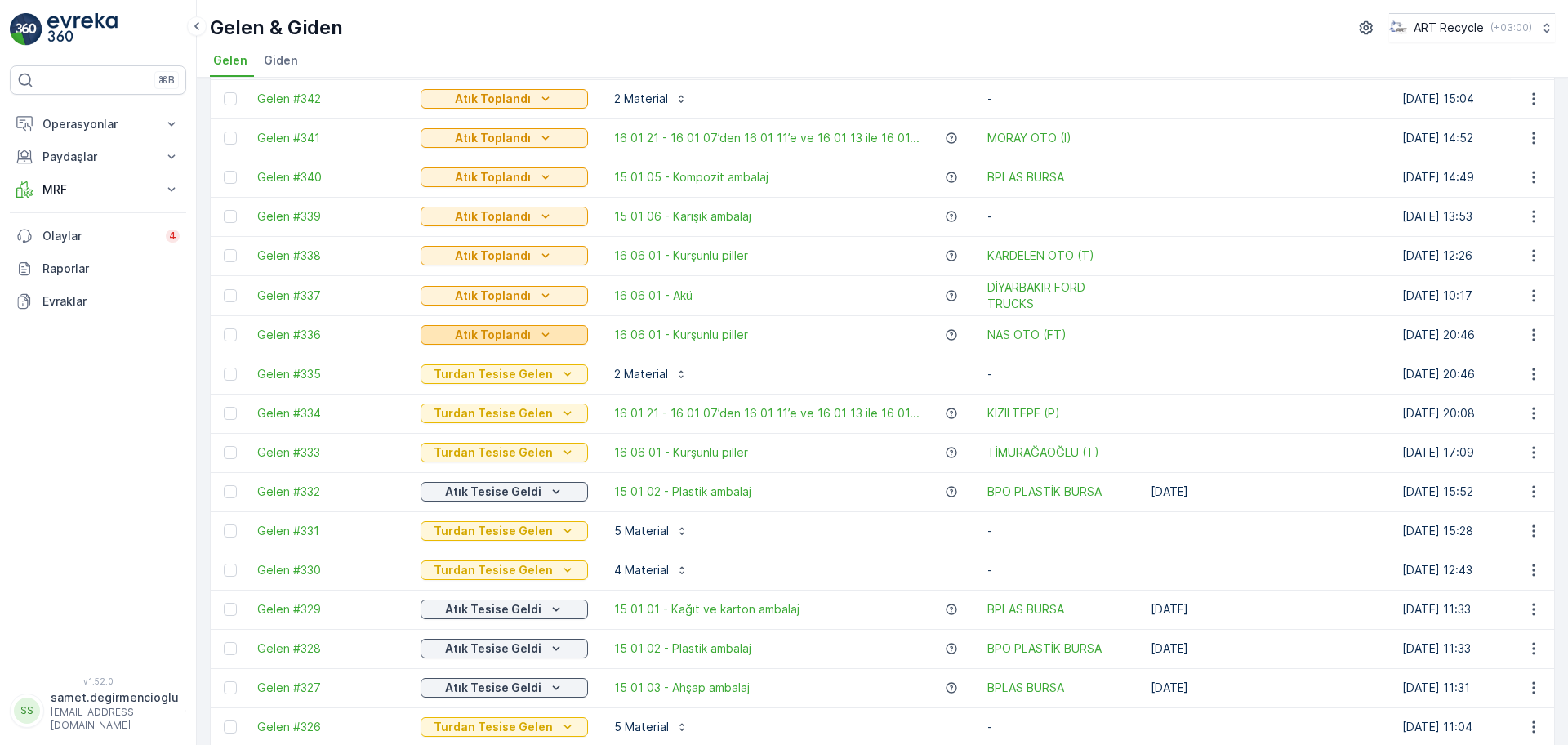
click at [512, 331] on p "Atık Toplandı" at bounding box center [493, 334] width 76 height 16
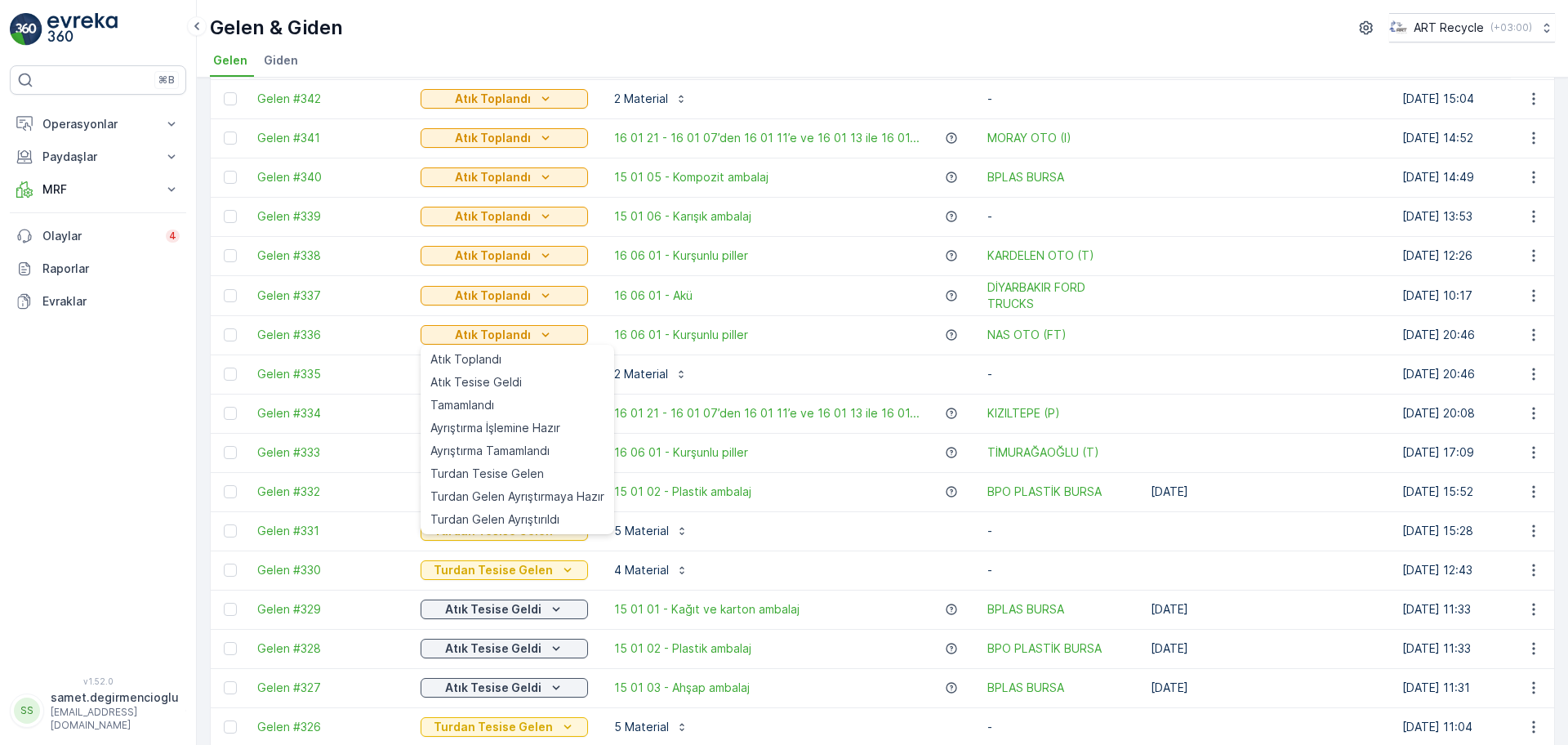
click at [530, 475] on span "Turdan Tesise Gelen" at bounding box center [487, 473] width 114 height 16
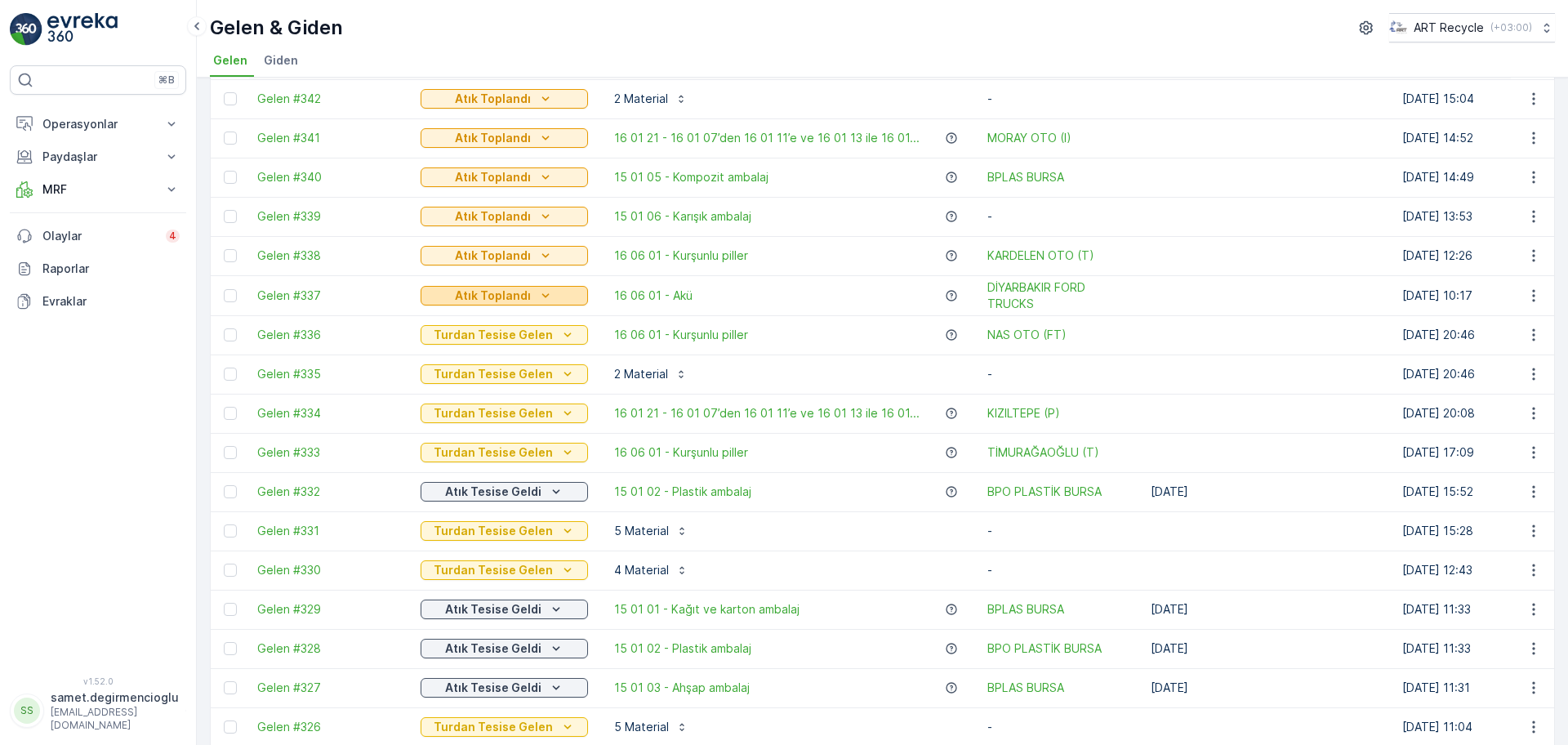
click at [550, 297] on div "Atık Toplandı" at bounding box center [504, 295] width 154 height 16
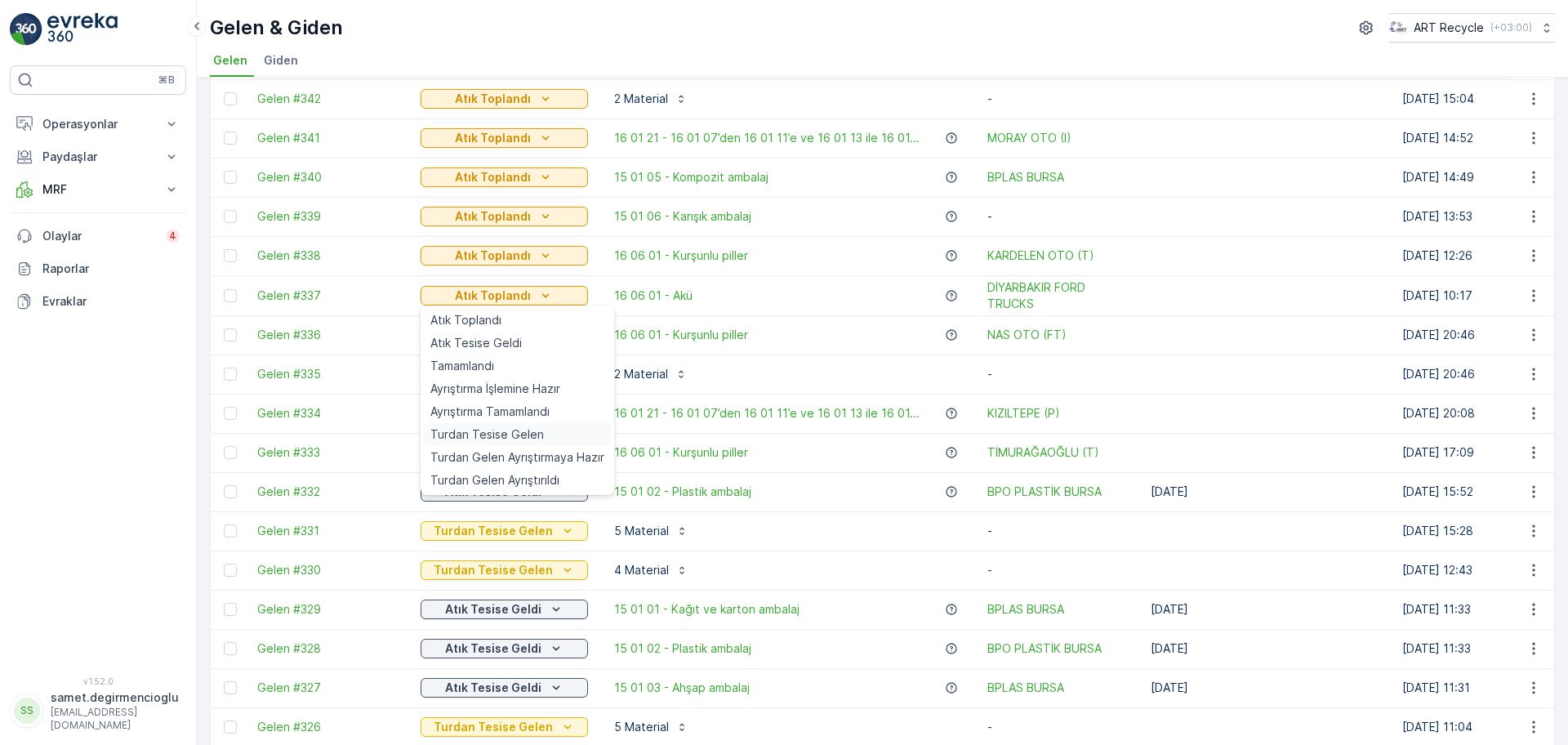
click at [506, 434] on span "Turdan Tesise Gelen" at bounding box center [487, 434] width 114 height 16
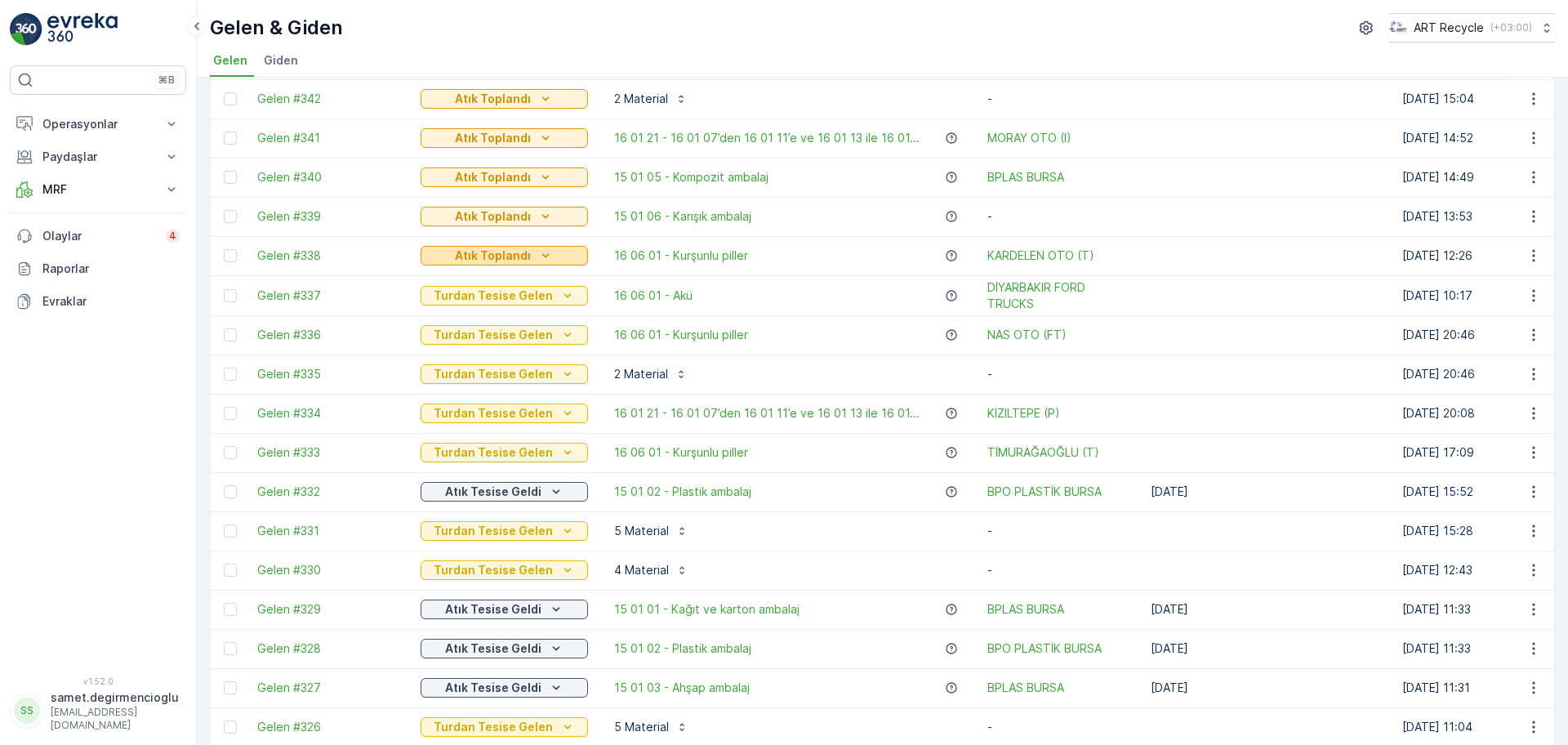
click at [493, 248] on p "Atık Toplandı" at bounding box center [493, 255] width 76 height 16
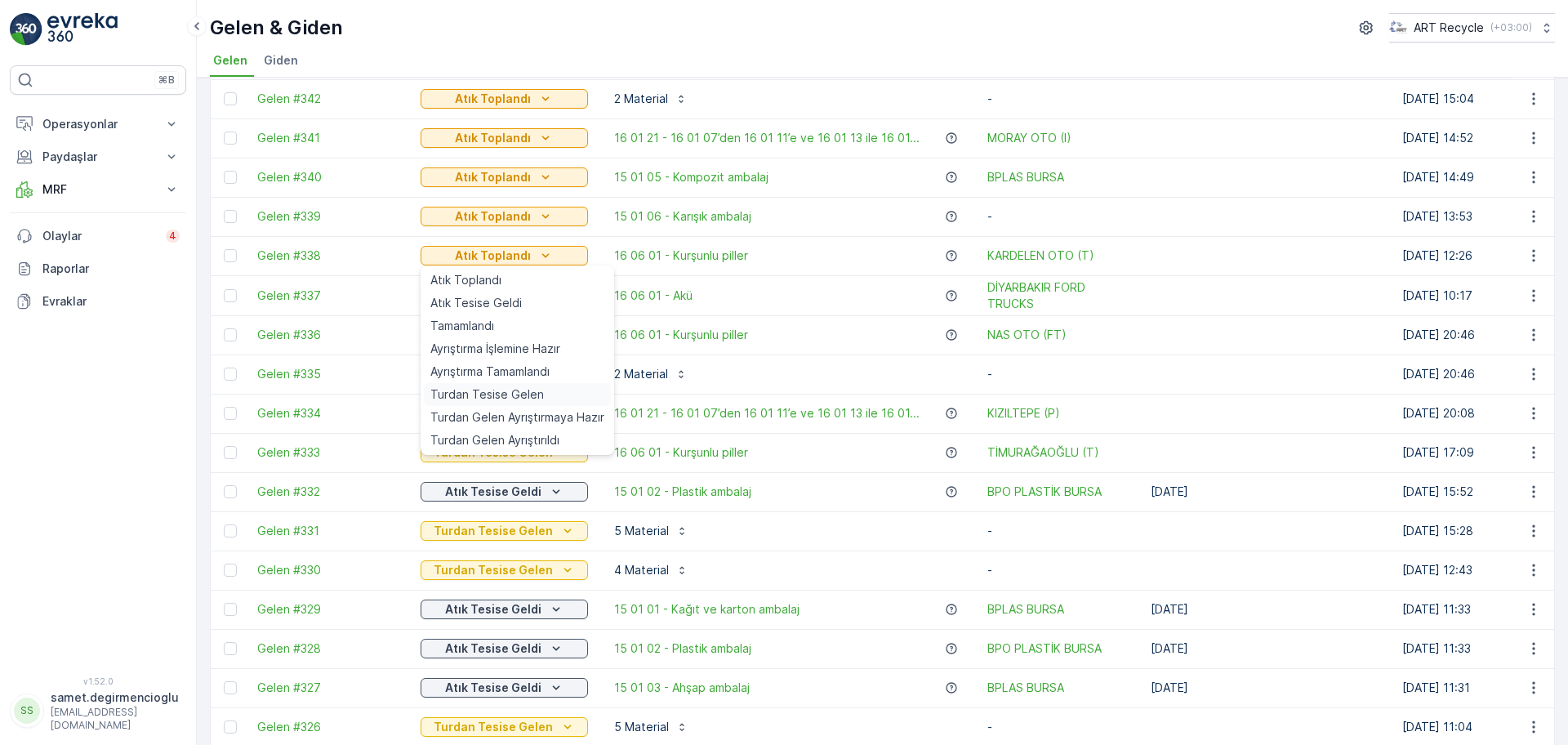
click at [480, 392] on span "Turdan Tesise Gelen" at bounding box center [487, 394] width 114 height 16
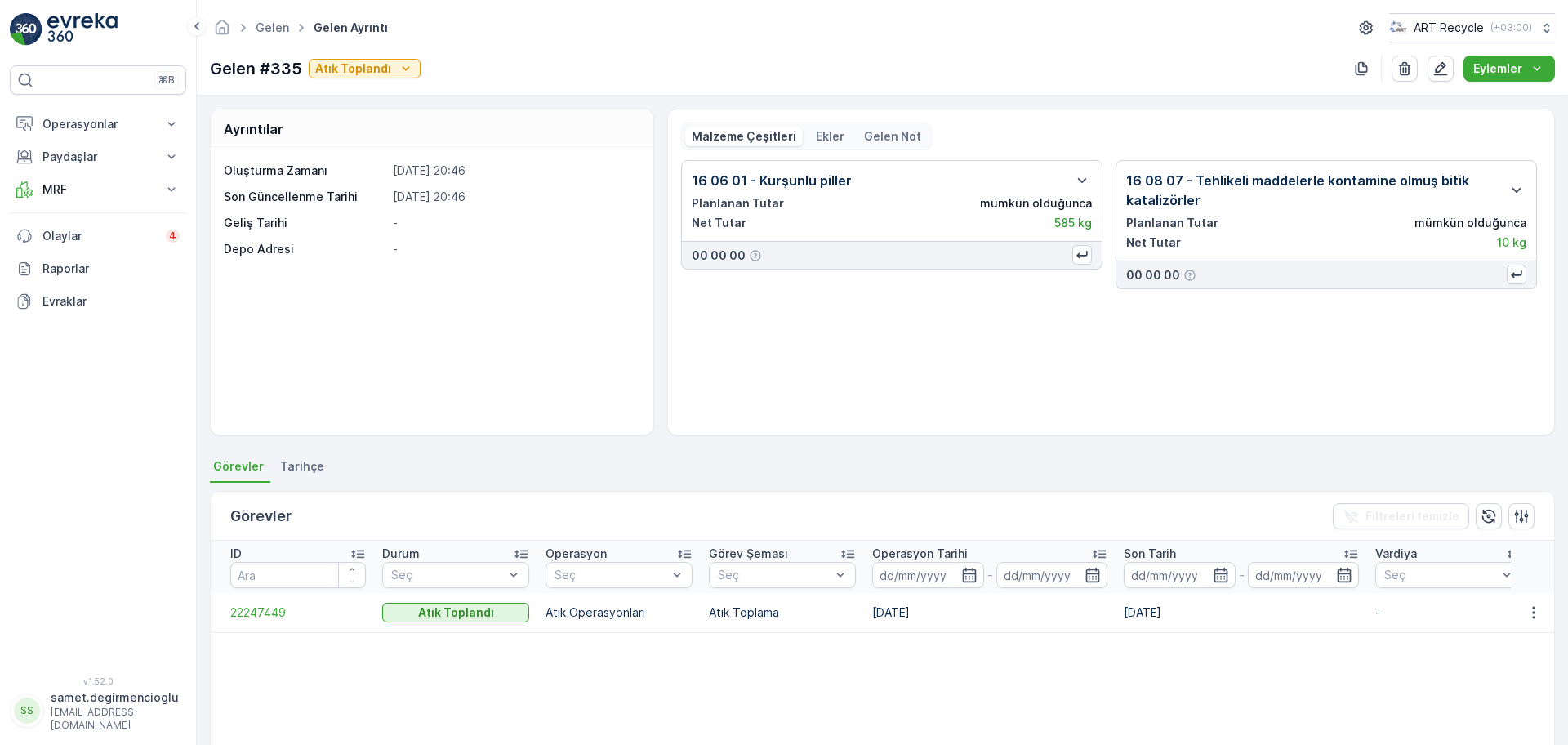
click at [840, 312] on div "16 06 01 - Kurşunlu piller Planlanan Tutar mümkün olduğunca Net Tutar 585 kg 00…" at bounding box center [1110, 290] width 860 height 261
click at [265, 612] on span "22247449" at bounding box center [298, 612] width 136 height 16
